Goal: Feedback & Contribution: Submit feedback/report problem

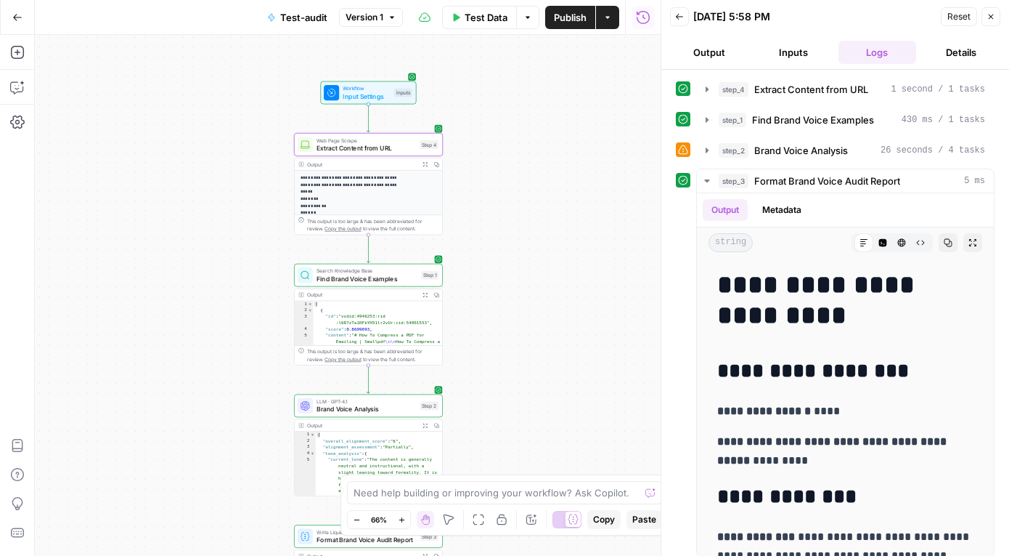
scroll to position [2338, 0]
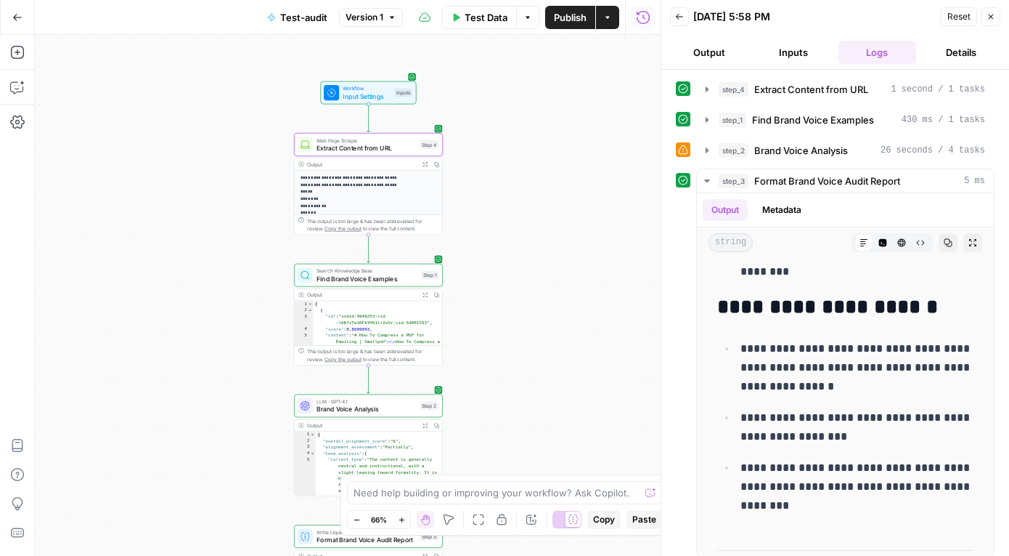
click at [16, 16] on icon "button" at bounding box center [17, 17] width 10 height 10
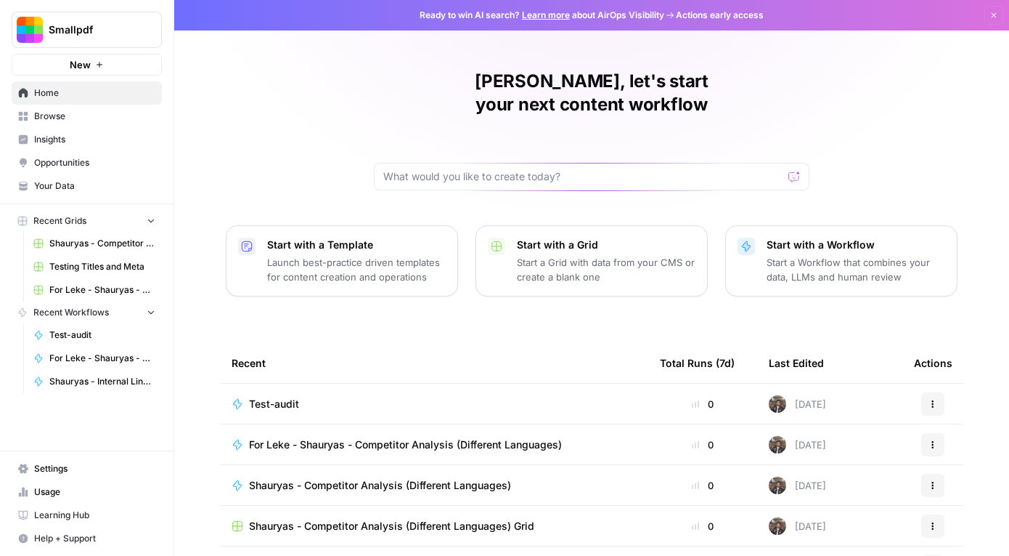
click at [68, 119] on span "Browse" at bounding box center [94, 116] width 121 height 13
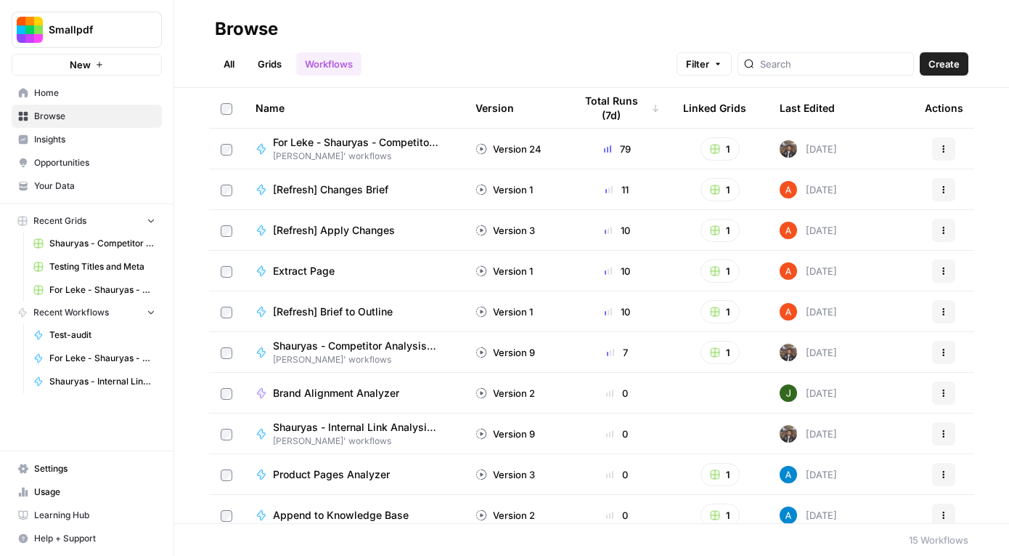
click at [242, 64] on link "All" at bounding box center [229, 63] width 28 height 23
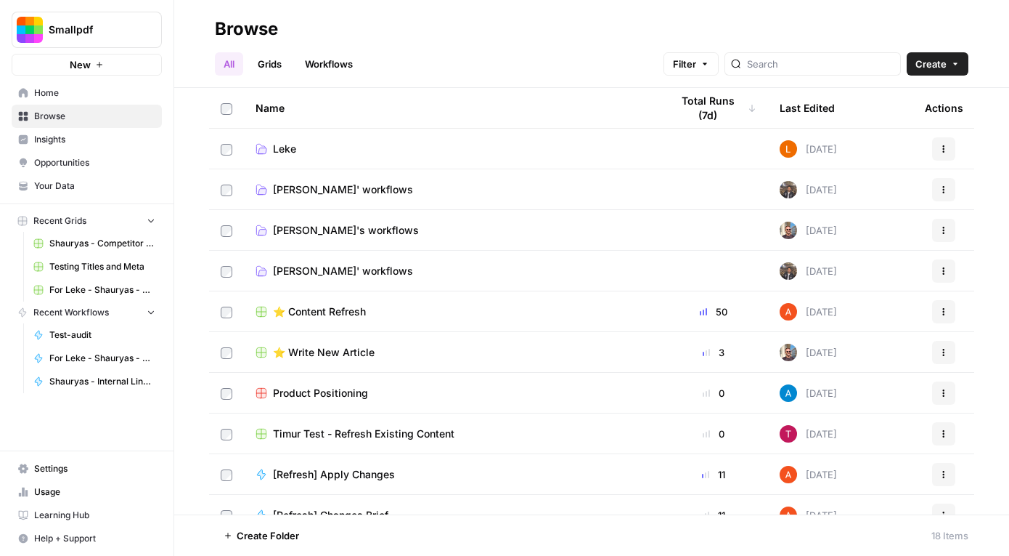
click at [288, 149] on span "Leke" at bounding box center [284, 149] width 23 height 15
click at [293, 189] on span "[PERSON_NAME]' workflows" at bounding box center [343, 189] width 140 height 15
click at [293, 270] on span "Shauryas' workflows" at bounding box center [343, 271] width 140 height 15
click at [325, 269] on span "Shauryas' workflows" at bounding box center [343, 271] width 140 height 15
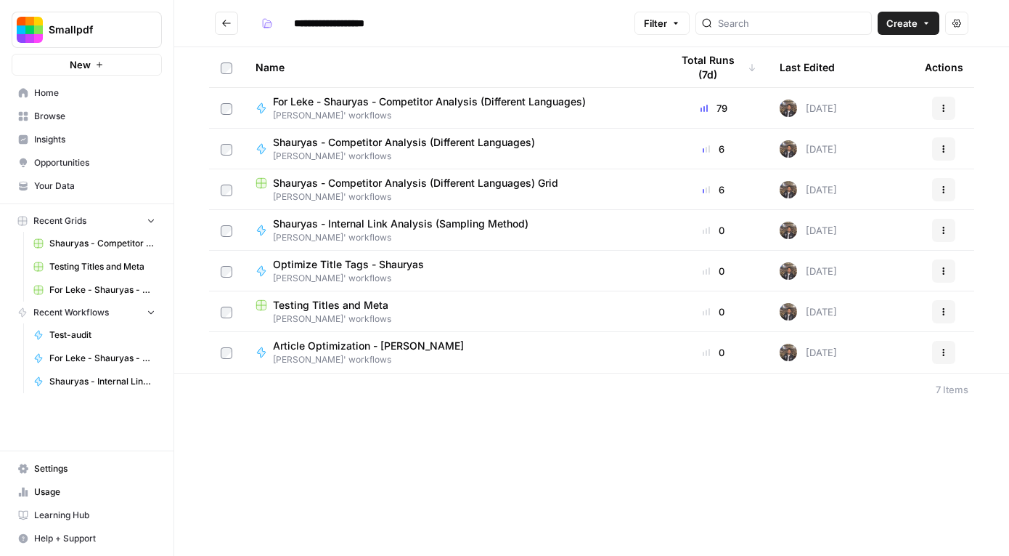
click at [374, 232] on span "Shauryas' workflows" at bounding box center [406, 237] width 267 height 13
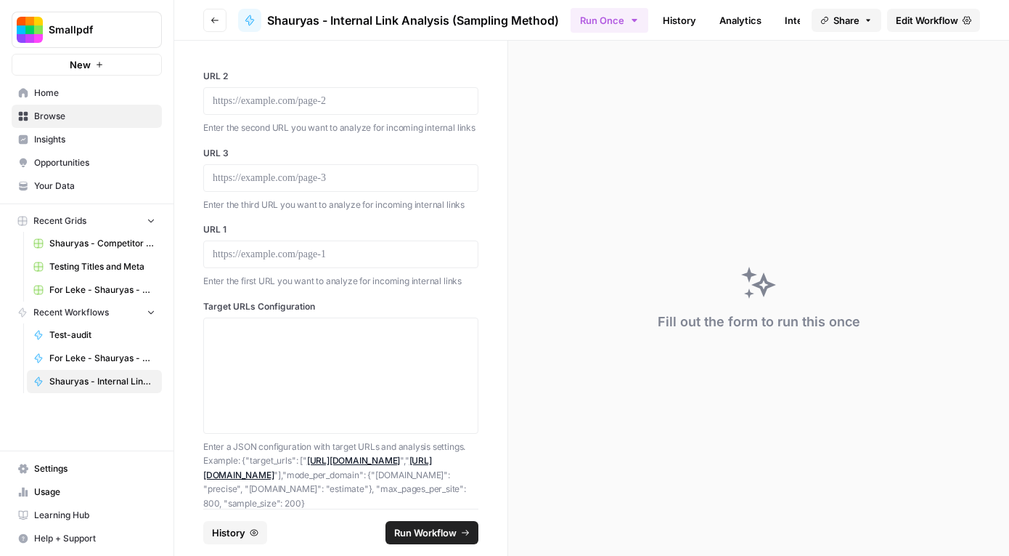
click at [224, 25] on button "Go back" at bounding box center [214, 20] width 23 height 23
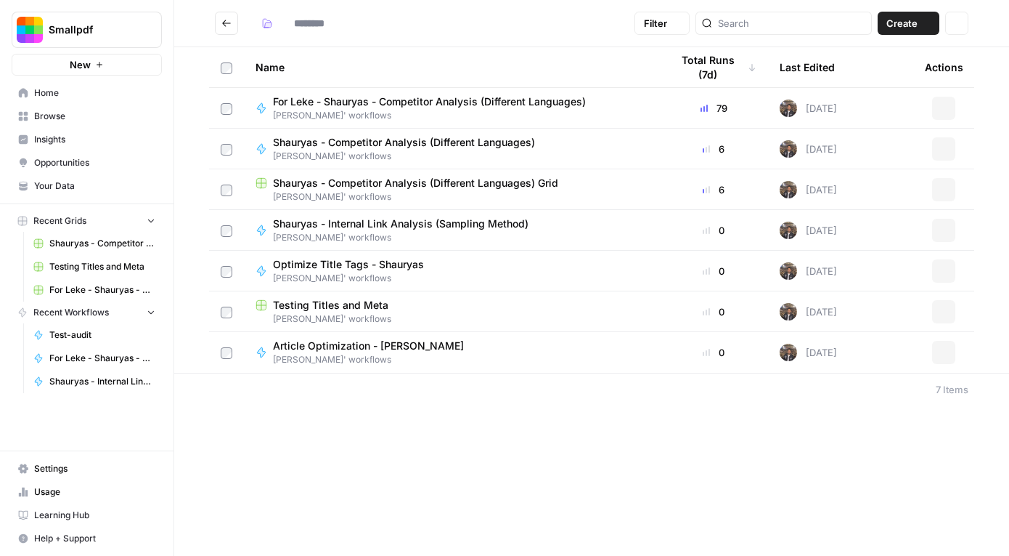
type input "**********"
click at [443, 232] on span "Shauryas' workflows" at bounding box center [406, 237] width 267 height 13
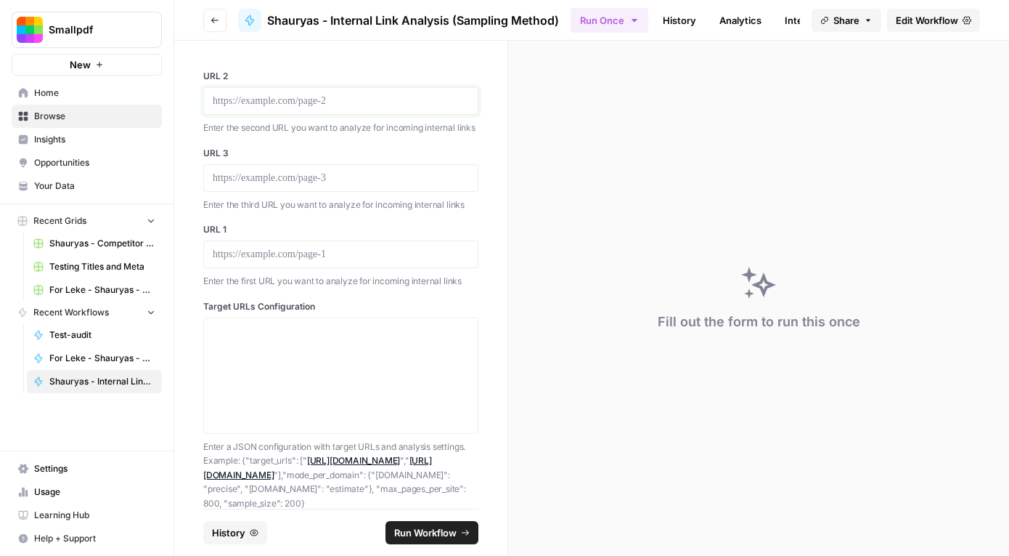
click at [267, 94] on p at bounding box center [341, 101] width 256 height 15
click at [300, 180] on p at bounding box center [341, 178] width 256 height 15
click at [378, 263] on div at bounding box center [340, 254] width 275 height 28
click at [378, 254] on p at bounding box center [341, 254] width 256 height 15
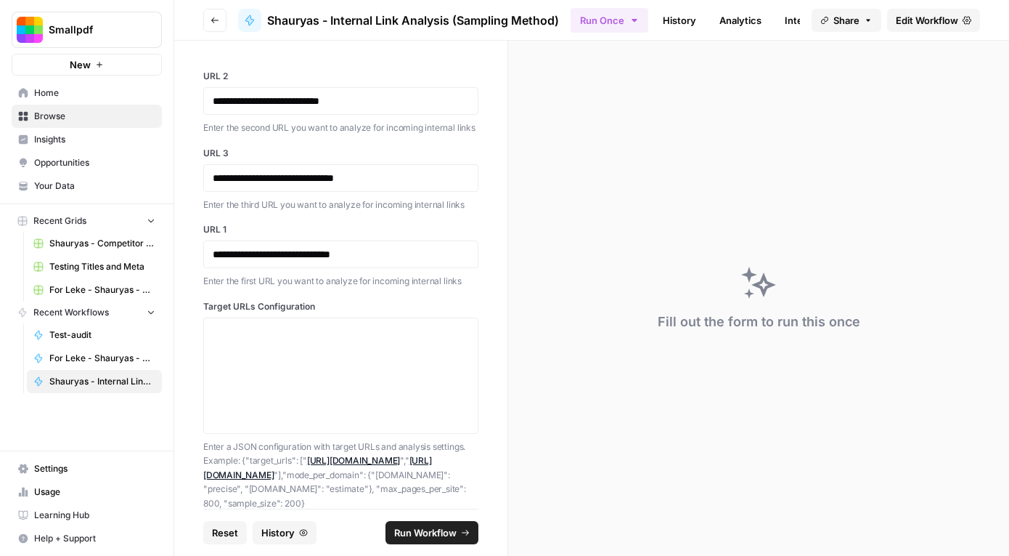
scroll to position [19, 0]
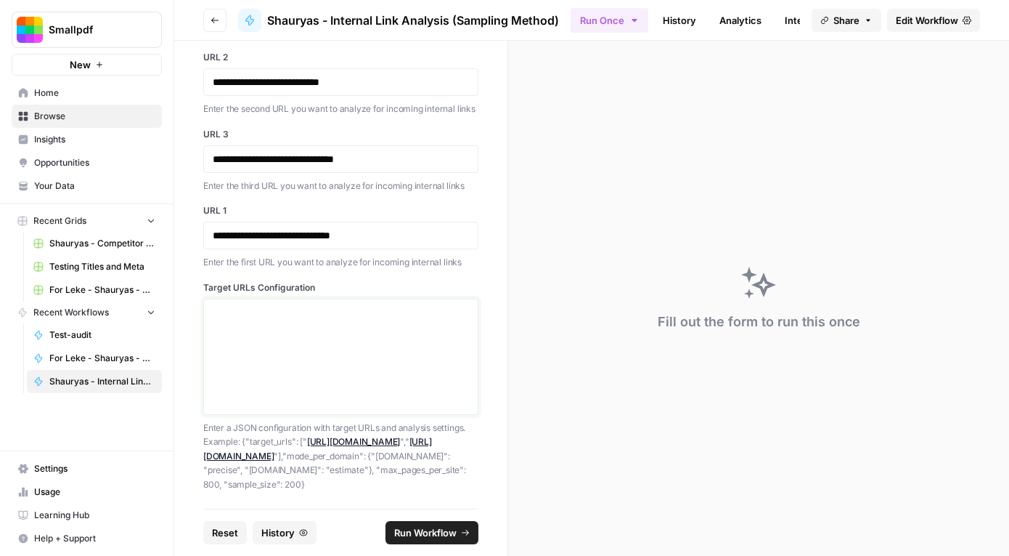
click at [227, 305] on textarea "Target URLs Configuration" at bounding box center [341, 356] width 256 height 103
click at [929, 22] on span "Edit Workflow" at bounding box center [927, 20] width 62 height 15
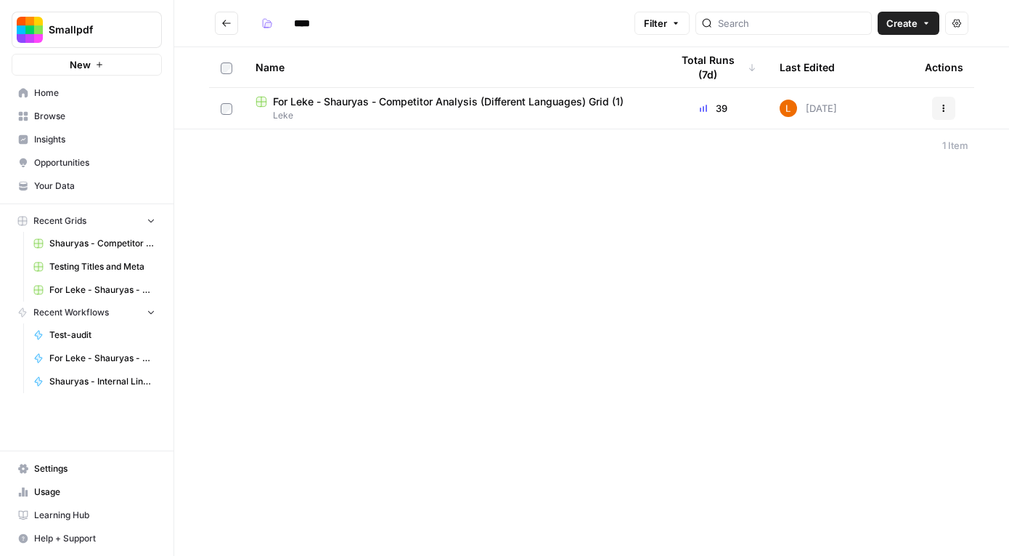
click at [325, 109] on span "Leke" at bounding box center [452, 115] width 392 height 13
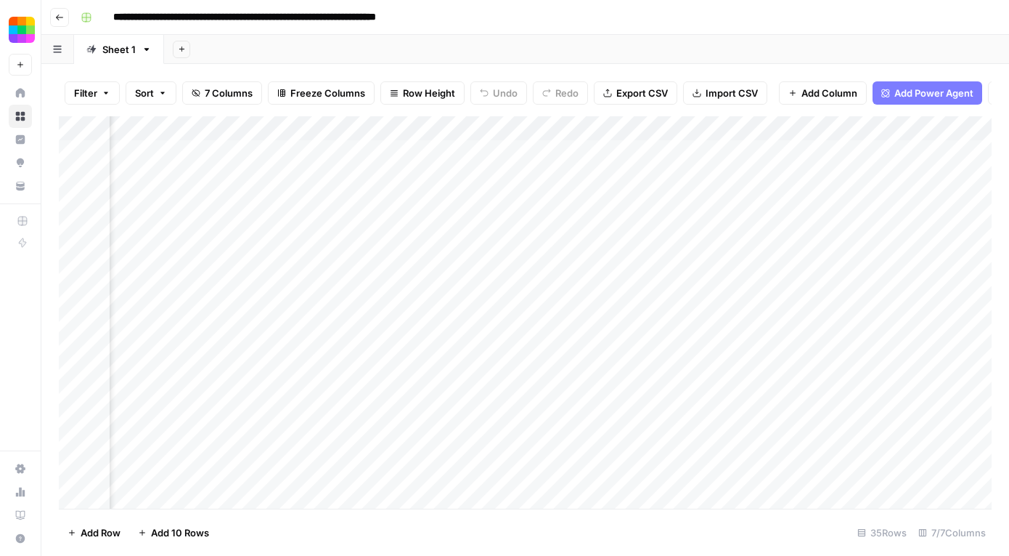
scroll to position [0, 379]
click at [678, 153] on div "Add Column" at bounding box center [525, 312] width 933 height 392
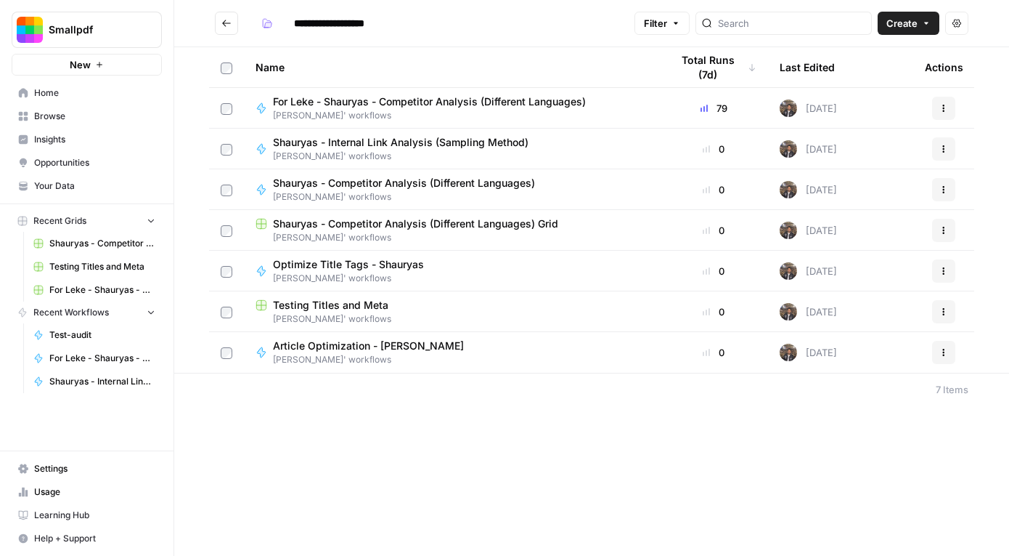
click at [379, 222] on span "Shauryas - Competitor Analysis (Different Languages) Grid" at bounding box center [415, 223] width 285 height 15
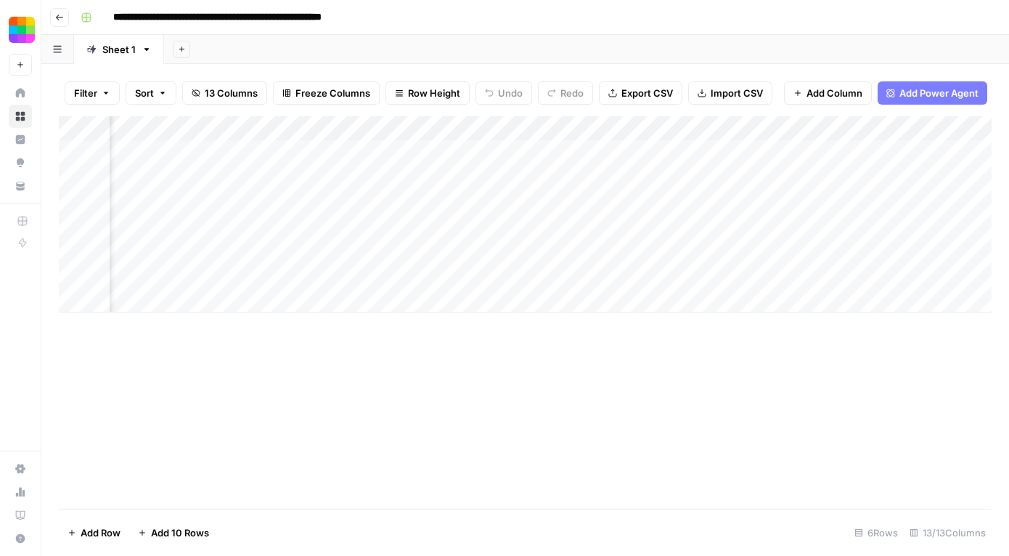
scroll to position [0, 34]
click at [847, 126] on div "Add Column" at bounding box center [525, 214] width 933 height 196
click at [878, 161] on span "All Rows" at bounding box center [896, 162] width 92 height 15
click at [730, 148] on div "Add Column" at bounding box center [525, 214] width 933 height 196
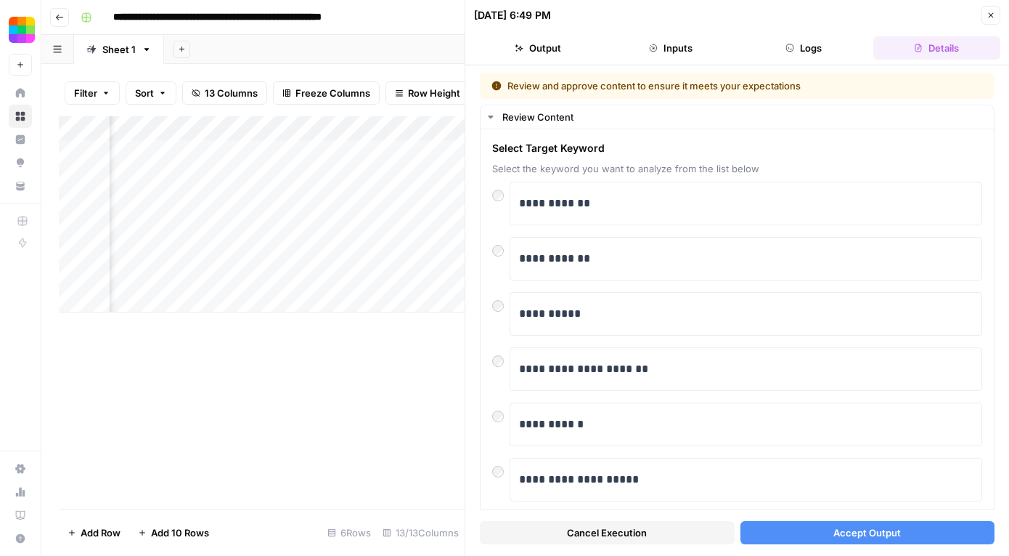
click at [994, 17] on icon "button" at bounding box center [991, 15] width 9 height 9
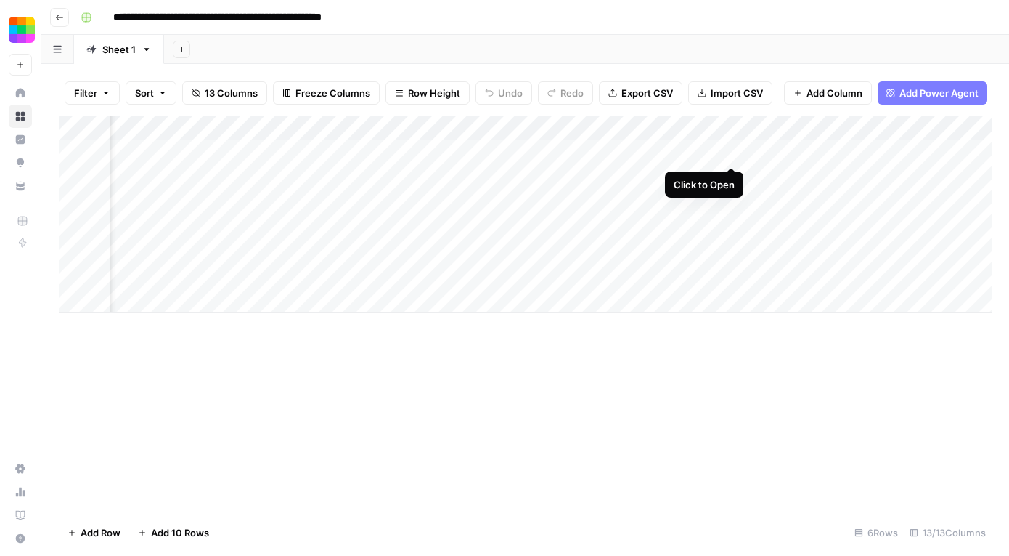
click at [728, 152] on div "Add Column" at bounding box center [525, 214] width 933 height 196
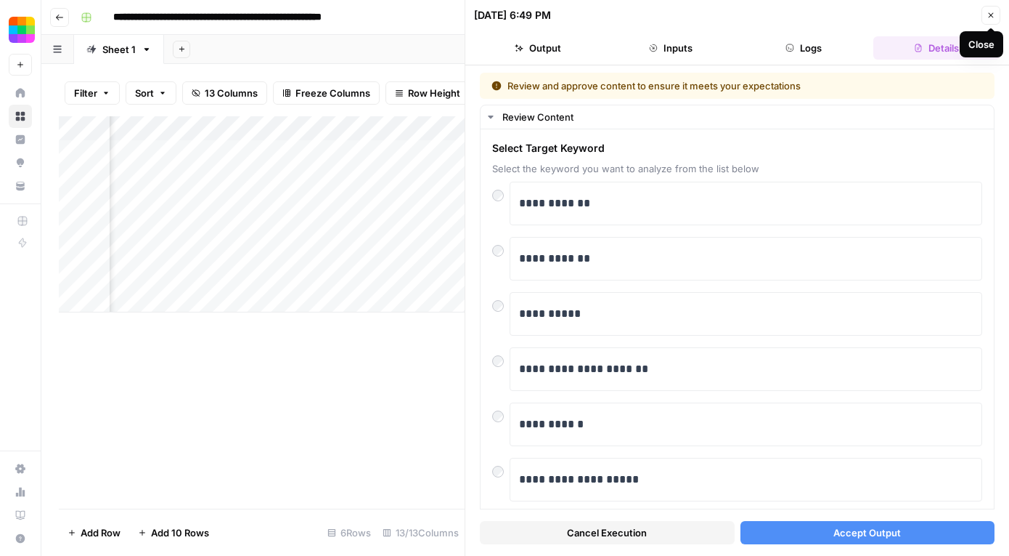
click at [991, 16] on icon "button" at bounding box center [991, 15] width 9 height 9
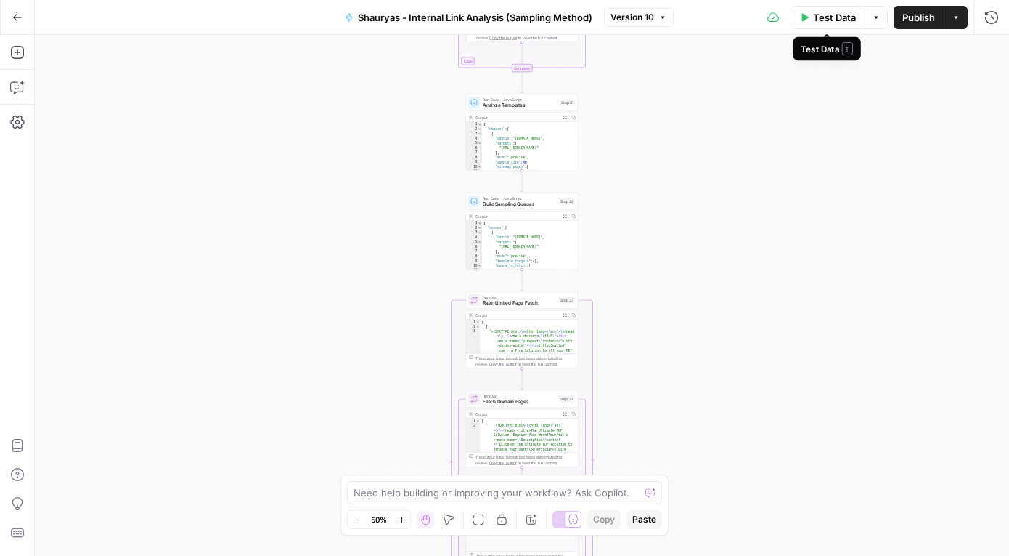
click at [819, 27] on button "Test Data" at bounding box center [828, 17] width 75 height 23
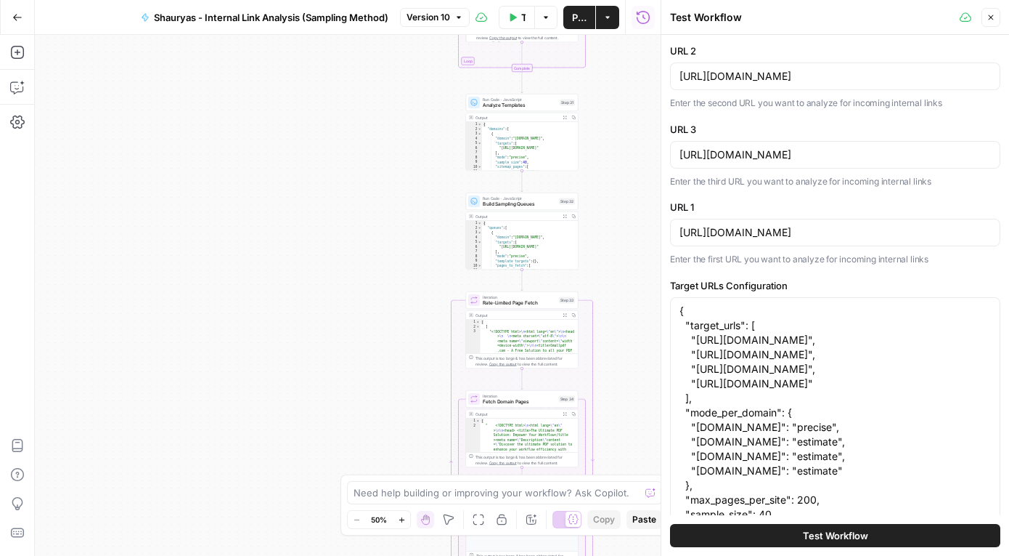
scroll to position [15, 0]
click at [787, 527] on button "Test Workflow" at bounding box center [835, 535] width 330 height 23
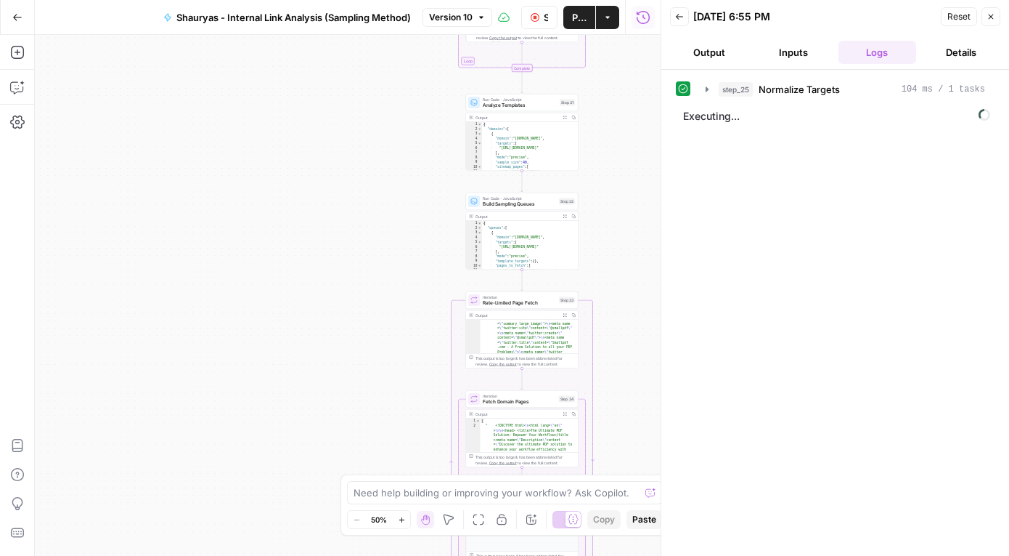
scroll to position [92, 0]
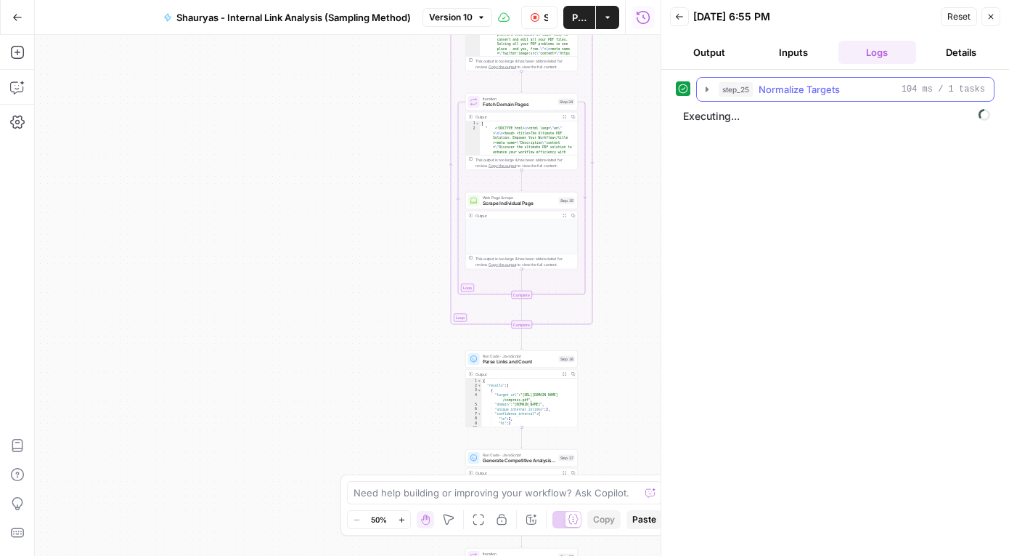
click at [707, 94] on icon "button" at bounding box center [708, 90] width 12 height 12
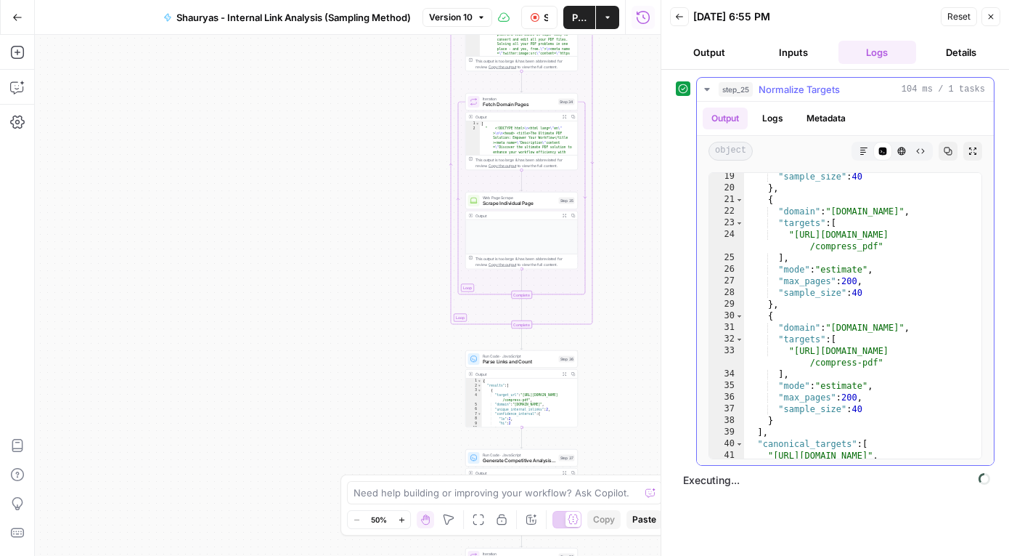
scroll to position [389, 0]
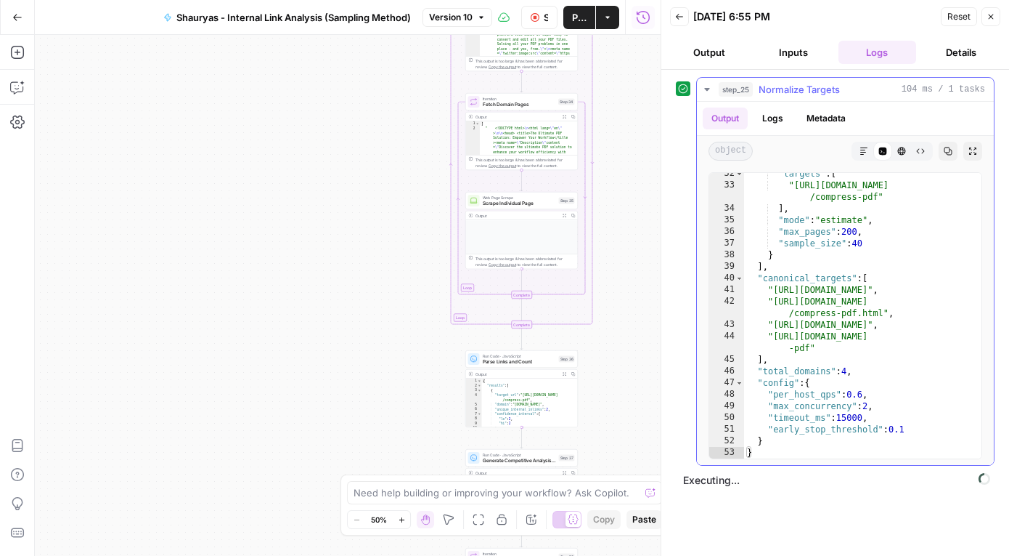
click at [708, 90] on icon "button" at bounding box center [708, 90] width 12 height 12
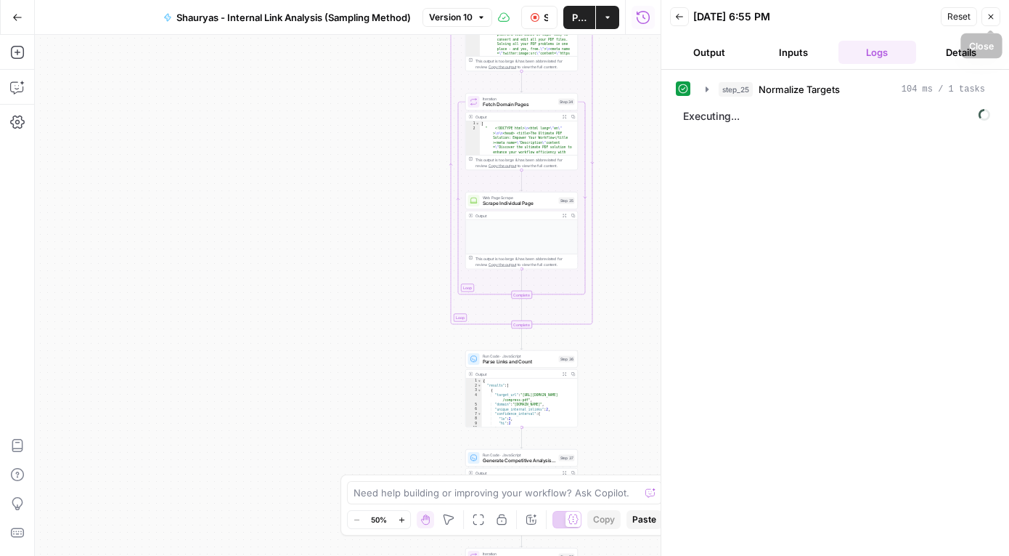
click at [988, 16] on icon "button" at bounding box center [991, 16] width 9 height 9
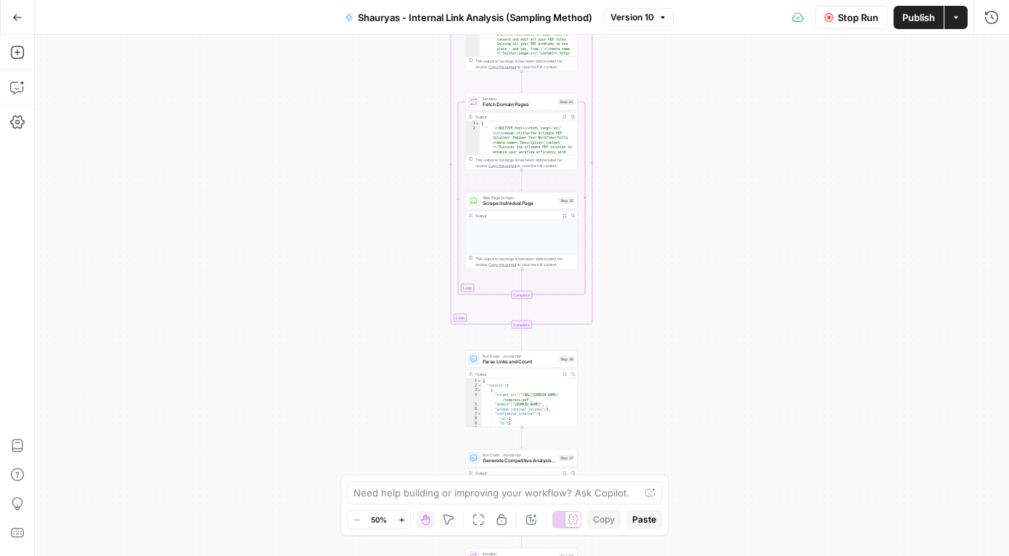
click at [12, 18] on icon "button" at bounding box center [17, 17] width 10 height 10
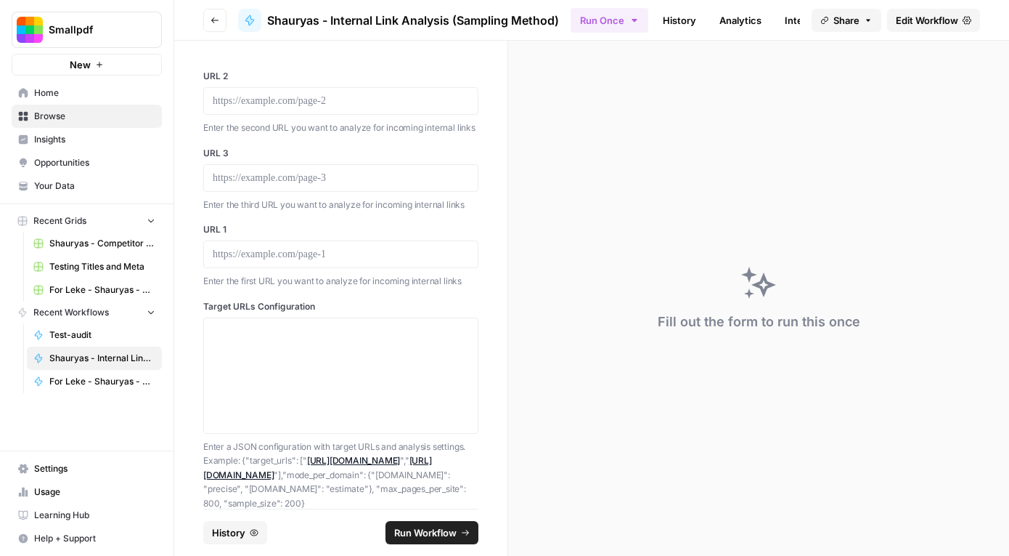
click at [222, 18] on button "Go back" at bounding box center [214, 20] width 23 height 23
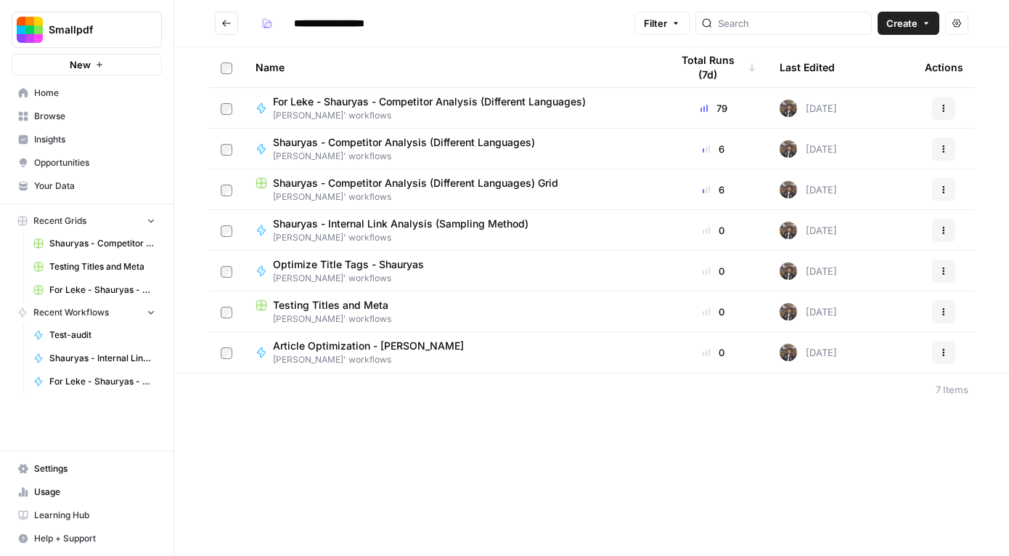
click at [476, 232] on span "[PERSON_NAME]' workflows" at bounding box center [406, 237] width 267 height 13
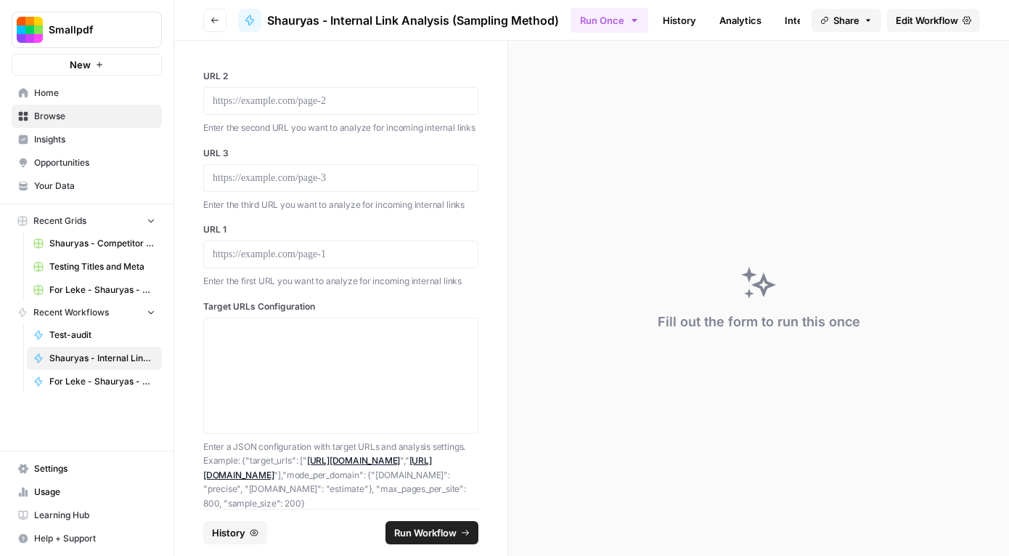
scroll to position [19, 0]
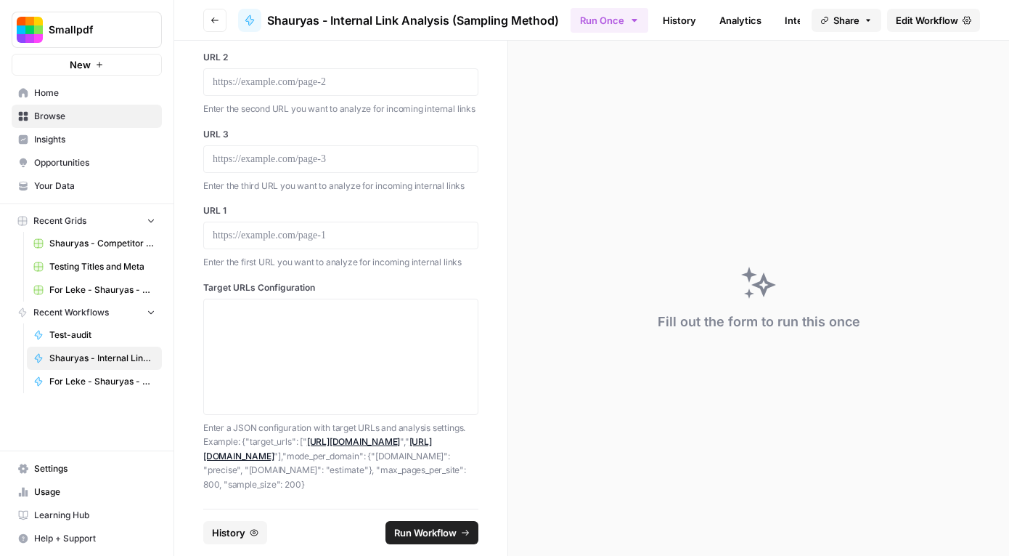
drag, startPoint x: 203, startPoint y: 423, endPoint x: 431, endPoint y: 479, distance: 234.8
click at [431, 479] on p "Enter a JSON configuration with target URLs and analysis settings. Example: {"t…" at bounding box center [340, 455] width 275 height 71
click at [57, 26] on span "Smallpdf" at bounding box center [93, 30] width 88 height 15
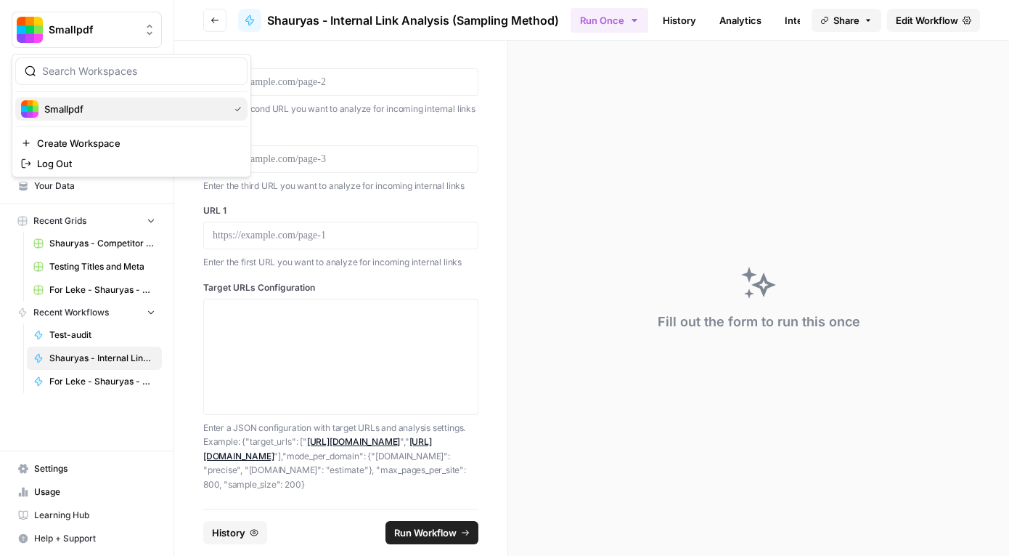
click at [59, 107] on span "Smallpdf" at bounding box center [133, 109] width 179 height 15
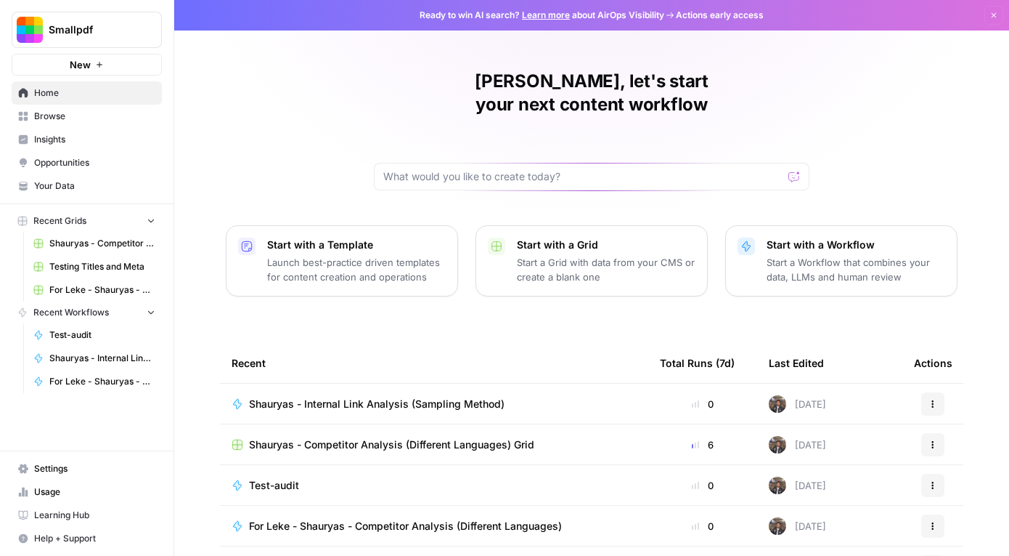
click at [337, 437] on span "Shauryas - Competitor Analysis (Different Languages) Grid" at bounding box center [391, 444] width 285 height 15
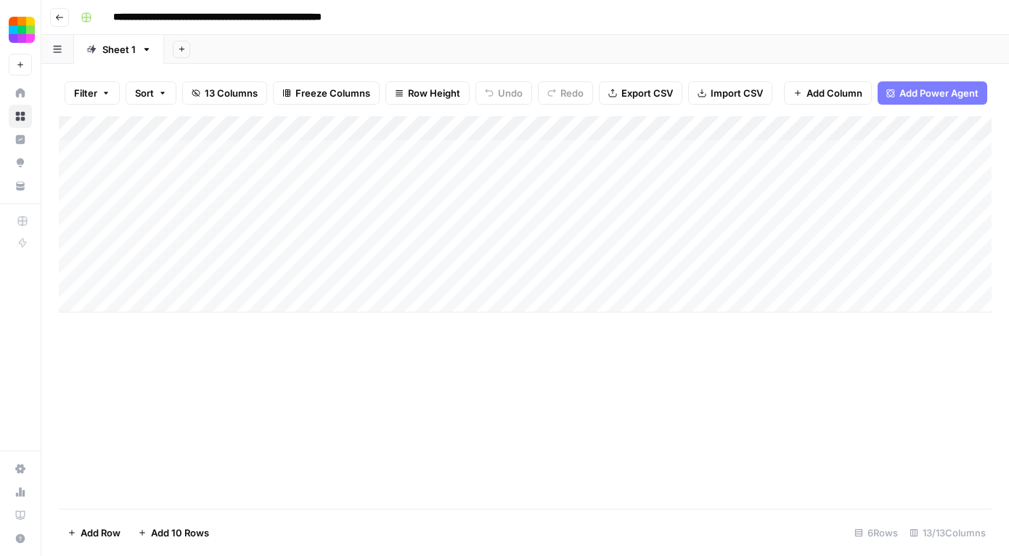
click at [66, 18] on button "Go back" at bounding box center [59, 17] width 19 height 19
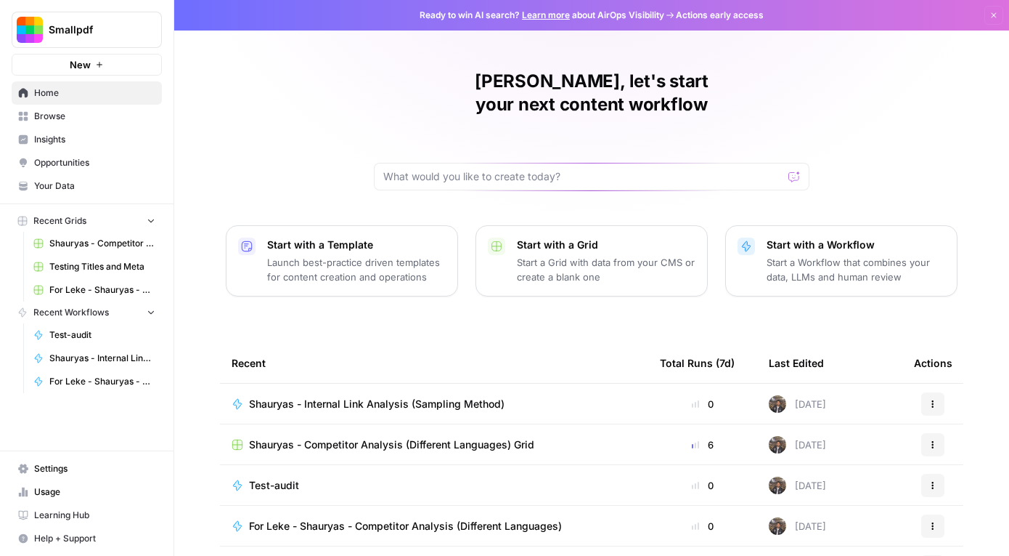
click at [938, 433] on button "Actions" at bounding box center [933, 444] width 23 height 23
click at [867, 451] on span "Duplicate" at bounding box center [868, 455] width 116 height 15
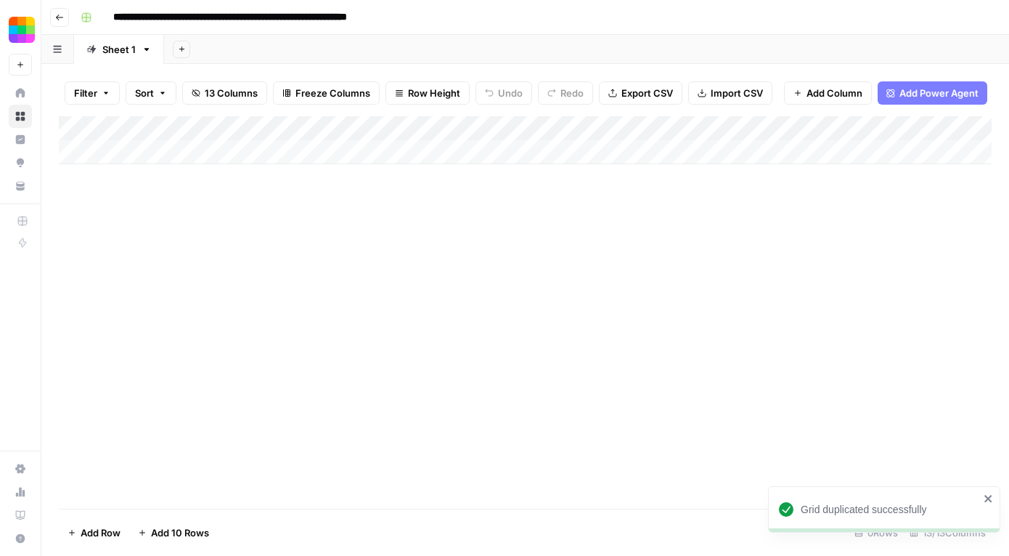
click at [60, 14] on icon "button" at bounding box center [59, 17] width 9 height 9
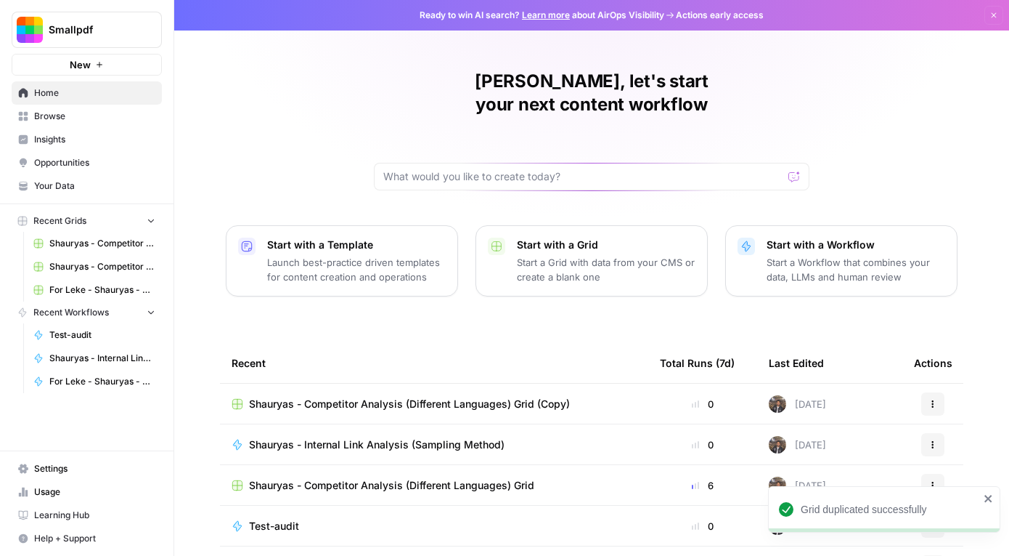
click at [934, 392] on button "Actions" at bounding box center [933, 403] width 23 height 23
click at [89, 118] on span "Browse" at bounding box center [94, 116] width 121 height 13
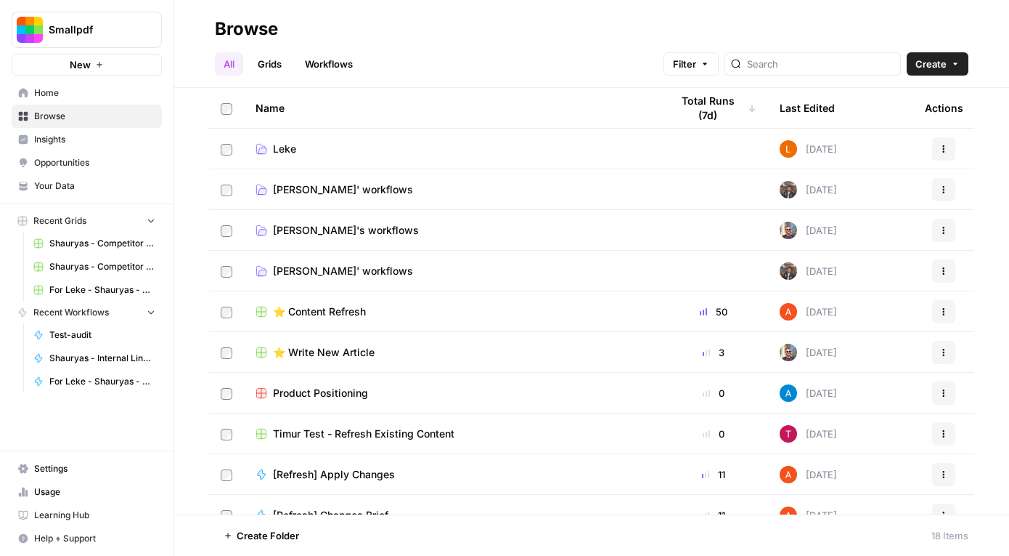
click at [324, 274] on span "[PERSON_NAME]' workflows" at bounding box center [343, 271] width 140 height 15
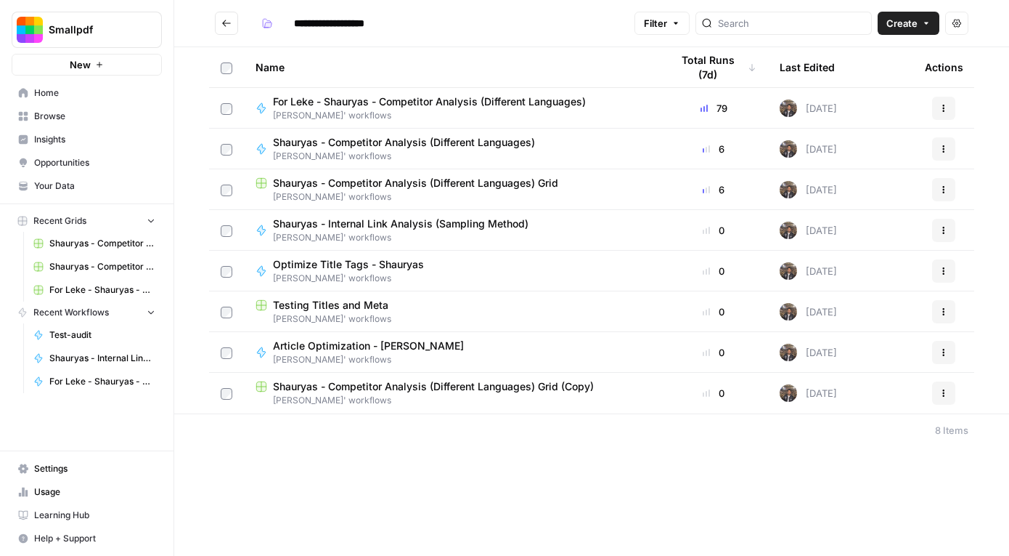
click at [946, 393] on icon "button" at bounding box center [944, 393] width 9 height 9
click at [851, 484] on span "Move To" at bounding box center [879, 480] width 116 height 15
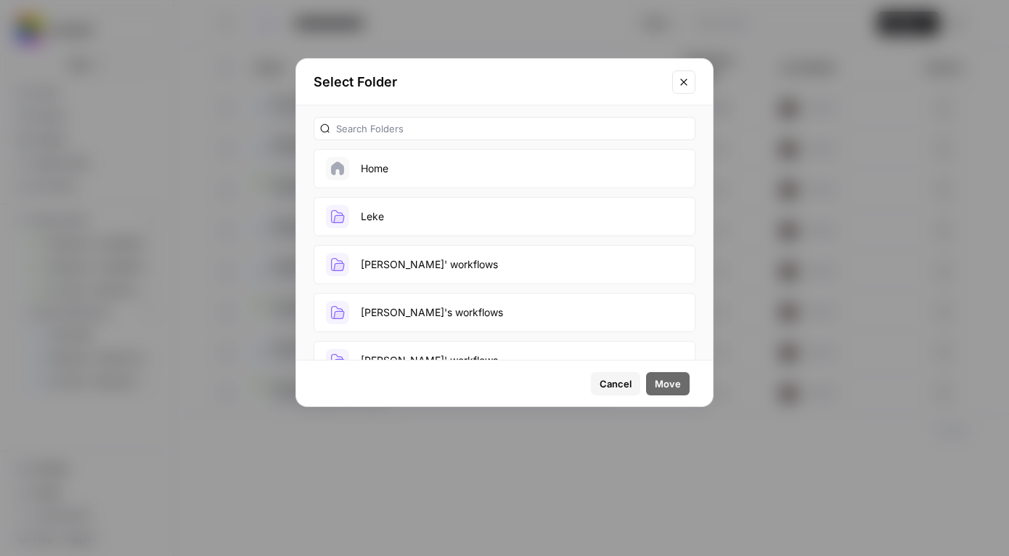
click at [466, 208] on button "Leke" at bounding box center [505, 216] width 382 height 39
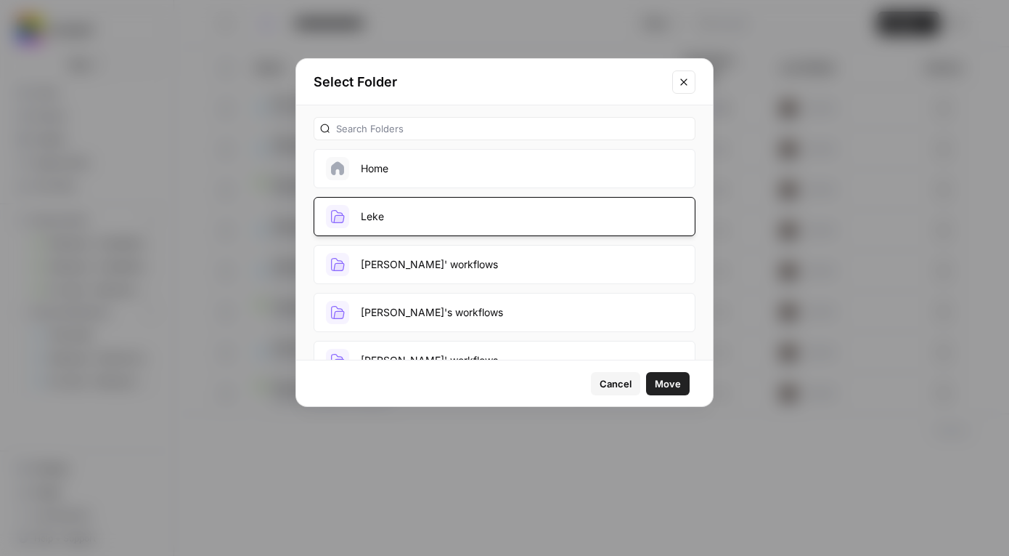
click at [678, 383] on span "Move" at bounding box center [668, 383] width 26 height 15
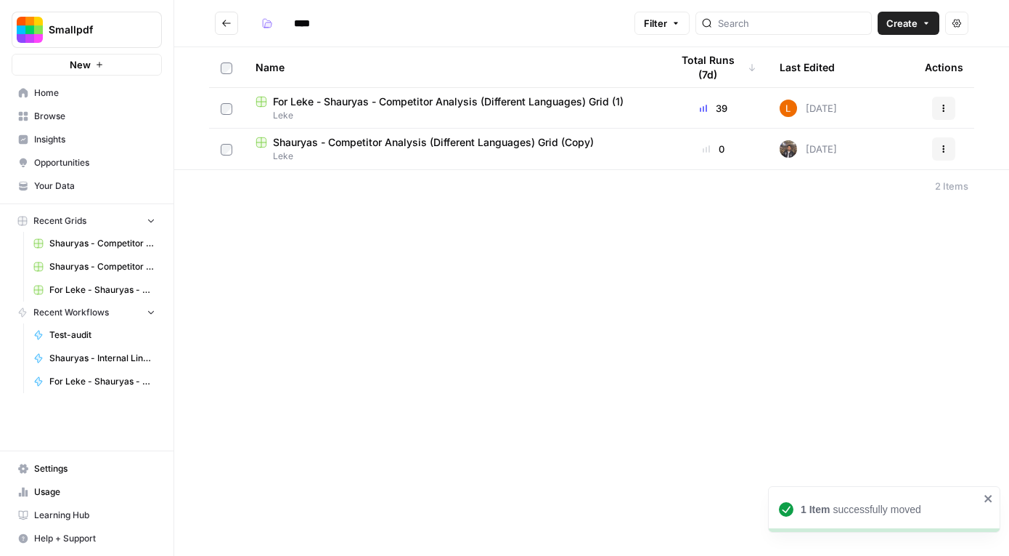
click at [951, 153] on button "Actions" at bounding box center [944, 148] width 23 height 23
click at [649, 209] on div "**** Filter Create Actions Name Total Runs (7d) Last Edited Actions For Leke - …" at bounding box center [591, 278] width 835 height 556
click at [641, 139] on div "Shauryas - Competitor Analysis (Different Languages) Grid (Copy)" at bounding box center [452, 142] width 392 height 15
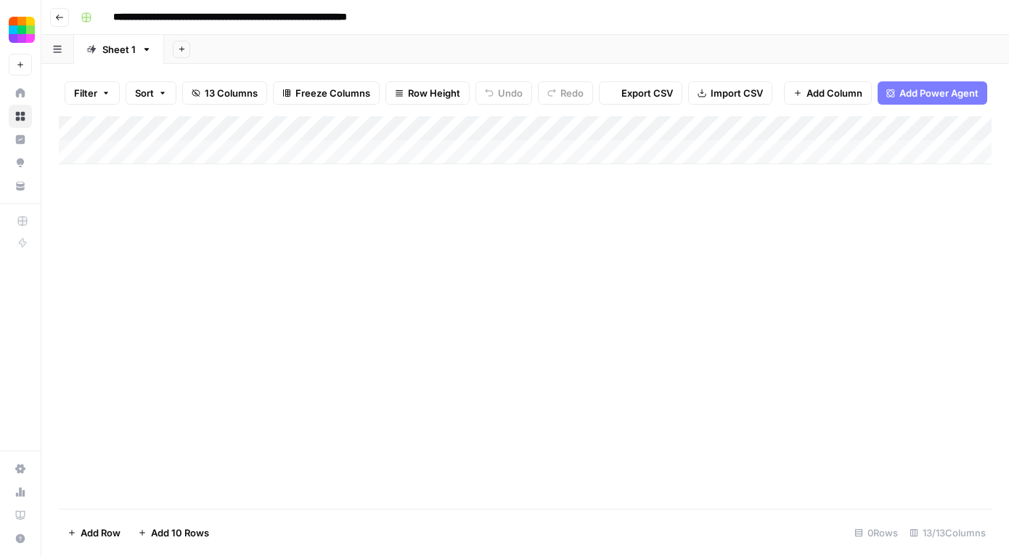
click at [366, 12] on input "**********" at bounding box center [276, 17] width 338 height 23
click at [171, 19] on input "**********" at bounding box center [276, 17] width 338 height 23
drag, startPoint x: 409, startPoint y: 17, endPoint x: 503, endPoint y: 16, distance: 93.7
click at [503, 17] on div "**********" at bounding box center [535, 17] width 920 height 23
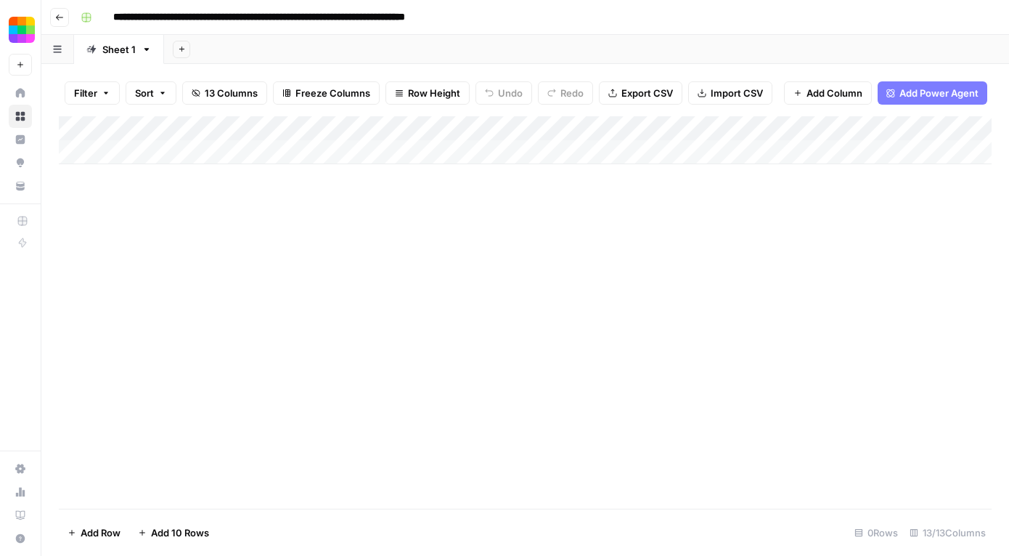
type input "**********"
click at [639, 258] on div "Add Column" at bounding box center [525, 312] width 933 height 392
click at [54, 17] on button "Go back" at bounding box center [59, 17] width 19 height 19
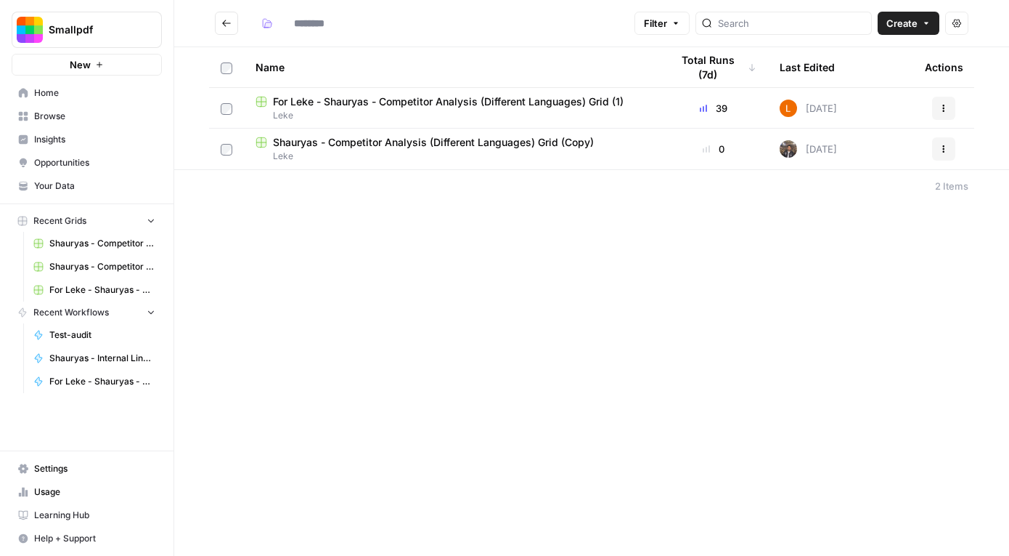
type input "****"
click at [946, 150] on icon "button" at bounding box center [944, 149] width 9 height 9
click at [834, 267] on span "Delete" at bounding box center [879, 268] width 116 height 15
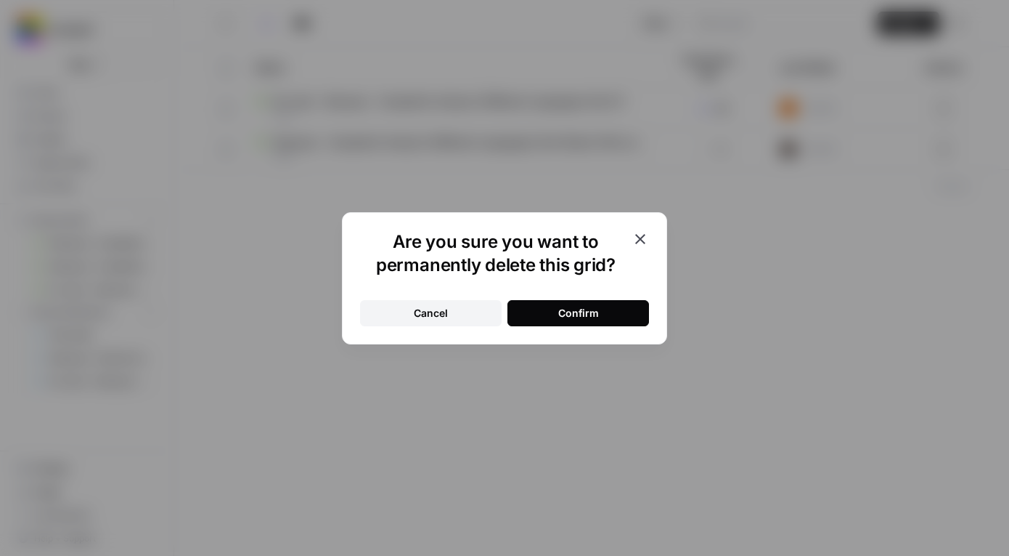
click at [563, 312] on div "Confirm" at bounding box center [578, 313] width 41 height 15
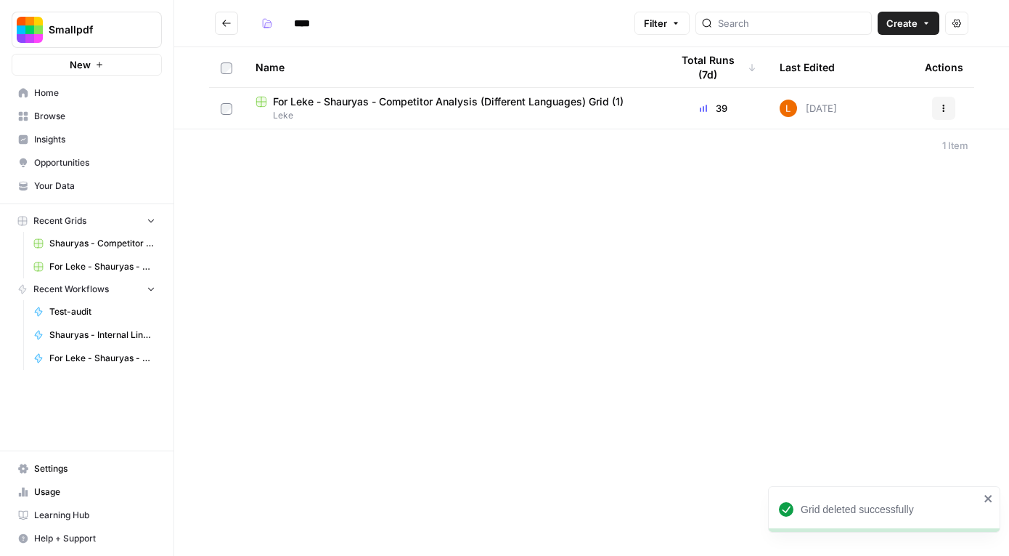
click at [575, 103] on span "For Leke - Shauryas - Competitor Analysis (Different Languages) Grid (1)" at bounding box center [448, 101] width 351 height 15
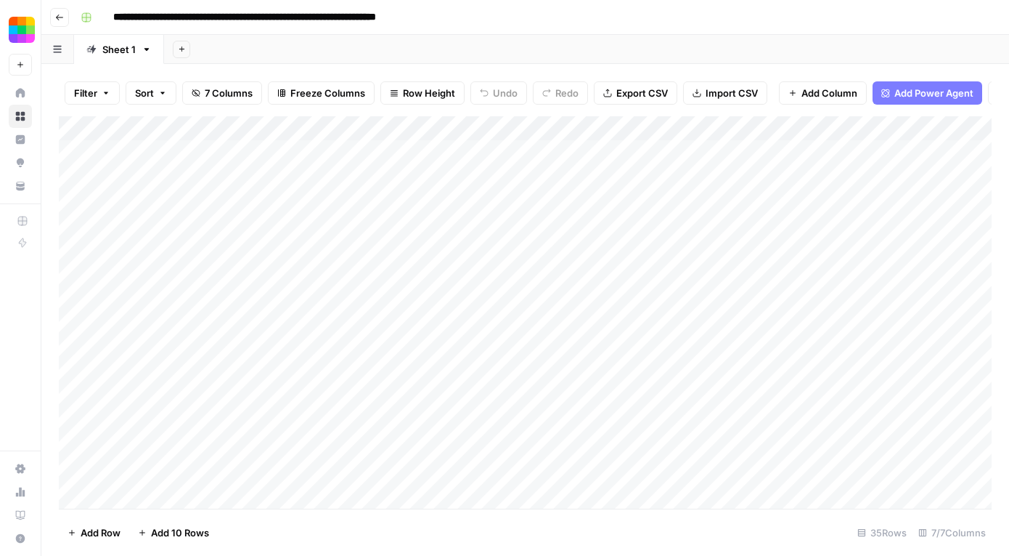
click at [62, 15] on icon "button" at bounding box center [59, 17] width 9 height 9
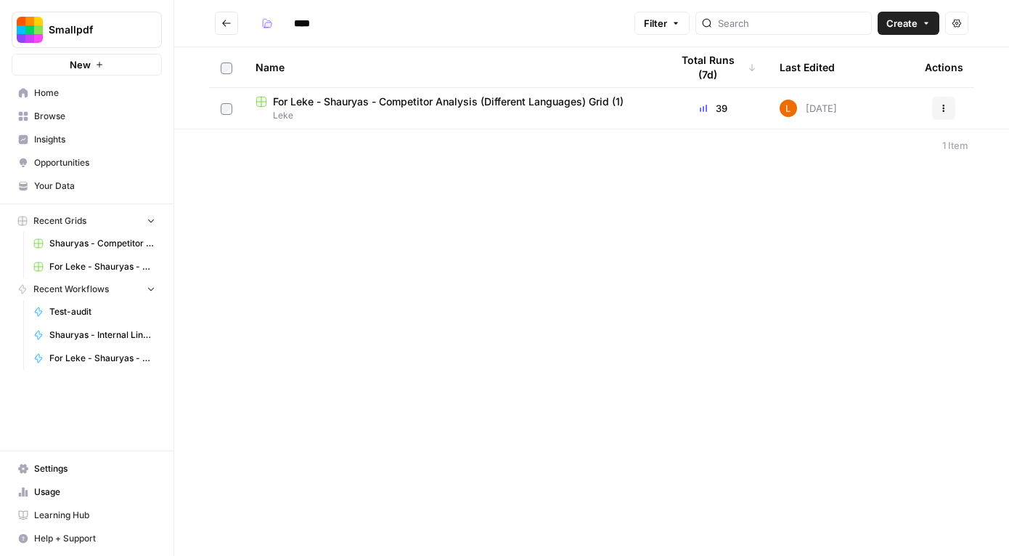
click at [228, 19] on icon "Go back" at bounding box center [227, 23] width 10 height 10
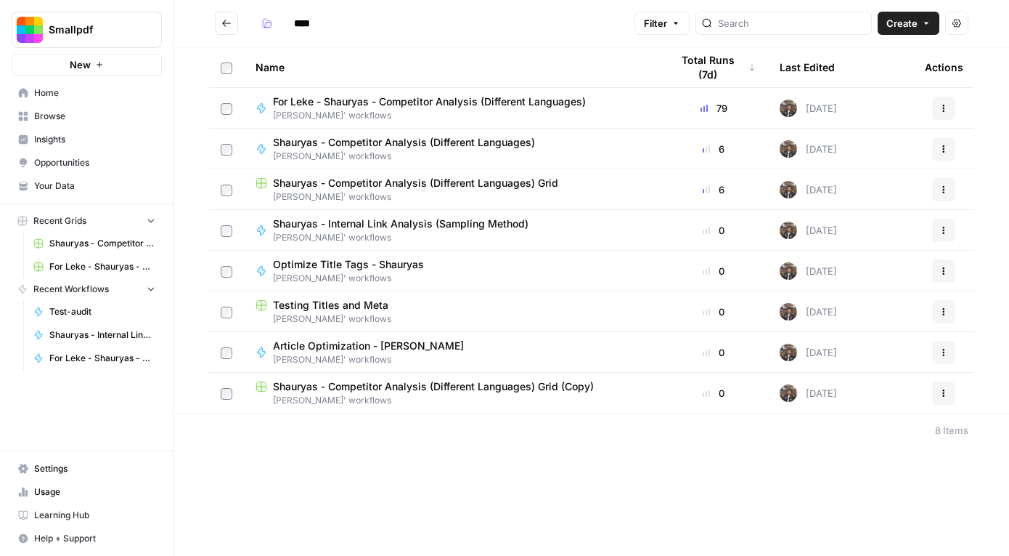
type input "**********"
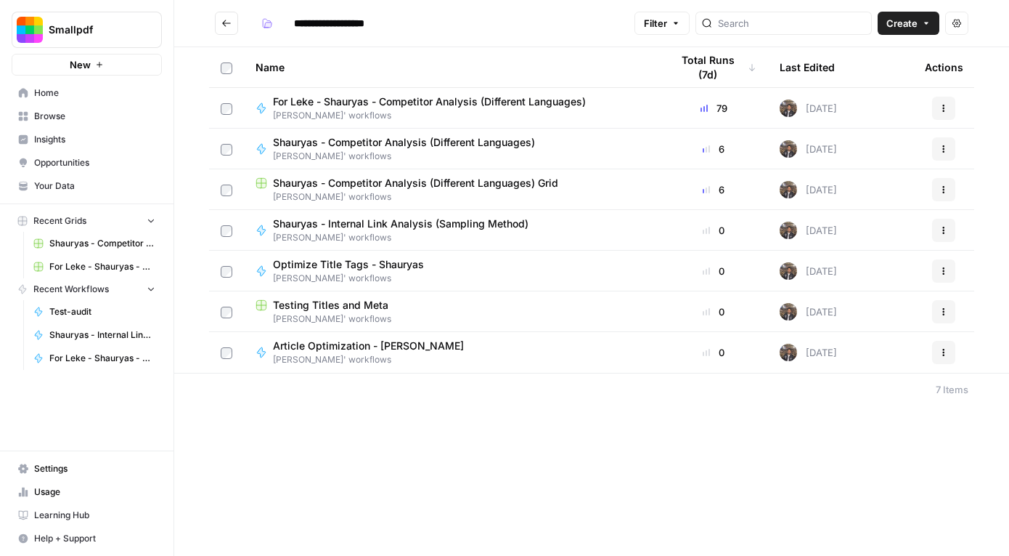
click at [392, 187] on span "Shauryas - Competitor Analysis (Different Languages) Grid" at bounding box center [415, 183] width 285 height 15
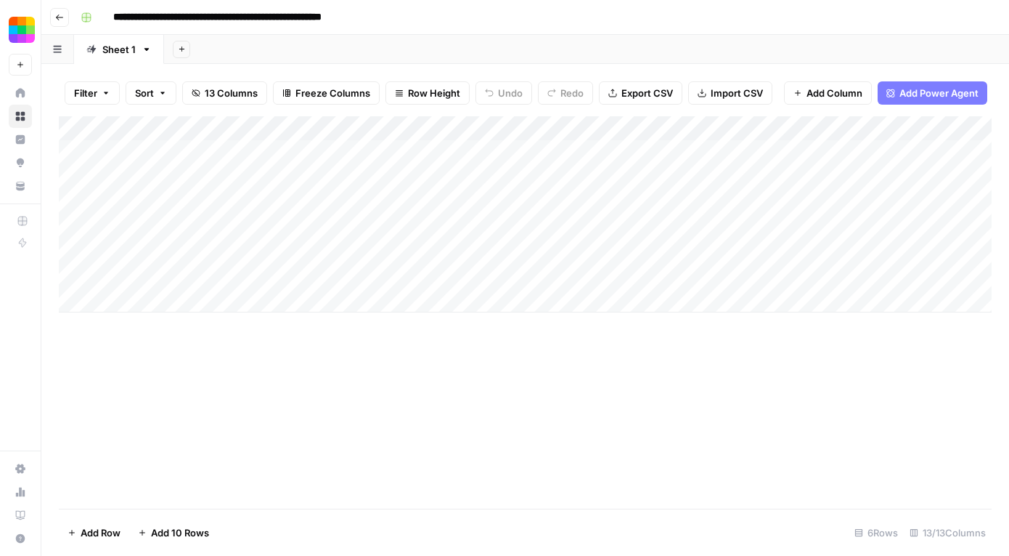
click at [65, 22] on button "Go back" at bounding box center [59, 17] width 19 height 19
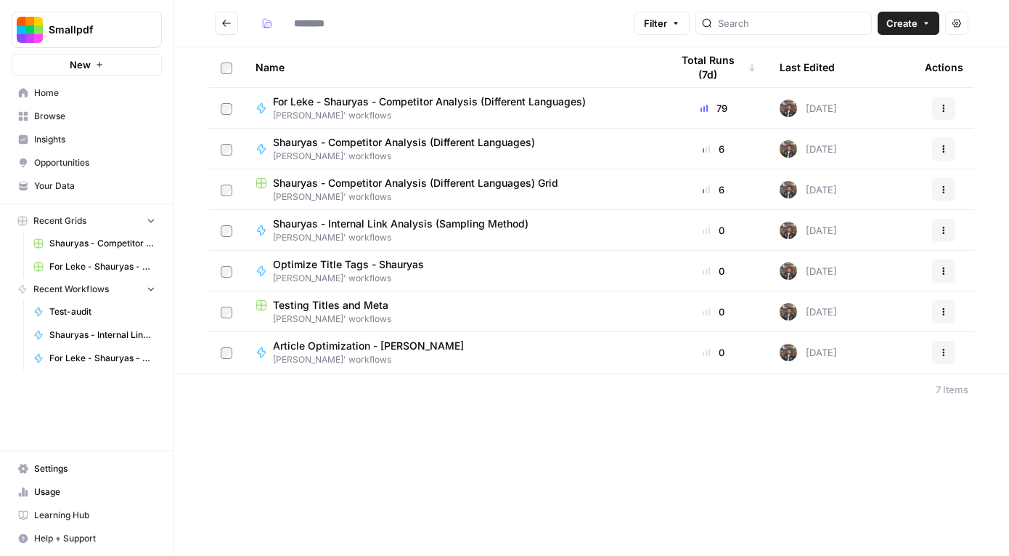
type input "**********"
click at [469, 99] on span "For Leke - Shauryas - Competitor Analysis (Different Languages)" at bounding box center [429, 101] width 313 height 15
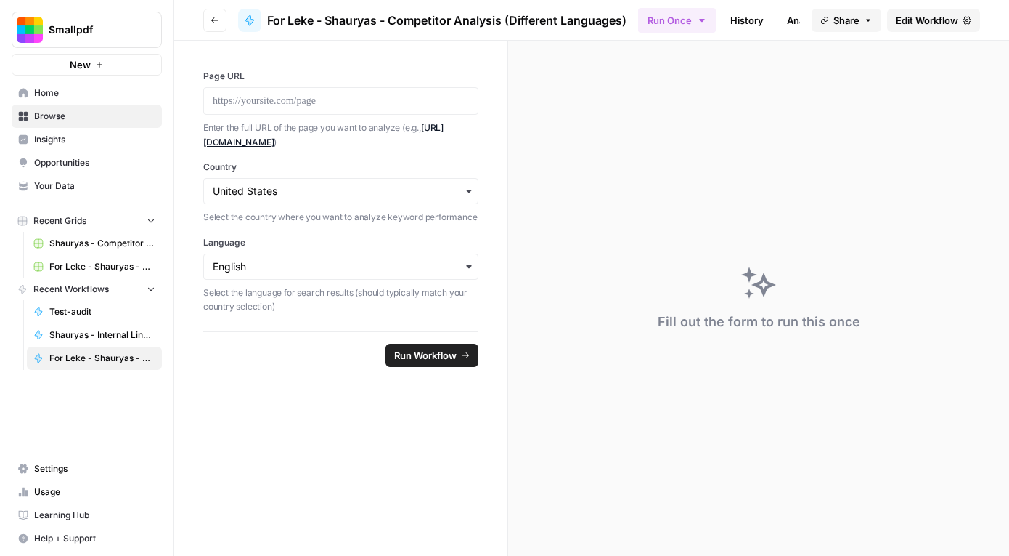
click at [930, 25] on span "Edit Workflow" at bounding box center [927, 20] width 62 height 15
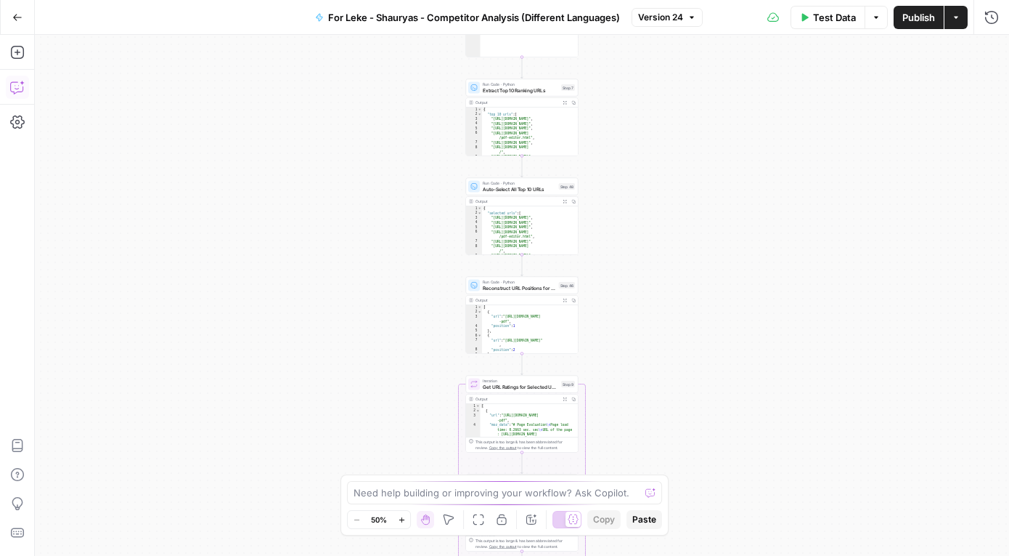
click at [26, 85] on button "Copilot" at bounding box center [17, 87] width 23 height 23
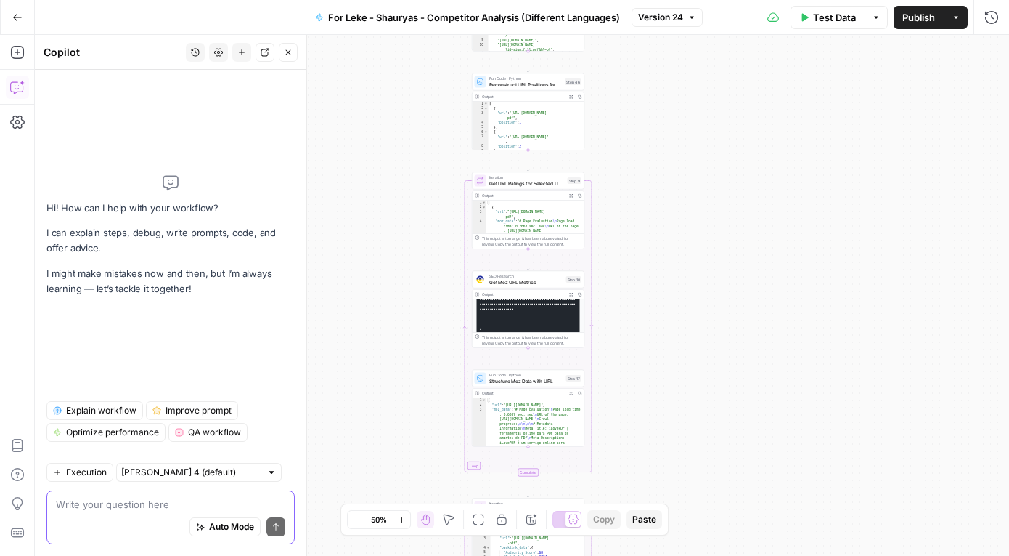
scroll to position [303, 0]
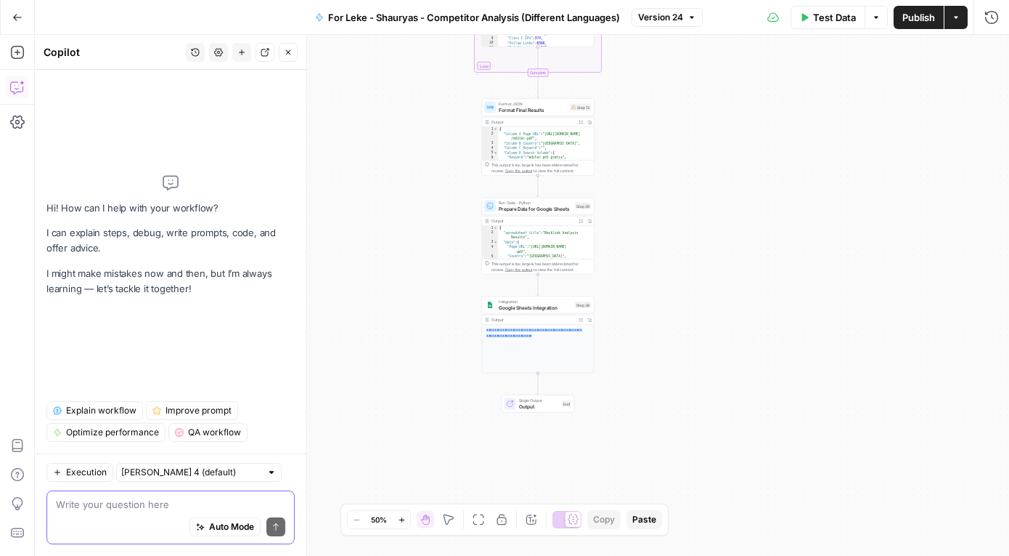
click at [148, 505] on textarea at bounding box center [170, 504] width 229 height 15
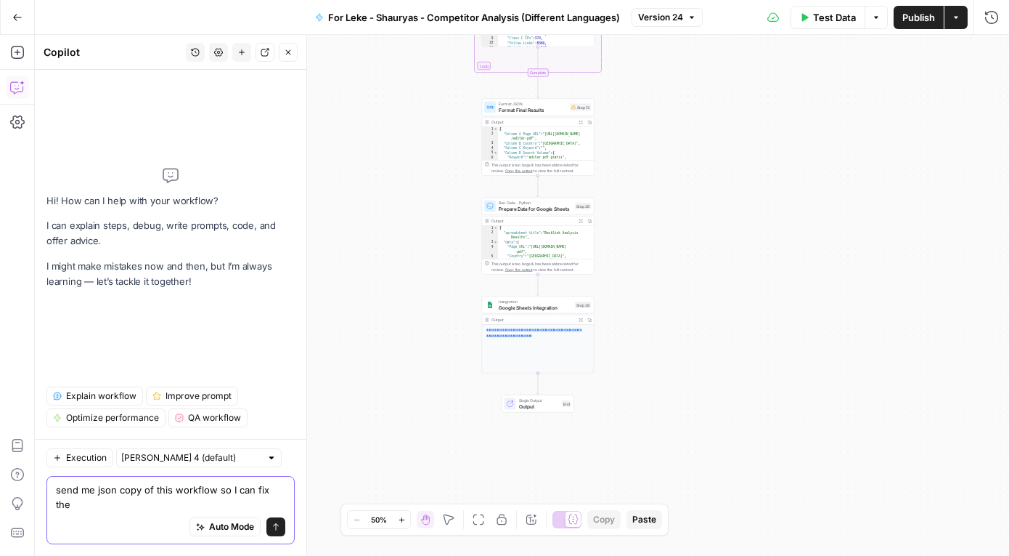
click at [96, 505] on textarea "send me json copy of this workflow so I can fix the" at bounding box center [170, 496] width 229 height 29
click at [253, 501] on textarea "send me code copy of this workflow so I can fix the" at bounding box center [170, 496] width 229 height 29
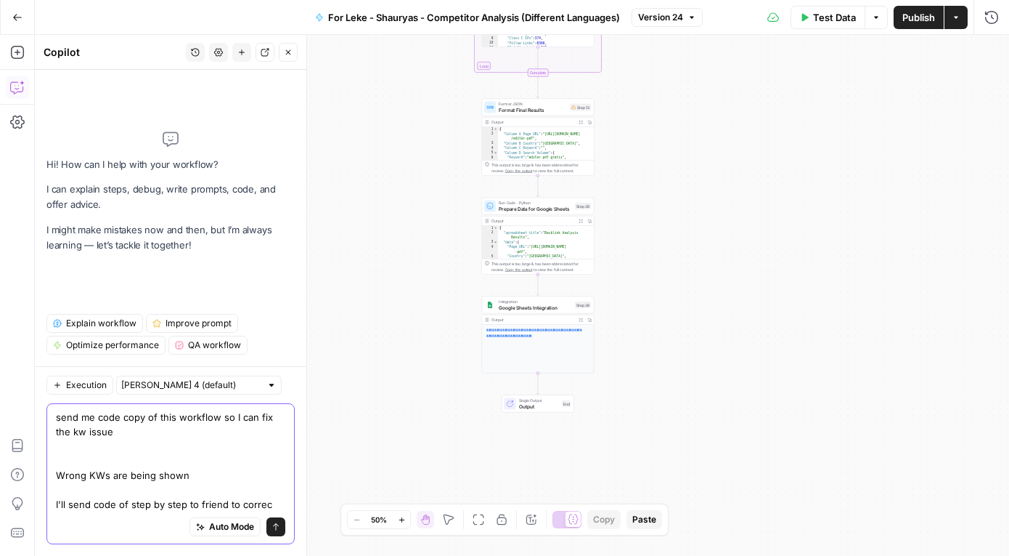
type textarea "send me code copy of this workflow so I can fix the kw issue Wrong KWs are bein…"
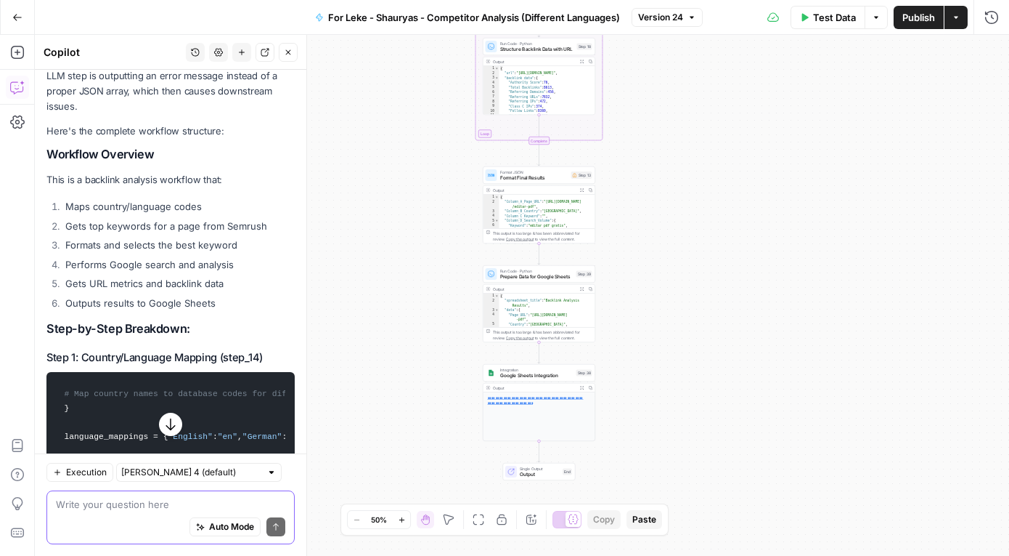
scroll to position [264, 0]
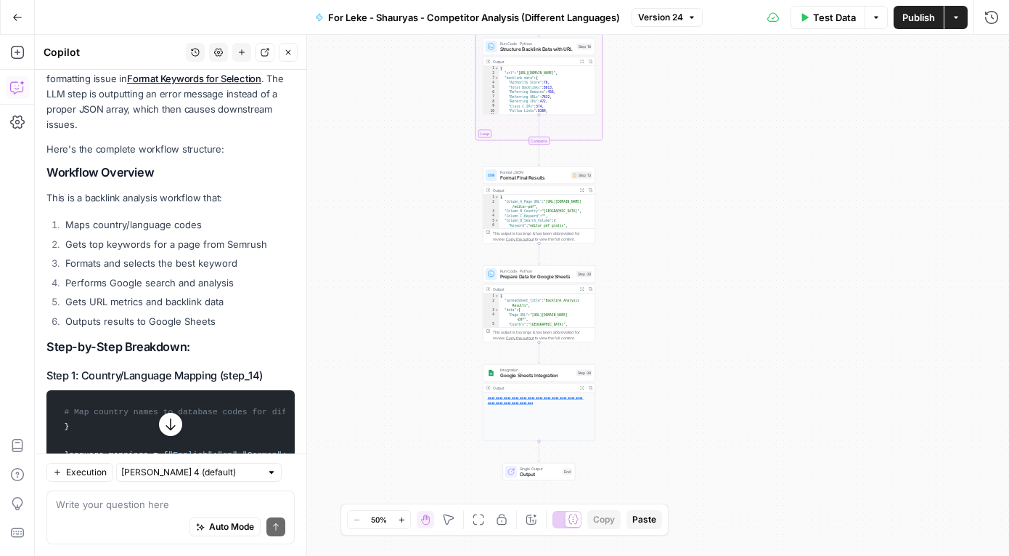
click at [54, 170] on h2 "Workflow Overview" at bounding box center [170, 173] width 248 height 14
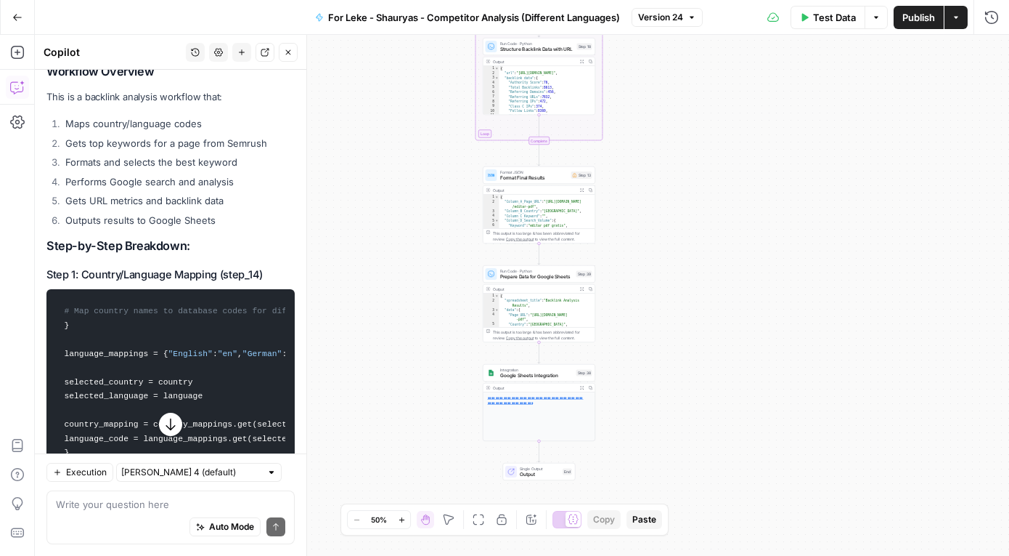
scroll to position [256, 0]
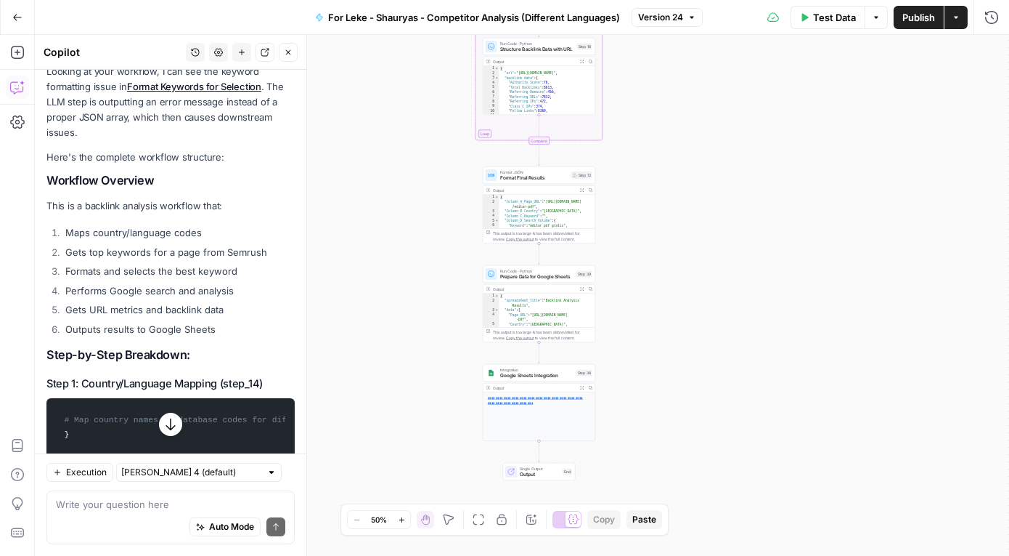
drag, startPoint x: 194, startPoint y: 409, endPoint x: 43, endPoint y: 174, distance: 279.0
copy div "Workflow Overview This is a backlink analysis workflow that: Maps country/langu…"
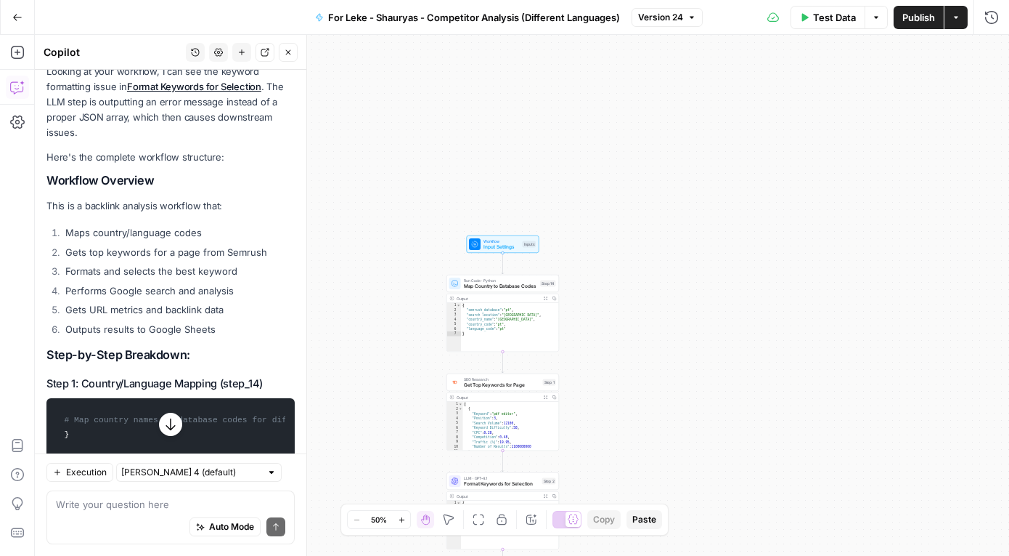
click at [839, 12] on span "Test Data" at bounding box center [834, 17] width 43 height 15
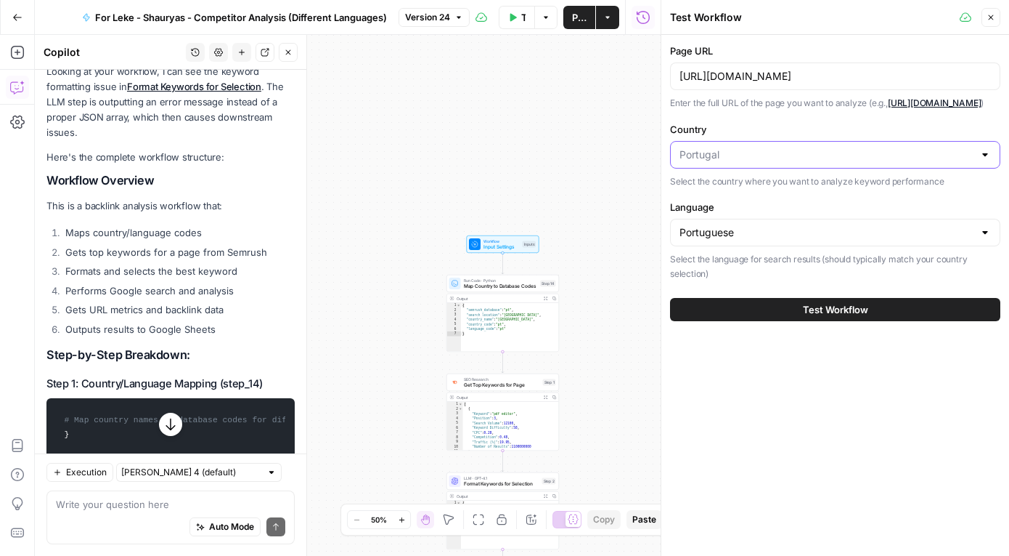
click at [779, 162] on input "Country" at bounding box center [827, 154] width 294 height 15
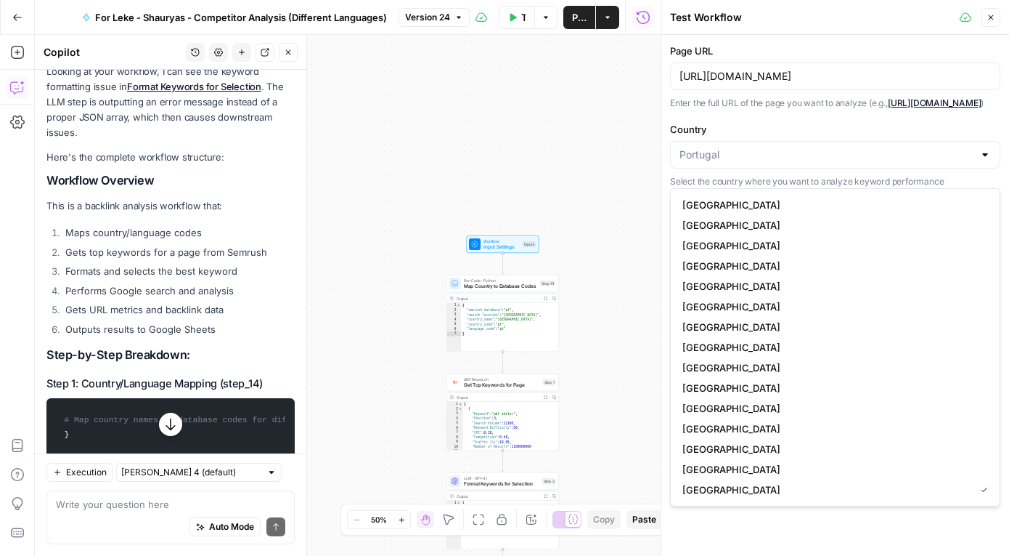
type input "[GEOGRAPHIC_DATA]"
click at [801, 131] on div "Page URL https://smallpdf.com/pt/editar-pdf Enter the full URL of the page you …" at bounding box center [835, 162] width 330 height 237
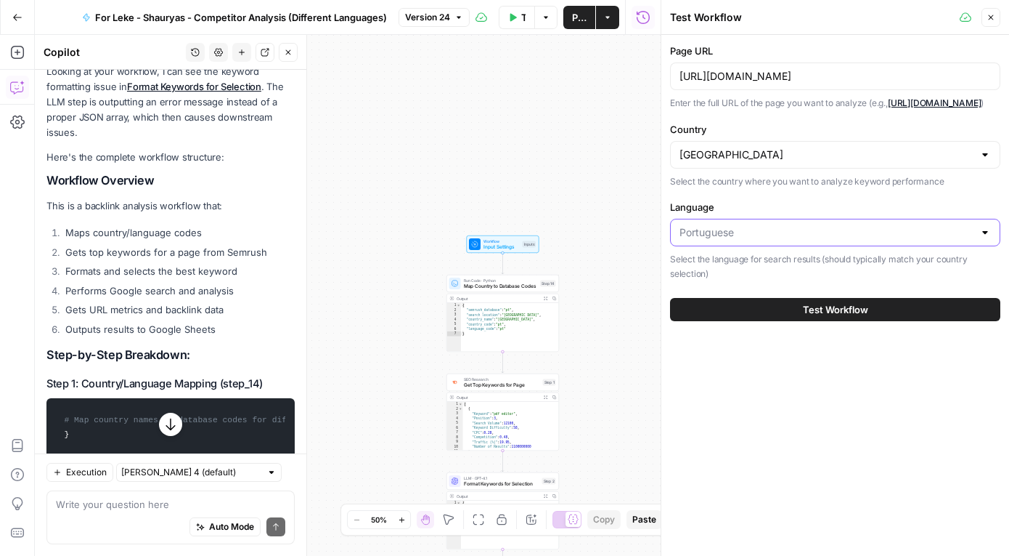
click at [759, 240] on input "Language" at bounding box center [827, 232] width 294 height 15
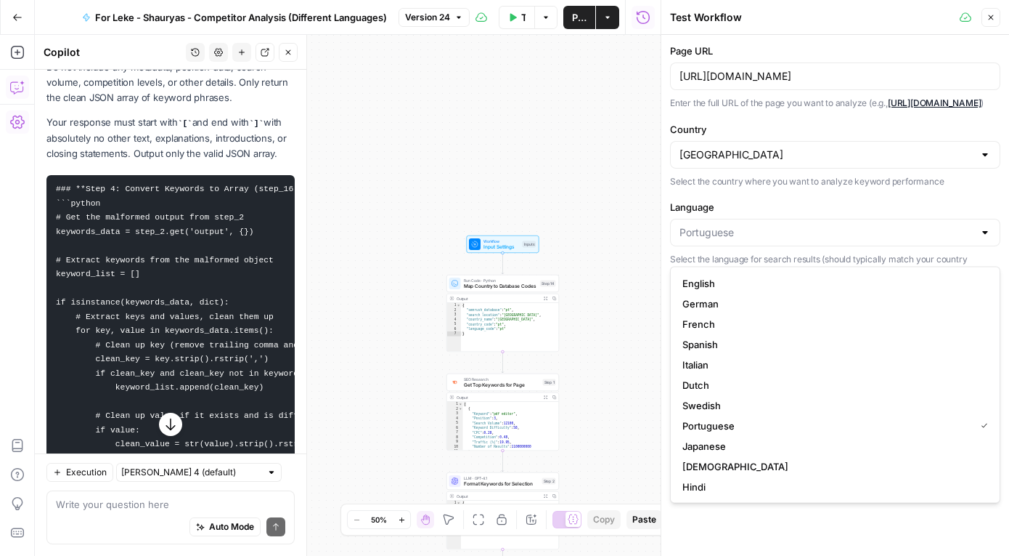
scroll to position [1337, 0]
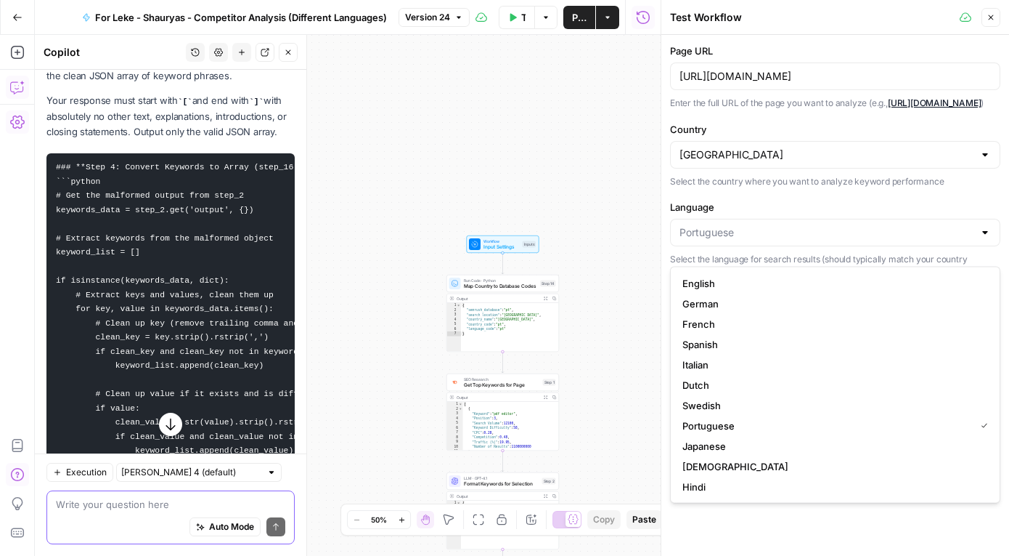
type input "Portuguese"
click at [115, 497] on textarea at bounding box center [170, 504] width 229 height 15
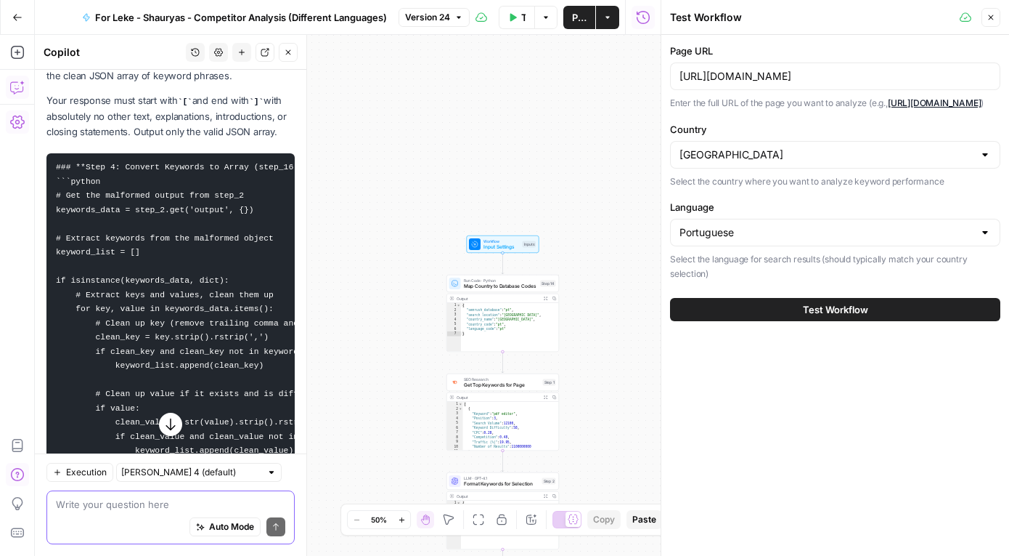
paste textarea "🧠 Updated Step 3 Prompt — Multilingual, Localized Keyword Cleaner Type: LLM ste…"
type textarea "🧠 Updated Step 3 Prompt — Multilingual, Localized Keyword Cleaner Type: LLM ste…"
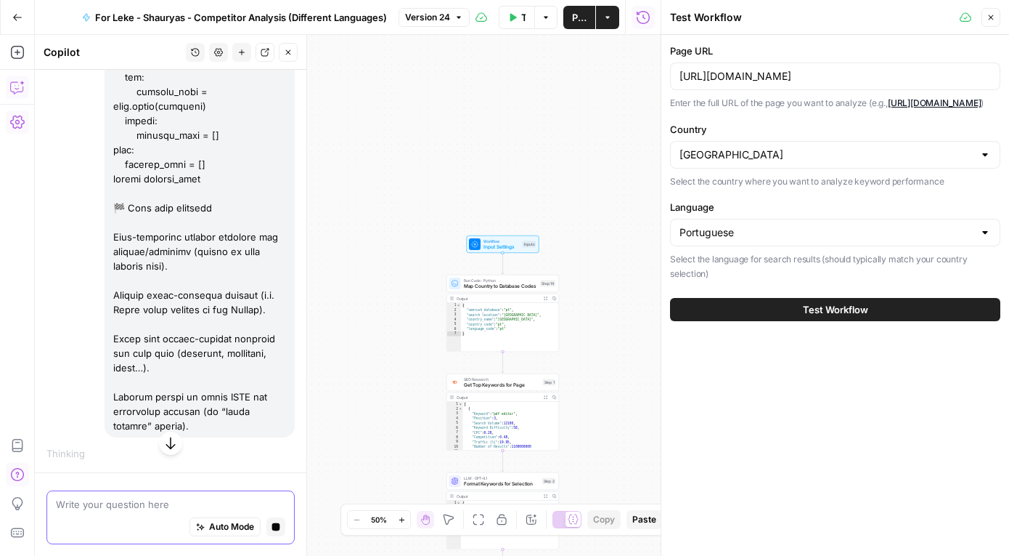
scroll to position [4594, 0]
click at [992, 21] on icon "button" at bounding box center [991, 17] width 9 height 9
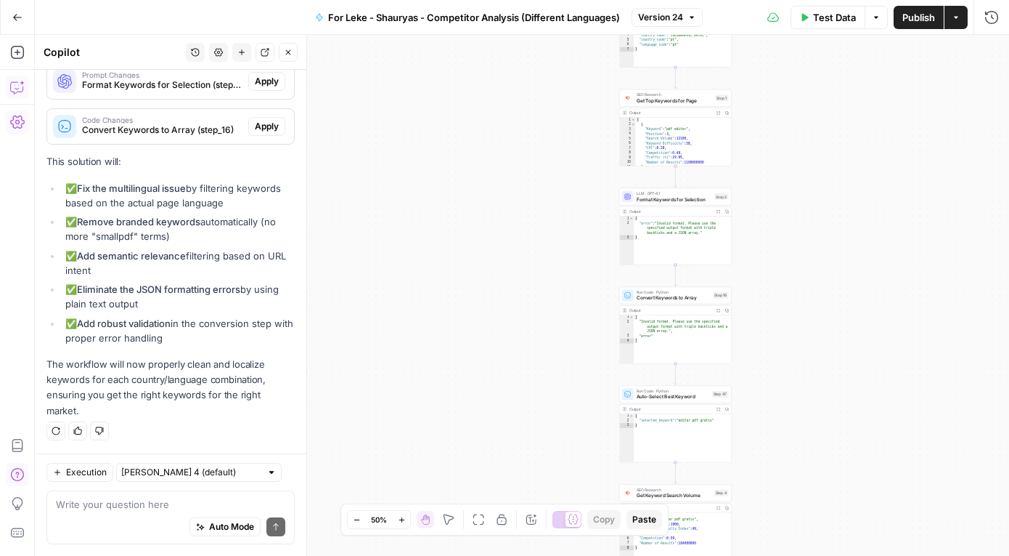
scroll to position [5076, 0]
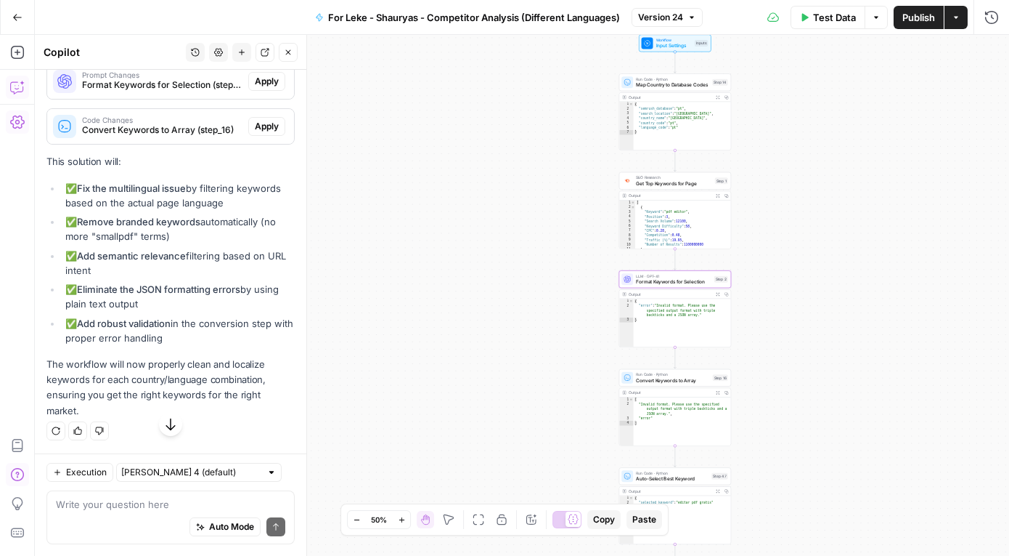
click at [264, 88] on span "Apply" at bounding box center [267, 81] width 24 height 13
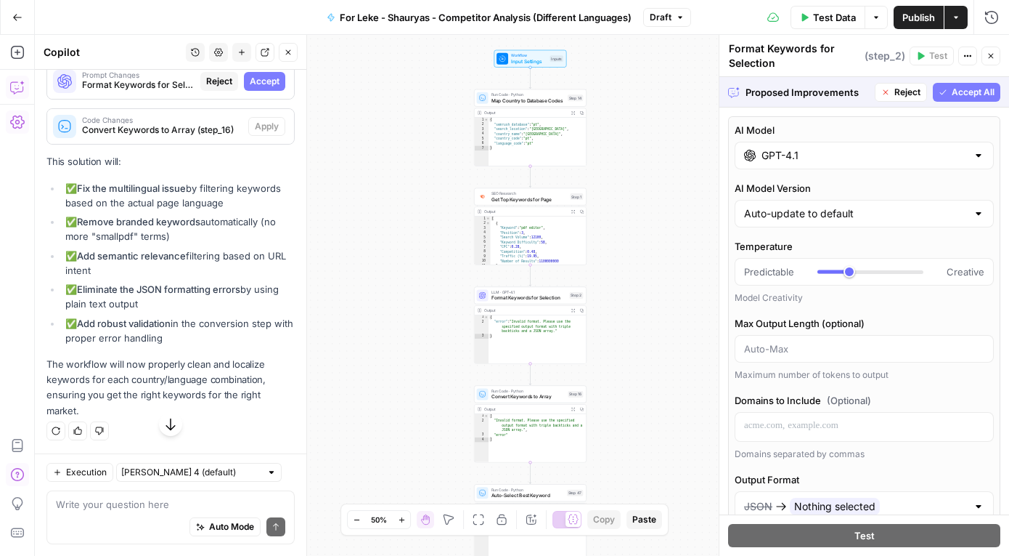
click at [988, 94] on span "Accept All" at bounding box center [973, 92] width 43 height 13
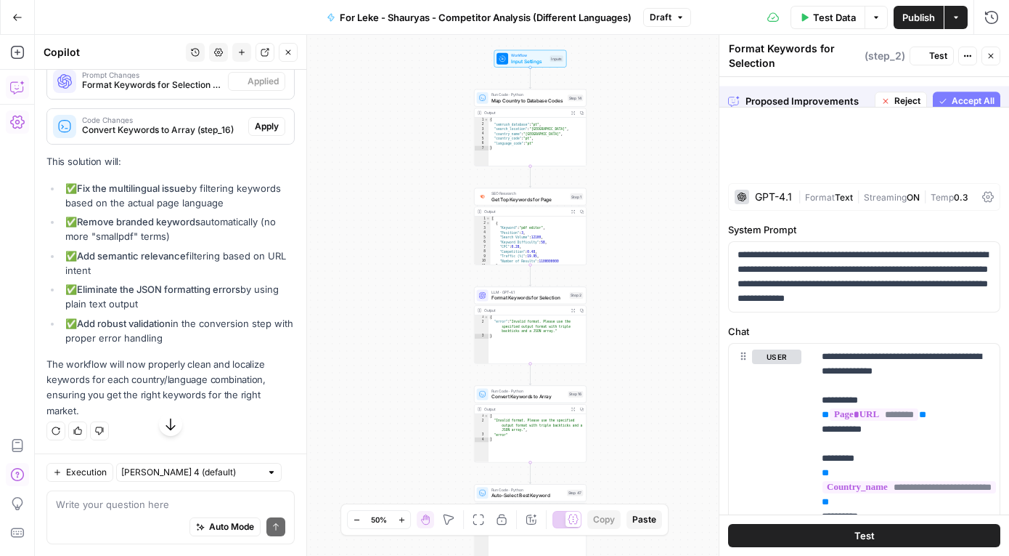
scroll to position [5122, 0]
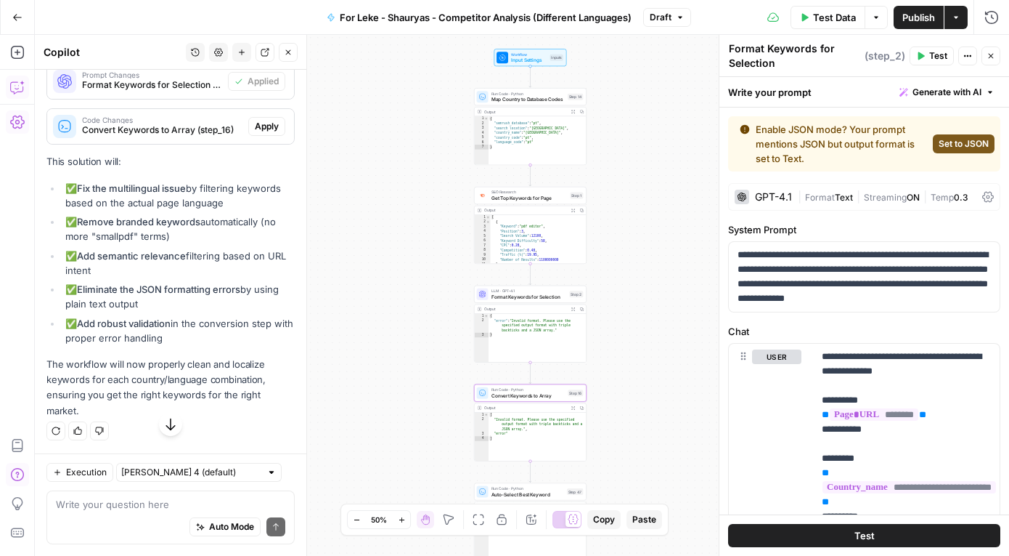
click at [268, 133] on span "Apply" at bounding box center [267, 126] width 24 height 13
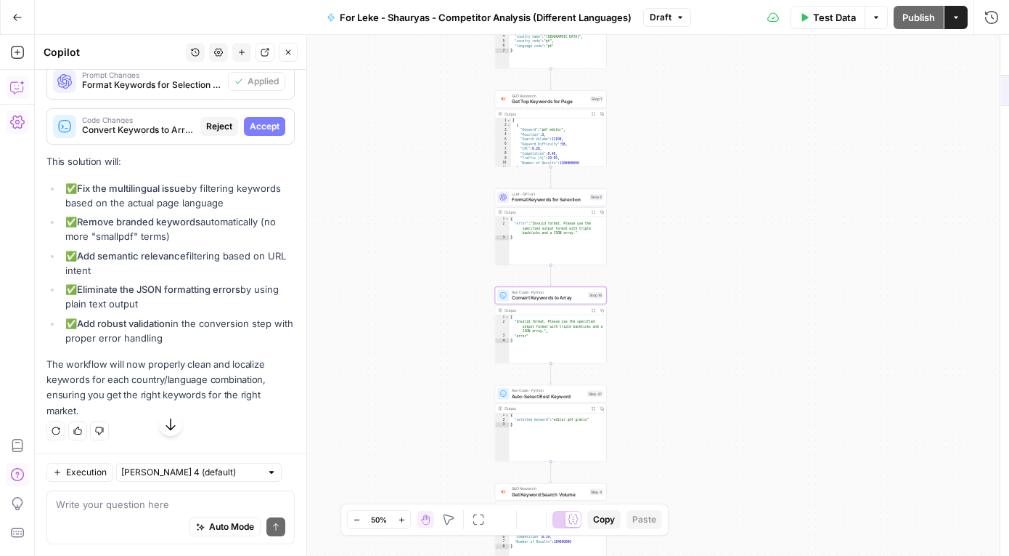
scroll to position [5076, 0]
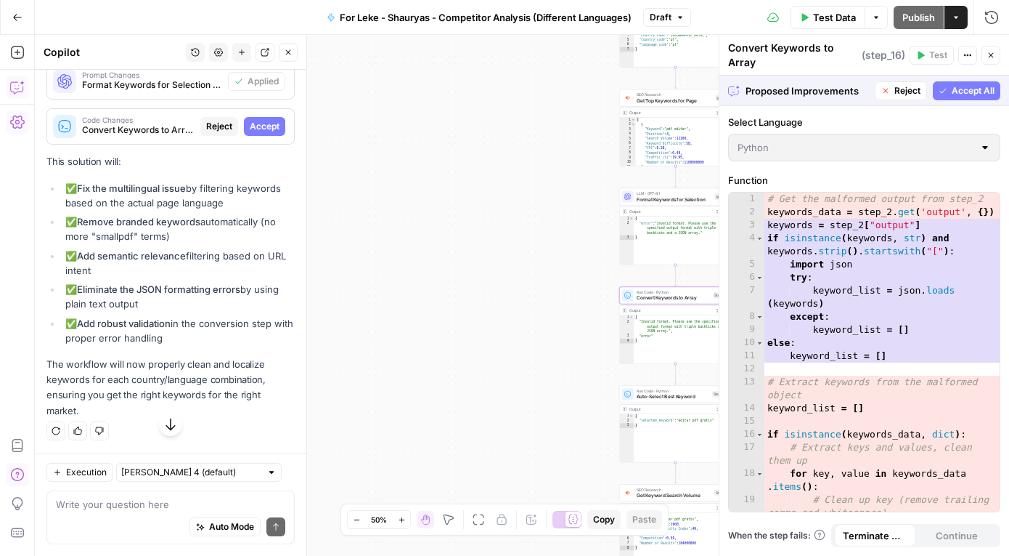
click at [268, 133] on span "Accept" at bounding box center [265, 126] width 30 height 13
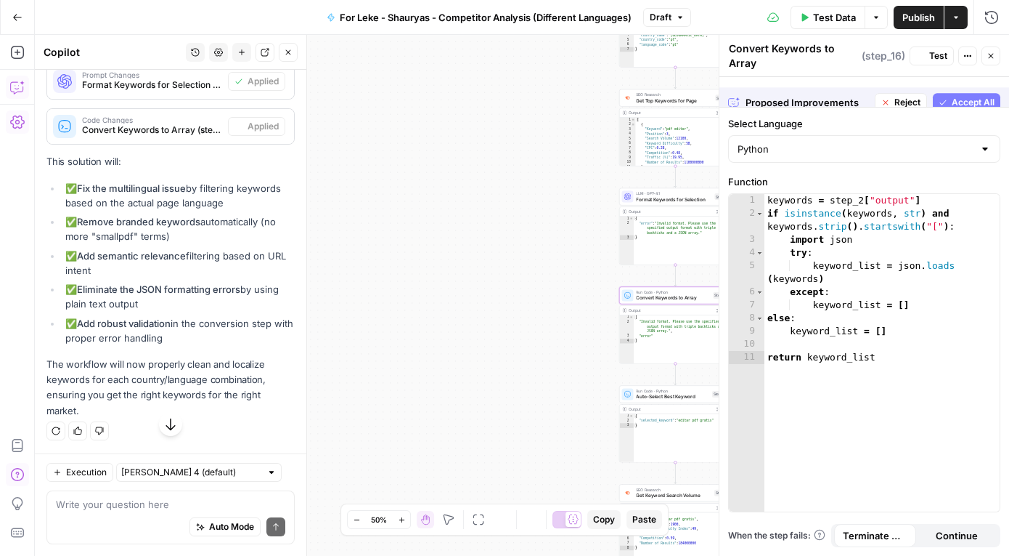
scroll to position [5122, 0]
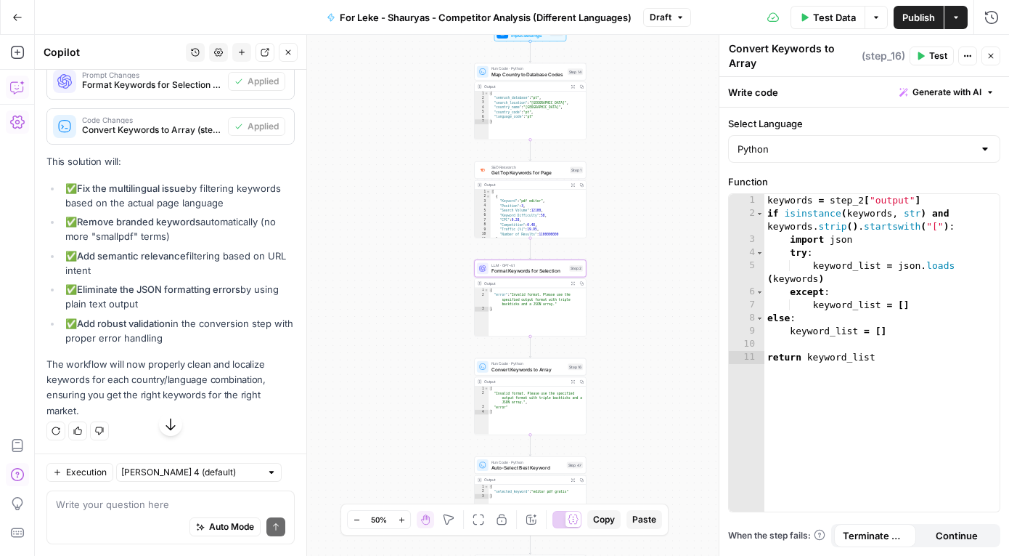
click at [206, 92] on span "Format Keywords for Selection (step_2)" at bounding box center [152, 84] width 140 height 13
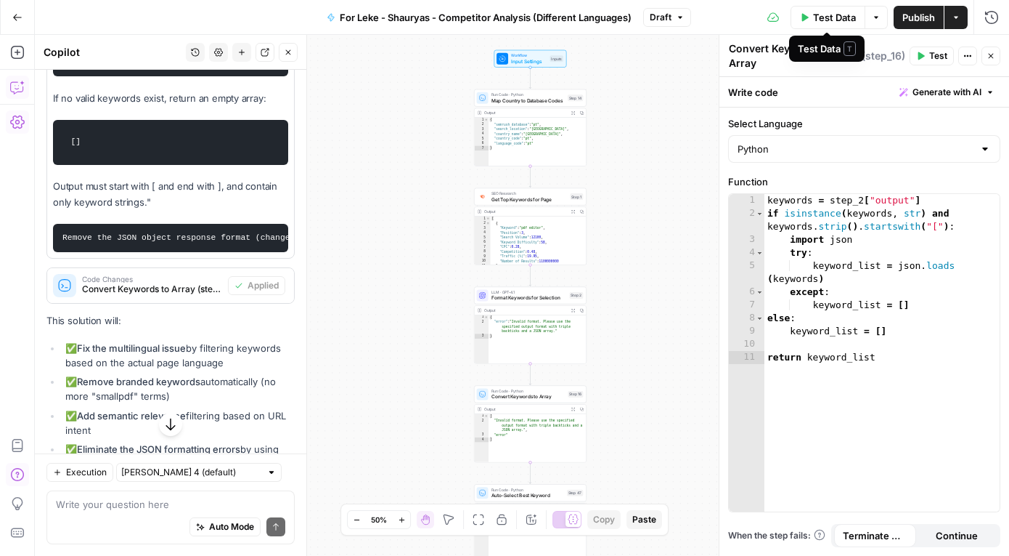
click at [829, 18] on span "Test Data" at bounding box center [834, 17] width 43 height 15
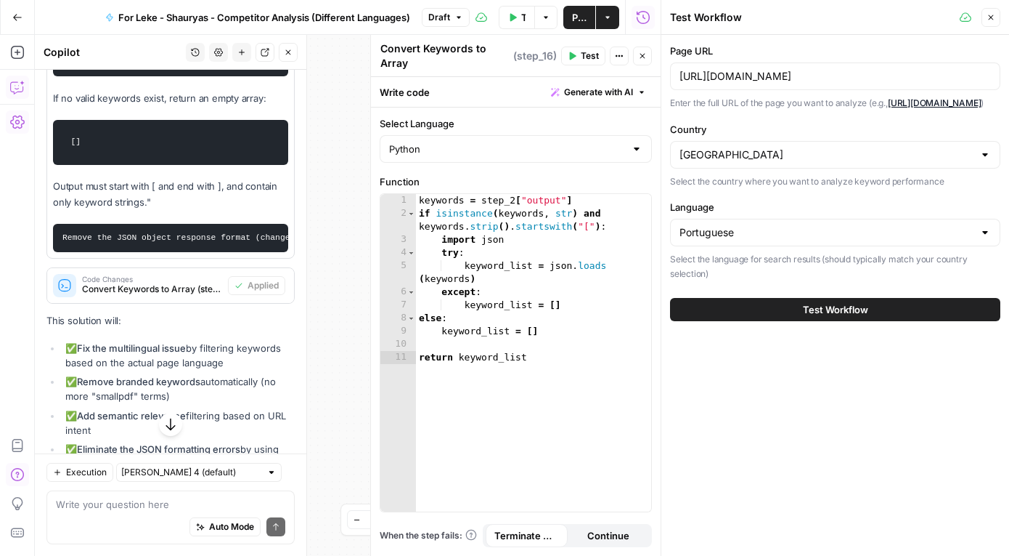
click at [775, 321] on button "Test Workflow" at bounding box center [835, 309] width 330 height 23
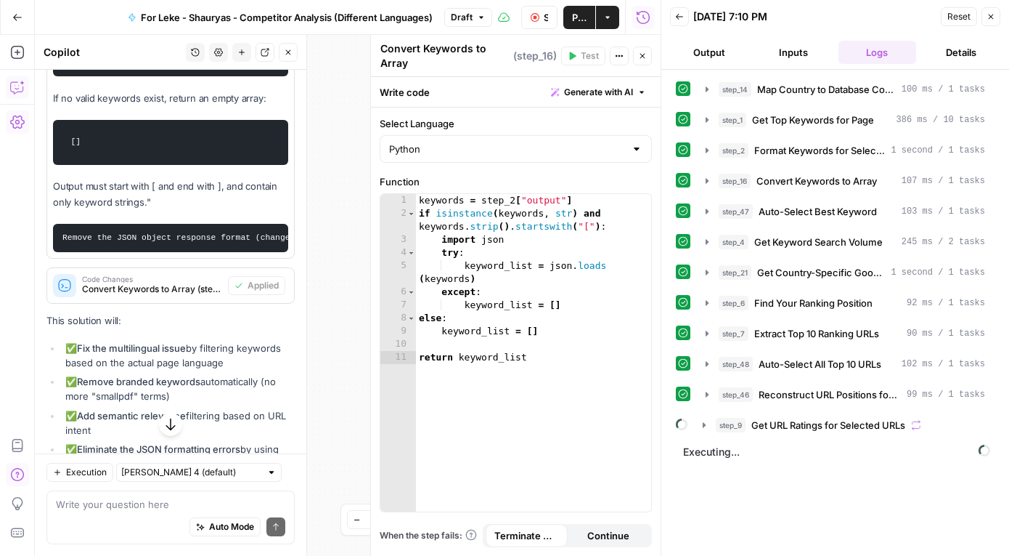
click at [640, 52] on icon "button" at bounding box center [642, 56] width 9 height 9
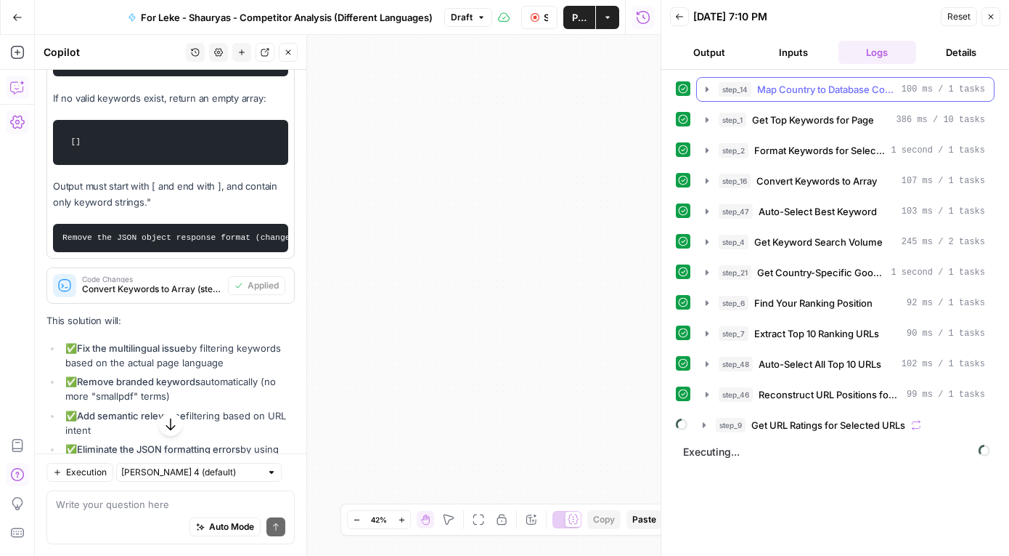
click at [702, 87] on icon "button" at bounding box center [708, 90] width 12 height 12
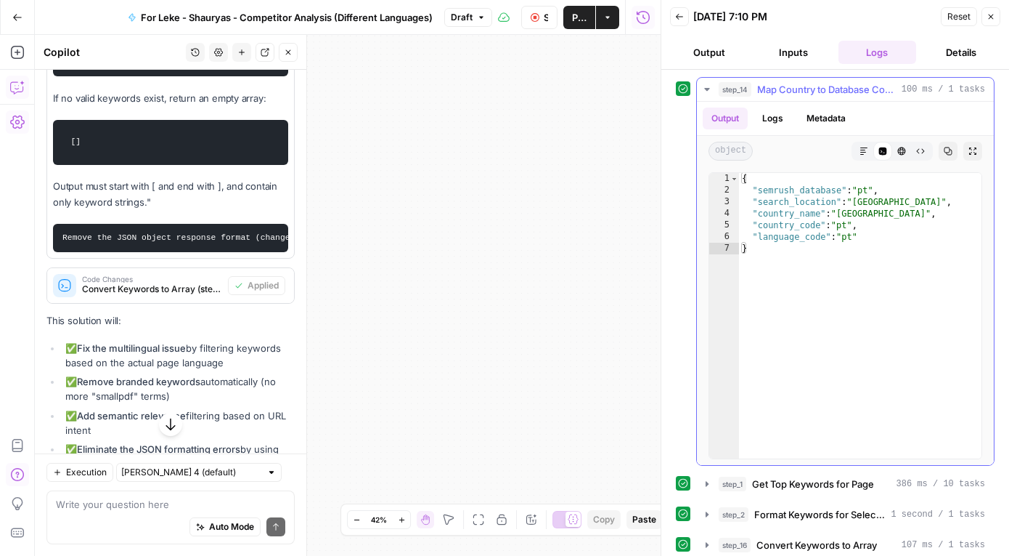
click at [702, 87] on icon "button" at bounding box center [708, 90] width 12 height 12
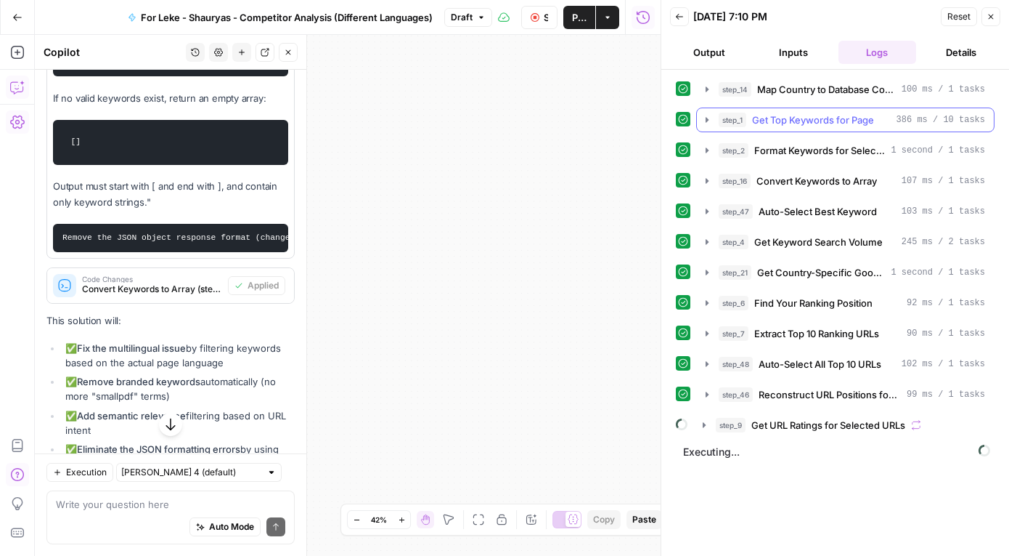
click at [702, 121] on icon "button" at bounding box center [708, 120] width 12 height 12
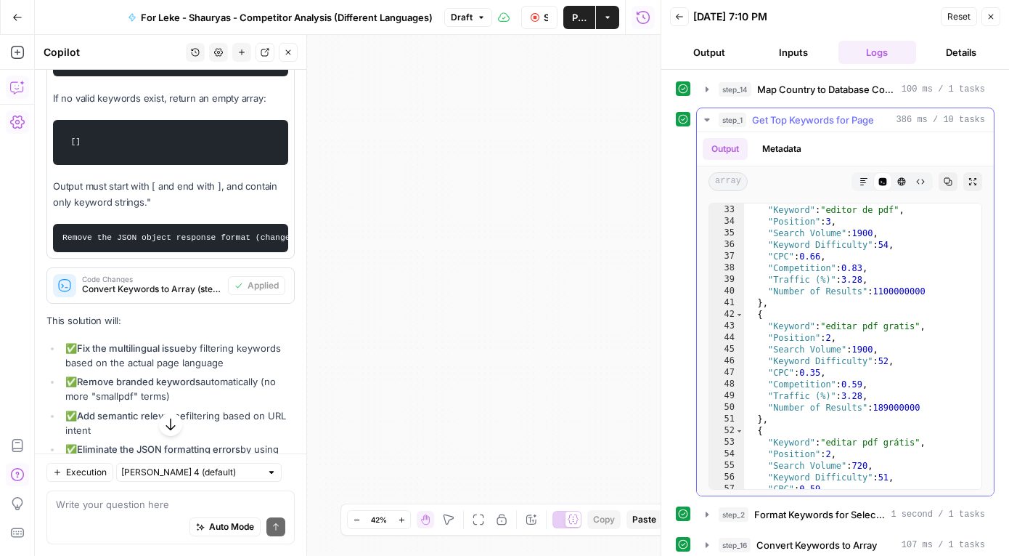
scroll to position [432, 0]
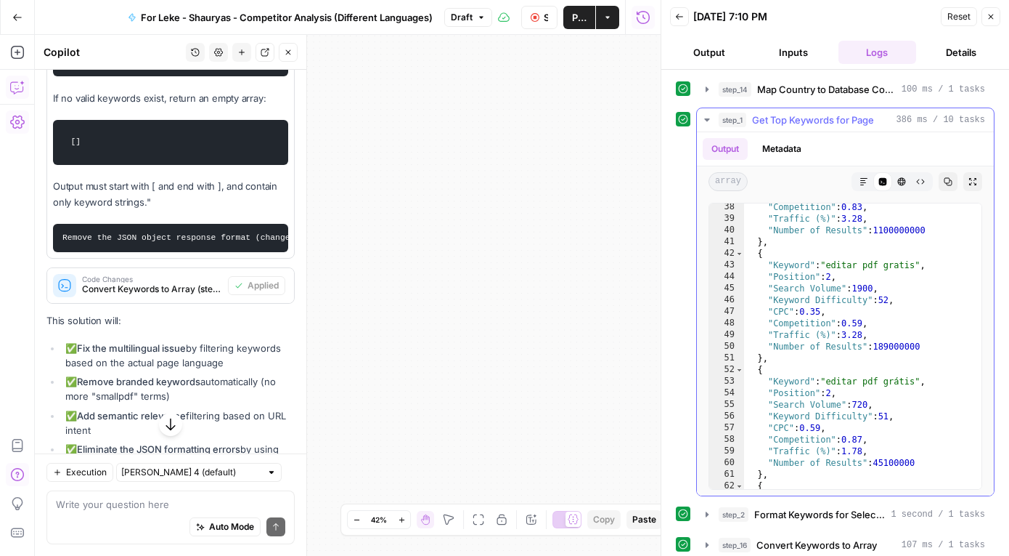
click at [708, 114] on icon "button" at bounding box center [708, 120] width 12 height 12
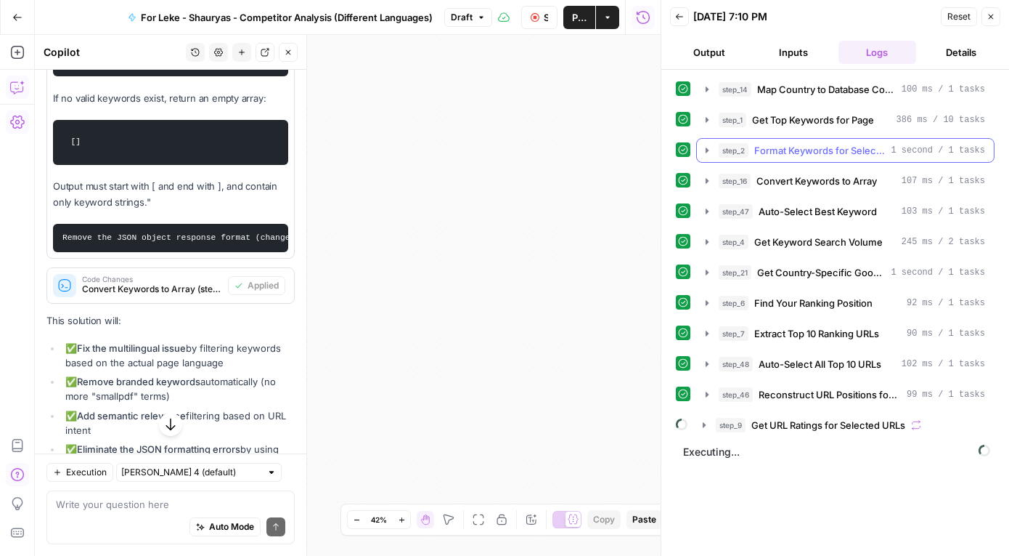
click at [710, 153] on icon "button" at bounding box center [708, 151] width 12 height 12
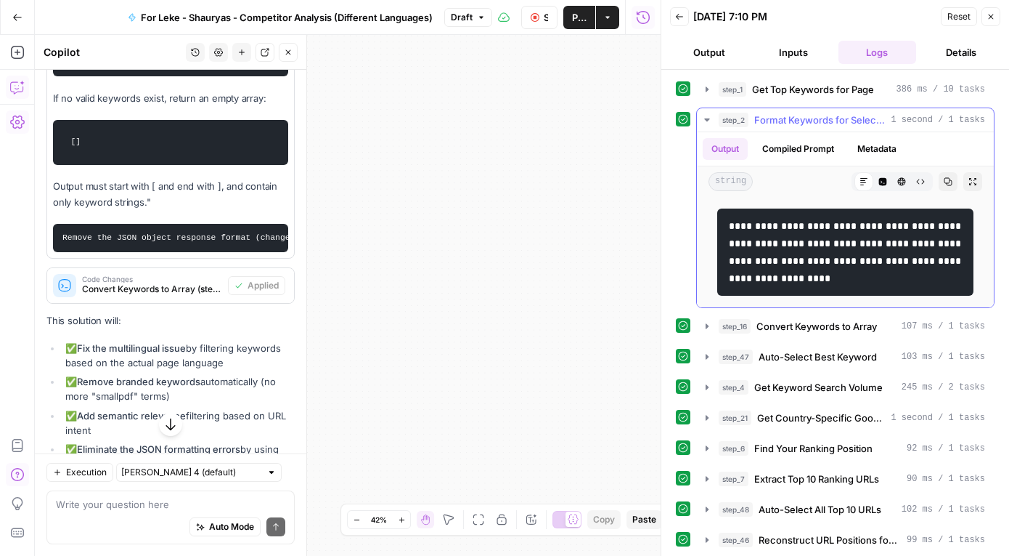
scroll to position [28, 0]
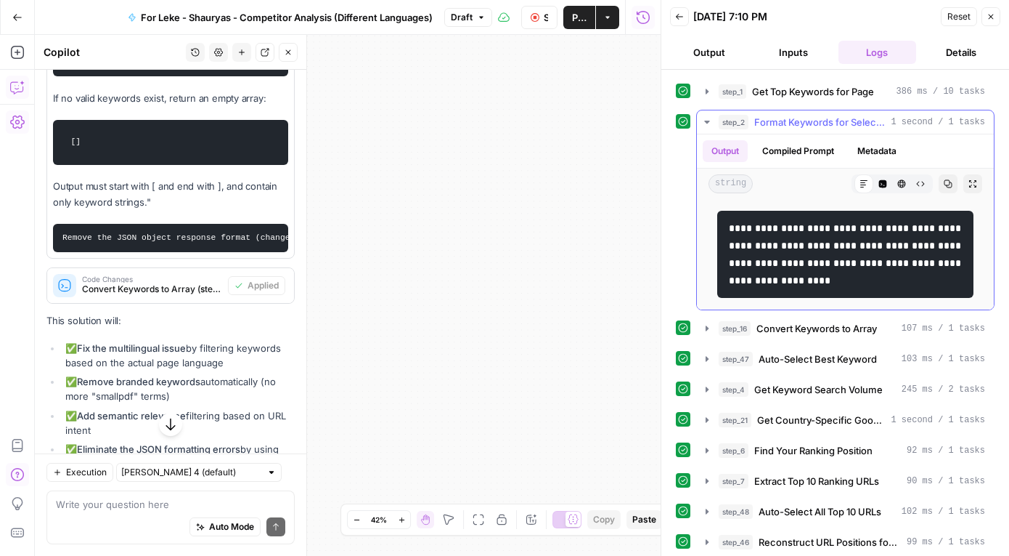
click at [707, 121] on icon "button" at bounding box center [706, 122] width 5 height 3
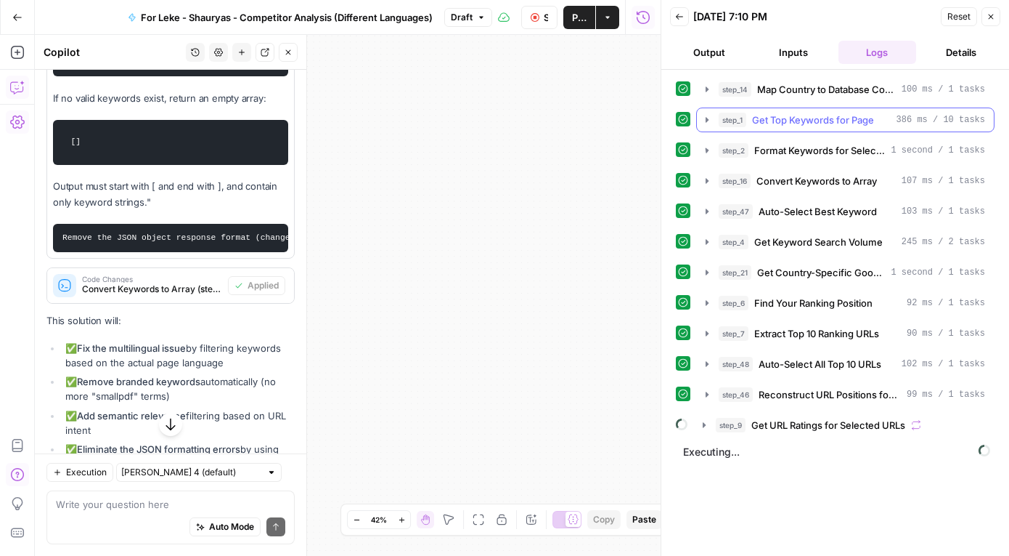
scroll to position [0, 0]
click at [705, 152] on icon "button" at bounding box center [708, 151] width 12 height 12
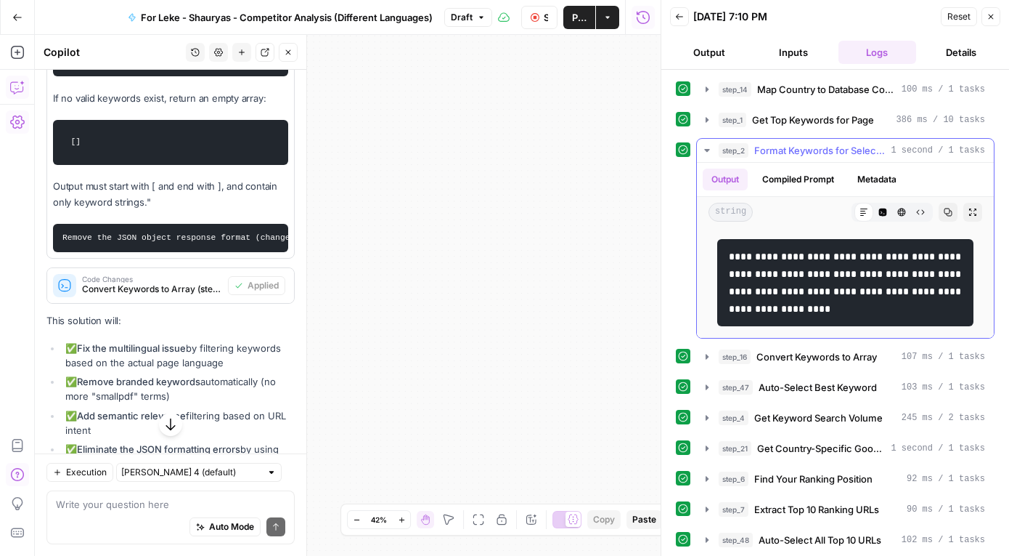
click at [705, 152] on icon "button" at bounding box center [708, 151] width 12 height 12
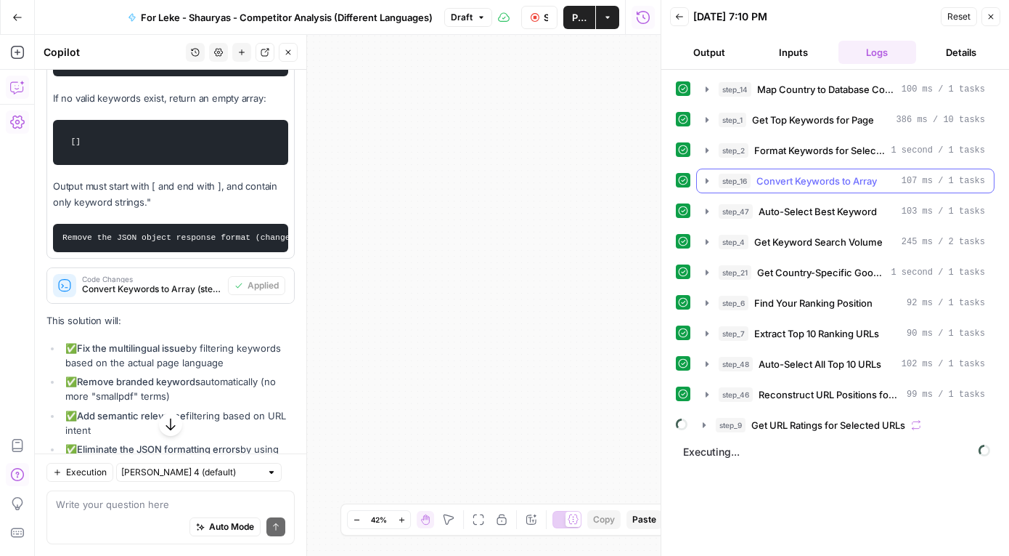
click at [706, 181] on icon "button" at bounding box center [707, 180] width 3 height 5
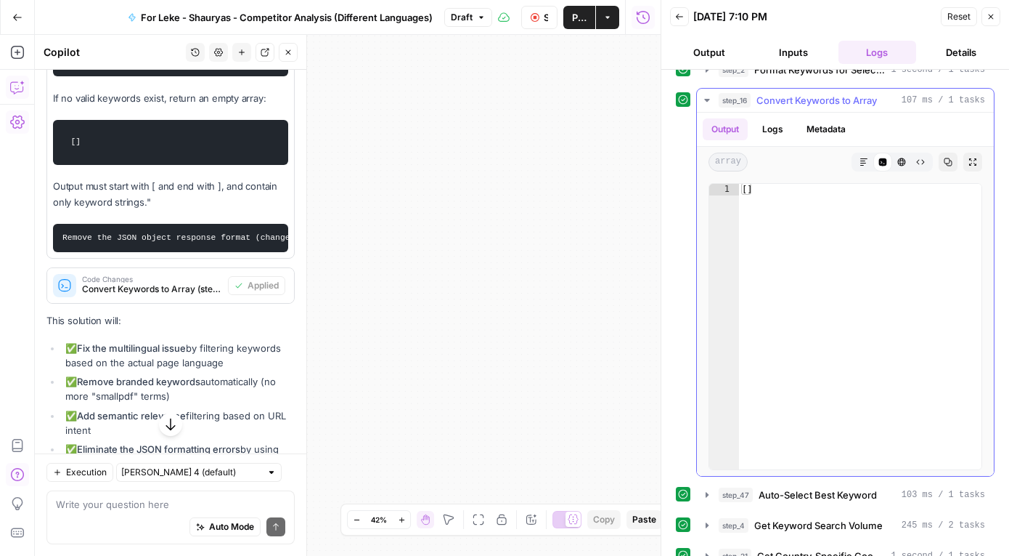
scroll to position [50, 0]
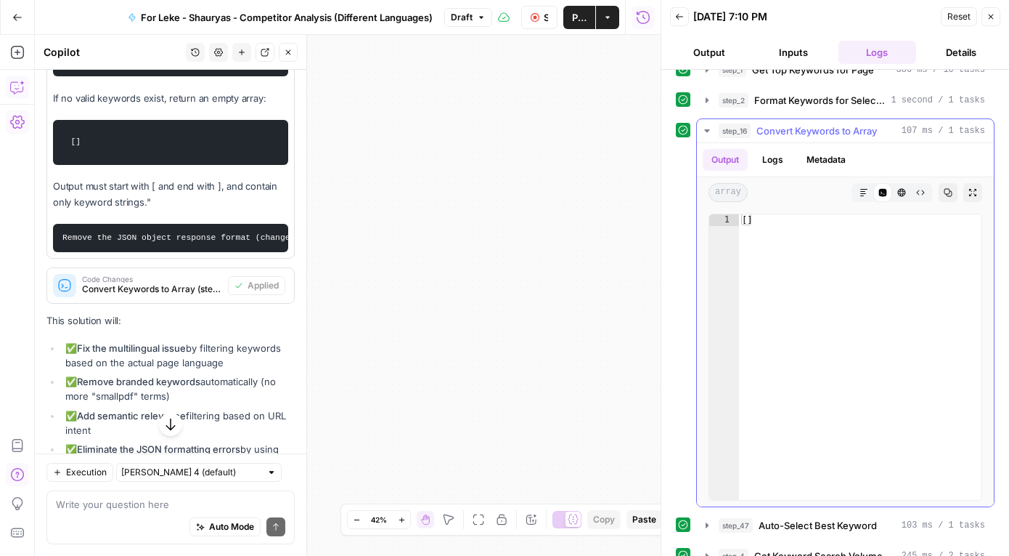
click at [708, 130] on icon "button" at bounding box center [706, 130] width 5 height 3
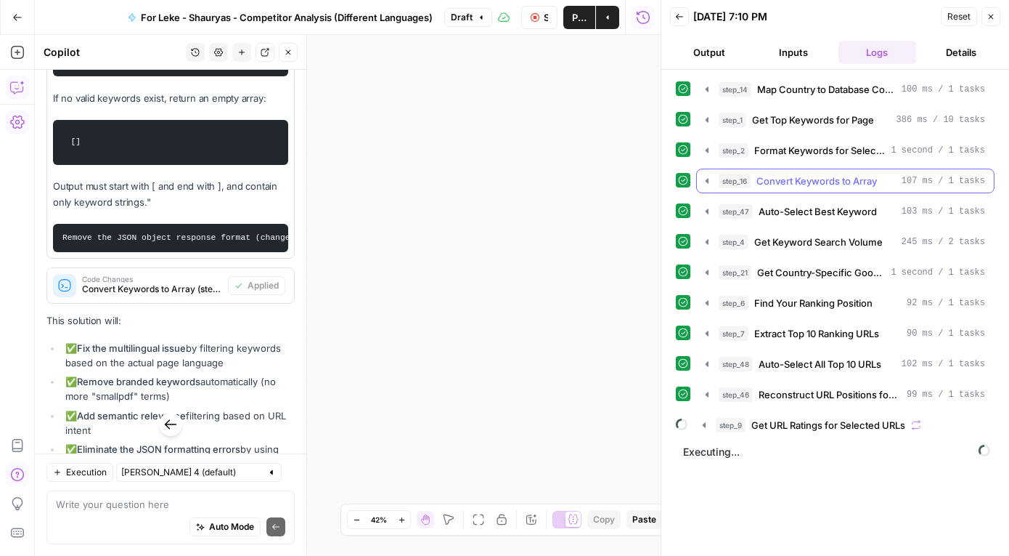
scroll to position [0, 0]
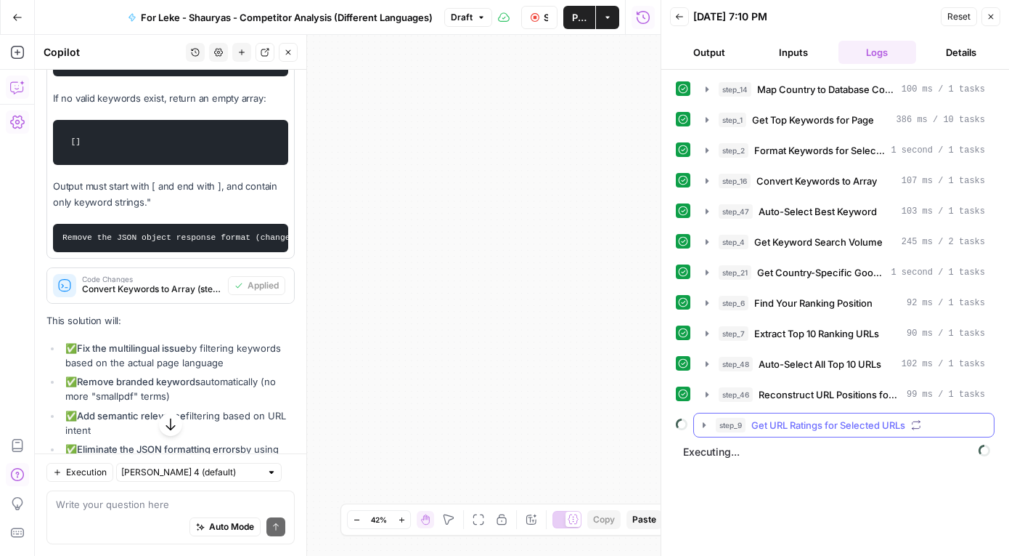
click at [702, 421] on icon "button" at bounding box center [705, 425] width 12 height 12
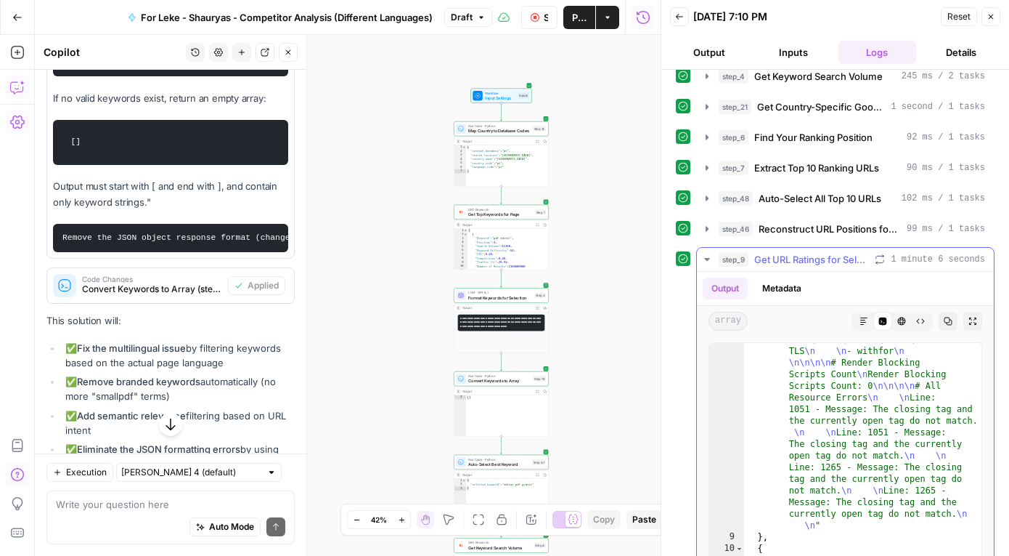
scroll to position [1264, 0]
click at [712, 261] on icon "button" at bounding box center [708, 259] width 12 height 12
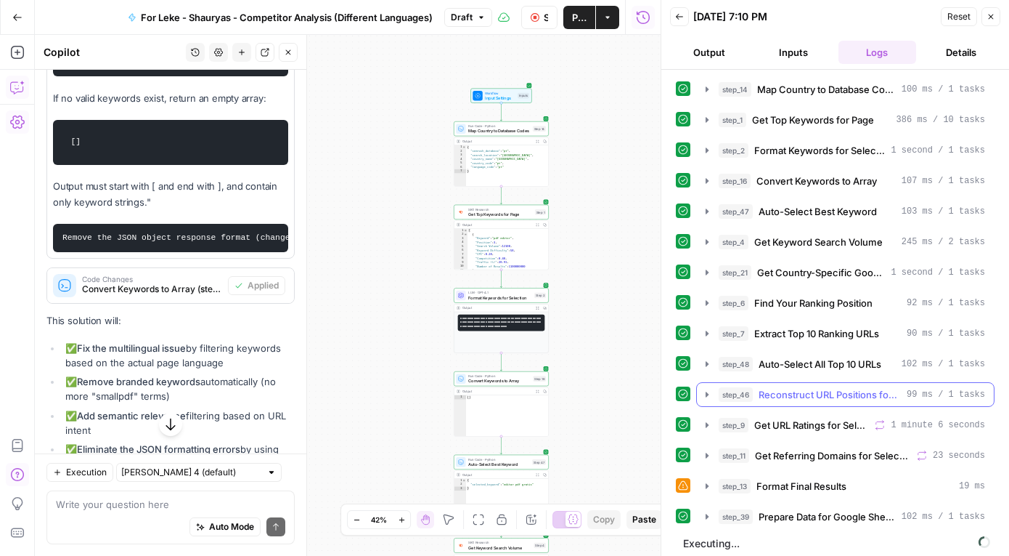
scroll to position [7, 0]
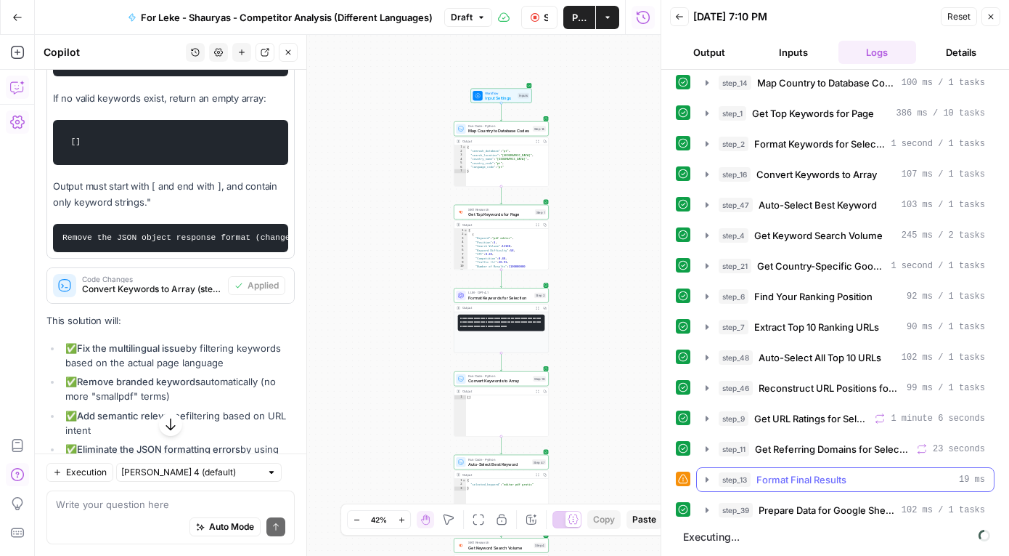
click at [704, 477] on icon "button" at bounding box center [708, 480] width 12 height 12
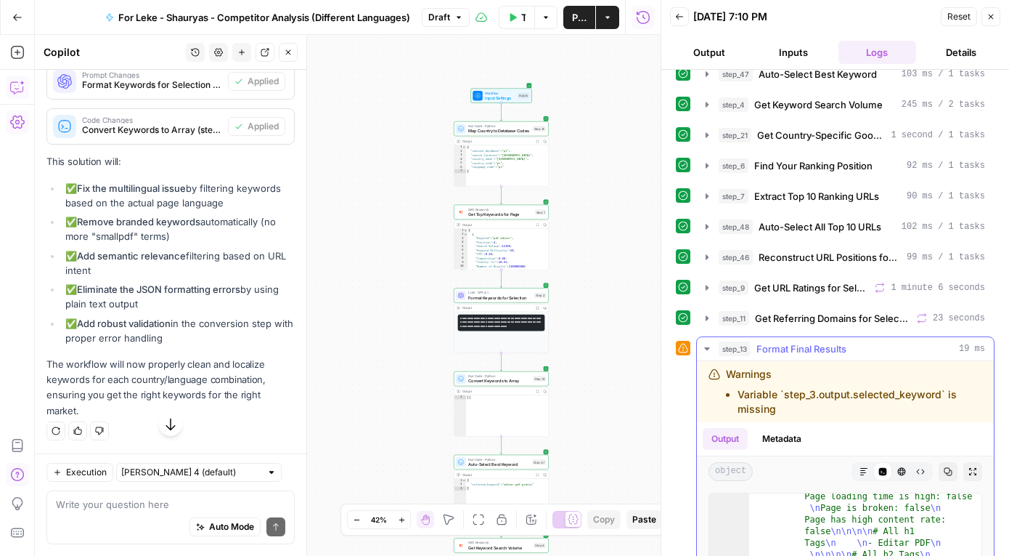
scroll to position [9, 0]
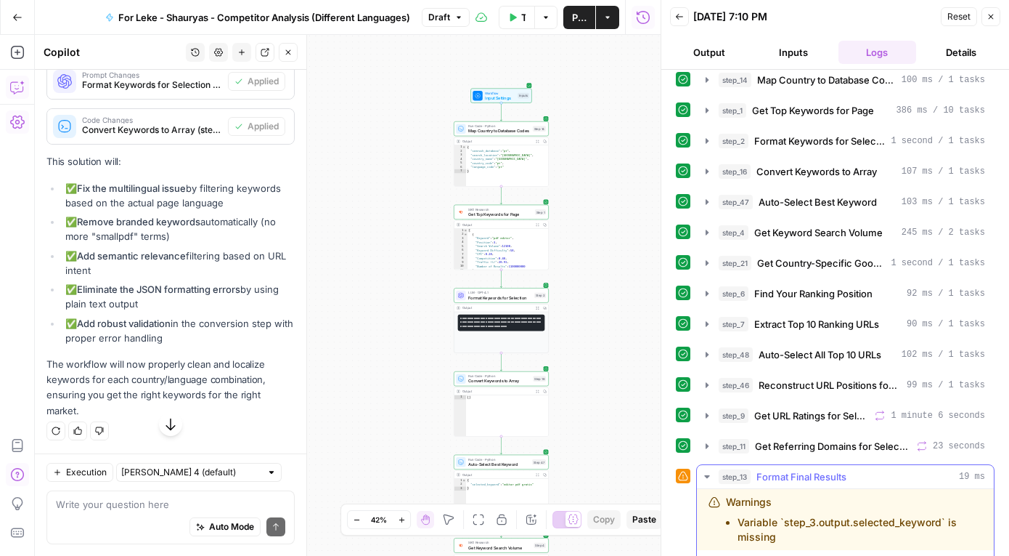
click at [708, 474] on icon "button" at bounding box center [708, 477] width 12 height 12
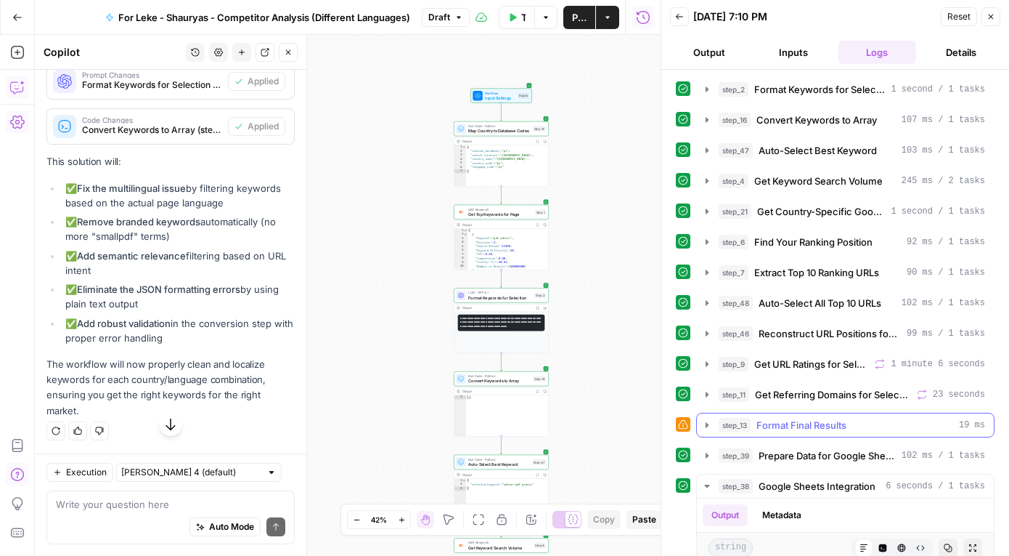
scroll to position [156, 0]
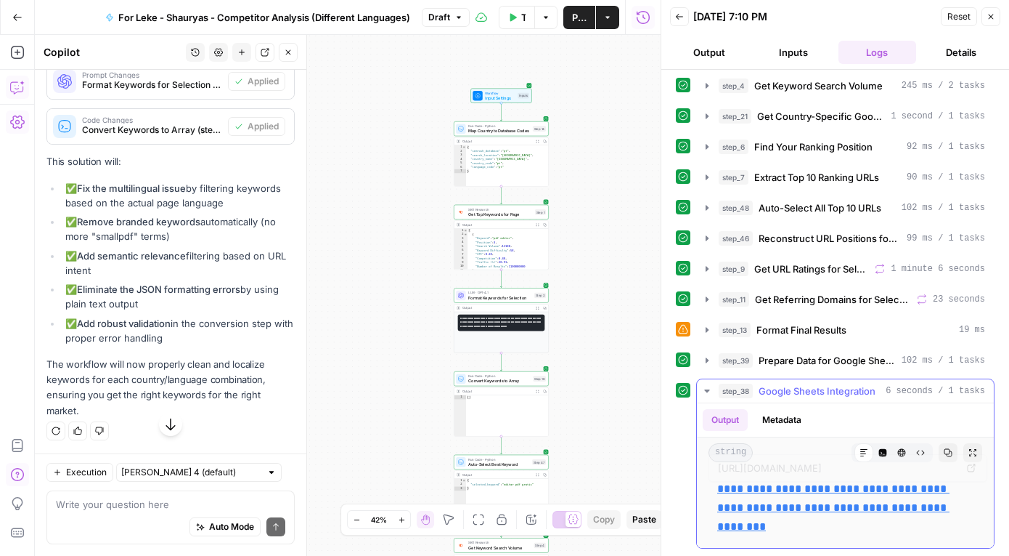
click at [771, 508] on link "**********" at bounding box center [834, 507] width 232 height 49
click at [705, 330] on icon "button" at bounding box center [708, 330] width 12 height 12
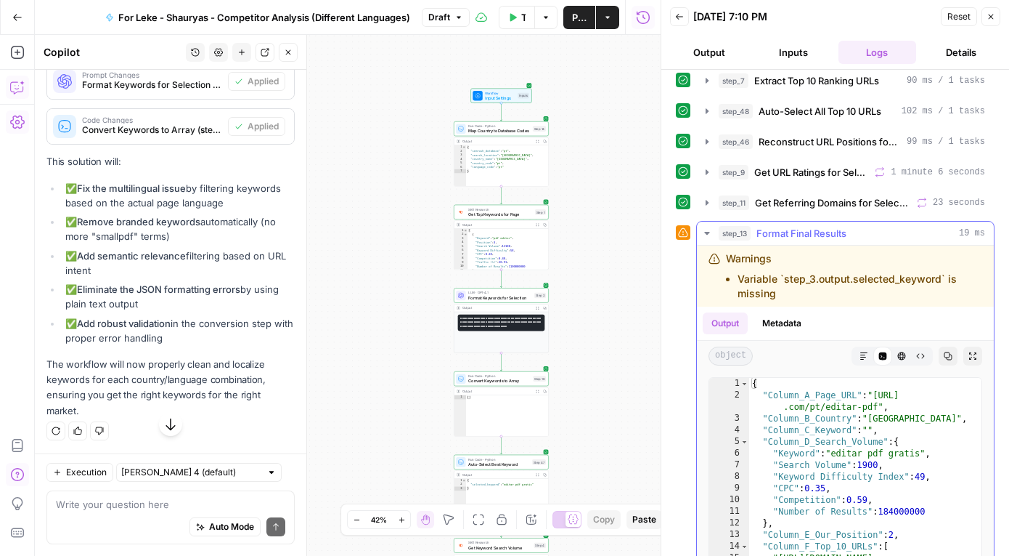
scroll to position [0, 0]
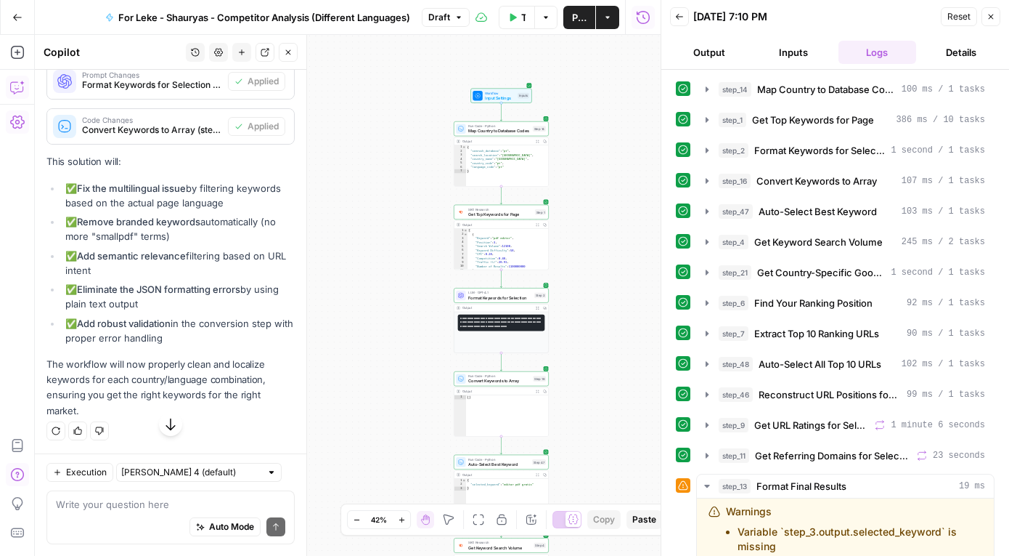
click at [580, 15] on span "Publish" at bounding box center [579, 17] width 15 height 15
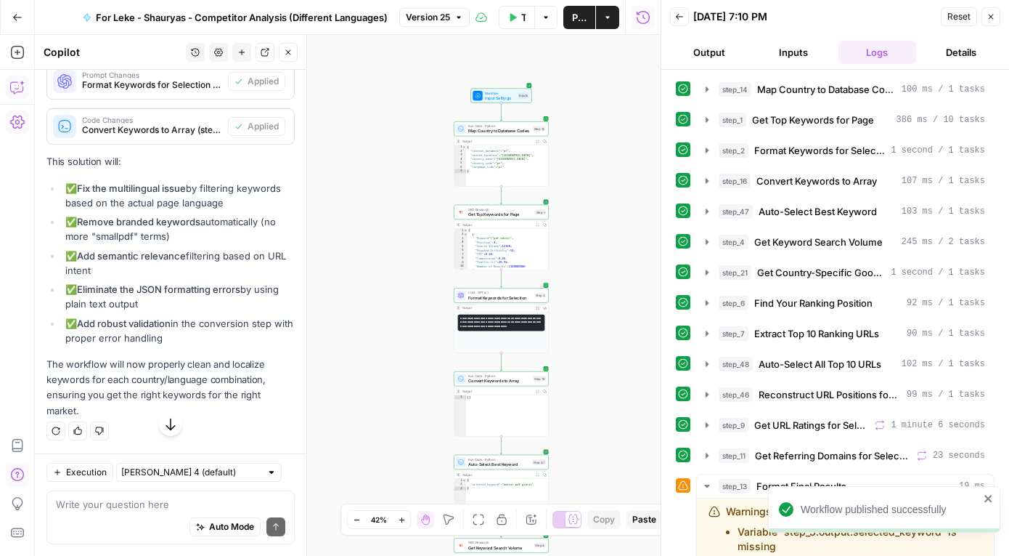
click at [985, 500] on icon "close" at bounding box center [989, 498] width 10 height 12
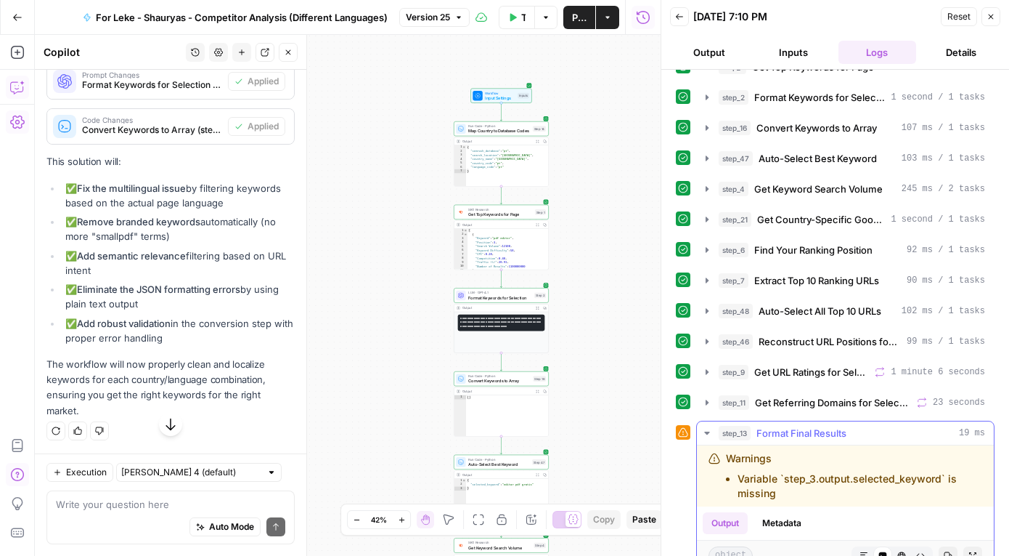
scroll to position [75, 0]
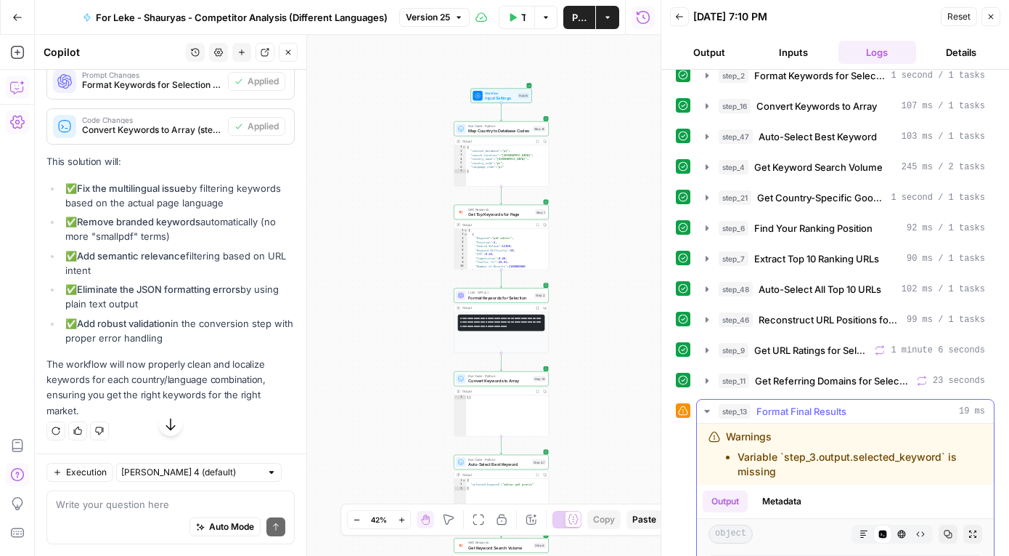
drag, startPoint x: 723, startPoint y: 434, endPoint x: 791, endPoint y: 471, distance: 77.4
click at [791, 471] on div "Warnings Variable `step_3.output.selected_keyword` is missing" at bounding box center [846, 453] width 274 height 49
copy div "Warnings Variable `step_3.output.selected_keyword` is missing"
click at [155, 500] on textarea at bounding box center [170, 504] width 229 height 15
paste textarea "Warnings Variable `step_3.output.selected_keyword` is missing"
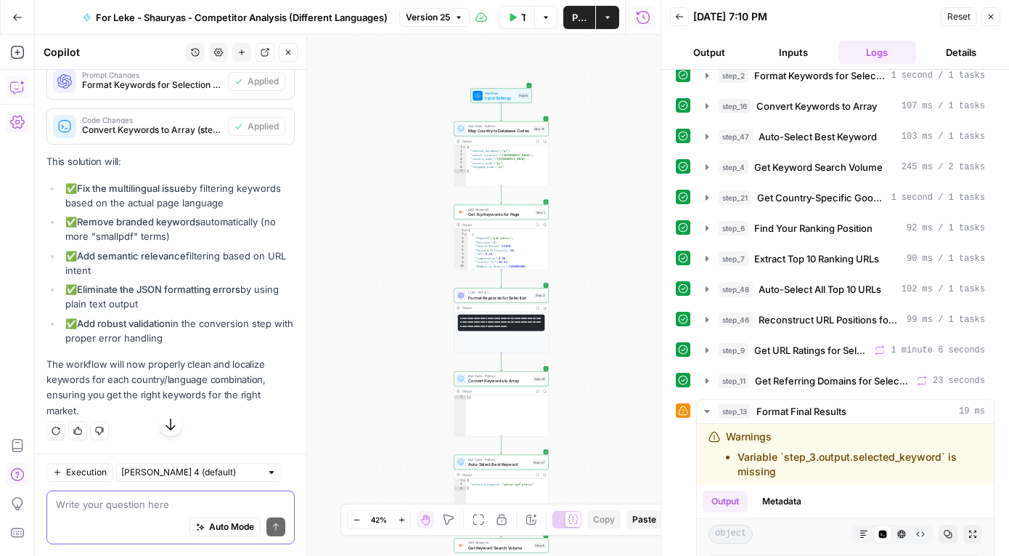
type textarea "Warnings Variable `step_3.output.selected_keyword` is missing"
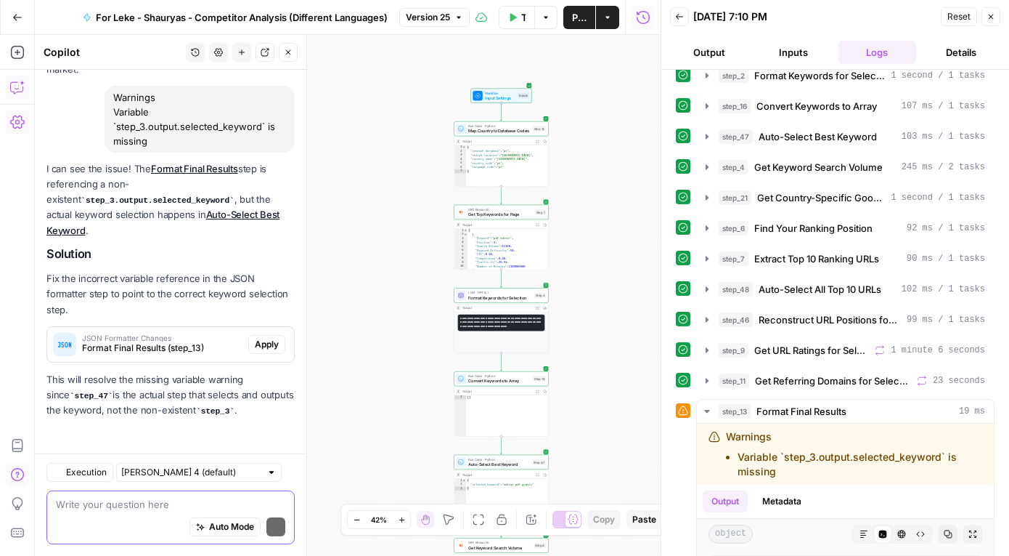
scroll to position [5482, 0]
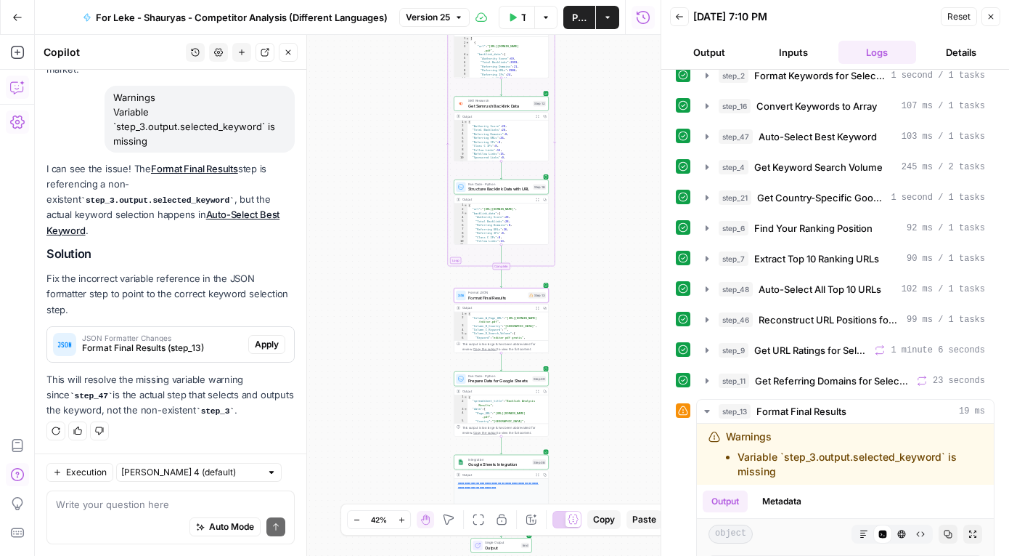
click at [267, 341] on span "Apply" at bounding box center [267, 344] width 24 height 13
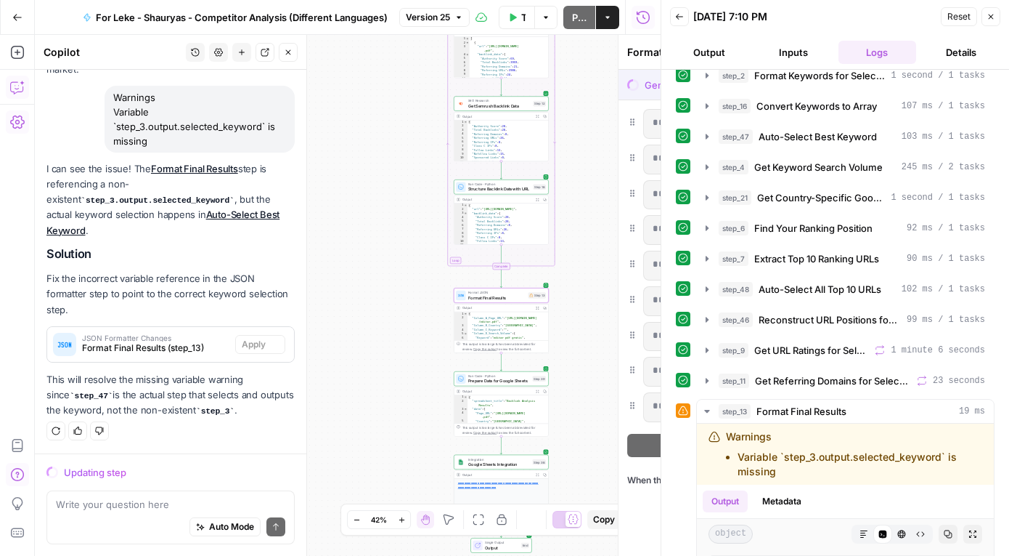
scroll to position [5435, 0]
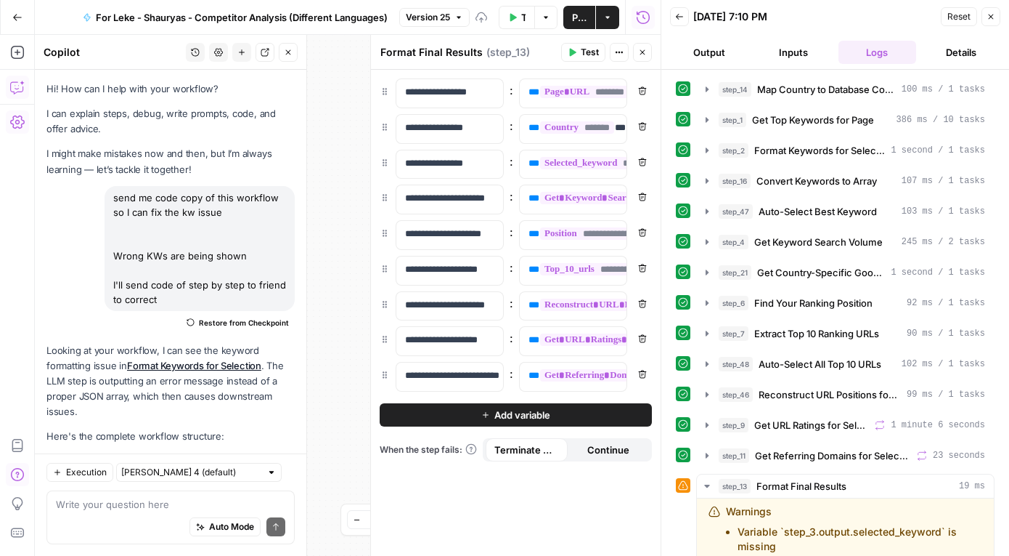
scroll to position [75, 0]
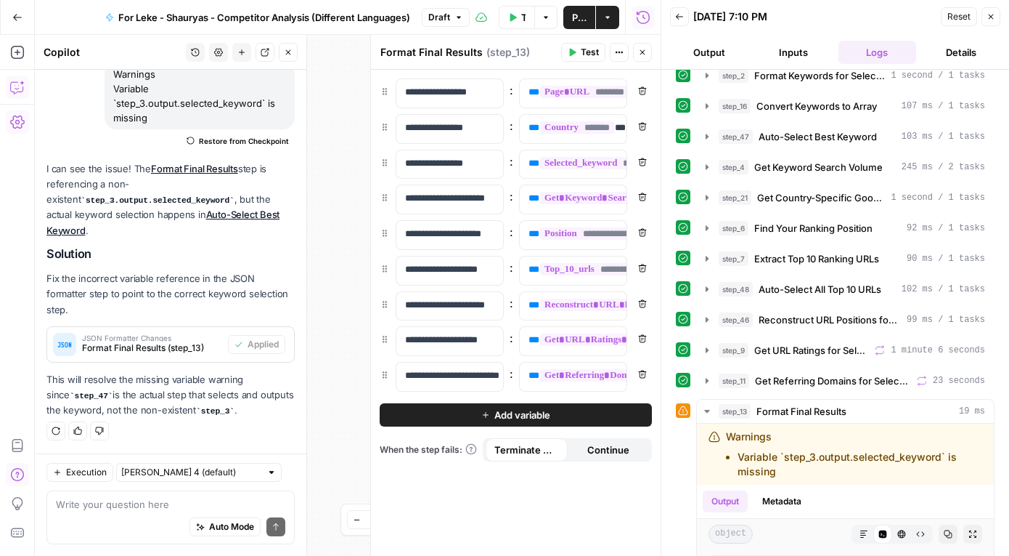
click at [642, 57] on button "Close" at bounding box center [642, 52] width 19 height 19
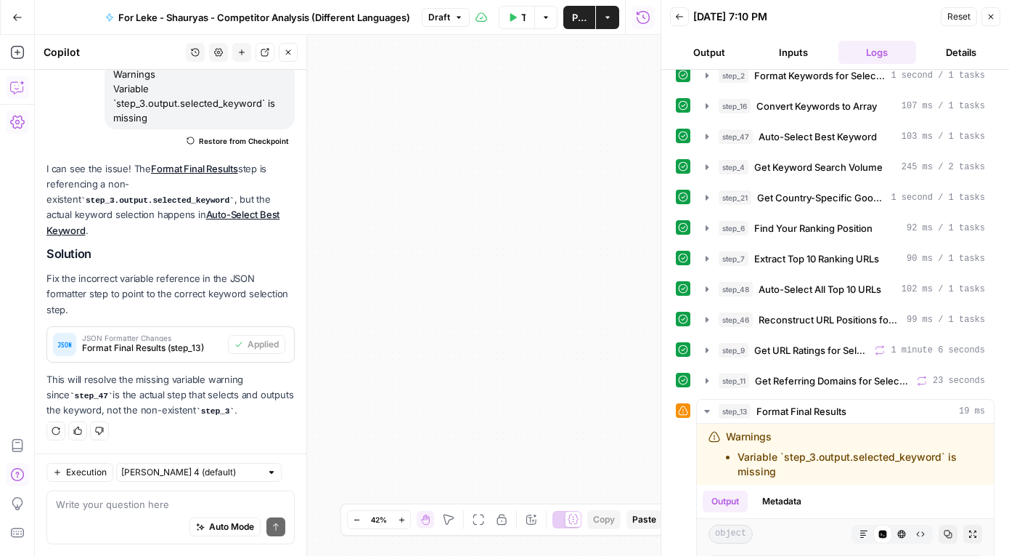
click at [508, 23] on button "Test Data" at bounding box center [517, 17] width 36 height 23
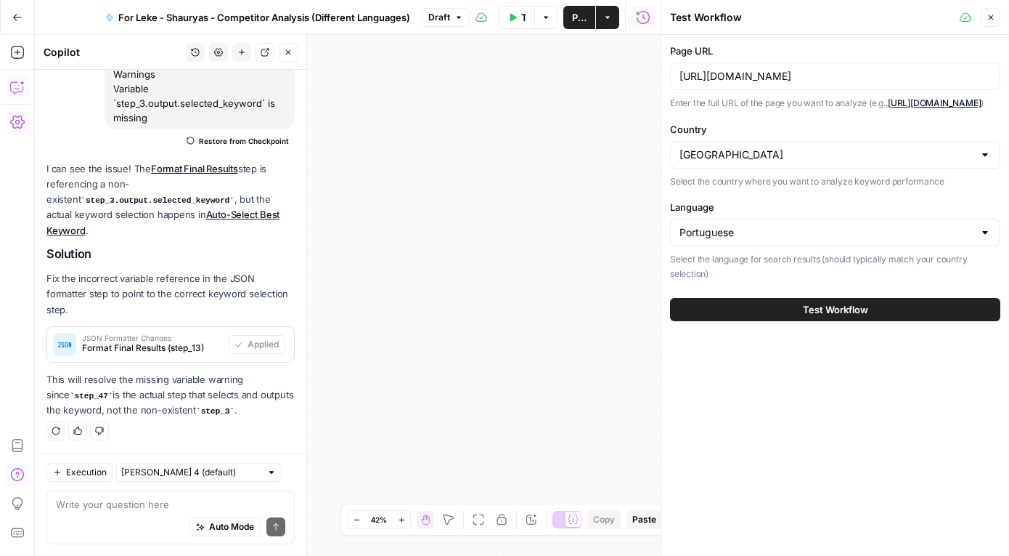
click at [777, 86] on div "https://smallpdf.com/pt/editar-pdf" at bounding box center [835, 76] width 330 height 28
click at [777, 81] on input "https://smallpdf.com/pt/editar-pdf" at bounding box center [836, 76] width 312 height 15
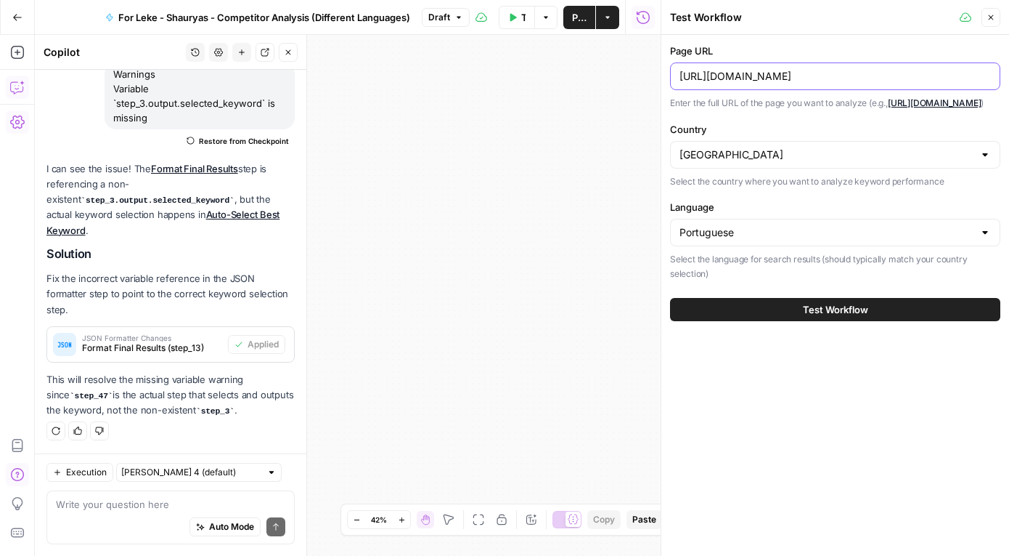
click at [777, 81] on input "https://smallpdf.com/pt/editar-pdf" at bounding box center [836, 76] width 312 height 15
paste input "fr/convertisseu"
type input "[URL][DOMAIN_NAME]"
click at [780, 162] on input "Country" at bounding box center [827, 154] width 294 height 15
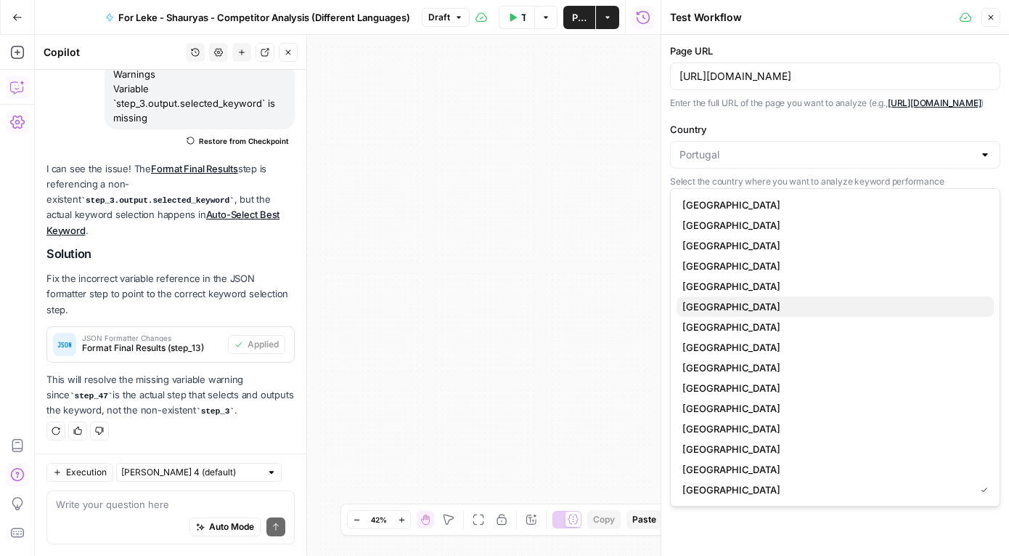
click at [726, 310] on span "[GEOGRAPHIC_DATA]" at bounding box center [833, 306] width 300 height 15
type input "[GEOGRAPHIC_DATA]"
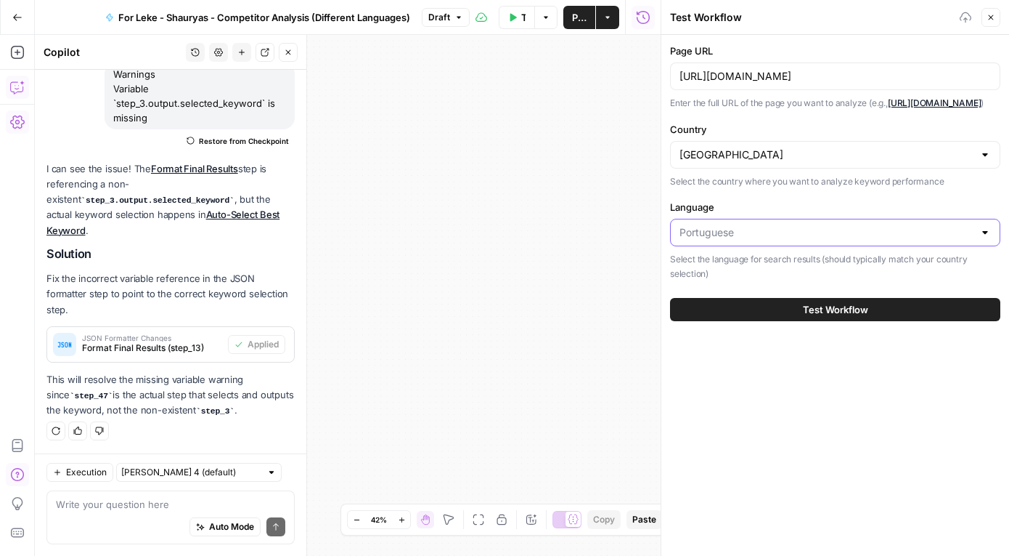
click at [747, 240] on input "Language" at bounding box center [827, 232] width 294 height 15
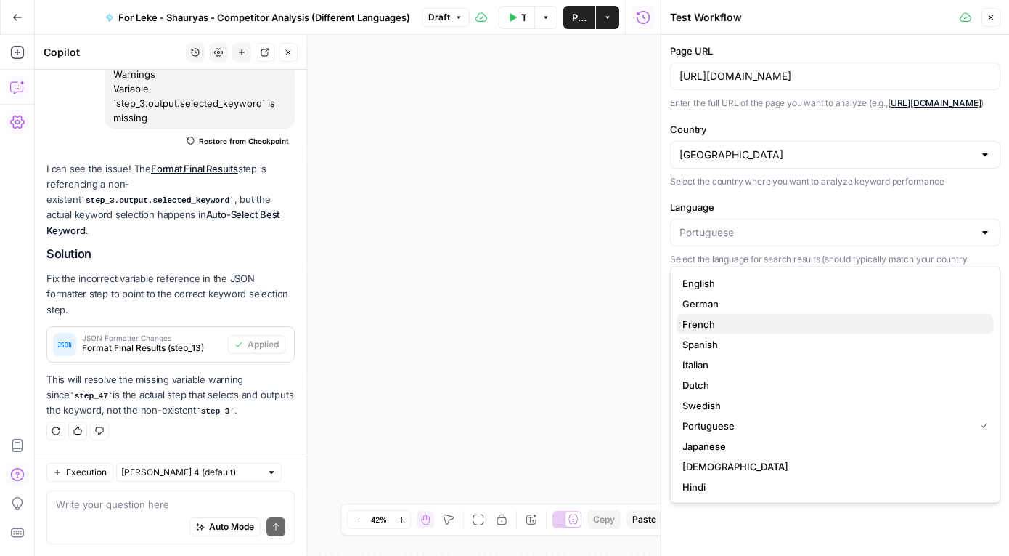
click at [718, 327] on span "French" at bounding box center [833, 324] width 300 height 15
type input "French"
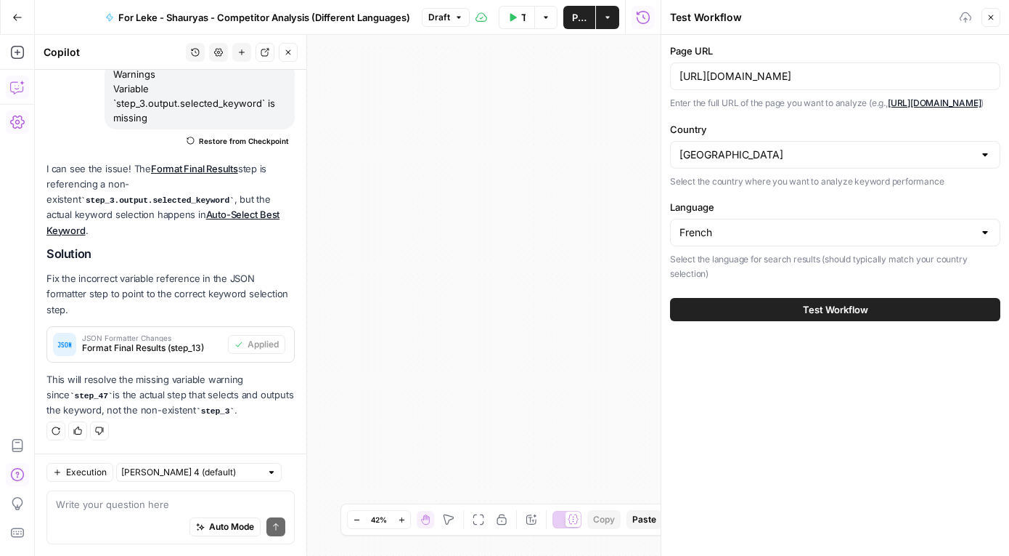
click at [739, 321] on button "Test Workflow" at bounding box center [835, 309] width 330 height 23
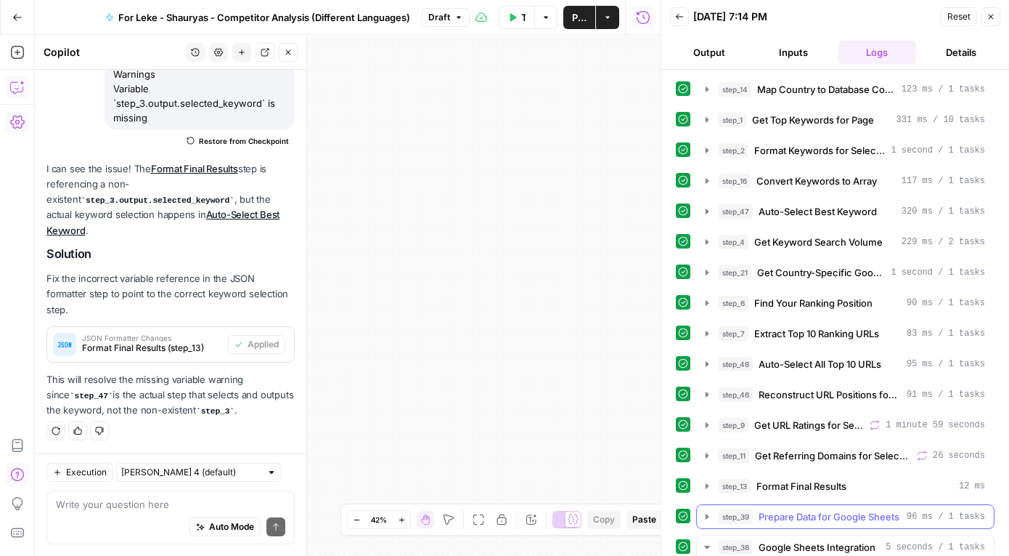
scroll to position [156, 0]
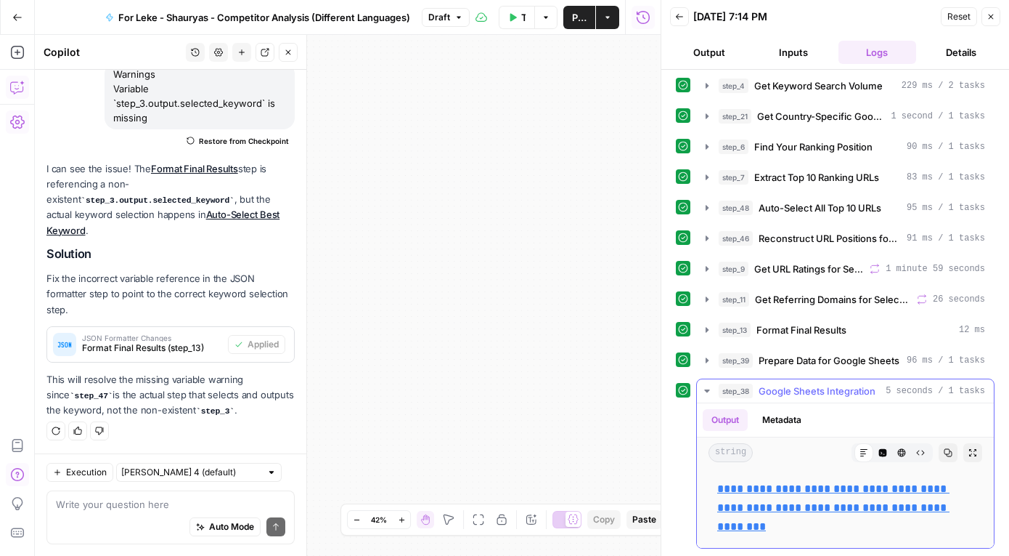
click at [787, 493] on link "**********" at bounding box center [834, 507] width 232 height 49
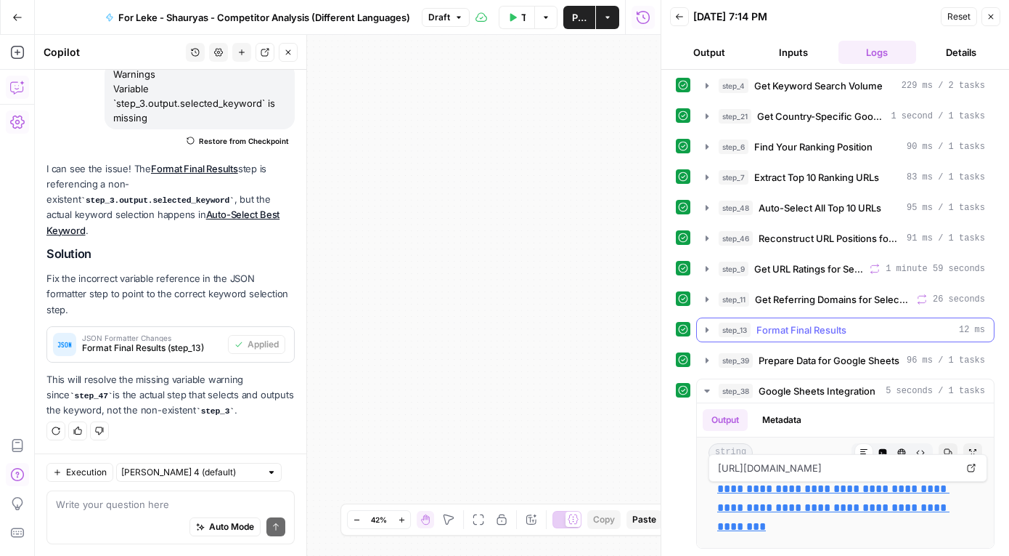
click at [710, 324] on icon "button" at bounding box center [708, 330] width 12 height 12
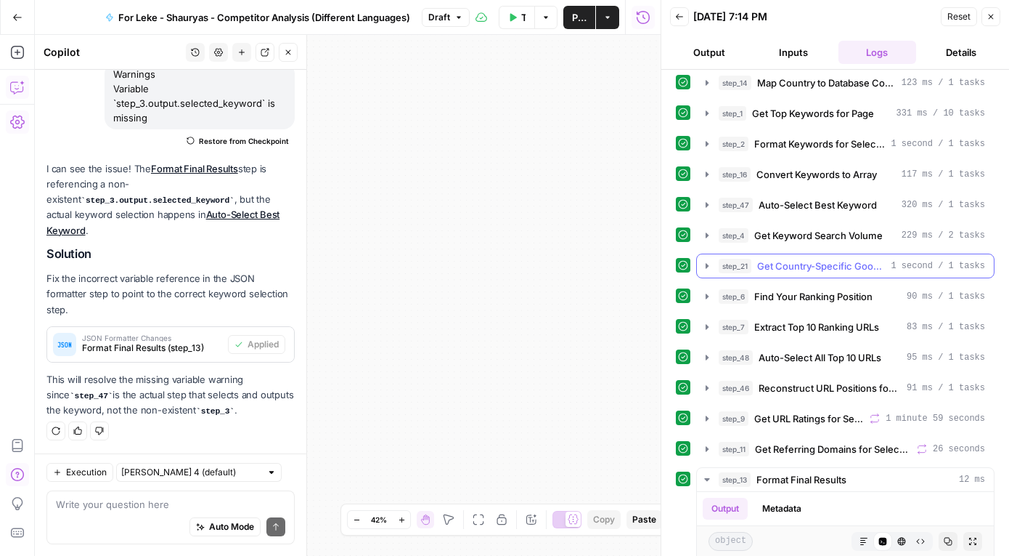
scroll to position [5, 0]
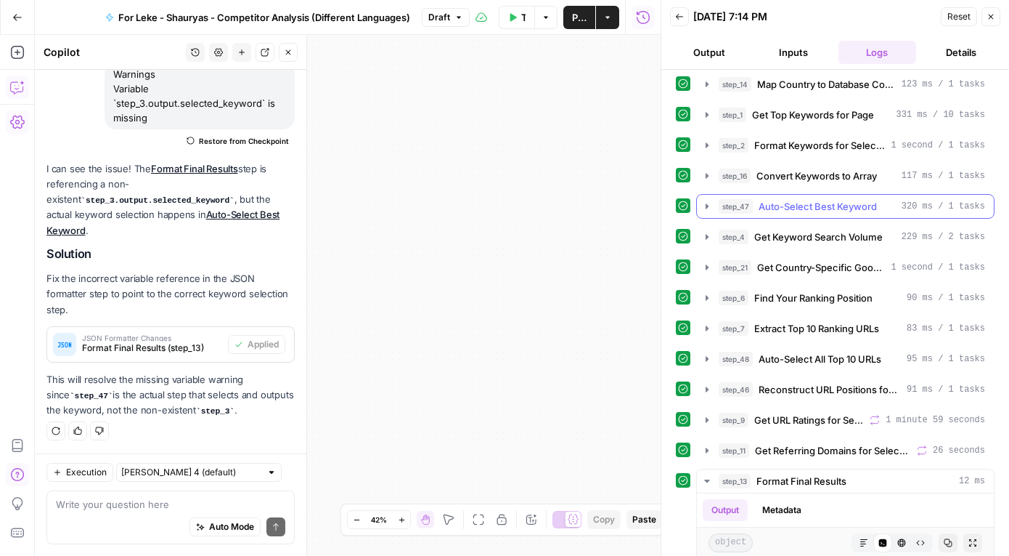
click at [699, 205] on button "step_47 Auto-Select Best Keyword 320 ms / 1 tasks" at bounding box center [845, 206] width 297 height 23
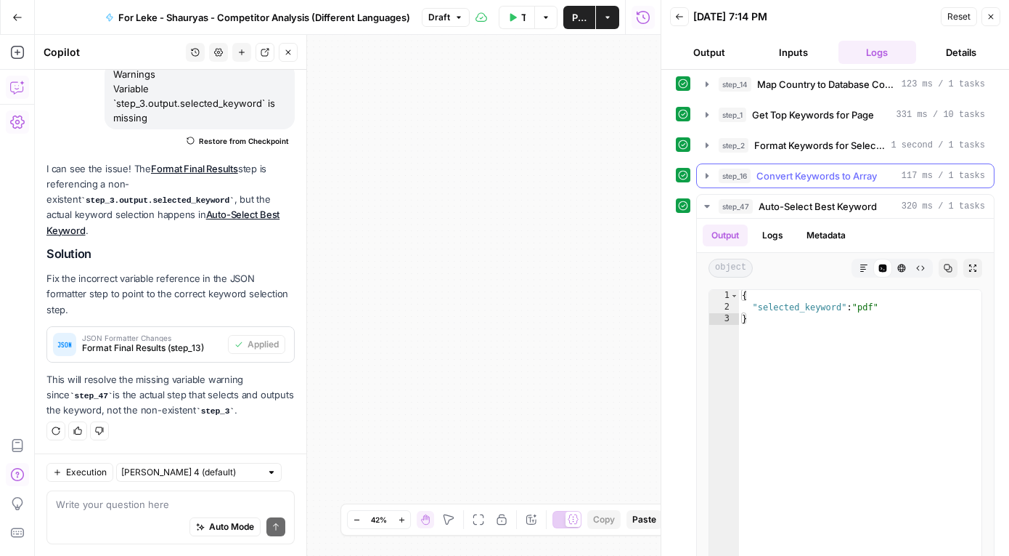
click at [710, 175] on icon "button" at bounding box center [708, 176] width 12 height 12
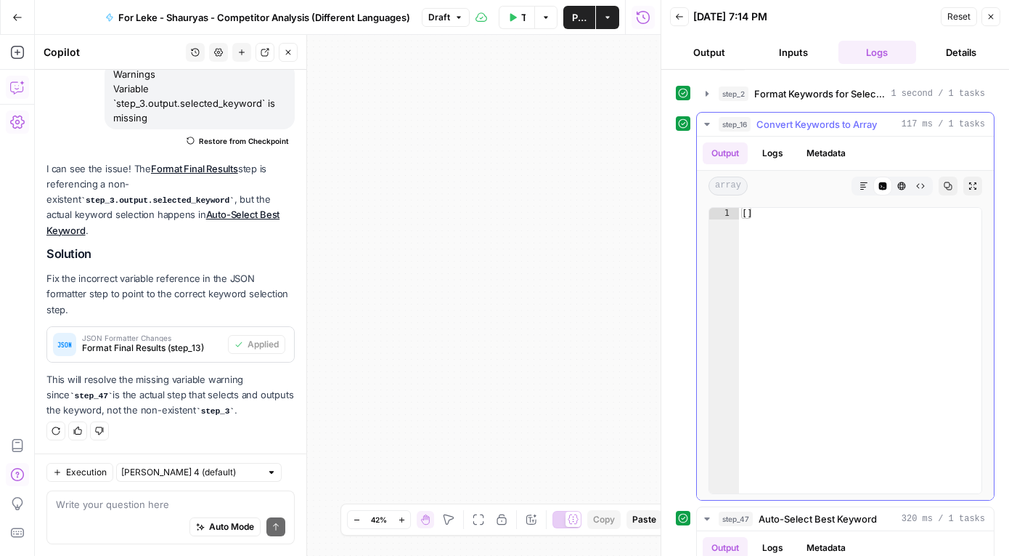
scroll to position [37, 0]
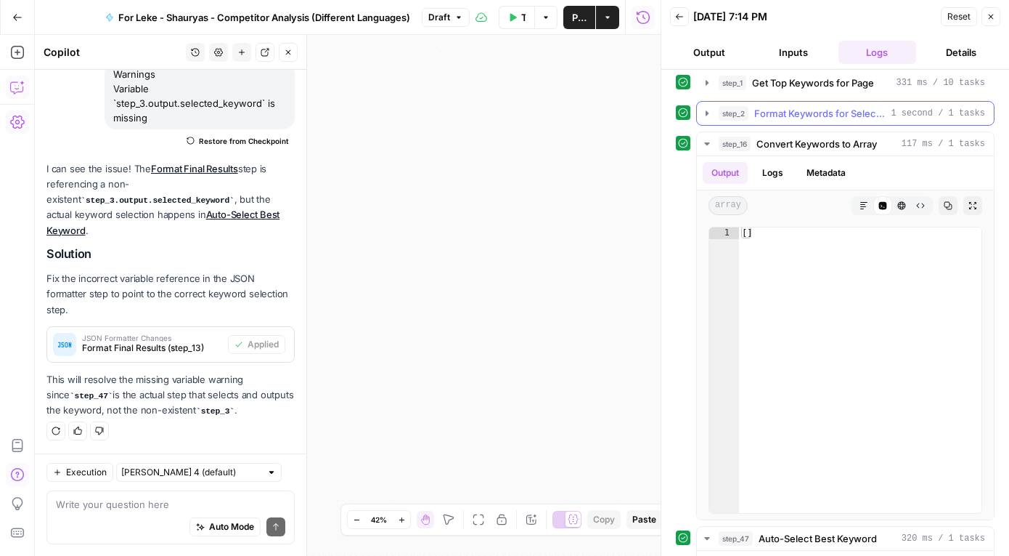
click at [712, 110] on icon "button" at bounding box center [708, 113] width 12 height 12
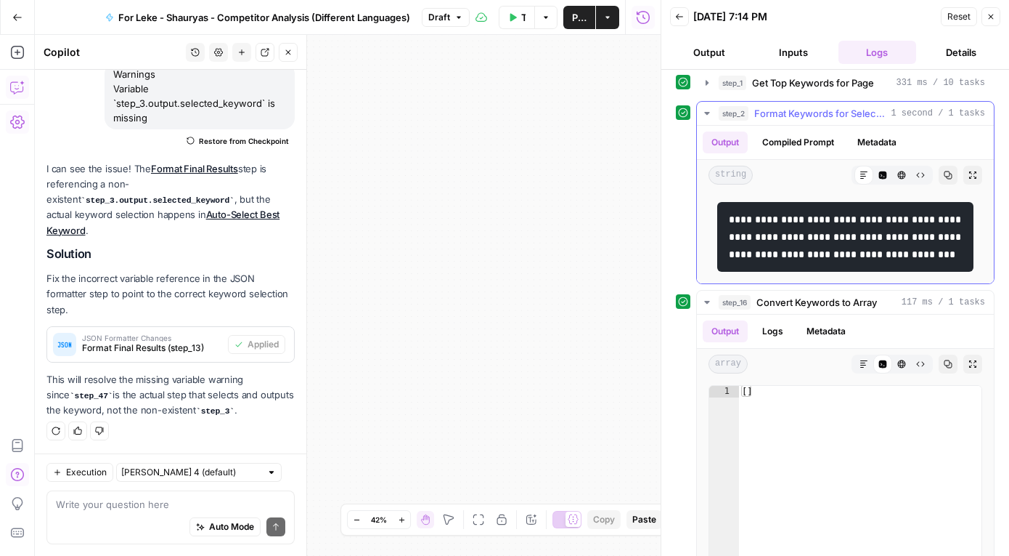
drag, startPoint x: 731, startPoint y: 217, endPoint x: 910, endPoint y: 280, distance: 189.3
click at [910, 272] on pre "**********" at bounding box center [846, 237] width 256 height 70
copy code "**********"
click at [151, 499] on textarea at bounding box center [170, 504] width 229 height 15
paste textarea "["pdf gratuit", "transformer en pdf gratuit", "conversion pdf", "convertir en p…"
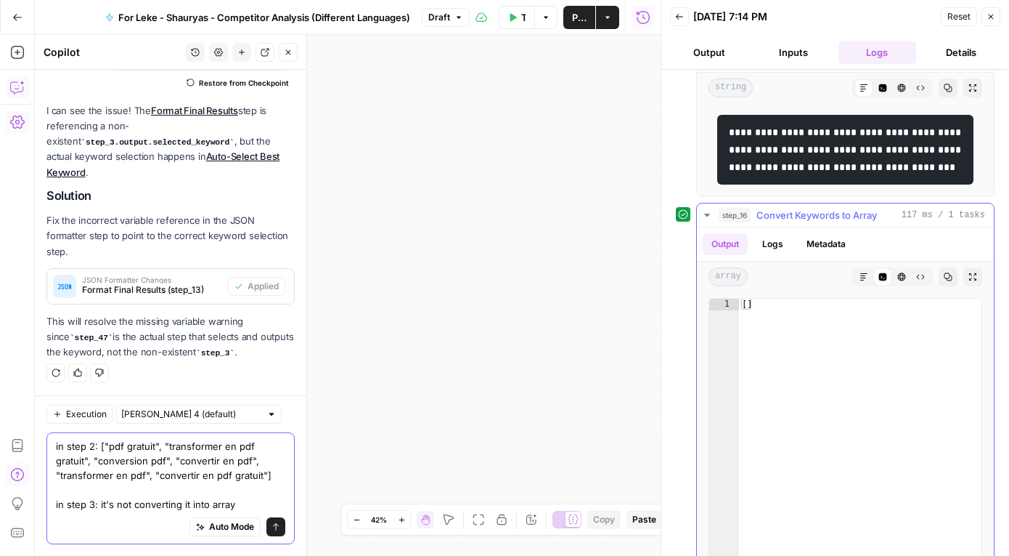
scroll to position [129, 0]
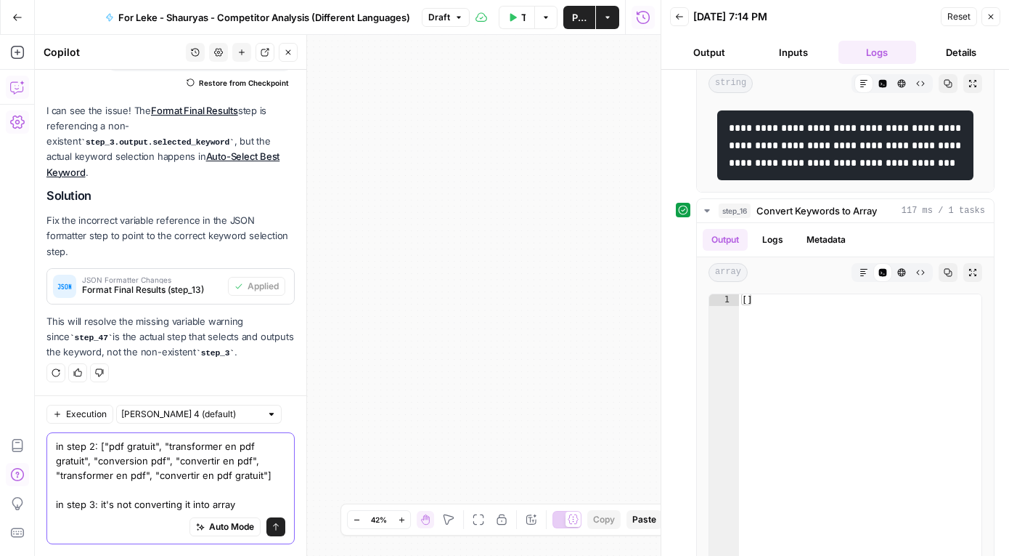
click at [93, 508] on textarea "in step 2: ["pdf gratuit", "transformer en pdf gratuit", "conversion pdf", "con…" at bounding box center [170, 475] width 229 height 73
type textarea "in step 2: ["pdf gratuit", "transformer en pdf gratuit", "conversion pdf", "con…"
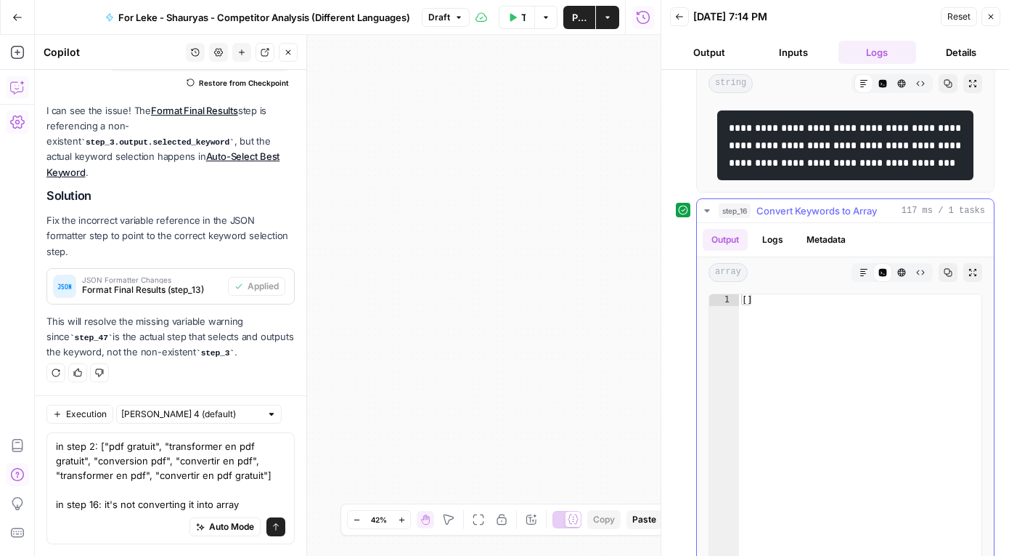
click at [707, 216] on icon "button" at bounding box center [708, 211] width 12 height 12
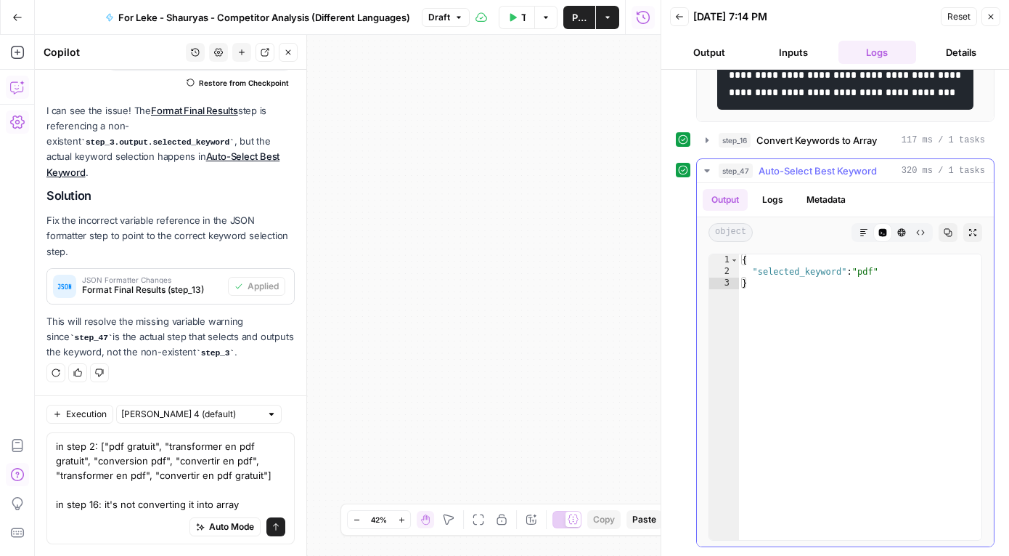
scroll to position [213, 0]
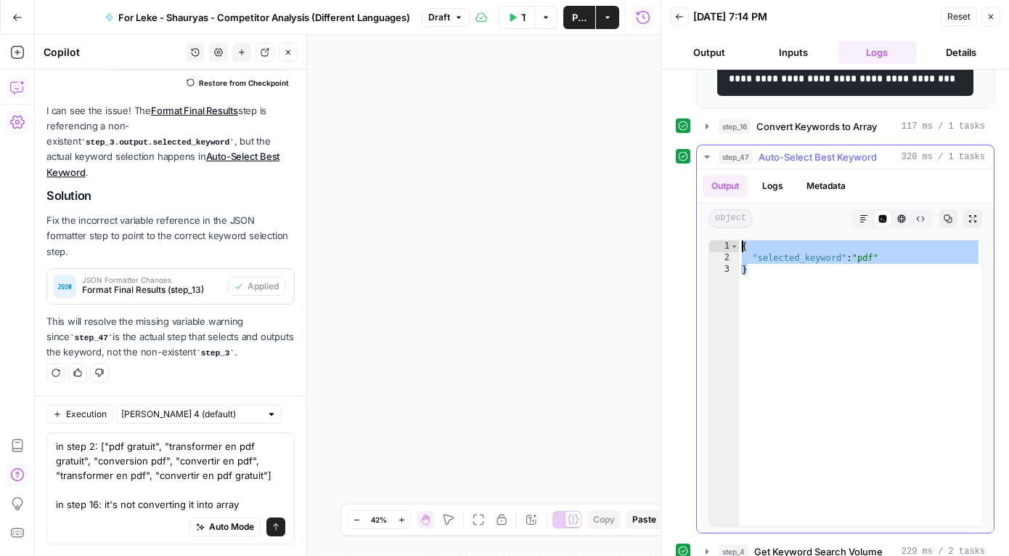
drag, startPoint x: 828, startPoint y: 304, endPoint x: 712, endPoint y: 272, distance: 119.8
click at [712, 272] on div "* 1 2 3 { "selected_keyword" : "pdf" } XXXXXXXXXXXXXXXXXXXXXXXXXXXXXXXXXXXXXXXX…" at bounding box center [845, 383] width 297 height 298
type textarea "**********"
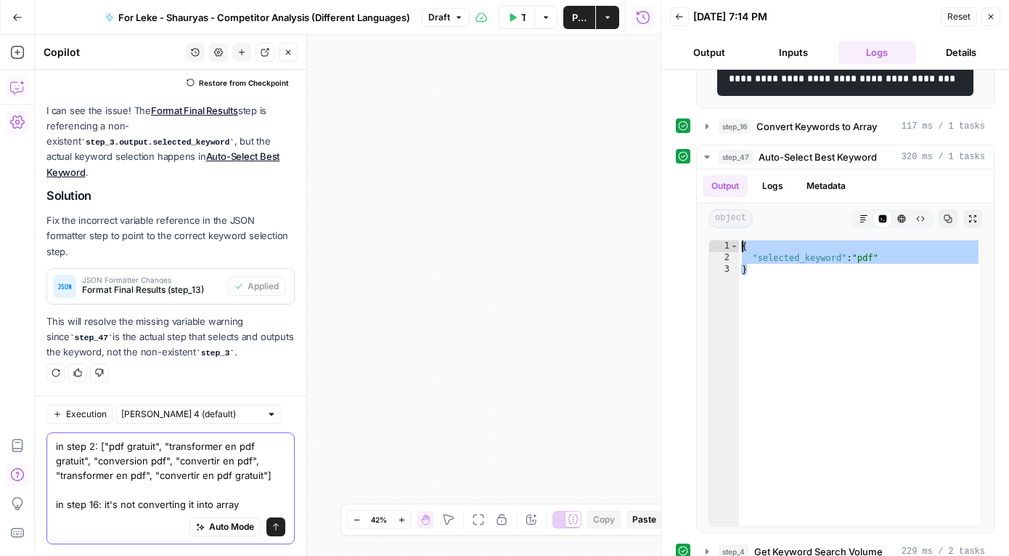
click at [265, 495] on textarea "in step 2: ["pdf gratuit", "transformer en pdf gratuit", "conversion pdf", "con…" at bounding box center [170, 475] width 229 height 73
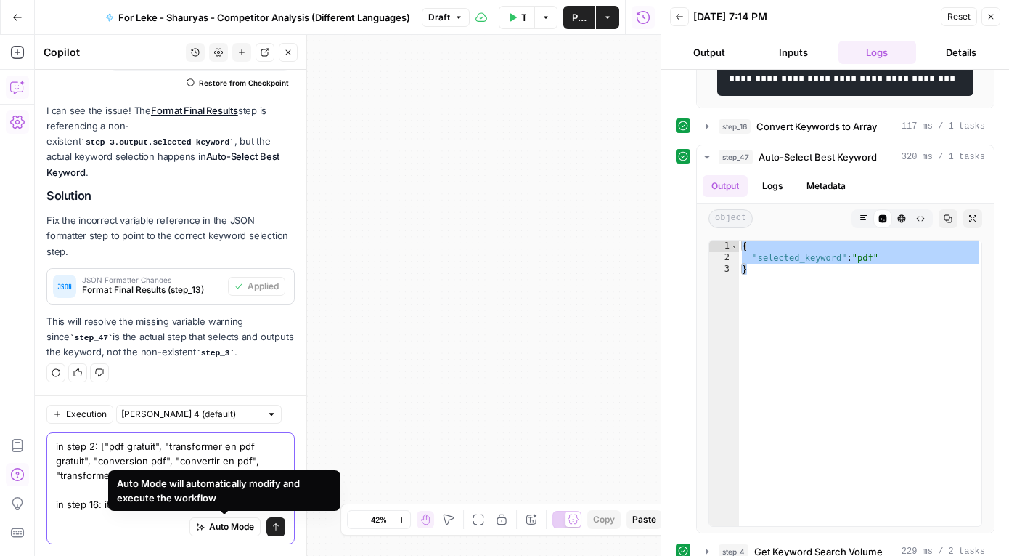
drag, startPoint x: 248, startPoint y: 518, endPoint x: 257, endPoint y: 500, distance: 20.5
click at [257, 500] on body "Smallpdf New Home Browse Insights Opportunities Your Data Recent Grids Shauryas…" at bounding box center [504, 278] width 1009 height 556
click at [257, 500] on div "Auto Mode will automatically modify and execute the workflow" at bounding box center [224, 490] width 215 height 29
click at [246, 466] on textarea "in step 2: ["pdf gratuit", "transformer en pdf gratuit", "conversion pdf", "con…" at bounding box center [170, 475] width 229 height 73
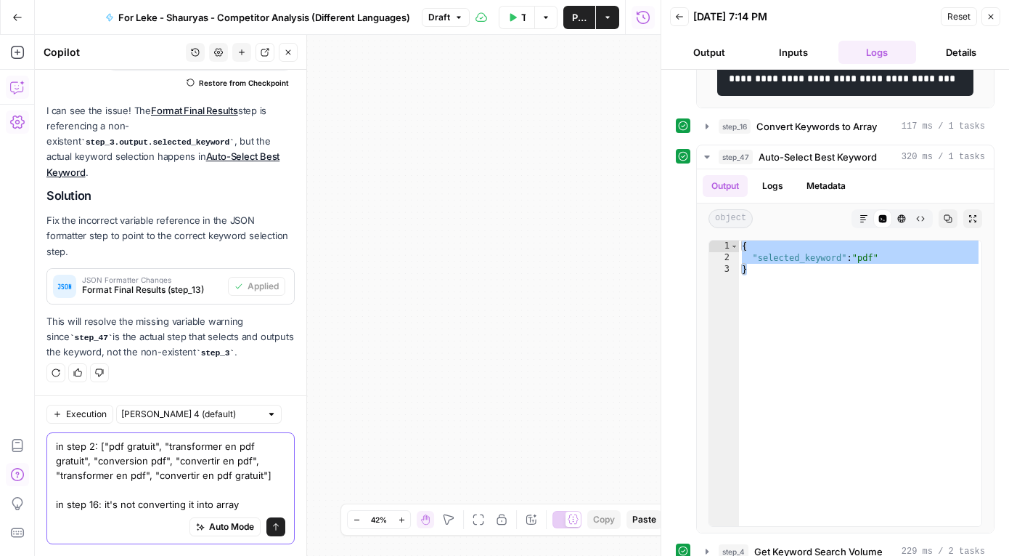
click at [247, 504] on textarea "in step 2: ["pdf gratuit", "transformer en pdf gratuit", "conversion pdf", "con…" at bounding box center [170, 475] width 229 height 73
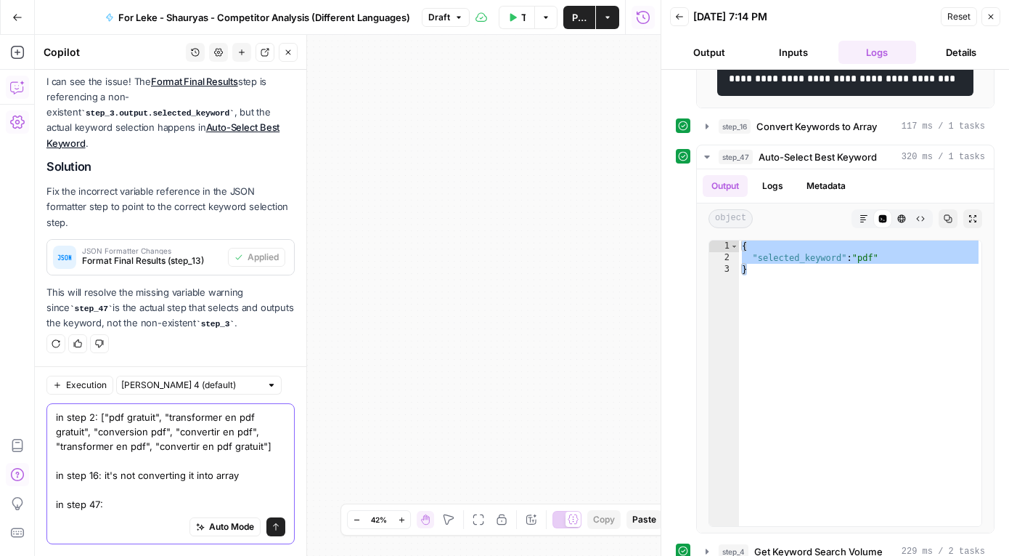
paste textarea "{ "selected_keyword": "pdf" }"
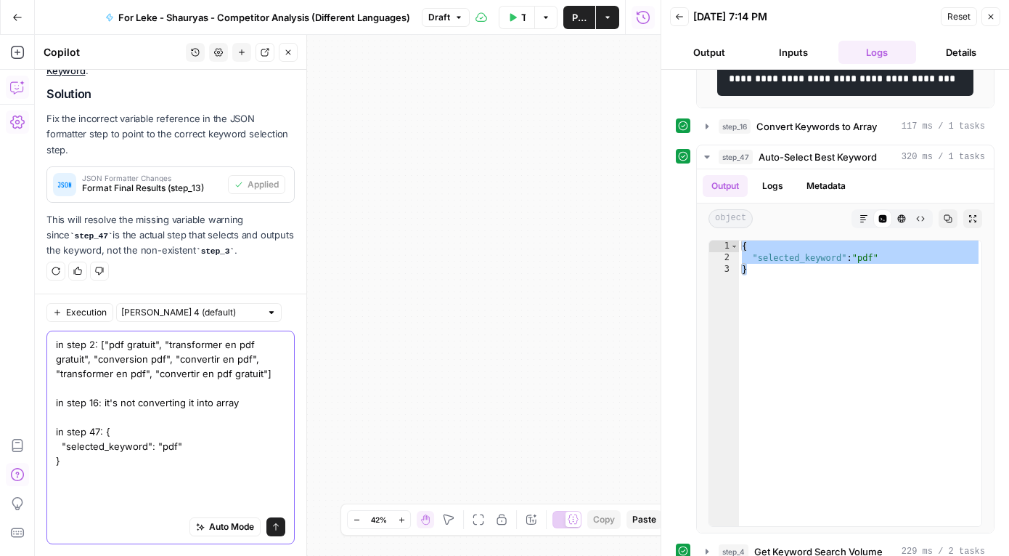
scroll to position [5665, 0]
type textarea "in step 2: ["pdf gratuit", "transformer en pdf gratuit", "conversion pdf", "con…"
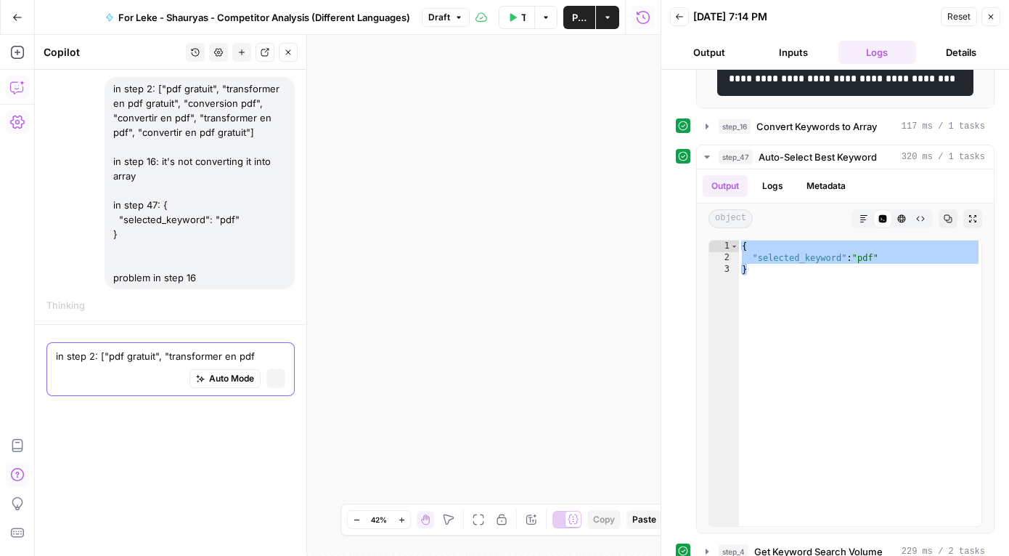
scroll to position [5637, 0]
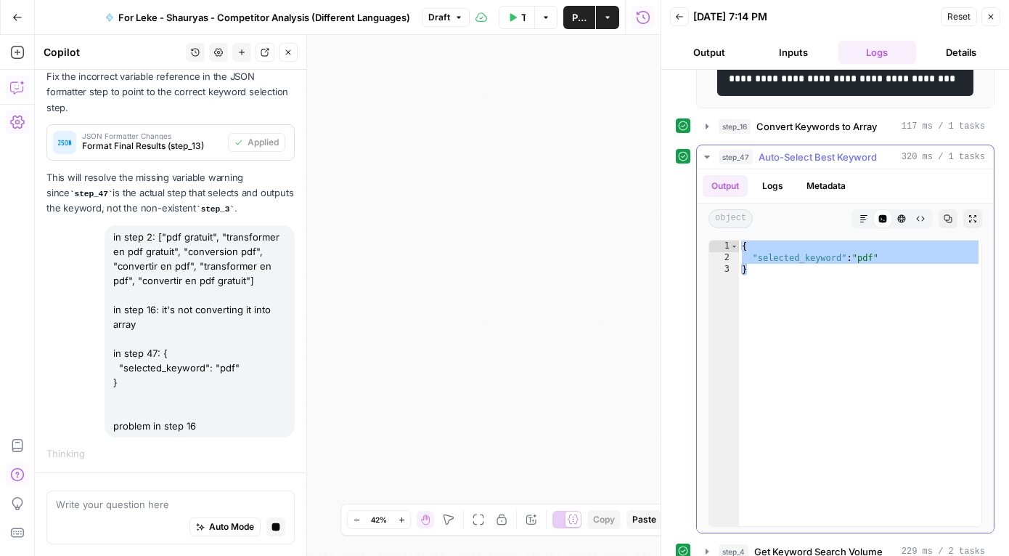
click at [704, 158] on icon "button" at bounding box center [706, 156] width 5 height 3
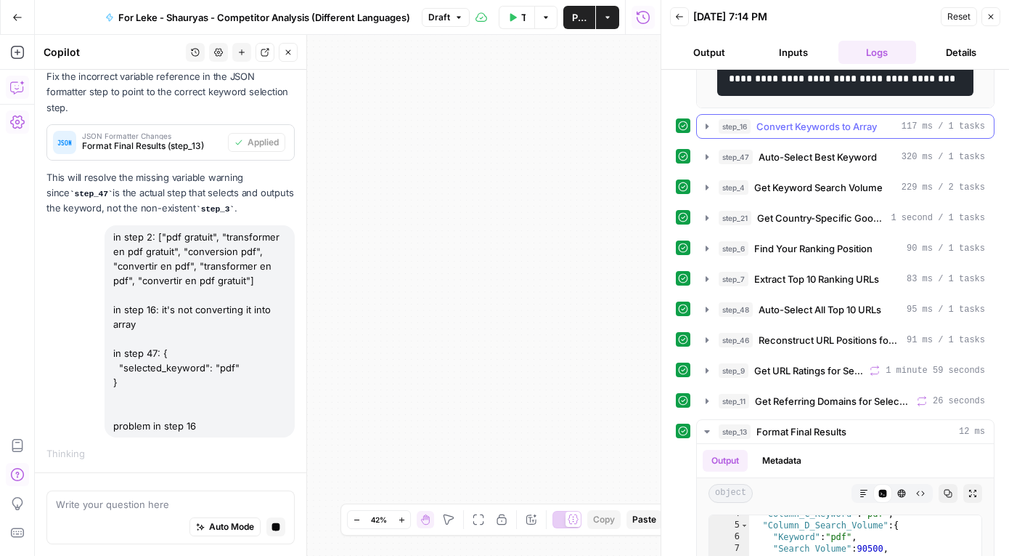
click at [708, 132] on icon "button" at bounding box center [708, 127] width 12 height 12
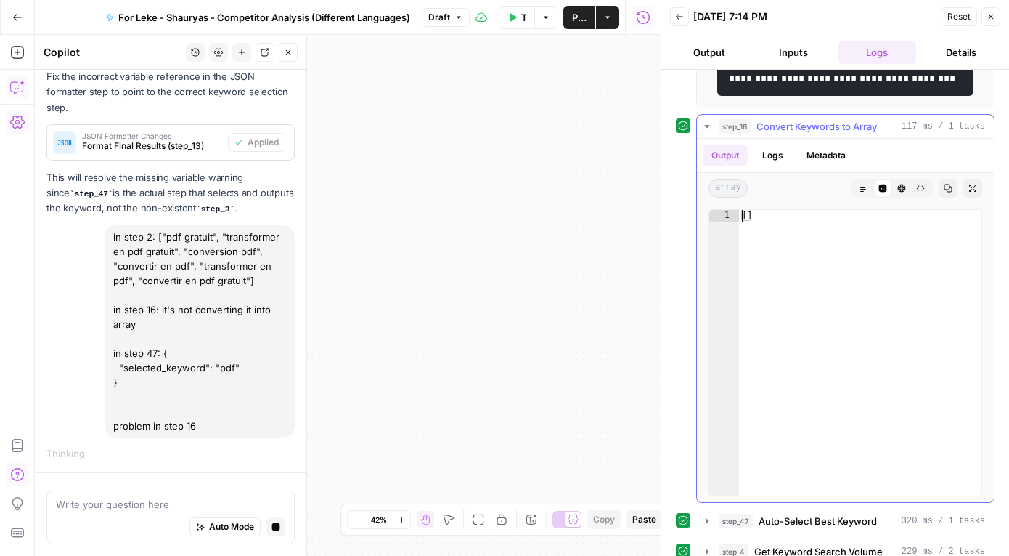
type textarea "**"
click at [741, 253] on div "[ ]" at bounding box center [860, 364] width 243 height 309
drag, startPoint x: 741, startPoint y: 253, endPoint x: 754, endPoint y: 253, distance: 12.4
click at [754, 253] on div "[ ]" at bounding box center [860, 364] width 243 height 309
click at [869, 198] on button "Markdown" at bounding box center [864, 188] width 19 height 19
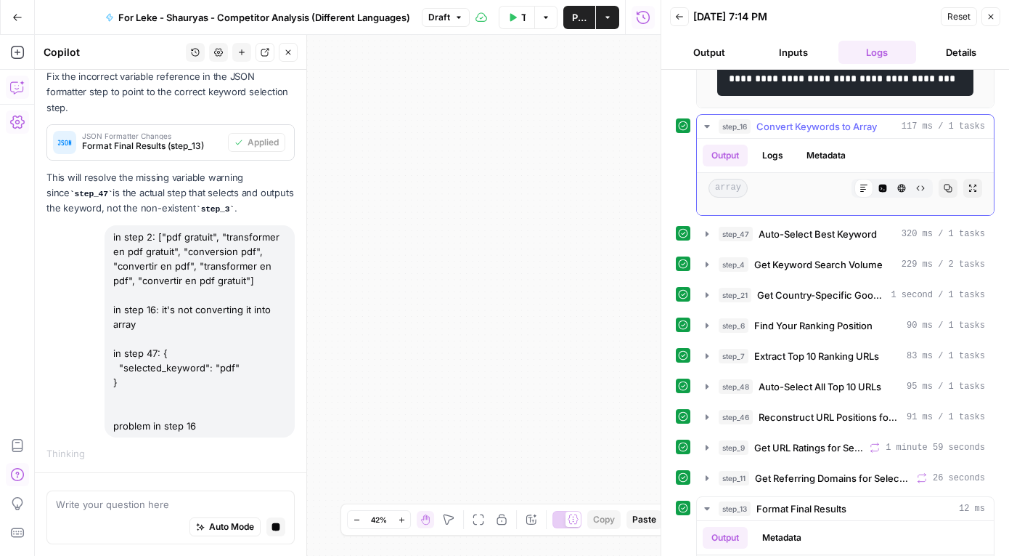
click at [883, 192] on icon "button" at bounding box center [883, 188] width 9 height 9
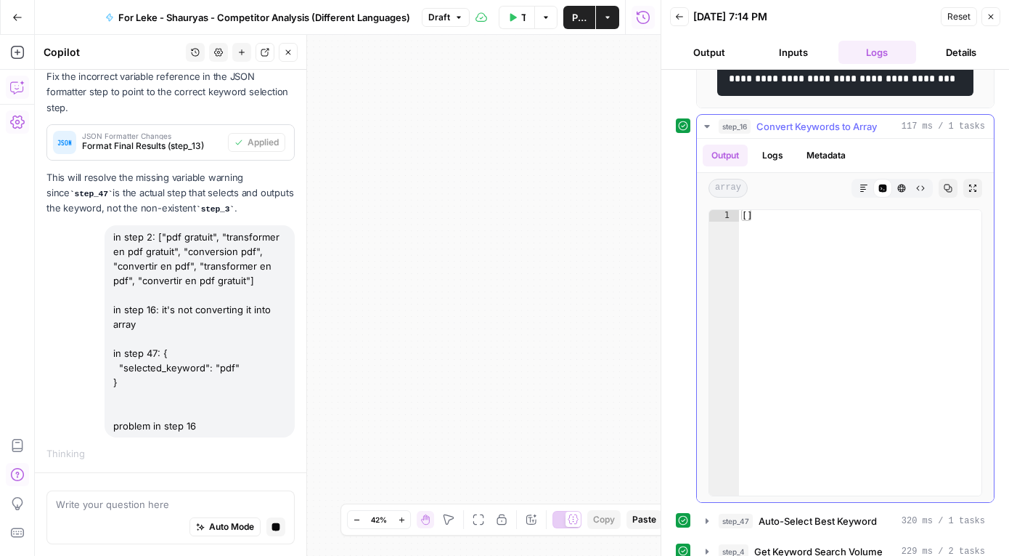
click at [906, 198] on button "HTML Viewer" at bounding box center [902, 188] width 19 height 19
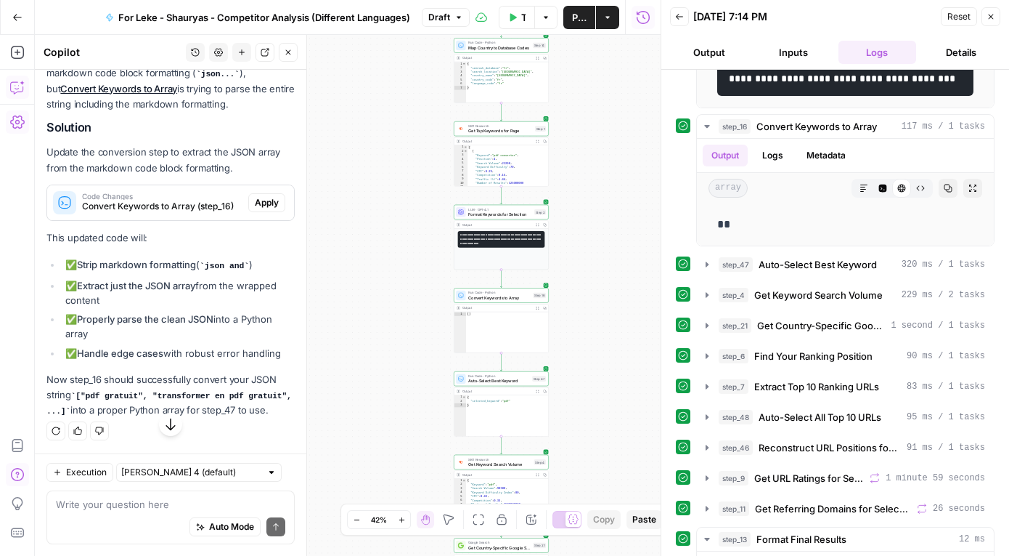
scroll to position [6132, 0]
click at [274, 200] on div "Code Changes Convert Keywords to Array (step_16) Apply" at bounding box center [170, 202] width 247 height 35
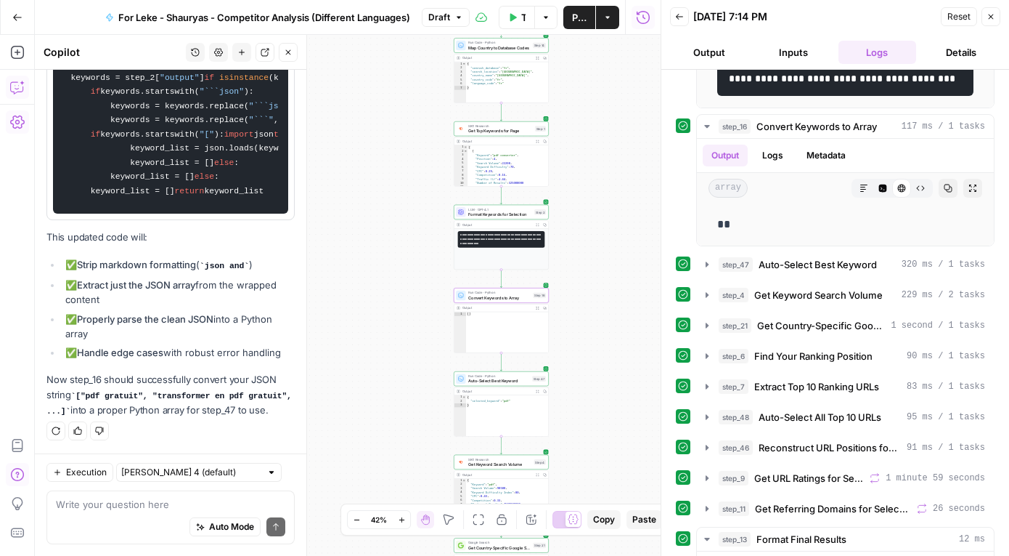
click at [274, 38] on span "Apply" at bounding box center [267, 31] width 24 height 13
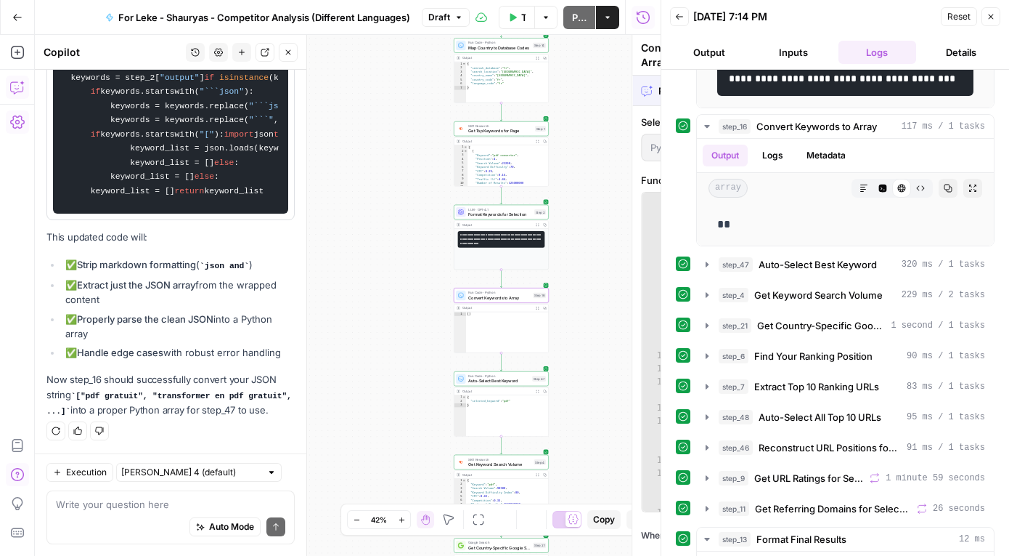
scroll to position [6459, 0]
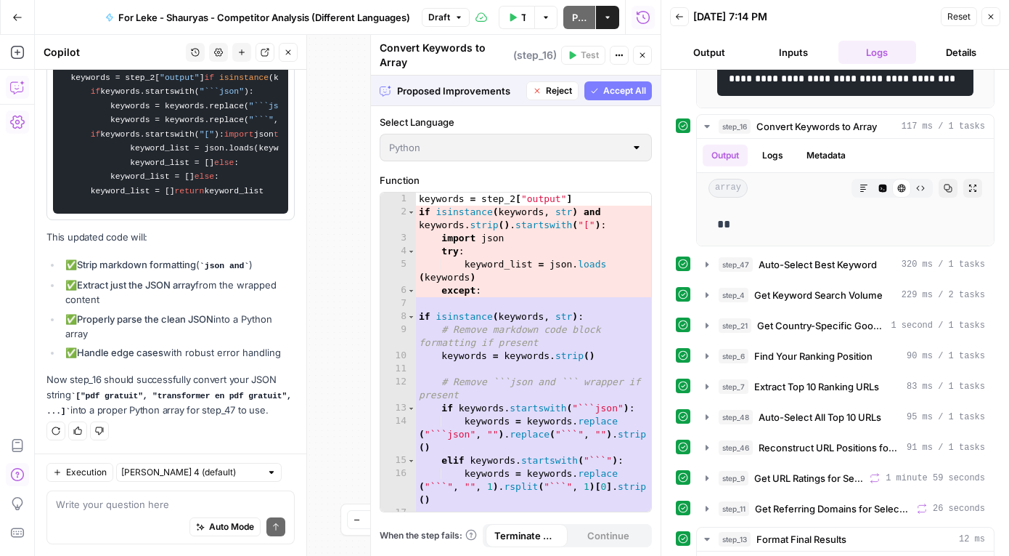
click at [630, 93] on span "Accept All" at bounding box center [625, 90] width 43 height 13
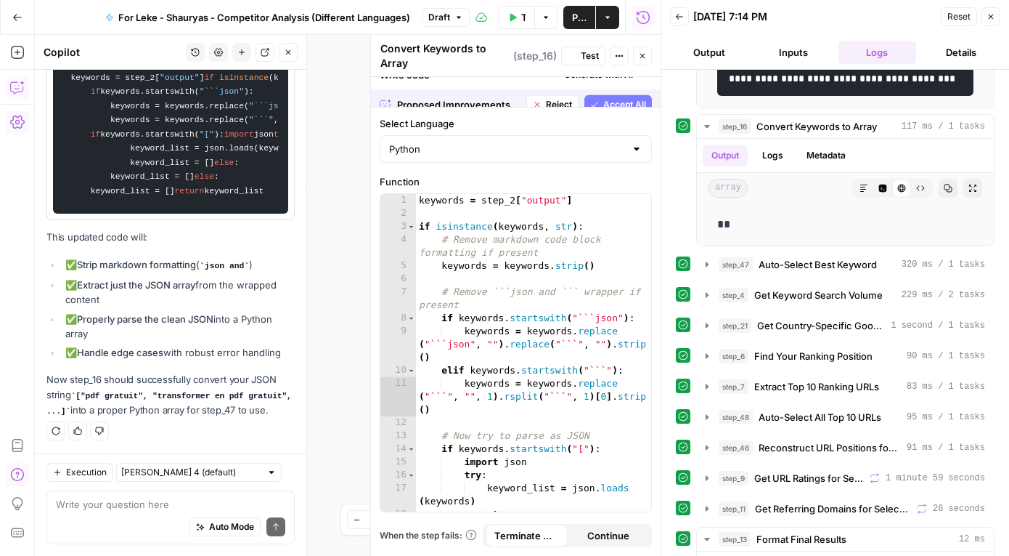
scroll to position [6552, 0]
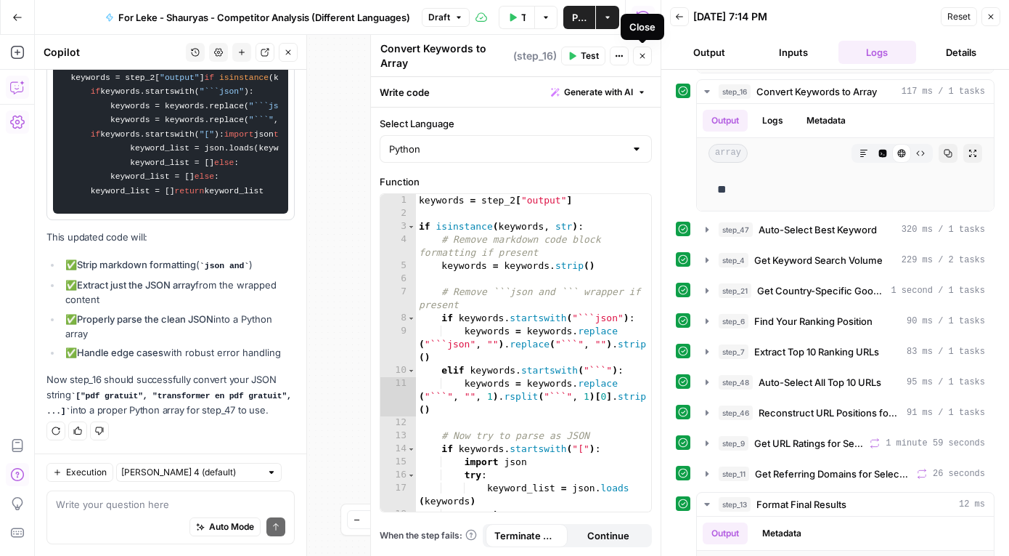
click at [643, 60] on button "Close" at bounding box center [642, 55] width 19 height 19
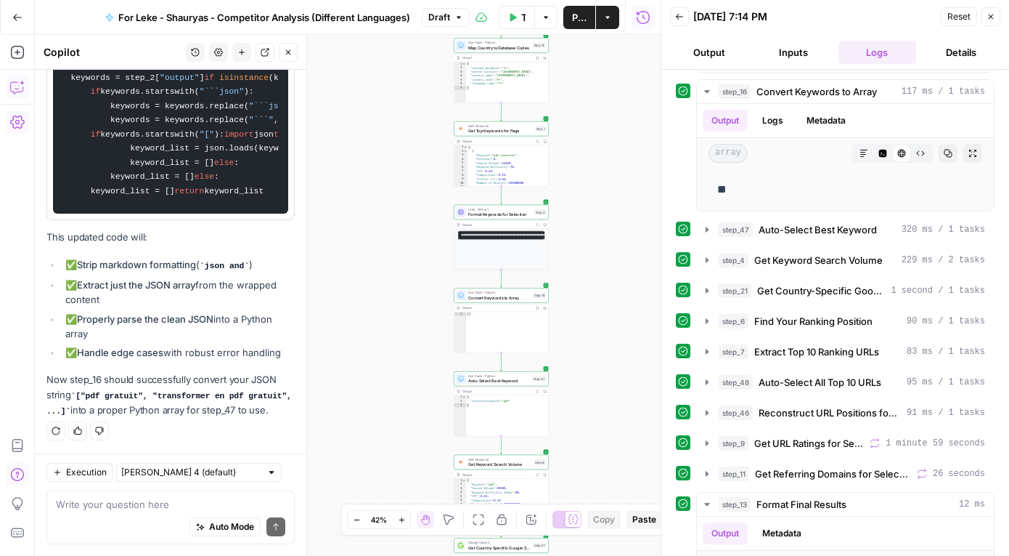
click at [580, 16] on span "Publish" at bounding box center [579, 17] width 15 height 15
click at [685, 17] on button "Back" at bounding box center [679, 16] width 19 height 19
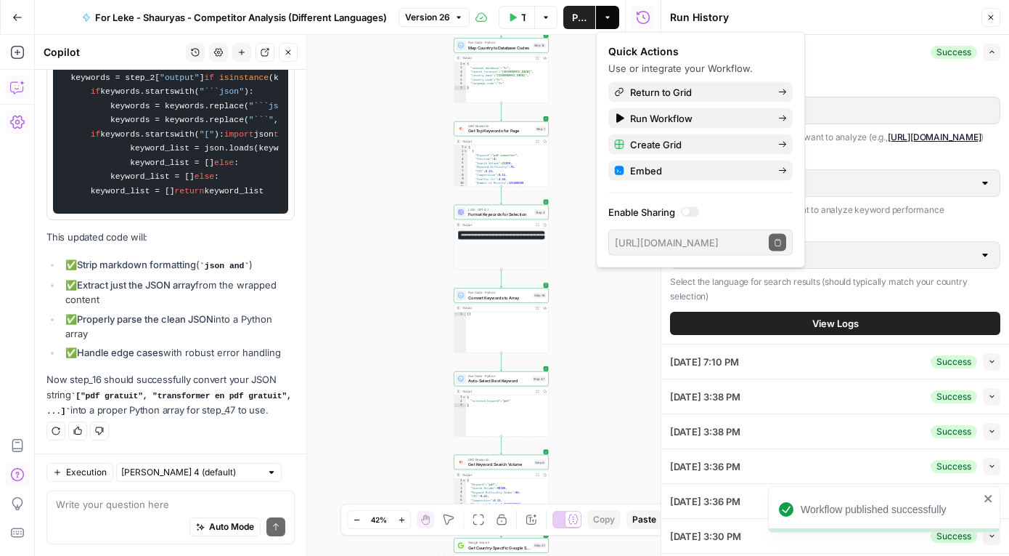
click at [991, 19] on icon "button" at bounding box center [991, 17] width 9 height 9
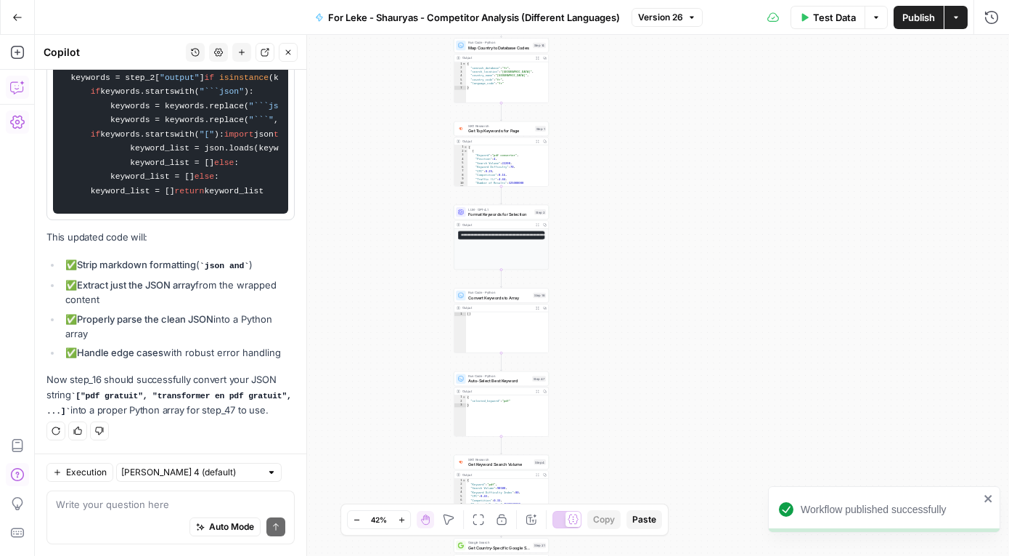
click at [927, 20] on span "Publish" at bounding box center [919, 17] width 33 height 15
click at [822, 16] on span "Test Data" at bounding box center [821, 17] width 43 height 15
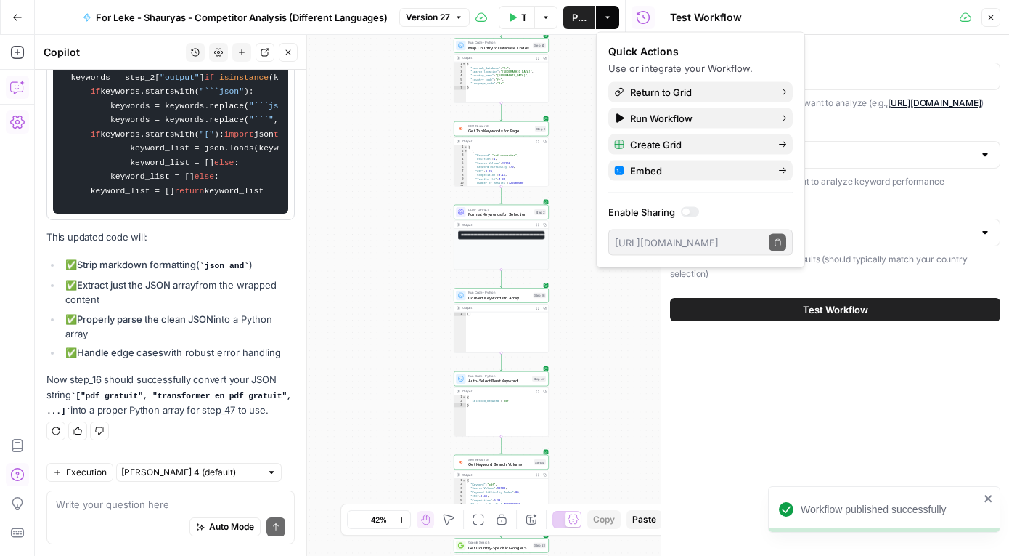
click at [839, 317] on span "Test Workflow" at bounding box center [835, 309] width 65 height 15
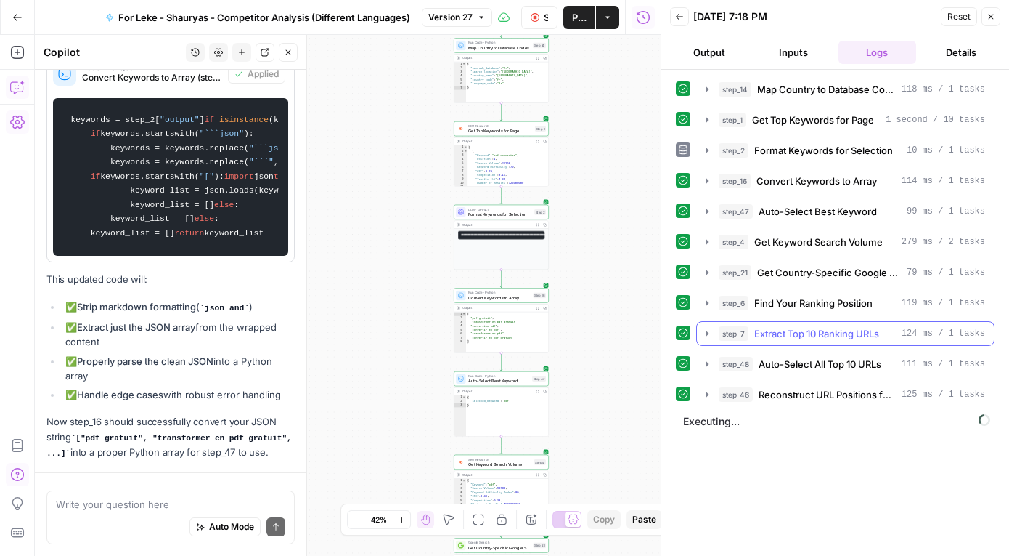
scroll to position [6155, 0]
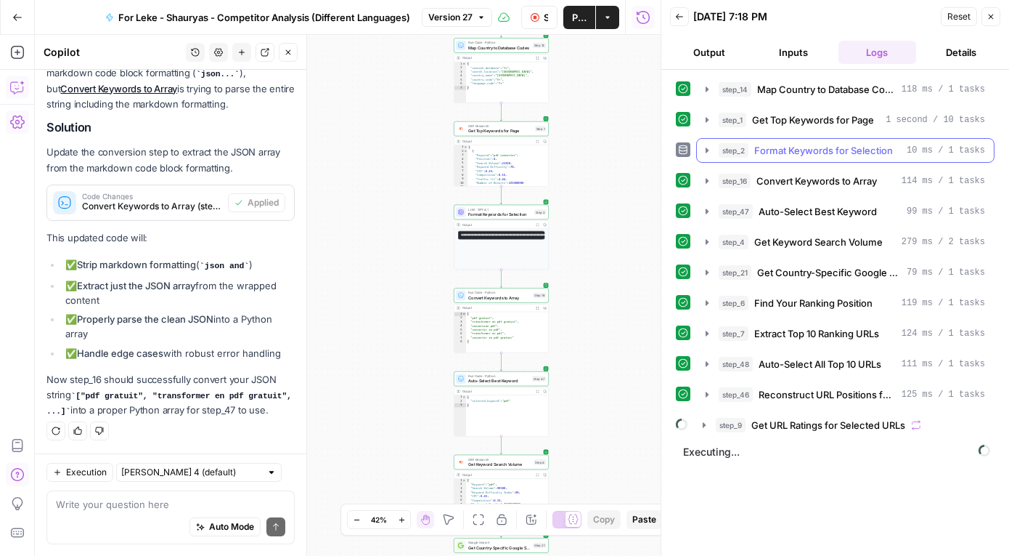
click at [706, 145] on icon "button" at bounding box center [708, 151] width 12 height 12
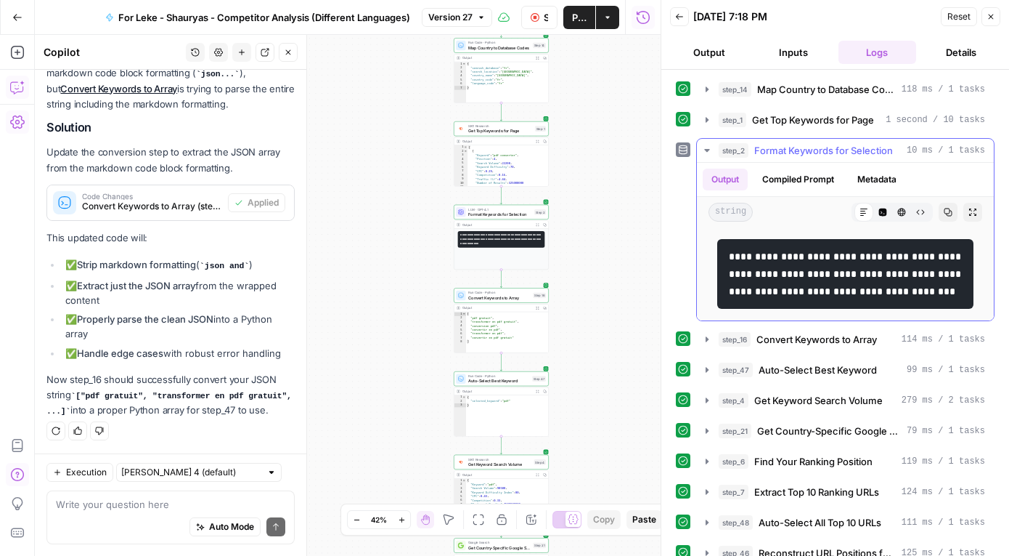
click at [704, 148] on icon "button" at bounding box center [708, 151] width 12 height 12
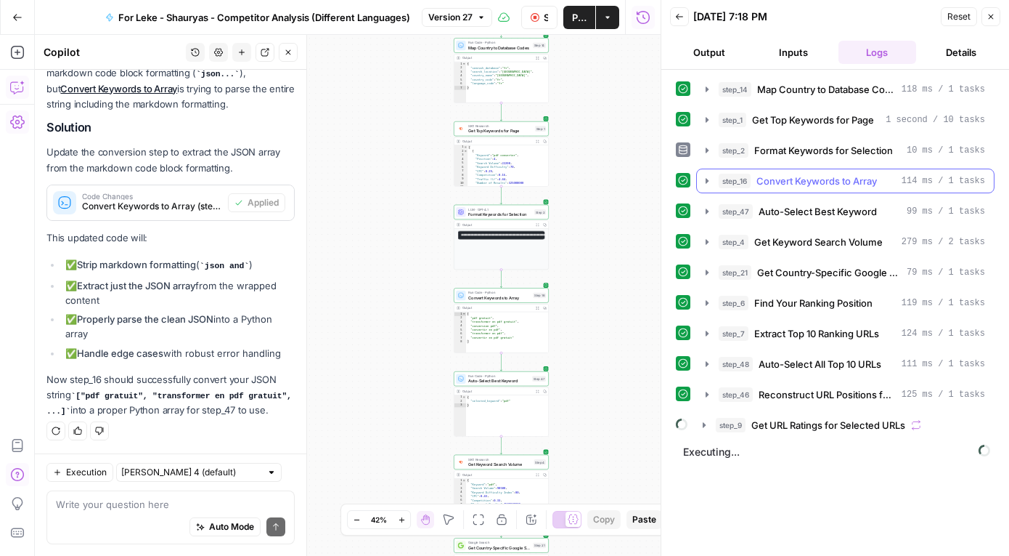
click at [704, 182] on icon "button" at bounding box center [708, 181] width 12 height 12
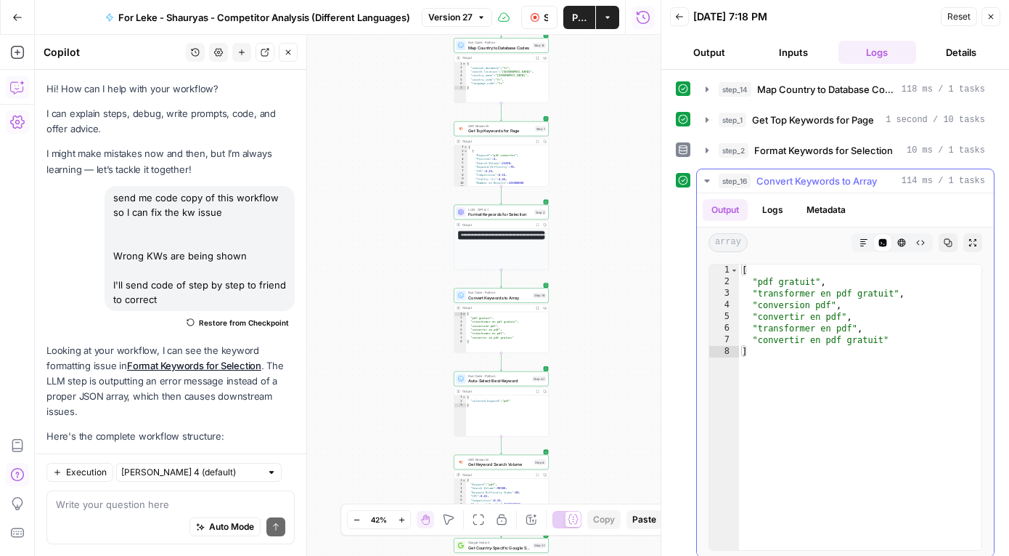
scroll to position [6155, 0]
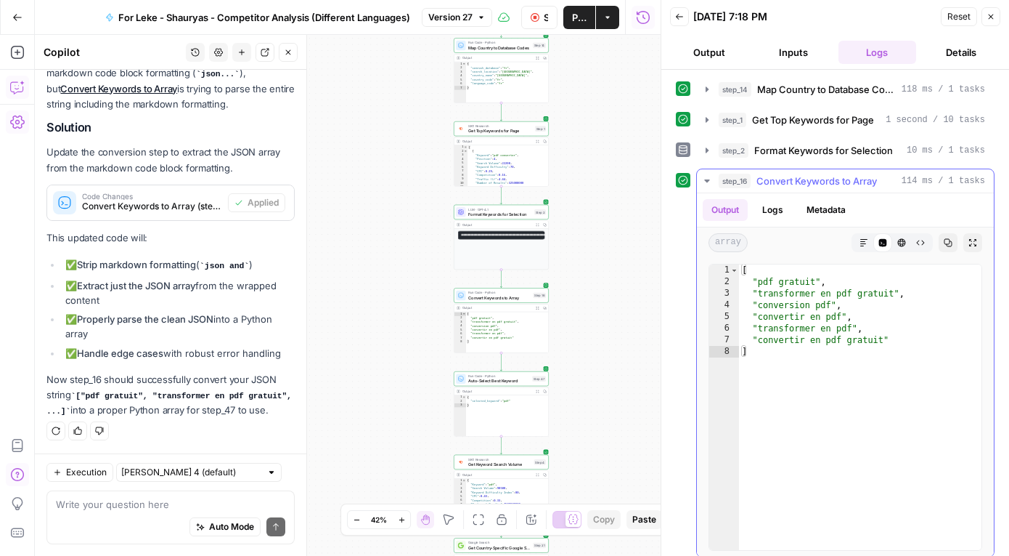
click at [704, 182] on icon "button" at bounding box center [708, 181] width 12 height 12
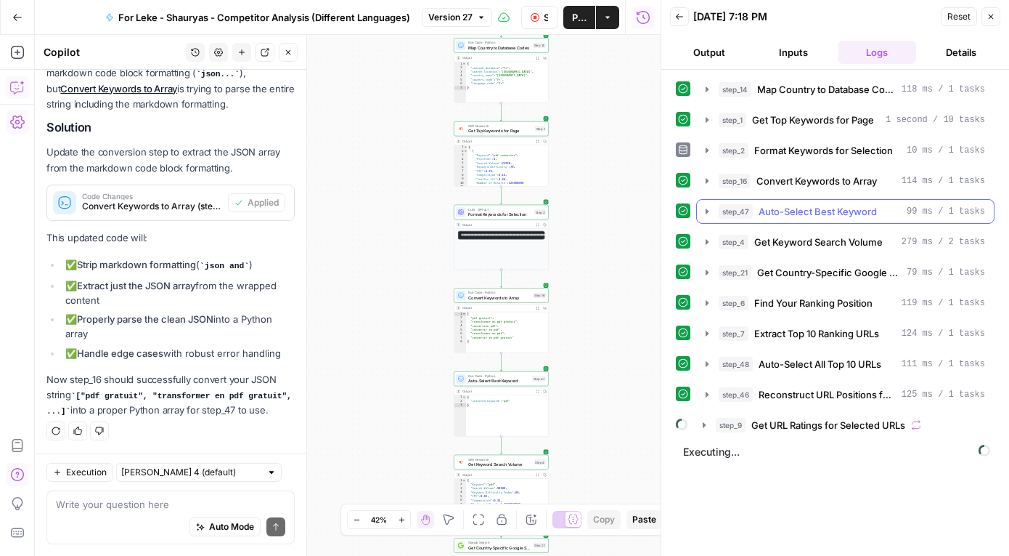
click at [707, 212] on icon "button" at bounding box center [707, 210] width 3 height 5
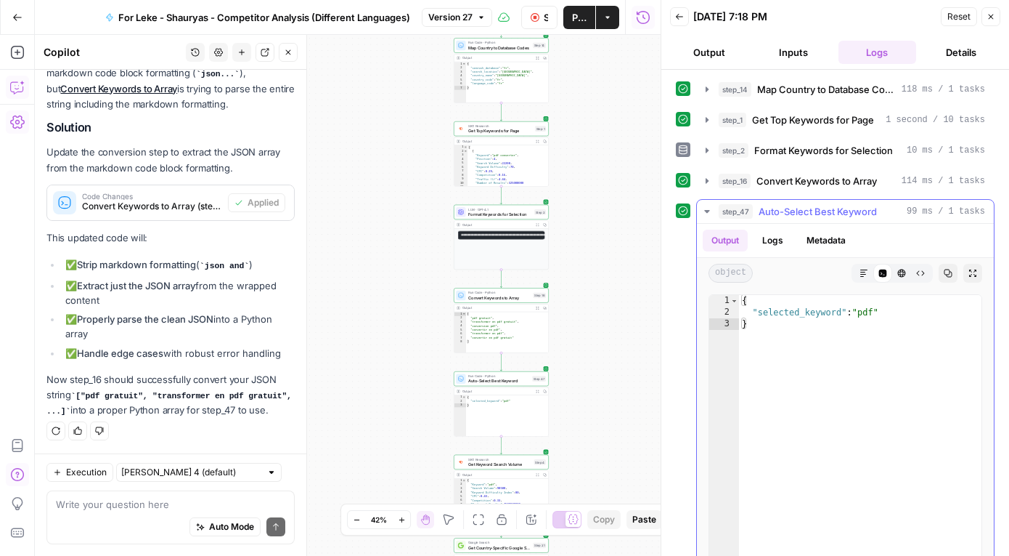
click at [707, 212] on icon "button" at bounding box center [706, 211] width 5 height 3
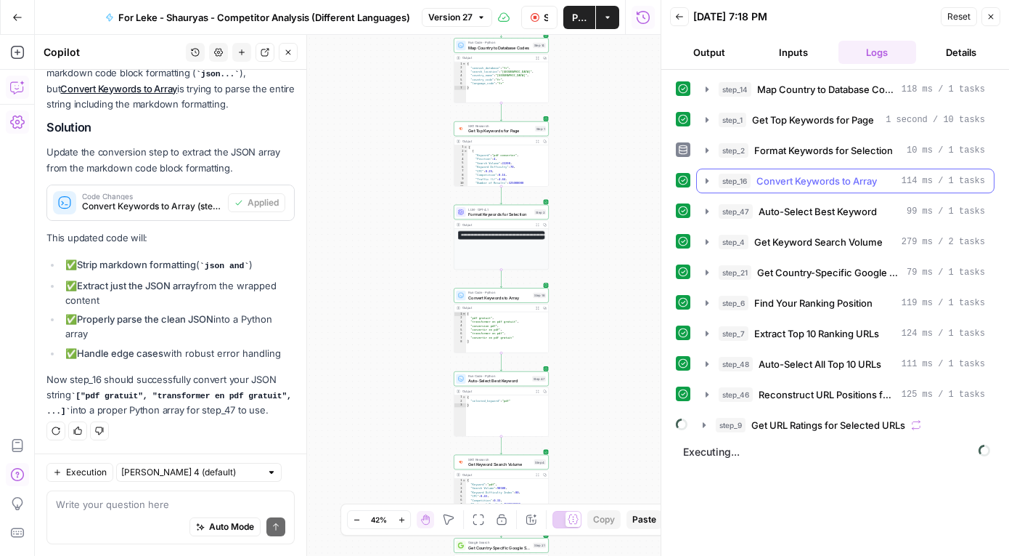
click at [708, 184] on icon "button" at bounding box center [708, 181] width 12 height 12
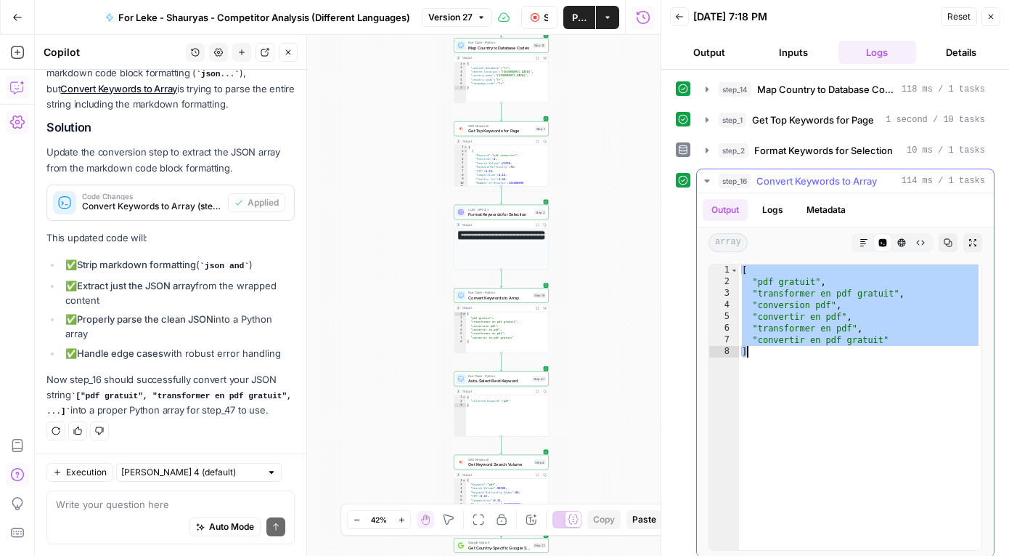
drag, startPoint x: 743, startPoint y: 269, endPoint x: 886, endPoint y: 348, distance: 163.2
click at [887, 349] on div "[ "pdf gratuit" , "transformer en pdf gratuit" , "conversion pdf" , "convertir …" at bounding box center [860, 418] width 243 height 309
type textarea "**********"
click at [715, 185] on button "step_16 Convert Keywords to Array 114 ms / 1 tasks" at bounding box center [845, 180] width 297 height 23
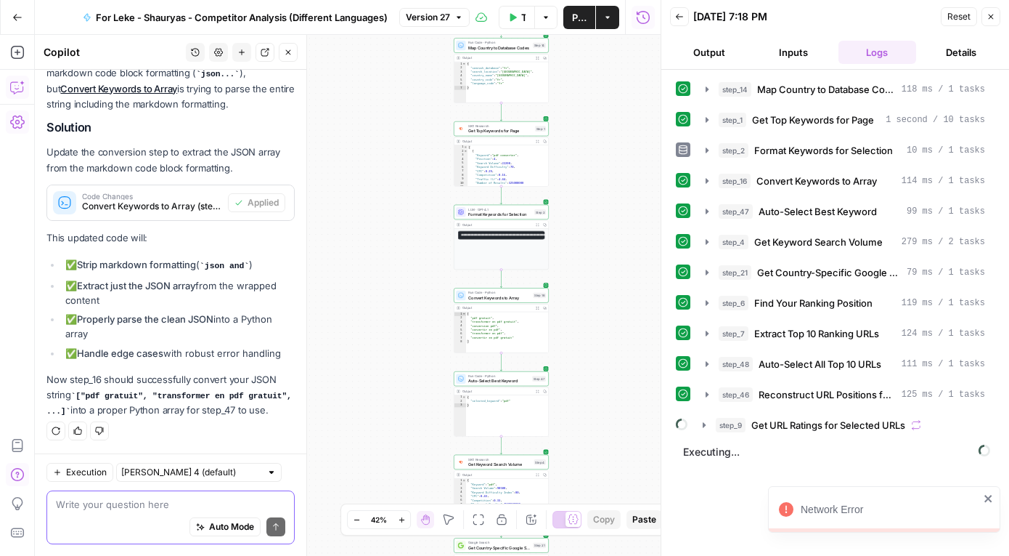
click at [225, 503] on textarea at bounding box center [170, 504] width 229 height 15
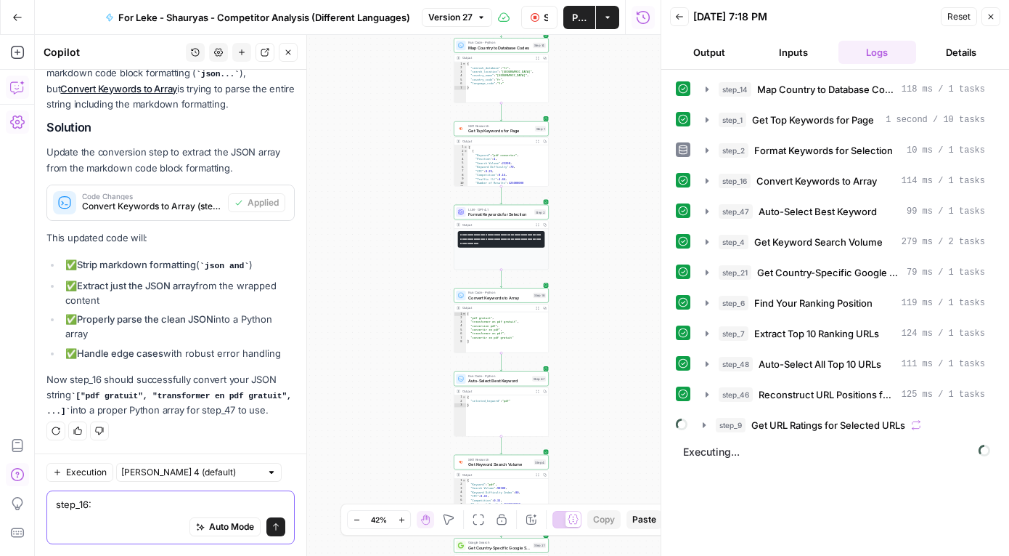
paste textarea "[ "pdf gratuit", "transformer en pdf gratuit", "conversion pdf", "convertir en …"
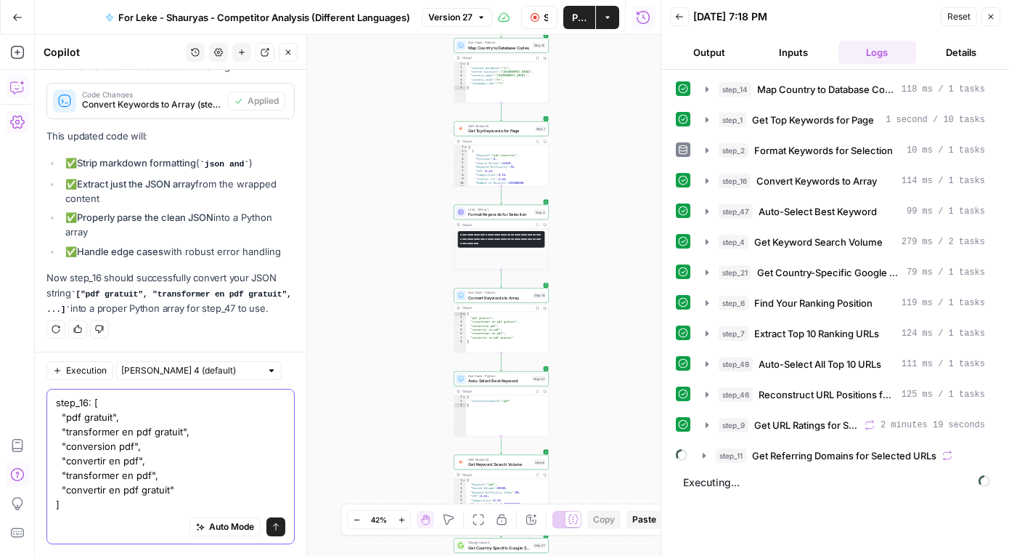
scroll to position [6286, 0]
type textarea "step_16: [ "pdf gratuit", "transformer en pdf gratuit", "conversion pdf", "conv…"
click at [712, 209] on icon "button" at bounding box center [708, 212] width 12 height 12
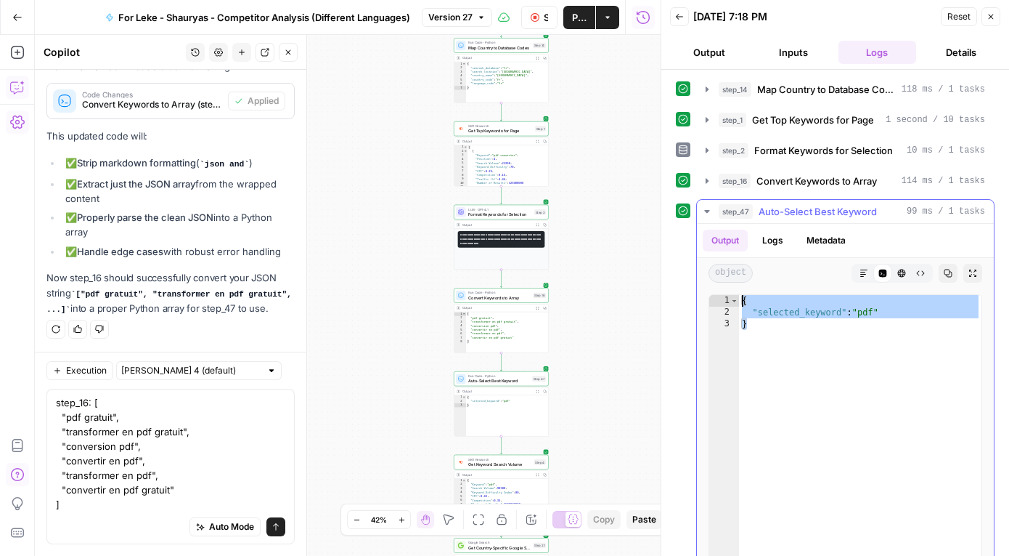
drag, startPoint x: 813, startPoint y: 330, endPoint x: 741, endPoint y: 293, distance: 81.5
click at [741, 294] on div "* 1 2 3 { "selected_keyword" : "pdf" } XXXXXXXXXXXXXXXXXXXXXXXXXXXXXXXXXXXXXXXX…" at bounding box center [846, 437] width 274 height 287
type textarea "**********"
click at [193, 497] on textarea "step_16: [ "pdf gratuit", "transformer en pdf gratuit", "conversion pdf", "conv…" at bounding box center [170, 453] width 229 height 116
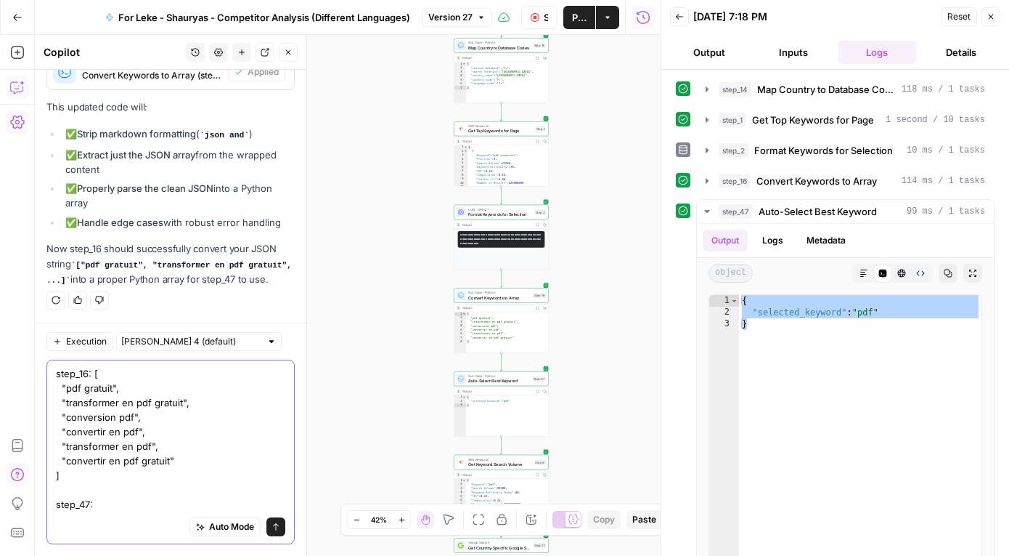
paste textarea "{ "selected_keyword": "pdf" }"
type textarea "step_16: [ "pdf gratuit", "transformer en pdf gratuit", "conversion pdf", "conv…"
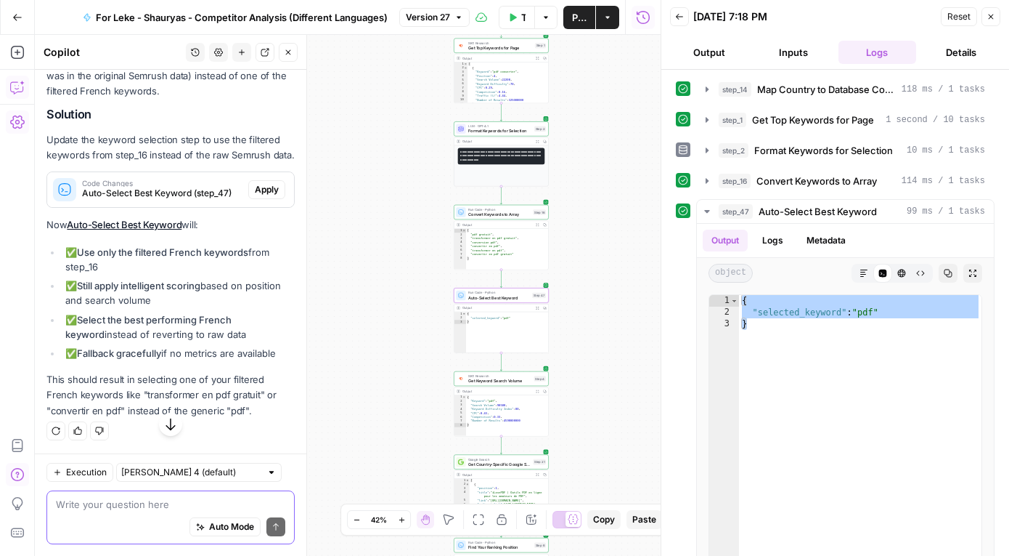
scroll to position [6642, 0]
click at [267, 196] on span "Apply" at bounding box center [267, 189] width 24 height 13
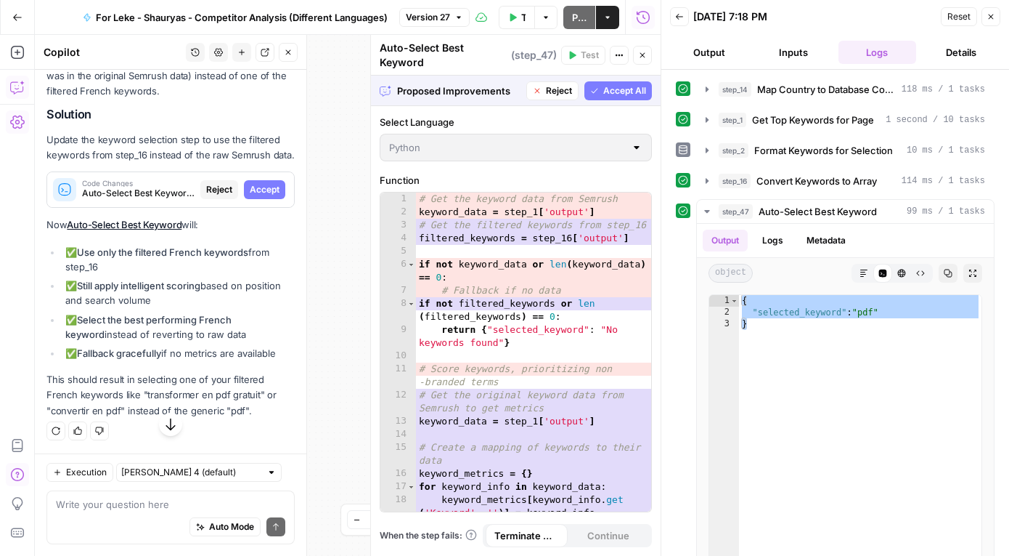
click at [622, 92] on span "Accept All" at bounding box center [625, 90] width 43 height 13
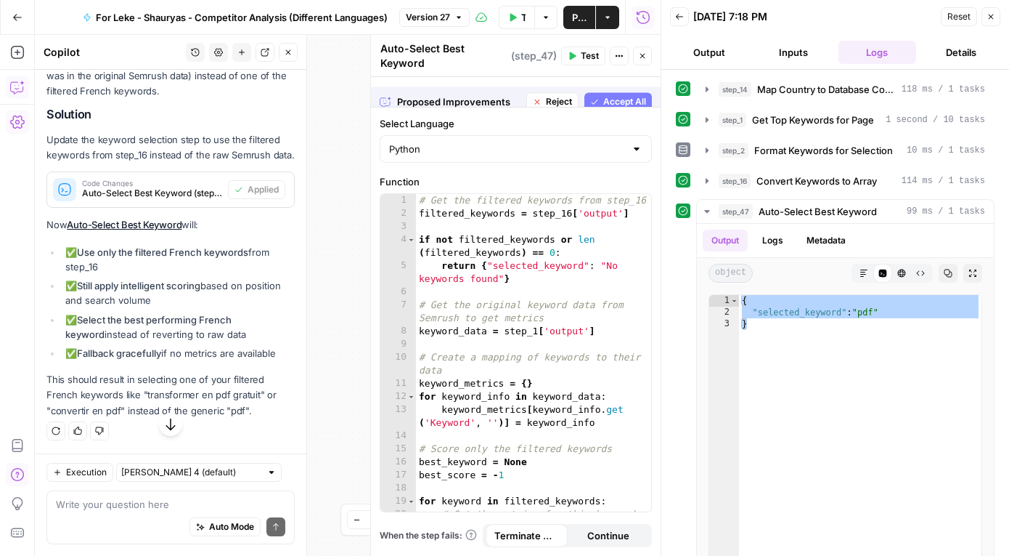
scroll to position [6642, 0]
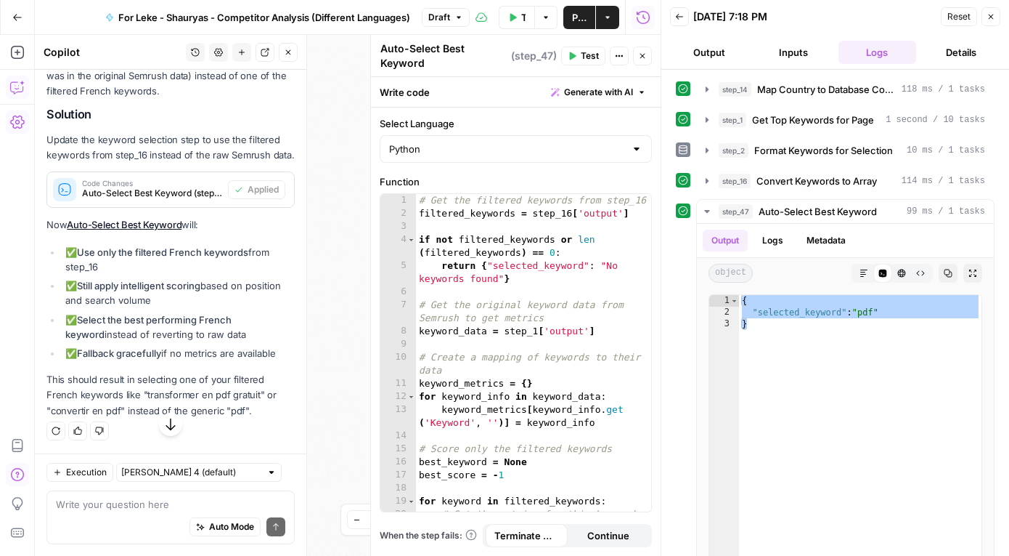
click at [643, 56] on icon "button" at bounding box center [643, 56] width 5 height 5
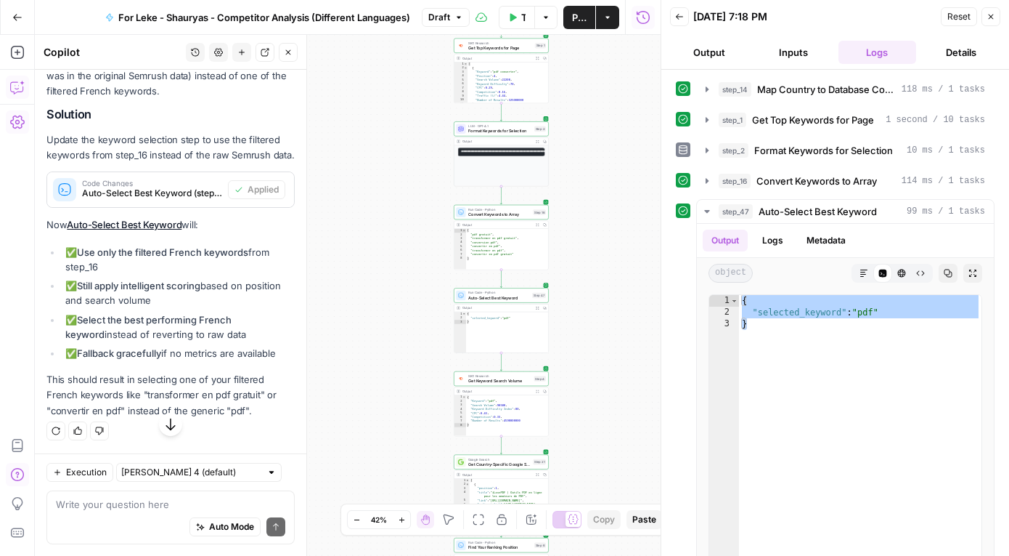
click at [580, 25] on button "Publish" at bounding box center [580, 17] width 32 height 23
click at [995, 15] on icon "button" at bounding box center [991, 16] width 9 height 9
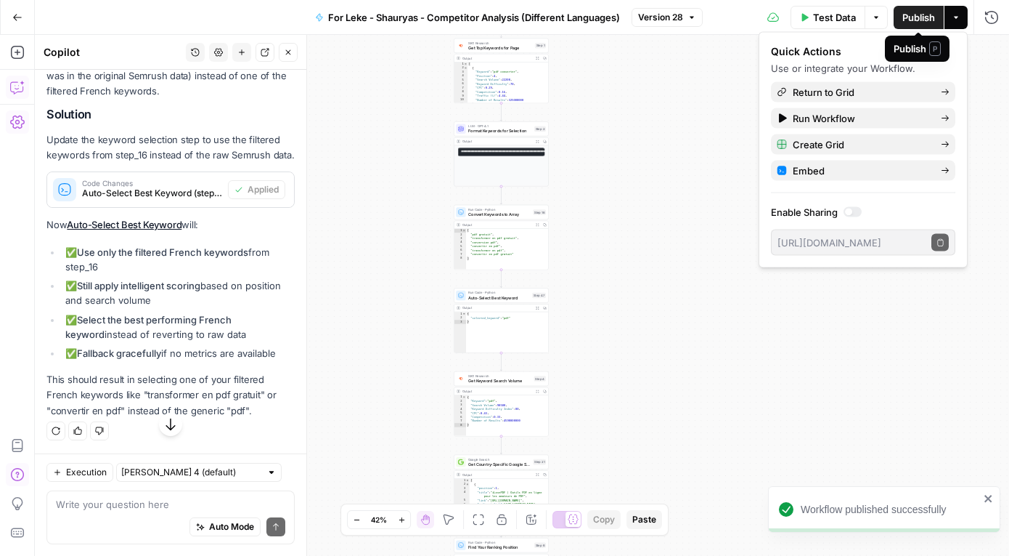
click at [831, 18] on span "Test Data" at bounding box center [834, 17] width 43 height 15
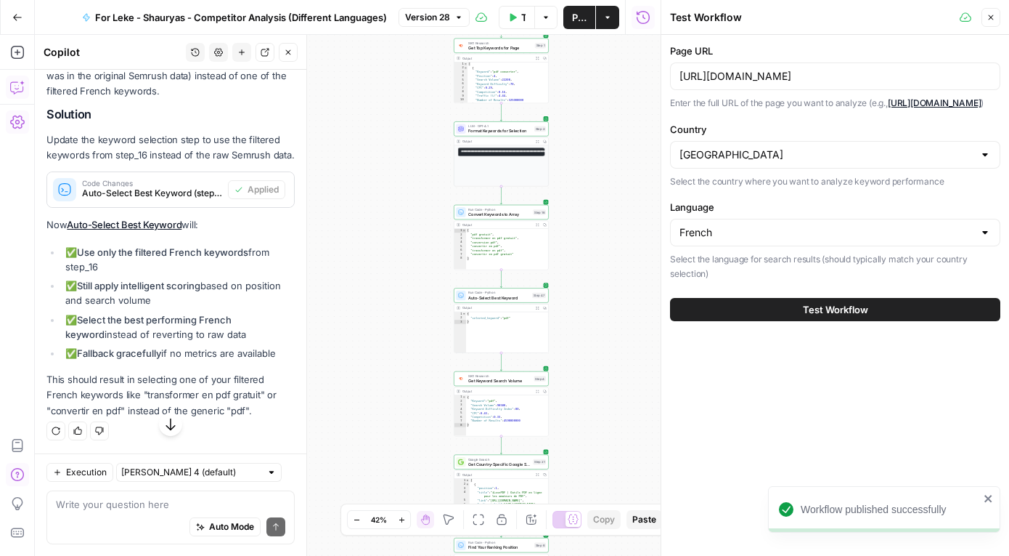
click at [798, 321] on button "Test Workflow" at bounding box center [835, 309] width 330 height 23
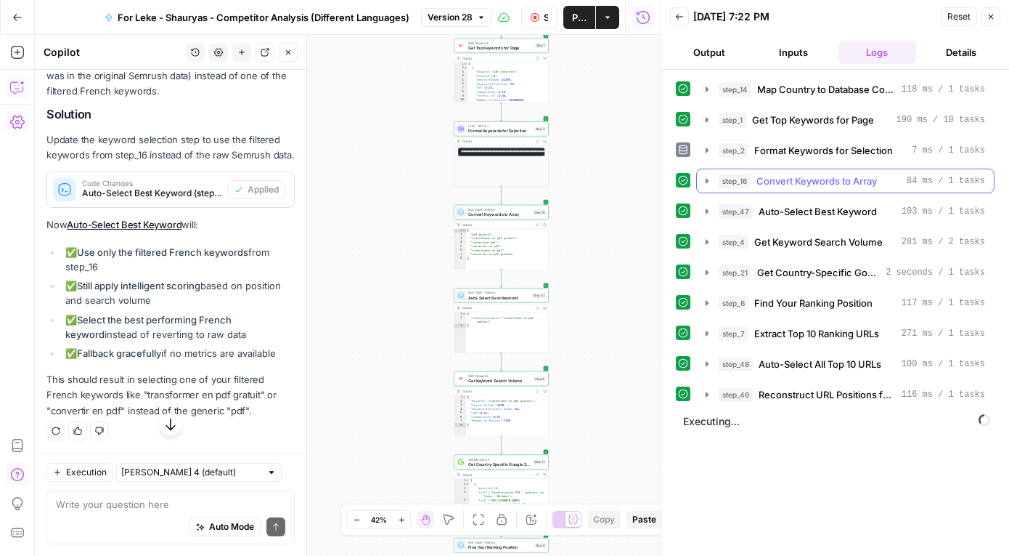
click at [702, 172] on button "step_16 Convert Keywords to Array 84 ms / 1 tasks" at bounding box center [845, 180] width 297 height 23
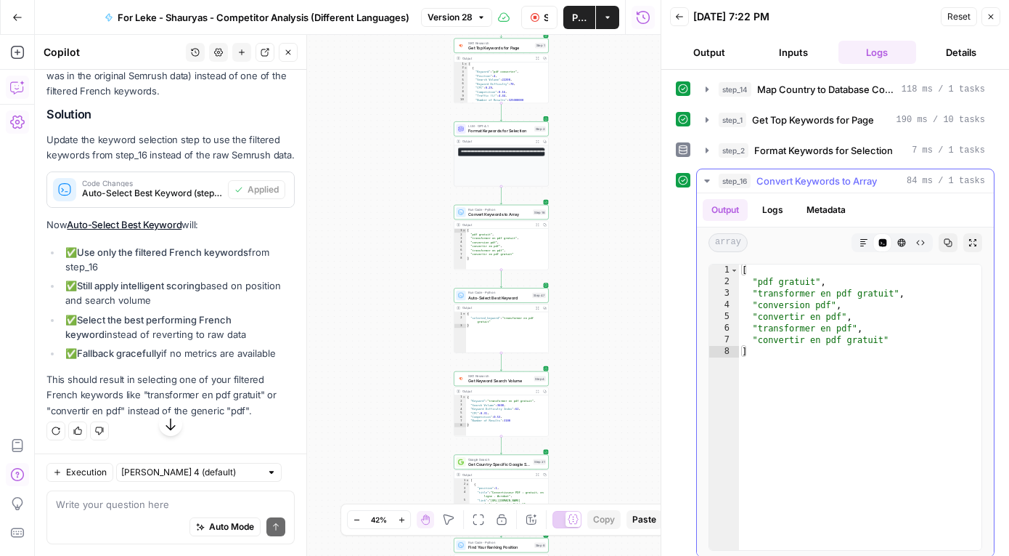
click at [702, 172] on button "step_16 Convert Keywords to Array 84 ms / 1 tasks" at bounding box center [845, 180] width 297 height 23
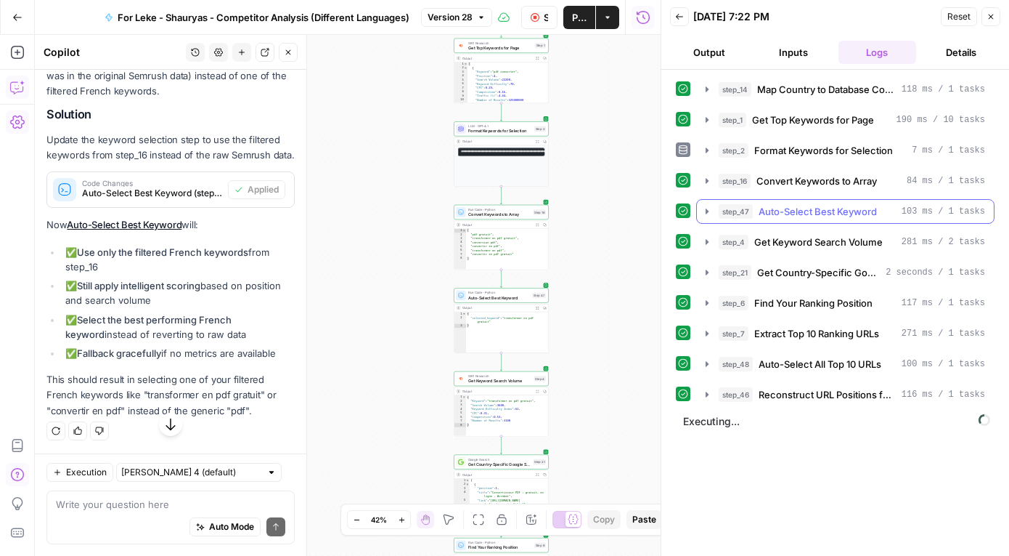
click at [706, 213] on icon "button" at bounding box center [707, 210] width 3 height 5
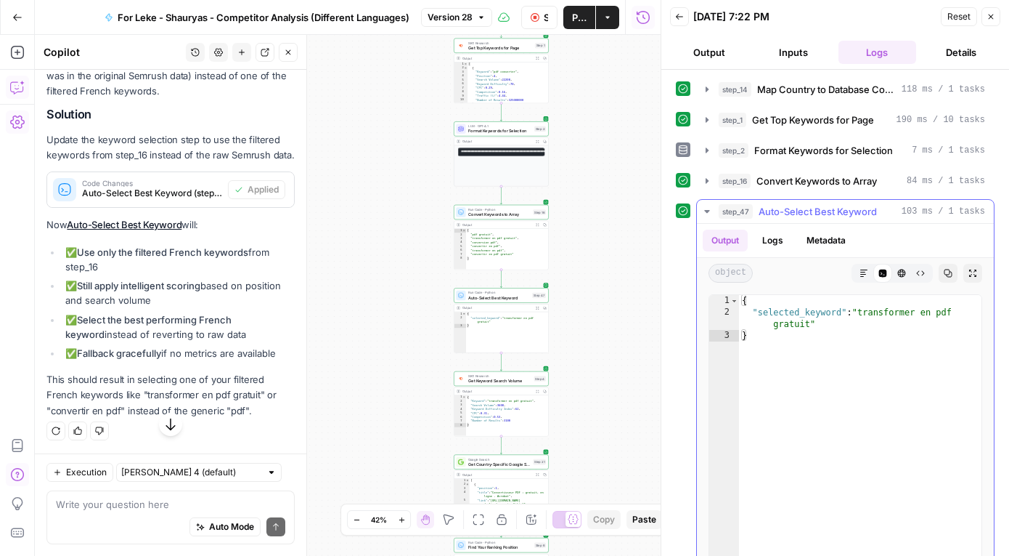
click at [706, 213] on icon "button" at bounding box center [708, 212] width 12 height 12
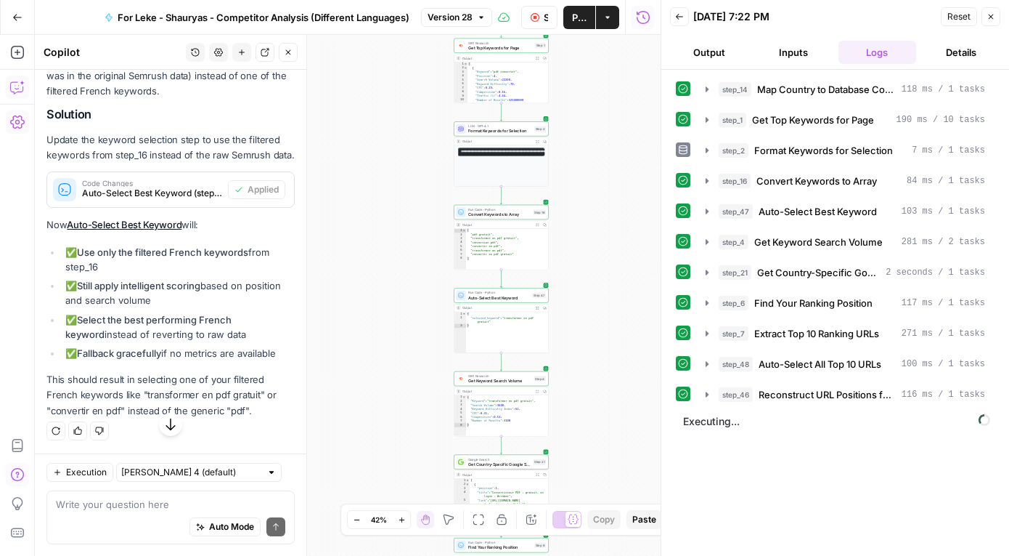
click at [577, 15] on span "Publish" at bounding box center [579, 17] width 15 height 15
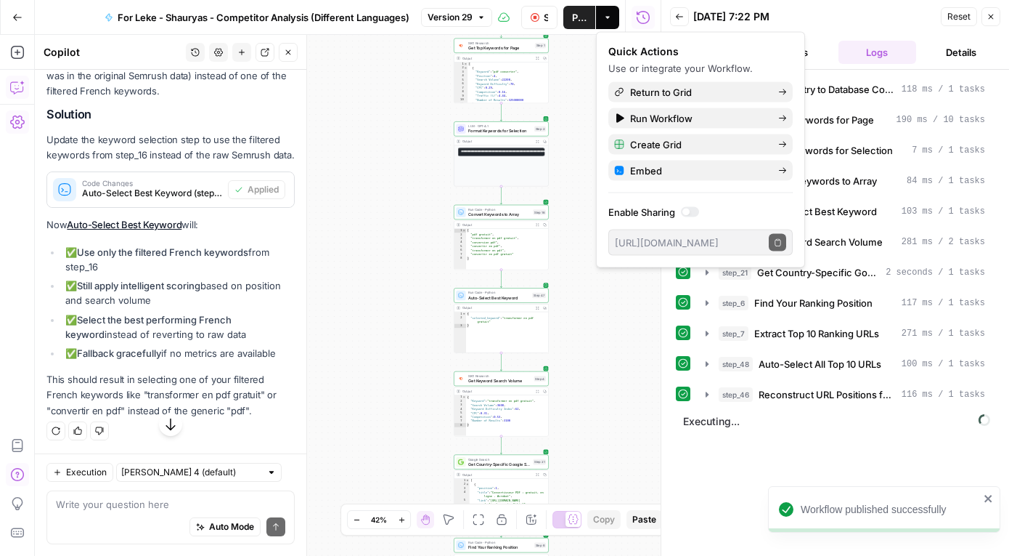
click at [15, 17] on icon "button" at bounding box center [17, 17] width 10 height 10
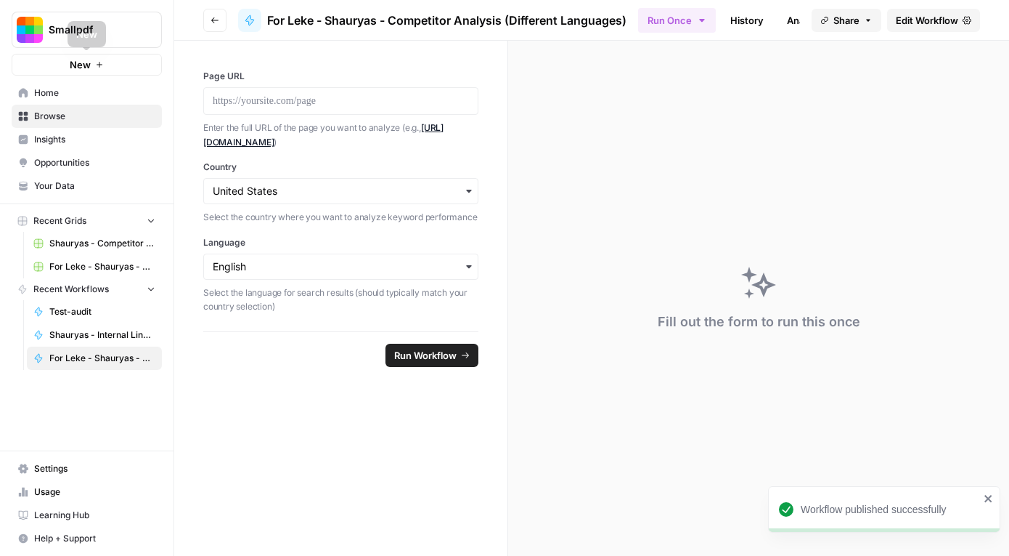
click at [61, 97] on span "Home" at bounding box center [94, 92] width 121 height 13
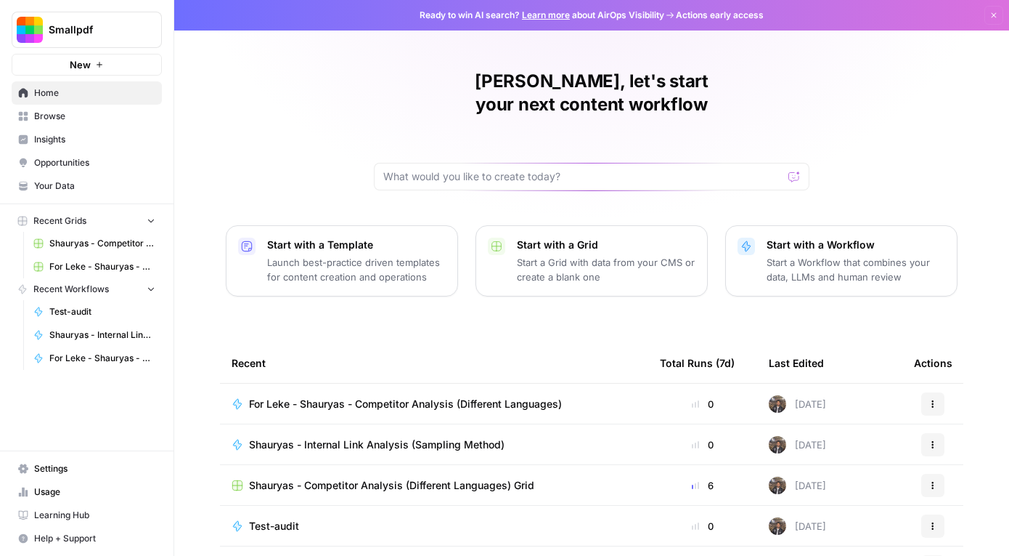
click at [73, 121] on span "Browse" at bounding box center [94, 116] width 121 height 13
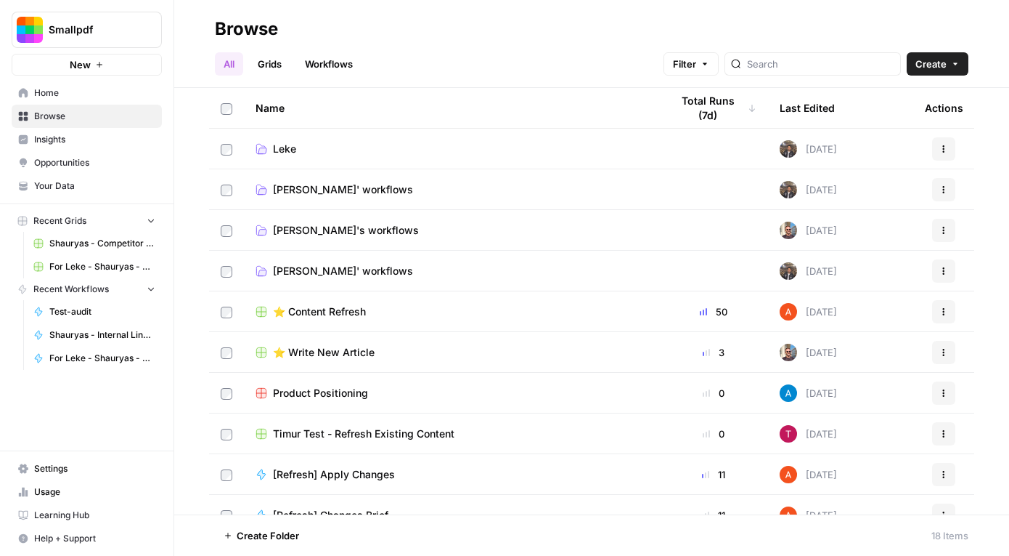
click at [314, 135] on td "Leke" at bounding box center [451, 149] width 415 height 40
click at [282, 150] on span "Leke" at bounding box center [284, 149] width 23 height 15
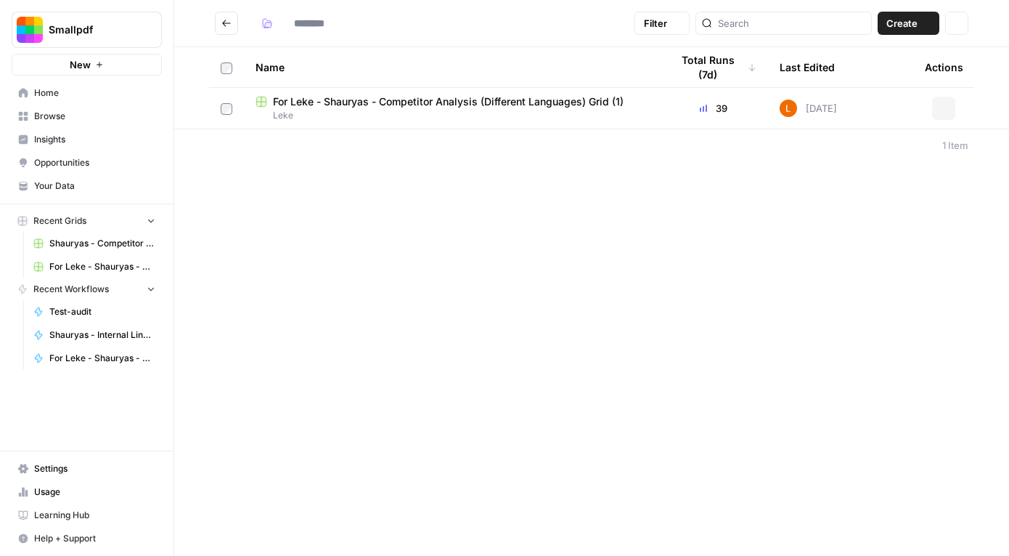
type input "****"
click at [450, 105] on span "For Leke - Shauryas - Competitor Analysis (Different Languages) Grid (1)" at bounding box center [448, 101] width 351 height 15
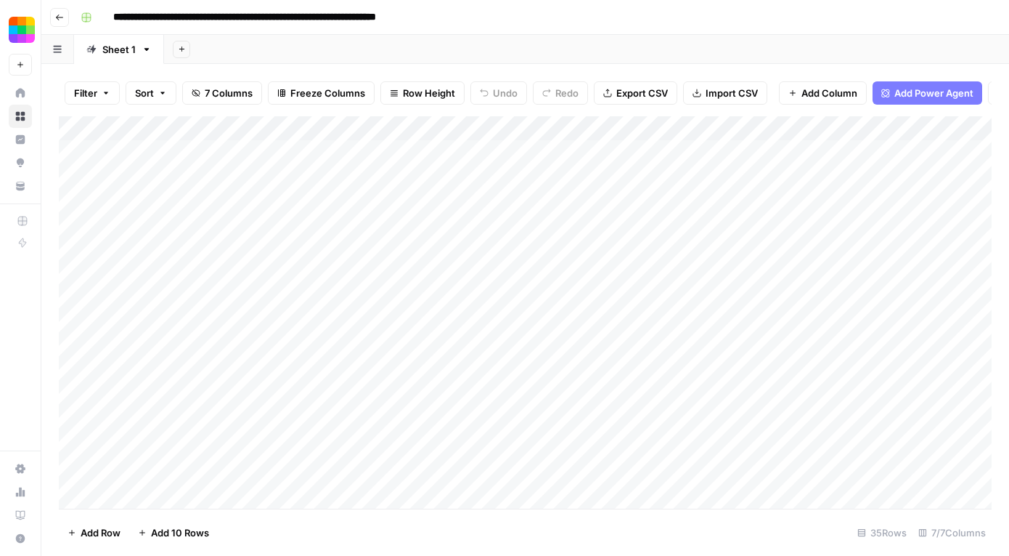
click at [929, 129] on div "Add Column" at bounding box center [525, 312] width 933 height 392
click at [929, 155] on span "All Rows" at bounding box center [947, 162] width 92 height 15
click at [927, 153] on div "Add Column" at bounding box center [525, 312] width 933 height 392
click at [849, 152] on div "Add Column" at bounding box center [525, 312] width 933 height 392
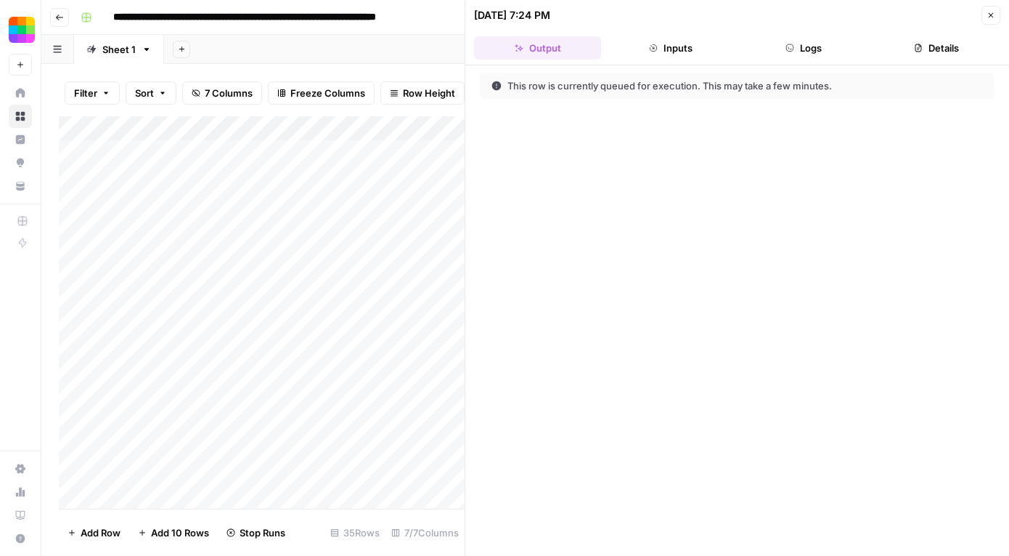
click at [994, 17] on icon "button" at bounding box center [991, 15] width 5 height 5
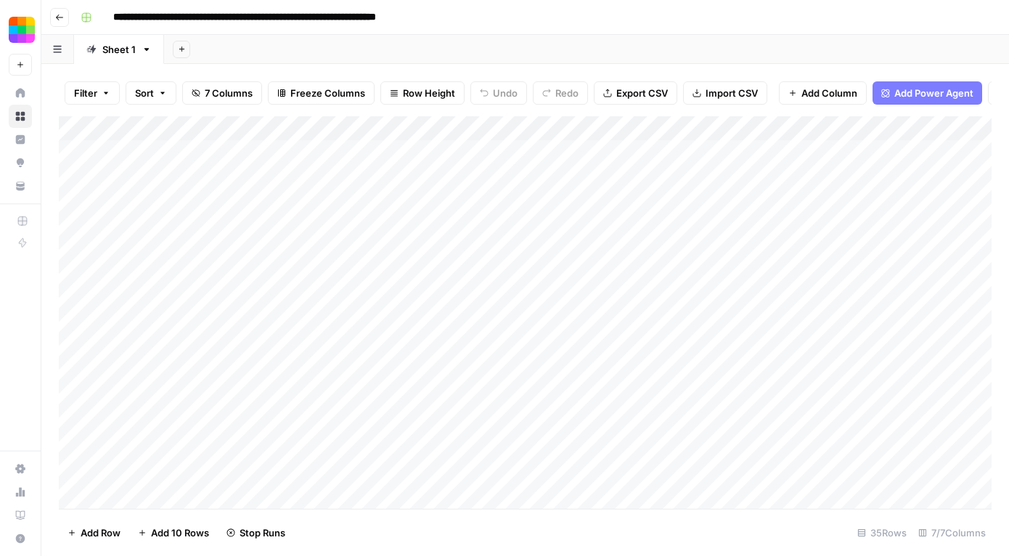
click at [278, 177] on div "Add Column" at bounding box center [525, 312] width 933 height 392
click at [869, 173] on div "Add Column" at bounding box center [525, 312] width 933 height 392
click at [908, 176] on div "Add Column" at bounding box center [525, 312] width 933 height 392
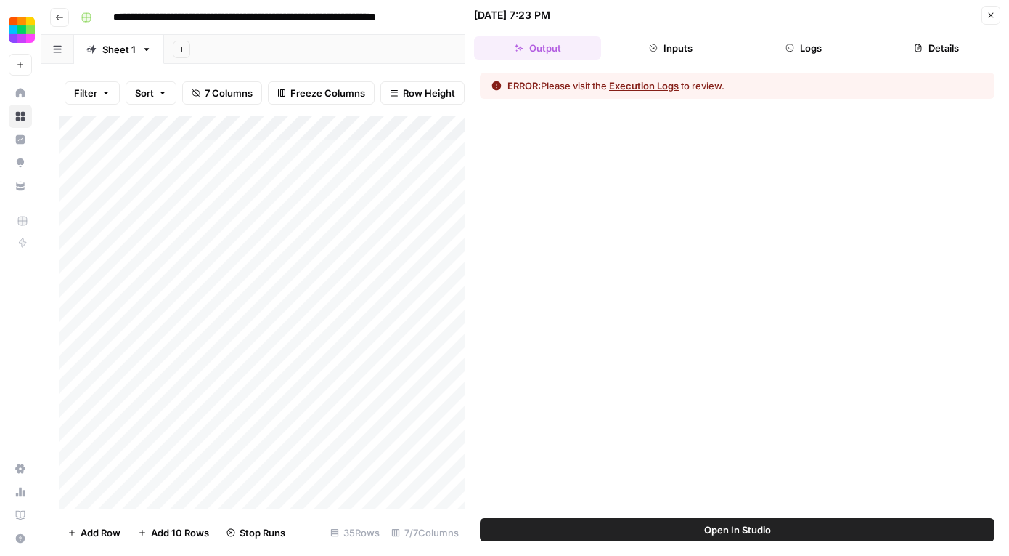
click at [653, 85] on button "Execution Logs" at bounding box center [644, 85] width 70 height 15
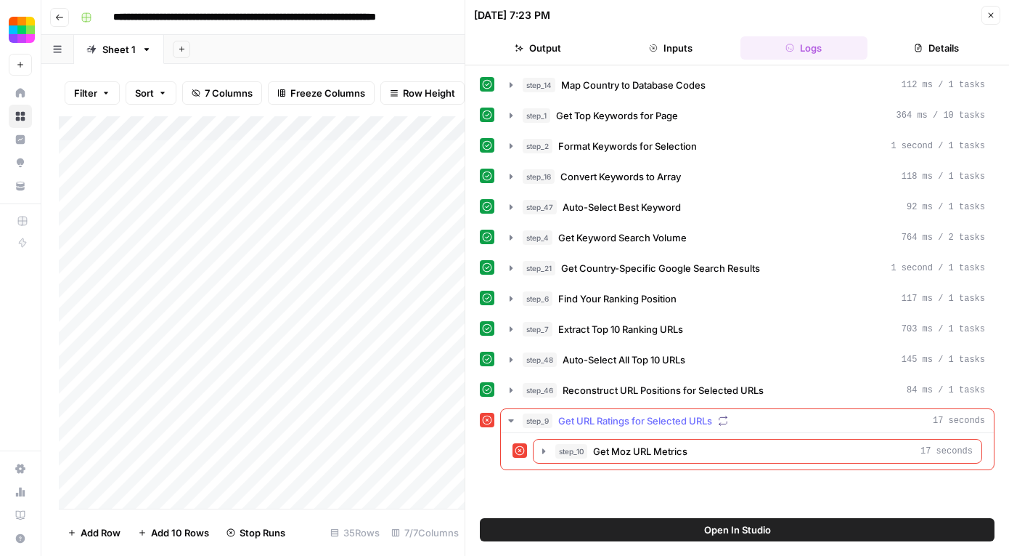
click at [510, 418] on icon "button" at bounding box center [511, 421] width 12 height 12
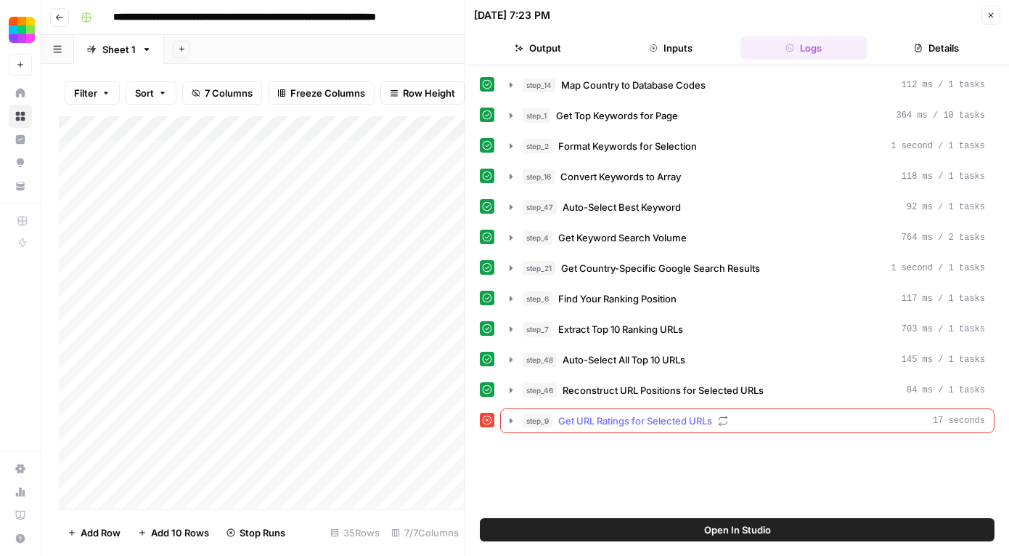
click at [510, 418] on icon "button" at bounding box center [511, 420] width 3 height 5
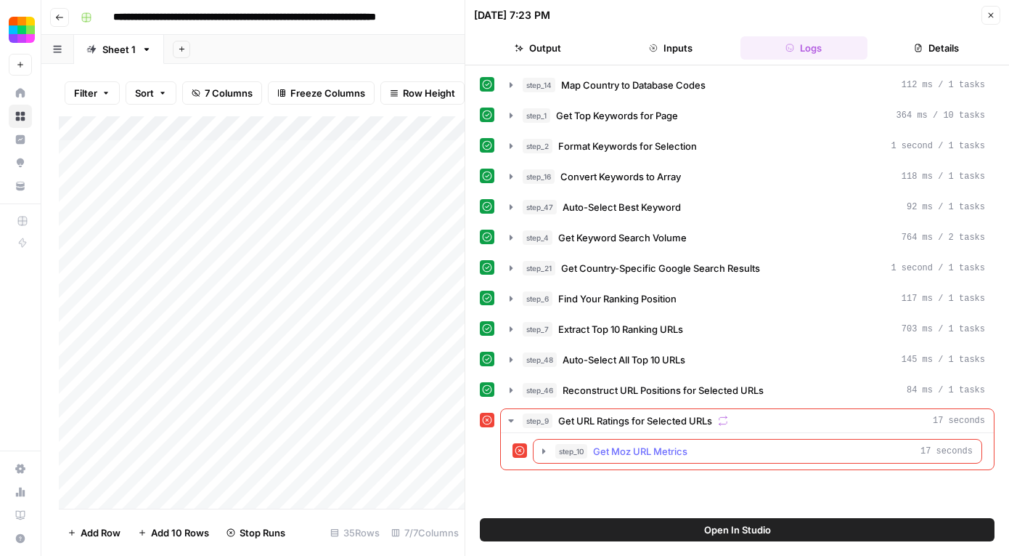
click at [542, 451] on icon "button" at bounding box center [544, 451] width 12 height 12
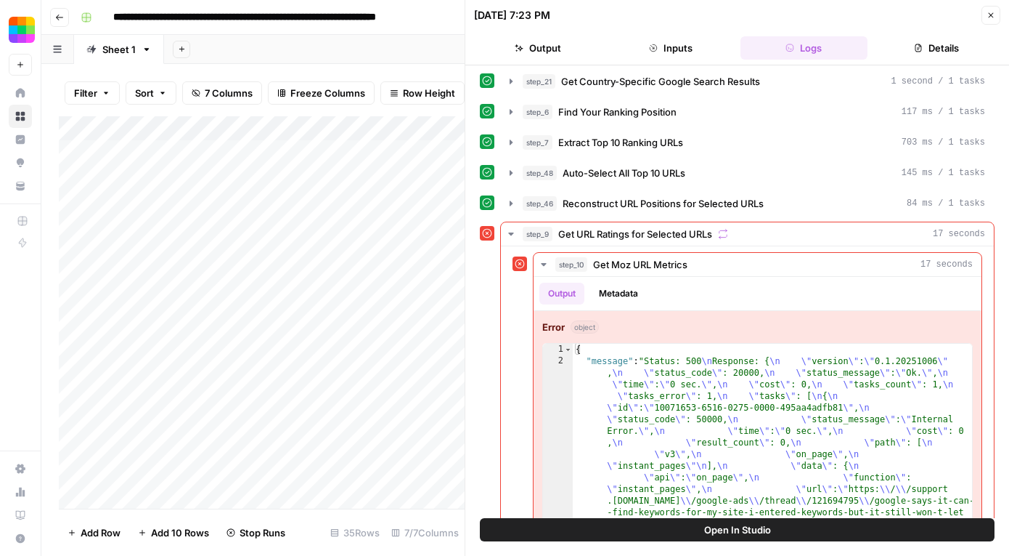
scroll to position [267, 0]
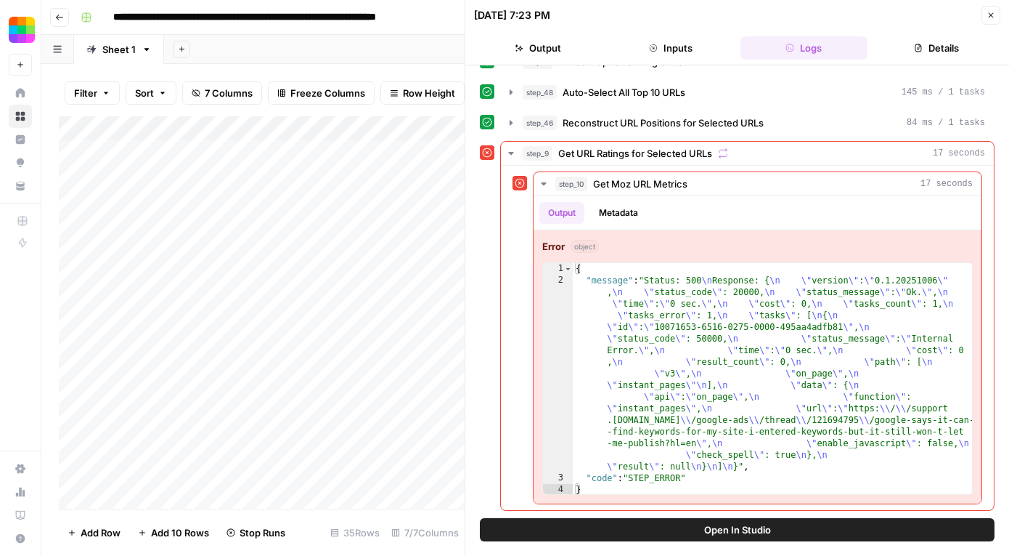
click at [992, 18] on icon "button" at bounding box center [991, 15] width 9 height 9
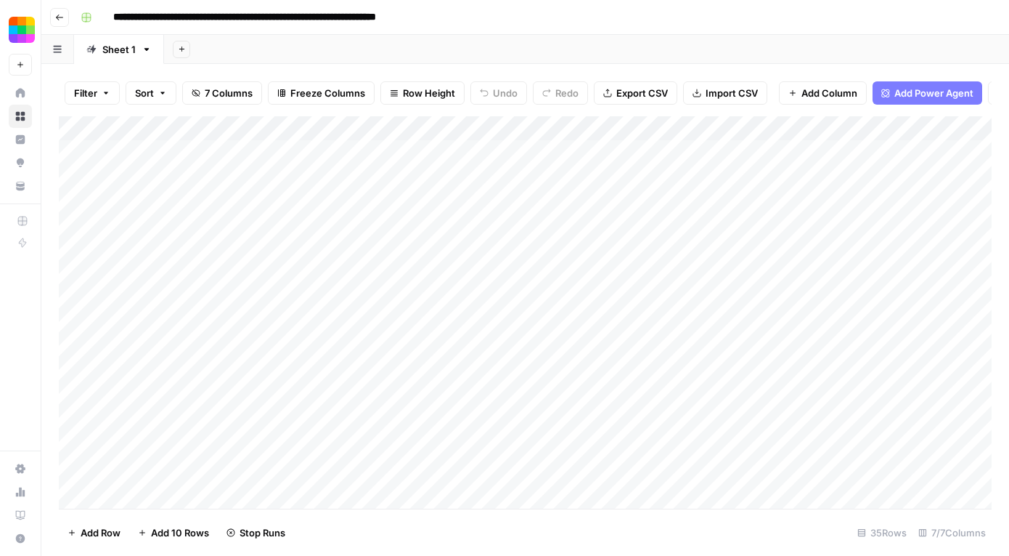
click at [707, 231] on div "Add Column" at bounding box center [525, 312] width 933 height 392
click at [622, 269] on div "Add Column" at bounding box center [525, 312] width 933 height 392
click at [924, 129] on div "Add Column" at bounding box center [525, 312] width 933 height 392
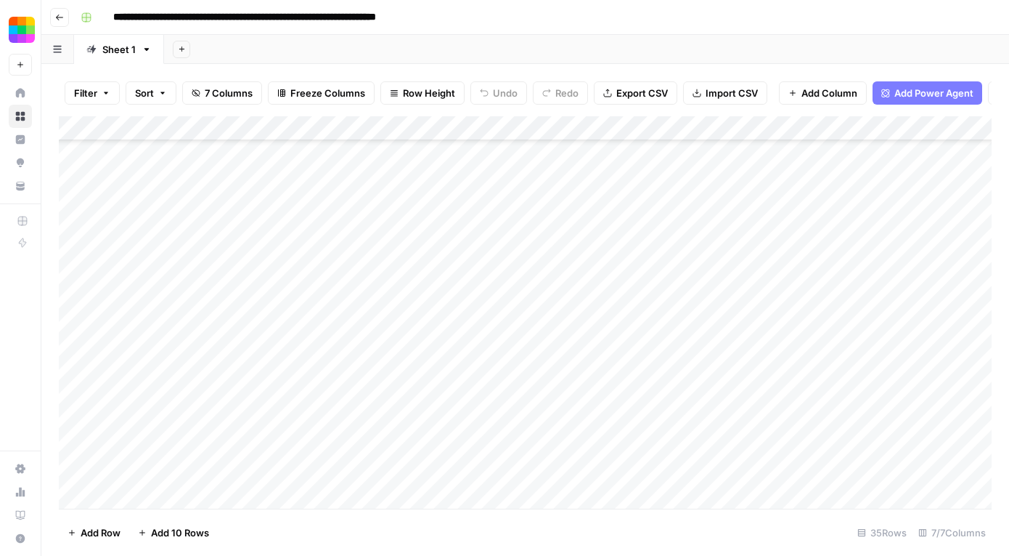
scroll to position [0, 0]
click at [932, 125] on div "Add Column" at bounding box center [525, 312] width 933 height 392
click at [918, 155] on span "All Rows" at bounding box center [947, 162] width 92 height 15
click at [488, 188] on div "Add Column" at bounding box center [525, 312] width 933 height 392
click at [743, 24] on div "**********" at bounding box center [535, 17] width 920 height 23
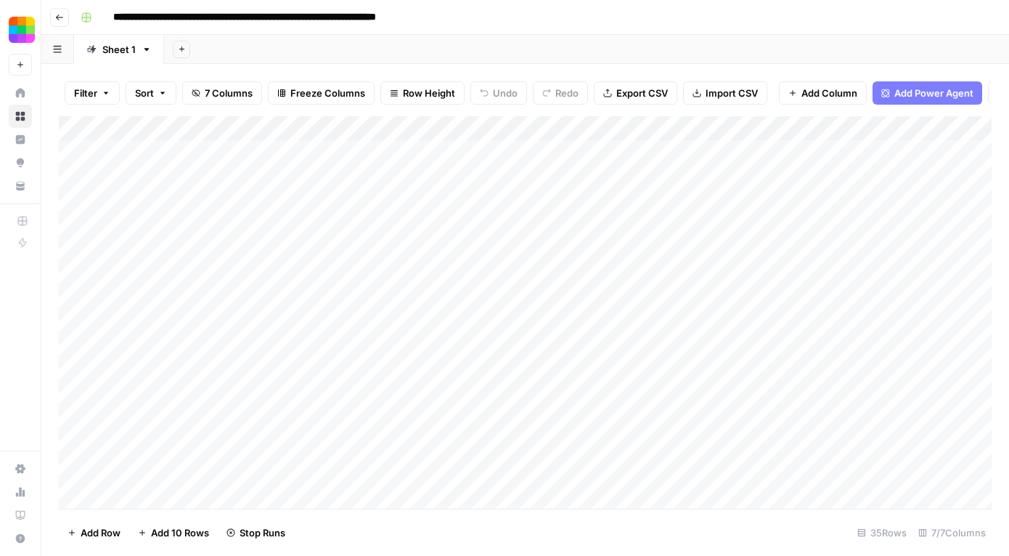
click at [832, 184] on div "Add Column" at bounding box center [525, 312] width 933 height 392
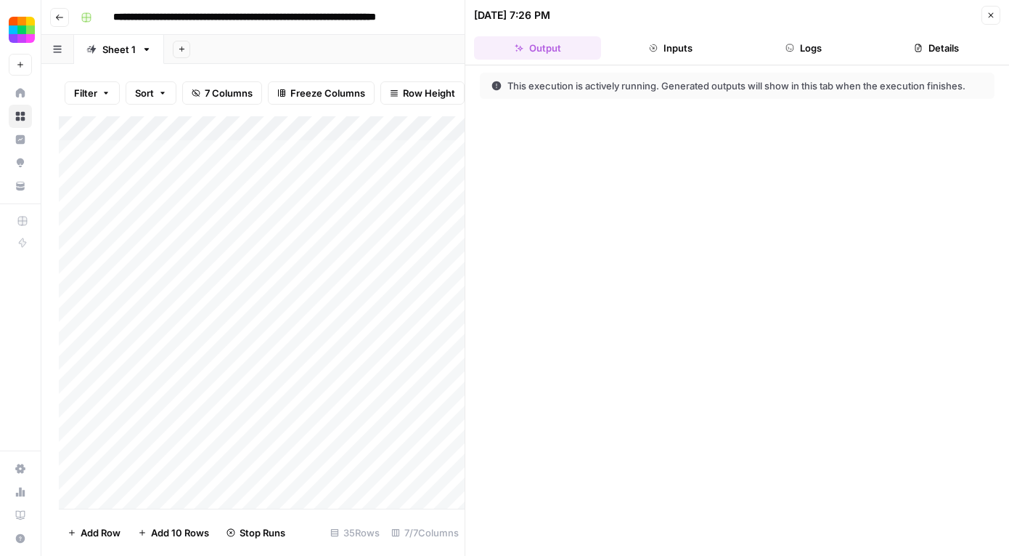
click at [813, 57] on button "Logs" at bounding box center [804, 47] width 127 height 23
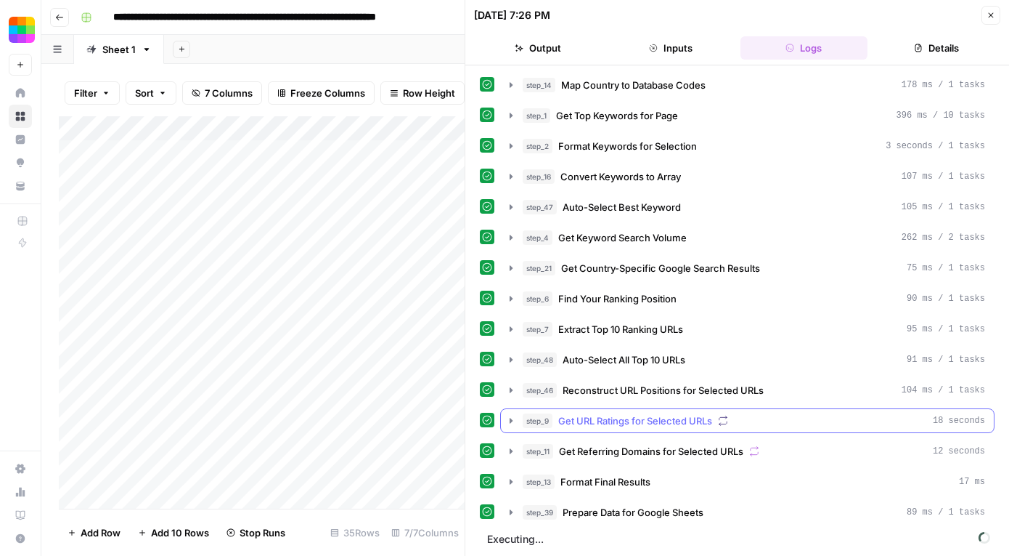
scroll to position [2, 0]
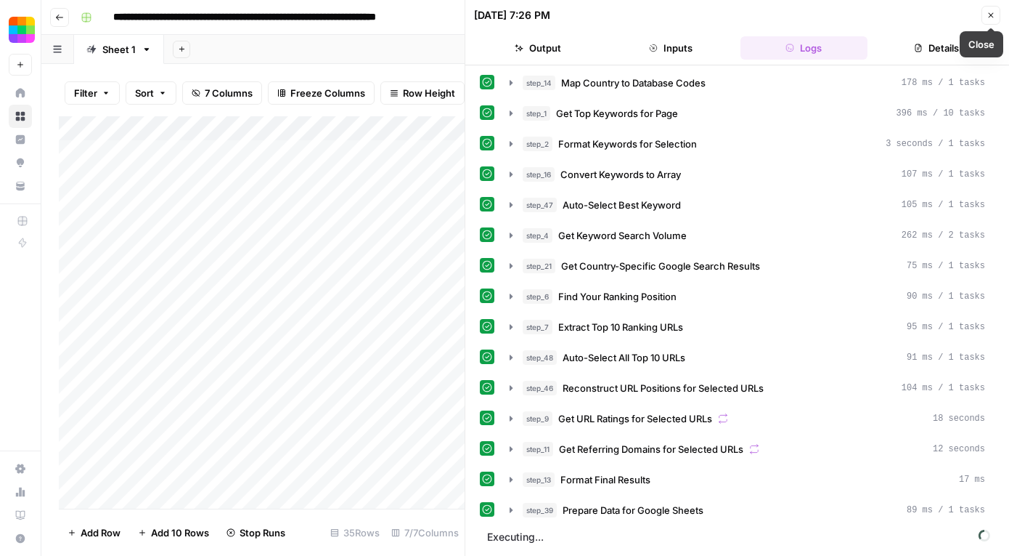
click at [991, 19] on icon "button" at bounding box center [991, 15] width 9 height 9
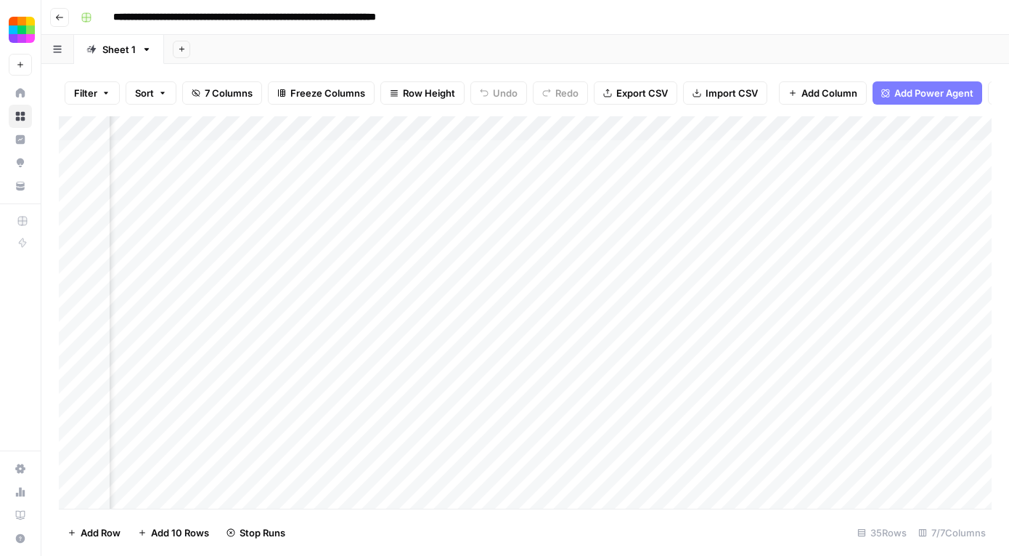
scroll to position [0, 254]
click at [764, 174] on div "Add Column" at bounding box center [525, 312] width 933 height 392
click at [764, 182] on div "Add Column" at bounding box center [525, 312] width 933 height 392
click at [964, 157] on div "Add Column" at bounding box center [525, 312] width 933 height 392
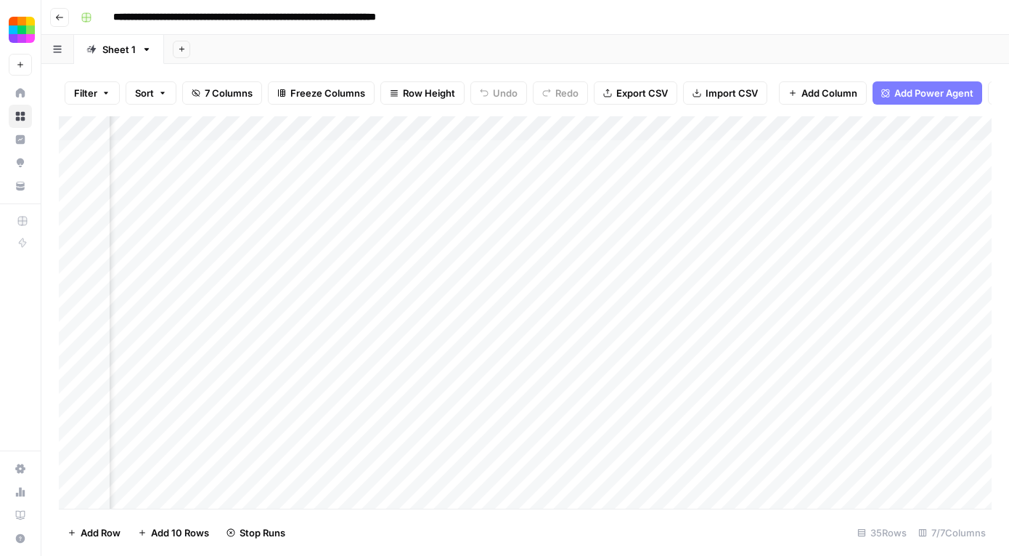
click at [805, 173] on div "Add Column" at bounding box center [525, 312] width 933 height 392
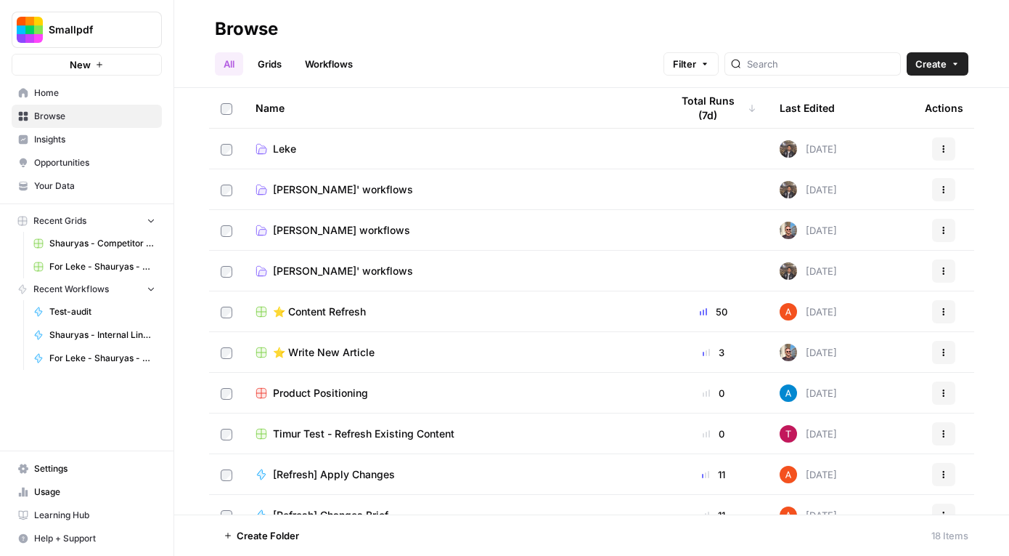
click at [329, 267] on span "[PERSON_NAME]' workflows" at bounding box center [343, 271] width 140 height 15
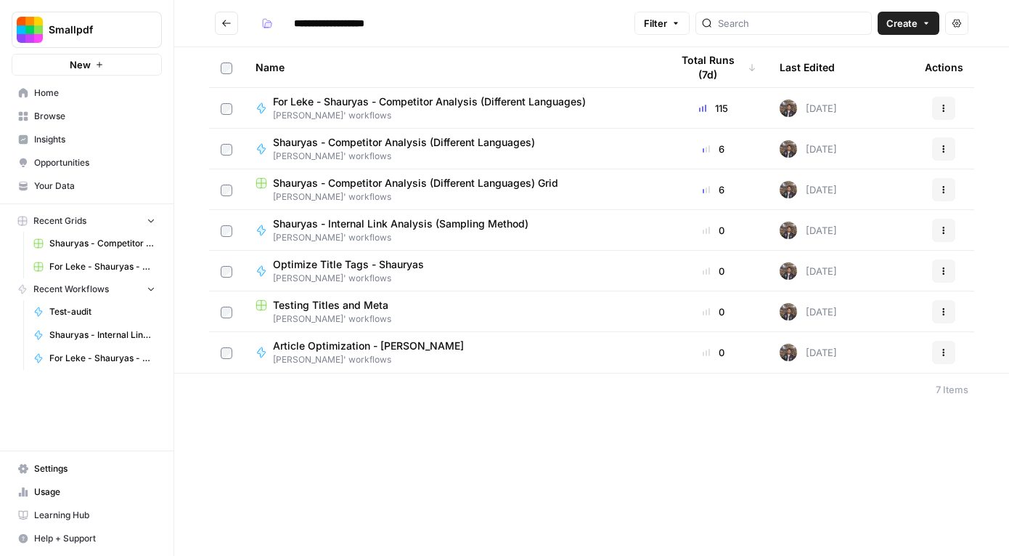
click at [482, 110] on span "[PERSON_NAME]' workflows" at bounding box center [435, 115] width 325 height 13
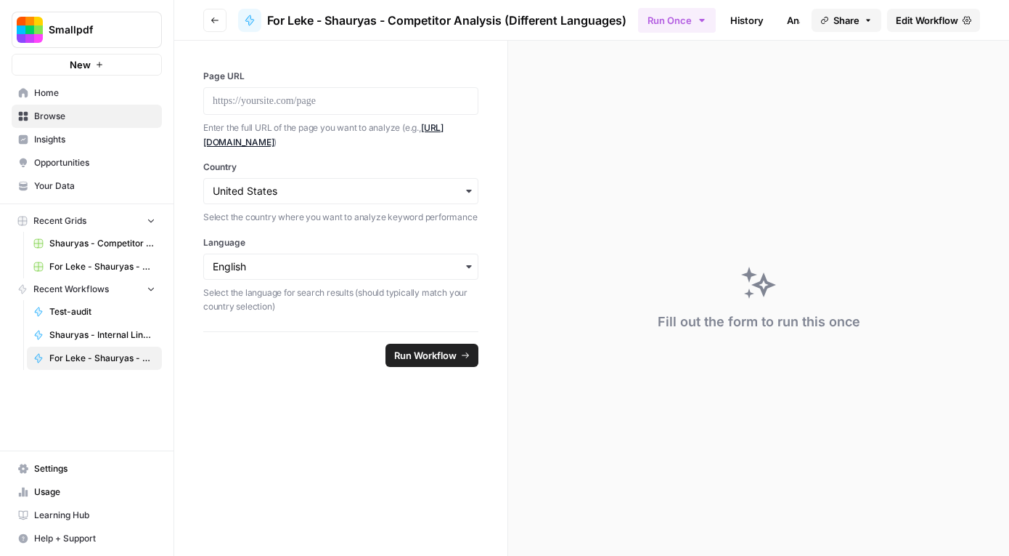
click at [943, 21] on span "Edit Workflow" at bounding box center [927, 20] width 62 height 15
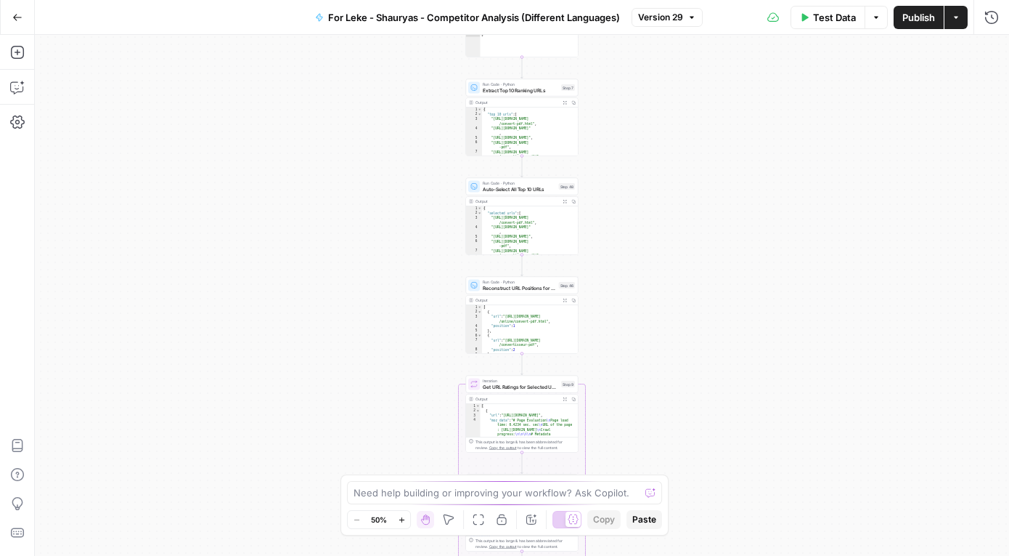
click at [851, 15] on span "Test Data" at bounding box center [834, 17] width 43 height 15
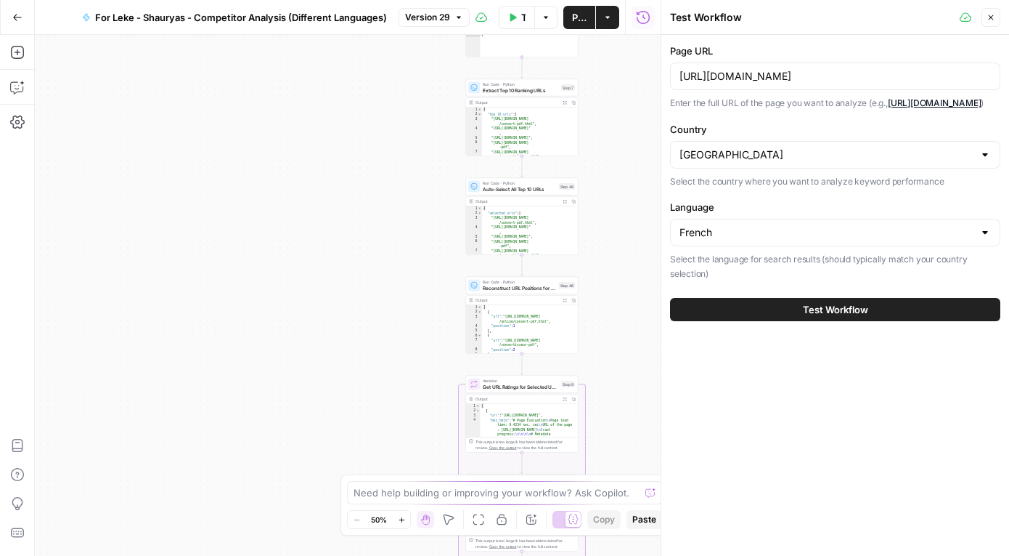
click at [855, 85] on div "[URL][DOMAIN_NAME]" at bounding box center [835, 76] width 330 height 28
click at [850, 73] on input "[URL][DOMAIN_NAME]" at bounding box center [836, 76] width 312 height 15
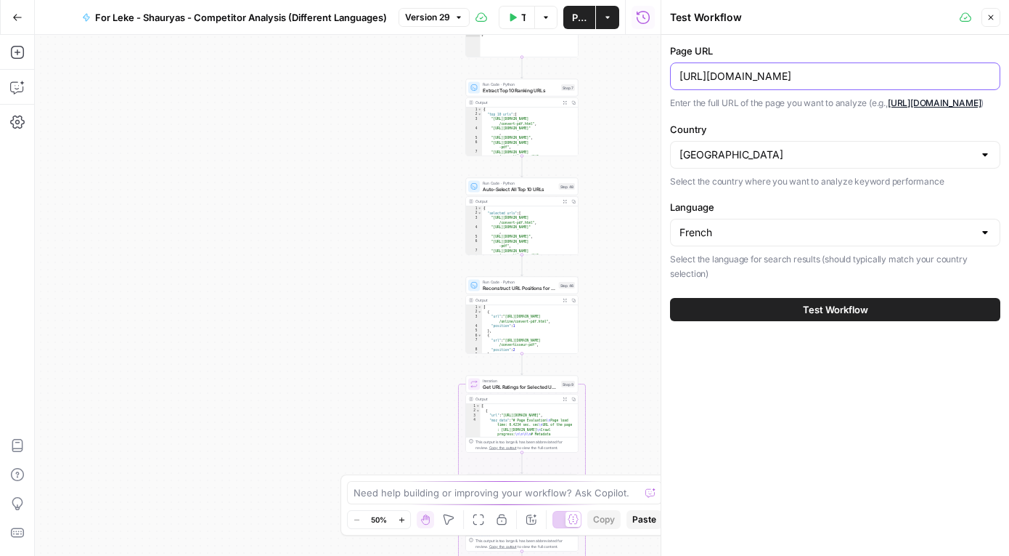
click at [850, 73] on input "[URL][DOMAIN_NAME]" at bounding box center [836, 76] width 312 height 15
click at [792, 308] on div "Test Workflow" at bounding box center [835, 309] width 330 height 41
click at [786, 321] on button "Test Workflow" at bounding box center [835, 309] width 330 height 23
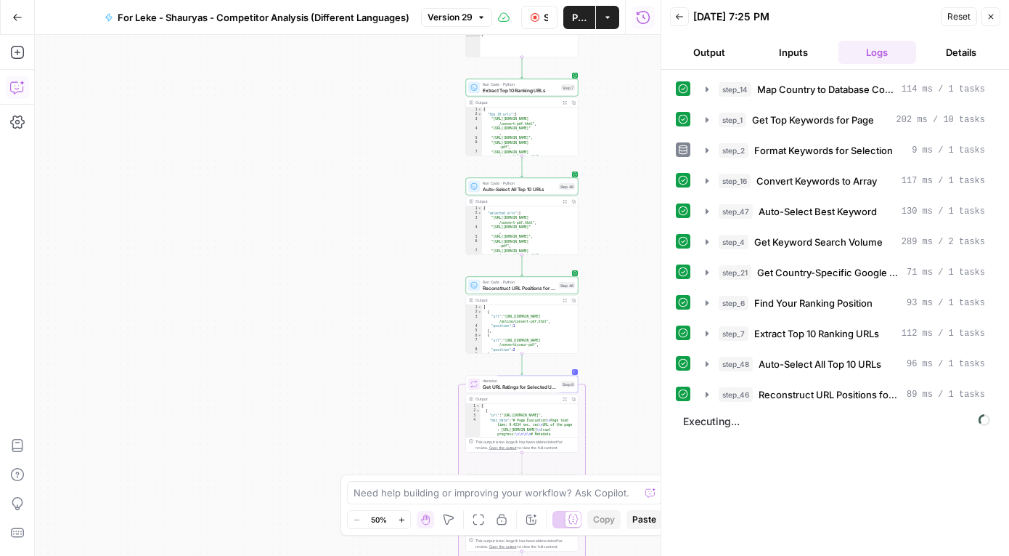
click at [17, 90] on icon "button" at bounding box center [17, 87] width 15 height 15
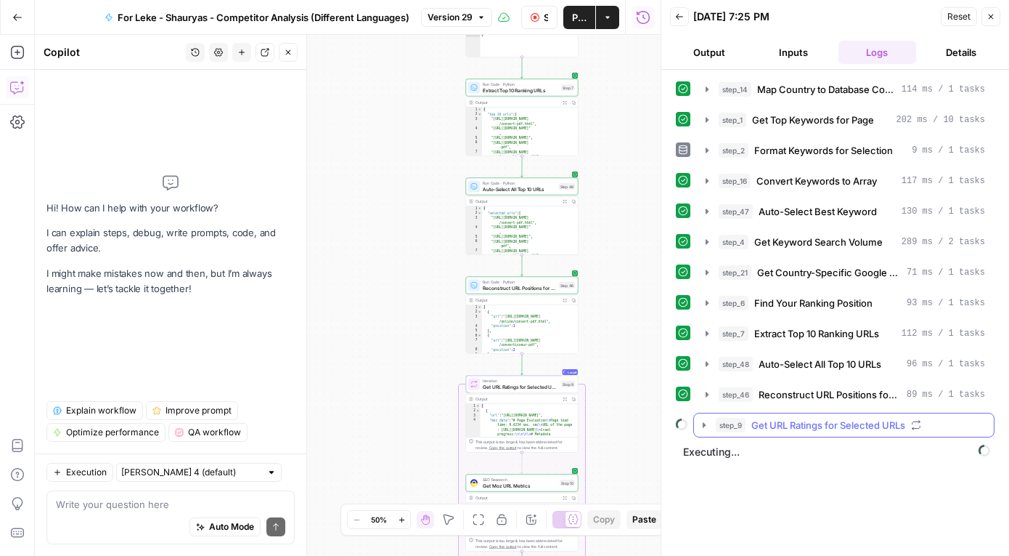
click at [705, 419] on icon "button" at bounding box center [705, 425] width 12 height 12
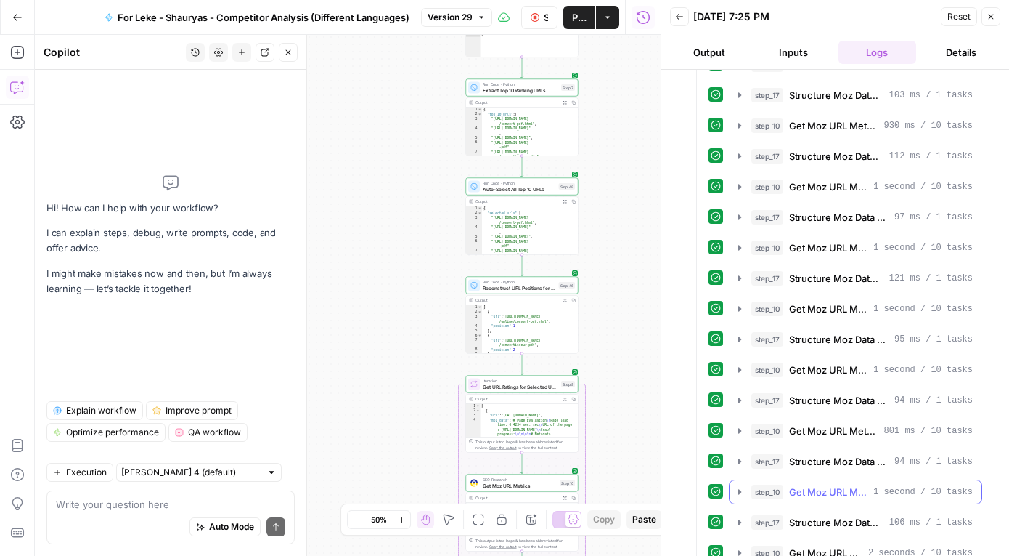
scroll to position [802, 0]
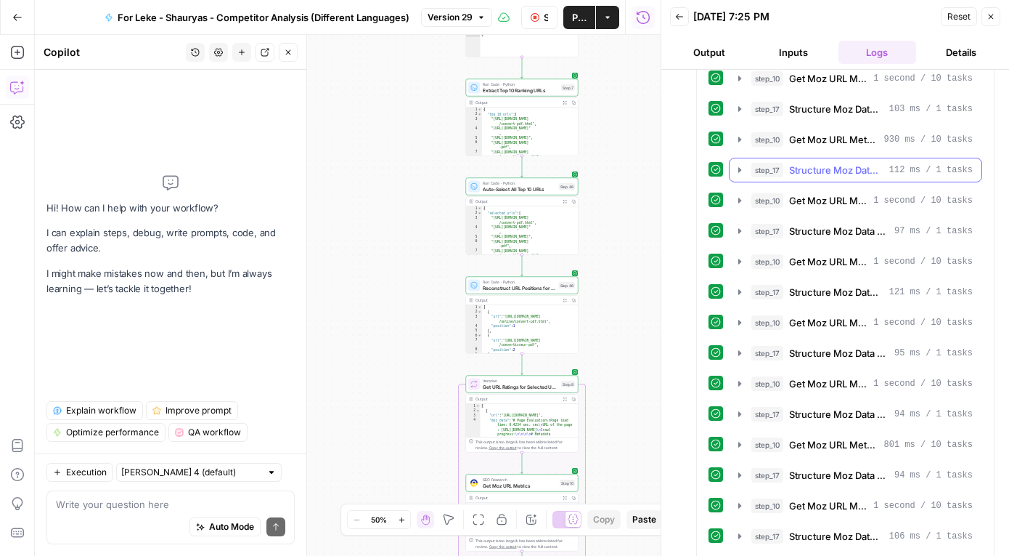
click at [739, 165] on icon "button" at bounding box center [740, 170] width 12 height 12
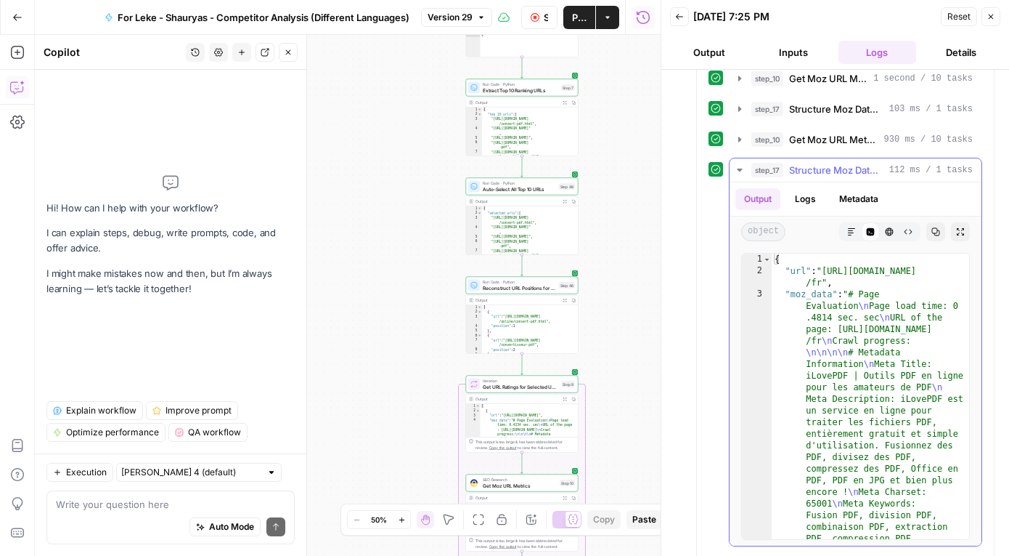
click at [739, 165] on icon "button" at bounding box center [740, 170] width 12 height 12
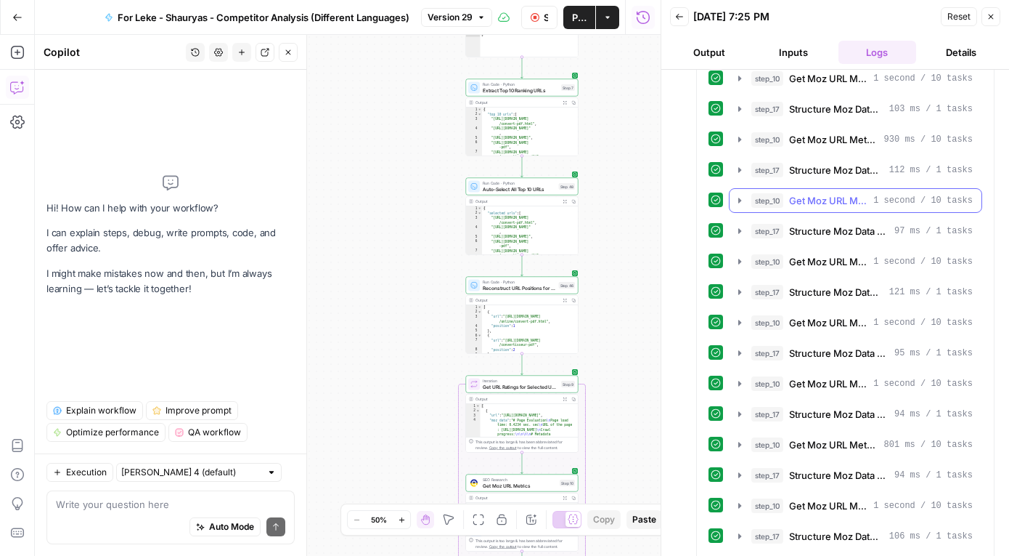
click at [737, 197] on icon "button" at bounding box center [740, 201] width 12 height 12
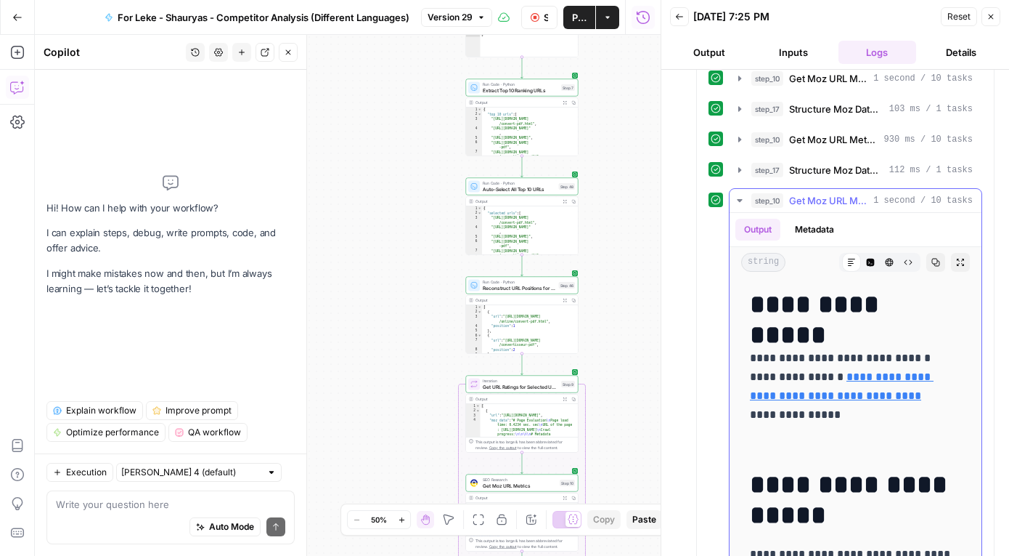
click at [737, 197] on icon "button" at bounding box center [740, 201] width 12 height 12
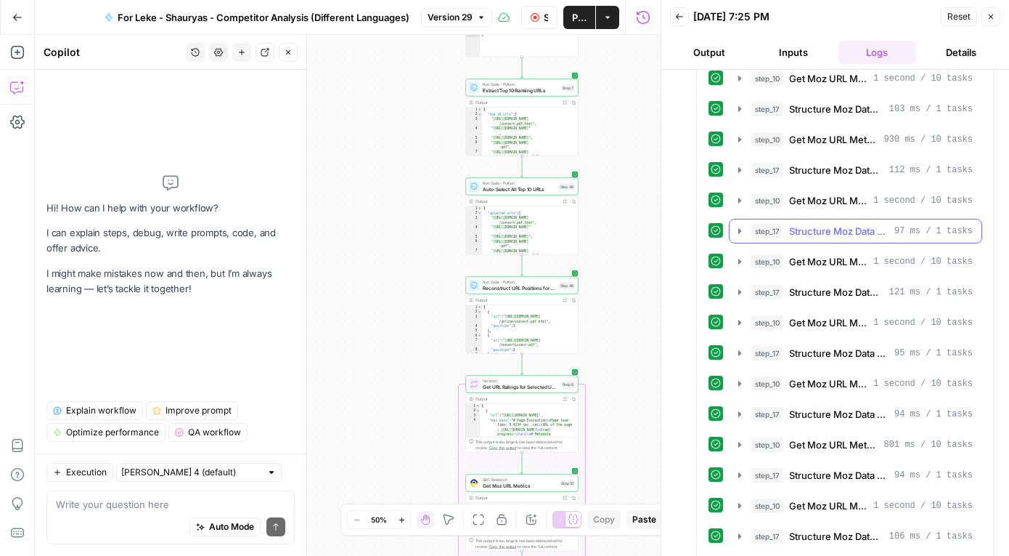
click at [736, 227] on icon "button" at bounding box center [740, 231] width 12 height 12
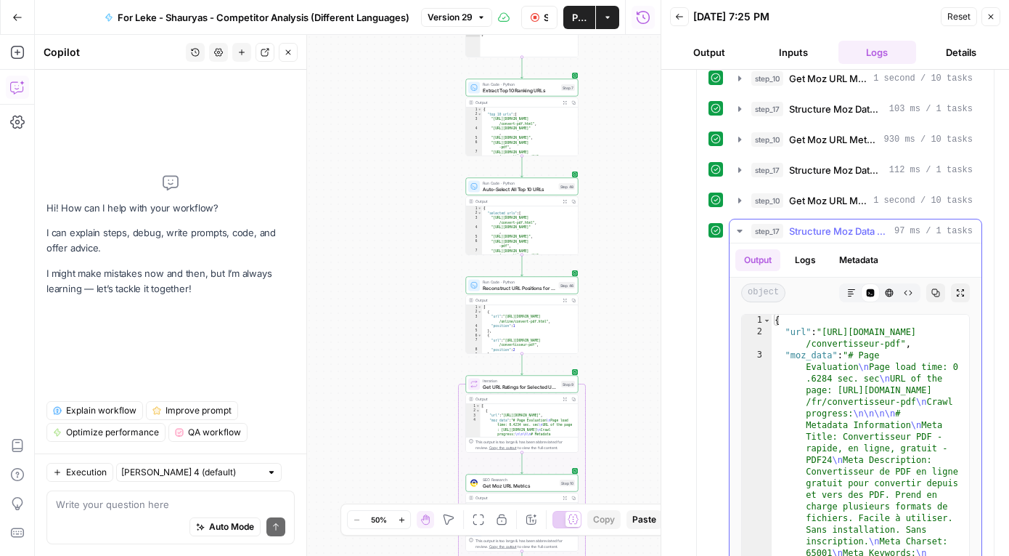
click at [736, 227] on icon "button" at bounding box center [740, 231] width 12 height 12
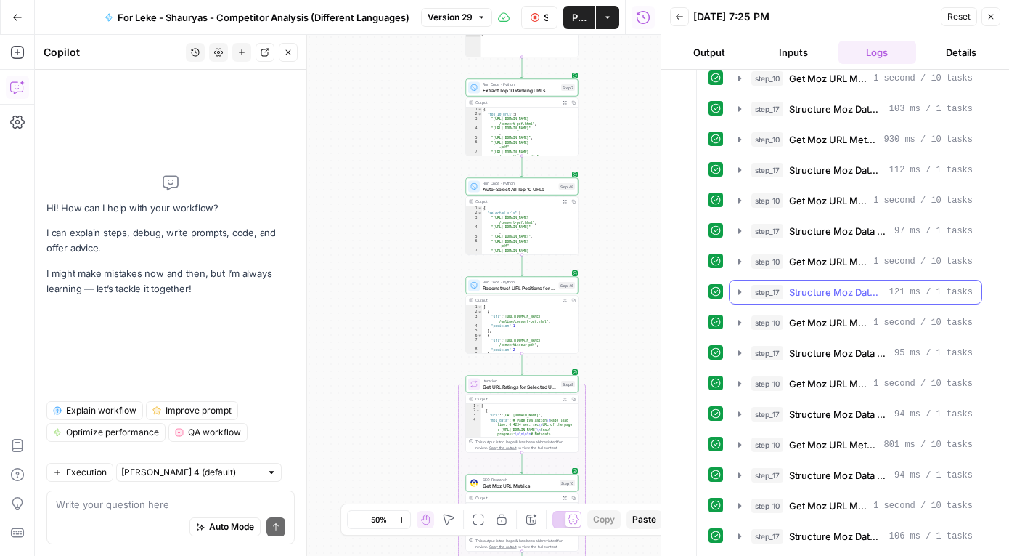
click at [734, 291] on icon "button" at bounding box center [740, 292] width 12 height 12
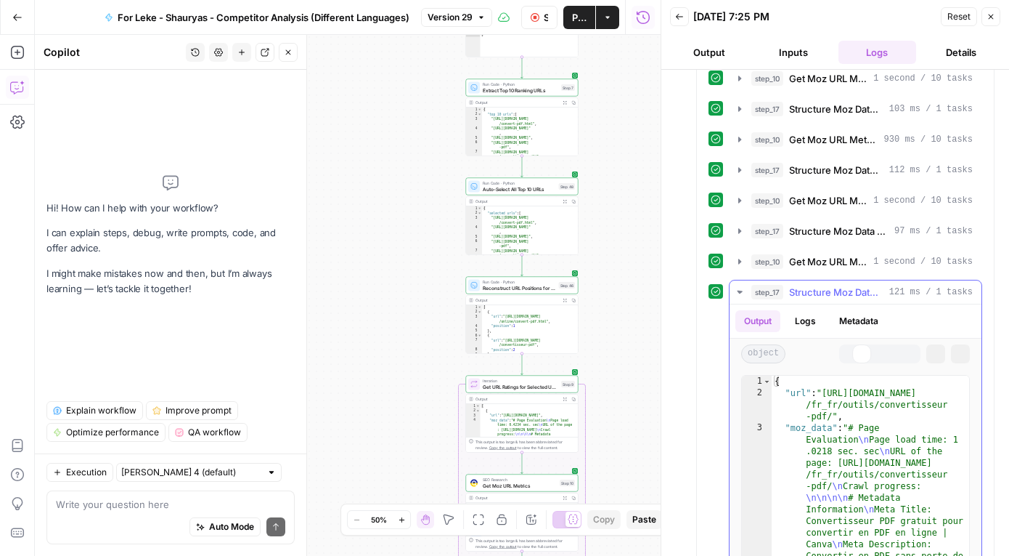
click at [734, 291] on icon "button" at bounding box center [740, 291] width 13 height 13
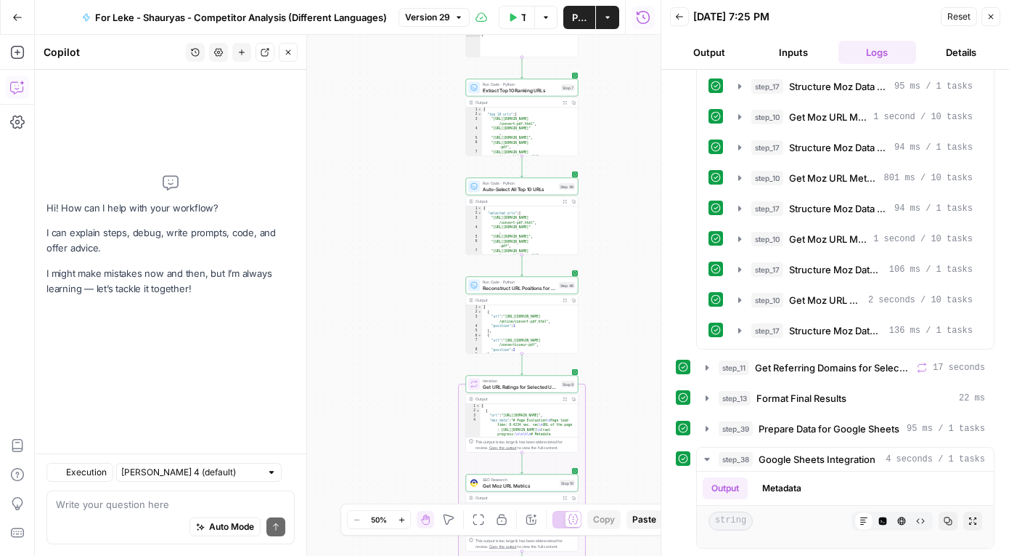
scroll to position [1137, 0]
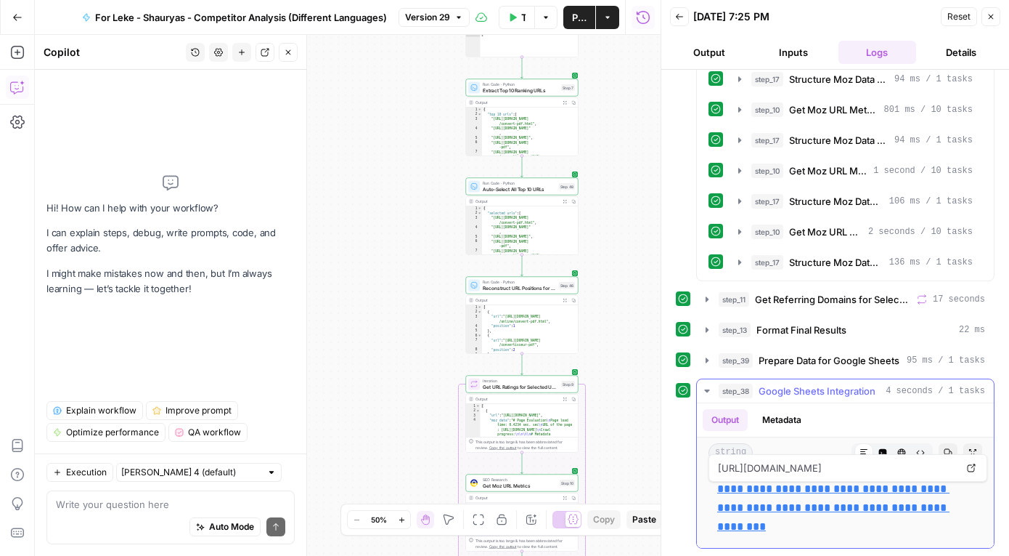
click at [794, 508] on link "**********" at bounding box center [834, 507] width 232 height 49
click at [579, 20] on span "Publish" at bounding box center [579, 17] width 15 height 15
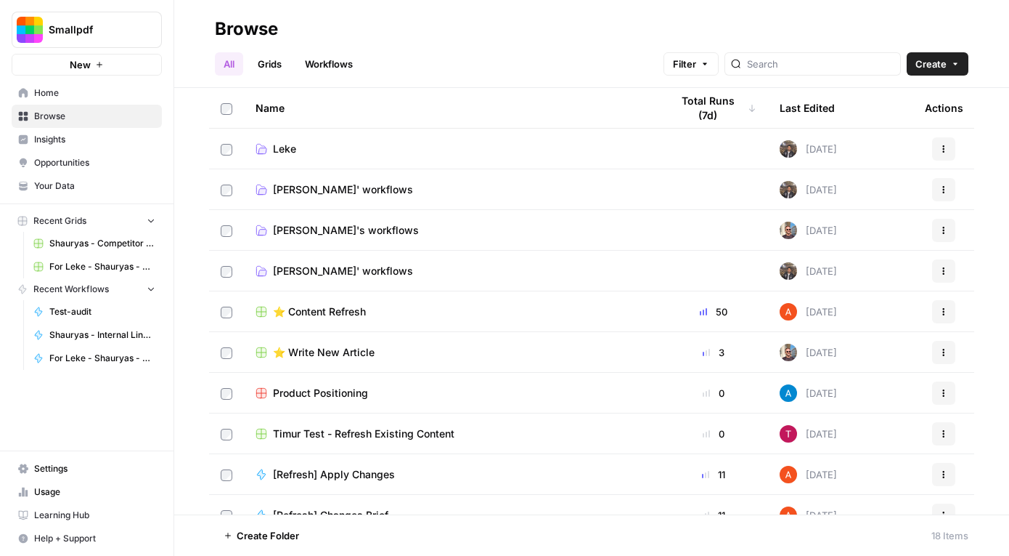
click at [303, 268] on span "[PERSON_NAME]' workflows" at bounding box center [343, 271] width 140 height 15
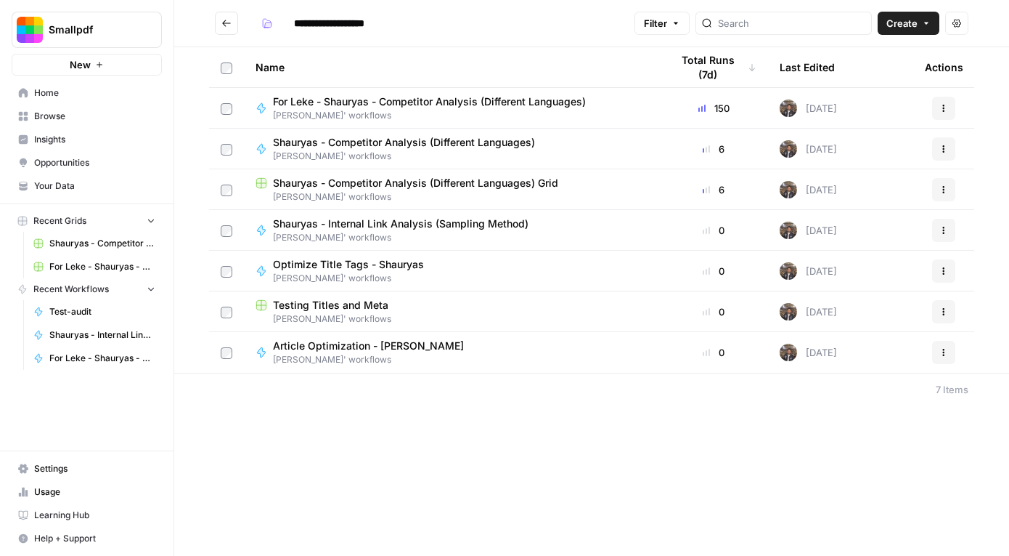
click at [550, 106] on span "For Leke - Shauryas - Competitor Analysis (Different Languages)" at bounding box center [429, 101] width 313 height 15
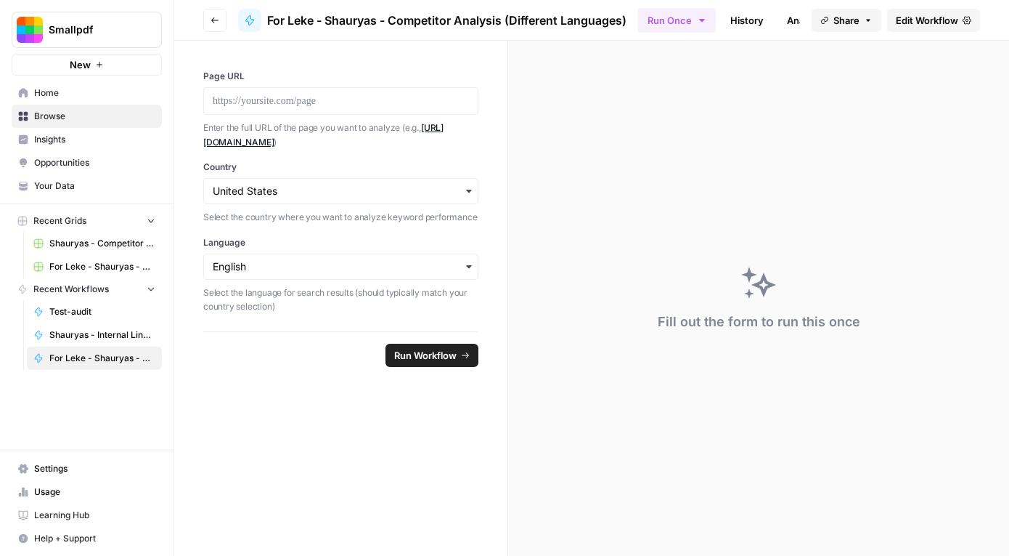
click at [905, 17] on span "Edit Workflow" at bounding box center [927, 20] width 62 height 15
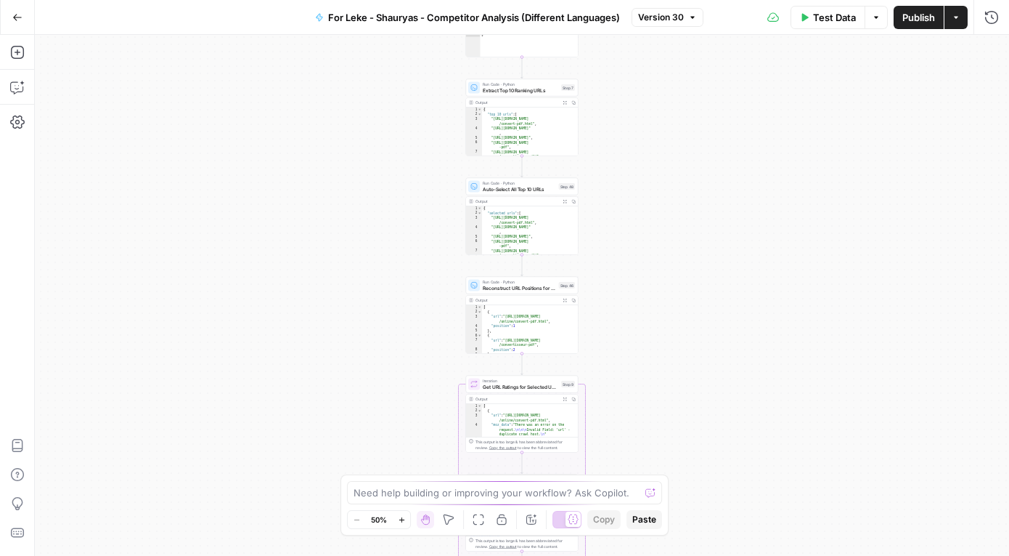
click at [834, 7] on button "Test Data" at bounding box center [828, 17] width 75 height 23
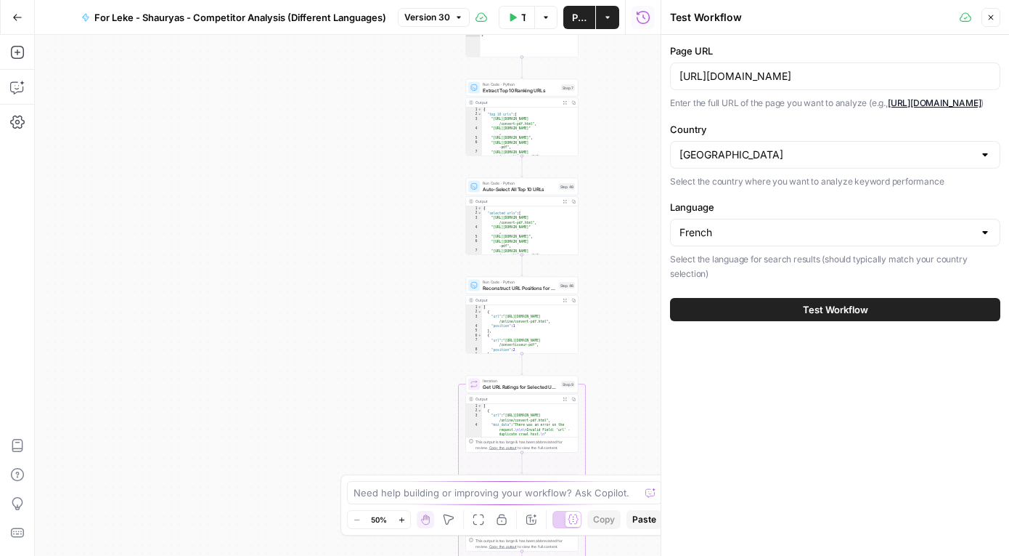
click at [24, 78] on button "Copilot" at bounding box center [17, 87] width 23 height 23
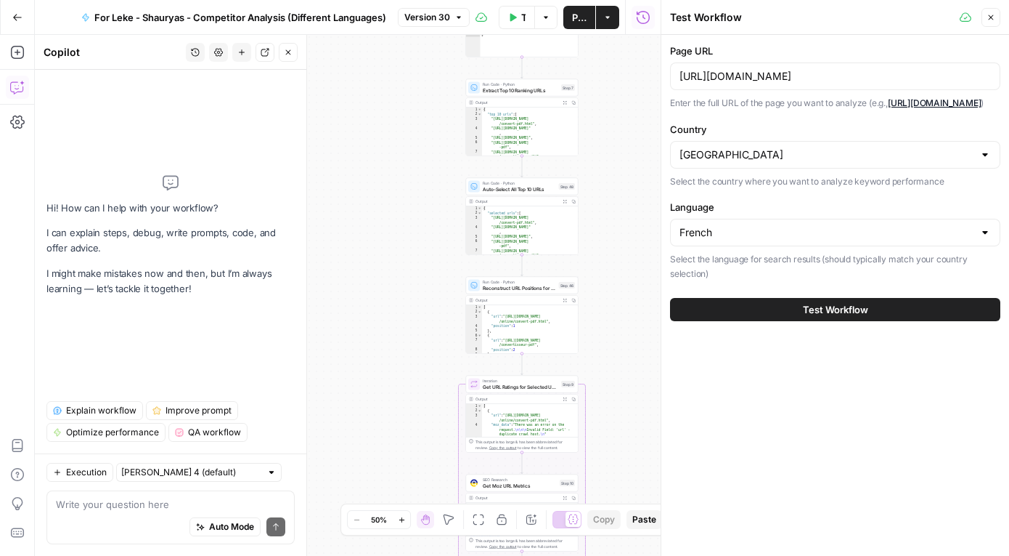
click at [805, 317] on span "Test Workflow" at bounding box center [835, 309] width 65 height 15
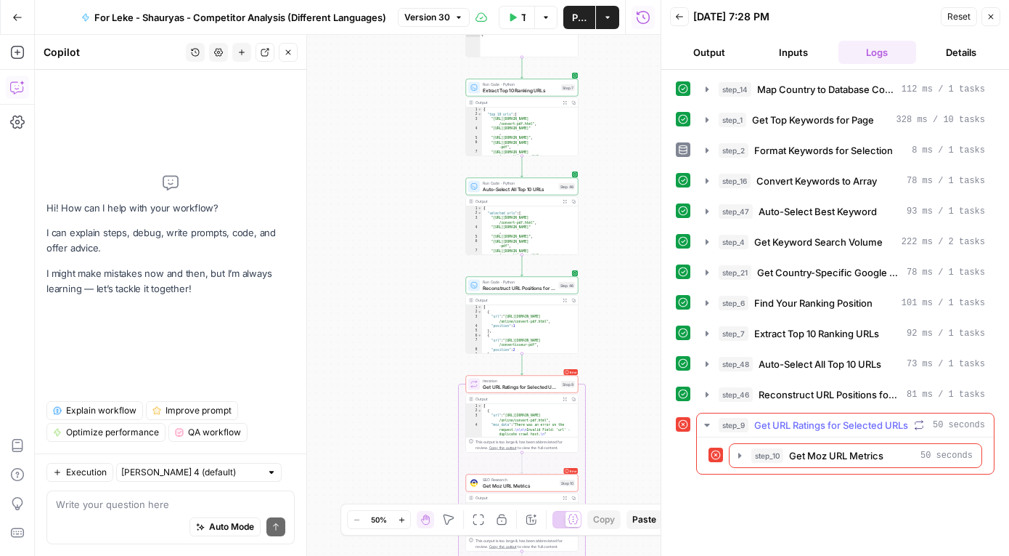
click at [704, 423] on icon "button" at bounding box center [708, 425] width 12 height 12
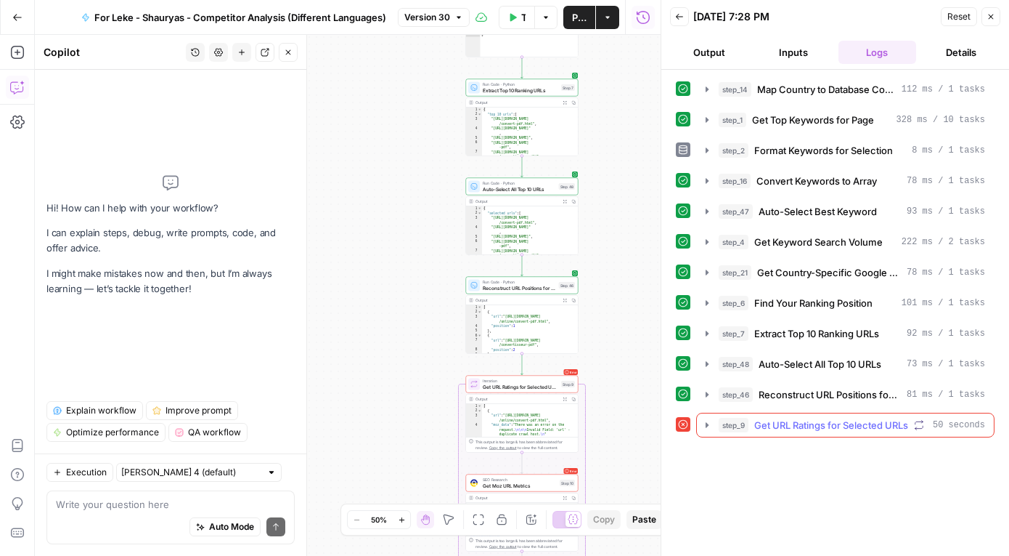
click at [704, 423] on icon "button" at bounding box center [708, 425] width 12 height 12
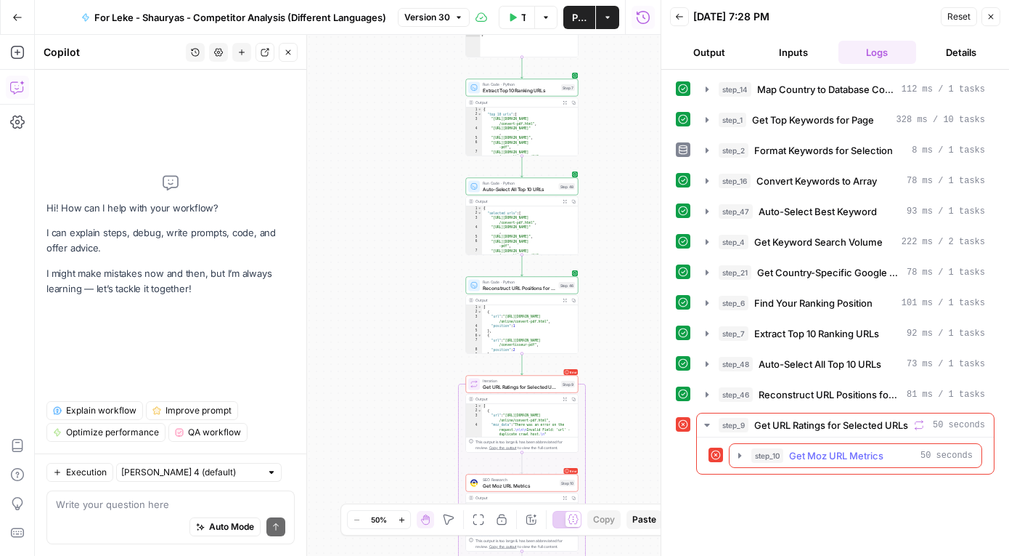
click at [739, 454] on icon "button" at bounding box center [740, 454] width 3 height 5
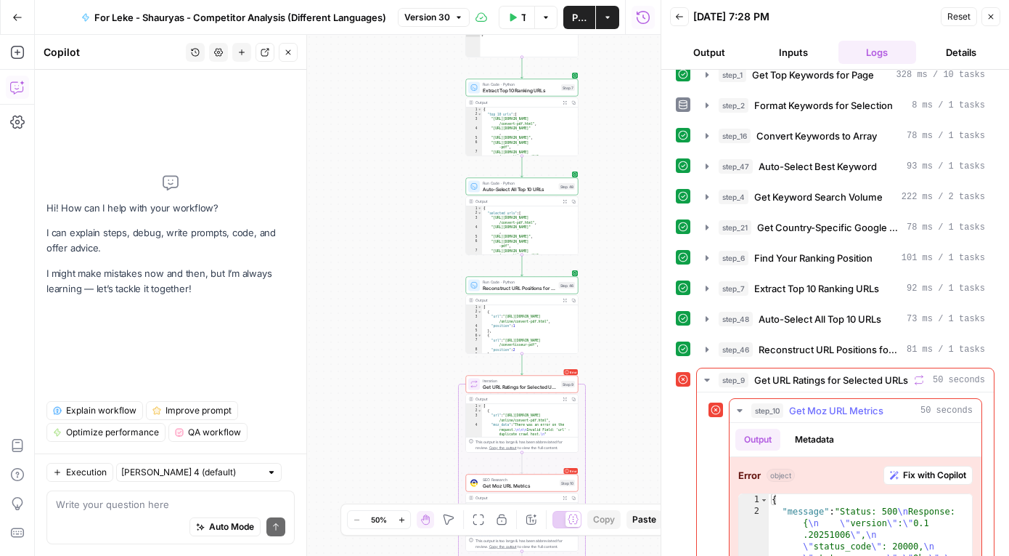
scroll to position [4, 0]
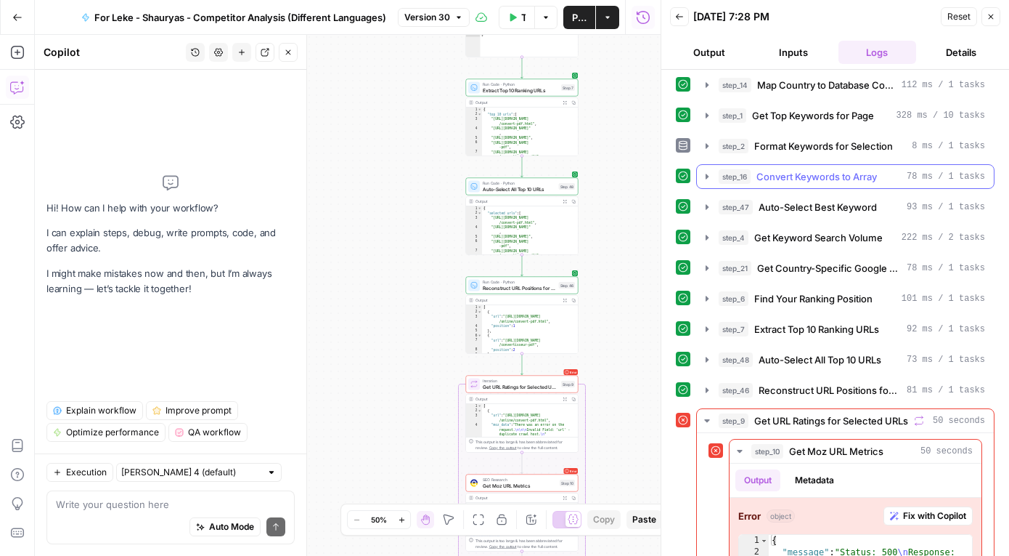
click at [711, 178] on icon "button" at bounding box center [708, 177] width 12 height 12
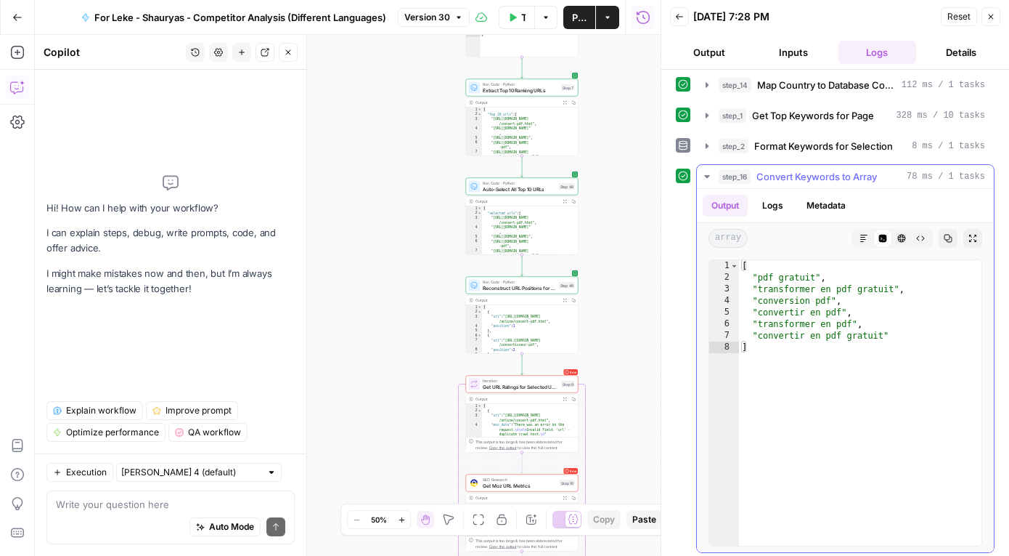
click at [711, 178] on icon "button" at bounding box center [708, 177] width 12 height 12
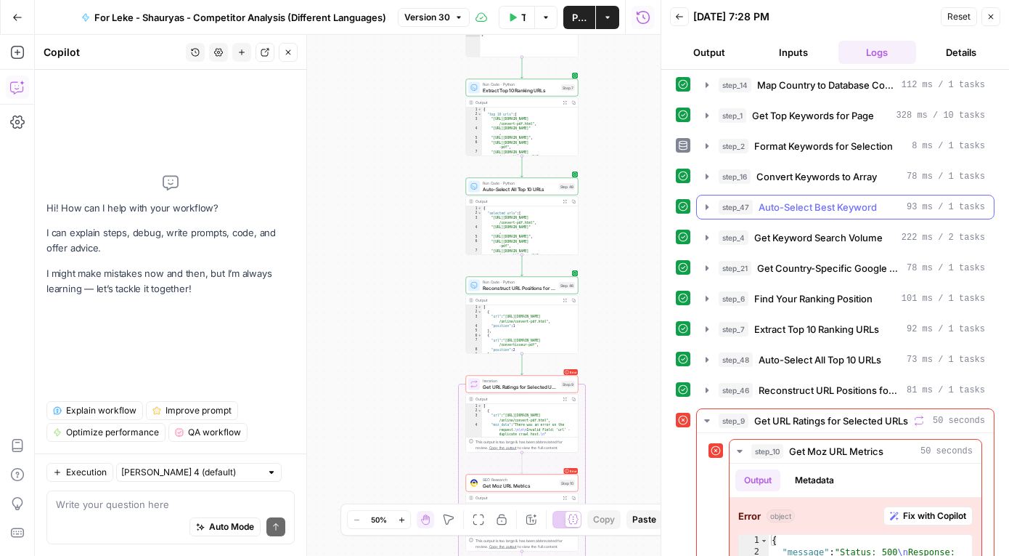
click at [706, 203] on icon "button" at bounding box center [708, 207] width 12 height 12
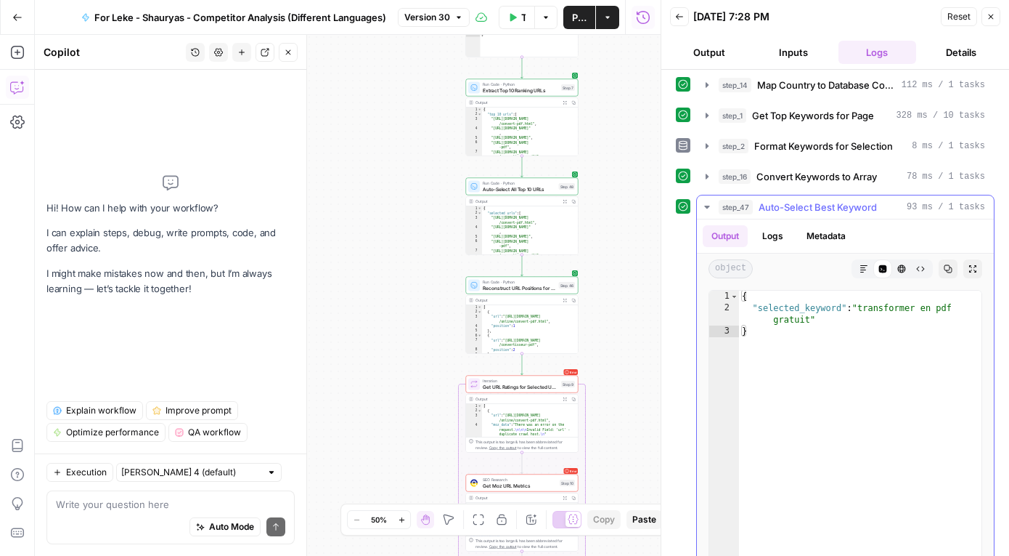
click at [706, 203] on icon "button" at bounding box center [708, 207] width 12 height 12
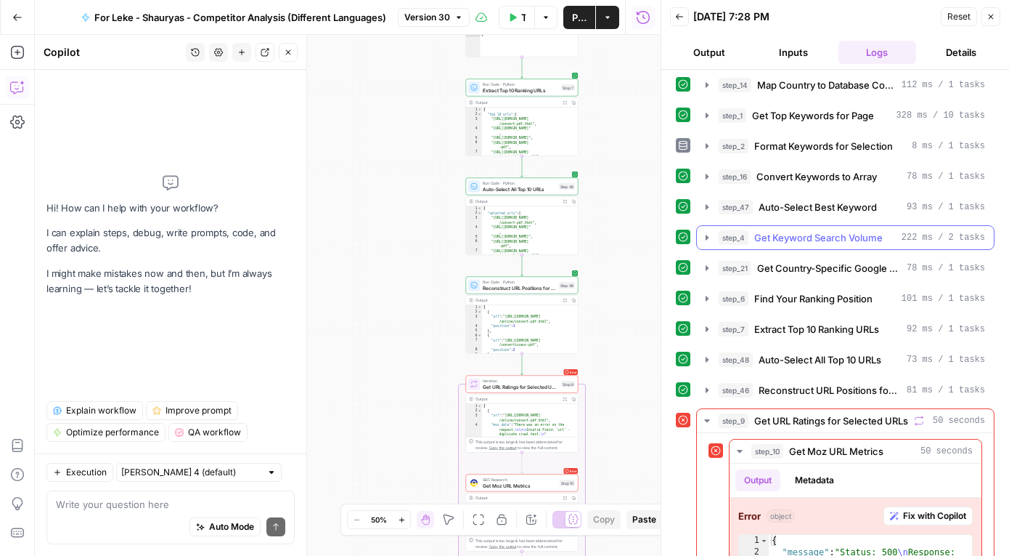
click at [707, 239] on icon "button" at bounding box center [708, 238] width 12 height 12
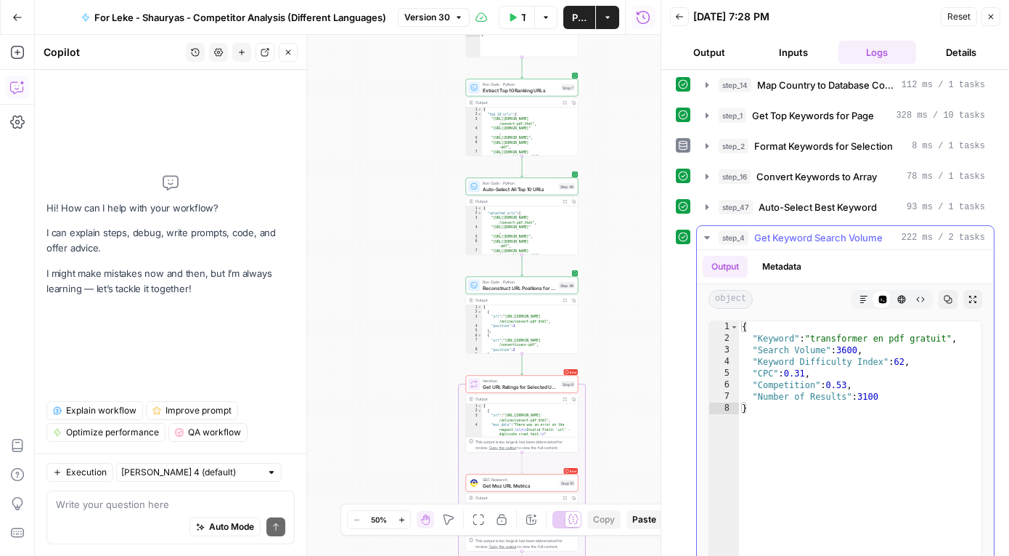
click at [707, 239] on icon "button" at bounding box center [708, 238] width 12 height 12
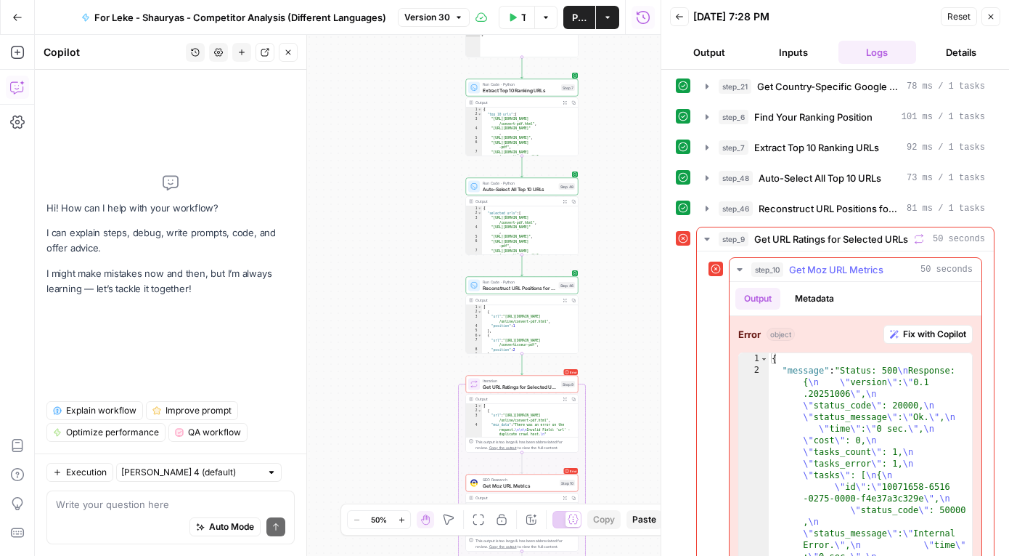
scroll to position [290, 0]
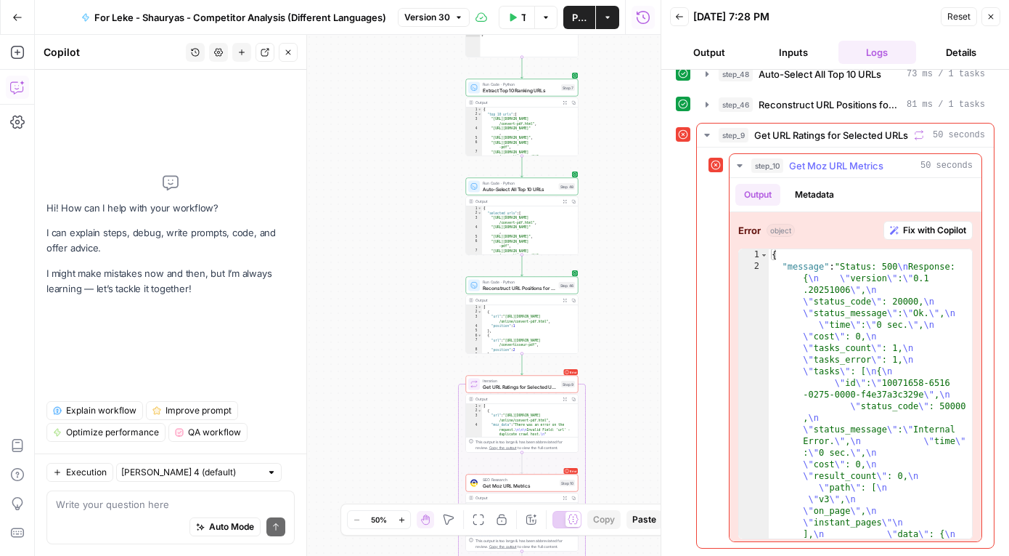
click at [939, 233] on span "Fix with Copilot" at bounding box center [934, 230] width 63 height 13
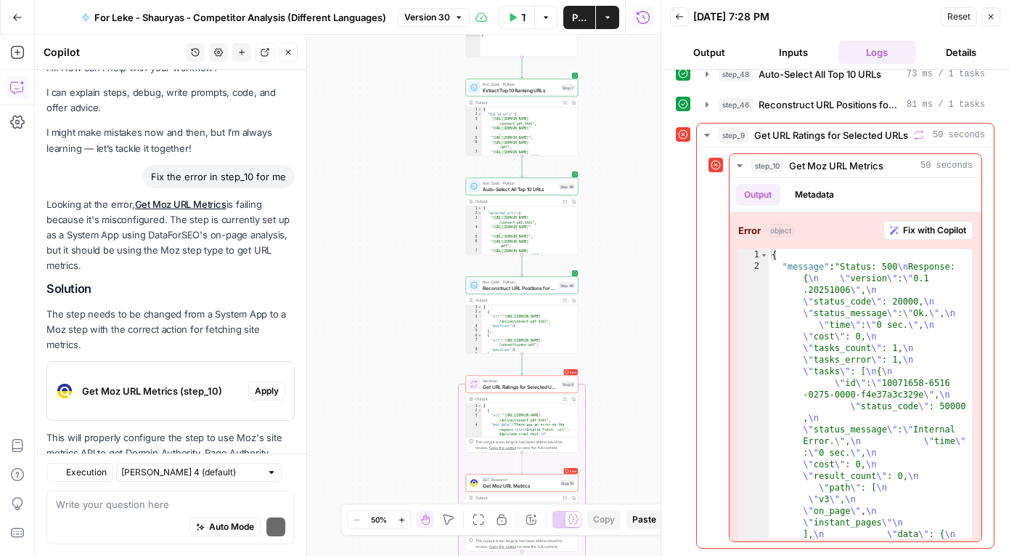
scroll to position [63, 0]
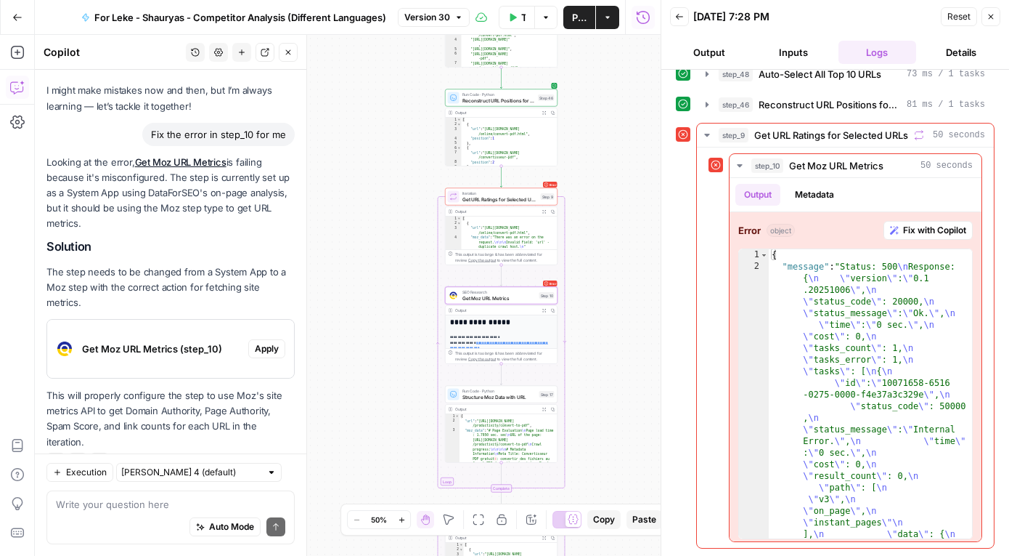
click at [264, 342] on span "Apply" at bounding box center [267, 348] width 24 height 13
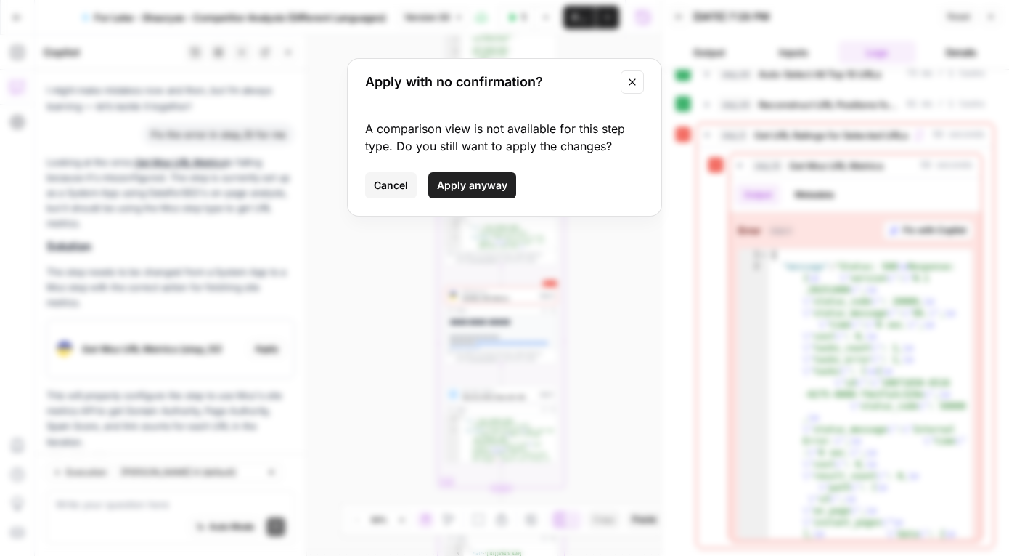
click at [465, 186] on span "Apply anyway" at bounding box center [472, 185] width 70 height 15
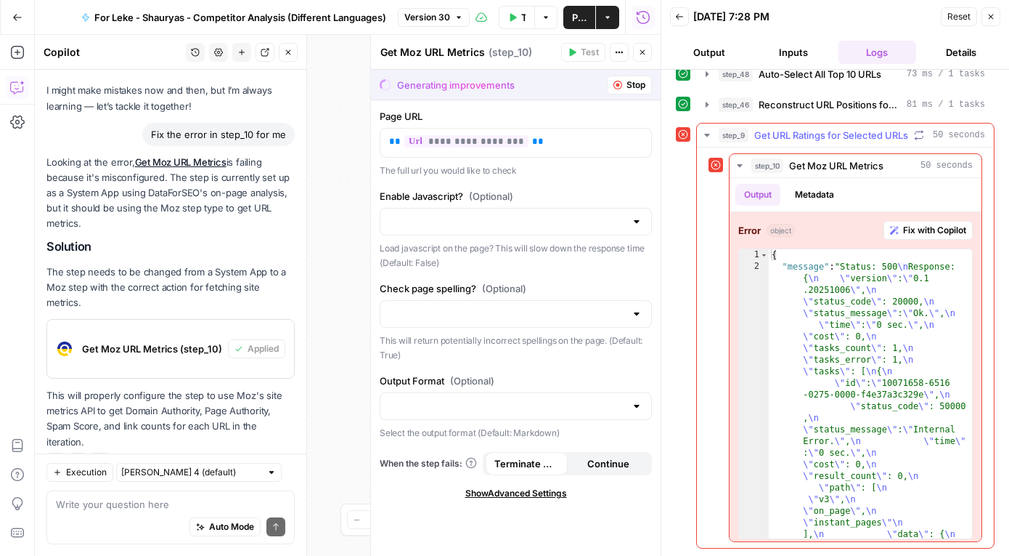
click at [709, 134] on icon "button" at bounding box center [706, 135] width 5 height 3
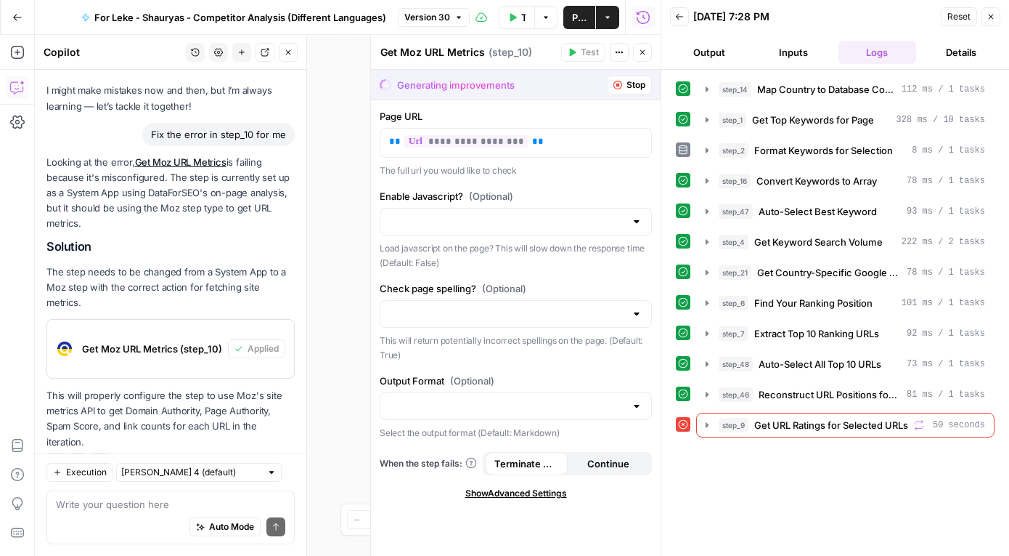
click at [995, 20] on icon "button" at bounding box center [991, 16] width 9 height 9
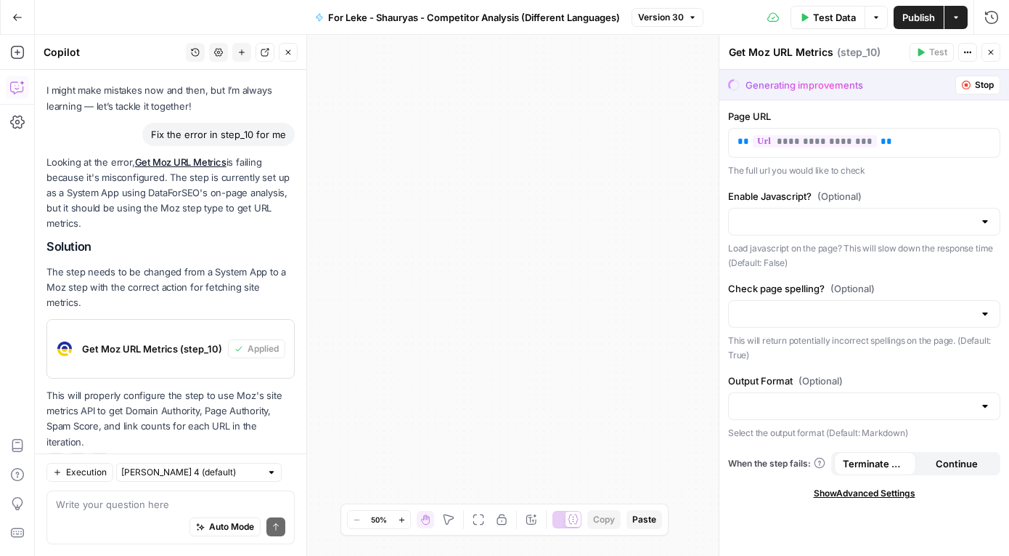
click at [986, 53] on button "Close" at bounding box center [991, 52] width 19 height 19
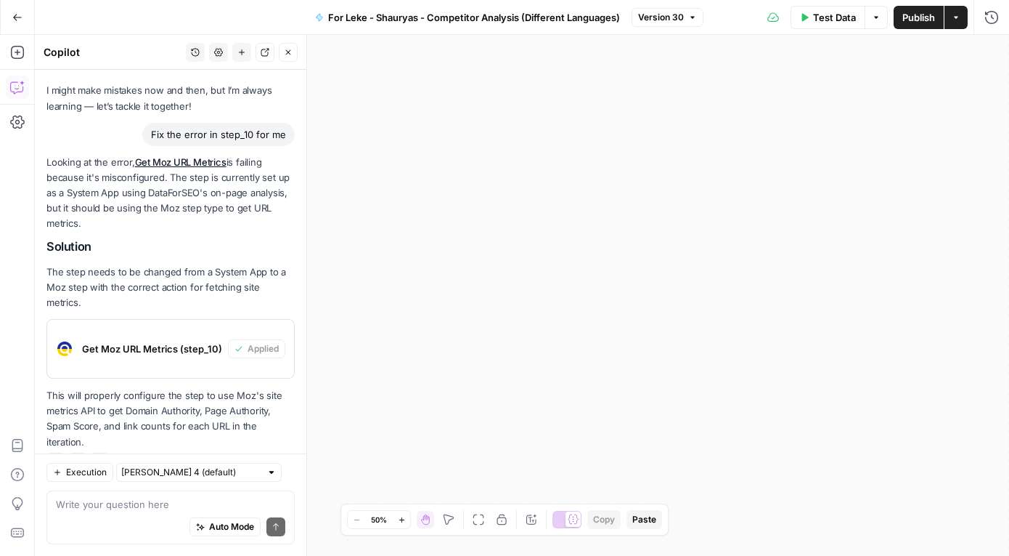
click at [819, 12] on span "Test Data" at bounding box center [834, 17] width 43 height 15
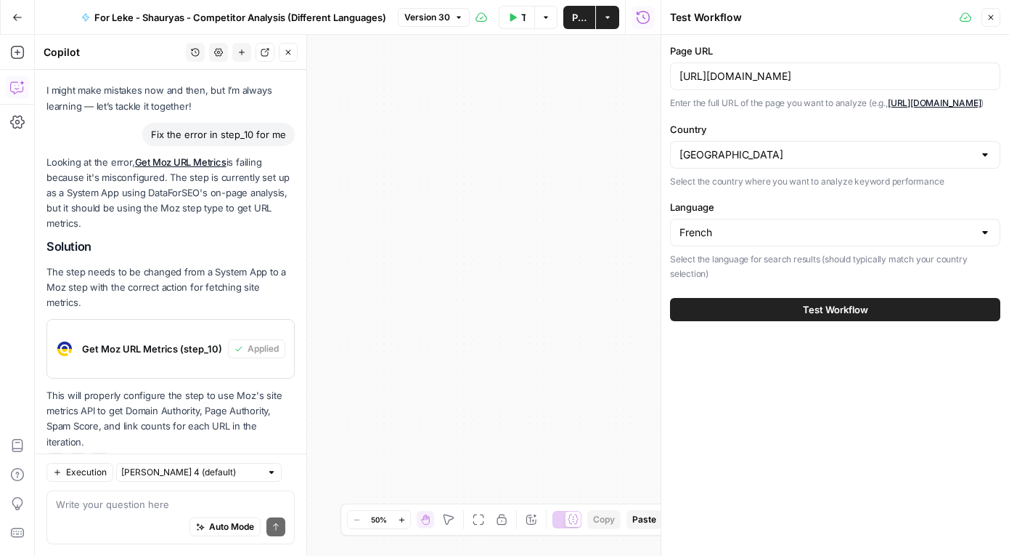
click at [850, 317] on span "Test Workflow" at bounding box center [835, 309] width 65 height 15
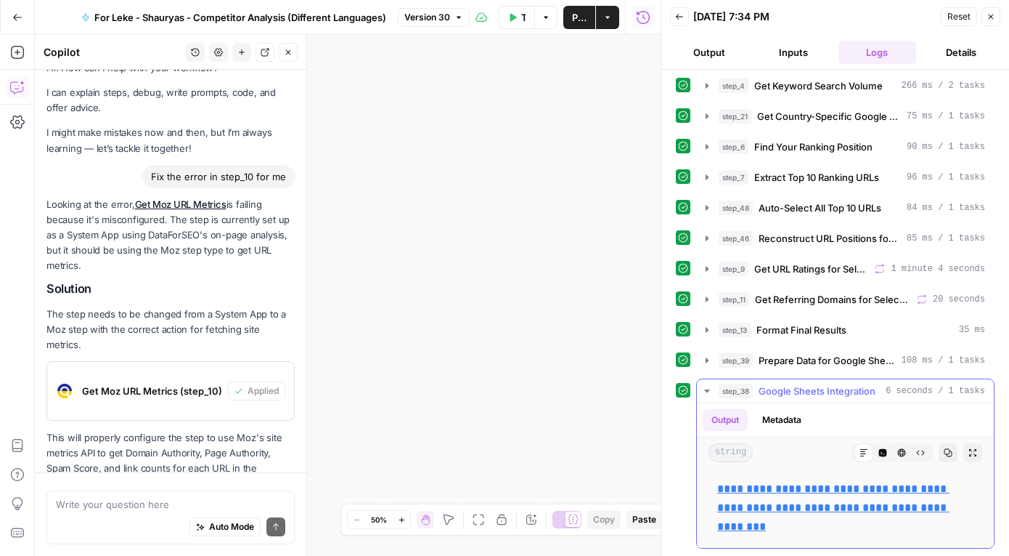
scroll to position [63, 0]
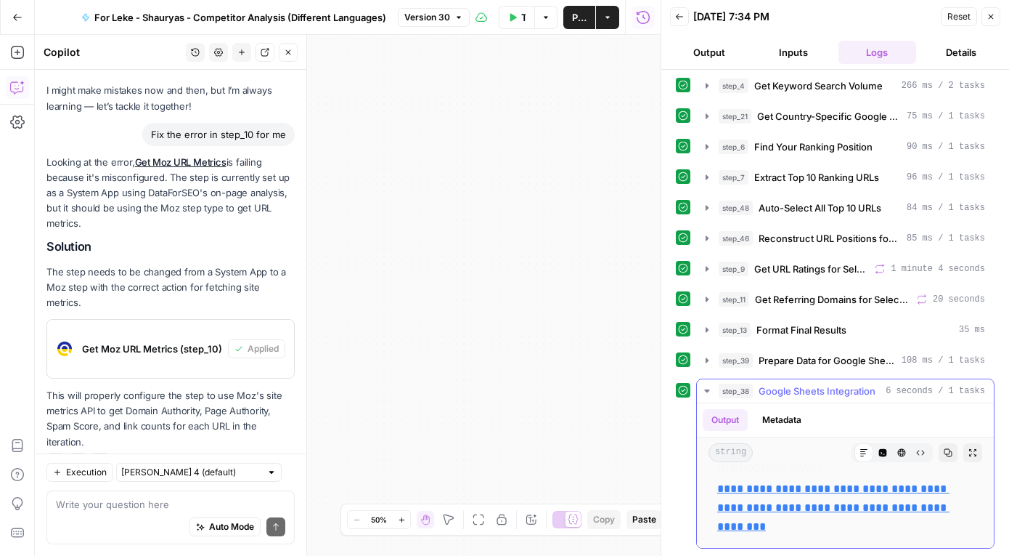
click at [755, 484] on link "**********" at bounding box center [834, 507] width 232 height 49
click at [175, 509] on textarea at bounding box center [170, 504] width 229 height 15
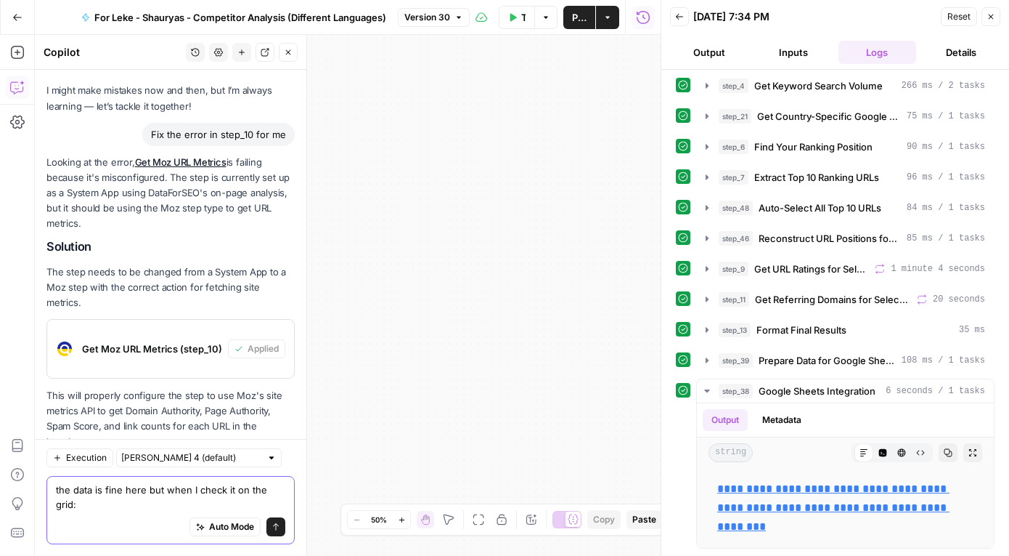
paste textarea "https://smallpdf.com/fr/convertisseur-pdf France No keywords found {'Keyword': …"
type textarea "the data is fine here but when I check it on the grid: https://smallpdf.com/fr/…"
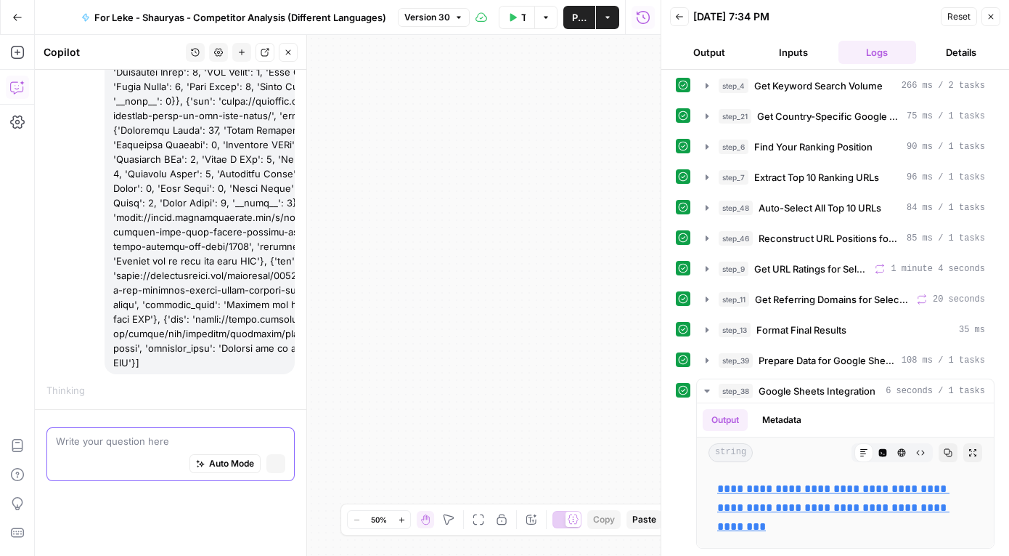
scroll to position [10360, 0]
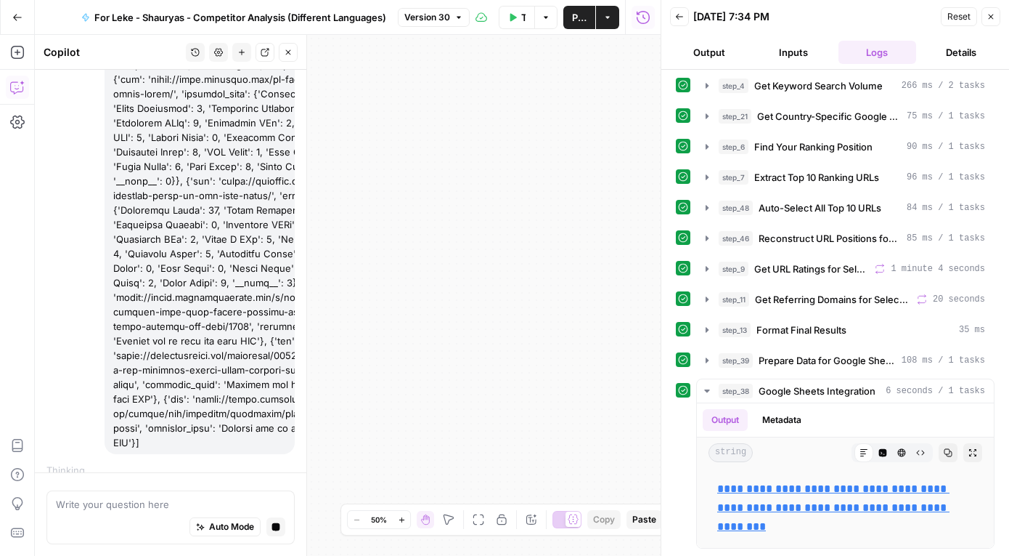
click at [579, 14] on span "Publish" at bounding box center [579, 17] width 15 height 15
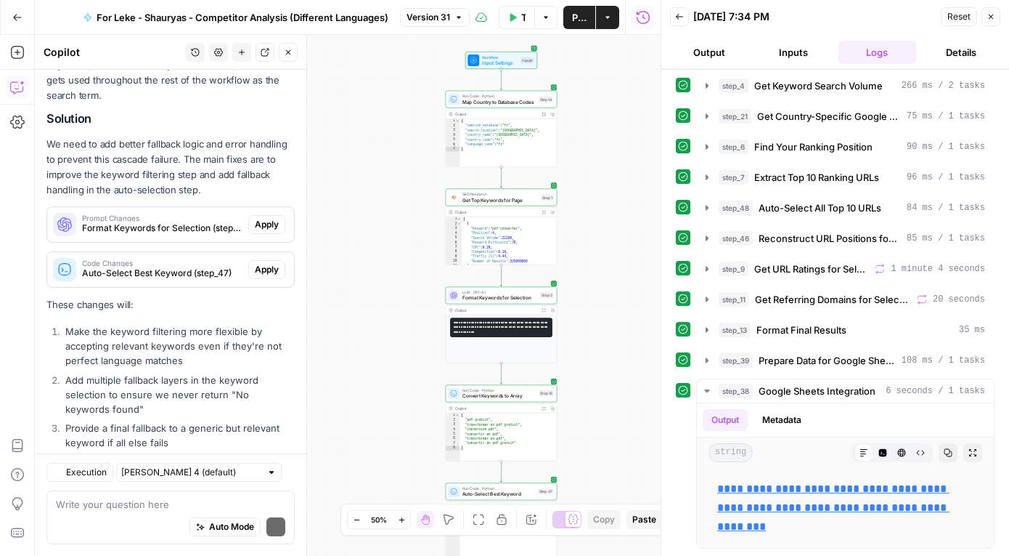
scroll to position [10924, 0]
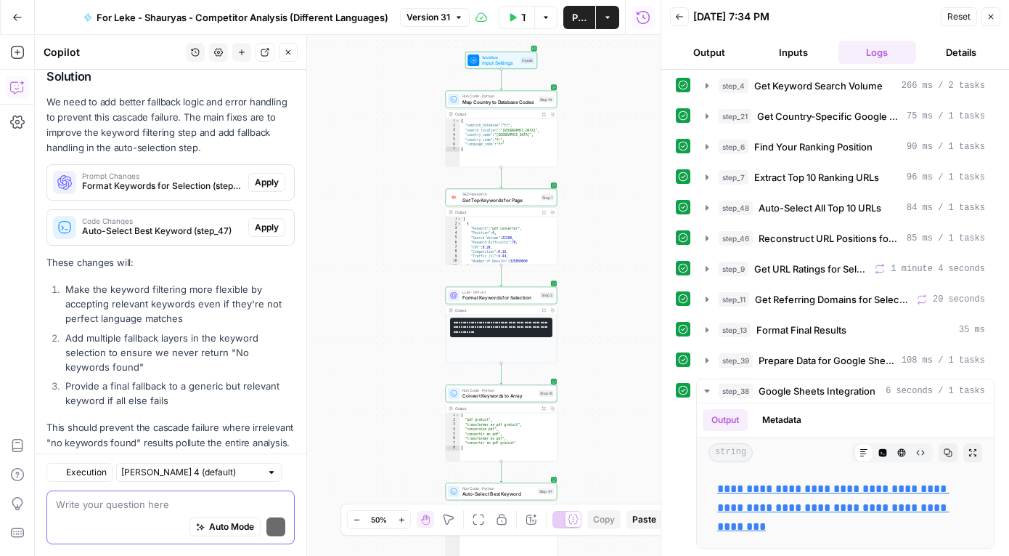
click at [158, 497] on textarea at bounding box center [170, 504] width 229 height 15
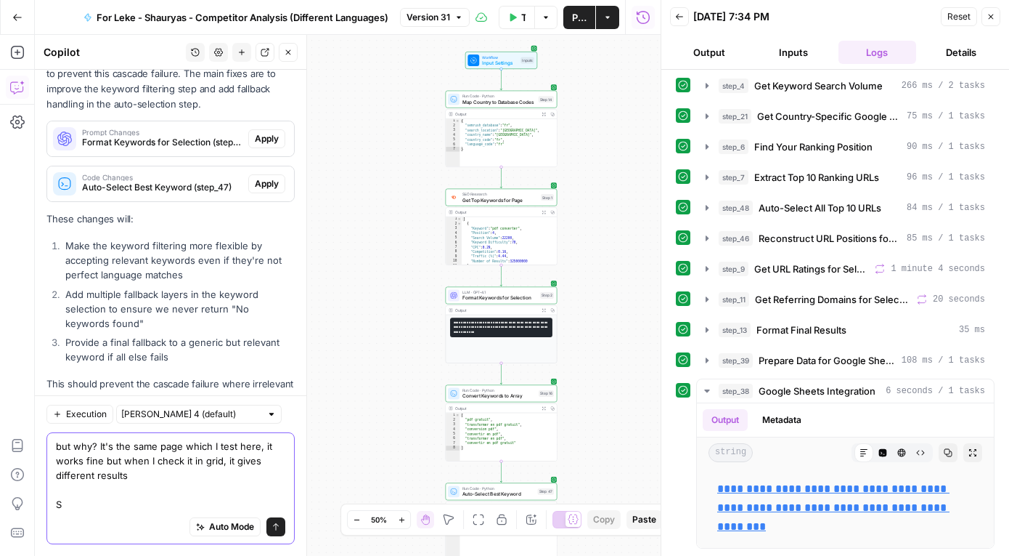
scroll to position [10982, 0]
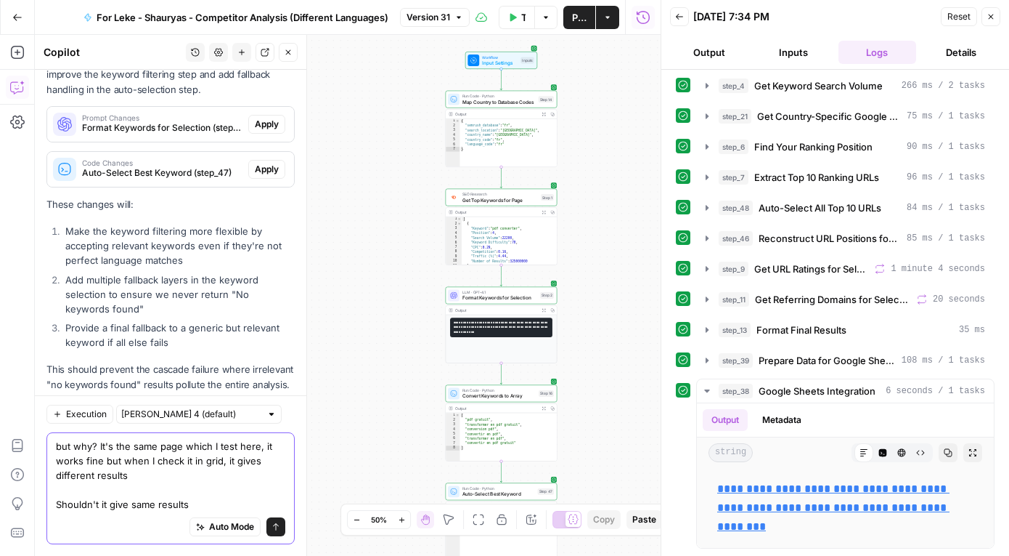
type textarea "but why? It's the same page which I test here, it works fine but when I check i…"
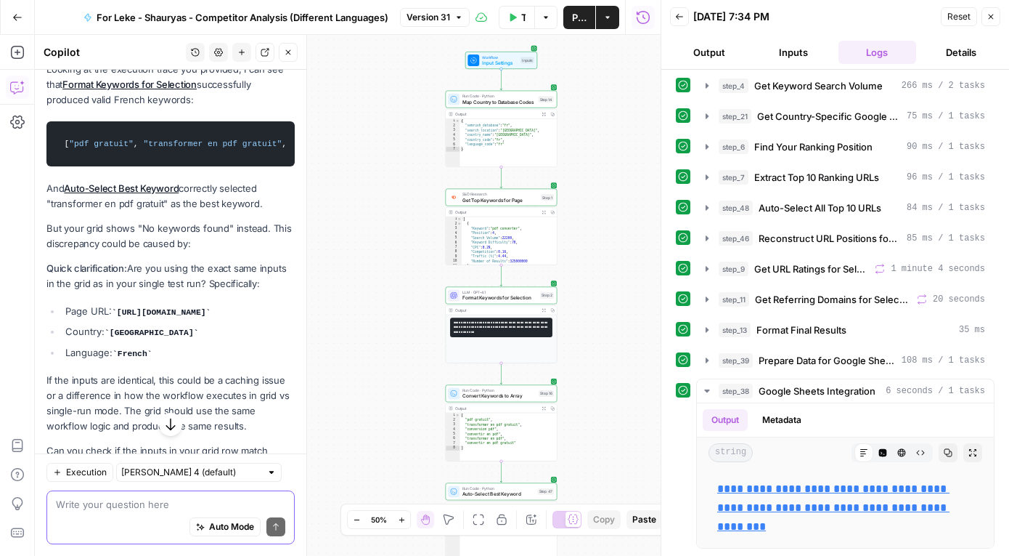
scroll to position [11533, 0]
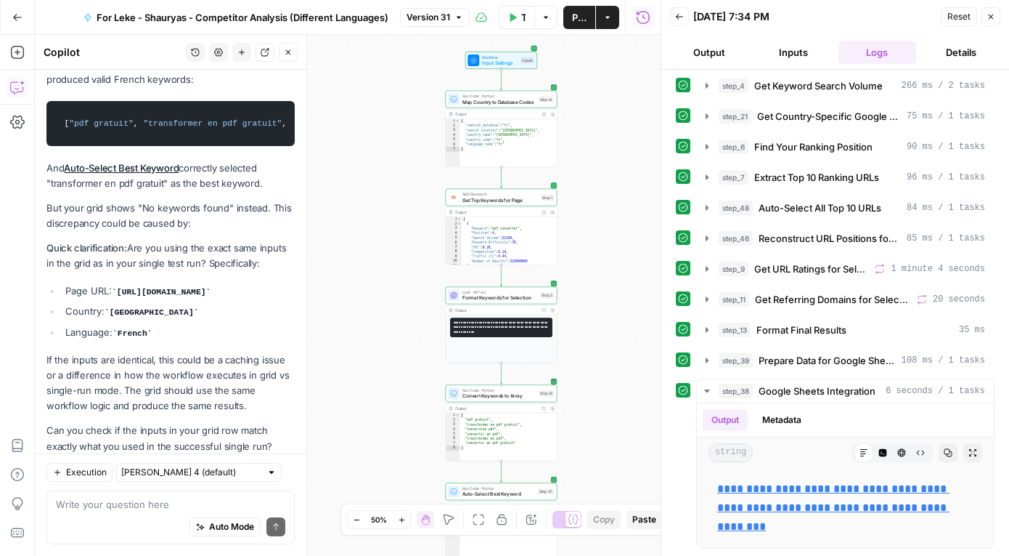
click at [609, 25] on button "Actions" at bounding box center [607, 17] width 23 height 23
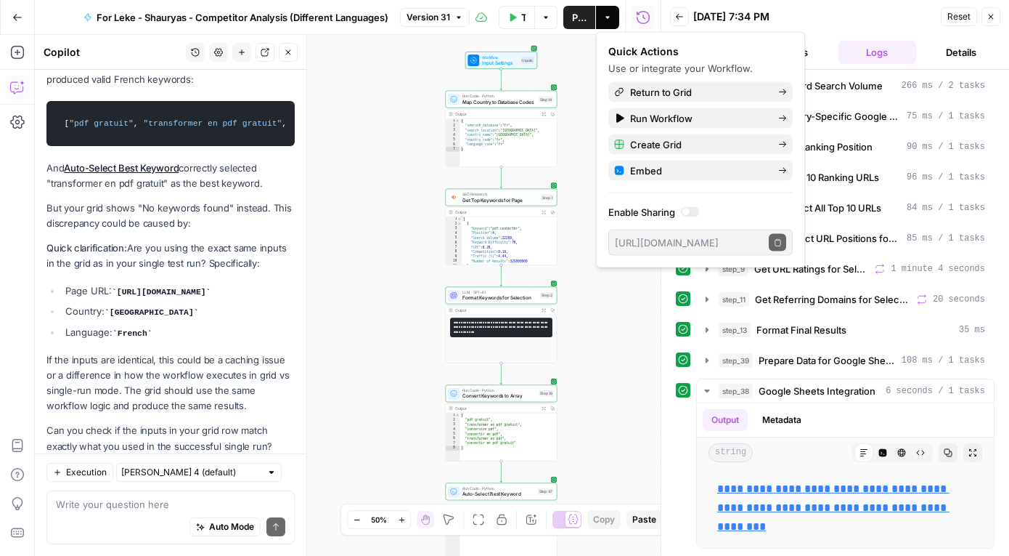
click at [571, 17] on button "Publish" at bounding box center [580, 17] width 32 height 23
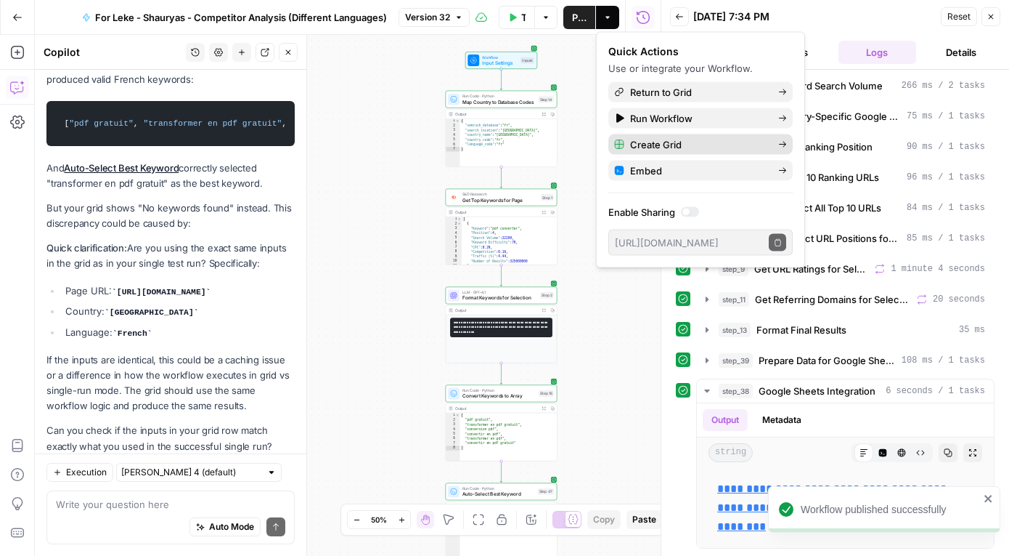
click at [707, 152] on button "Create Grid" at bounding box center [701, 144] width 184 height 20
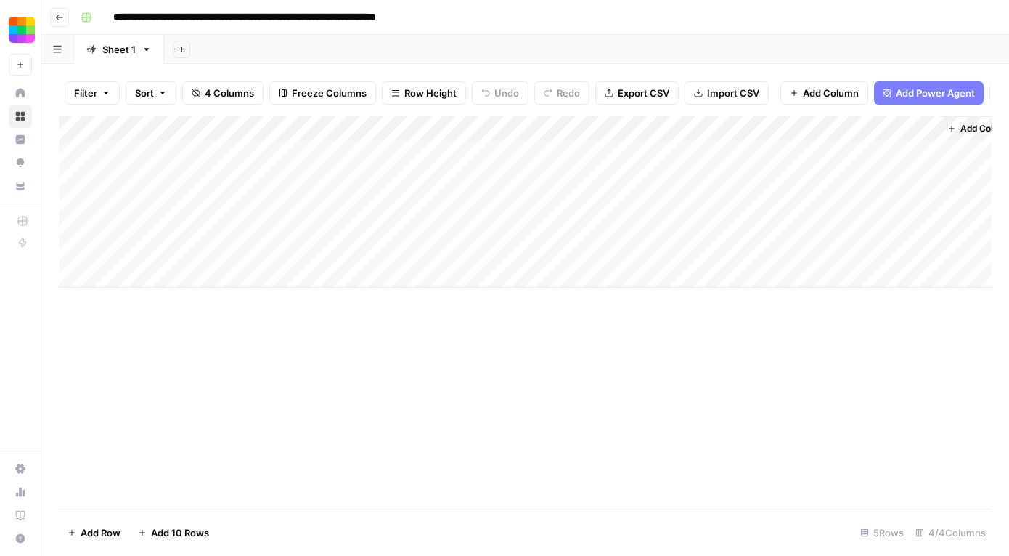
click at [214, 162] on div "Add Column" at bounding box center [525, 201] width 933 height 171
click at [413, 147] on div "Add Column" at bounding box center [525, 201] width 933 height 171
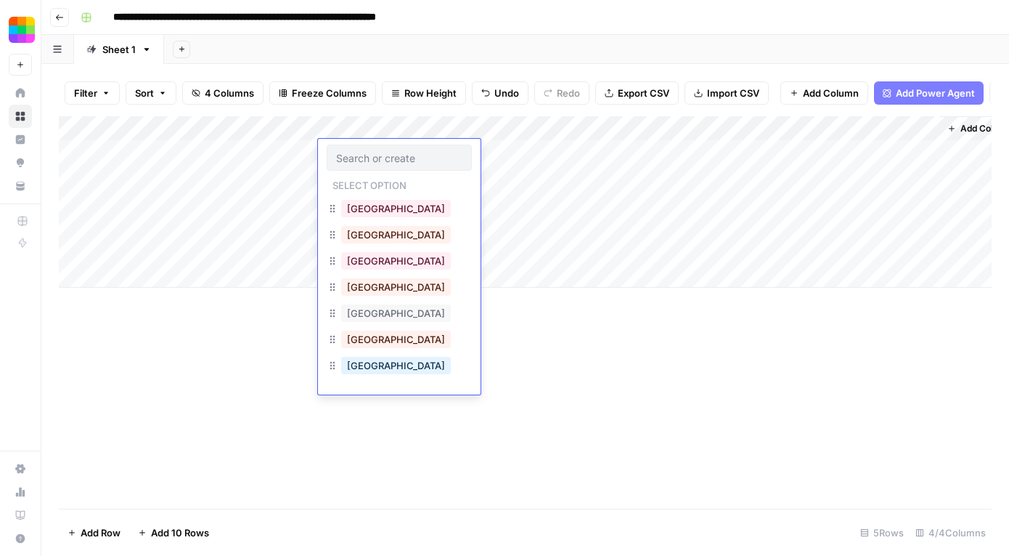
click at [387, 340] on div "[GEOGRAPHIC_DATA]" at bounding box center [399, 341] width 145 height 26
click at [389, 347] on div "[GEOGRAPHIC_DATA]" at bounding box center [399, 341] width 145 height 26
click at [372, 344] on button "[GEOGRAPHIC_DATA]" at bounding box center [396, 338] width 110 height 17
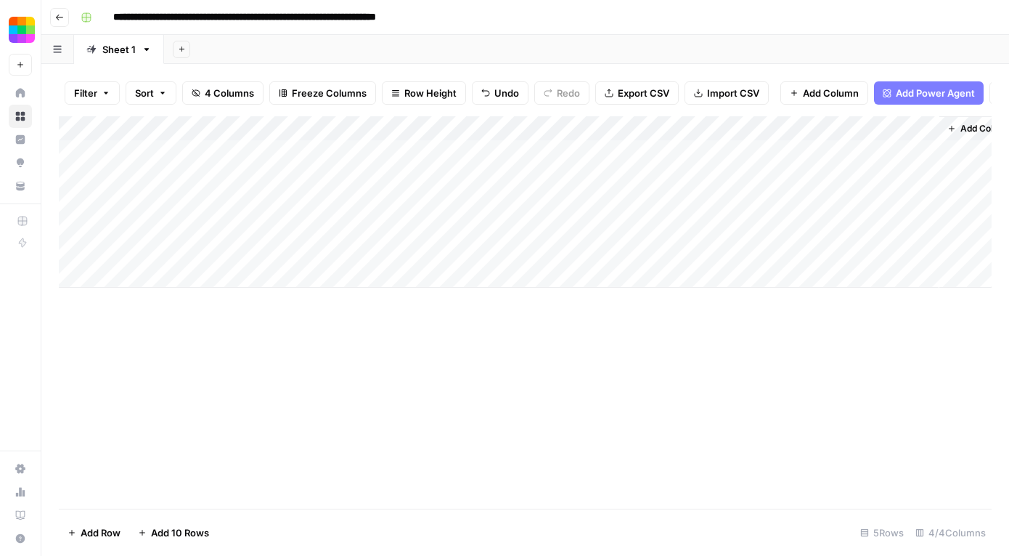
click at [524, 153] on div "Add Column" at bounding box center [525, 201] width 933 height 171
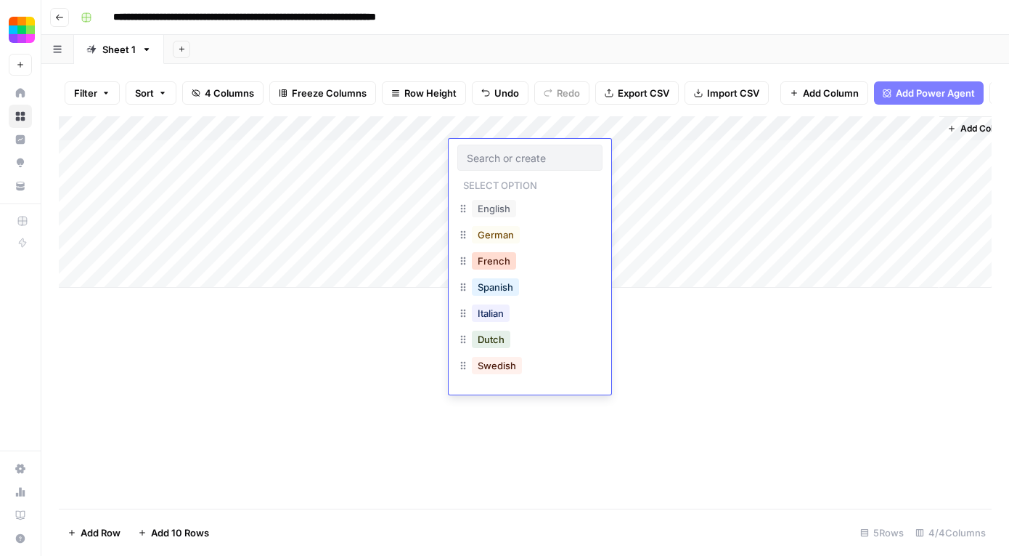
click at [506, 256] on button "French" at bounding box center [494, 260] width 44 height 17
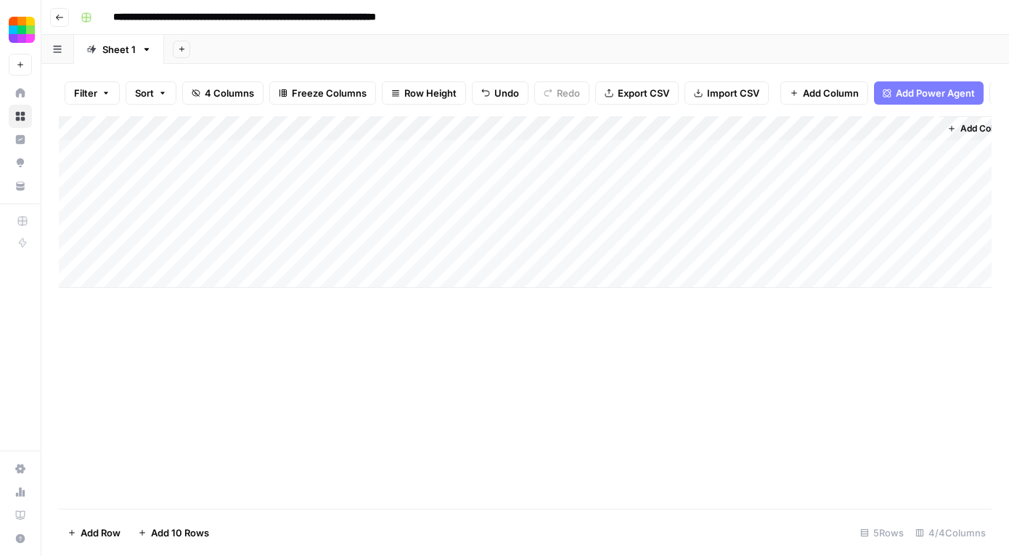
click at [417, 158] on div "Add Column" at bounding box center [525, 201] width 933 height 171
click at [390, 174] on div "Add Column" at bounding box center [525, 201] width 933 height 171
click at [925, 127] on div "Add Column" at bounding box center [525, 201] width 933 height 171
click at [929, 163] on span "All Rows" at bounding box center [947, 162] width 92 height 15
click at [651, 328] on div "Add Column" at bounding box center [525, 312] width 933 height 392
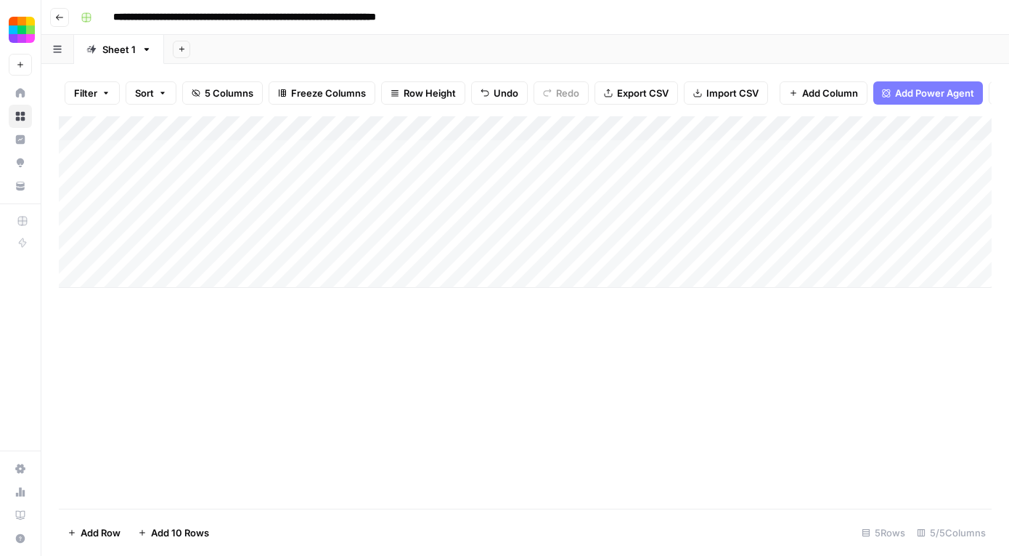
click at [865, 146] on div "Add Column" at bounding box center [525, 201] width 933 height 171
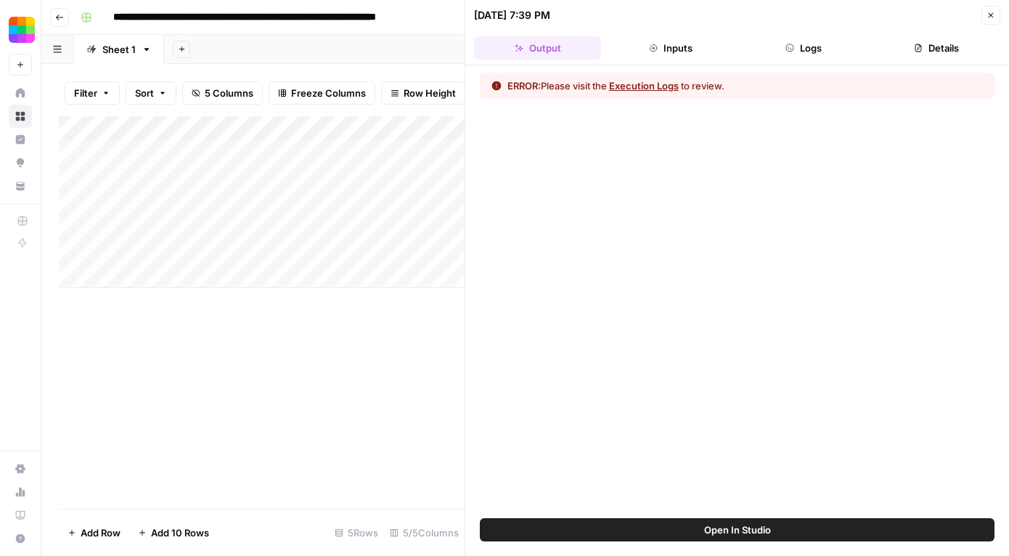
click at [673, 81] on button "Execution Logs" at bounding box center [644, 85] width 70 height 15
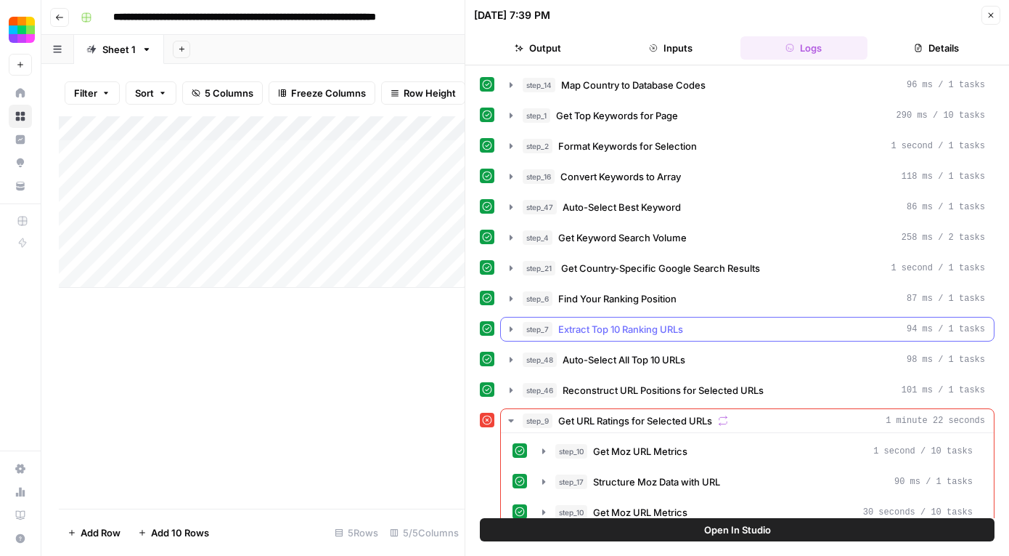
scroll to position [81, 0]
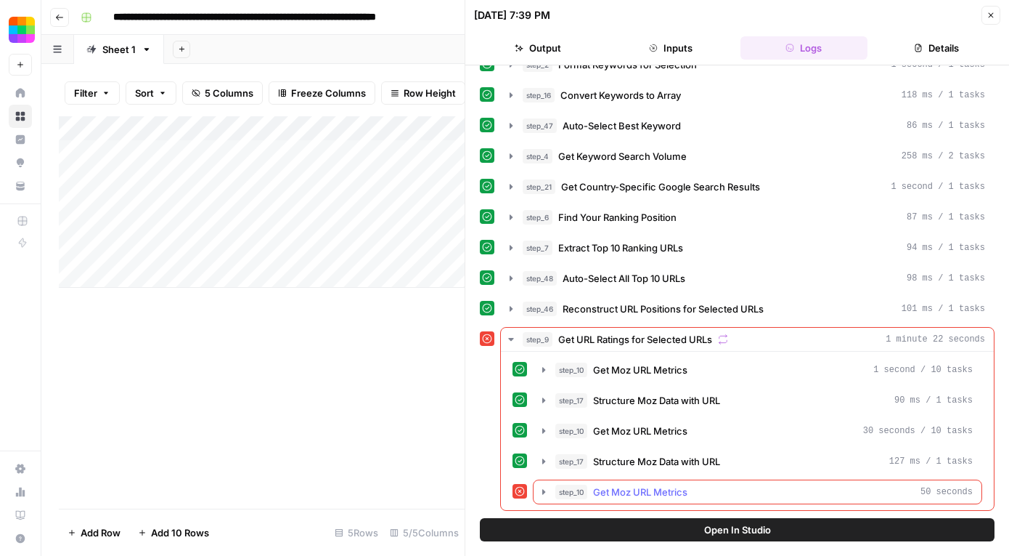
click at [688, 489] on span "Get Moz URL Metrics" at bounding box center [640, 491] width 94 height 15
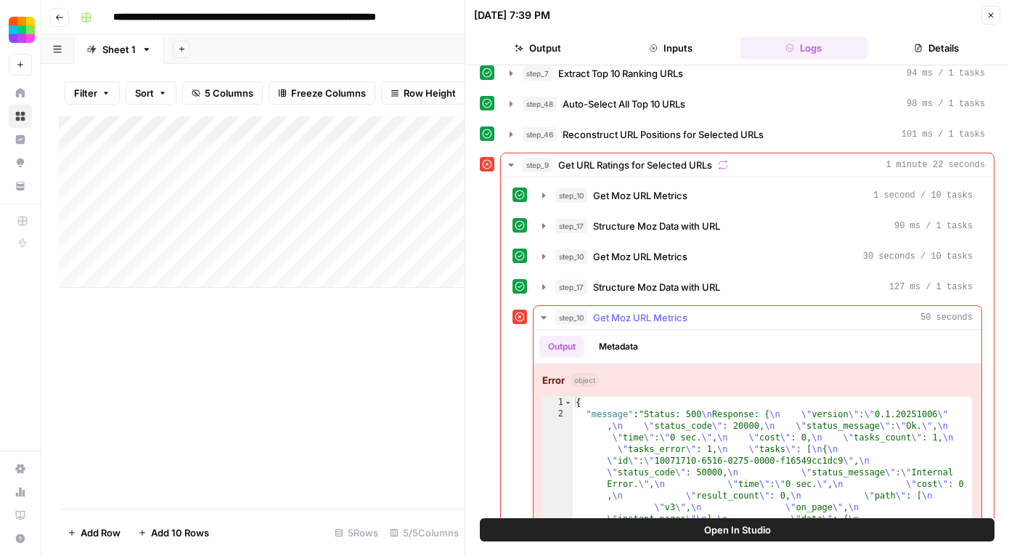
scroll to position [366, 0]
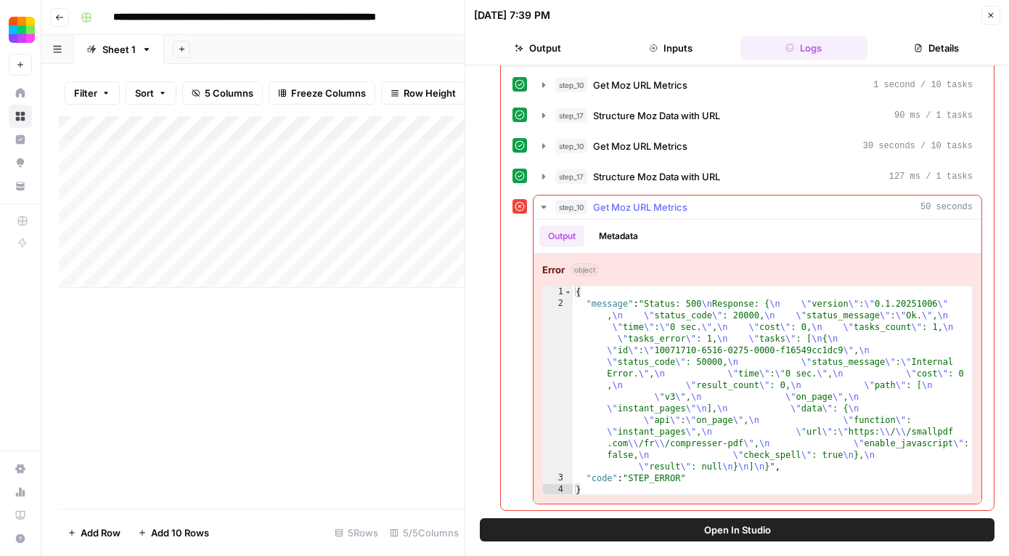
click at [580, 287] on div "{ "message" : "Status: 500 \n Response: { \n \" version \" : \" 0.1.20251006 \"…" at bounding box center [772, 402] width 399 height 232
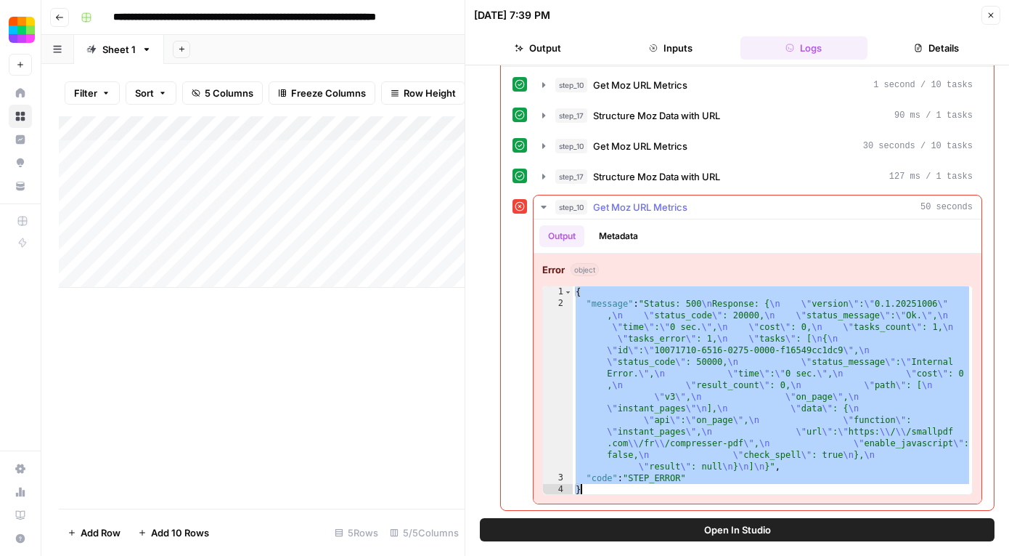
drag, startPoint x: 578, startPoint y: 287, endPoint x: 712, endPoint y: 486, distance: 240.1
click at [712, 486] on div "{ "message" : "Status: 500 \n Response: { \n \" version \" : \" 0.1.20251006 \"…" at bounding box center [772, 402] width 399 height 232
type textarea "**********"
click at [344, 398] on div "Add Column" at bounding box center [262, 312] width 406 height 392
click at [991, 15] on icon "button" at bounding box center [991, 15] width 9 height 9
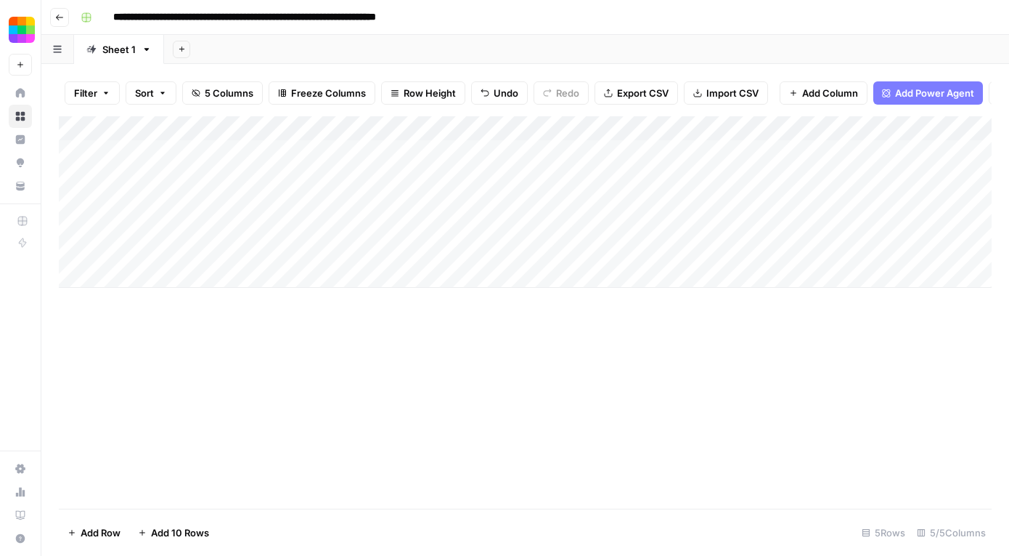
click at [649, 174] on div "Add Column" at bounding box center [525, 201] width 933 height 171
click at [920, 175] on div "Add Column" at bounding box center [525, 201] width 933 height 171
click at [869, 174] on div "Add Column" at bounding box center [525, 201] width 933 height 171
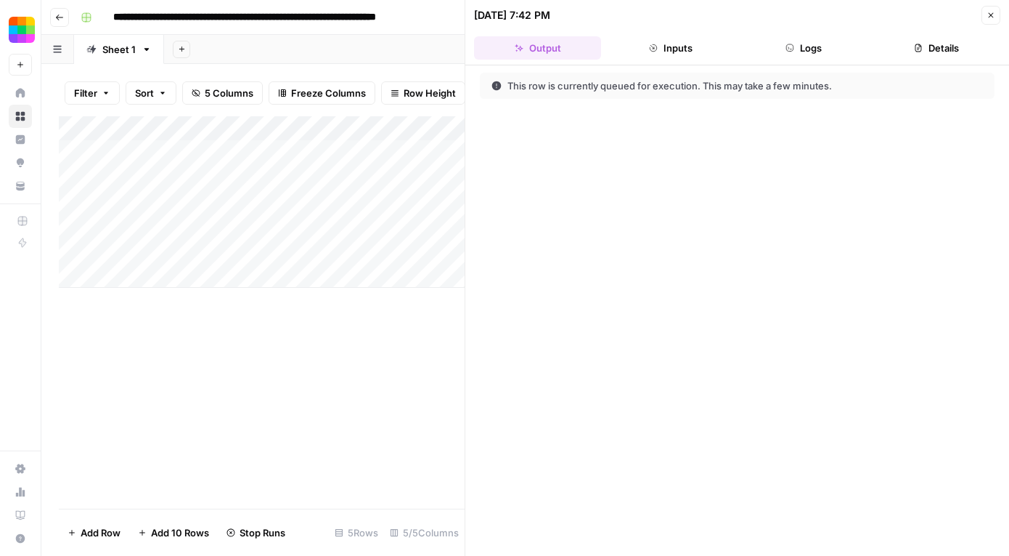
click at [993, 16] on icon "button" at bounding box center [991, 15] width 9 height 9
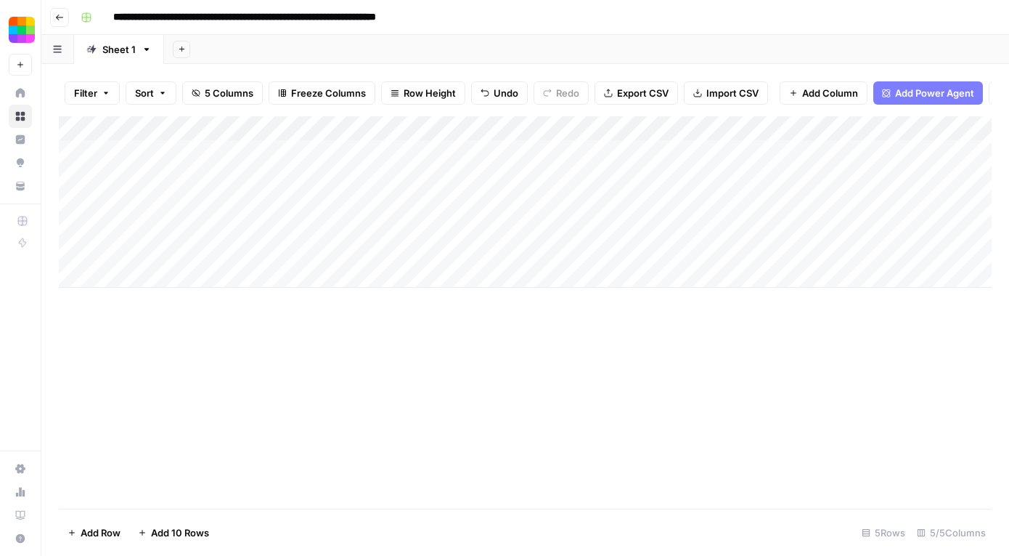
click at [268, 155] on div "Add Column" at bounding box center [525, 201] width 933 height 171
click at [690, 160] on div "Add Column" at bounding box center [525, 201] width 933 height 171
click at [894, 154] on div "Add Column" at bounding box center [525, 201] width 933 height 171
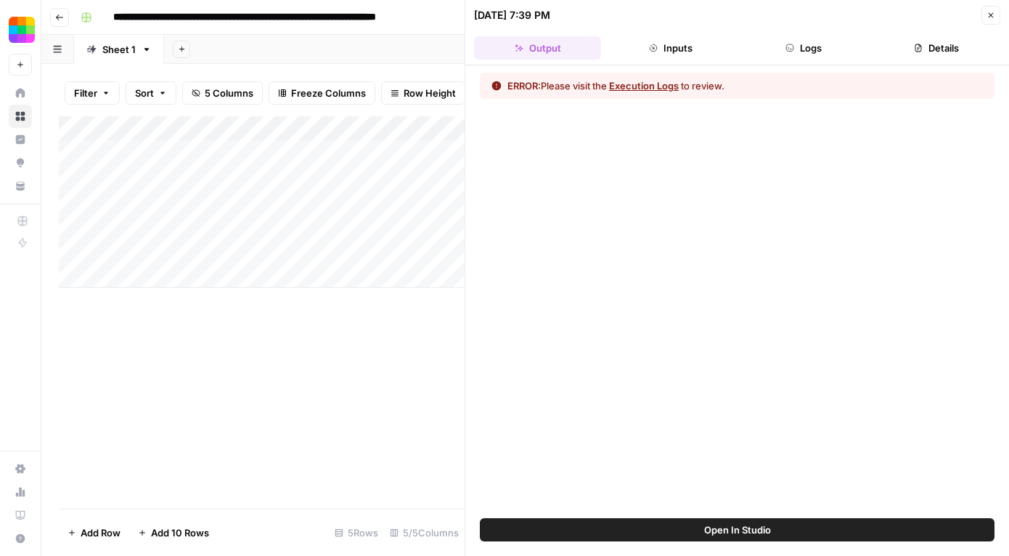
click at [834, 51] on button "Logs" at bounding box center [804, 47] width 127 height 23
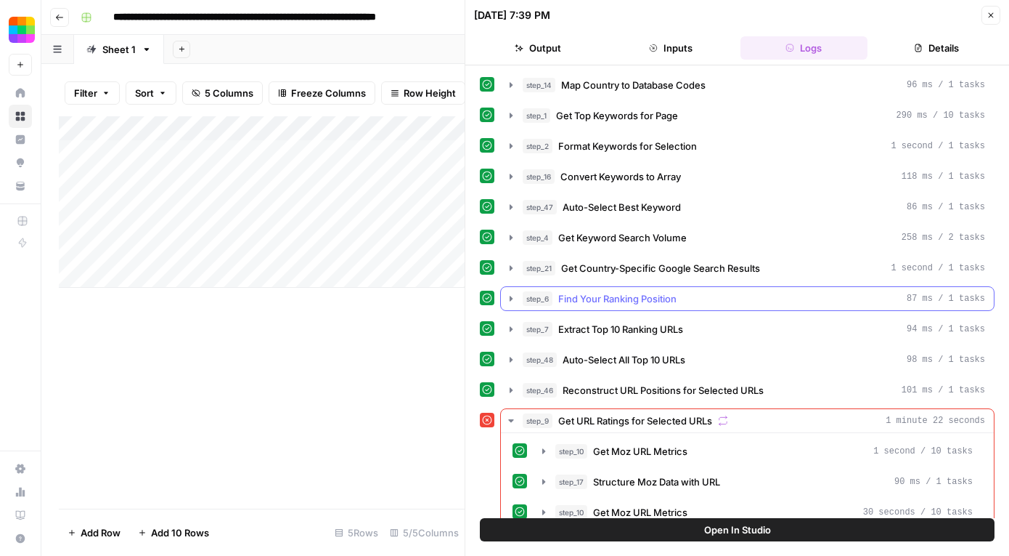
scroll to position [81, 0]
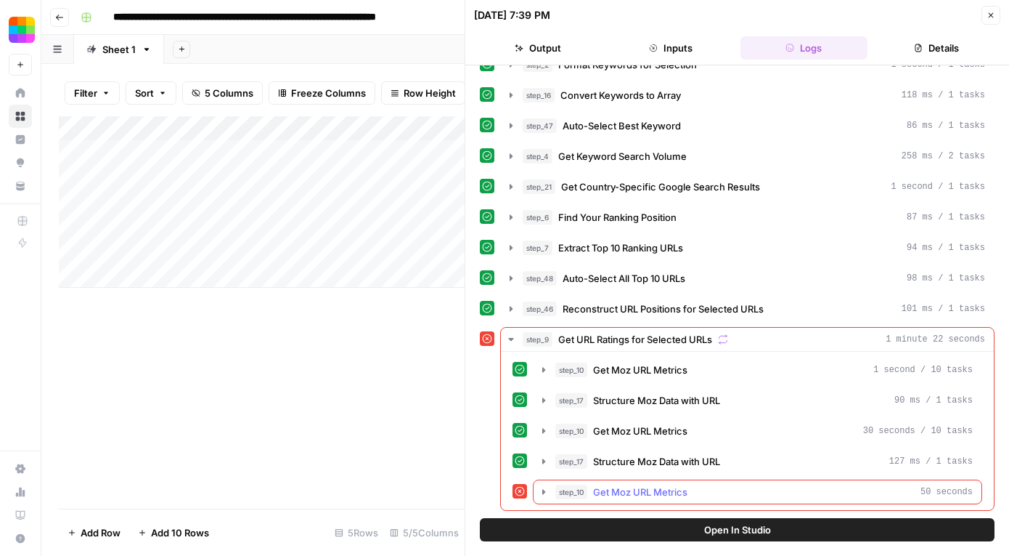
click at [617, 484] on button "step_10 Get Moz URL Metrics 50 seconds" at bounding box center [758, 491] width 448 height 23
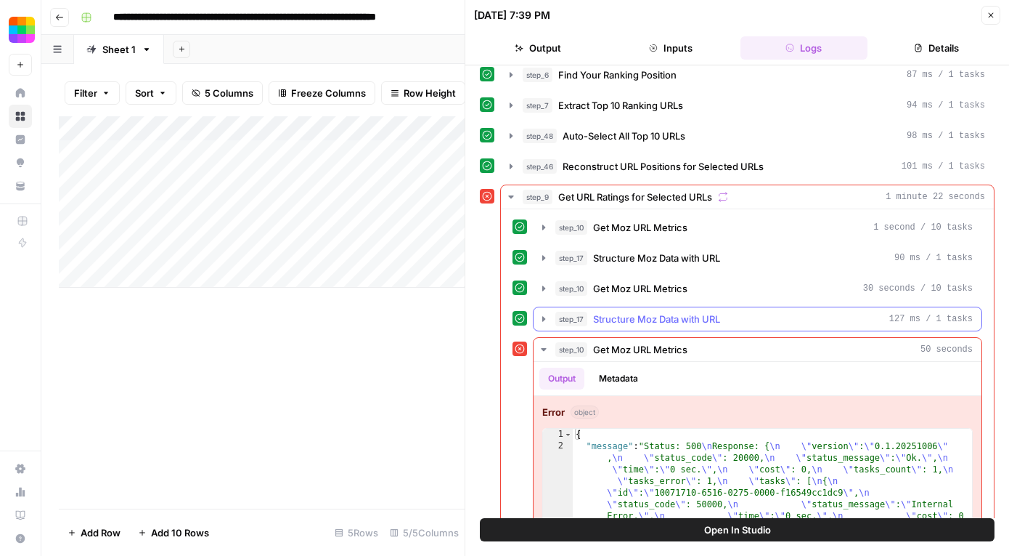
scroll to position [366, 0]
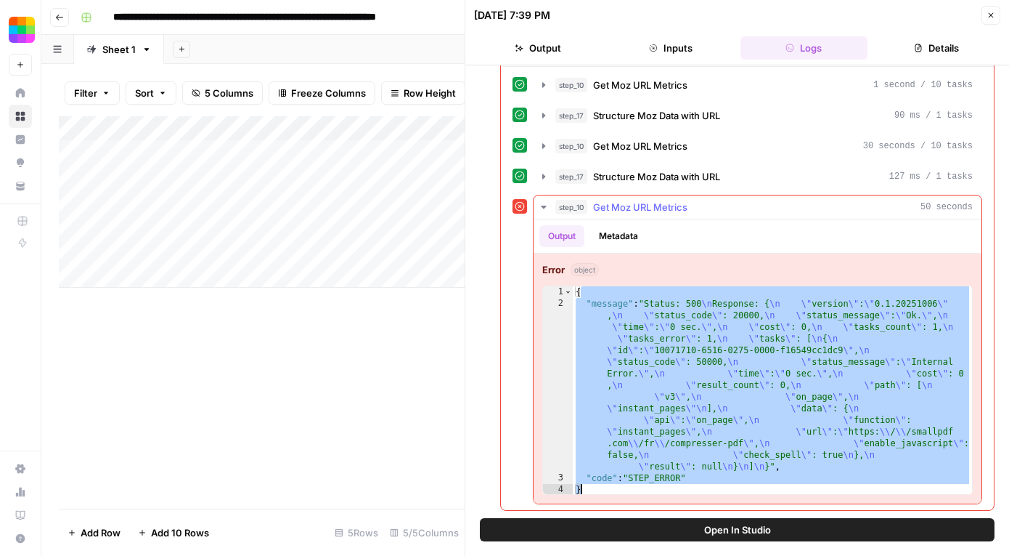
drag, startPoint x: 579, startPoint y: 293, endPoint x: 718, endPoint y: 496, distance: 245.6
click at [718, 496] on div "Error object * 1 2 3 4 { "message" : "Status: 500 \n Response: { \n \" version …" at bounding box center [758, 378] width 448 height 250
type textarea "**********"
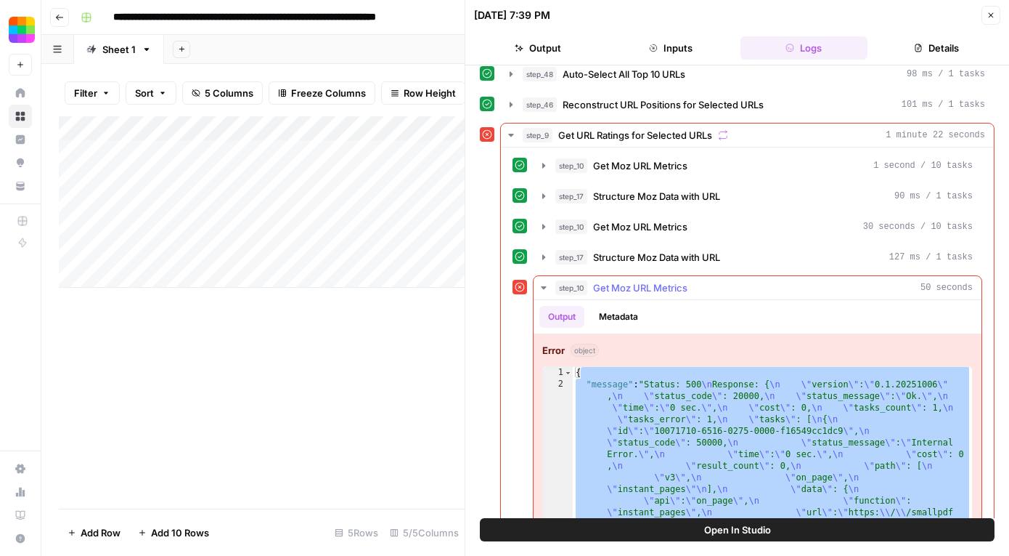
scroll to position [288, 0]
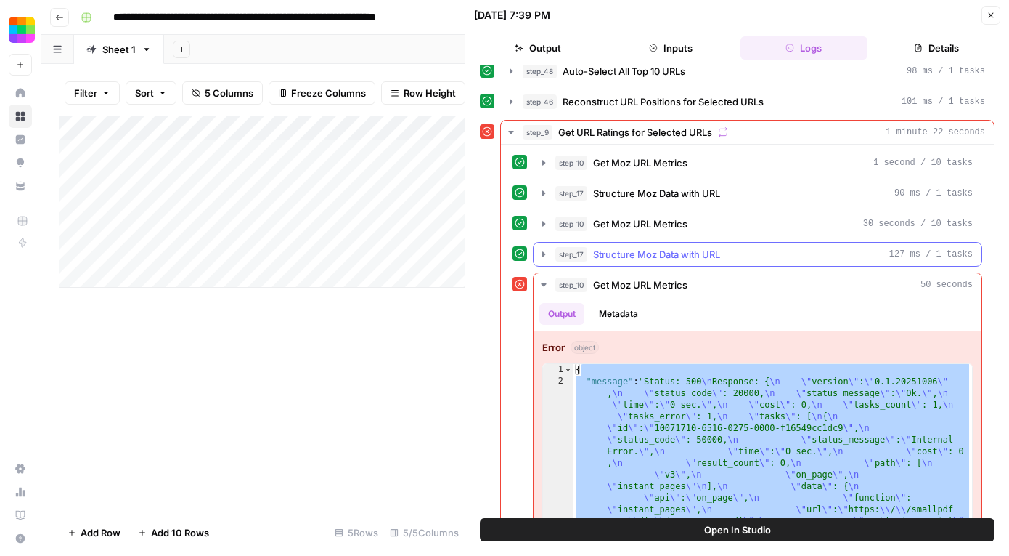
click at [545, 257] on icon "button" at bounding box center [544, 254] width 12 height 12
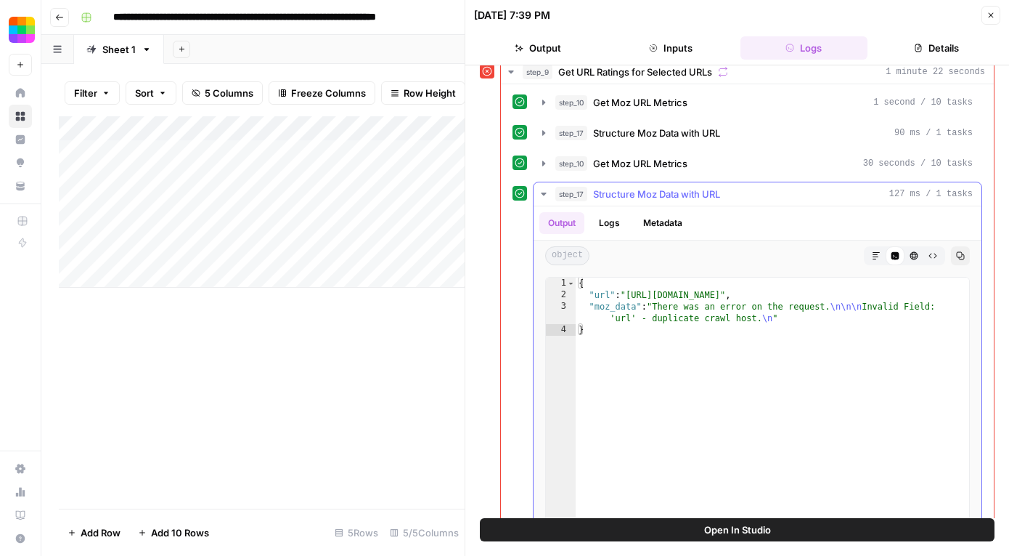
scroll to position [351, 0]
click at [542, 191] on icon "button" at bounding box center [543, 191] width 5 height 3
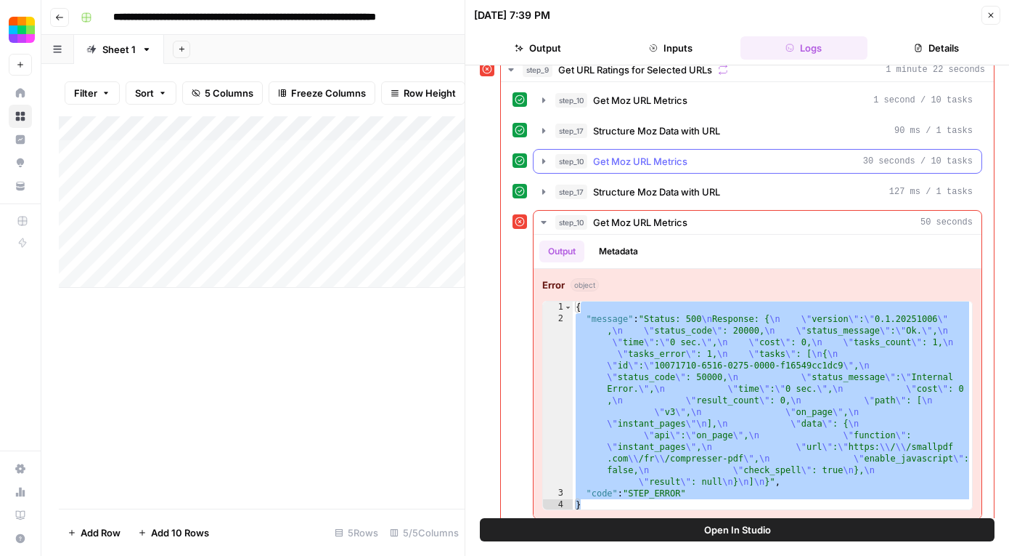
click at [547, 161] on icon "button" at bounding box center [544, 161] width 12 height 12
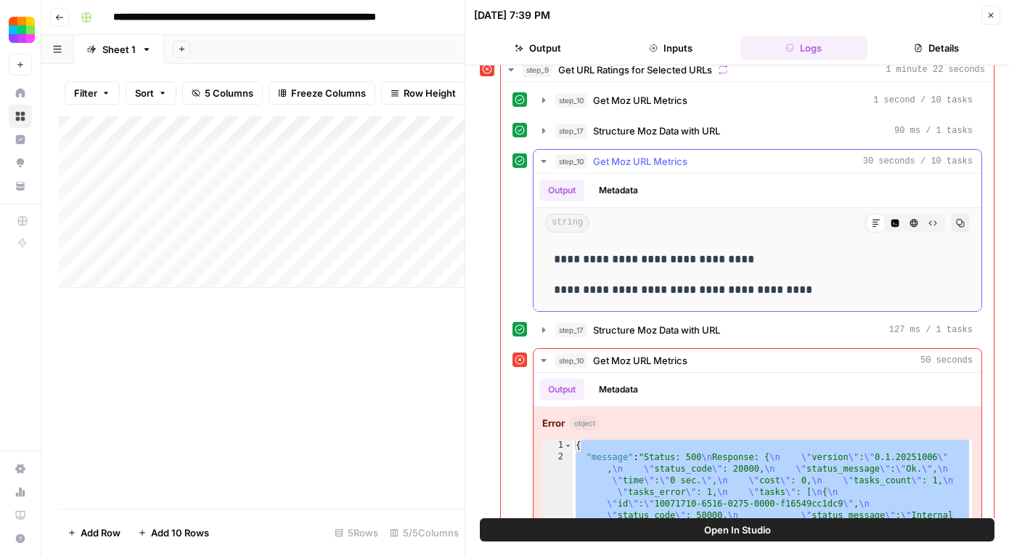
click at [547, 161] on icon "button" at bounding box center [544, 161] width 12 height 12
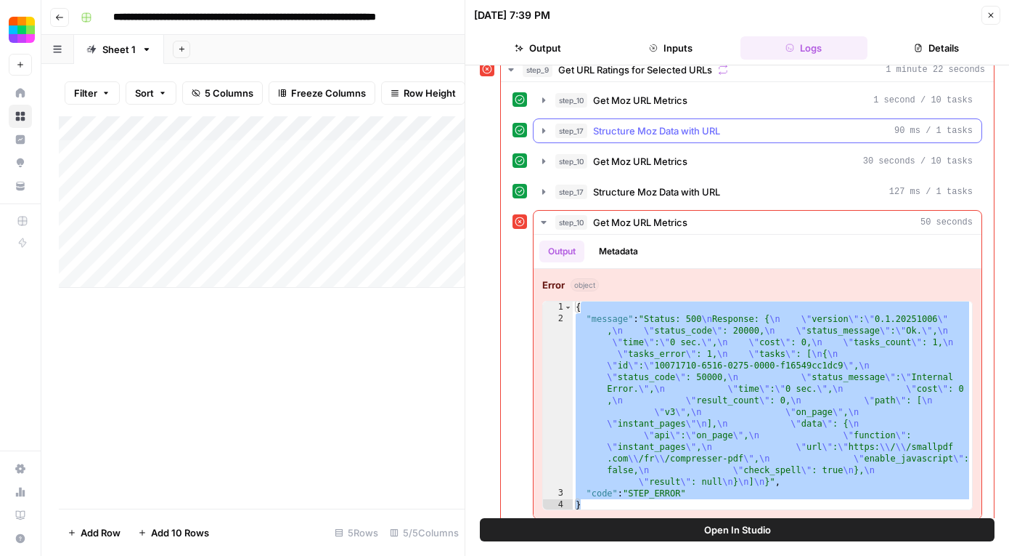
click at [544, 131] on icon "button" at bounding box center [544, 130] width 3 height 5
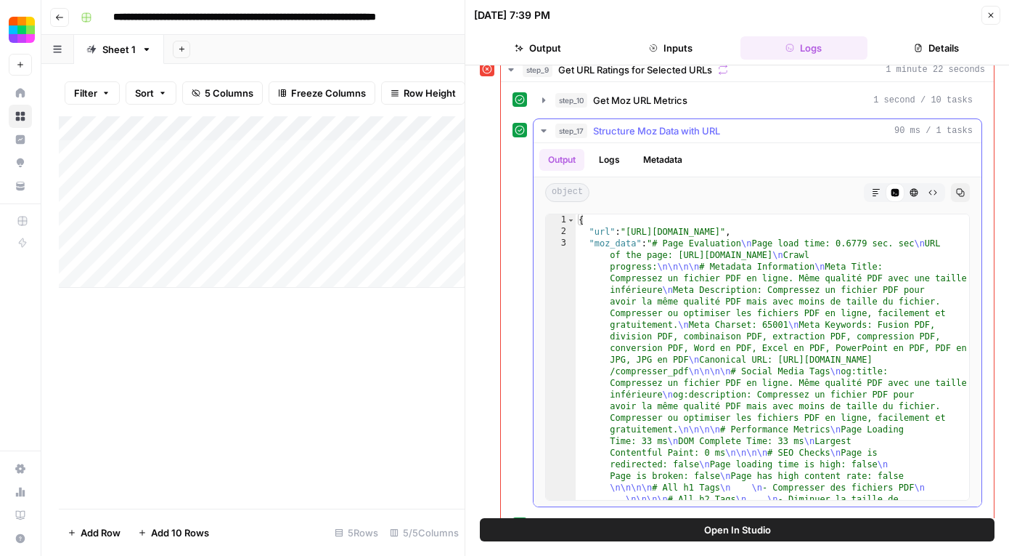
click at [544, 131] on icon "button" at bounding box center [543, 130] width 5 height 3
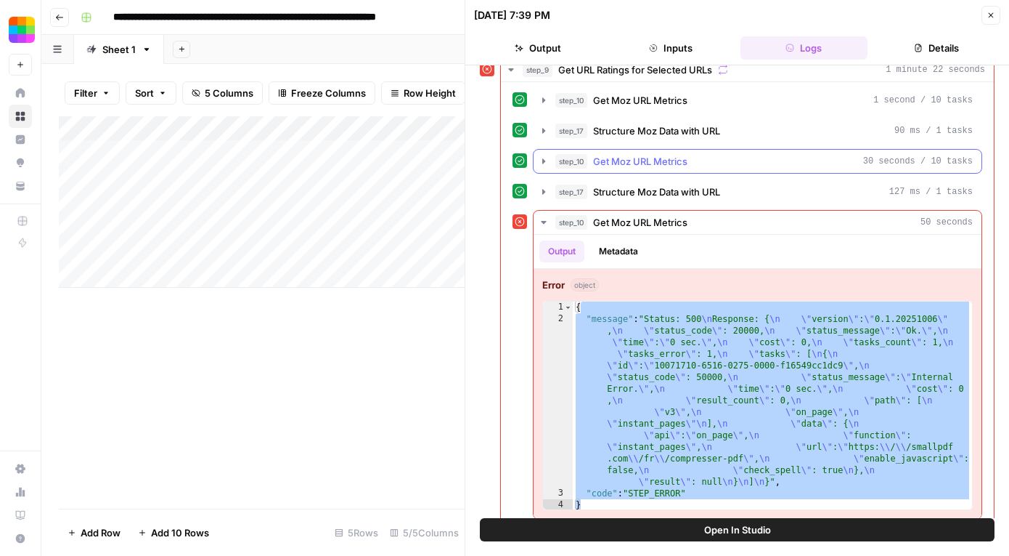
click at [546, 160] on icon "button" at bounding box center [544, 161] width 12 height 12
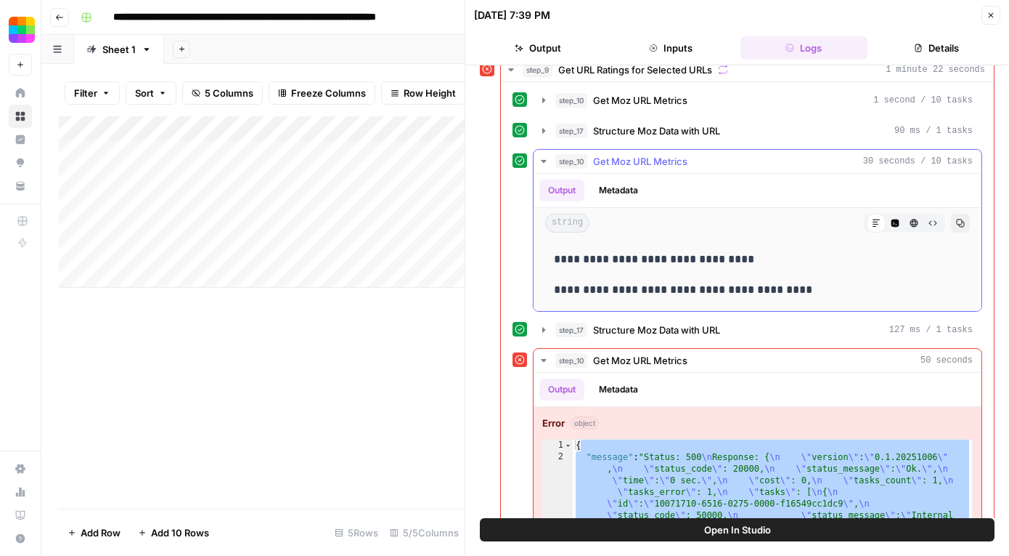
click at [545, 159] on icon "button" at bounding box center [544, 161] width 12 height 12
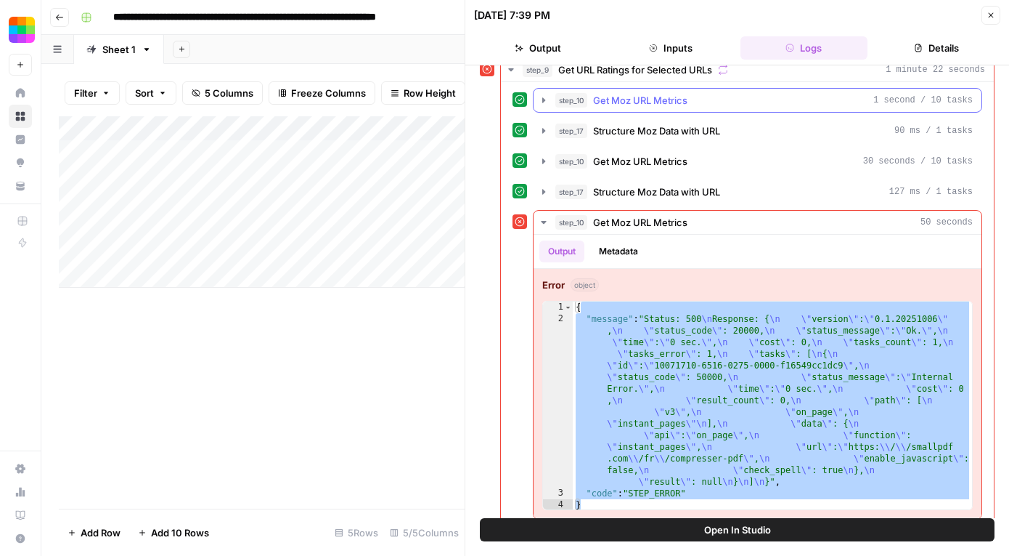
click at [547, 105] on icon "button" at bounding box center [544, 100] width 12 height 12
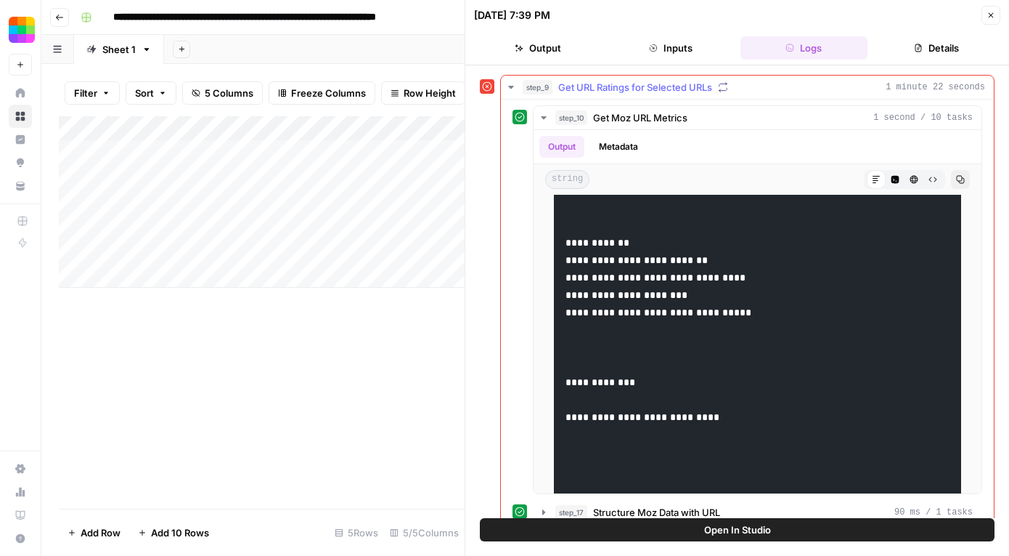
scroll to position [327, 0]
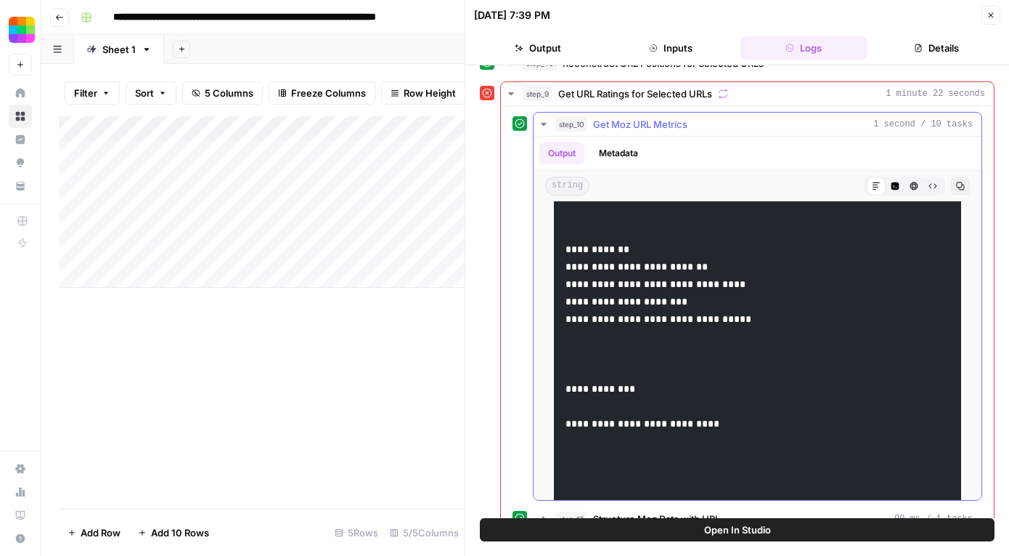
click at [543, 118] on icon "button" at bounding box center [544, 124] width 12 height 12
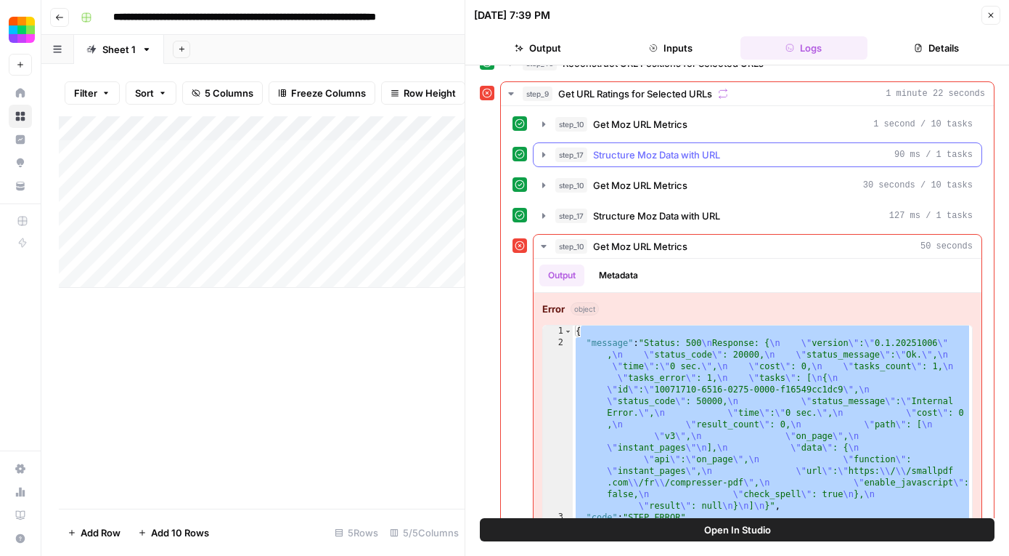
click at [544, 157] on icon "button" at bounding box center [544, 155] width 12 height 12
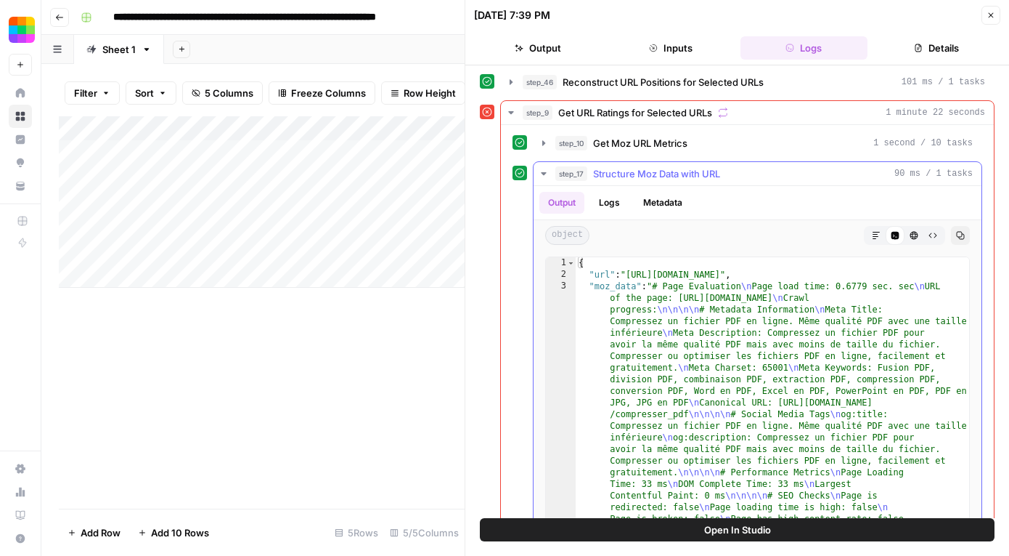
scroll to position [187, 0]
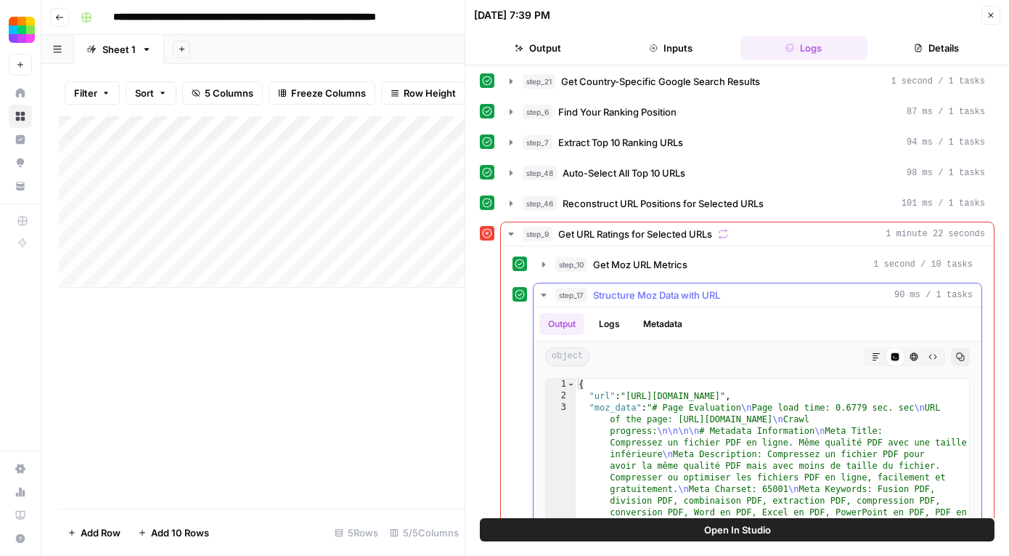
click at [547, 292] on icon "button" at bounding box center [544, 295] width 12 height 12
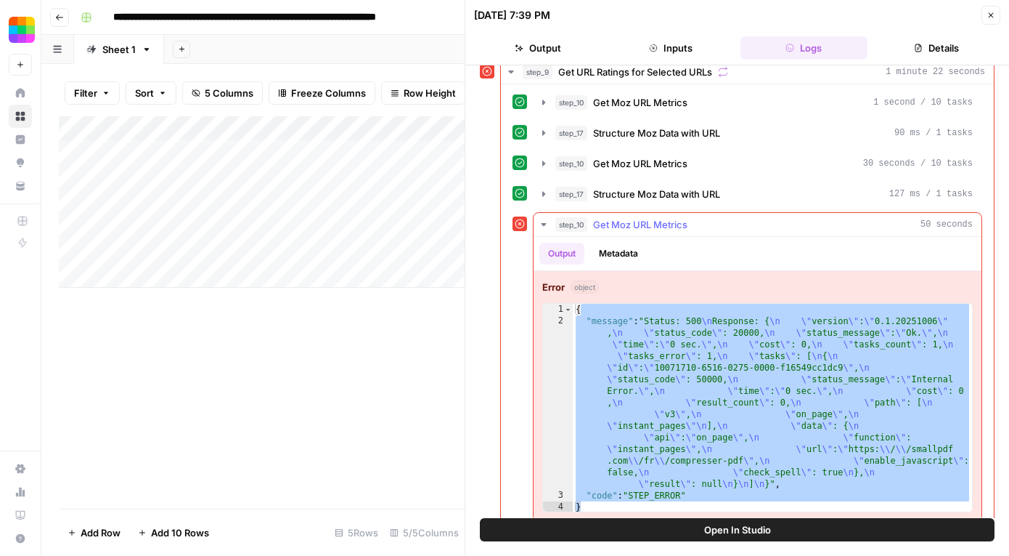
scroll to position [366, 0]
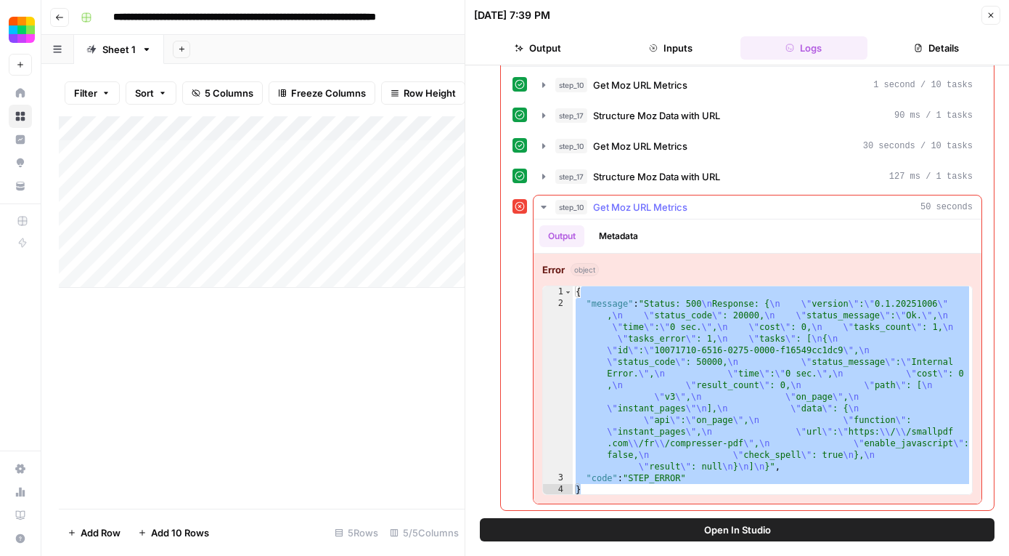
click at [545, 208] on icon "button" at bounding box center [544, 207] width 12 height 12
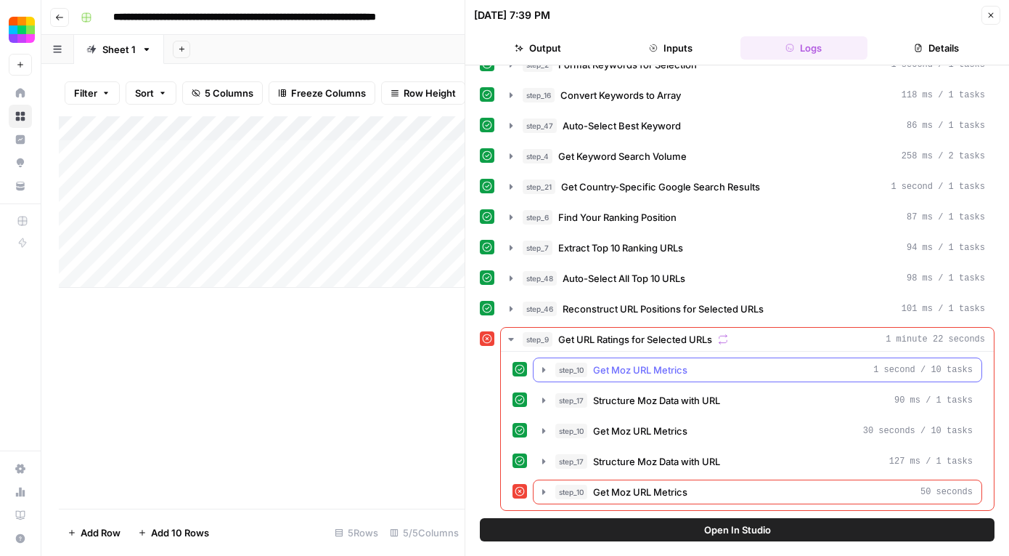
click at [543, 365] on icon "button" at bounding box center [544, 370] width 12 height 12
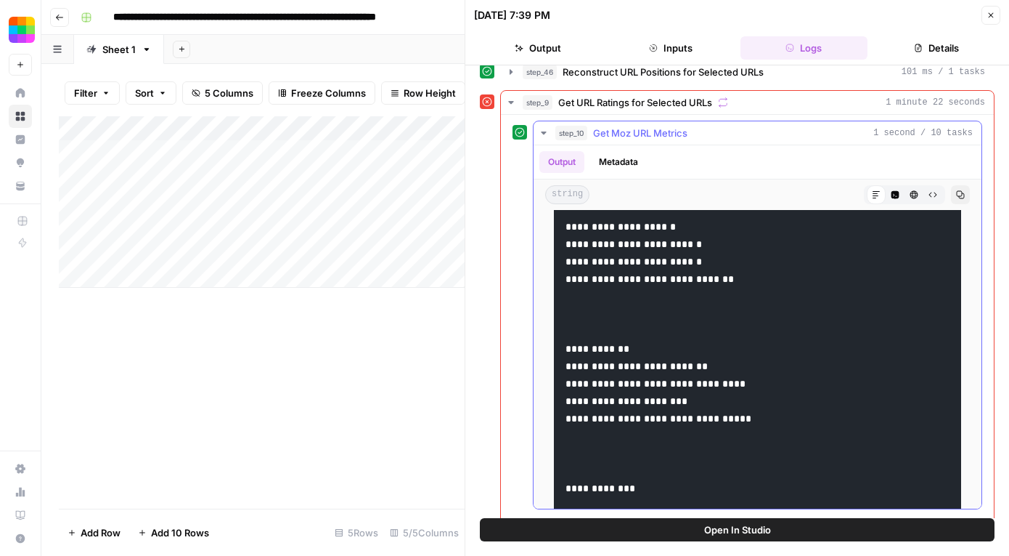
scroll to position [586, 0]
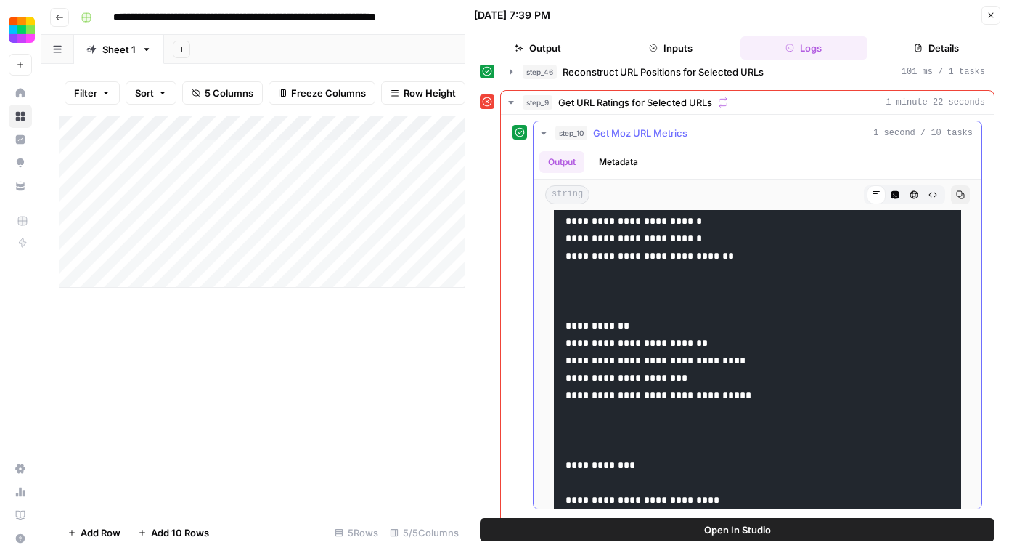
click at [543, 130] on icon "button" at bounding box center [544, 133] width 12 height 12
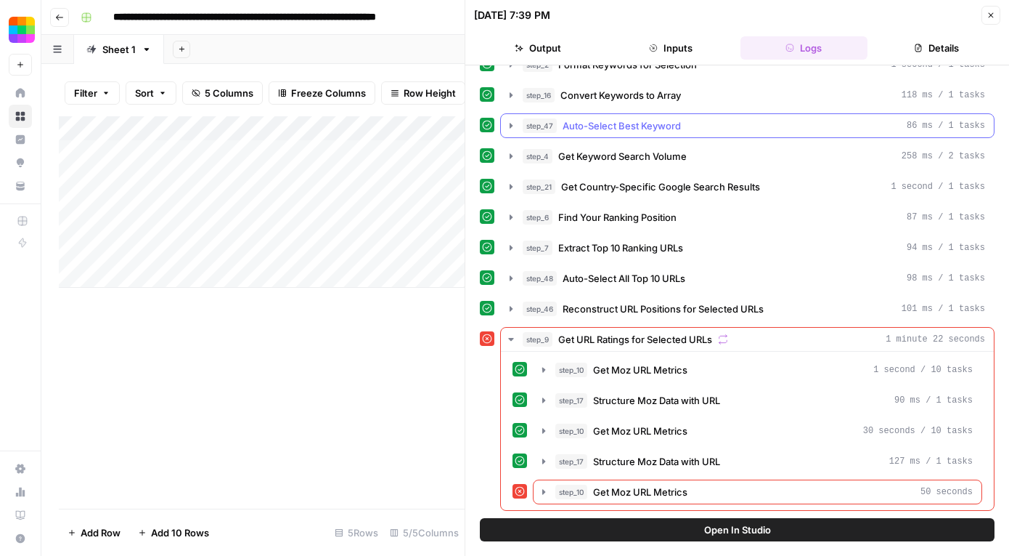
scroll to position [81, 0]
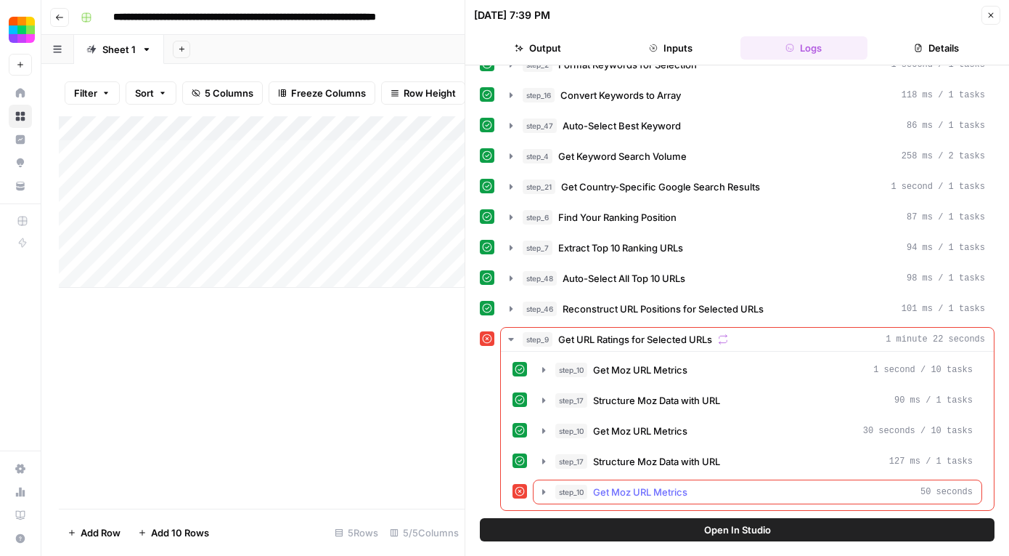
click at [543, 490] on icon "button" at bounding box center [544, 491] width 3 height 5
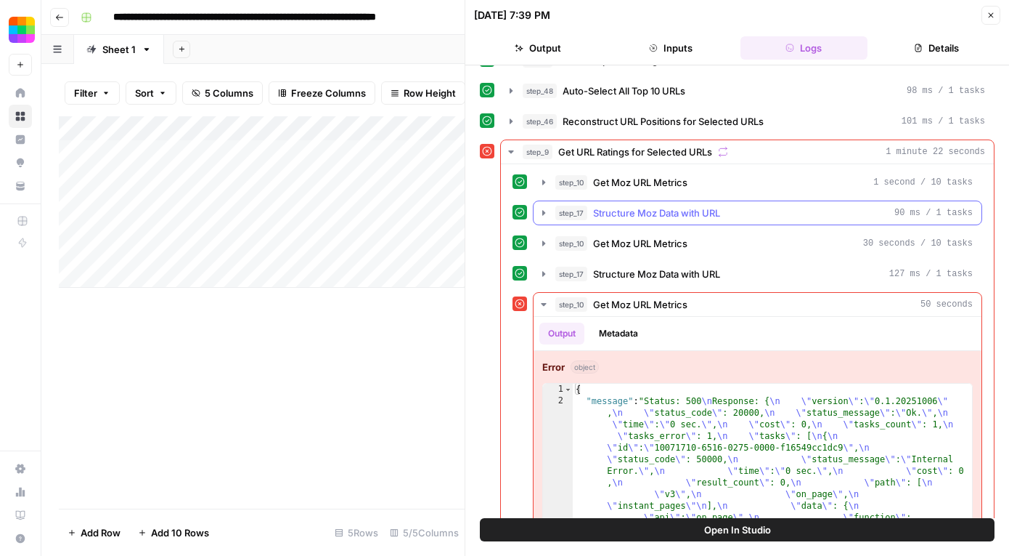
scroll to position [366, 0]
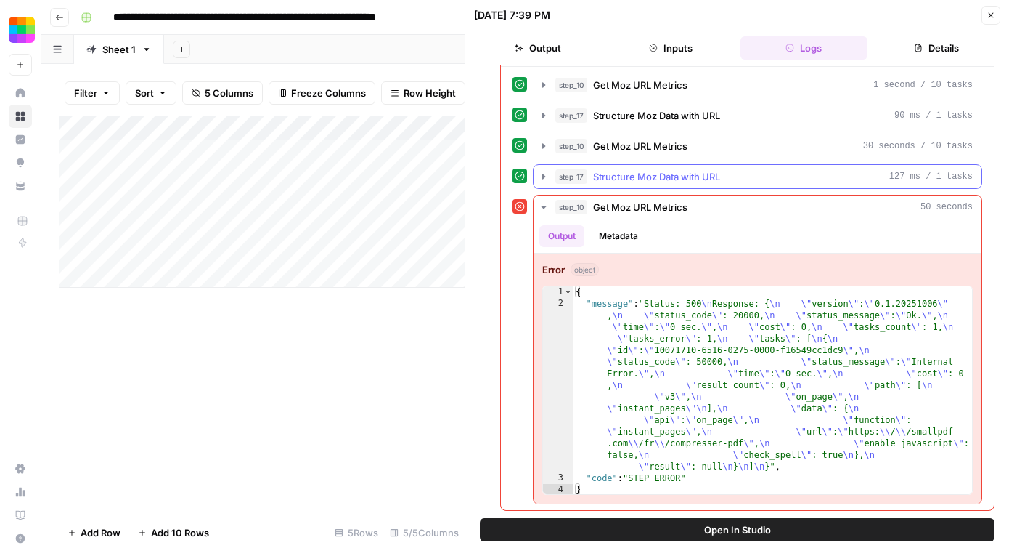
click at [545, 176] on icon "button" at bounding box center [544, 176] width 3 height 5
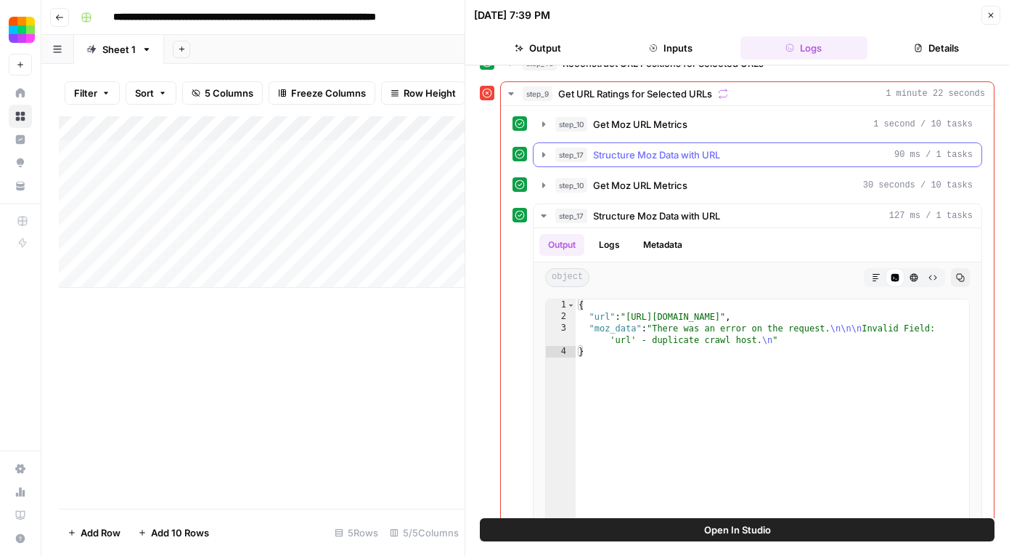
scroll to position [291, 0]
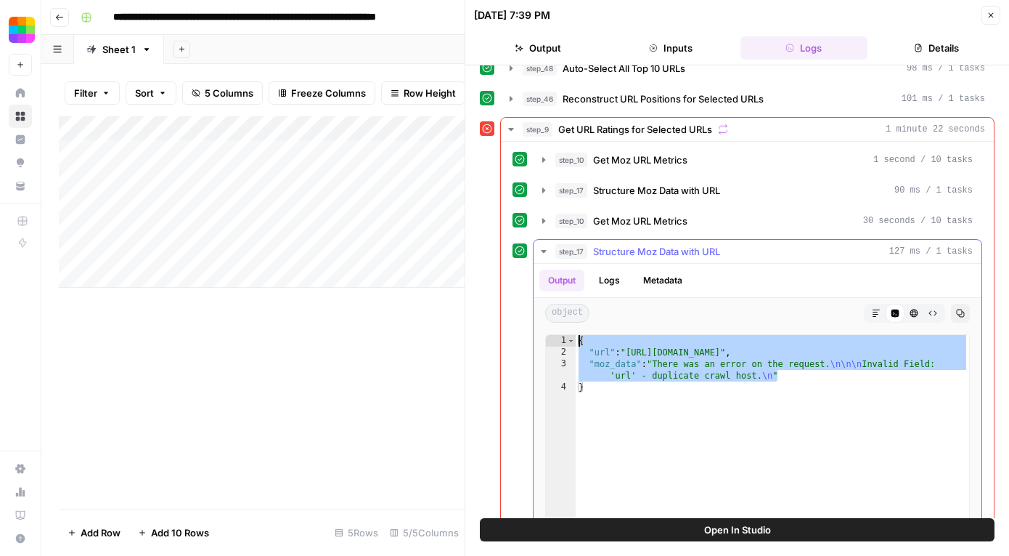
drag, startPoint x: 789, startPoint y: 378, endPoint x: 582, endPoint y: 337, distance: 211.8
click at [582, 337] on div "{ "url" : "https://www.adobe.com/fr/acrobat/online/compress-pdf.html" , "moz_da…" at bounding box center [773, 489] width 394 height 309
click at [801, 374] on div "{ "url" : "https://www.adobe.com/fr/acrobat/online/compress-pdf.html" , "moz_da…" at bounding box center [773, 489] width 394 height 309
drag, startPoint x: 801, startPoint y: 374, endPoint x: 558, endPoint y: 333, distance: 246.1
click at [558, 333] on div "**********" at bounding box center [758, 477] width 448 height 298
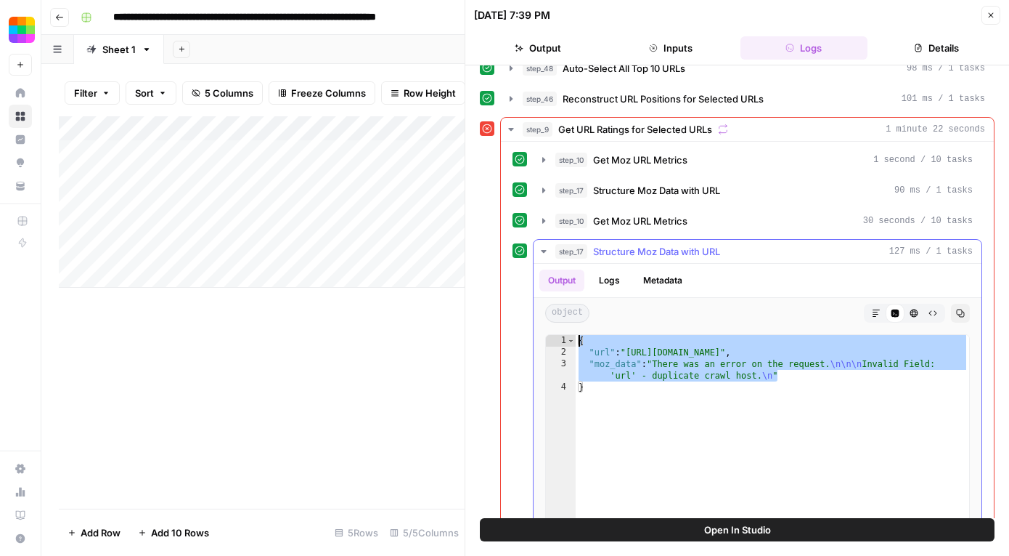
type textarea "**********"
click at [548, 245] on icon "button" at bounding box center [544, 251] width 12 height 12
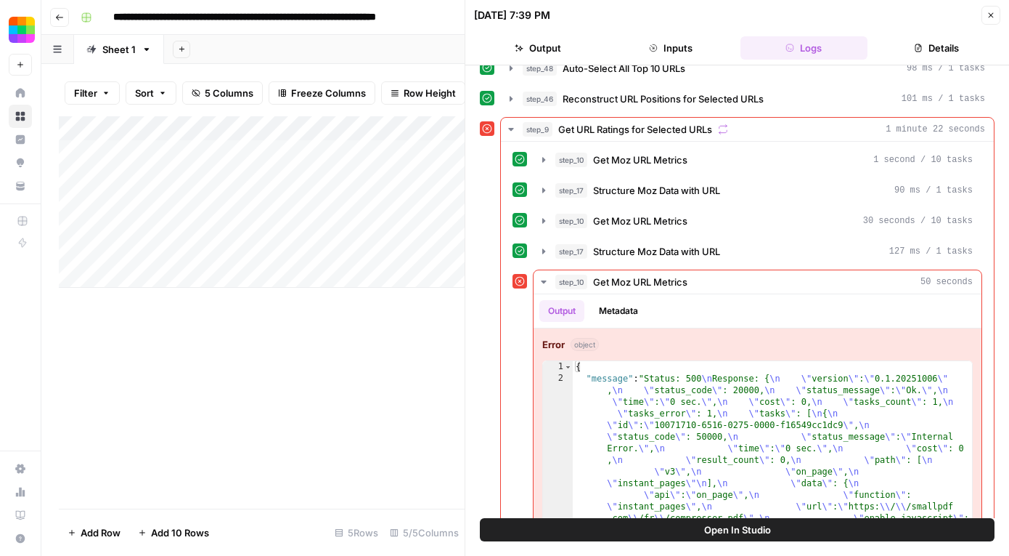
click at [996, 15] on button "Close" at bounding box center [991, 15] width 19 height 19
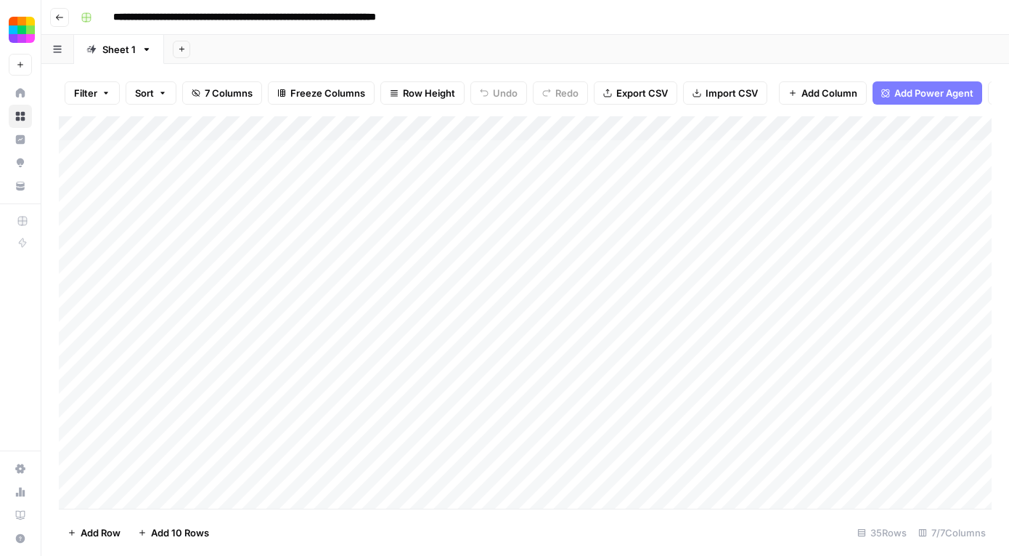
click at [928, 302] on div "Add Column" at bounding box center [525, 312] width 933 height 392
click at [929, 371] on div "Add Column" at bounding box center [525, 312] width 933 height 392
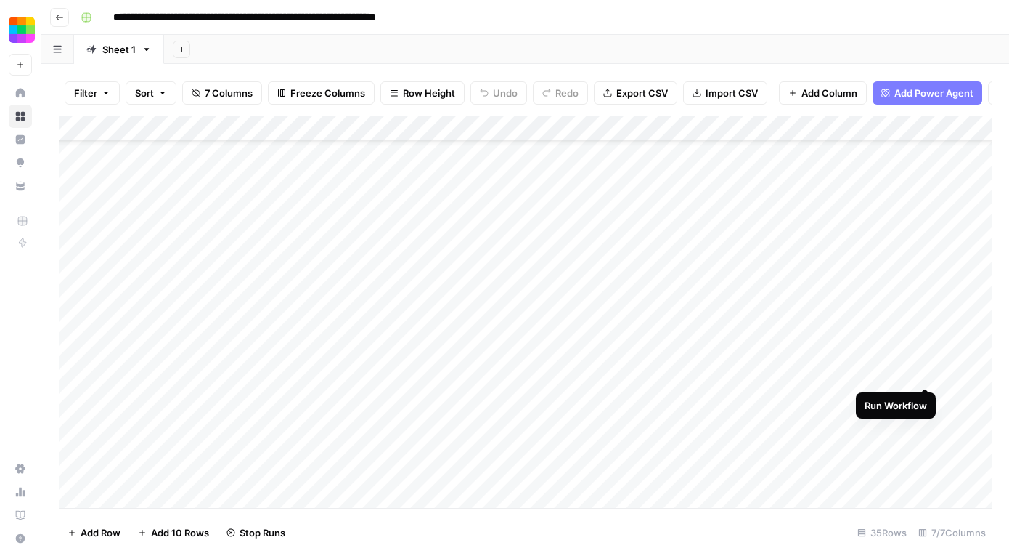
click at [925, 374] on div "Add Column" at bounding box center [525, 312] width 933 height 392
click at [926, 470] on div "Add Column" at bounding box center [525, 312] width 933 height 392
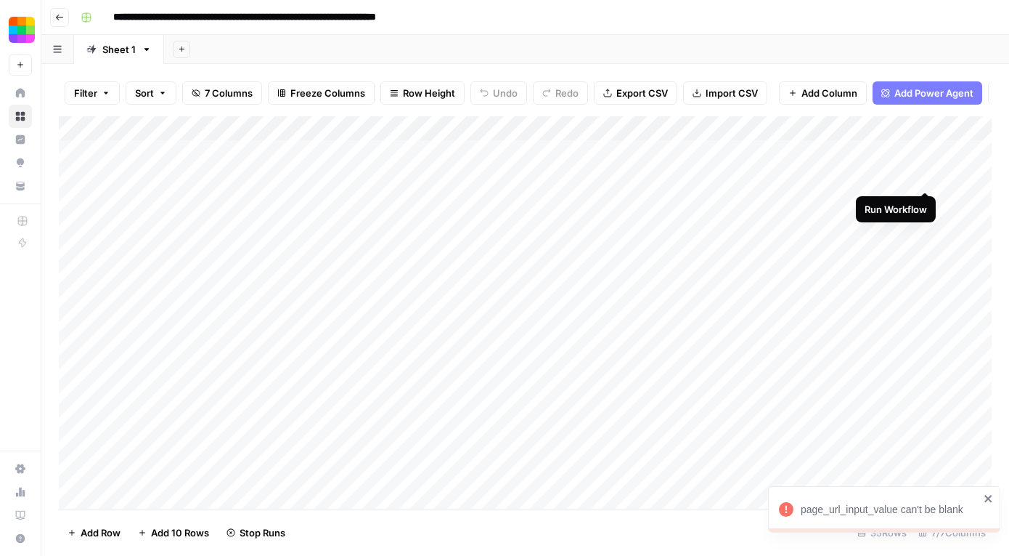
click at [931, 179] on div "Add Column" at bounding box center [525, 312] width 933 height 392
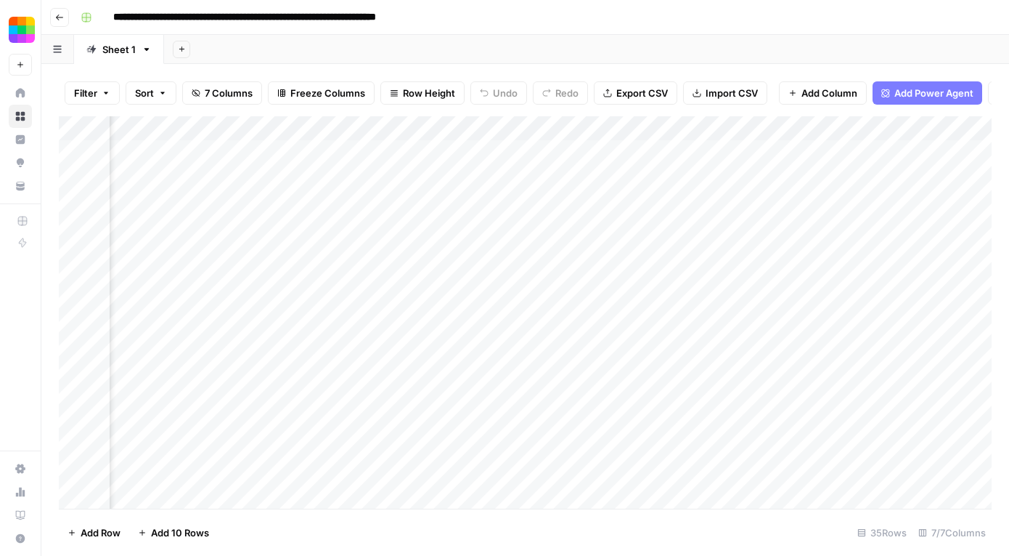
scroll to position [0, 421]
click at [599, 179] on div "Add Column" at bounding box center [525, 312] width 933 height 392
click at [632, 176] on div "Add Column" at bounding box center [525, 312] width 933 height 392
click at [57, 11] on button "Go back" at bounding box center [59, 17] width 19 height 19
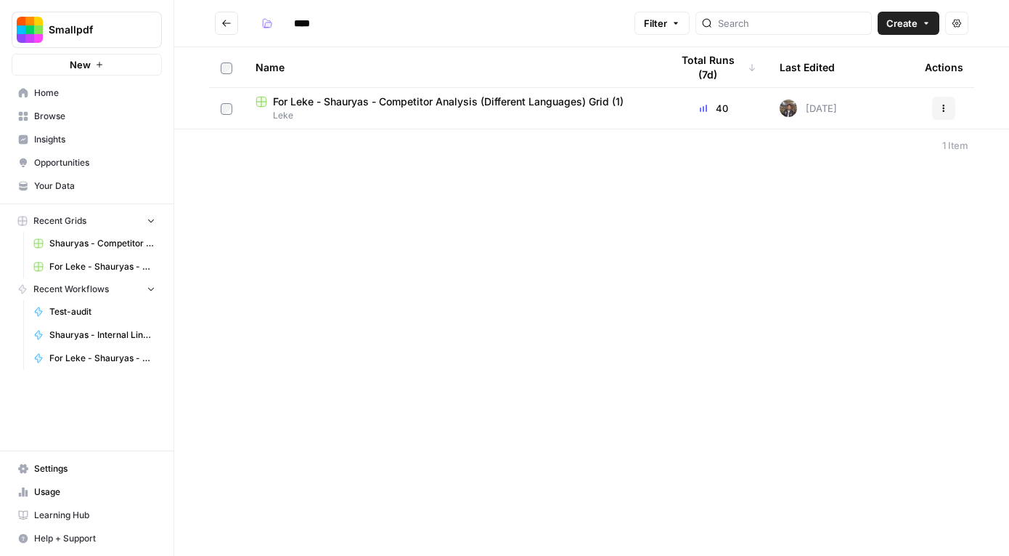
click at [466, 100] on span "For Leke - Shauryas - Competitor Analysis (Different Languages) Grid (1)" at bounding box center [448, 101] width 351 height 15
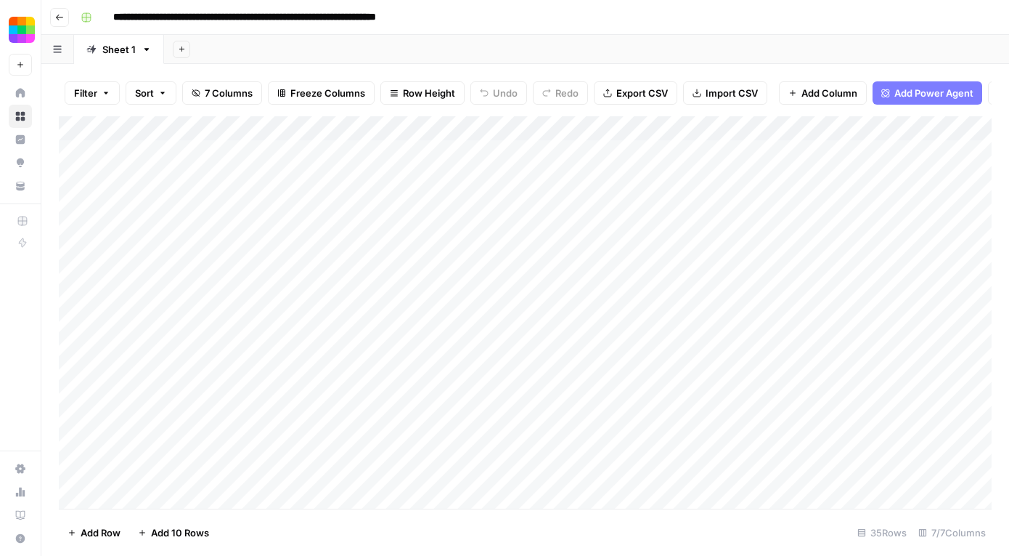
click at [259, 155] on div "Add Column" at bounding box center [525, 312] width 933 height 392
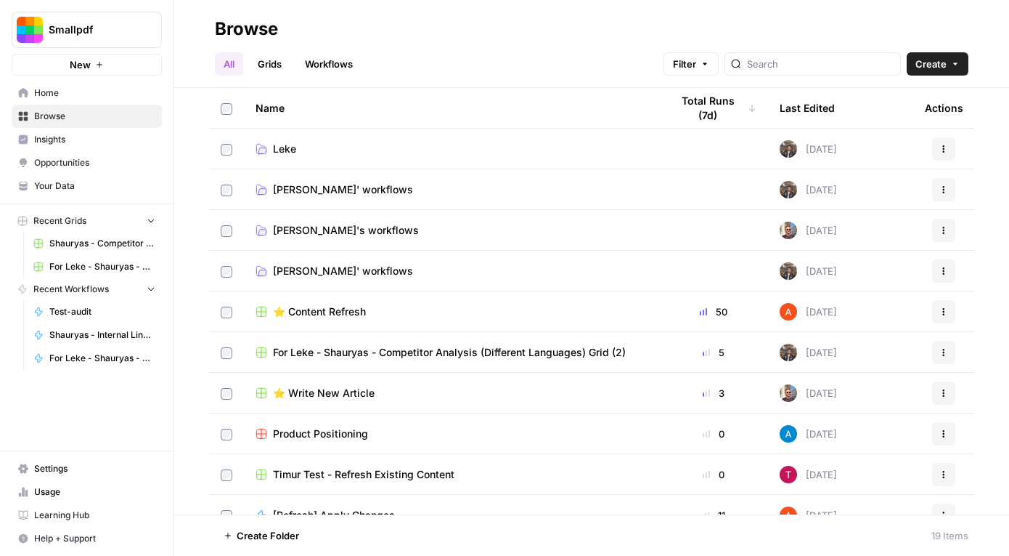
click at [314, 272] on span "[PERSON_NAME]' workflows" at bounding box center [343, 271] width 140 height 15
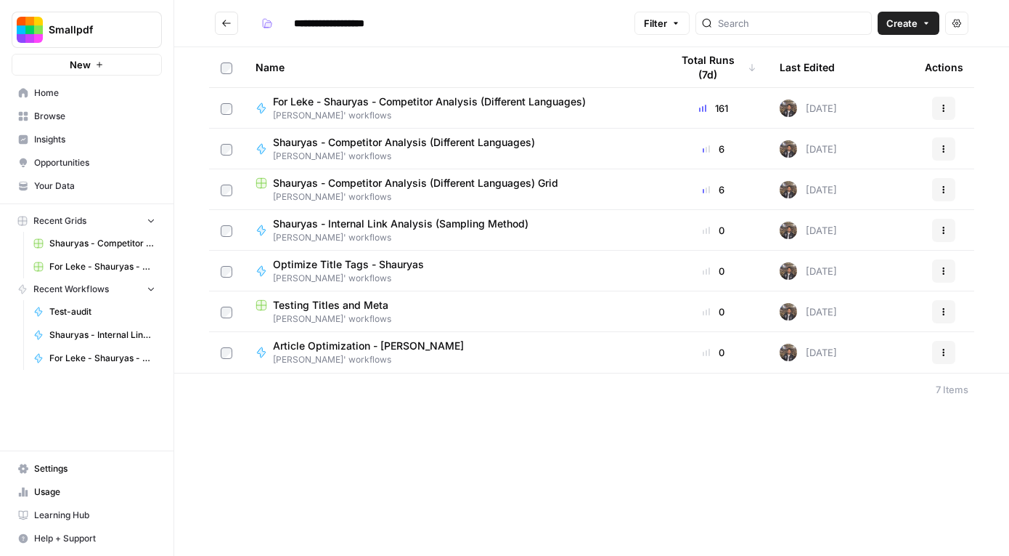
click at [494, 99] on span "For Leke - Shauryas - Competitor Analysis (Different Languages)" at bounding box center [429, 101] width 313 height 15
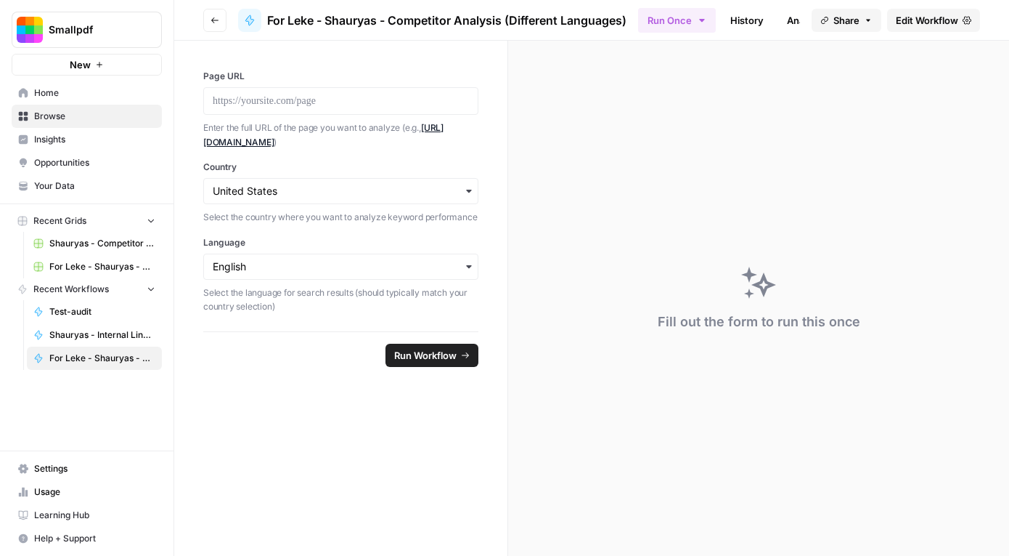
click at [913, 26] on span "Edit Workflow" at bounding box center [927, 20] width 62 height 15
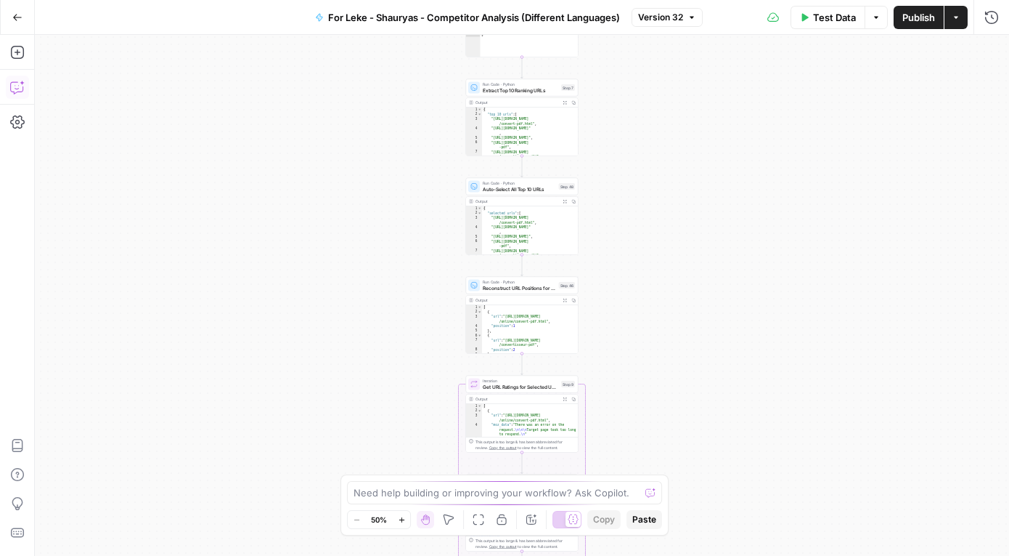
click at [25, 89] on button "Copilot" at bounding box center [17, 87] width 23 height 23
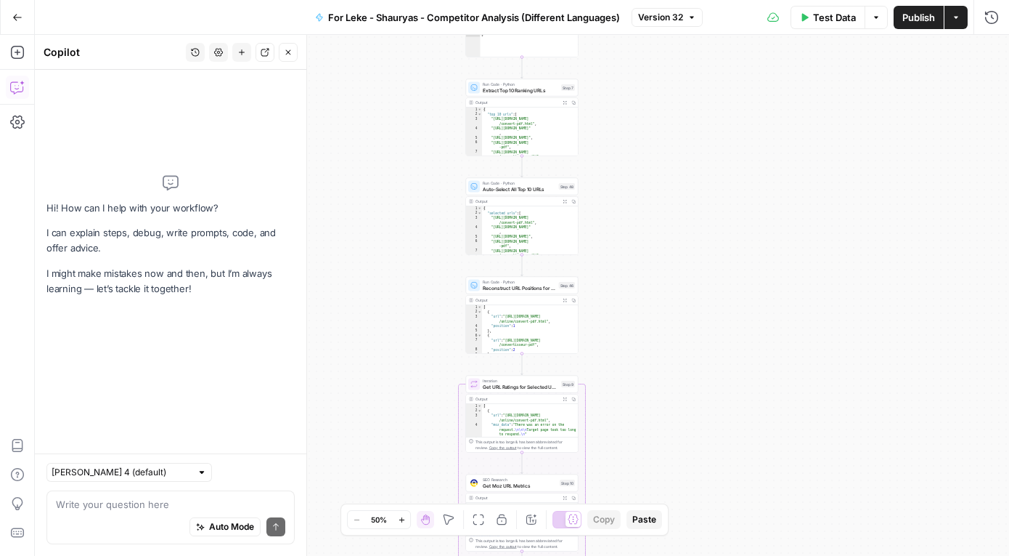
click at [171, 500] on textarea at bounding box center [170, 504] width 229 height 15
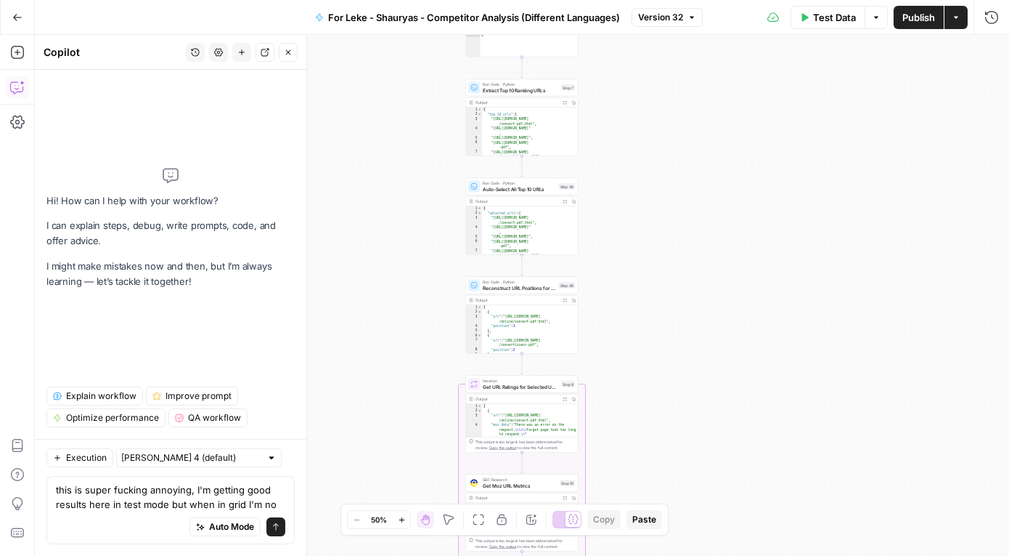
type textarea "this is super fucking annoying, I'm getting good results here in test mode but …"
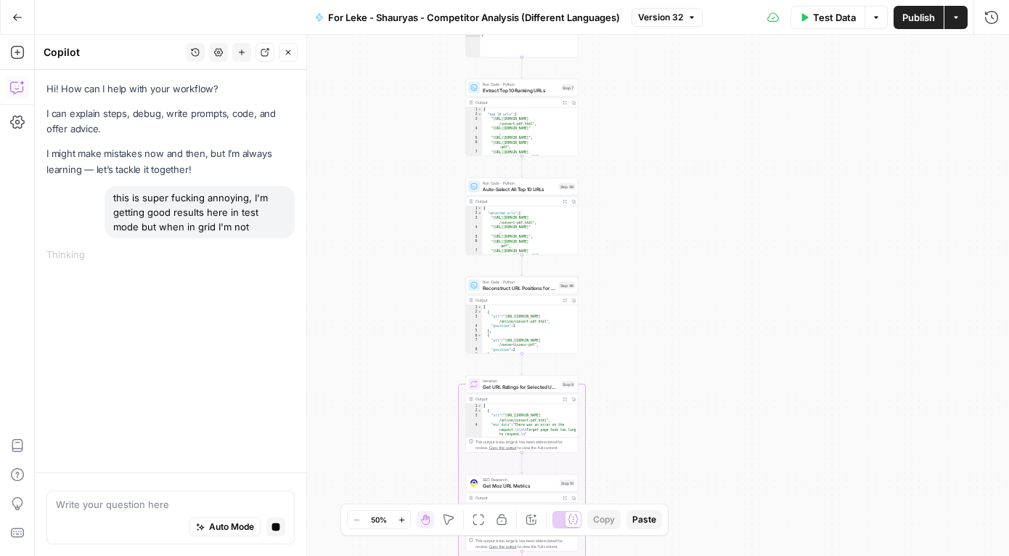
click at [835, 27] on button "Test Data" at bounding box center [828, 17] width 75 height 23
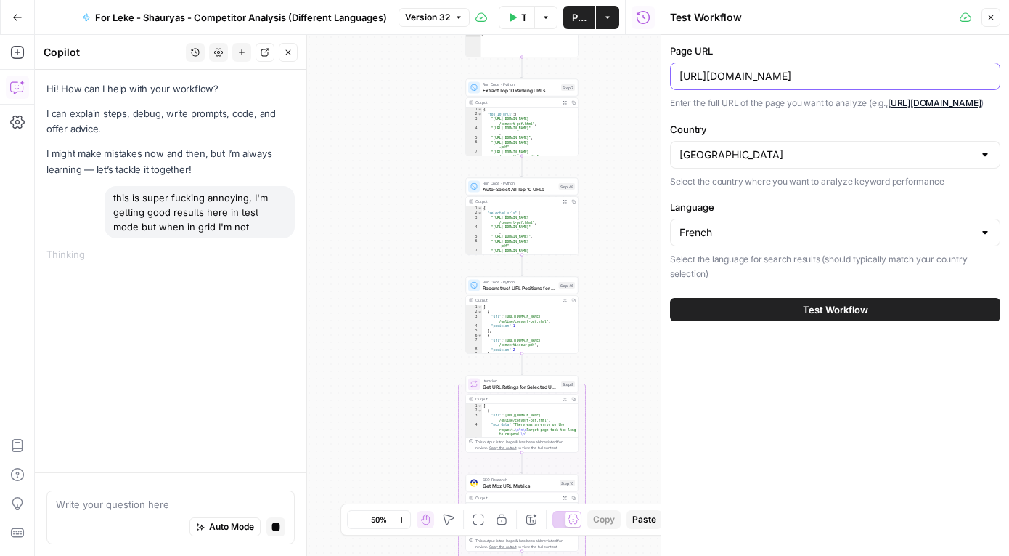
click at [822, 77] on input "[URL][DOMAIN_NAME]" at bounding box center [836, 76] width 312 height 15
paste input "mpresse"
type input "[URL][DOMAIN_NAME]"
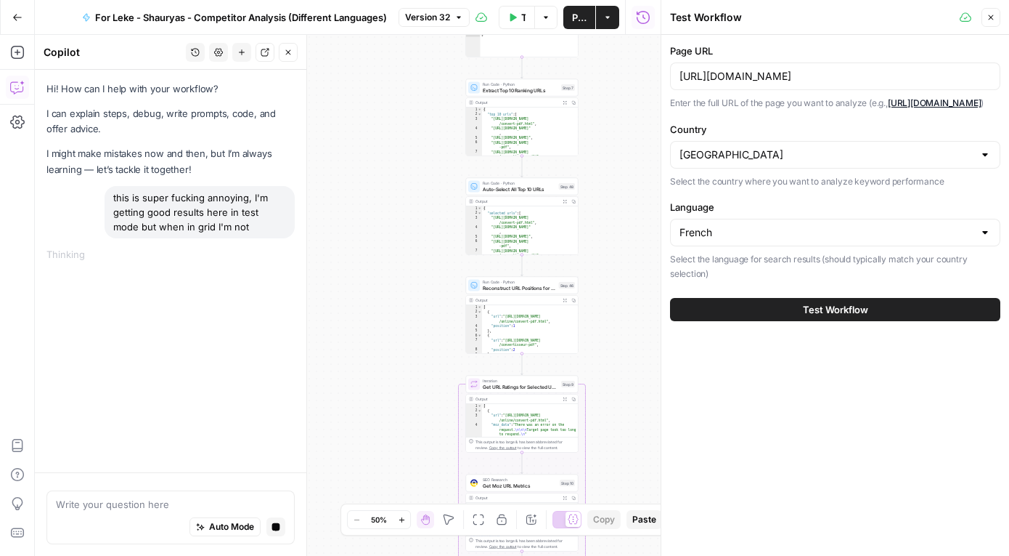
click at [816, 317] on span "Test Workflow" at bounding box center [835, 309] width 65 height 15
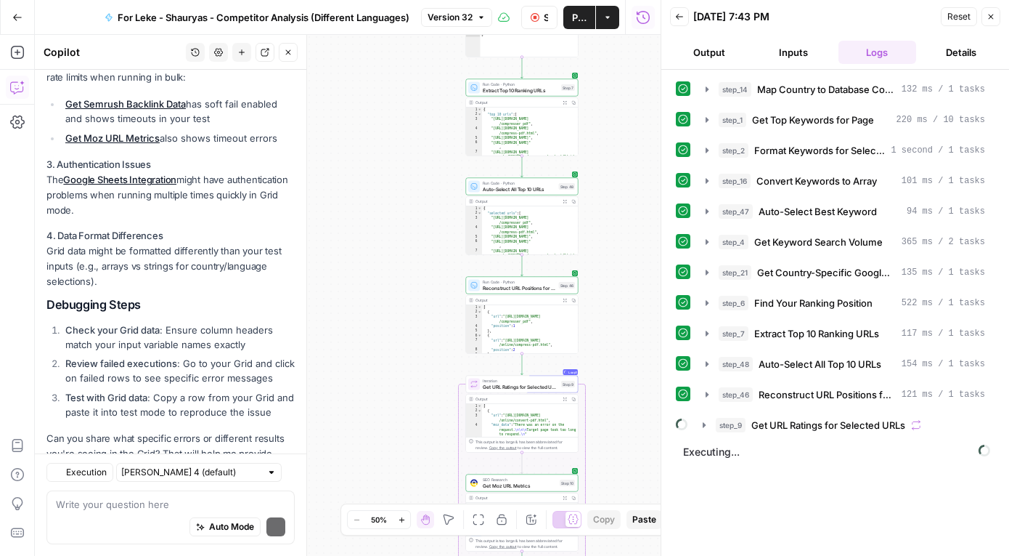
scroll to position [588, 0]
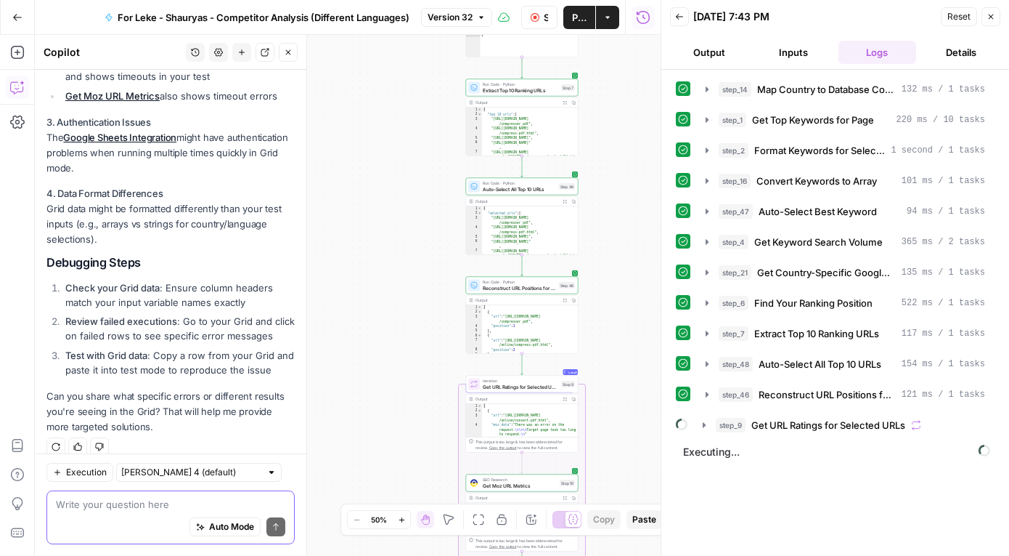
click at [156, 508] on textarea at bounding box center [170, 504] width 229 height 15
paste textarea ""message": "Status: 500 \nResponse: {\n \"version\": \"0.1.20251006\",\n \"stat…"
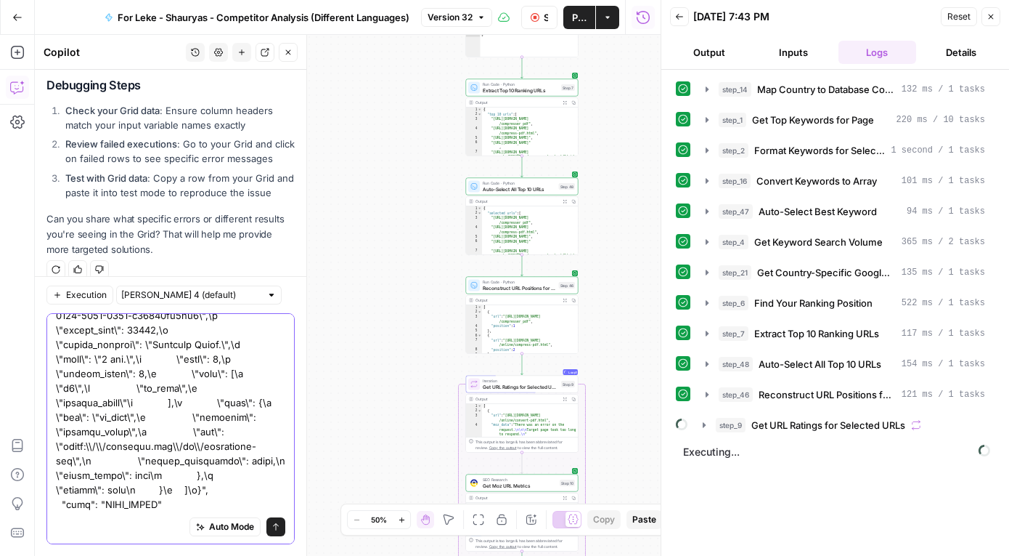
scroll to position [0, 0]
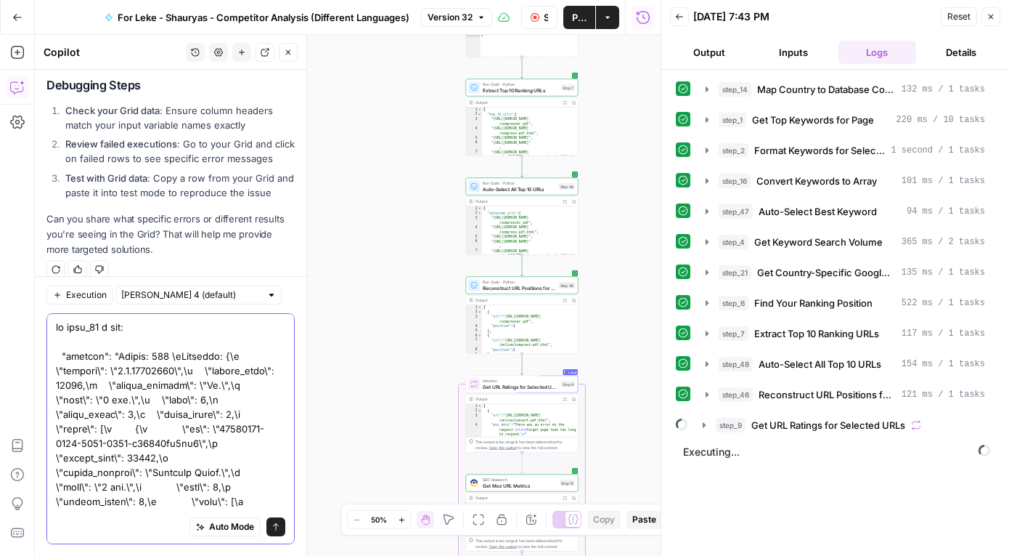
click at [107, 325] on textarea at bounding box center [170, 487] width 229 height 334
click at [61, 328] on textarea at bounding box center [170, 487] width 229 height 334
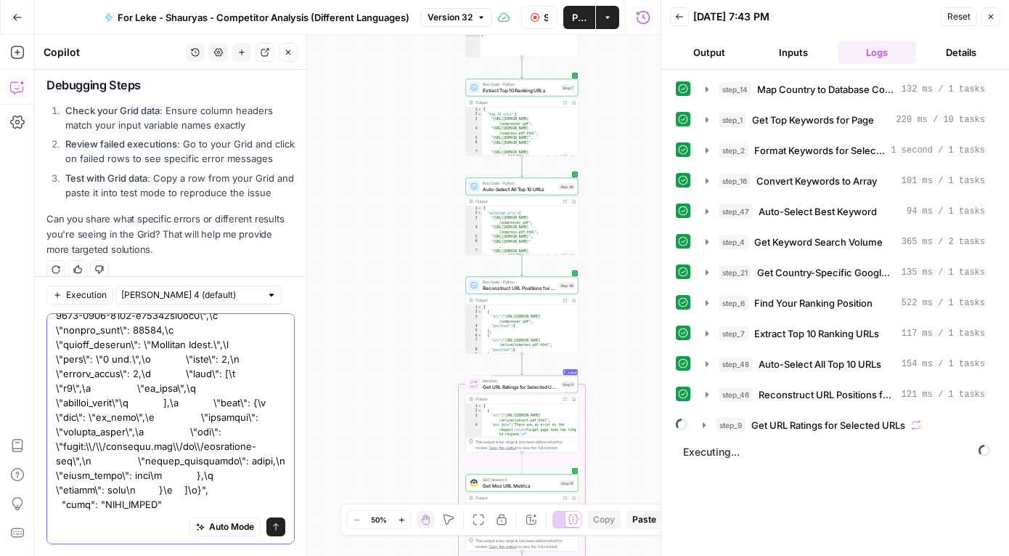
click at [137, 501] on textarea at bounding box center [170, 359] width 229 height 334
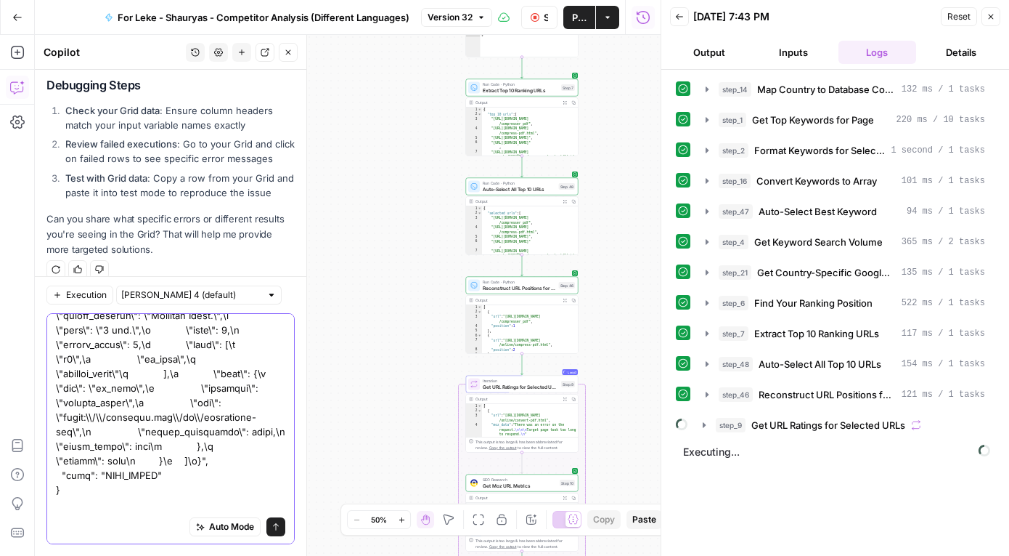
click at [105, 506] on textarea at bounding box center [170, 344] width 229 height 363
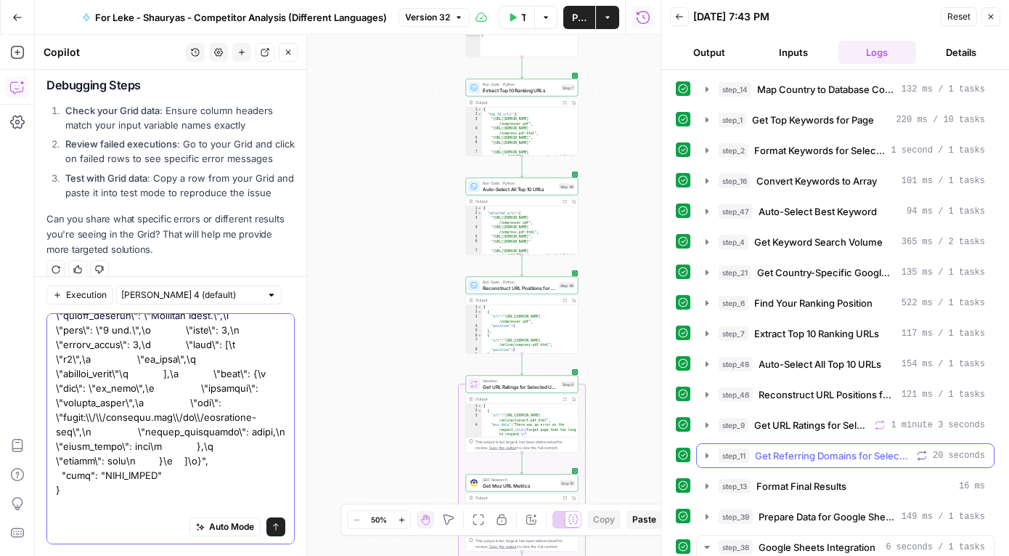
scroll to position [156, 0]
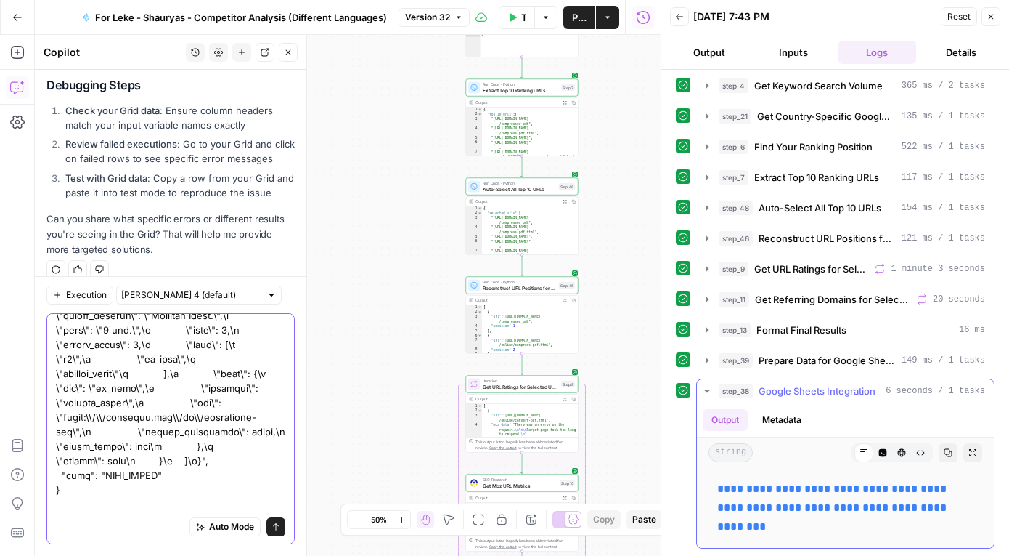
type textarea "in grid, in step_10 i get: "message": "Status: 500 \nResponse: {\n \"version\":…"
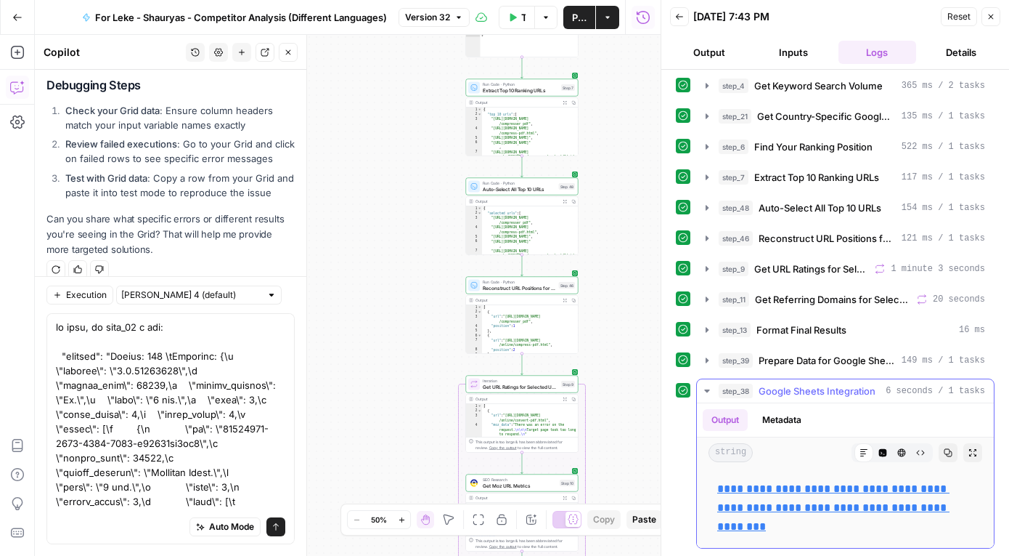
click at [706, 385] on icon "button" at bounding box center [708, 391] width 12 height 12
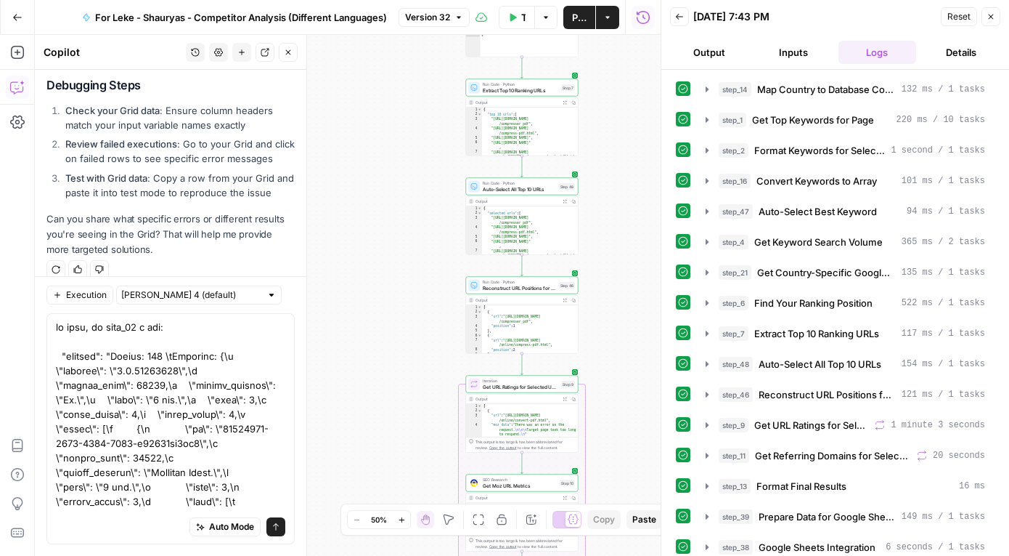
scroll to position [11, 0]
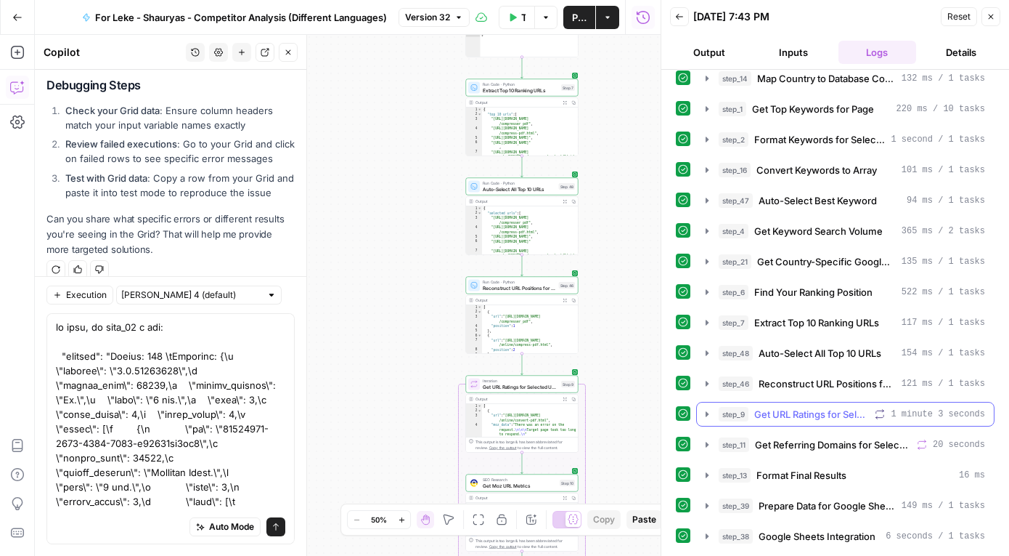
click at [711, 415] on icon "button" at bounding box center [708, 414] width 12 height 12
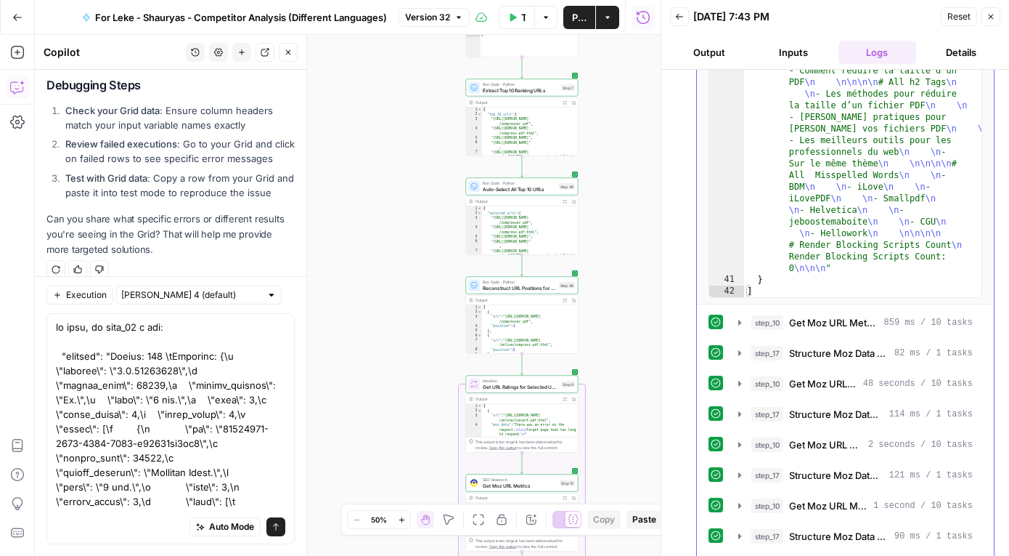
scroll to position [527, 0]
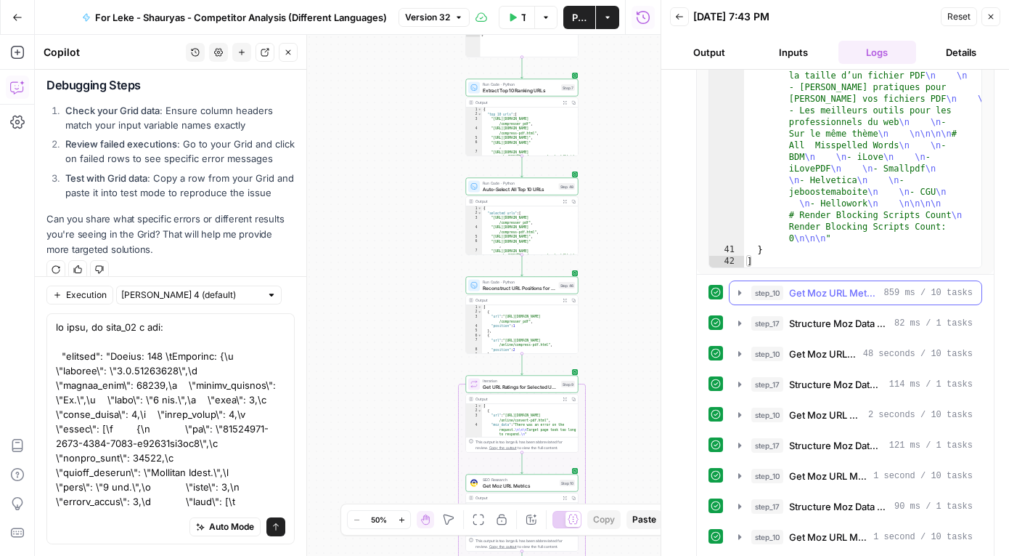
click at [741, 290] on icon "button" at bounding box center [740, 293] width 12 height 12
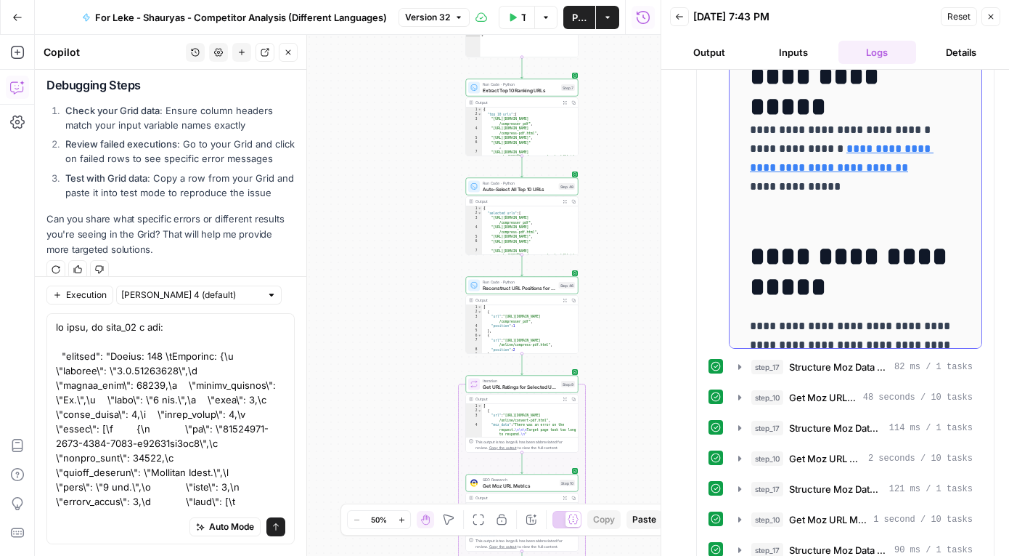
scroll to position [832, 0]
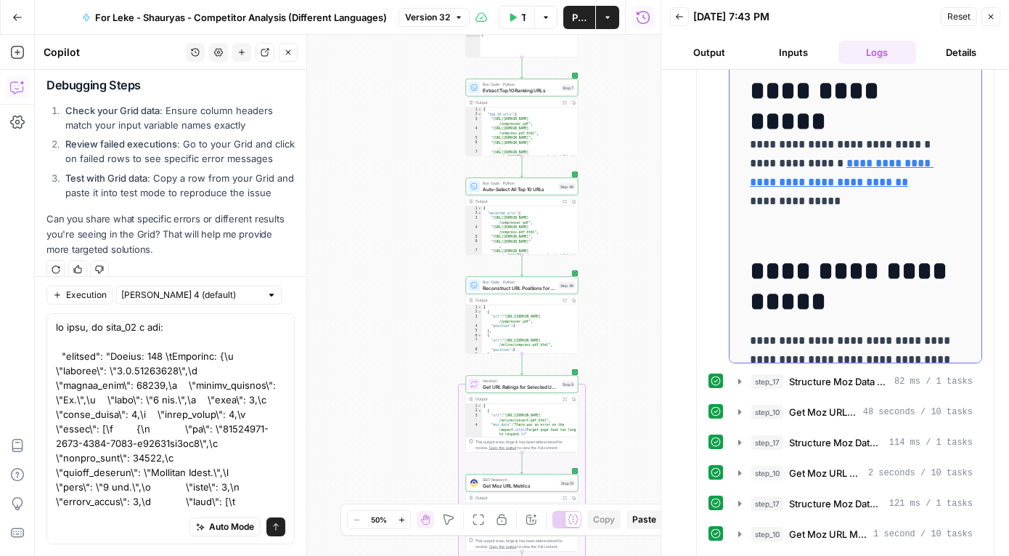
click at [800, 224] on p "**********" at bounding box center [855, 182] width 211 height 94
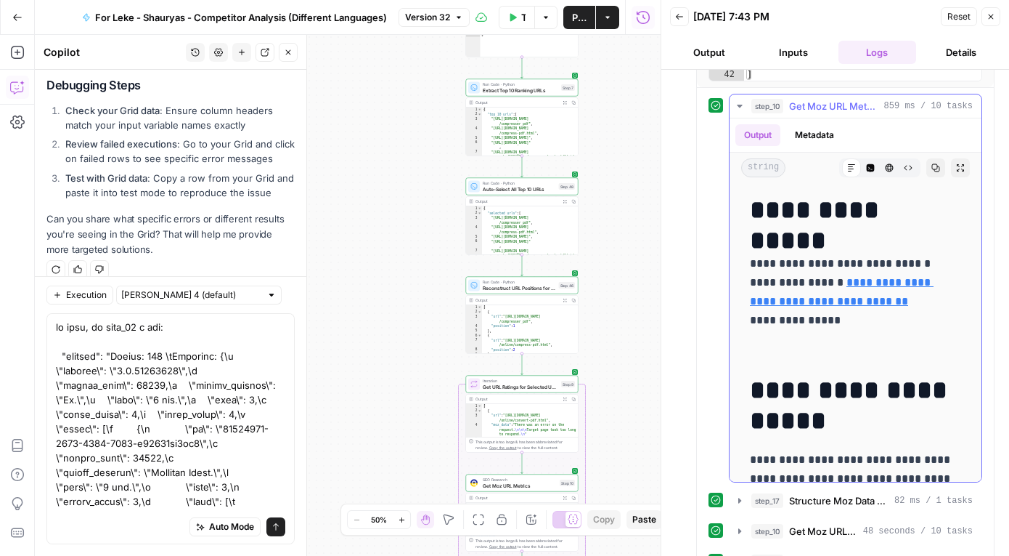
scroll to position [715, 0]
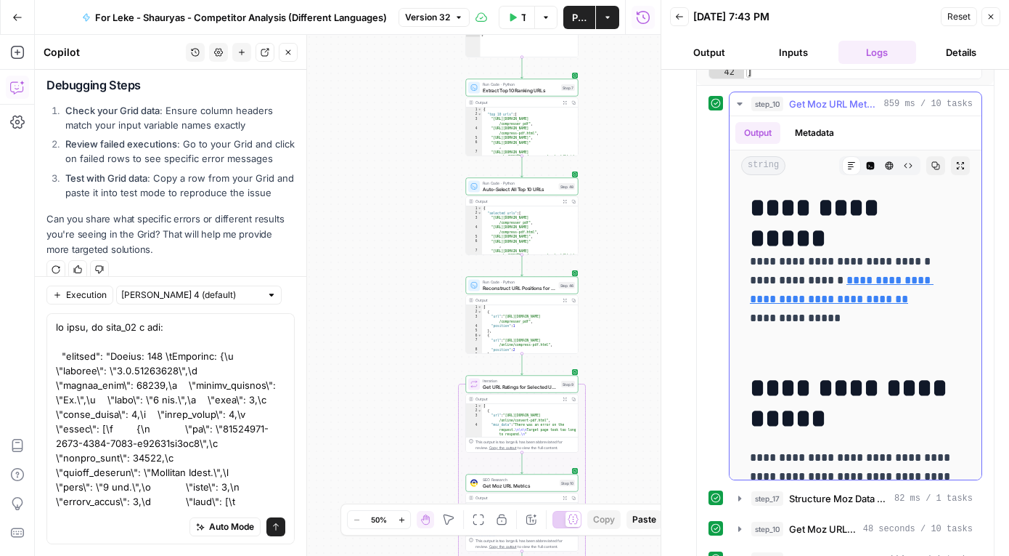
click at [757, 203] on h1 "**********" at bounding box center [855, 207] width 211 height 31
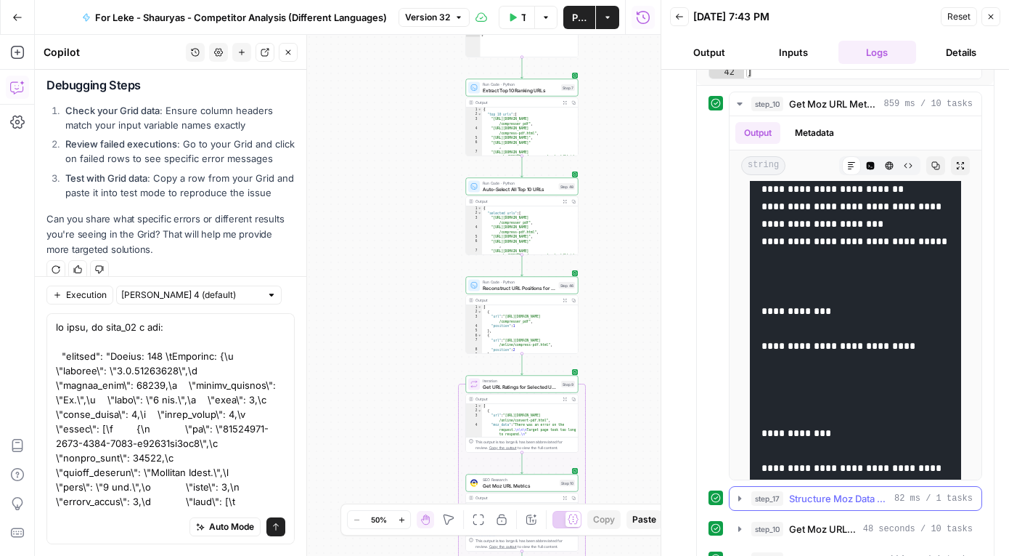
scroll to position [1455, 0]
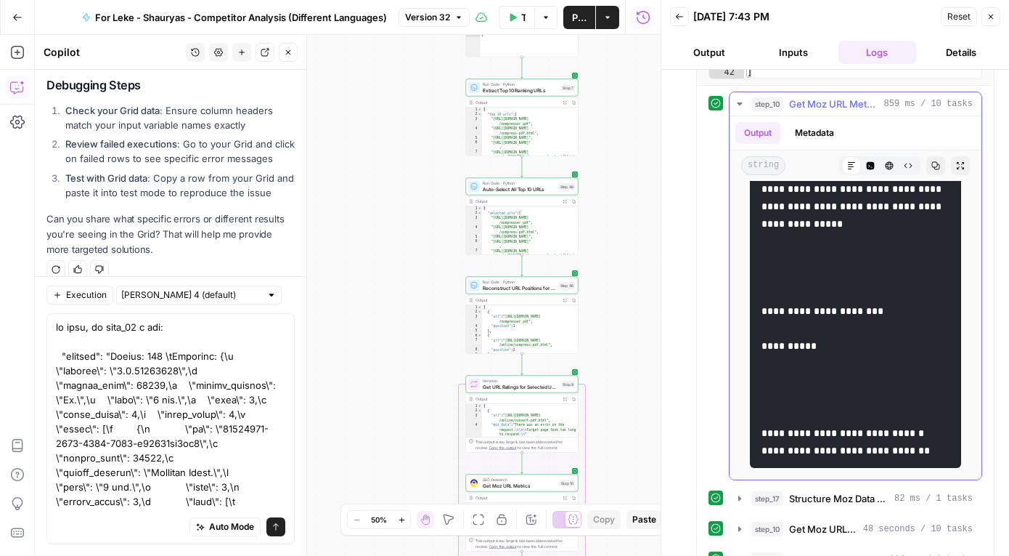
drag, startPoint x: 757, startPoint y: 203, endPoint x: 936, endPoint y: 476, distance: 326.7
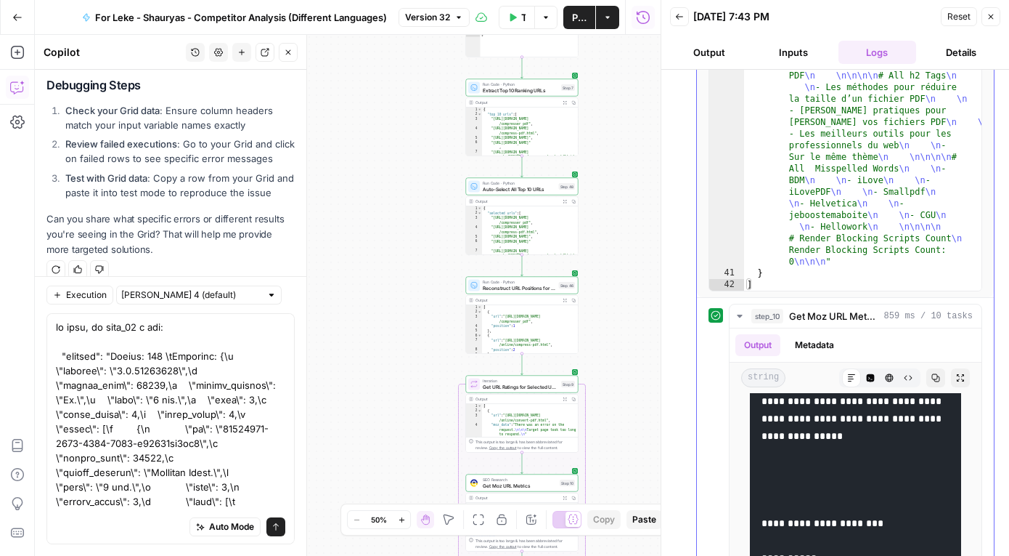
scroll to position [538, 0]
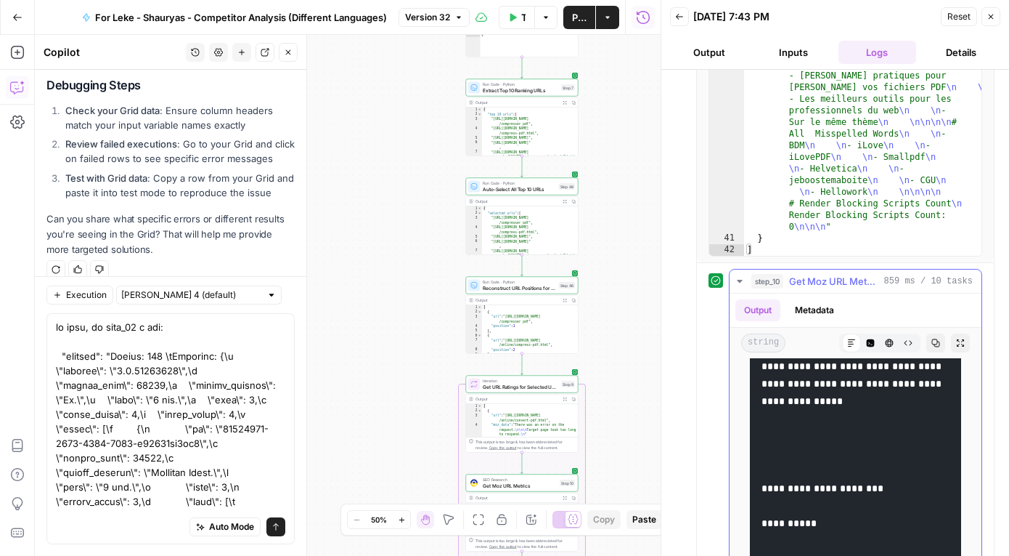
click at [739, 281] on icon "button" at bounding box center [739, 281] width 5 height 3
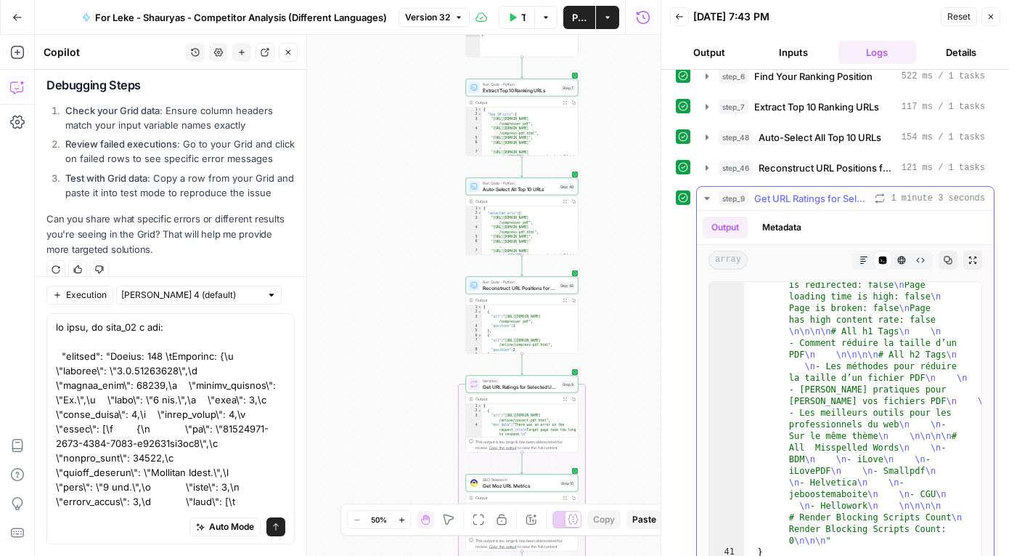
scroll to position [219, 0]
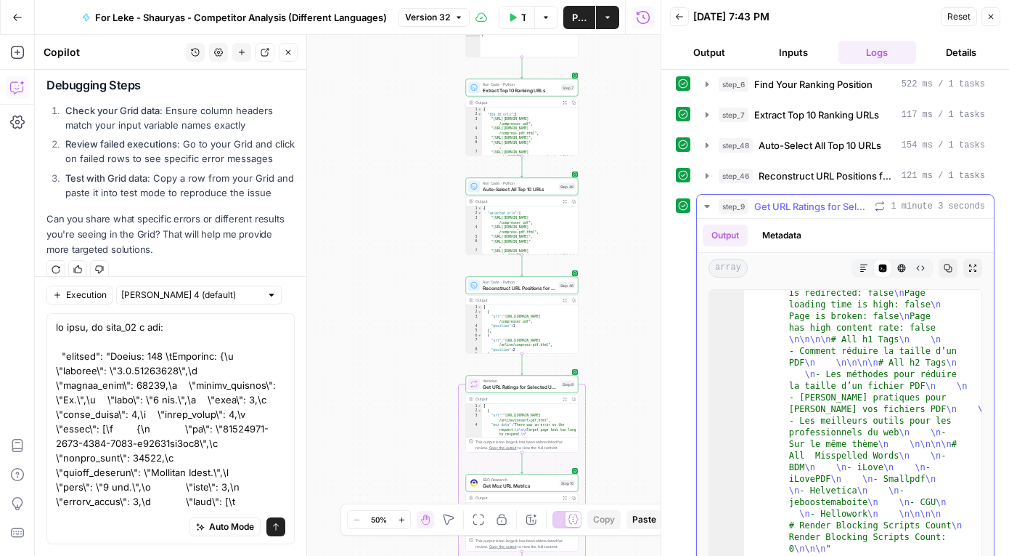
click at [712, 209] on icon "button" at bounding box center [708, 206] width 12 height 12
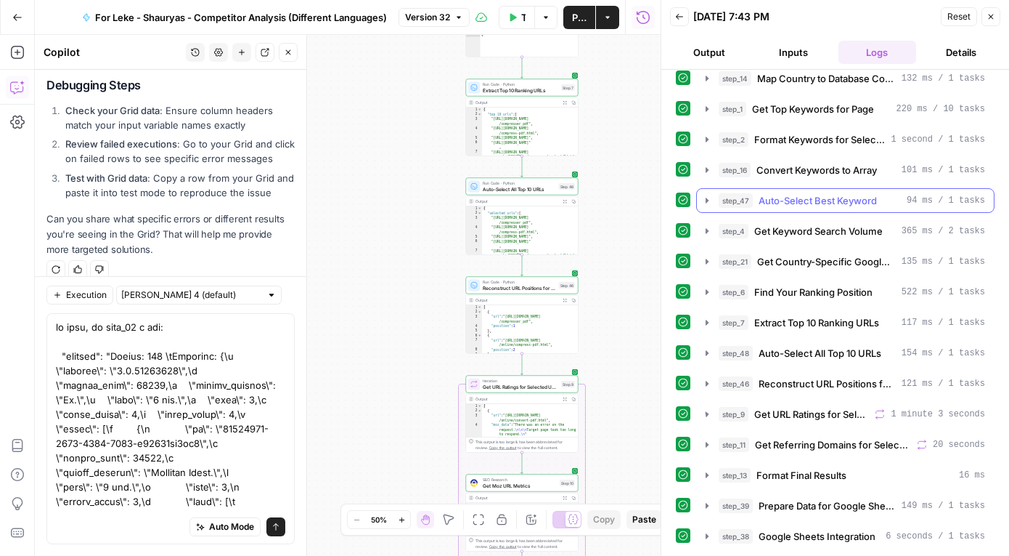
scroll to position [11, 0]
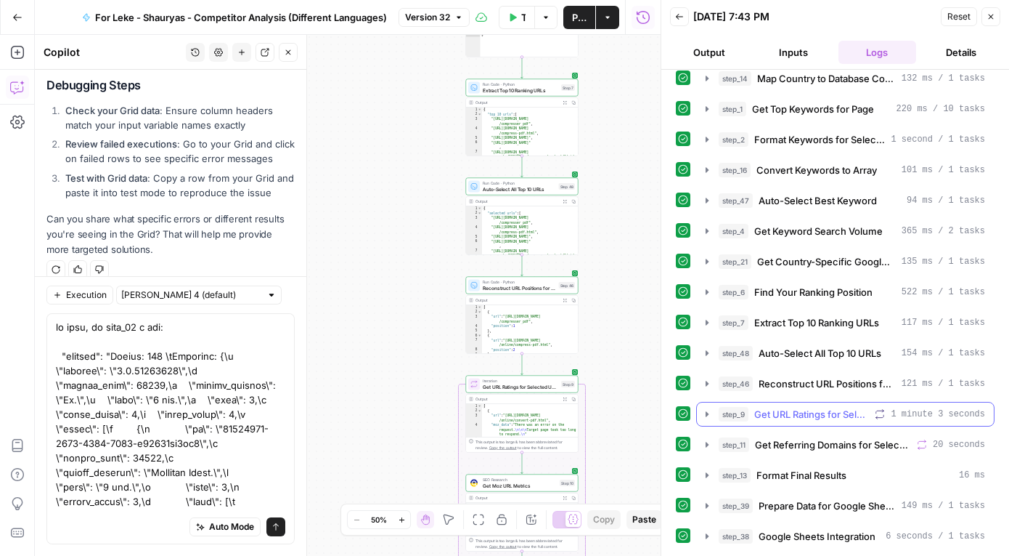
click at [706, 419] on icon "button" at bounding box center [708, 414] width 12 height 12
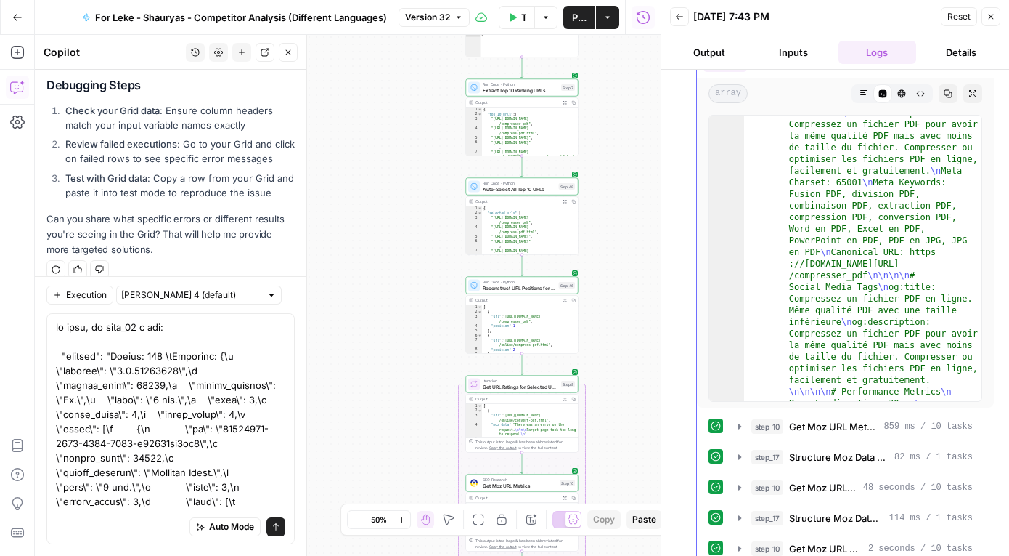
scroll to position [154, 0]
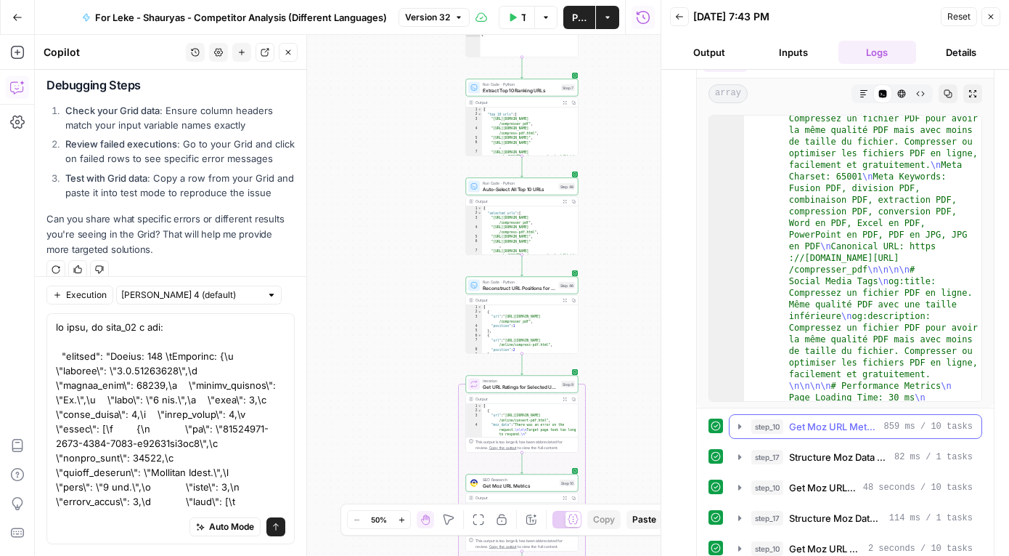
click at [741, 423] on icon "button" at bounding box center [740, 426] width 12 height 12
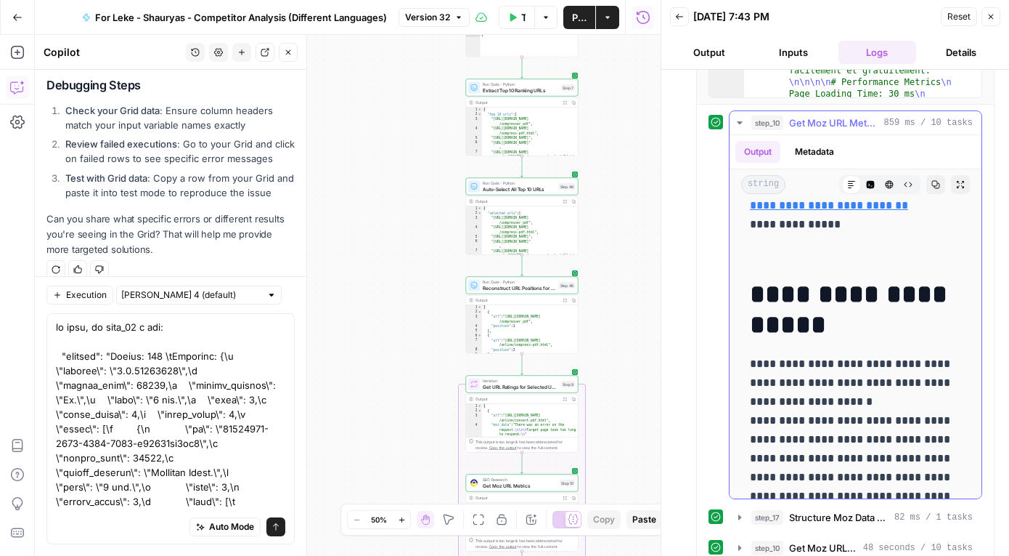
scroll to position [158, 0]
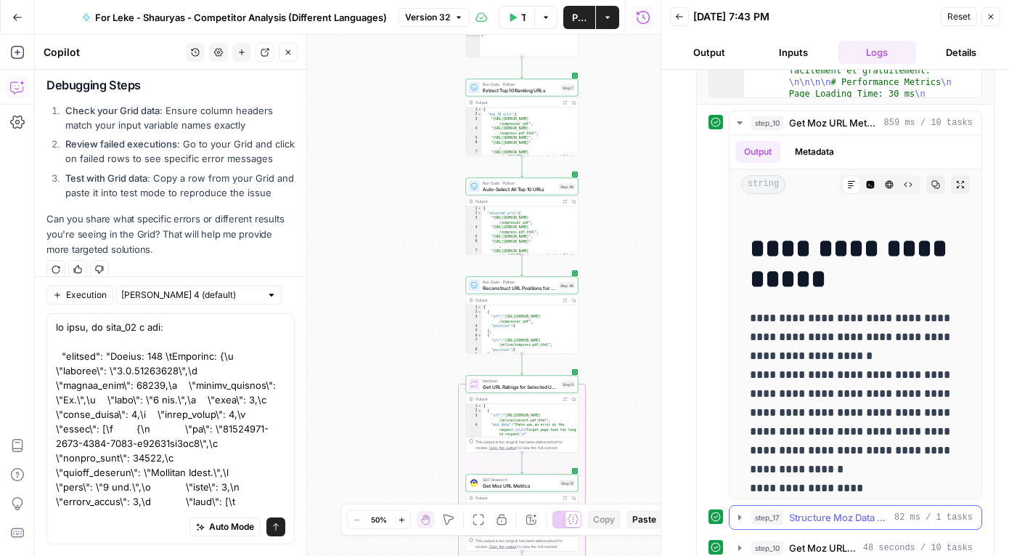
click at [738, 514] on icon "button" at bounding box center [740, 517] width 12 height 12
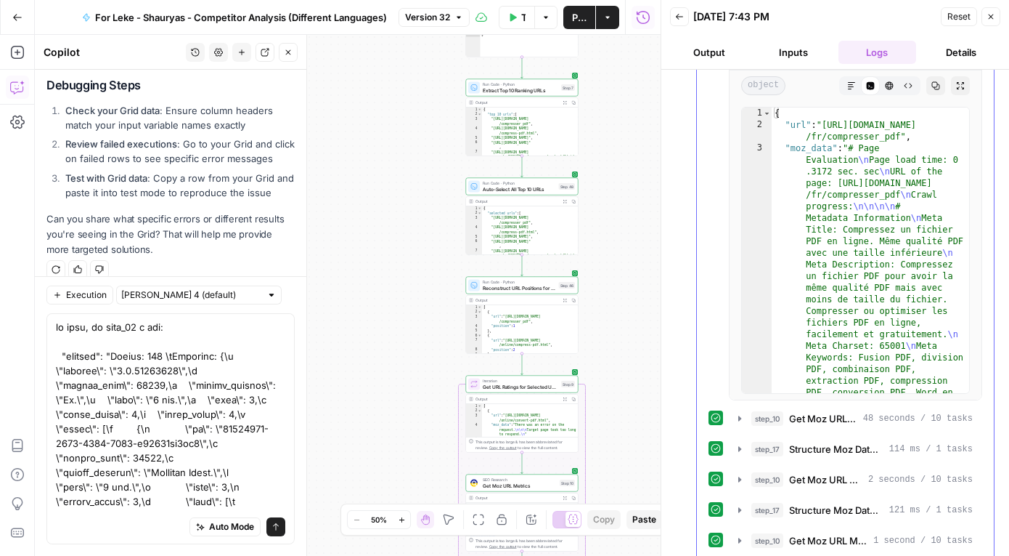
scroll to position [1185, 0]
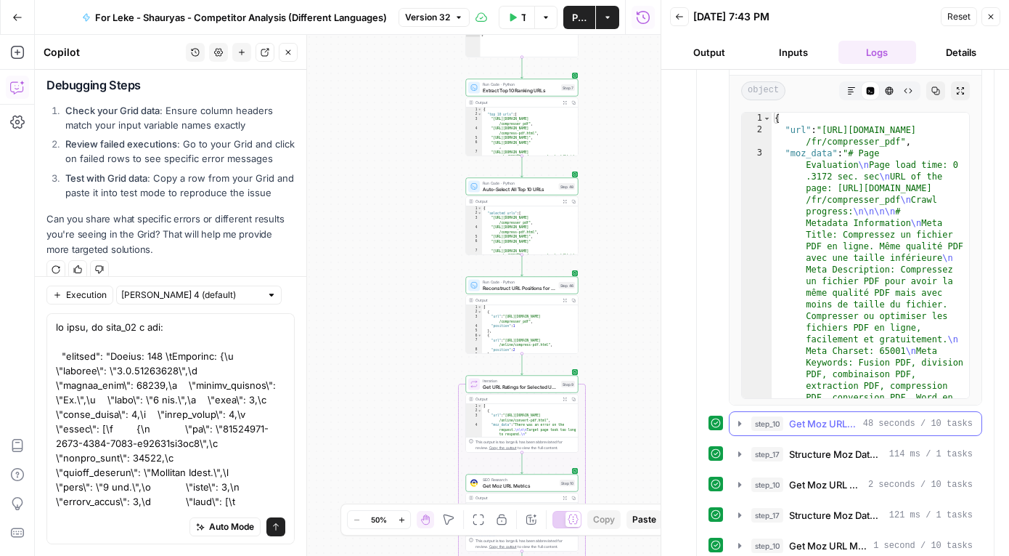
click at [737, 420] on icon "button" at bounding box center [740, 424] width 12 height 12
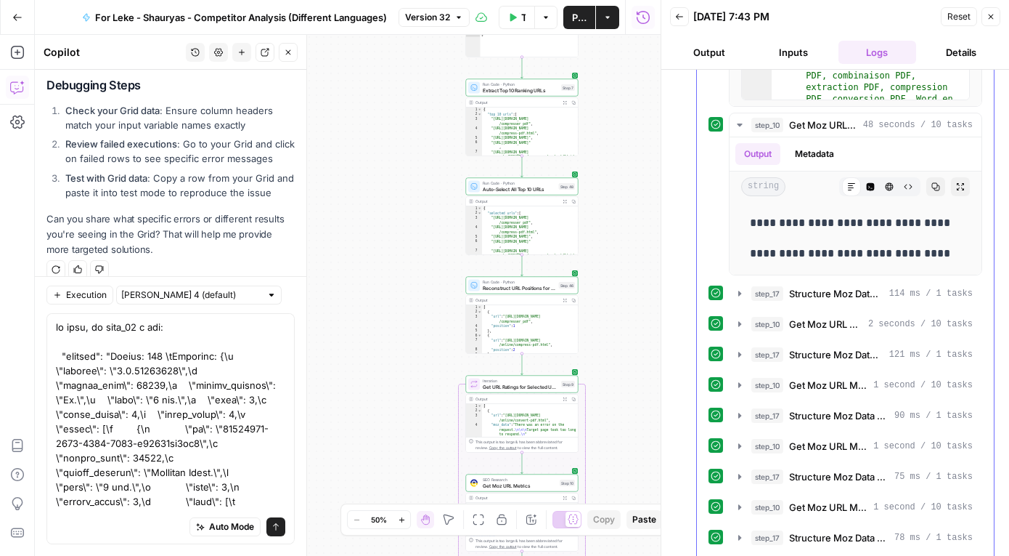
scroll to position [1479, 0]
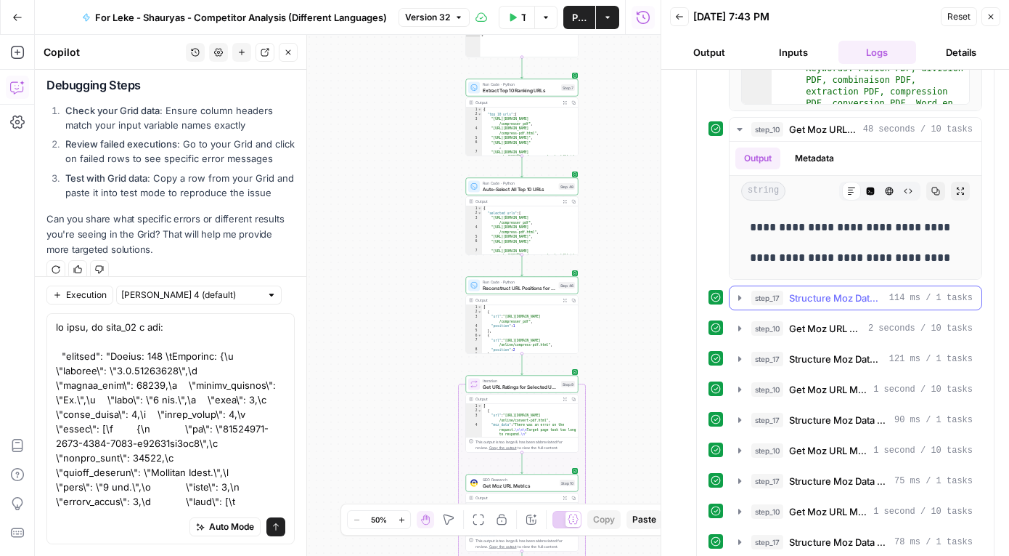
click at [739, 296] on icon "button" at bounding box center [740, 297] width 3 height 5
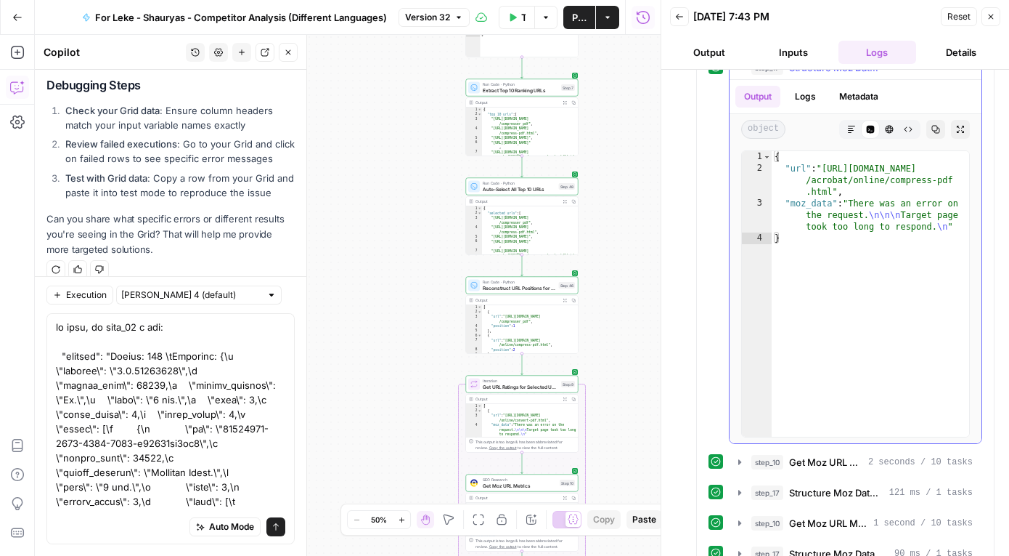
scroll to position [1736, 0]
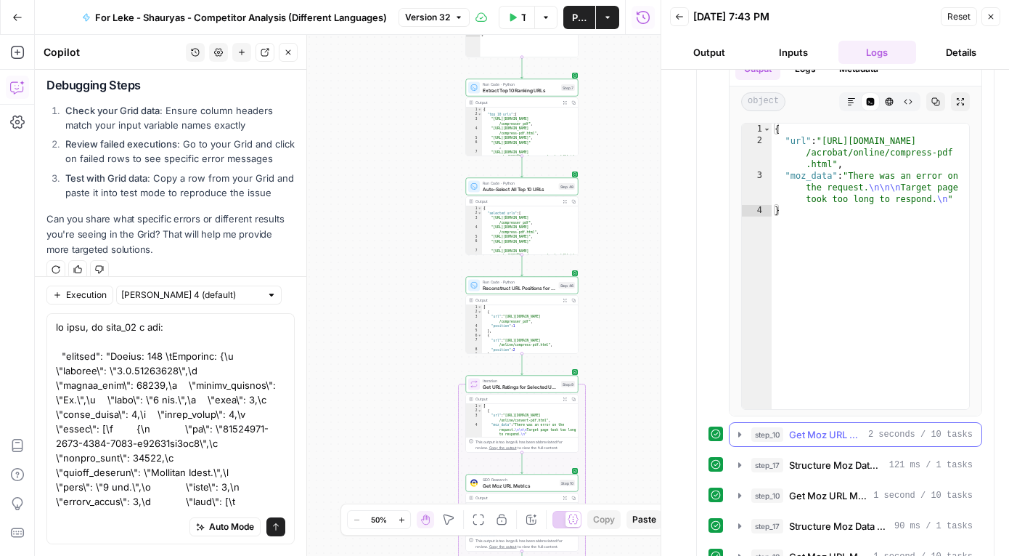
click at [740, 437] on icon "button" at bounding box center [740, 434] width 12 height 12
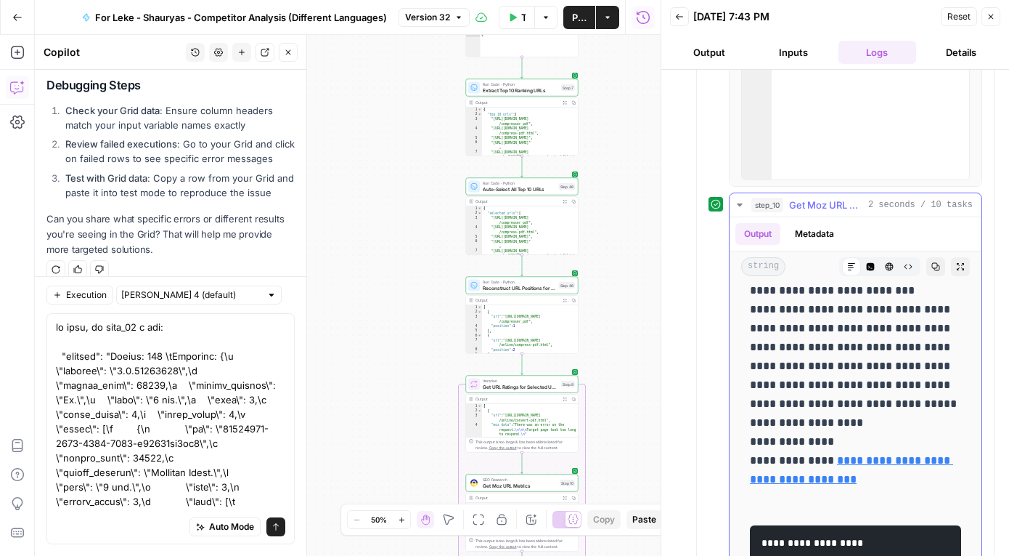
scroll to position [285, 0]
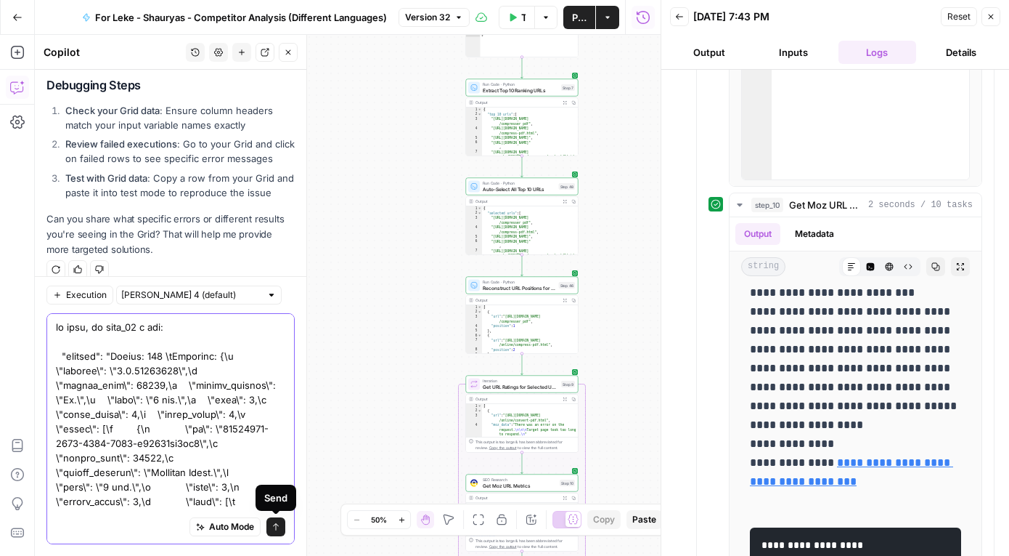
click at [275, 529] on icon "submit" at bounding box center [276, 526] width 9 height 9
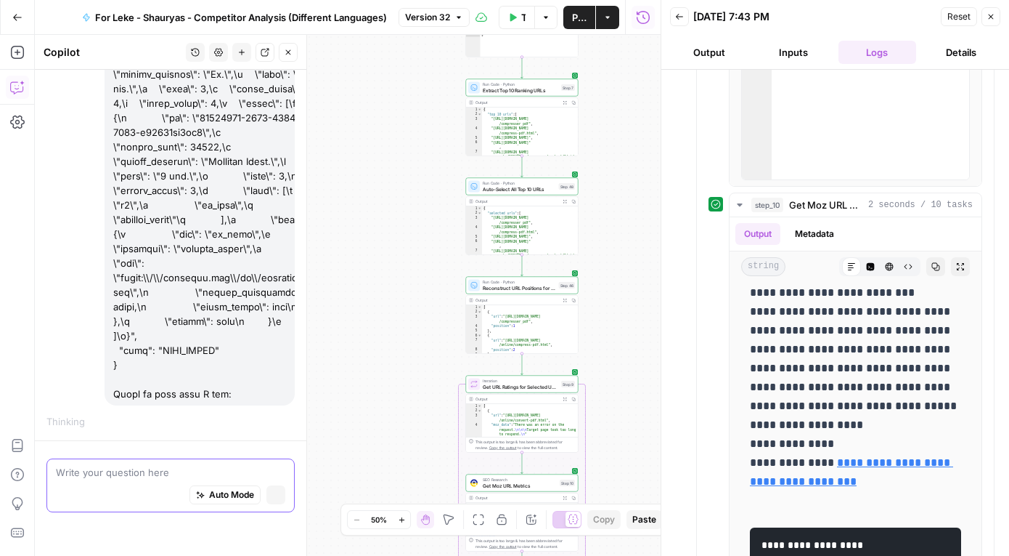
scroll to position [994, 0]
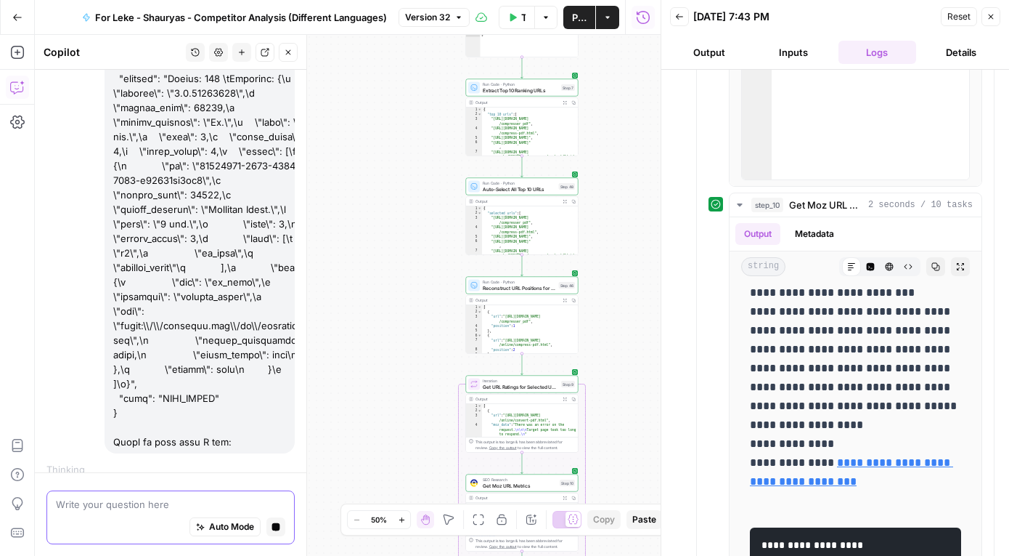
click at [150, 500] on textarea at bounding box center [170, 504] width 229 height 15
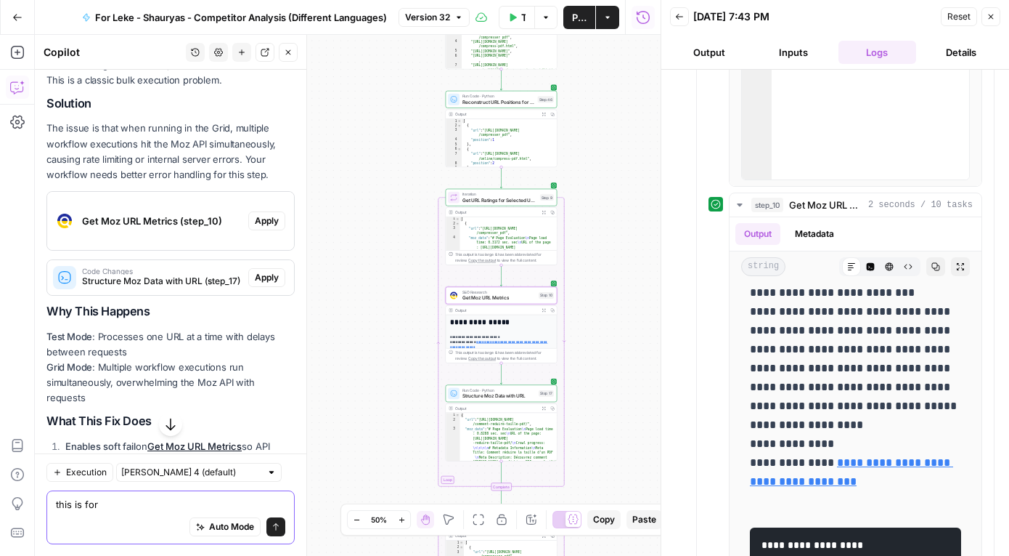
scroll to position [1430, 0]
type textarea "this is for"
click at [261, 214] on span "Apply" at bounding box center [267, 220] width 24 height 13
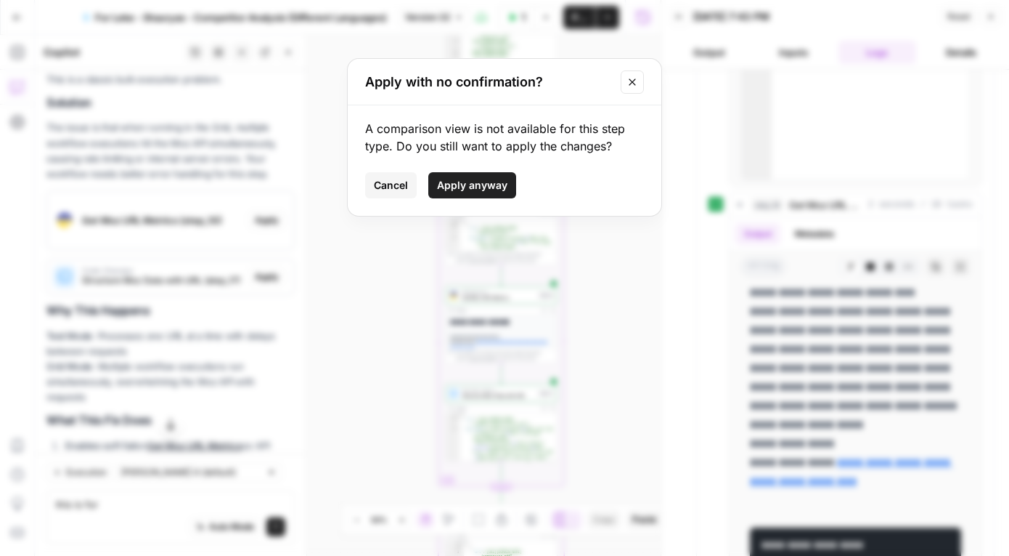
click at [474, 190] on span "Apply anyway" at bounding box center [472, 185] width 70 height 15
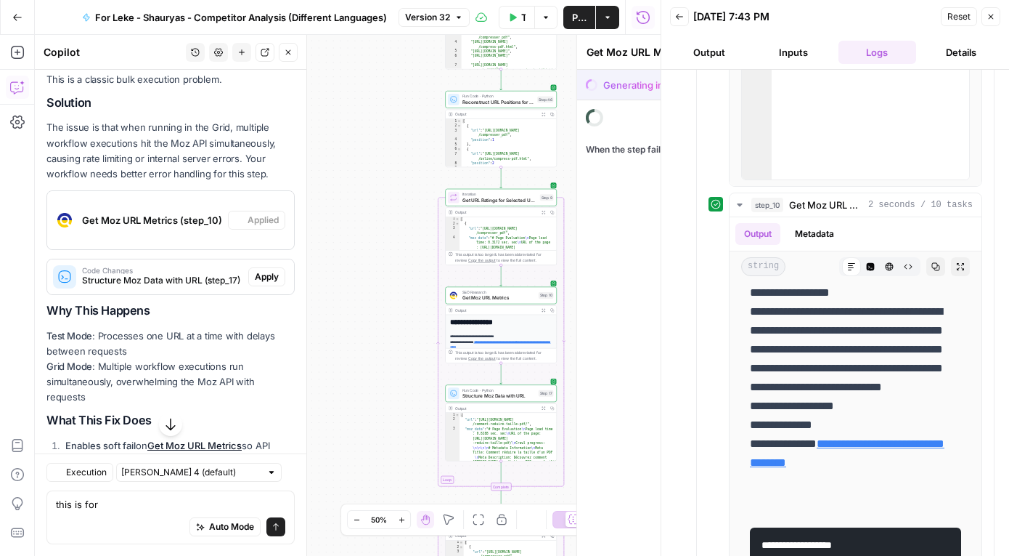
scroll to position [0, 0]
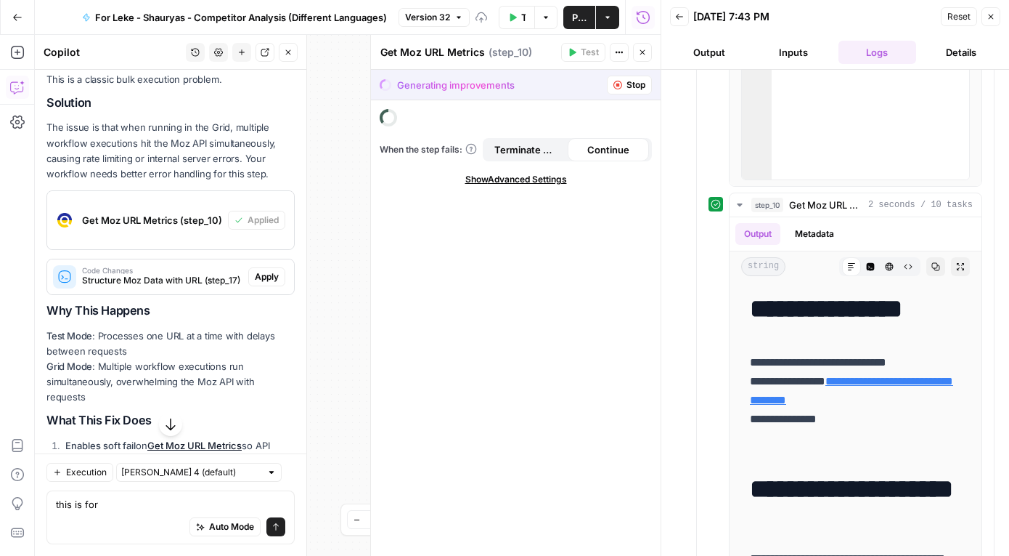
click at [272, 270] on span "Apply" at bounding box center [267, 276] width 24 height 13
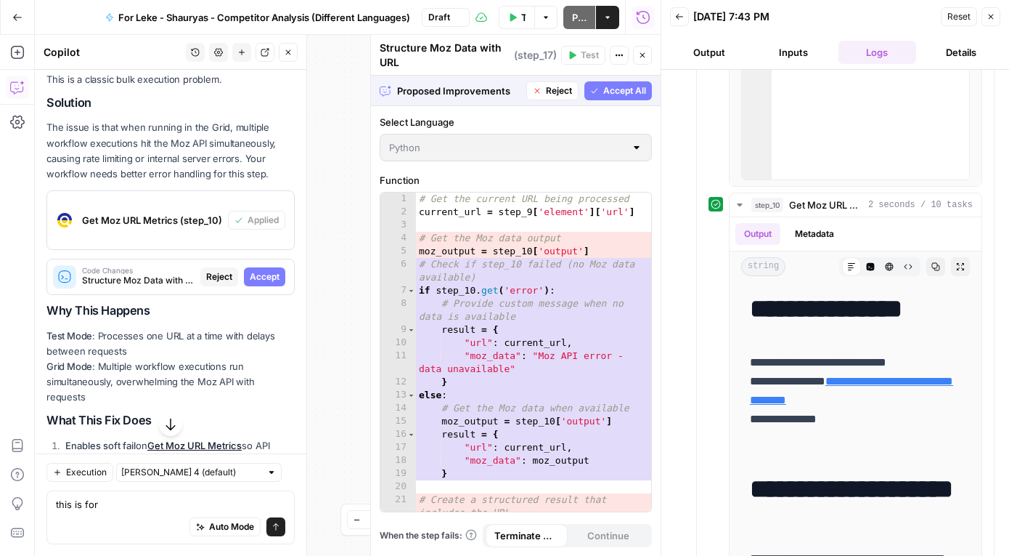
click at [271, 270] on span "Accept" at bounding box center [265, 276] width 30 height 13
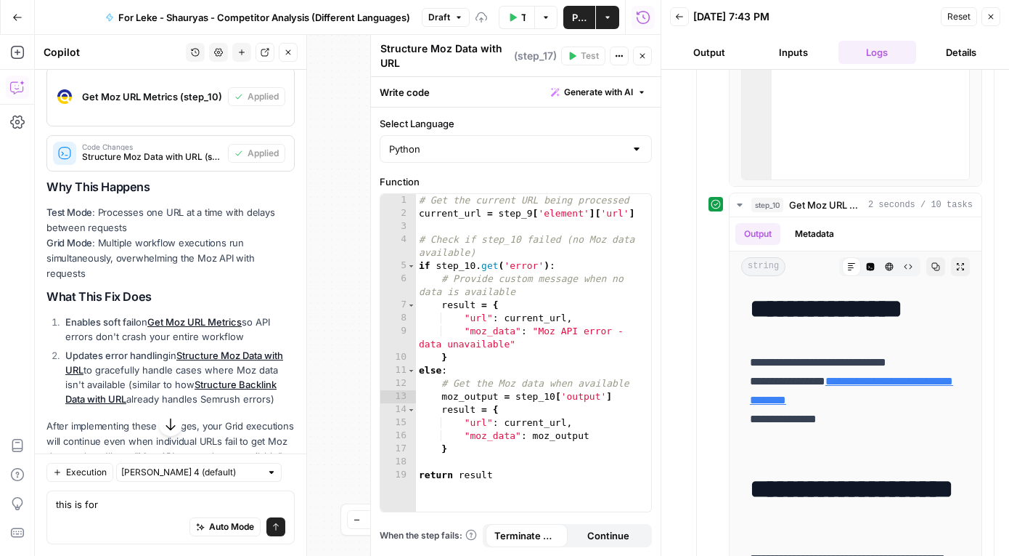
scroll to position [1630, 0]
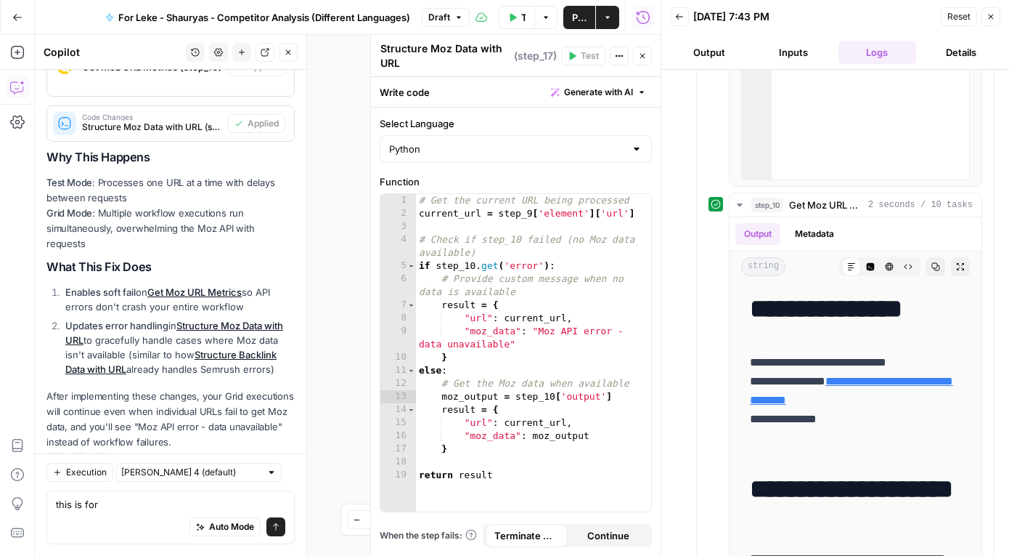
click at [564, 15] on button "Publish" at bounding box center [580, 17] width 32 height 23
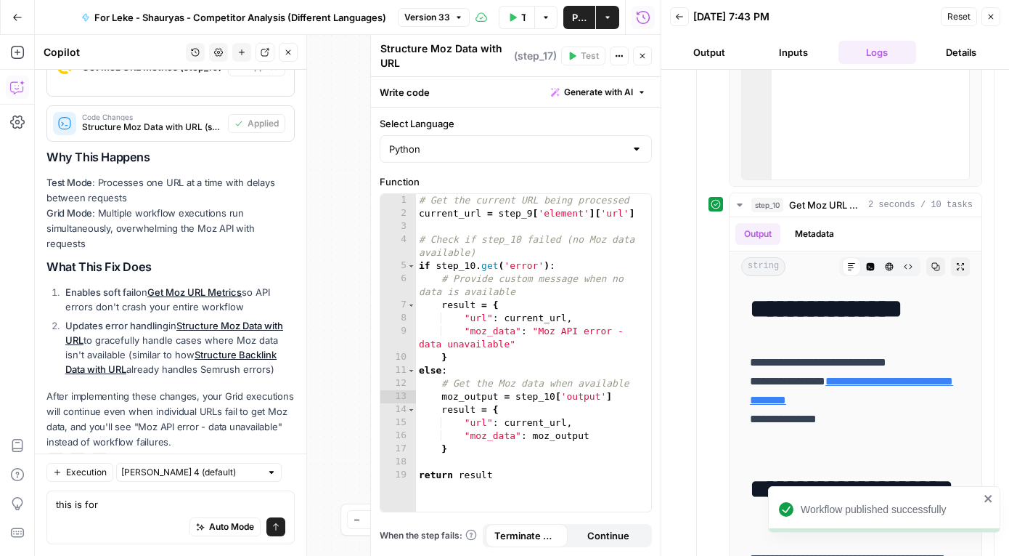
click at [17, 12] on icon "button" at bounding box center [17, 17] width 10 height 10
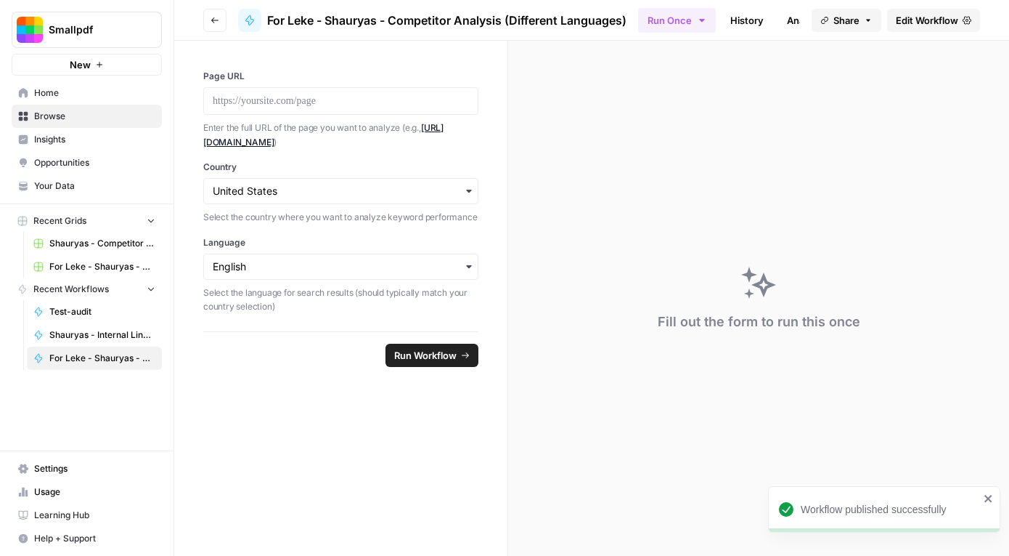
click at [73, 116] on span "Browse" at bounding box center [94, 116] width 121 height 13
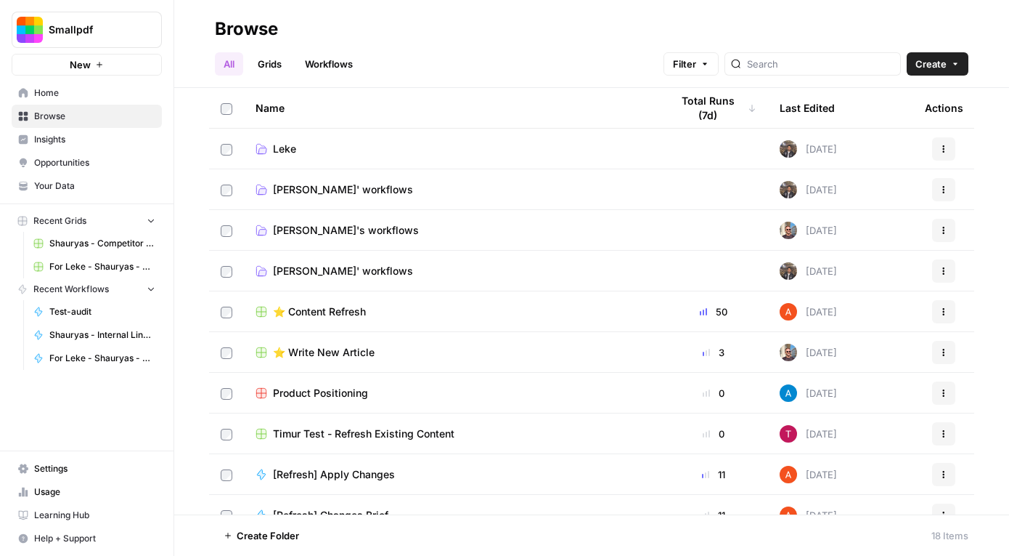
click at [334, 145] on link "Leke" at bounding box center [452, 149] width 392 height 15
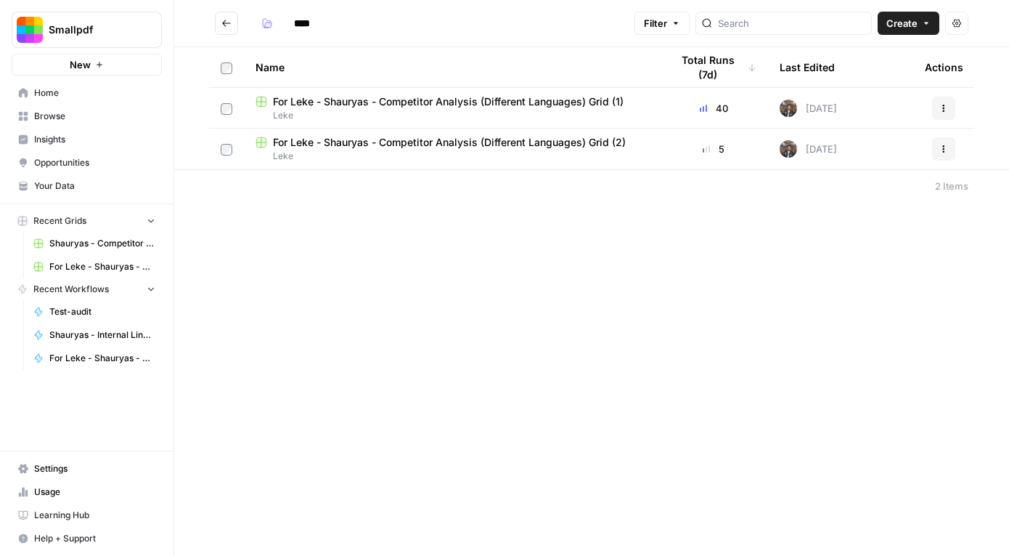
click at [374, 146] on span "For Leke - Shauryas - Competitor Analysis (Different Languages) Grid (2)" at bounding box center [449, 142] width 353 height 15
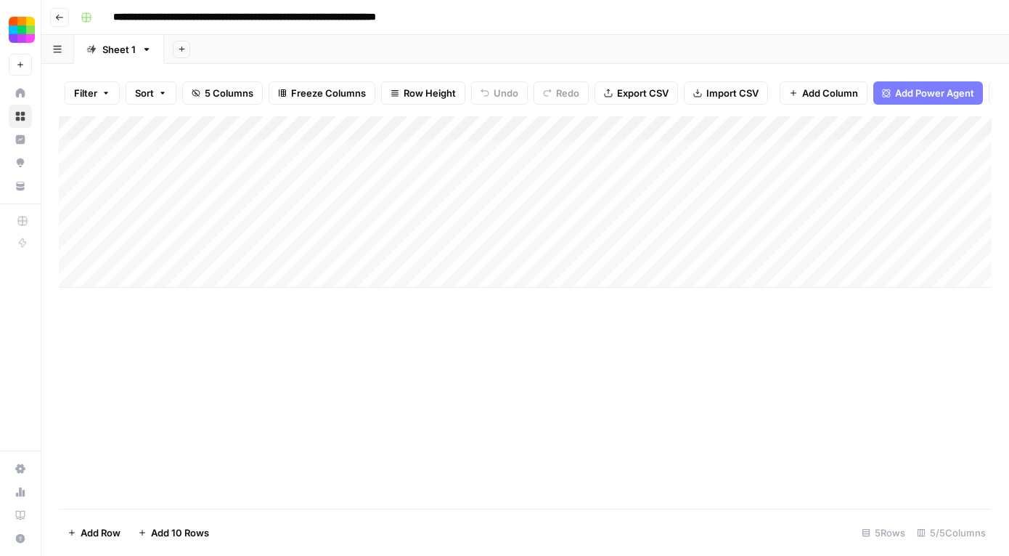
click at [237, 150] on div "Add Column" at bounding box center [525, 201] width 933 height 171
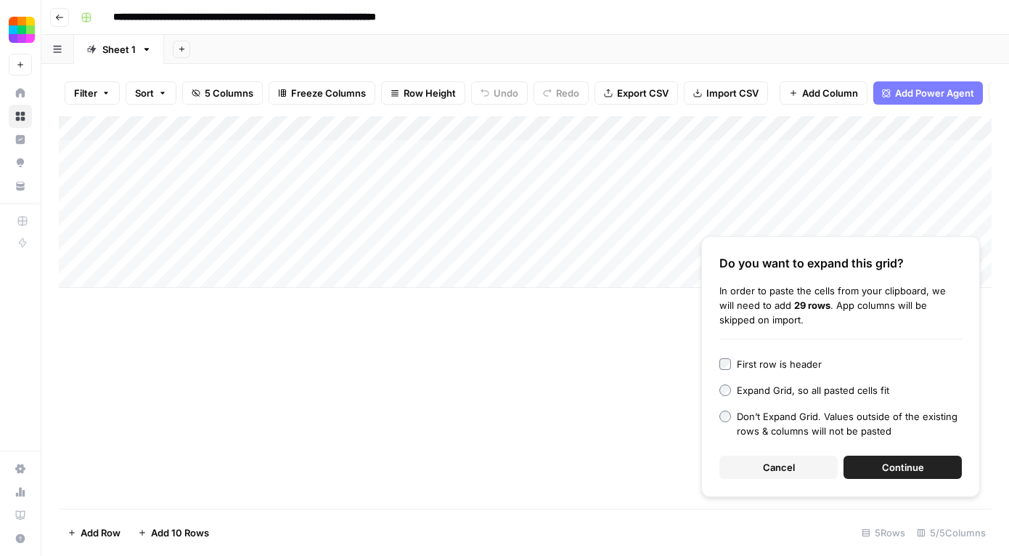
click at [878, 465] on button "Continue" at bounding box center [903, 466] width 118 height 23
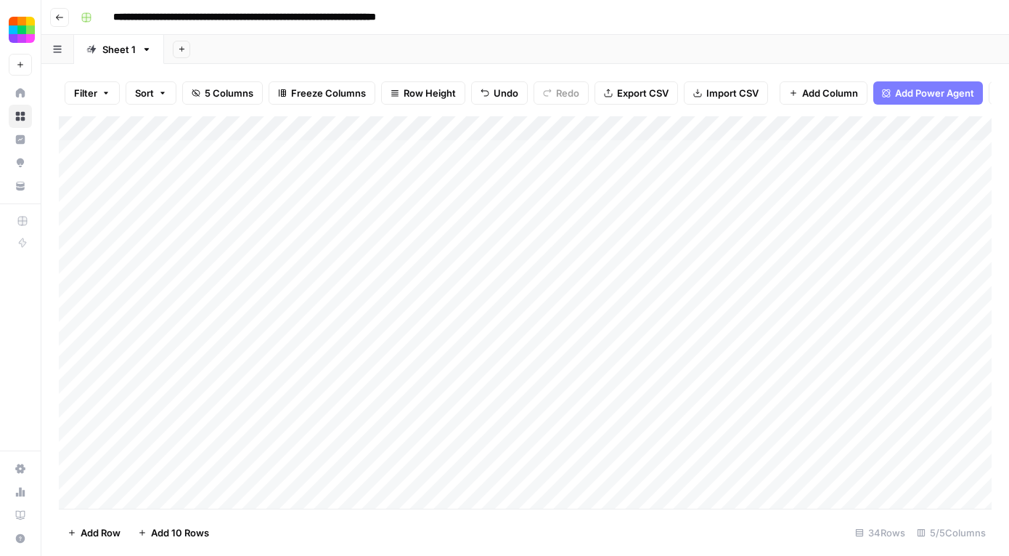
click at [411, 251] on div "Add Column" at bounding box center [525, 312] width 933 height 392
drag, startPoint x: 411, startPoint y: 251, endPoint x: 503, endPoint y: 257, distance: 91.7
click at [503, 257] on div "Add Column" at bounding box center [525, 312] width 933 height 392
drag, startPoint x: 580, startPoint y: 263, endPoint x: 558, endPoint y: 558, distance: 296.4
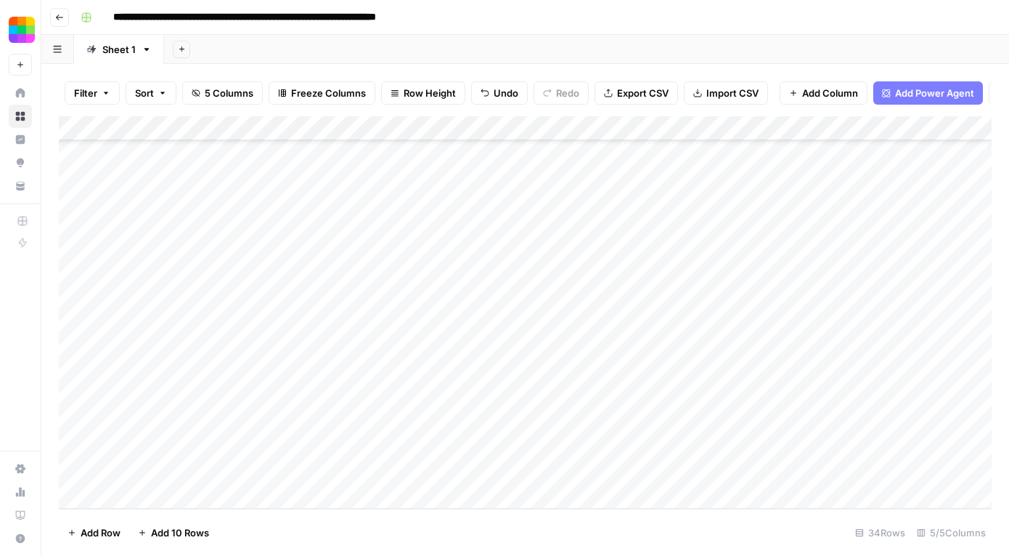
click at [558, 555] on html "**********" at bounding box center [504, 278] width 1009 height 556
click at [930, 131] on div "Add Column" at bounding box center [525, 312] width 933 height 392
click at [923, 163] on span "All Rows" at bounding box center [947, 162] width 92 height 15
click at [663, 154] on div "Add Column" at bounding box center [525, 312] width 933 height 392
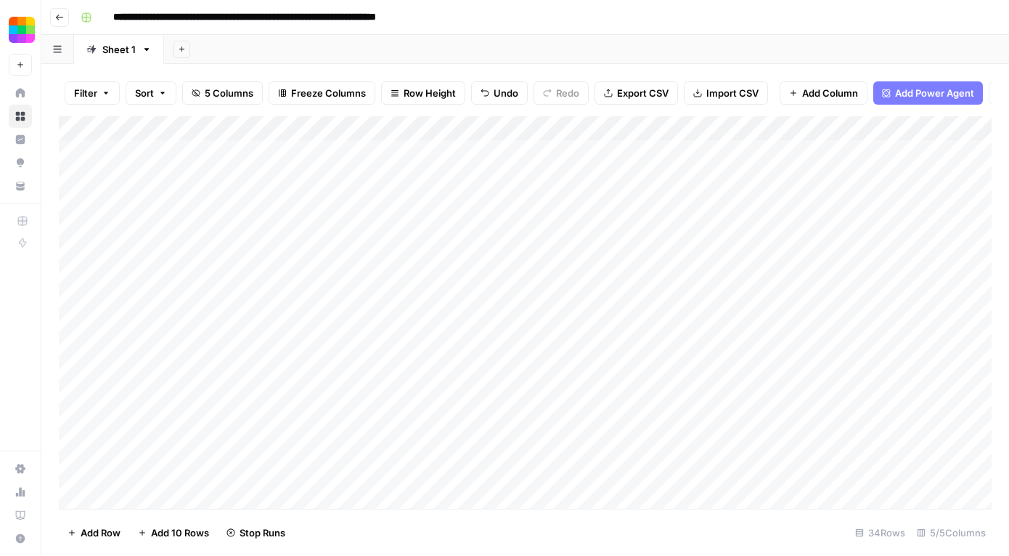
click at [663, 154] on div "Add Column" at bounding box center [525, 312] width 933 height 392
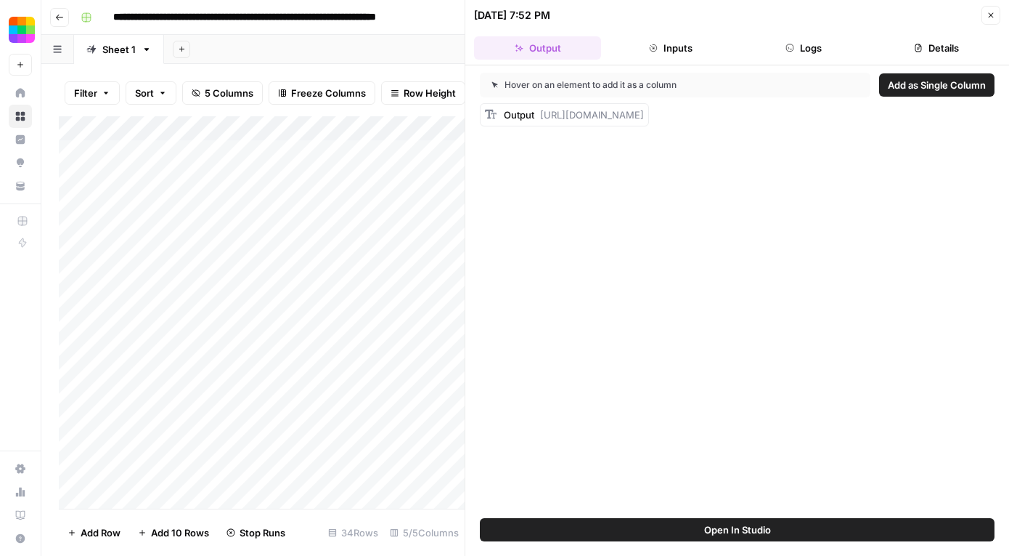
click at [693, 57] on button "Inputs" at bounding box center [670, 47] width 127 height 23
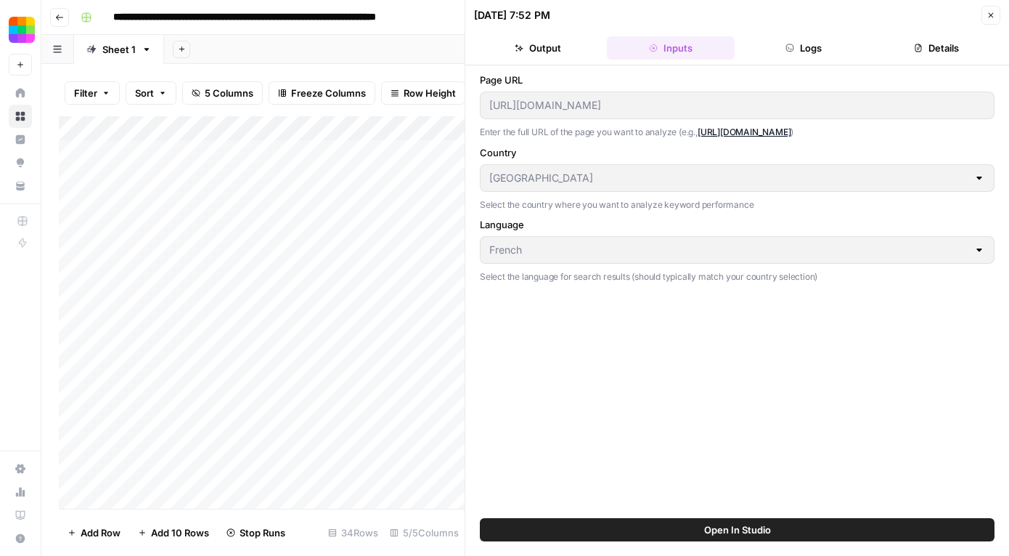
click at [762, 54] on button "Logs" at bounding box center [804, 47] width 127 height 23
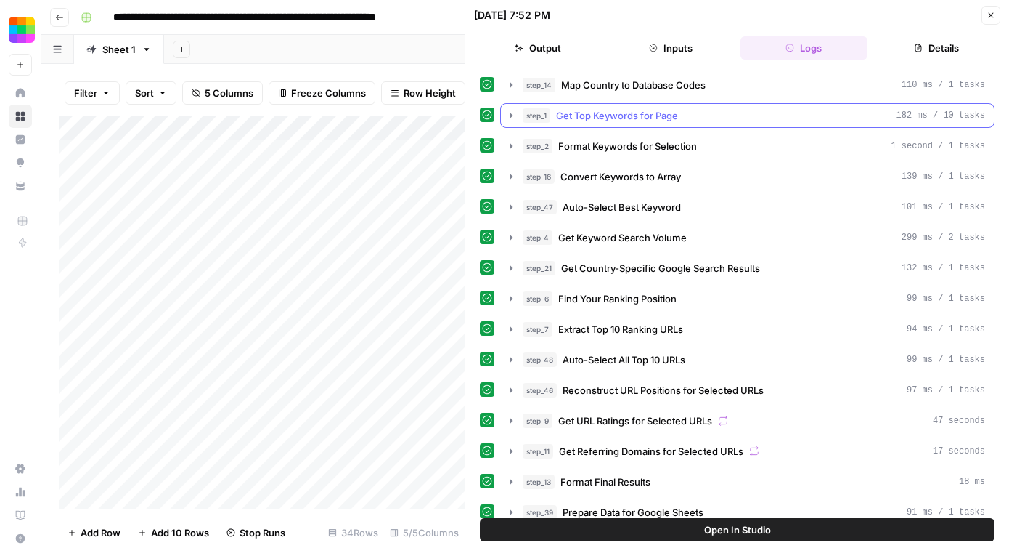
click at [511, 111] on icon "button" at bounding box center [511, 116] width 12 height 12
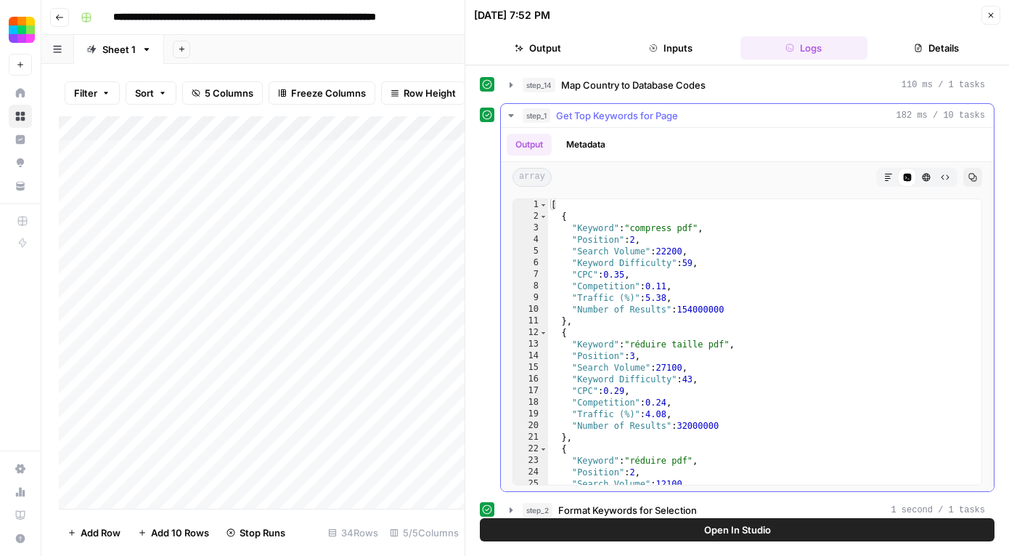
click at [511, 111] on icon "button" at bounding box center [511, 116] width 12 height 12
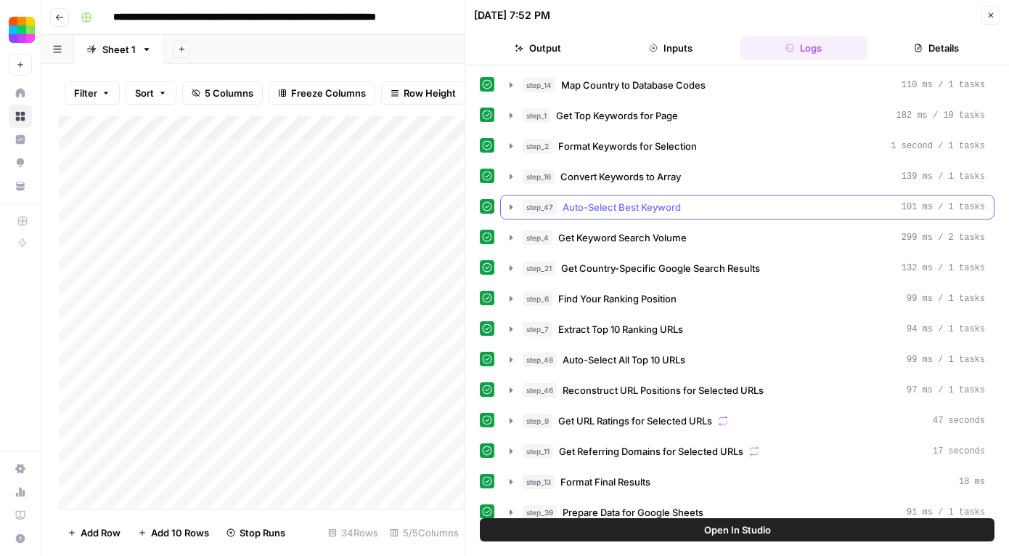
click at [514, 209] on icon "button" at bounding box center [511, 207] width 12 height 12
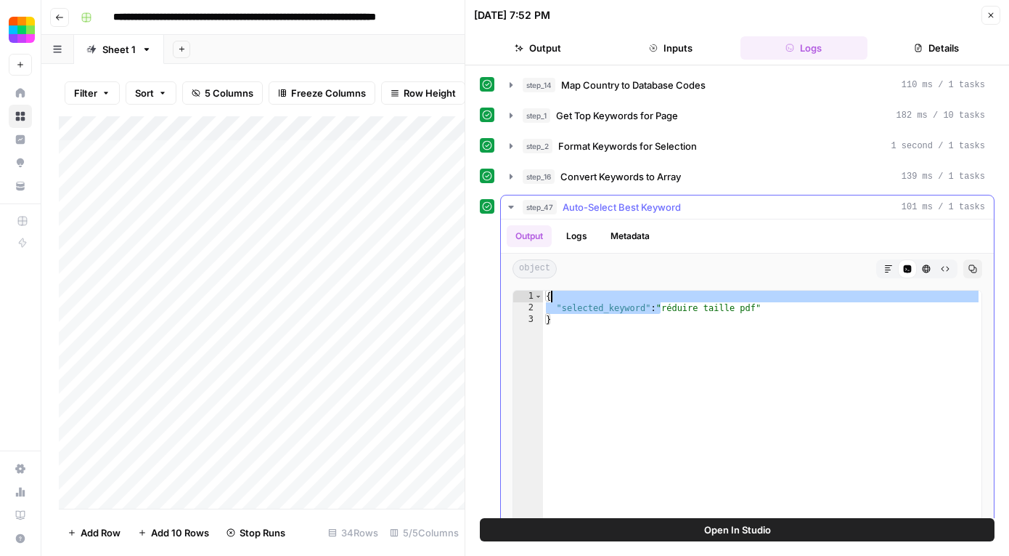
drag, startPoint x: 662, startPoint y: 308, endPoint x: 767, endPoint y: 300, distance: 104.9
click at [768, 300] on div "{ "selected_keyword" : "réduire taille pdf" }" at bounding box center [762, 444] width 439 height 309
type textarea "**********"
click at [996, 12] on button "Close" at bounding box center [991, 15] width 19 height 19
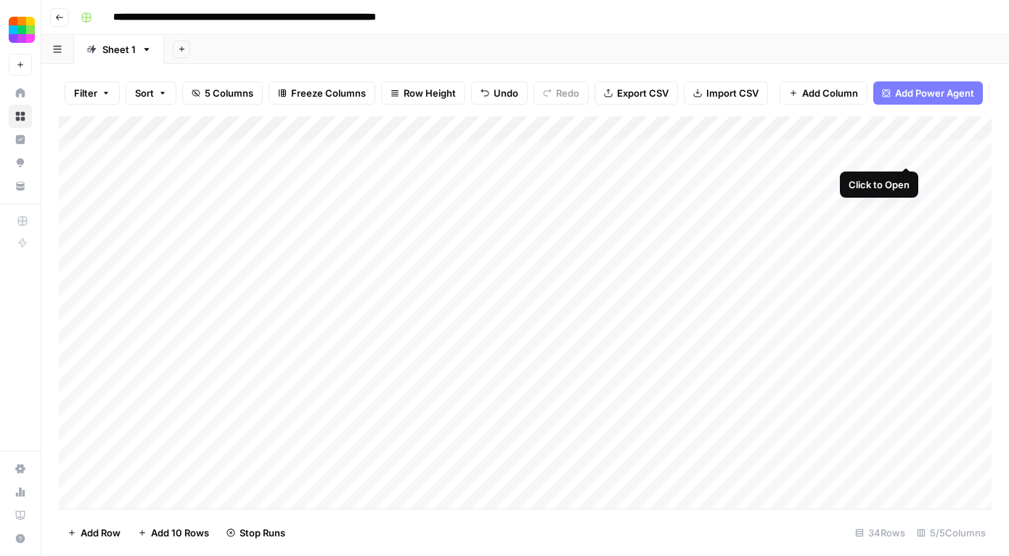
click at [889, 156] on div "Add Column" at bounding box center [525, 312] width 933 height 392
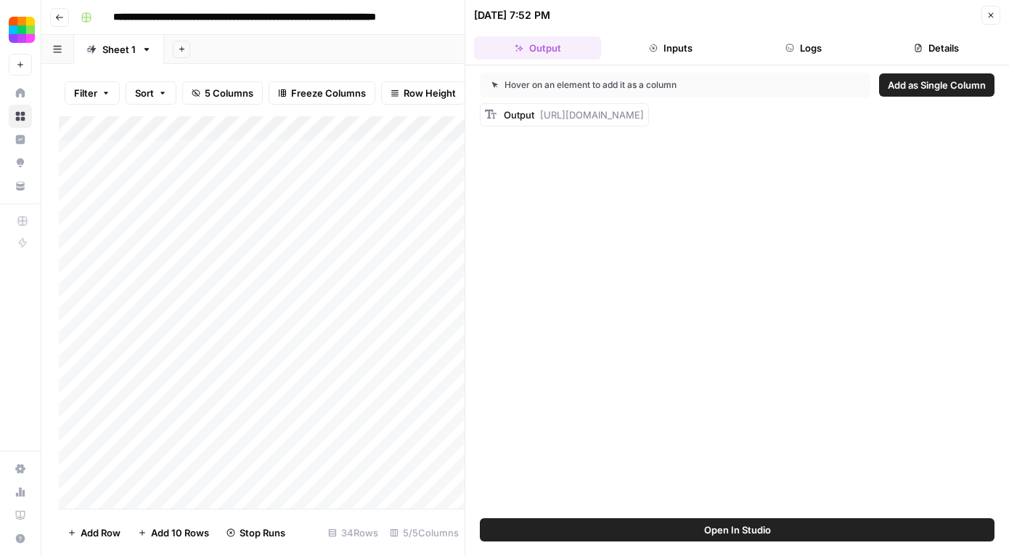
click at [919, 51] on icon "button" at bounding box center [919, 48] width 7 height 8
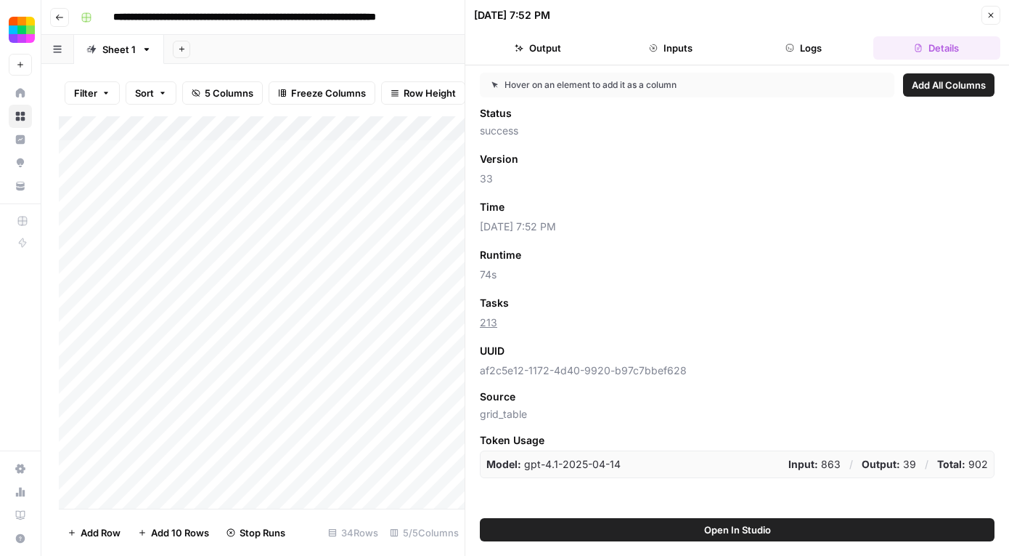
click at [845, 51] on button "Logs" at bounding box center [804, 47] width 127 height 23
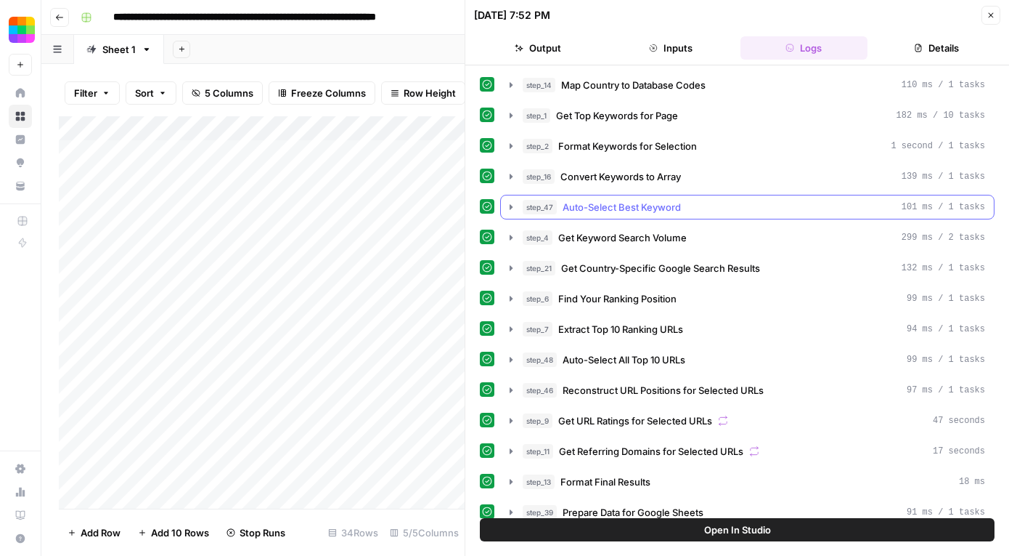
click at [508, 205] on icon "button" at bounding box center [511, 207] width 12 height 12
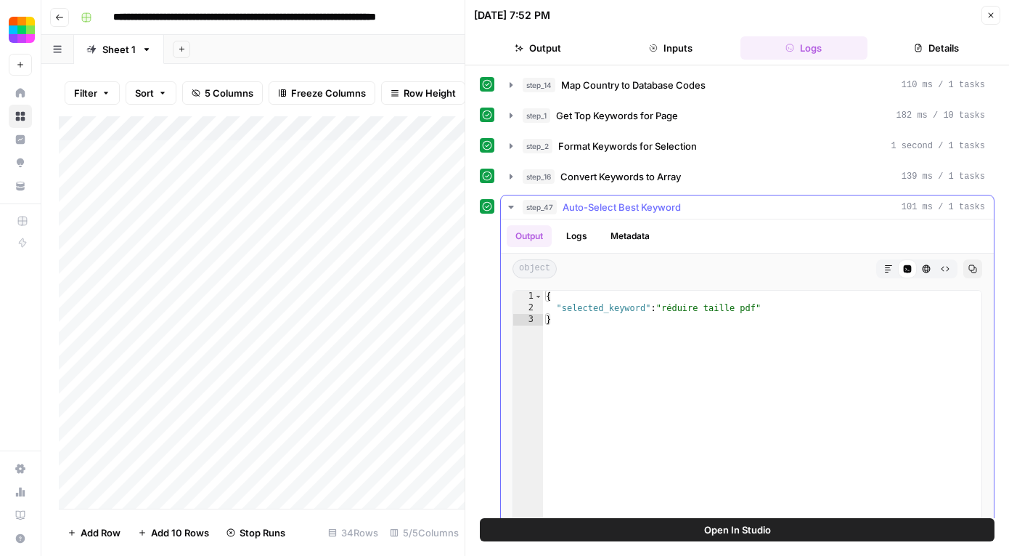
type textarea "**********"
drag, startPoint x: 659, startPoint y: 306, endPoint x: 793, endPoint y: 306, distance: 134.4
click at [793, 306] on div "{ "selected_keyword" : "réduire taille pdf" }" at bounding box center [762, 444] width 439 height 309
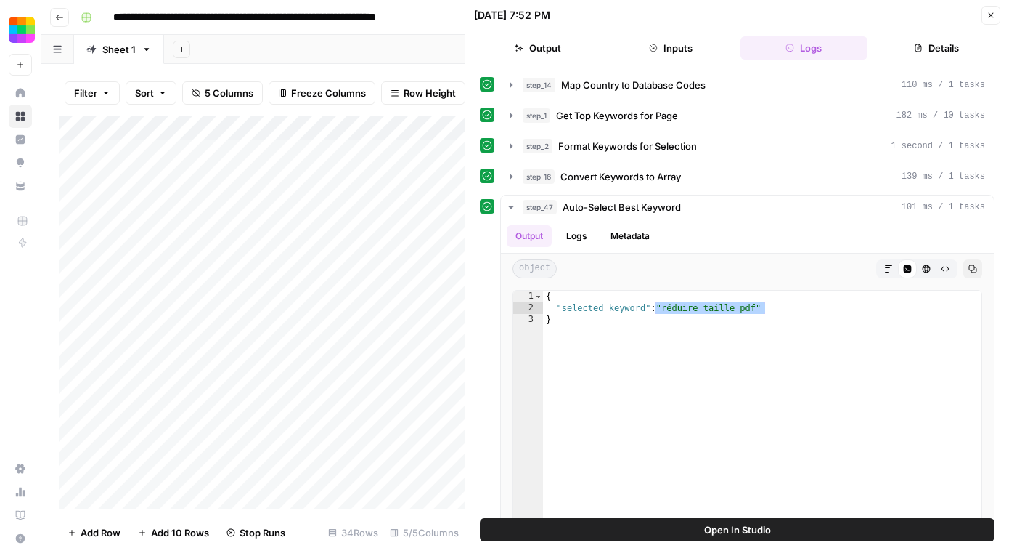
click at [991, 9] on button "Close" at bounding box center [991, 15] width 19 height 19
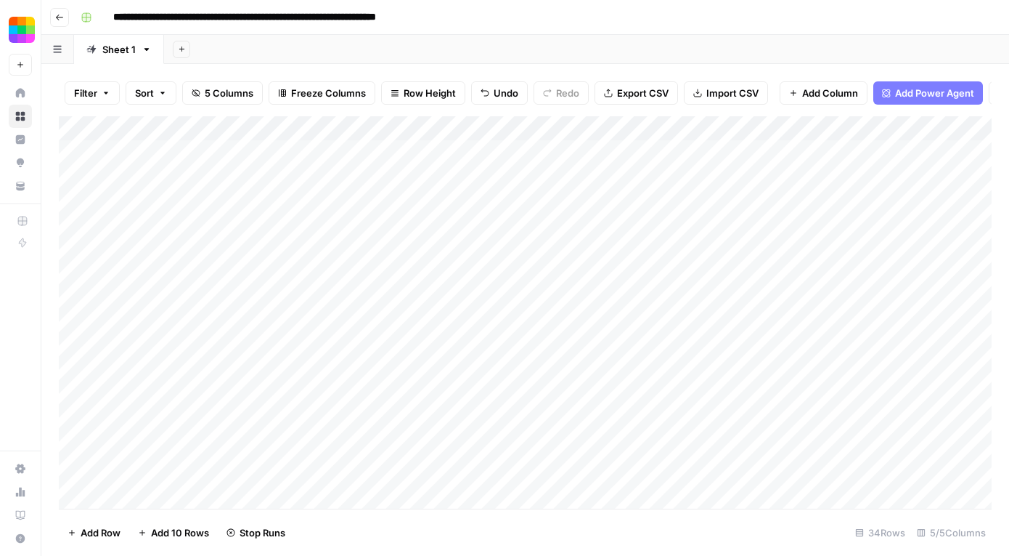
click at [864, 174] on div "Add Column" at bounding box center [525, 312] width 933 height 392
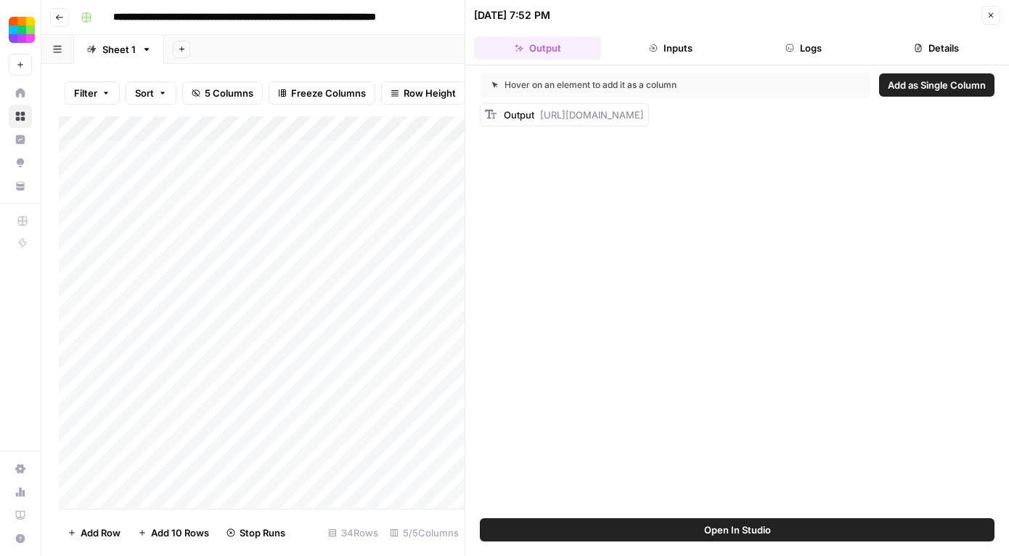
click at [799, 49] on button "Logs" at bounding box center [804, 47] width 127 height 23
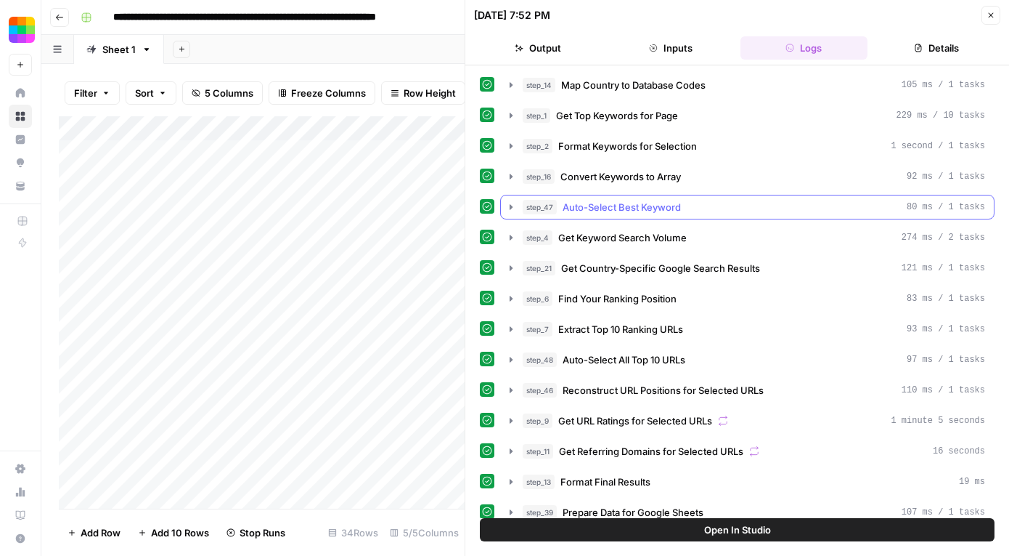
click at [508, 206] on icon "button" at bounding box center [511, 207] width 12 height 12
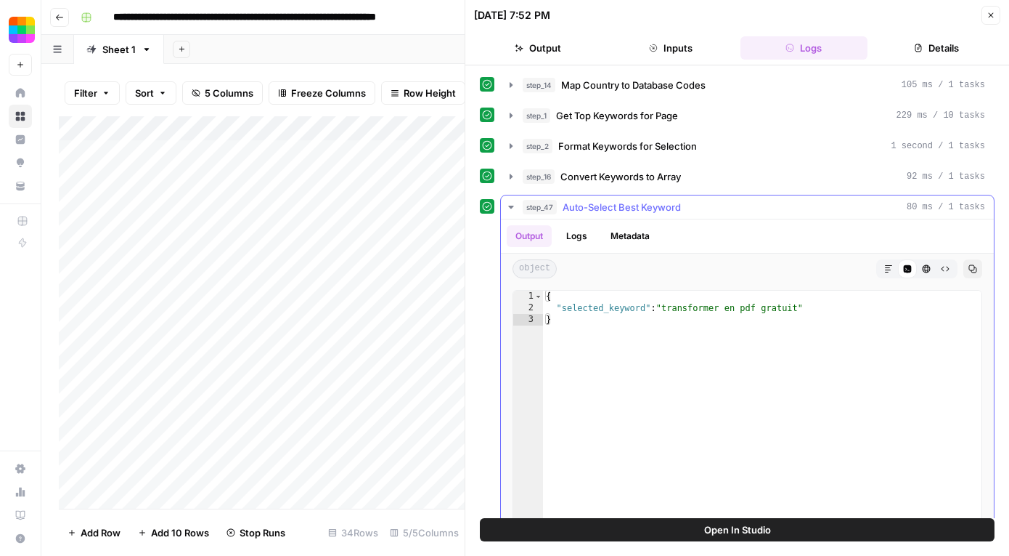
click at [511, 206] on icon "button" at bounding box center [510, 207] width 5 height 3
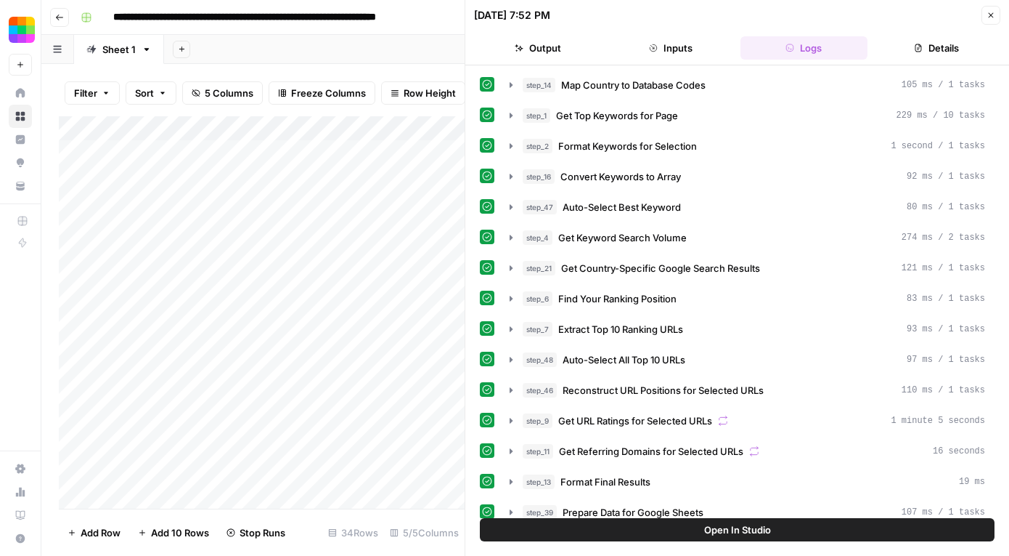
click at [989, 22] on button "Close" at bounding box center [991, 15] width 19 height 19
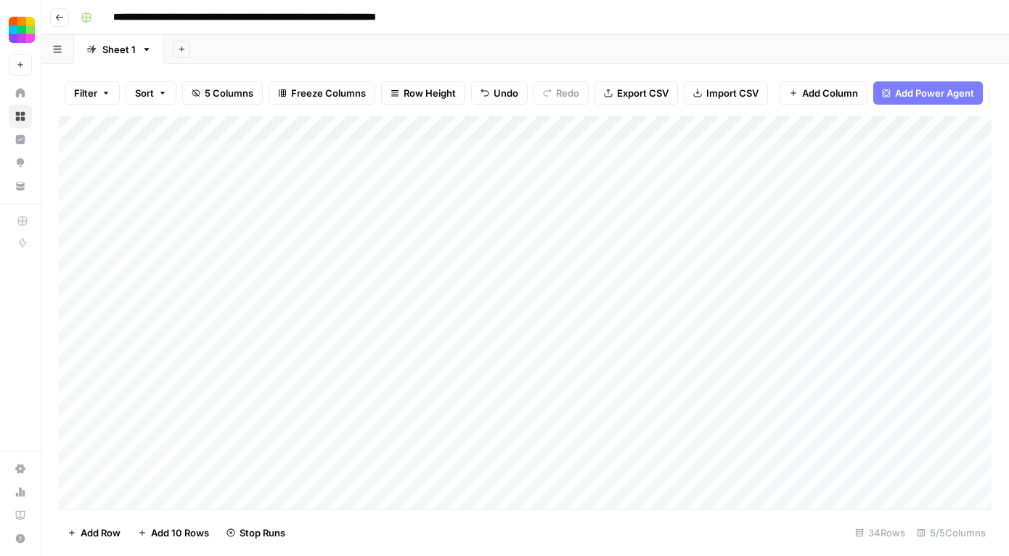
click at [894, 272] on div "Add Column" at bounding box center [525, 312] width 933 height 392
click at [848, 283] on div "Add Column" at bounding box center [525, 312] width 933 height 392
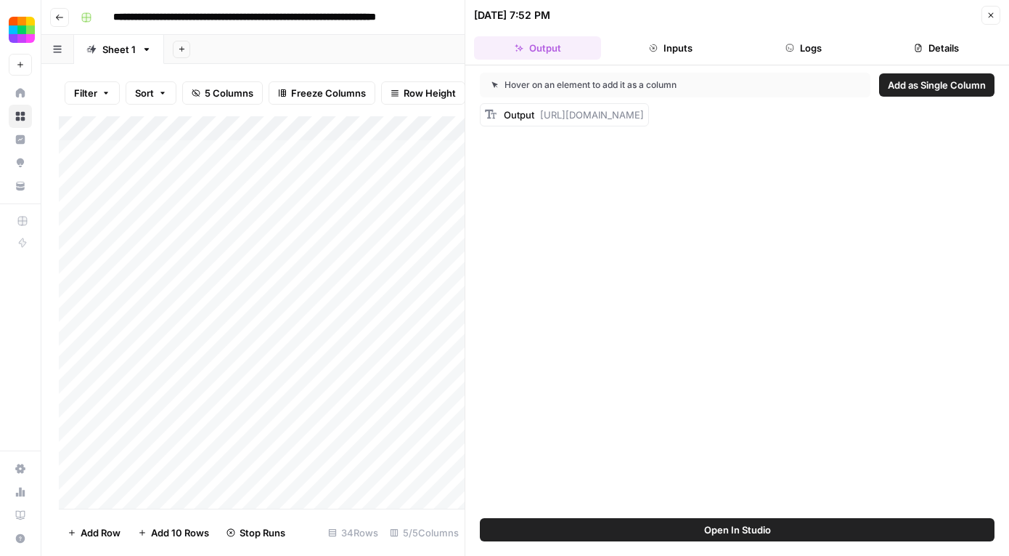
click at [816, 50] on button "Logs" at bounding box center [804, 47] width 127 height 23
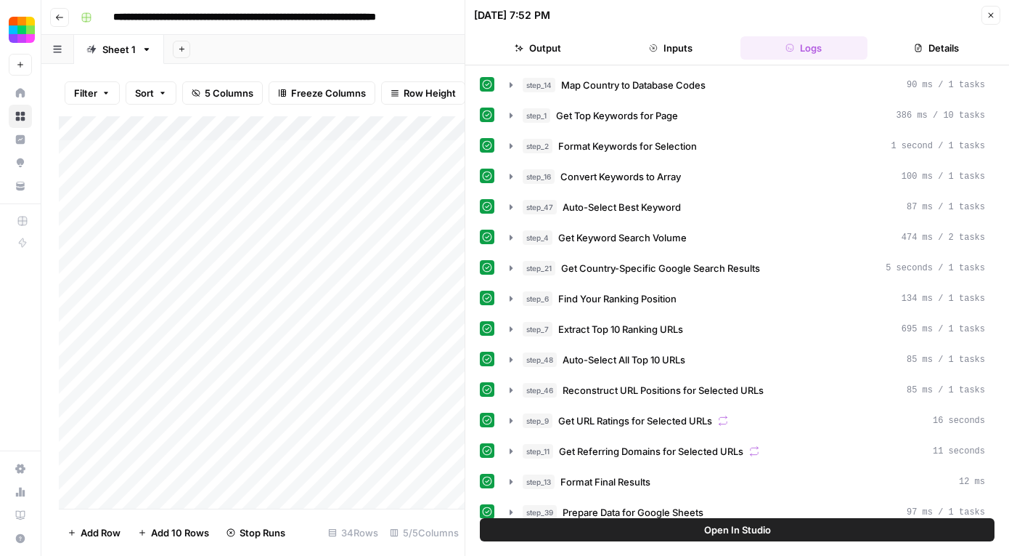
click at [894, 44] on button "Details" at bounding box center [937, 47] width 127 height 23
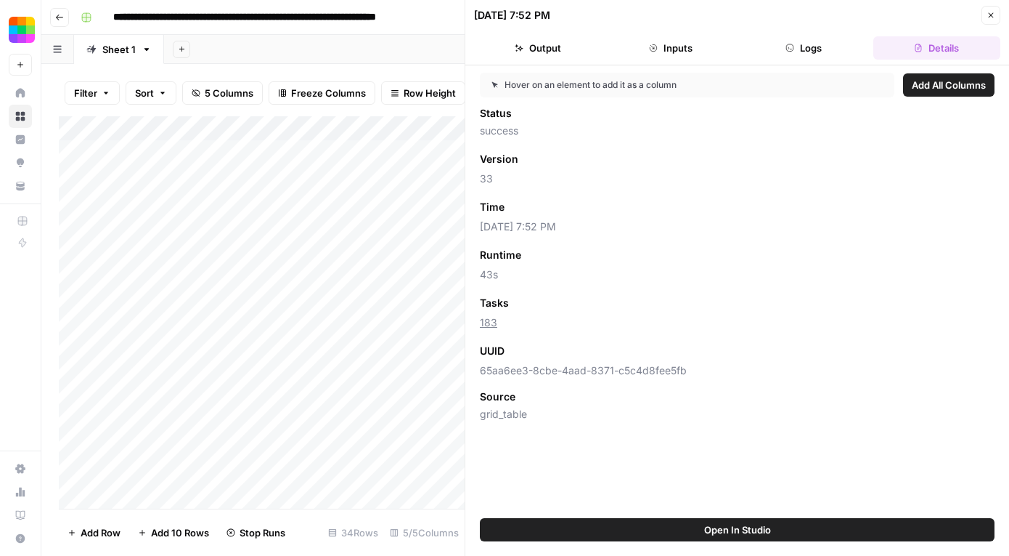
click at [834, 46] on button "Logs" at bounding box center [804, 47] width 127 height 23
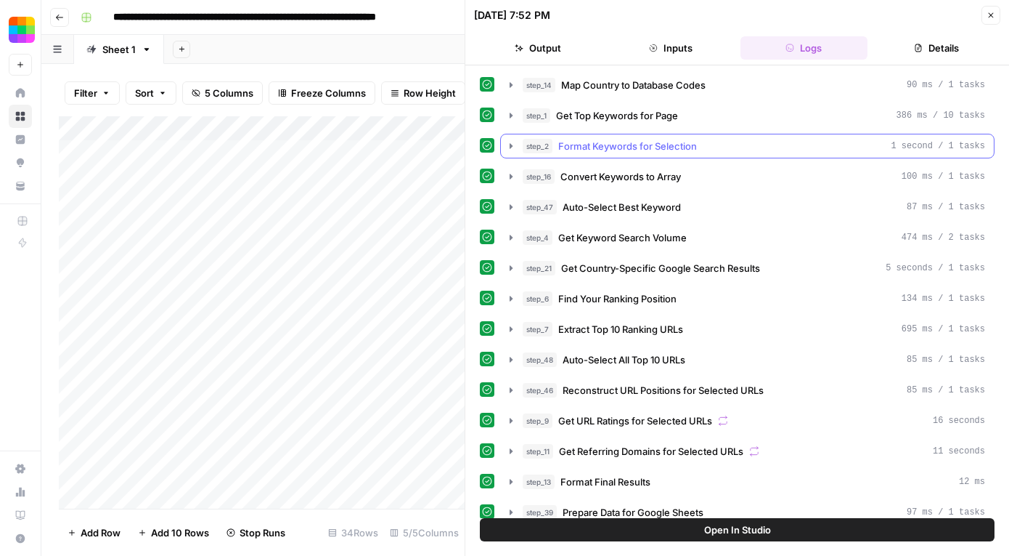
click at [514, 147] on icon "button" at bounding box center [511, 146] width 12 height 12
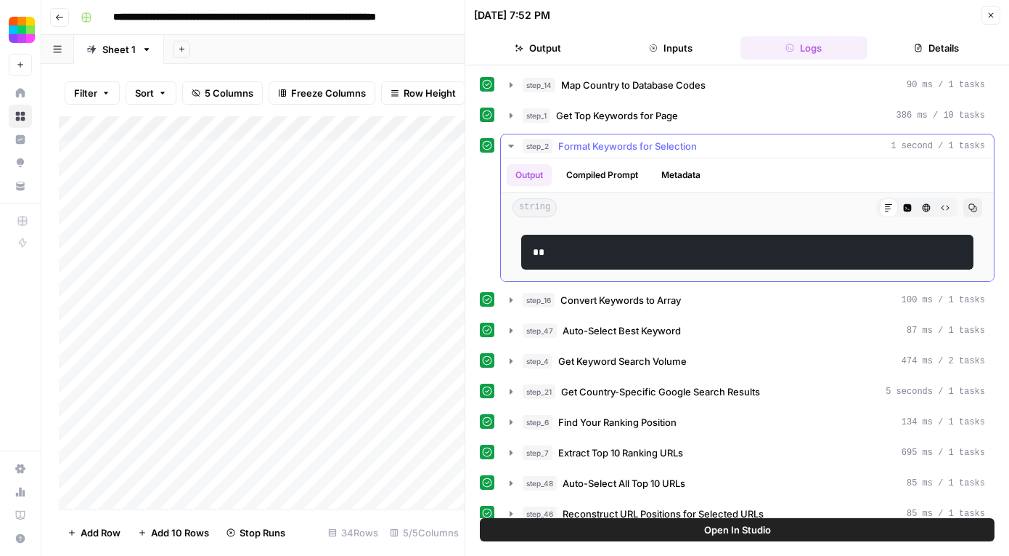
click at [514, 147] on icon "button" at bounding box center [511, 146] width 12 height 12
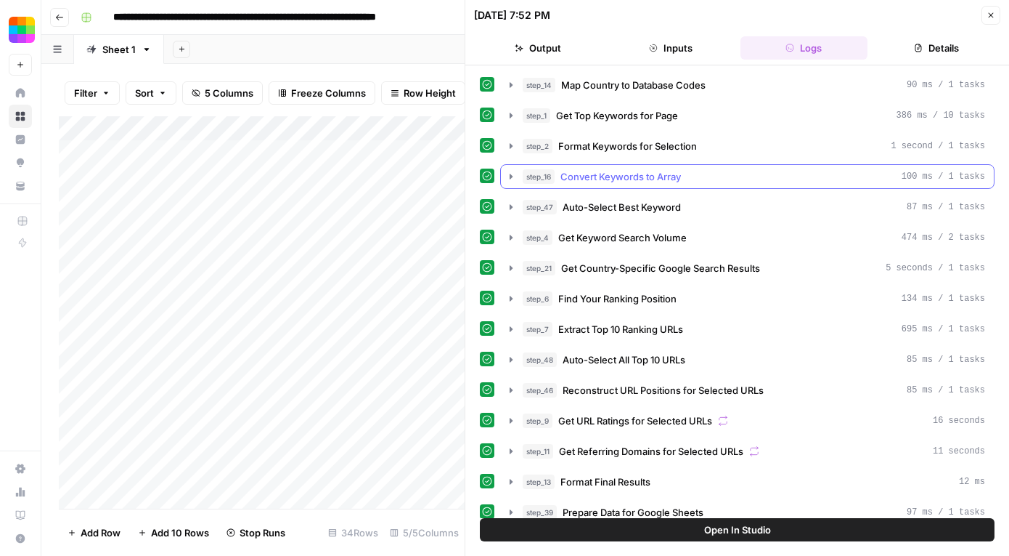
click at [513, 180] on icon "button" at bounding box center [511, 177] width 12 height 12
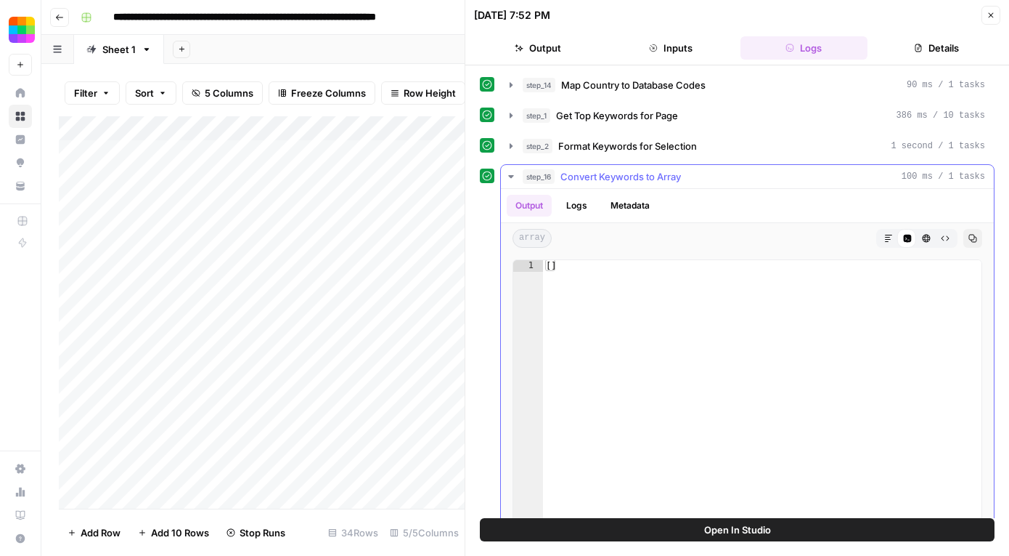
click at [513, 180] on icon "button" at bounding box center [511, 177] width 12 height 12
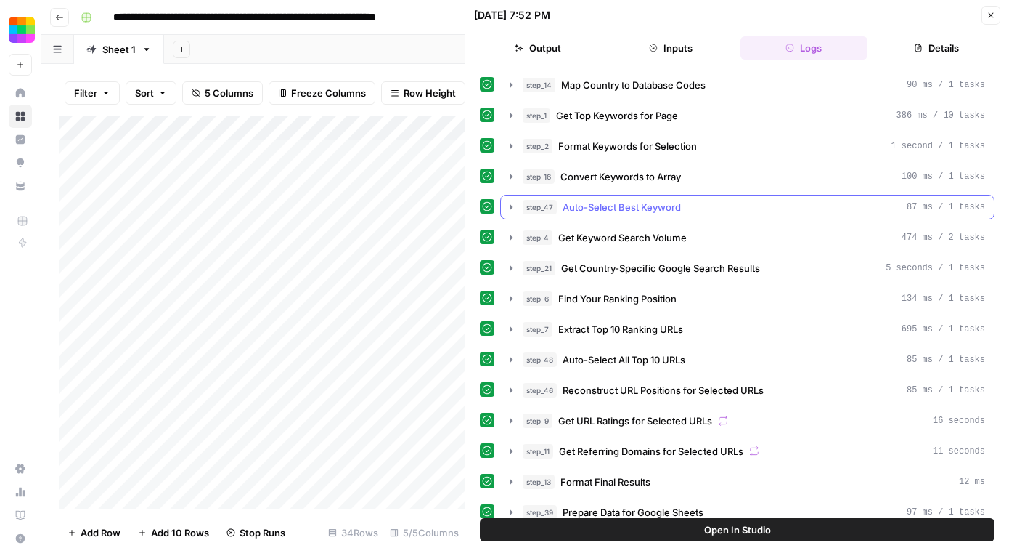
click at [509, 205] on icon "button" at bounding box center [511, 207] width 12 height 12
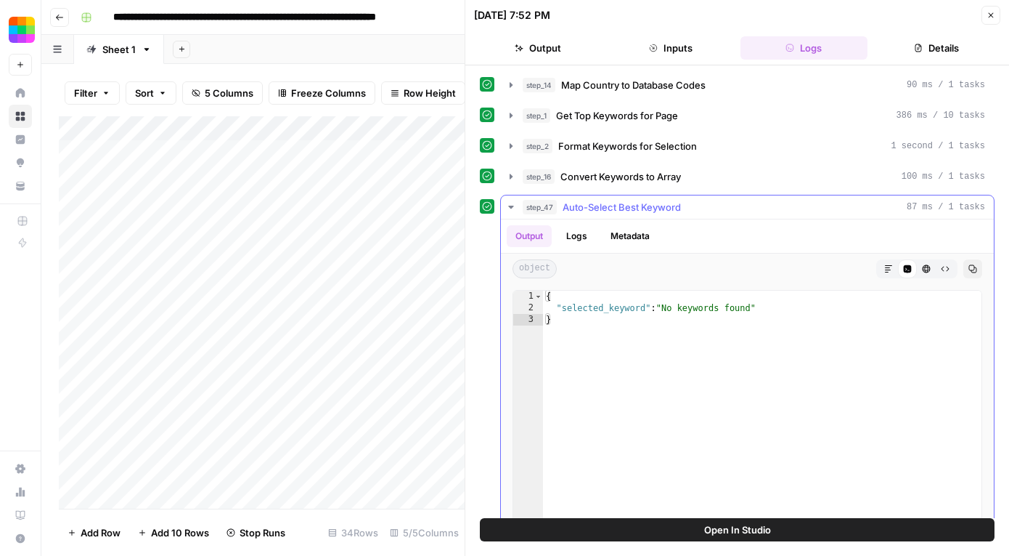
click at [509, 205] on icon "button" at bounding box center [511, 207] width 12 height 12
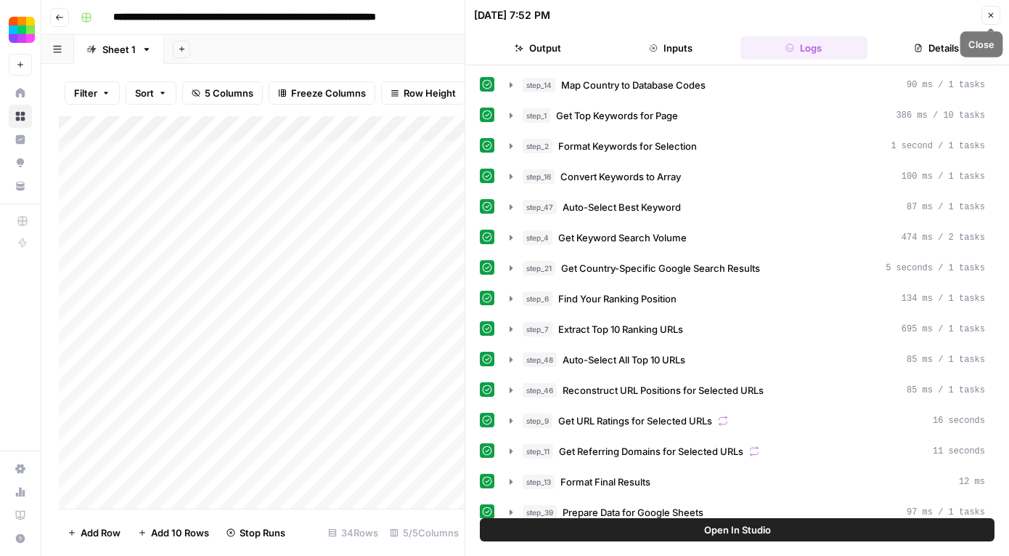
click at [985, 20] on button "Close" at bounding box center [991, 15] width 19 height 19
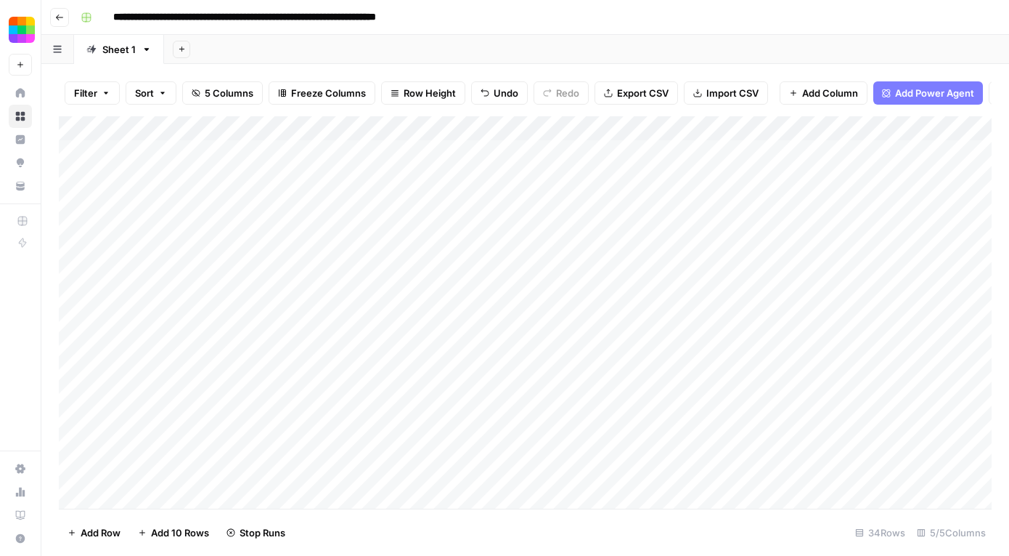
click at [924, 133] on div "Add Column" at bounding box center [525, 312] width 933 height 392
drag, startPoint x: 379, startPoint y: 258, endPoint x: 554, endPoint y: 261, distance: 175.1
click at [554, 261] on div "Add Column" at bounding box center [525, 312] width 933 height 392
drag, startPoint x: 580, startPoint y: 263, endPoint x: 532, endPoint y: 521, distance: 262.4
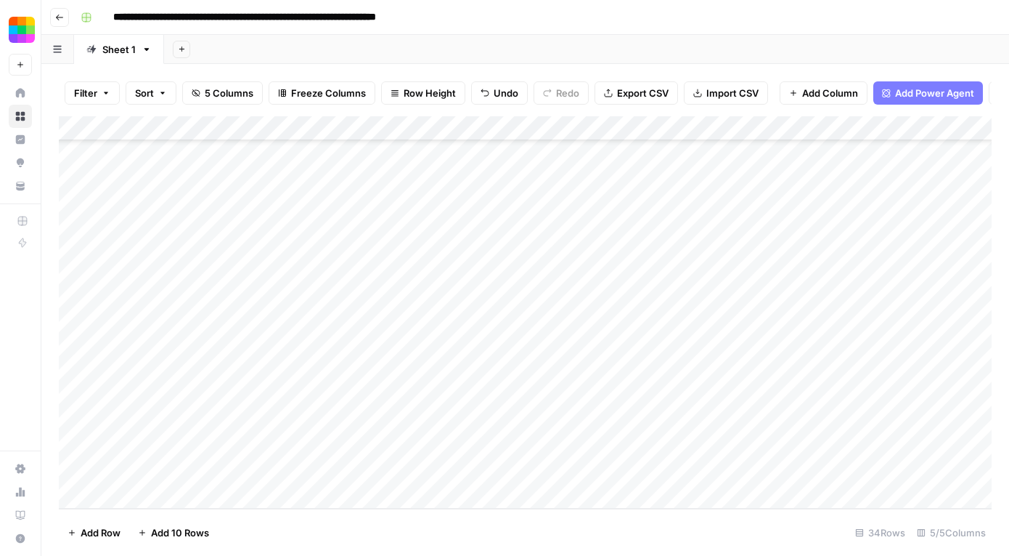
click at [532, 521] on div "Filter Sort 5 Columns Freeze Columns Row Height Undo Redo Export CSV Import CSV…" at bounding box center [525, 310] width 968 height 492
click at [399, 258] on div "Add Column" at bounding box center [525, 312] width 933 height 392
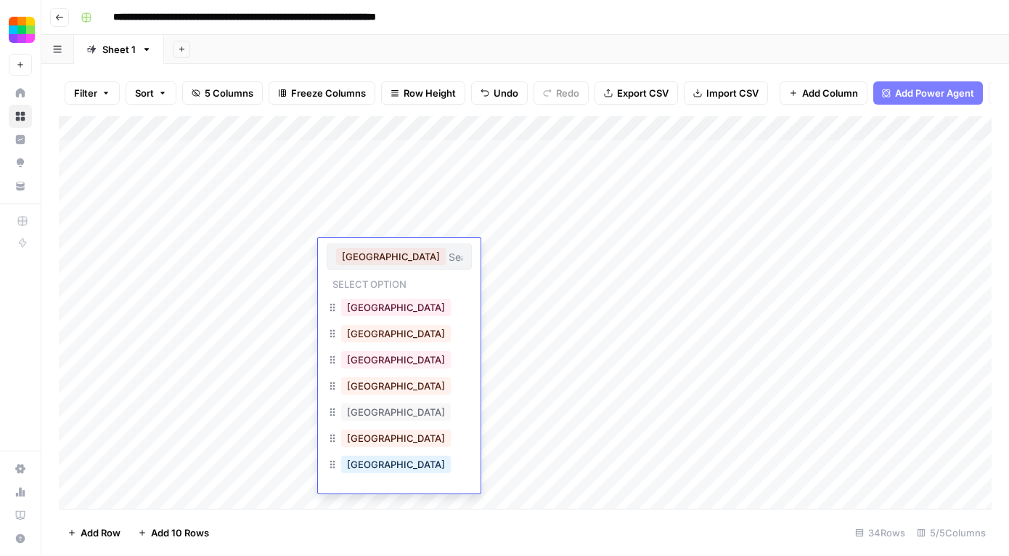
click at [575, 352] on div "Add Column" at bounding box center [525, 312] width 933 height 392
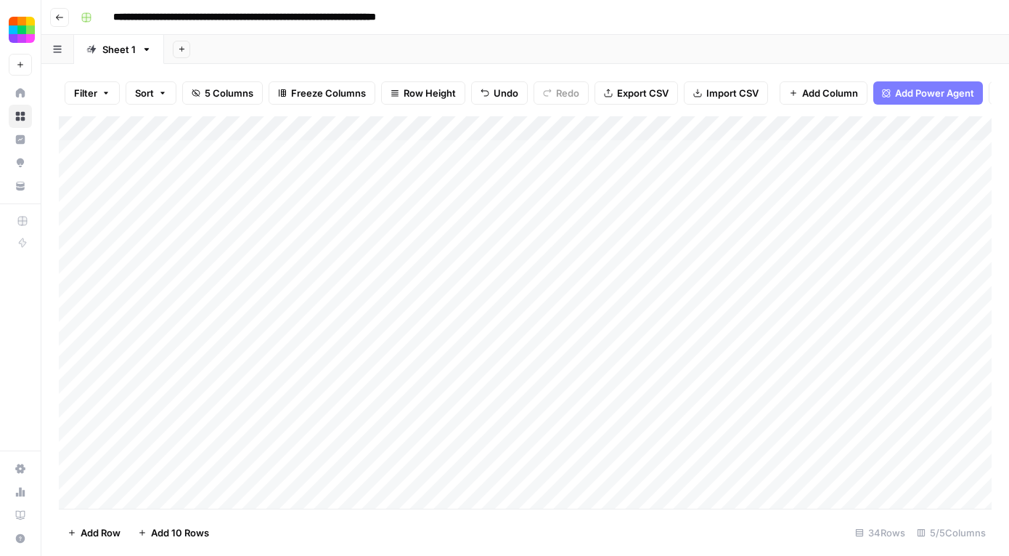
click at [415, 247] on div "Add Column" at bounding box center [525, 312] width 933 height 392
click at [396, 249] on div "Add Column" at bounding box center [525, 312] width 933 height 392
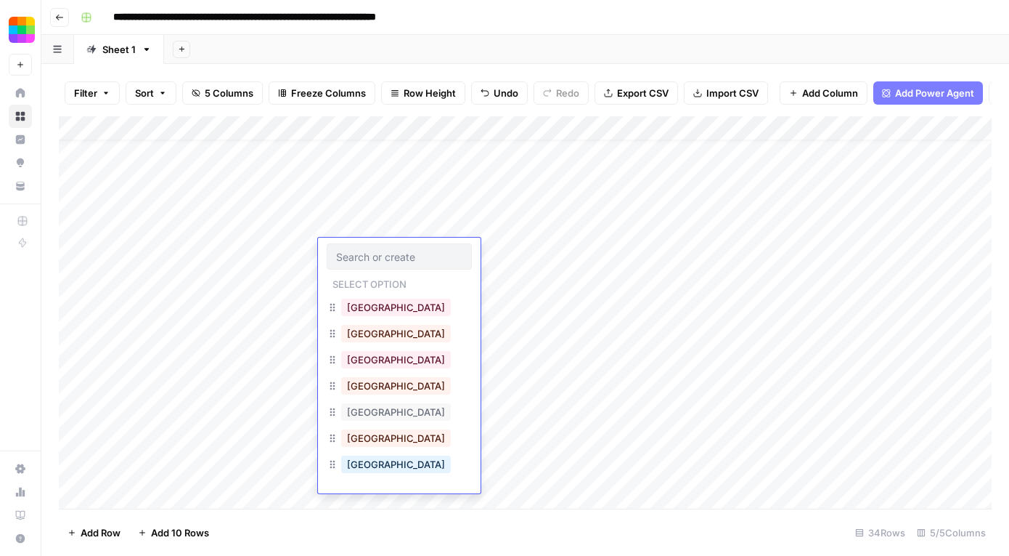
click at [391, 436] on div "France" at bounding box center [399, 439] width 145 height 26
click at [370, 445] on button "France" at bounding box center [396, 437] width 110 height 17
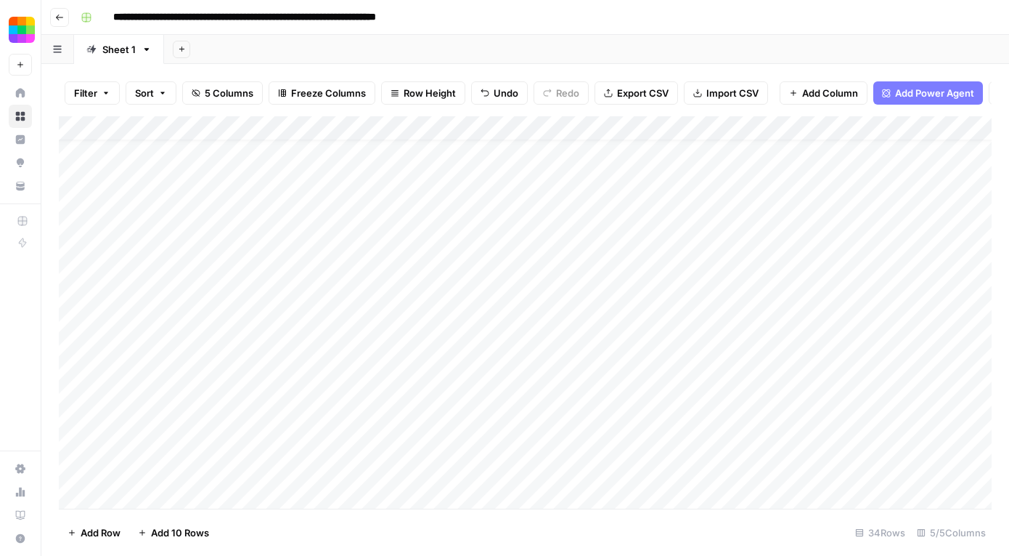
click at [536, 238] on div "Add Column" at bounding box center [525, 312] width 933 height 392
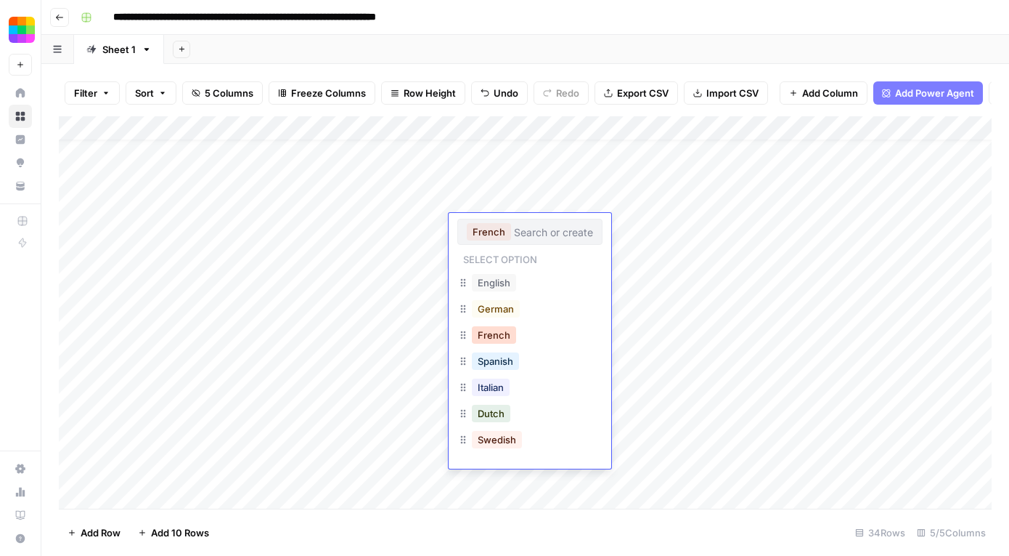
click at [507, 337] on button "French" at bounding box center [494, 334] width 44 height 17
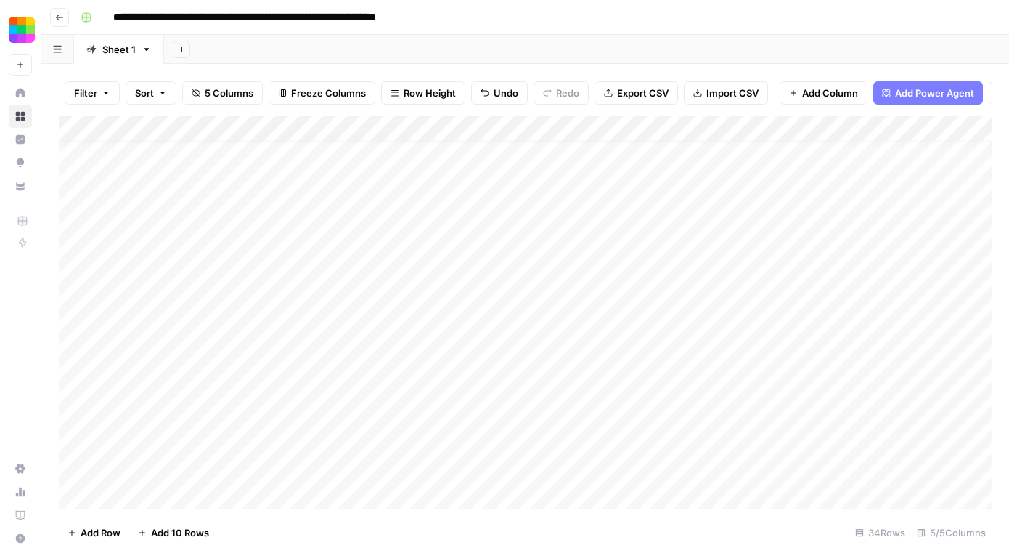
click at [418, 253] on div "Add Column" at bounding box center [525, 312] width 933 height 392
click at [520, 224] on div "Add Column" at bounding box center [525, 312] width 933 height 392
click at [524, 298] on div "Add Column" at bounding box center [525, 312] width 933 height 392
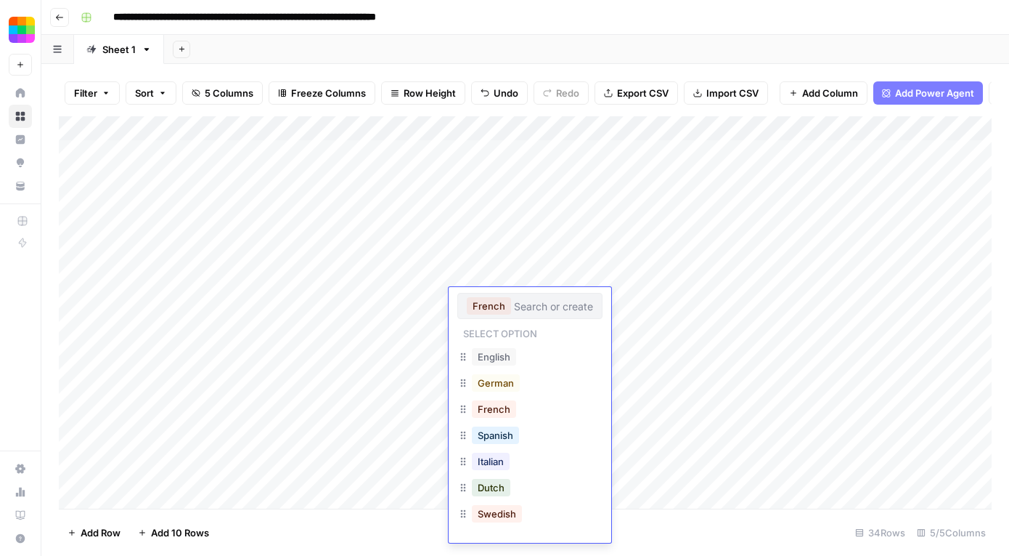
click at [363, 341] on div "Add Column" at bounding box center [525, 312] width 933 height 392
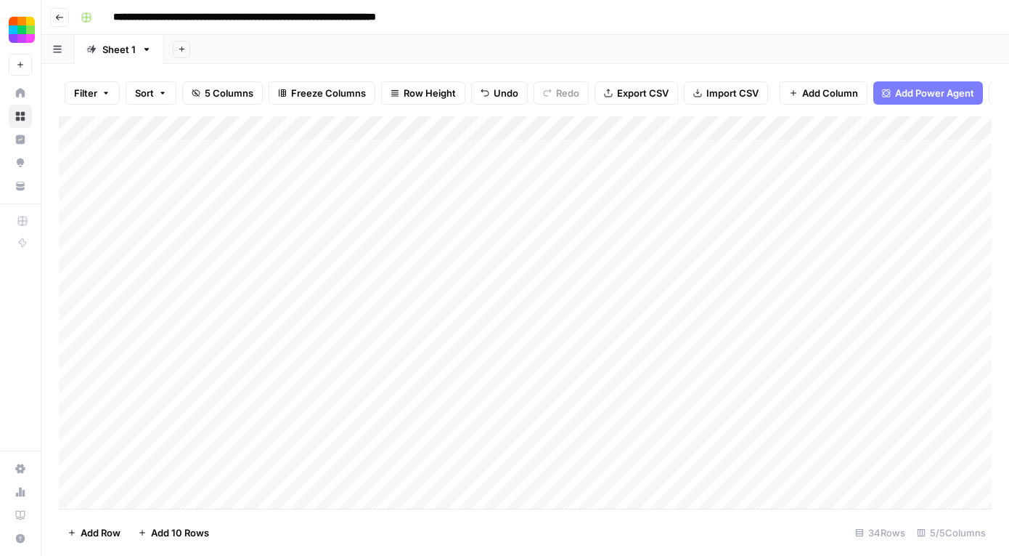
click at [495, 330] on div "Add Column" at bounding box center [525, 312] width 933 height 392
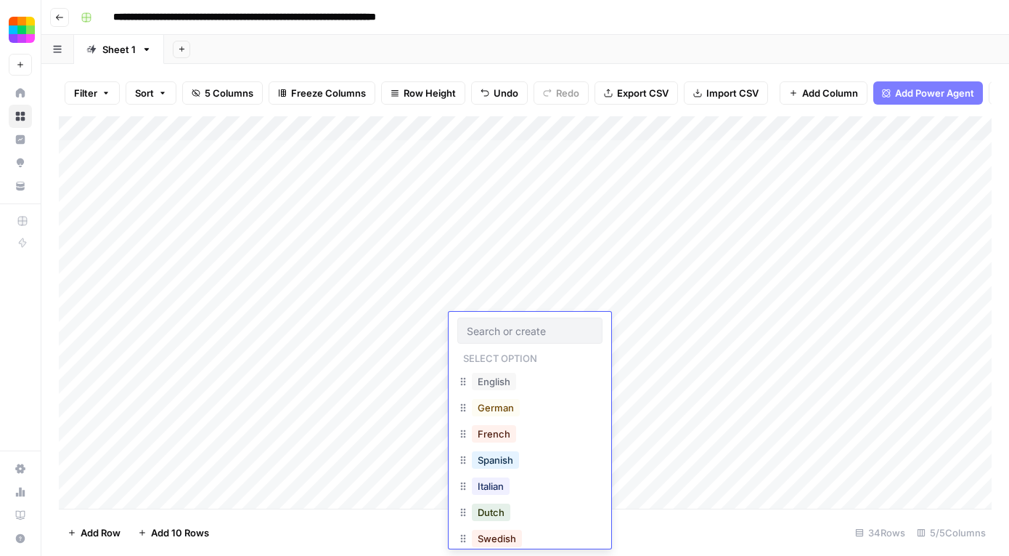
click at [518, 427] on div "French" at bounding box center [530, 435] width 145 height 26
click at [509, 433] on button "French" at bounding box center [494, 433] width 44 height 17
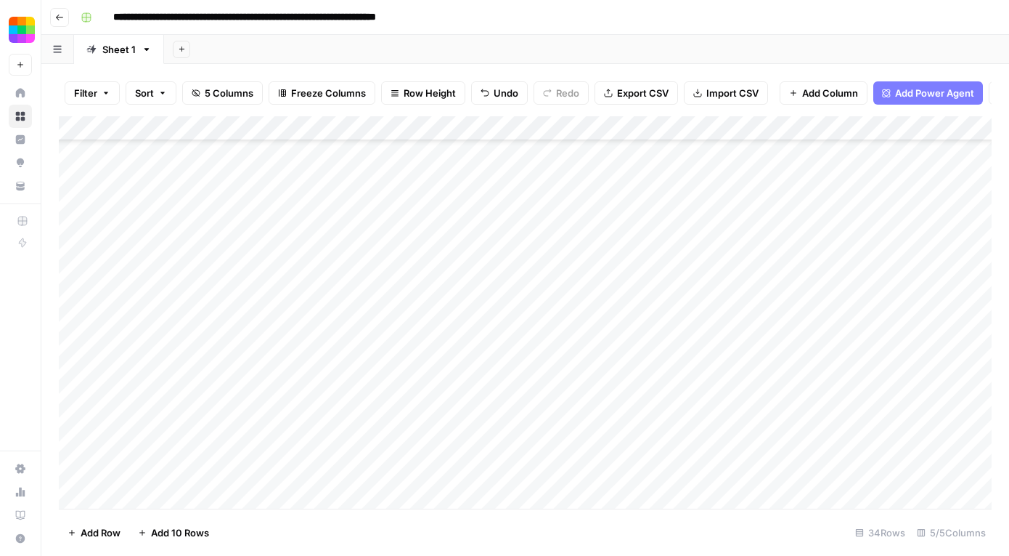
scroll to position [193, 0]
click at [533, 155] on div "Add Column" at bounding box center [525, 312] width 933 height 392
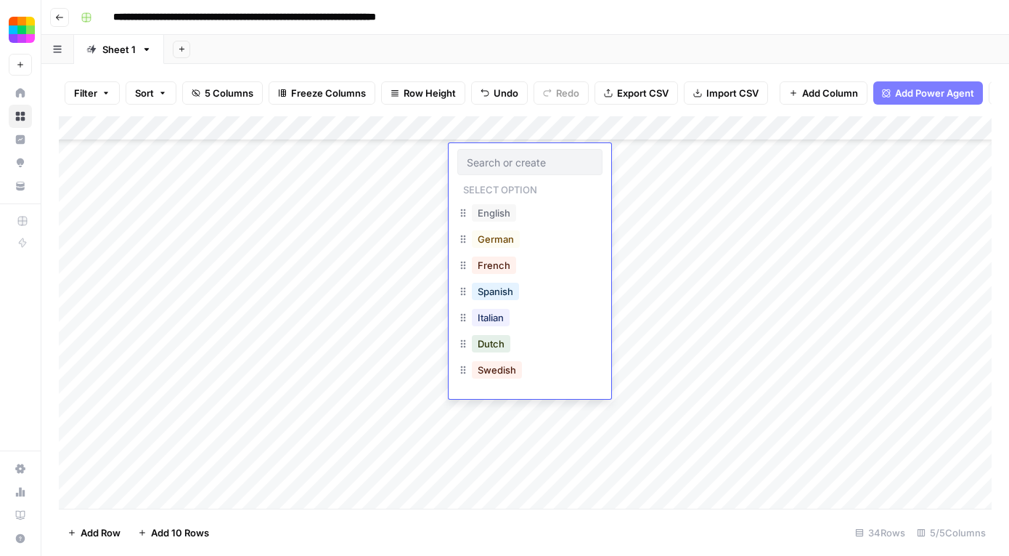
click at [491, 255] on div "French" at bounding box center [494, 265] width 50 height 20
click at [491, 263] on button "French" at bounding box center [494, 264] width 44 height 17
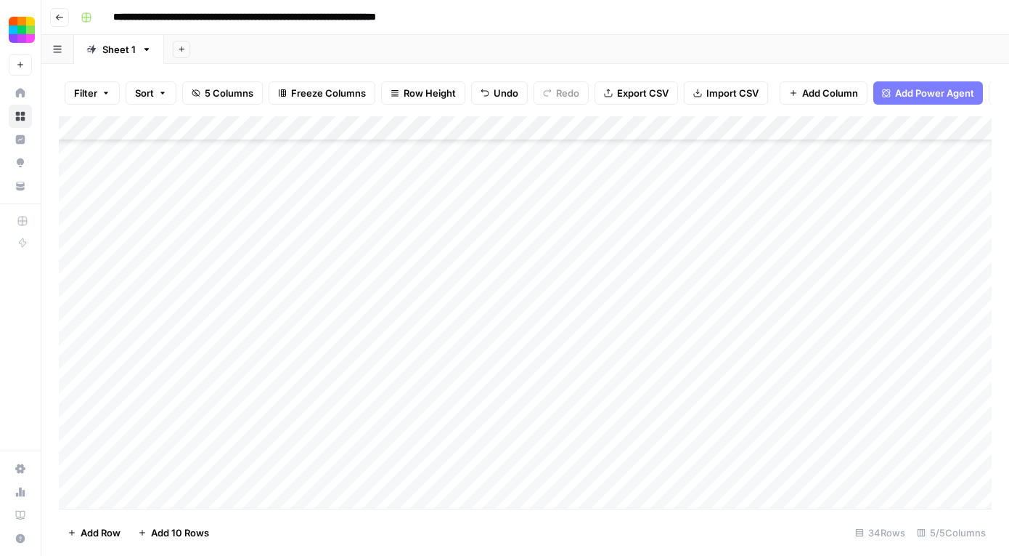
scroll to position [212, 0]
click at [512, 168] on div "Add Column" at bounding box center [525, 312] width 933 height 392
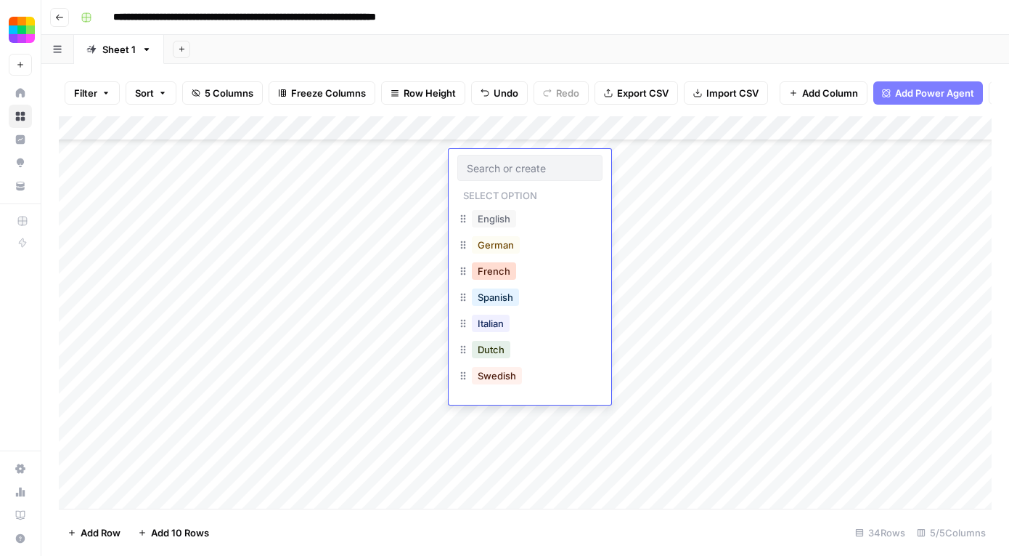
click at [500, 269] on button "French" at bounding box center [494, 270] width 44 height 17
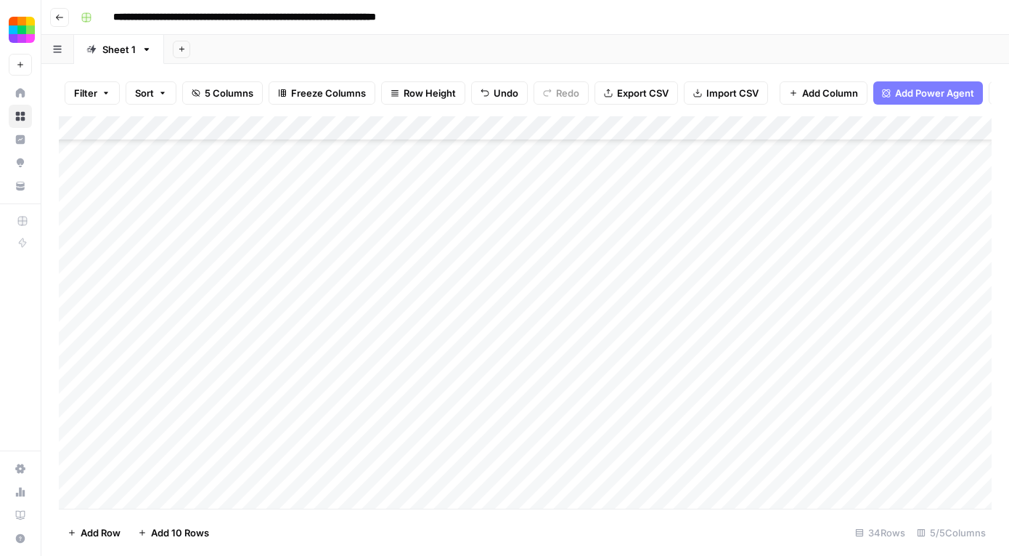
click at [495, 194] on div "Add Column" at bounding box center [525, 312] width 933 height 392
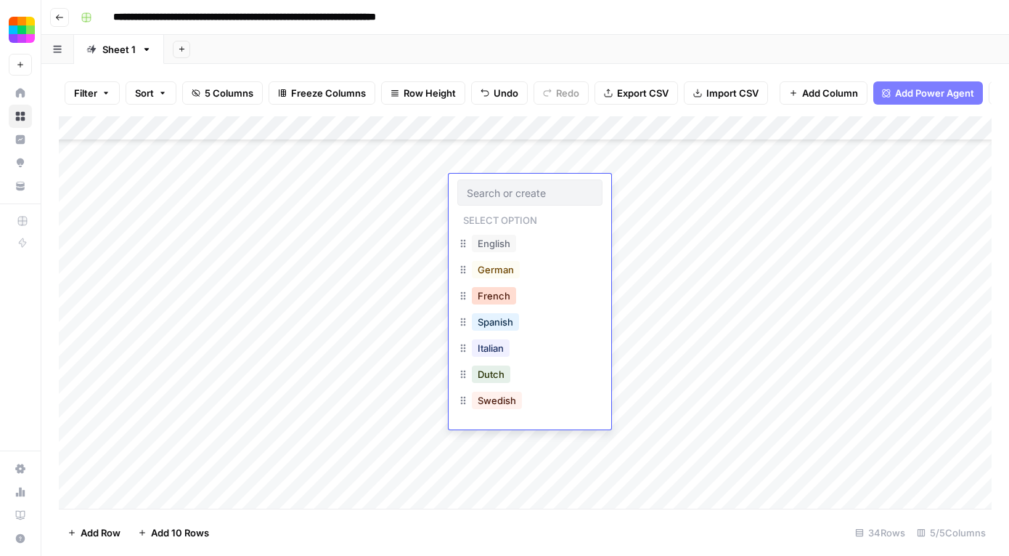
click at [496, 288] on button "French" at bounding box center [494, 295] width 44 height 17
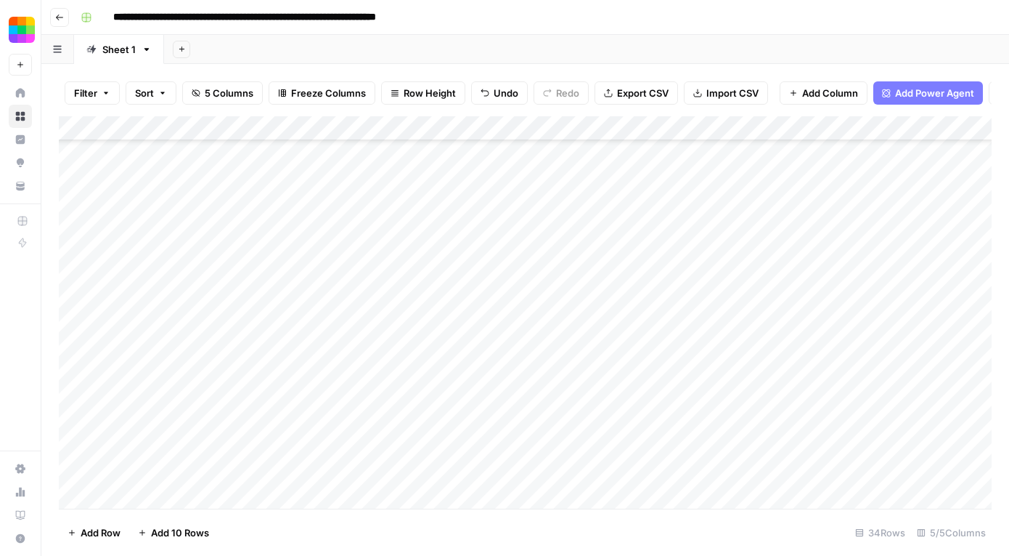
scroll to position [257, 0]
click at [497, 173] on div "Add Column" at bounding box center [525, 312] width 933 height 392
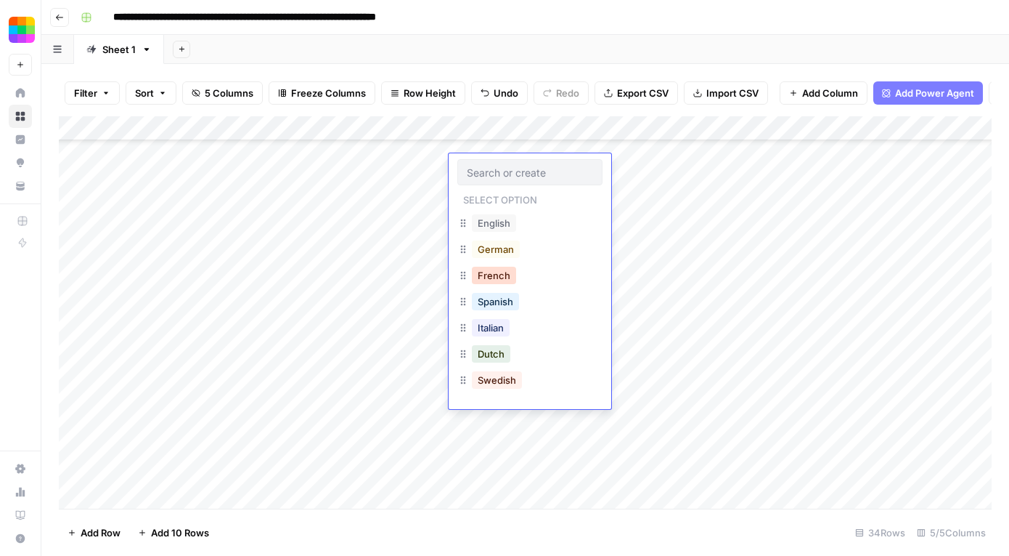
click at [498, 277] on button "French" at bounding box center [494, 275] width 44 height 17
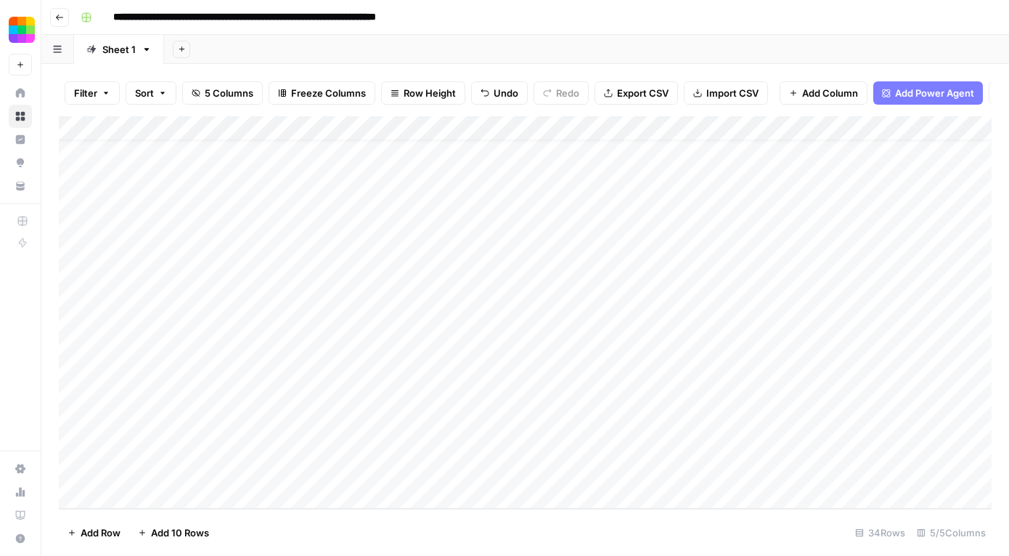
scroll to position [25, 0]
click at [495, 416] on div "Add Column" at bounding box center [525, 312] width 933 height 392
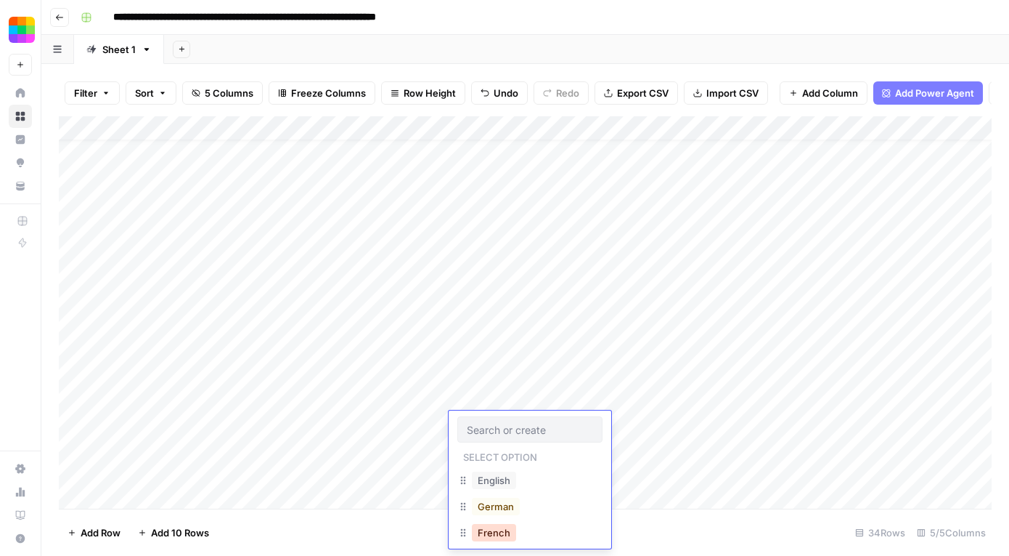
click at [497, 533] on button "French" at bounding box center [494, 532] width 44 height 17
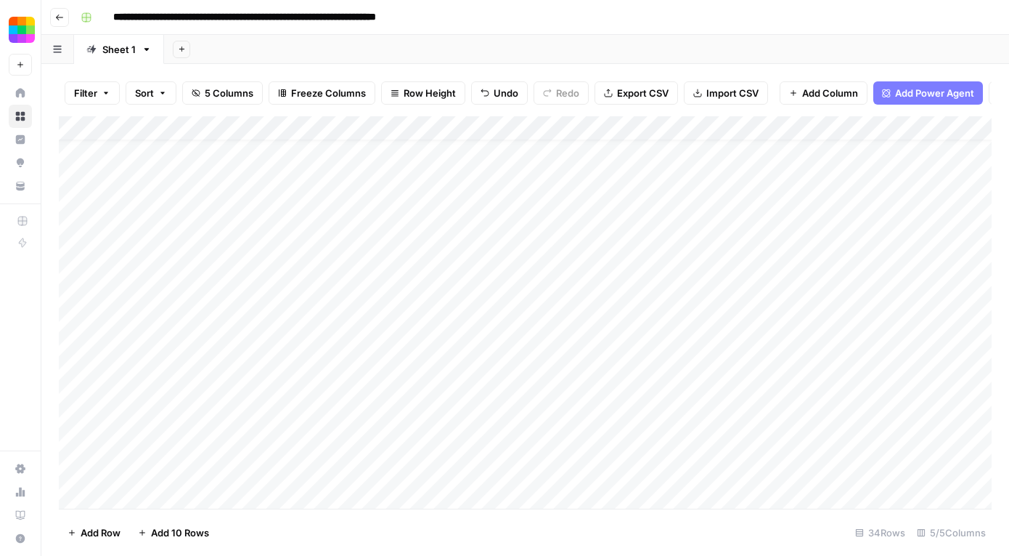
click at [400, 249] on div "Add Column" at bounding box center [525, 312] width 933 height 392
click at [402, 191] on div "Add Column" at bounding box center [525, 312] width 933 height 392
click at [428, 309] on div "Add Column" at bounding box center [525, 312] width 933 height 392
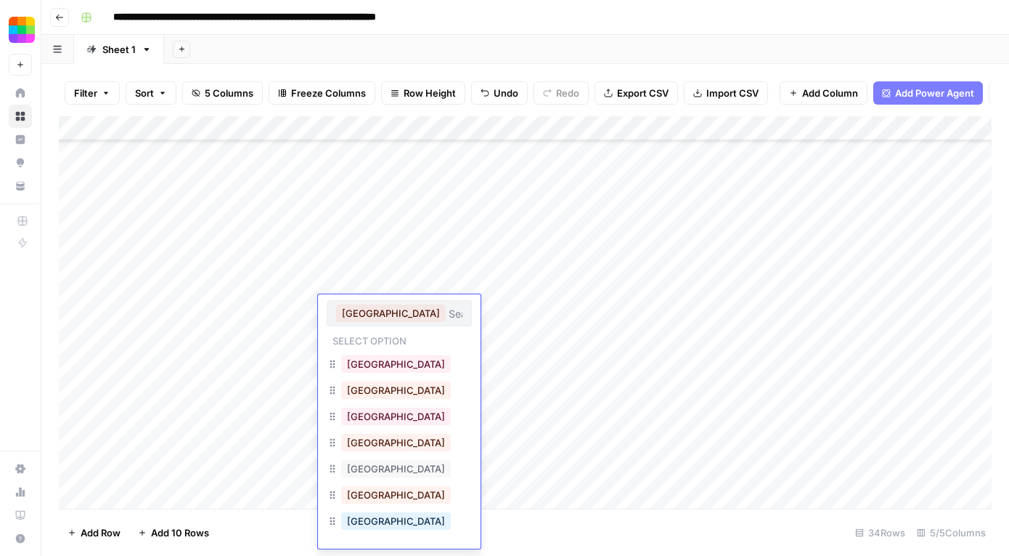
click at [566, 352] on div "Add Column" at bounding box center [525, 312] width 933 height 392
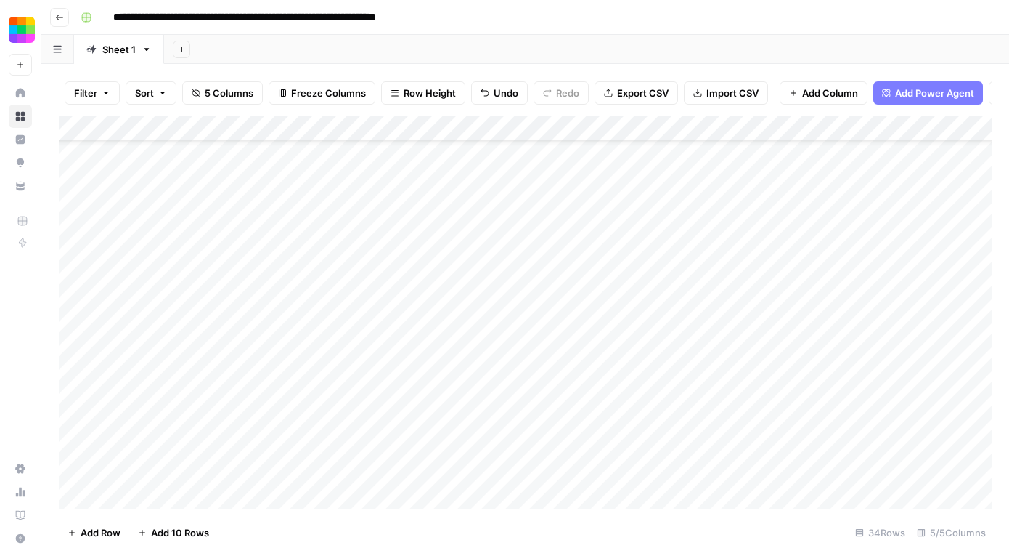
scroll to position [0, 0]
drag, startPoint x: 542, startPoint y: 466, endPoint x: 393, endPoint y: 139, distance: 359.1
click at [393, 138] on div "Add Column" at bounding box center [525, 312] width 933 height 392
click at [383, 210] on div "Add Column" at bounding box center [525, 312] width 933 height 392
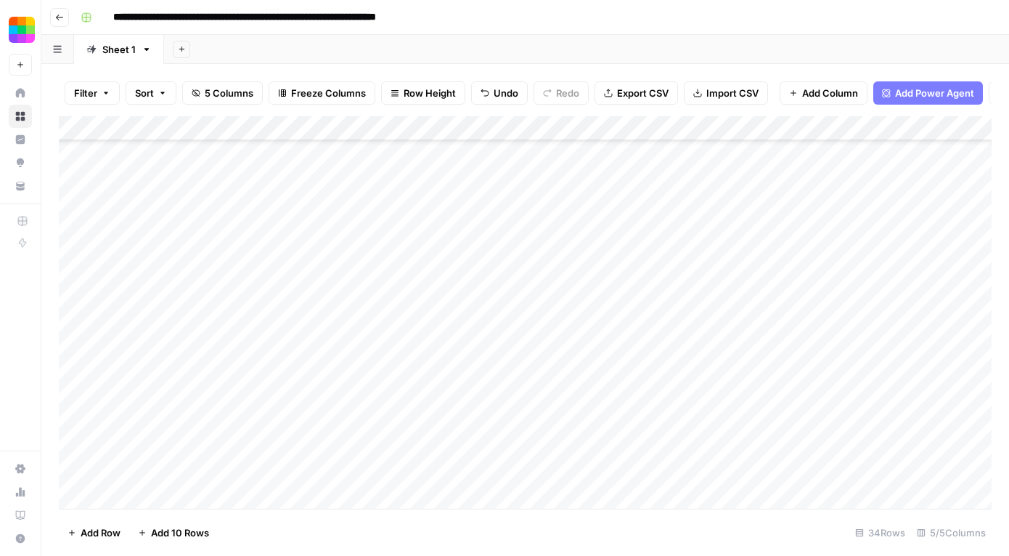
scroll to position [309, 0]
click at [389, 187] on div "Add Column" at bounding box center [525, 312] width 933 height 392
click at [537, 243] on div "Add Column" at bounding box center [525, 312] width 933 height 392
click at [376, 346] on div "Add Column" at bounding box center [525, 312] width 933 height 392
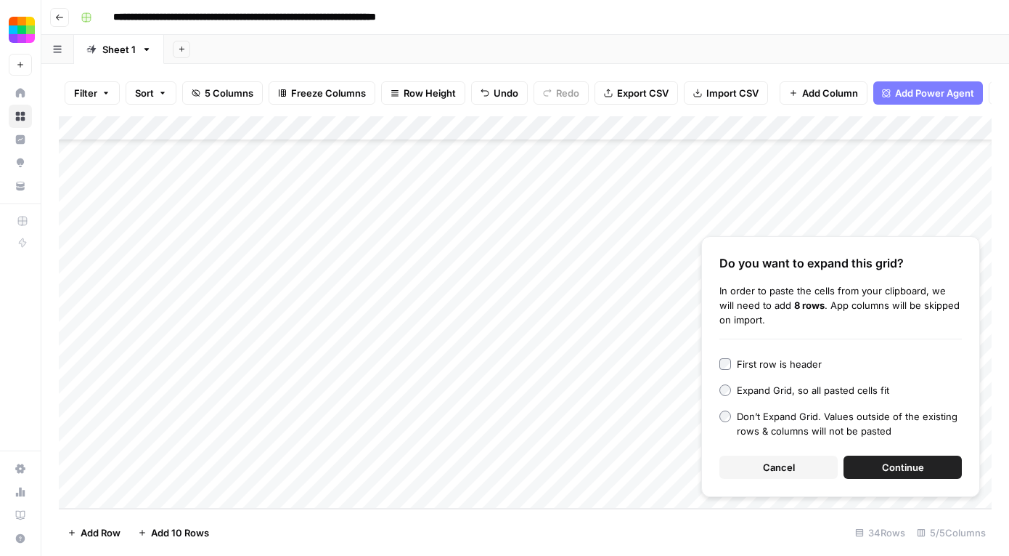
click at [739, 428] on div "Don’t Expand Grid. Values outside of the existing rows & columns will not be pa…" at bounding box center [849, 423] width 225 height 29
click at [903, 460] on span "Continue" at bounding box center [903, 467] width 42 height 15
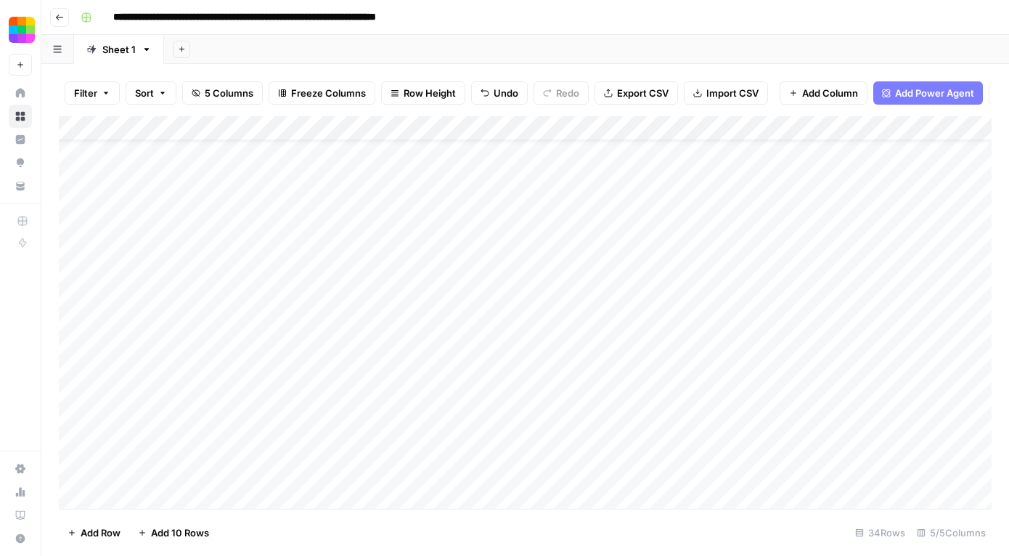
scroll to position [0, 0]
click at [927, 125] on div "Add Column" at bounding box center [525, 312] width 933 height 392
click at [923, 156] on span "All Rows" at bounding box center [947, 162] width 92 height 15
click at [922, 131] on div "Add Column" at bounding box center [525, 201] width 933 height 171
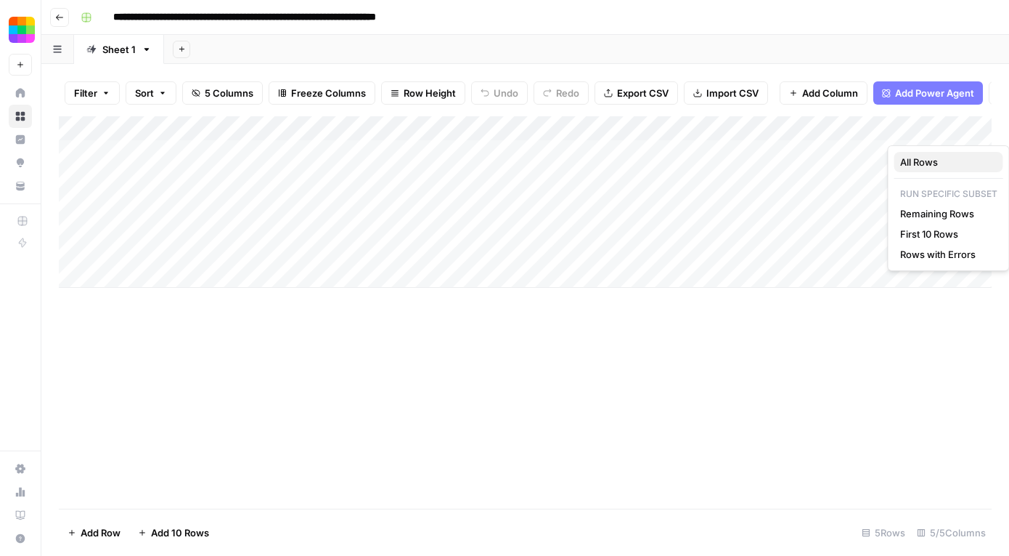
click at [917, 164] on span "All Rows" at bounding box center [947, 162] width 92 height 15
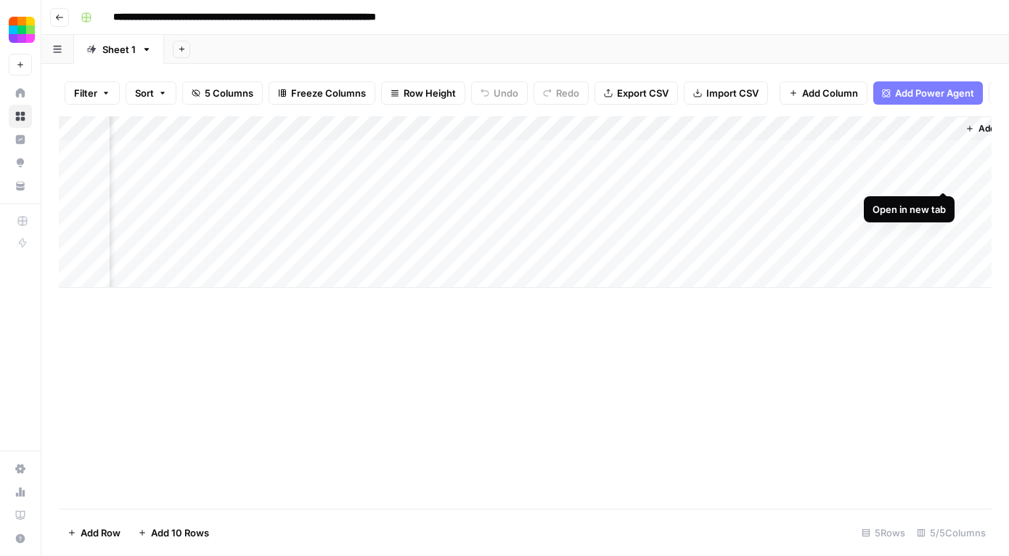
click at [943, 179] on div "Add Column" at bounding box center [525, 201] width 933 height 171
click at [58, 15] on icon "button" at bounding box center [59, 17] width 9 height 9
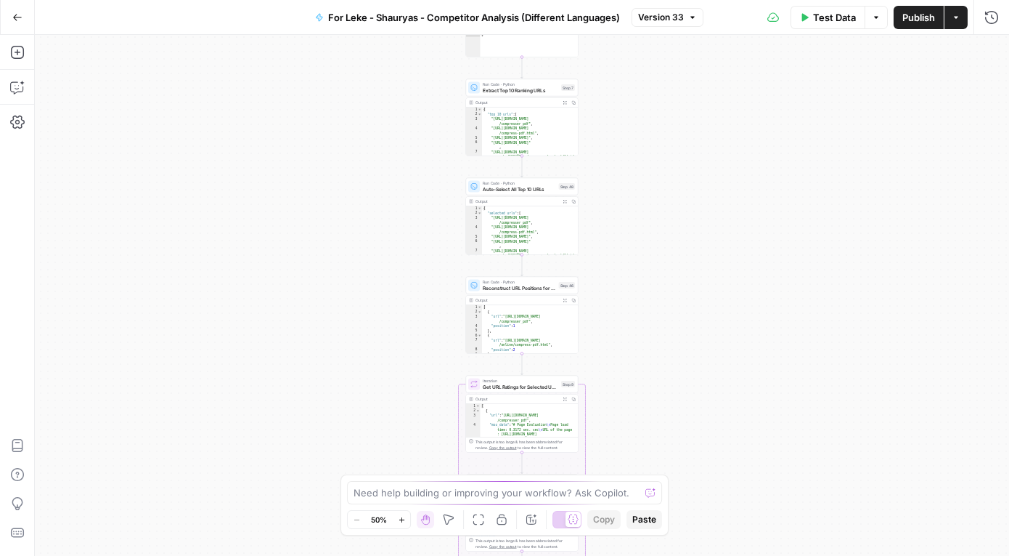
click at [16, 16] on icon "button" at bounding box center [17, 17] width 10 height 10
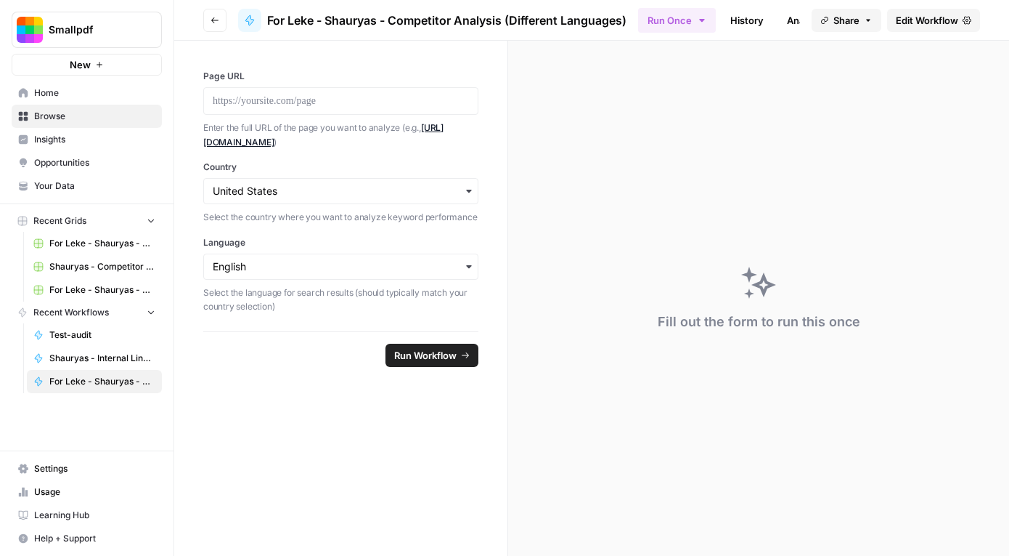
click at [69, 86] on span "Home" at bounding box center [94, 92] width 121 height 13
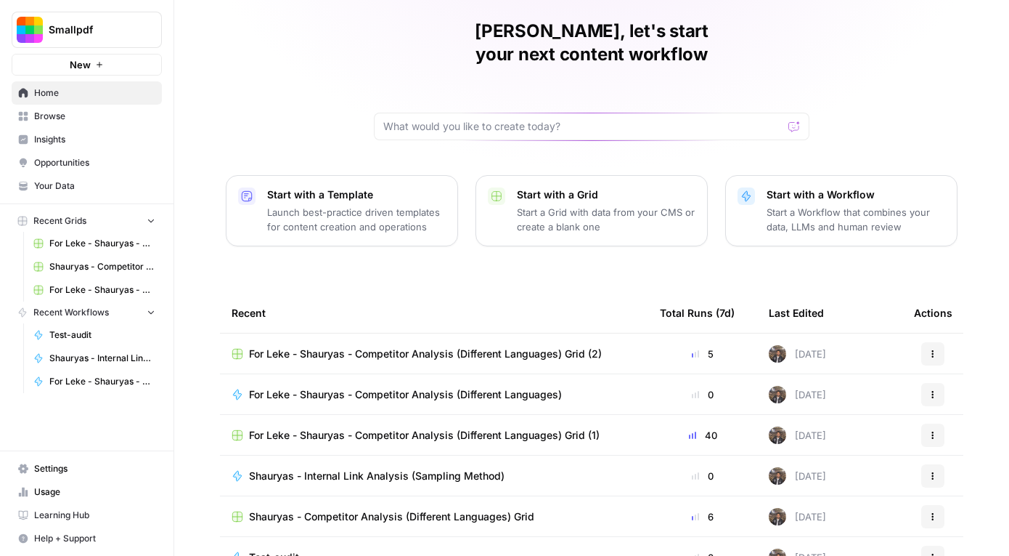
scroll to position [113, 0]
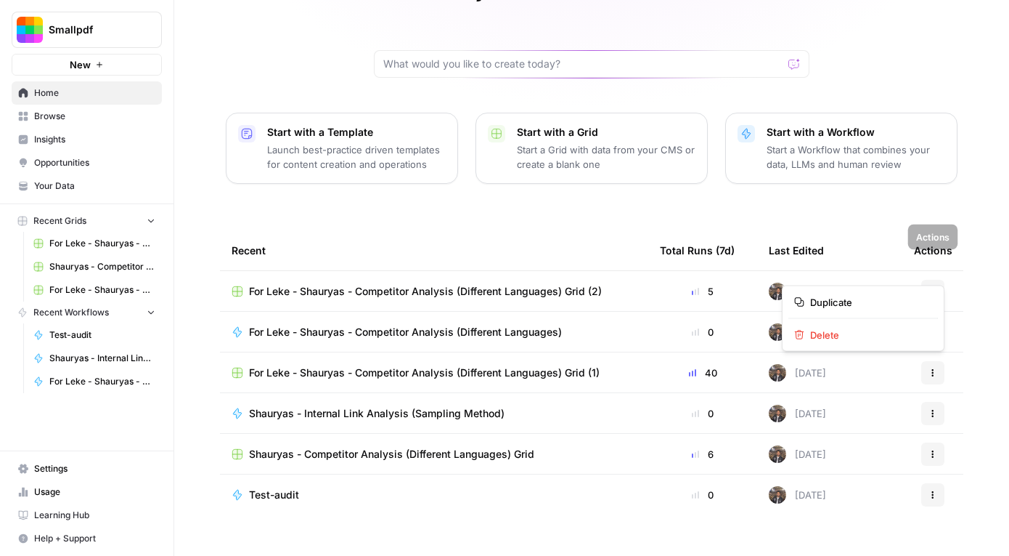
click at [925, 280] on button "Actions" at bounding box center [933, 291] width 23 height 23
click at [71, 120] on span "Browse" at bounding box center [94, 116] width 121 height 13
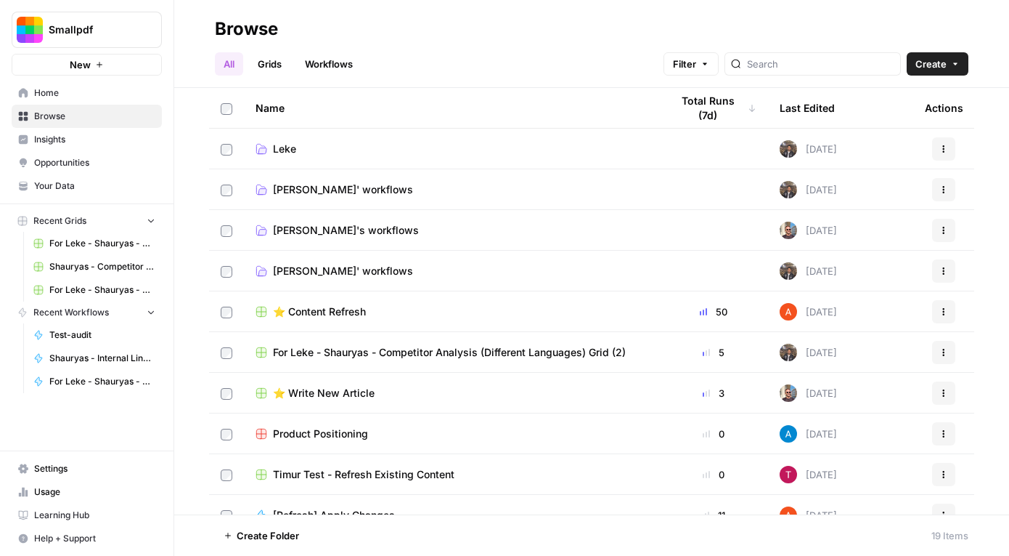
click at [412, 272] on link "[PERSON_NAME]' workflows" at bounding box center [452, 271] width 392 height 15
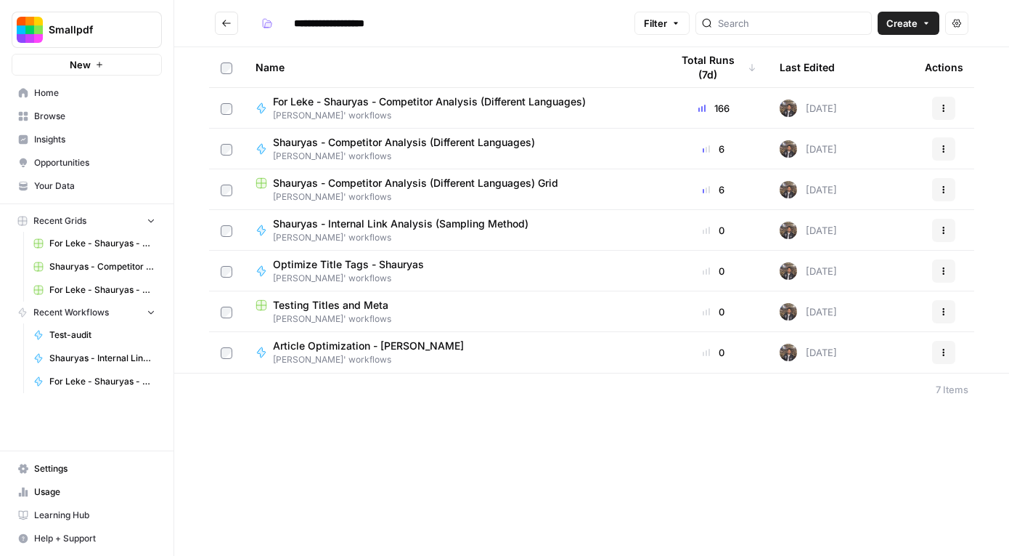
click at [228, 23] on icon "Go back" at bounding box center [227, 23] width 10 height 10
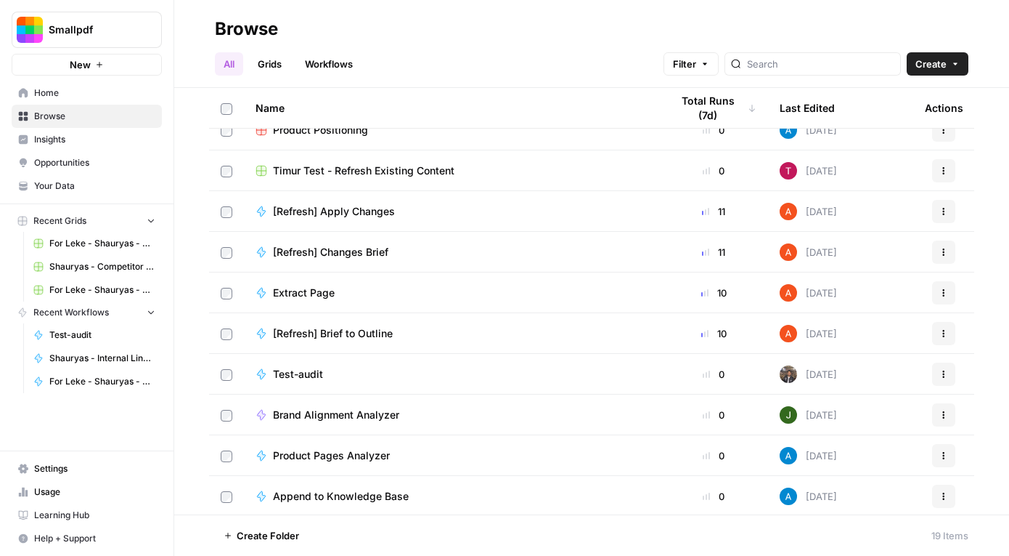
scroll to position [387, 0]
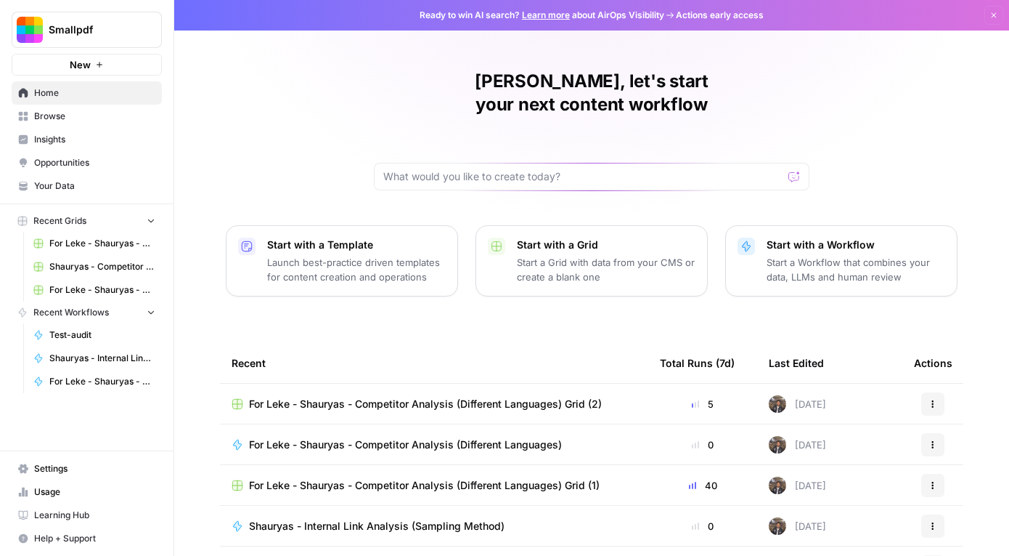
click at [935, 399] on icon "button" at bounding box center [933, 403] width 9 height 9
click at [87, 91] on span "Home" at bounding box center [94, 92] width 121 height 13
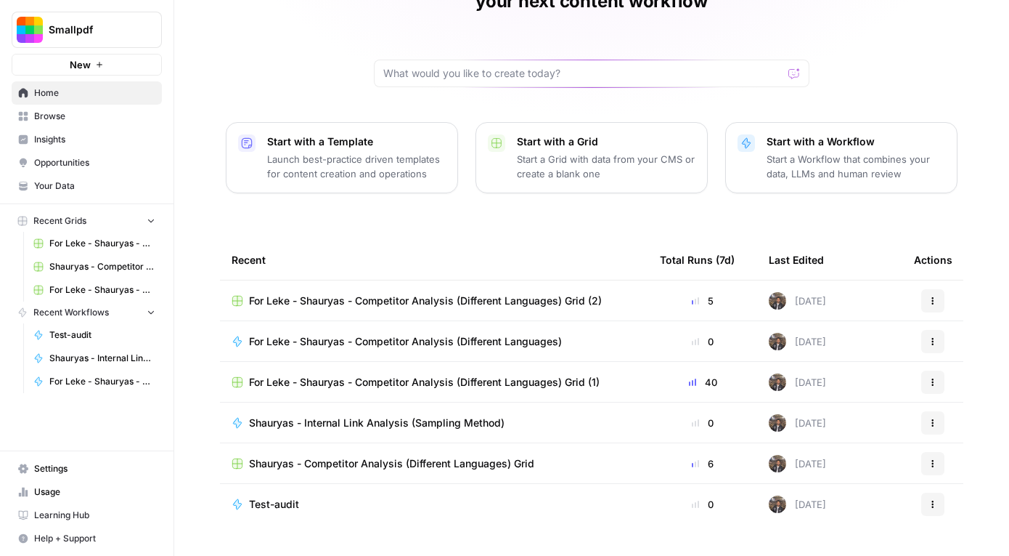
scroll to position [113, 0]
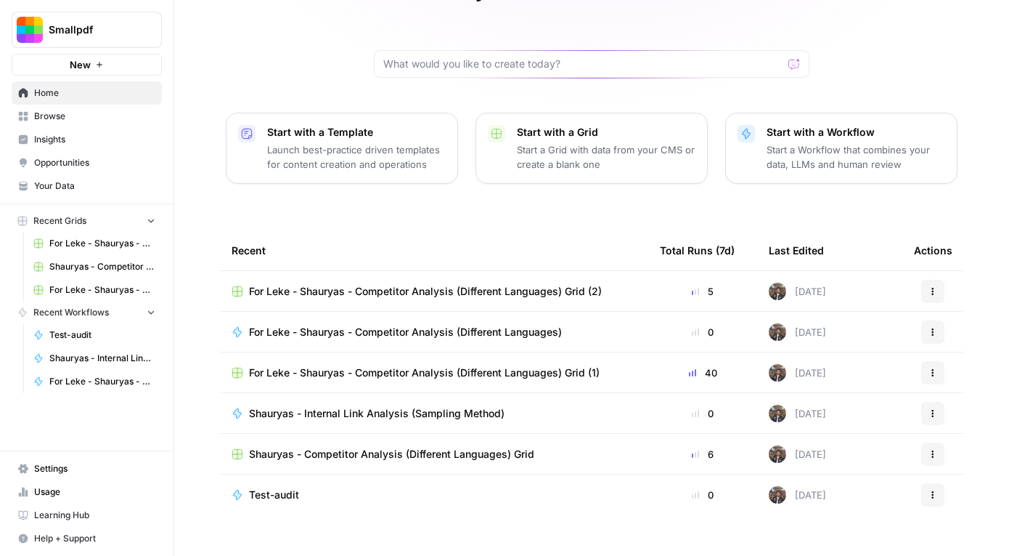
click at [134, 97] on span "Home" at bounding box center [94, 92] width 121 height 13
click at [85, 121] on span "Browse" at bounding box center [94, 116] width 121 height 13
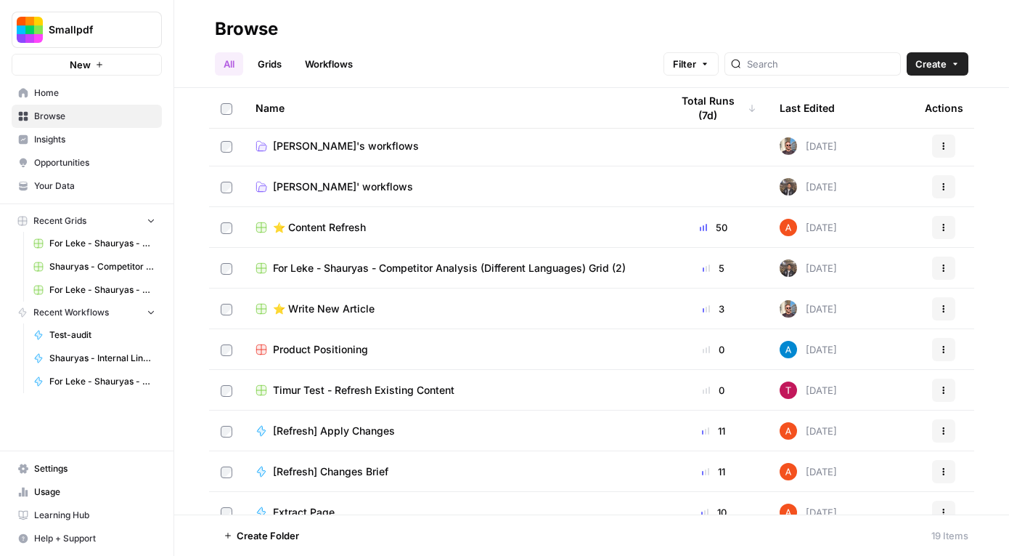
scroll to position [137, 0]
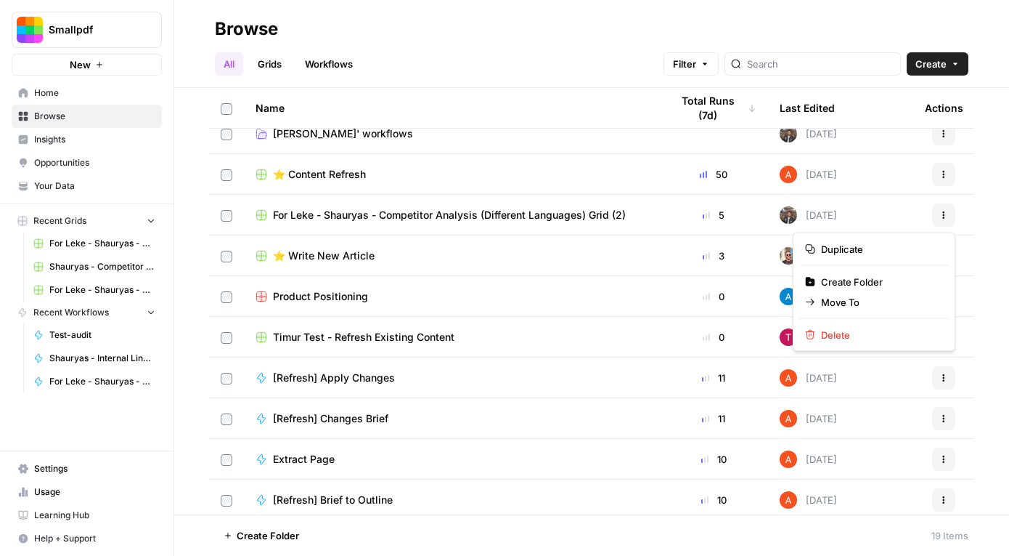
click at [938, 223] on button "Actions" at bounding box center [944, 214] width 23 height 23
click at [848, 305] on span "Move To" at bounding box center [879, 302] width 116 height 15
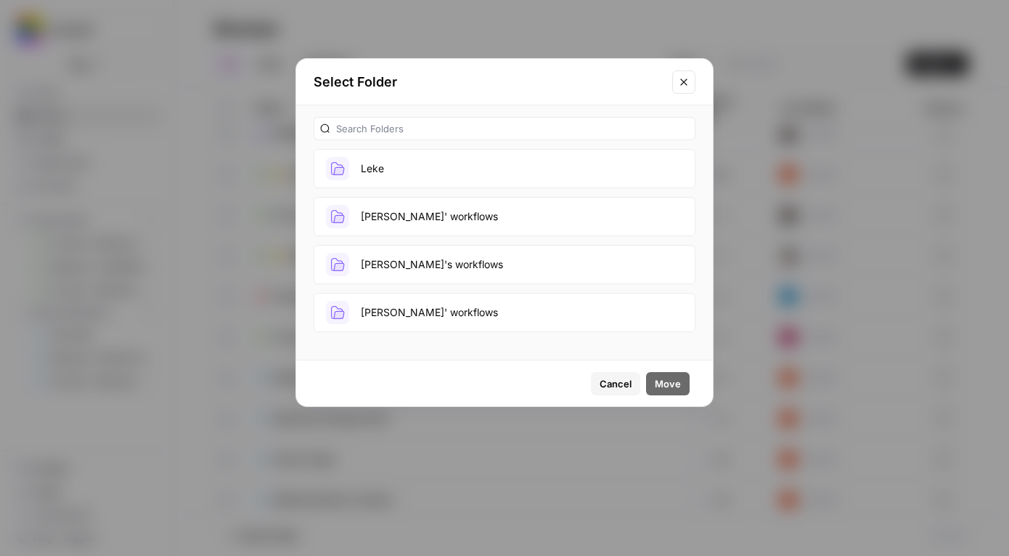
click at [463, 174] on button "Leke" at bounding box center [505, 168] width 382 height 39
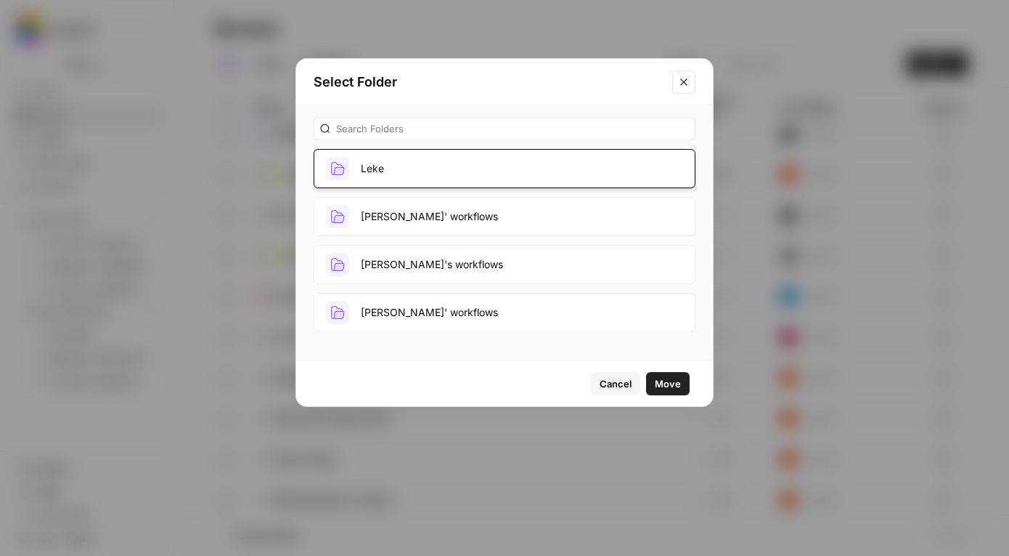
click at [680, 394] on button "Move" at bounding box center [668, 383] width 44 height 23
click at [679, 388] on span "Move" at bounding box center [668, 383] width 26 height 15
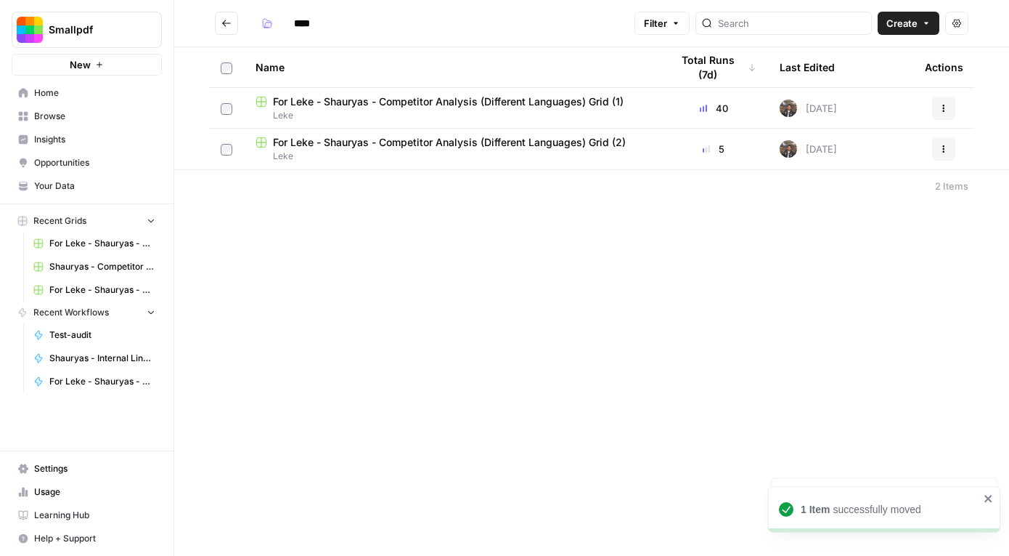
click at [570, 109] on span "Leke" at bounding box center [452, 115] width 392 height 13
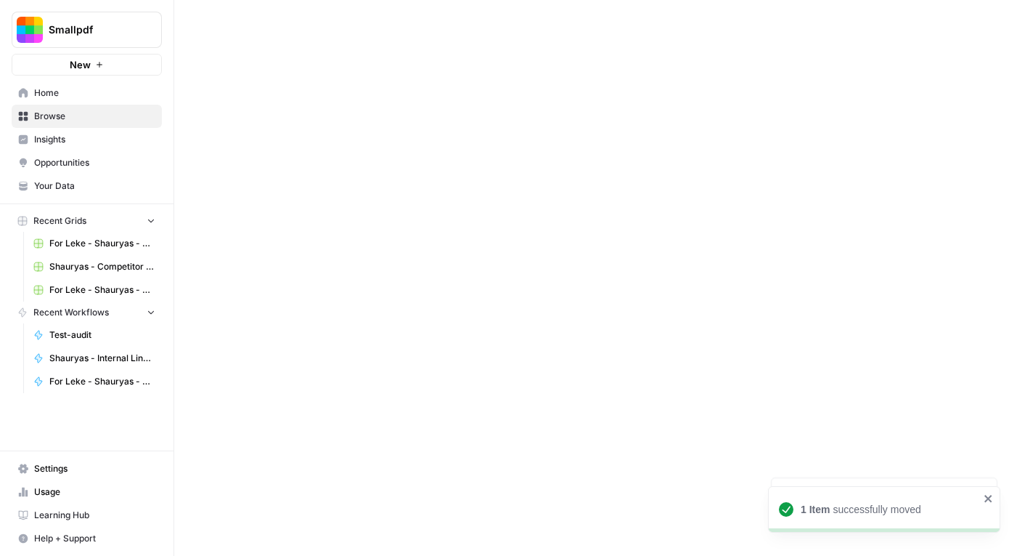
click at [570, 108] on div at bounding box center [591, 278] width 835 height 556
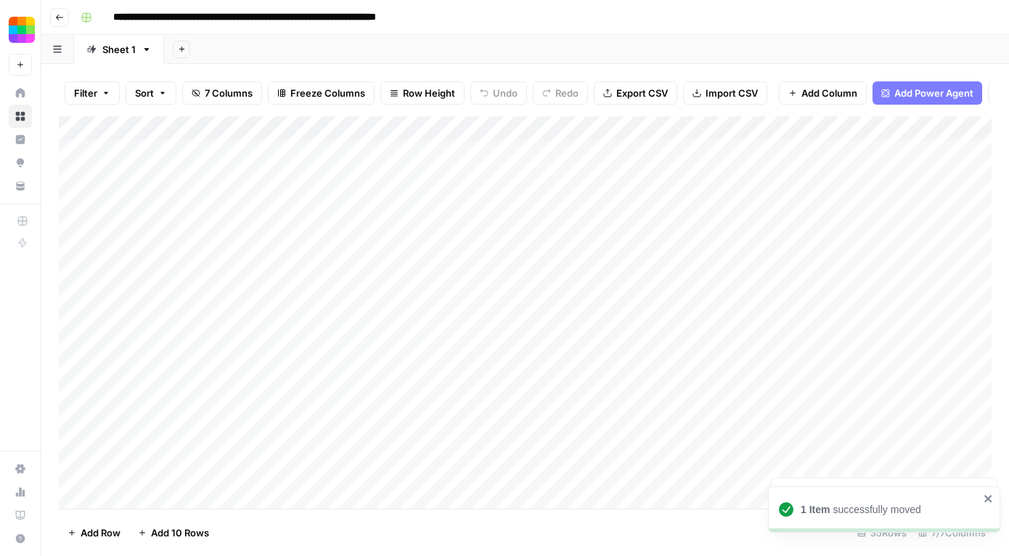
click at [261, 155] on div "Add Column" at bounding box center [525, 312] width 933 height 392
click at [853, 277] on div "Add Column" at bounding box center [525, 312] width 933 height 392
click at [882, 270] on div "Add Column" at bounding box center [525, 312] width 933 height 392
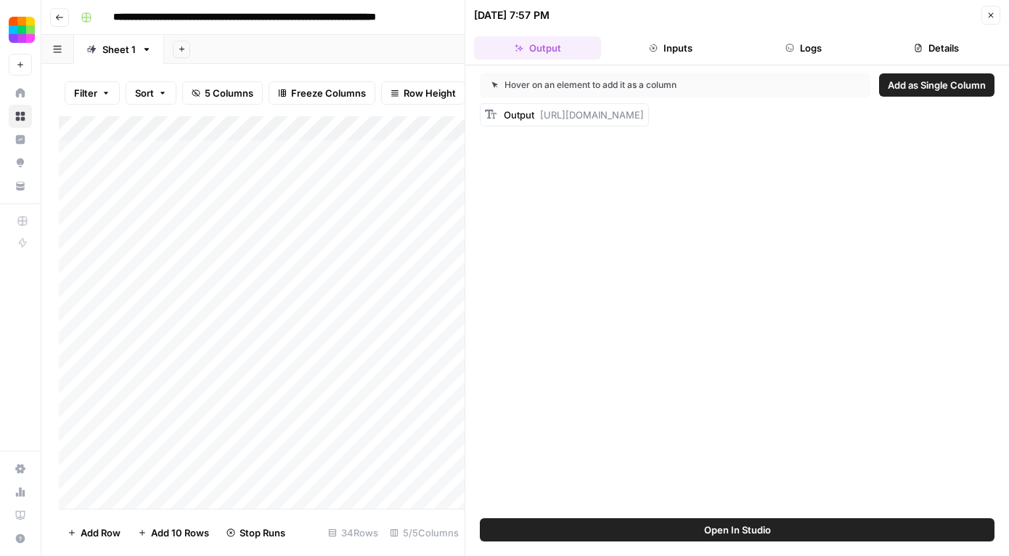
click at [815, 52] on button "Logs" at bounding box center [804, 47] width 127 height 23
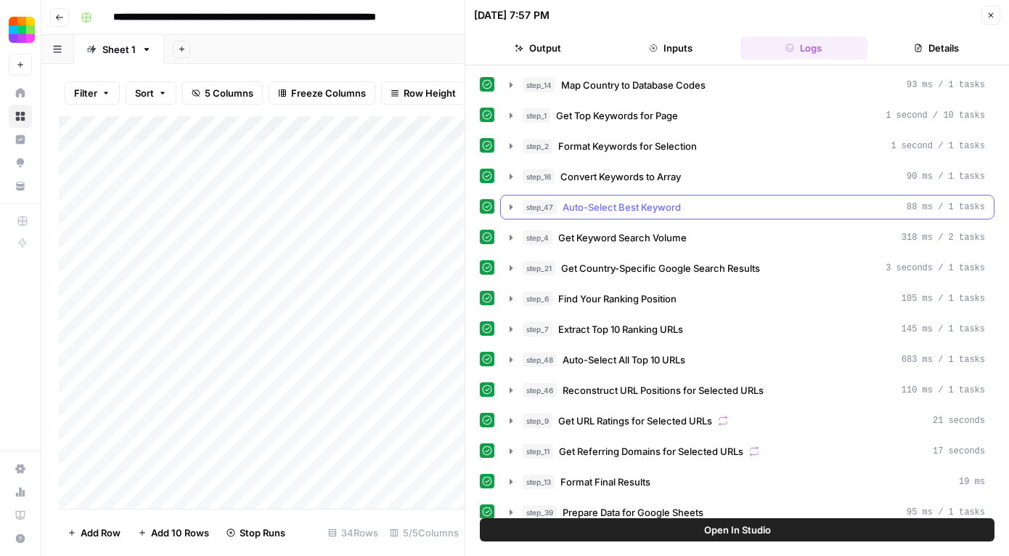
click at [612, 208] on span "Auto-Select Best Keyword" at bounding box center [622, 207] width 118 height 15
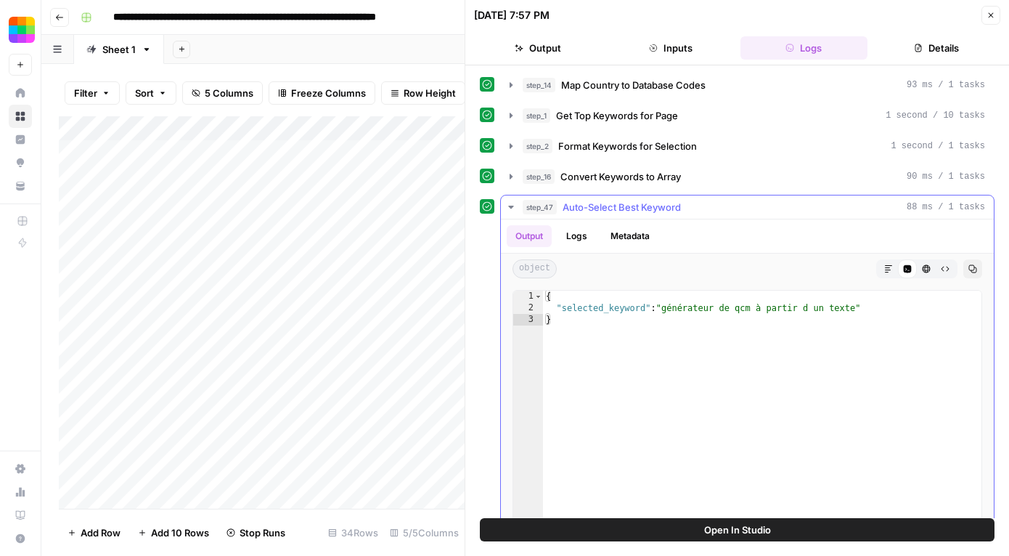
click at [612, 208] on span "Auto-Select Best Keyword" at bounding box center [622, 207] width 118 height 15
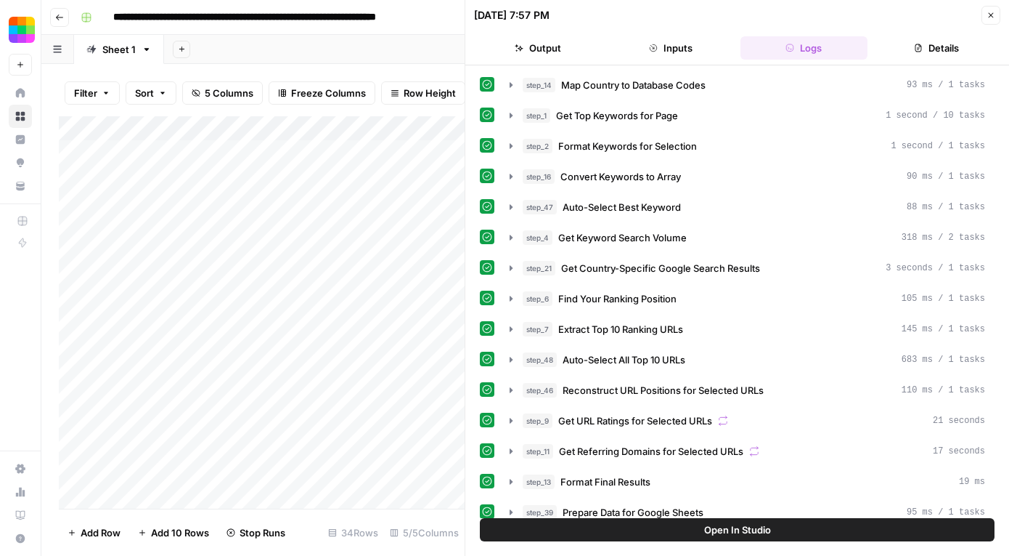
click at [987, 13] on icon "button" at bounding box center [991, 15] width 9 height 9
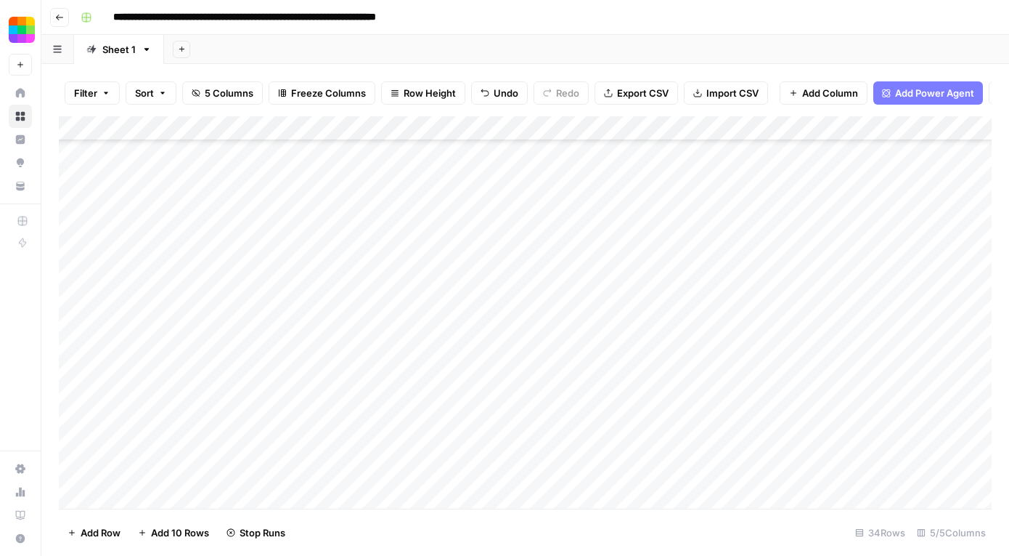
scroll to position [121, 0]
click at [877, 184] on div "Add Column" at bounding box center [525, 312] width 933 height 392
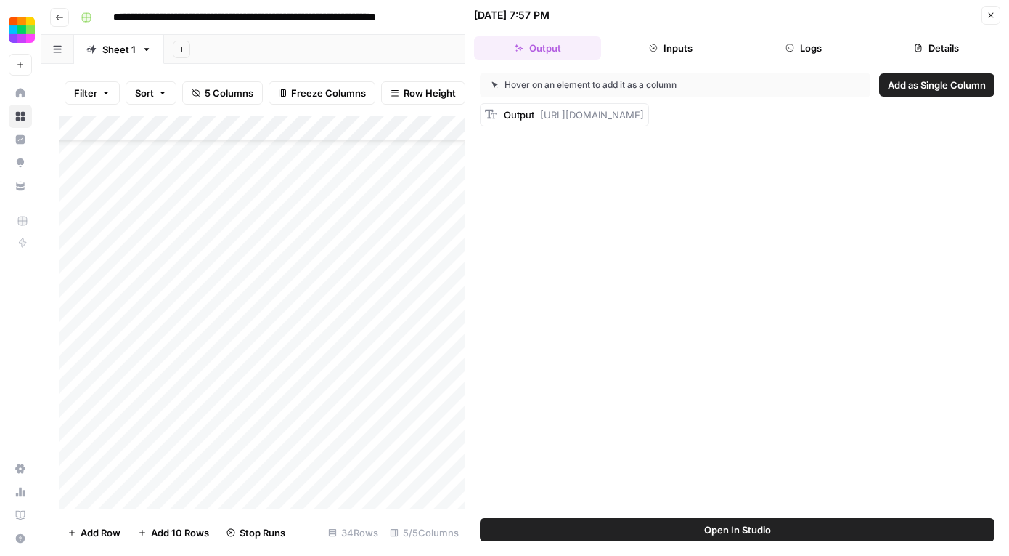
click at [771, 54] on button "Logs" at bounding box center [804, 47] width 127 height 23
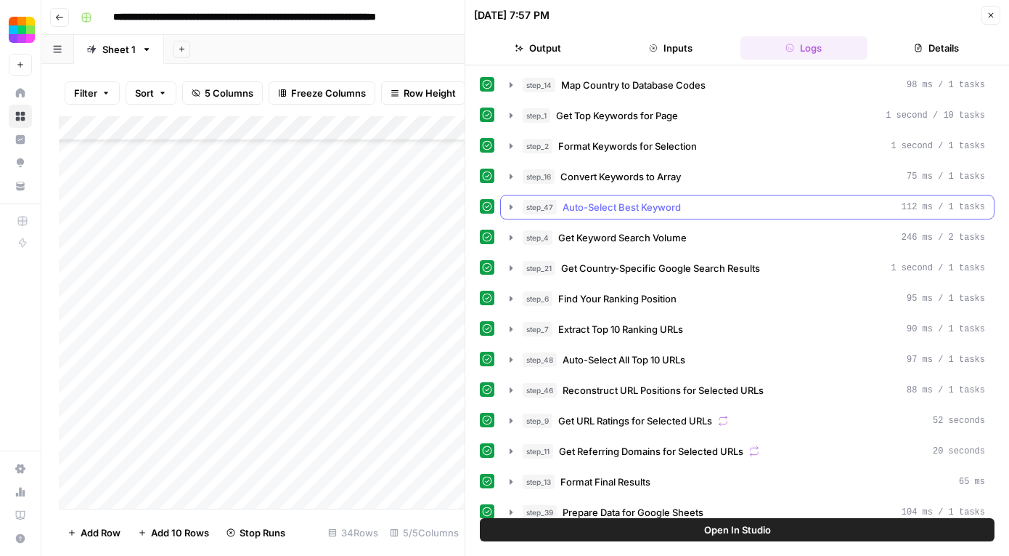
click at [513, 211] on icon "button" at bounding box center [511, 207] width 12 height 12
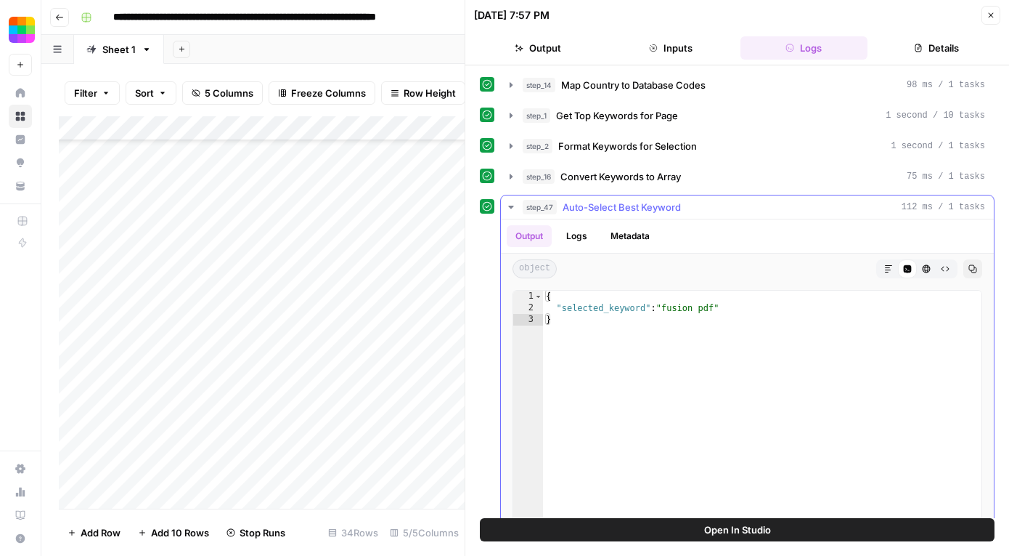
click at [514, 211] on icon "button" at bounding box center [511, 207] width 12 height 12
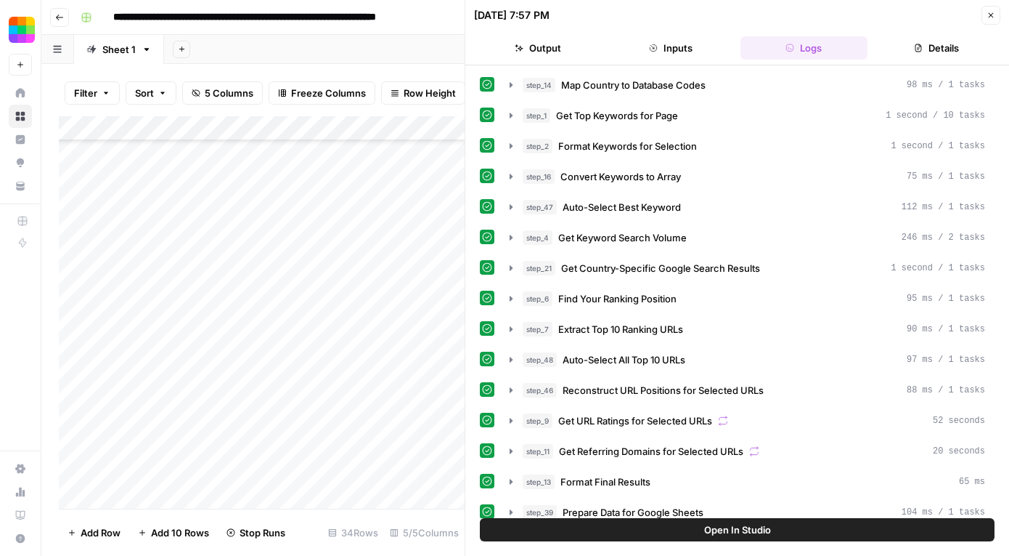
click at [993, 8] on button "Close" at bounding box center [991, 15] width 19 height 19
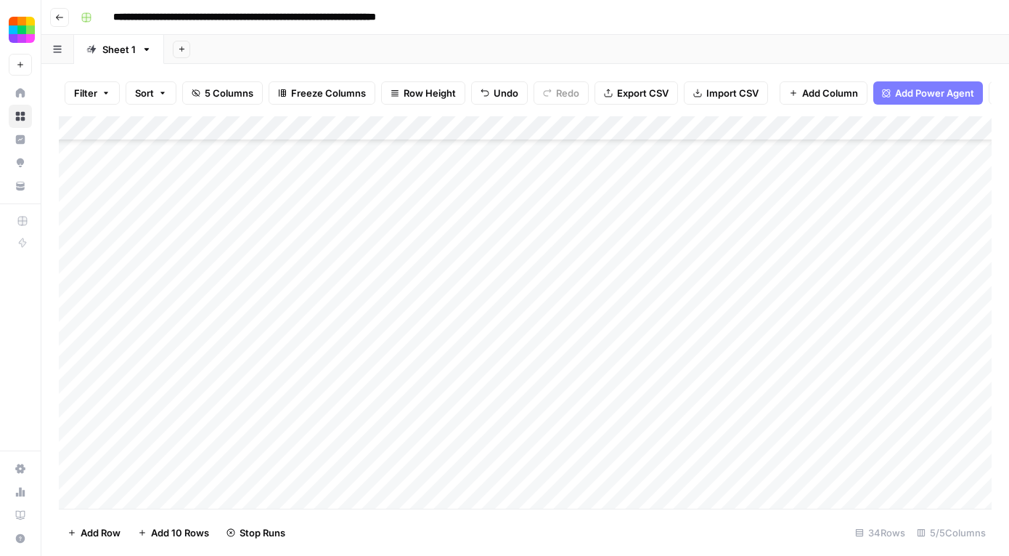
scroll to position [253, 0]
click at [763, 60] on div "Add Sheet" at bounding box center [586, 49] width 845 height 29
click at [888, 349] on div "Add Column" at bounding box center [525, 312] width 933 height 392
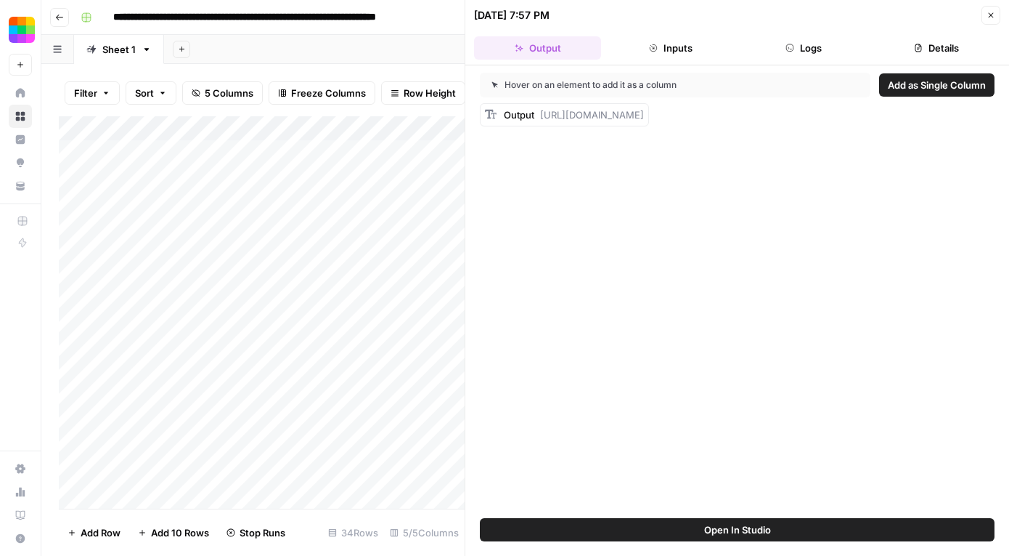
click at [769, 53] on button "Logs" at bounding box center [804, 47] width 127 height 23
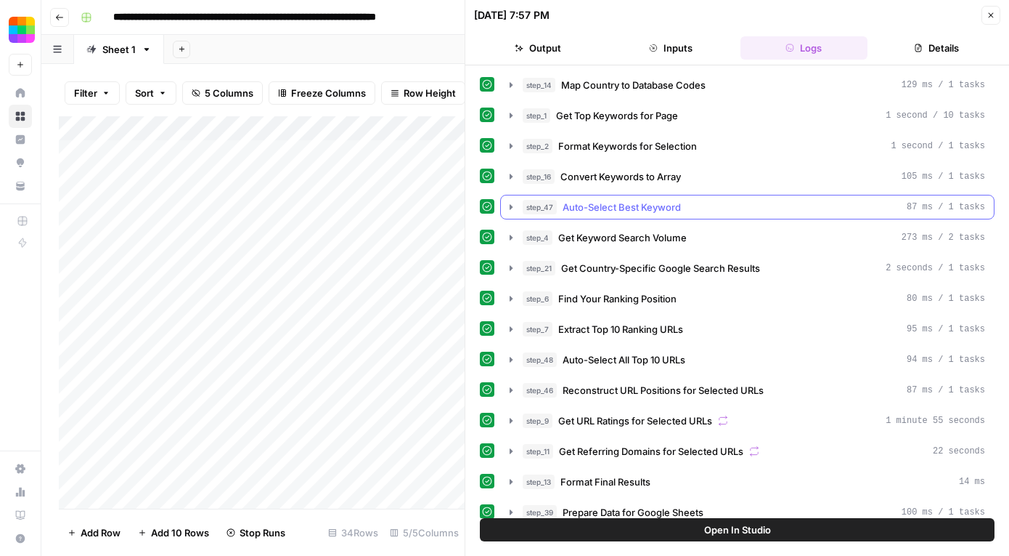
click at [508, 208] on icon "button" at bounding box center [511, 207] width 12 height 12
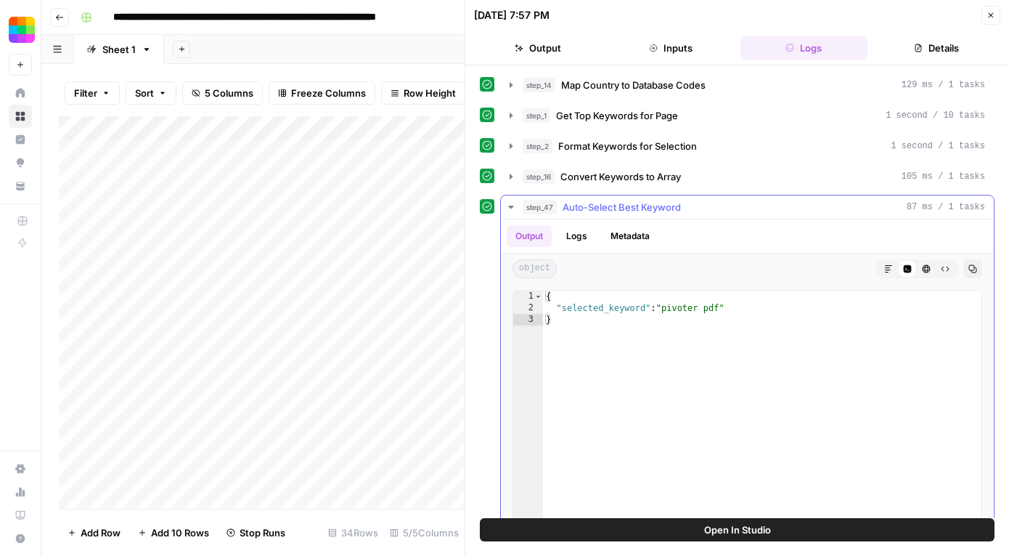
click at [509, 207] on icon "button" at bounding box center [511, 207] width 12 height 12
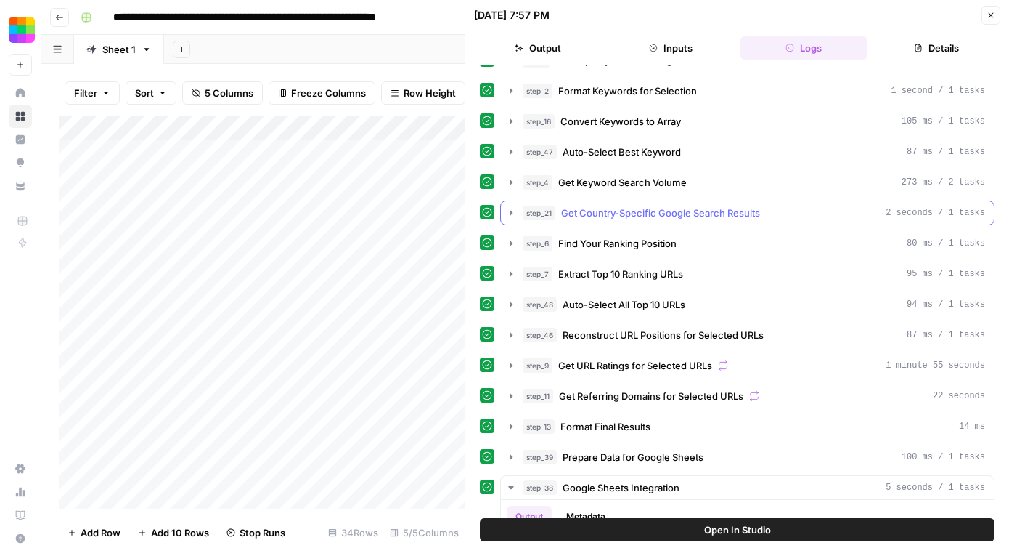
scroll to position [171, 0]
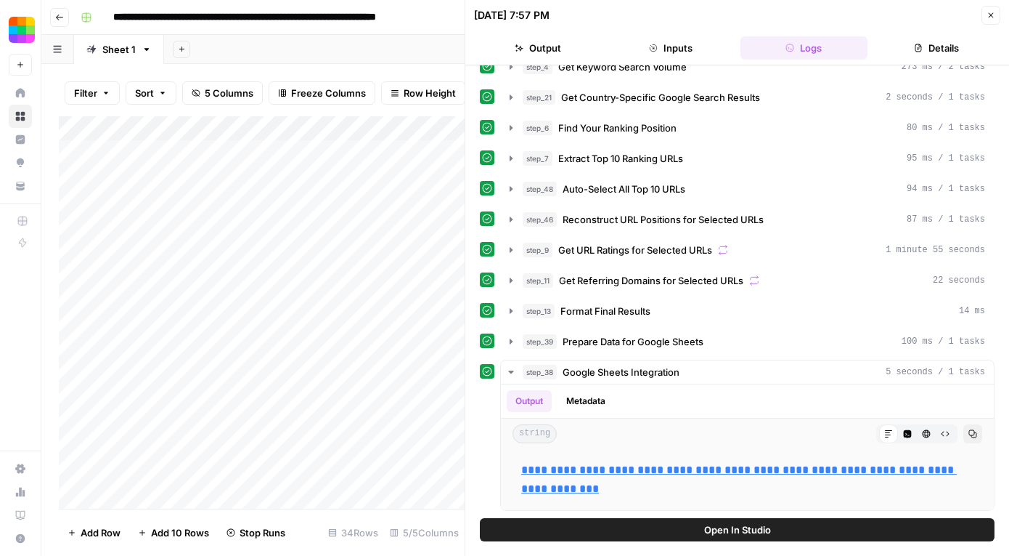
click at [989, 18] on icon "button" at bounding box center [991, 15] width 9 height 9
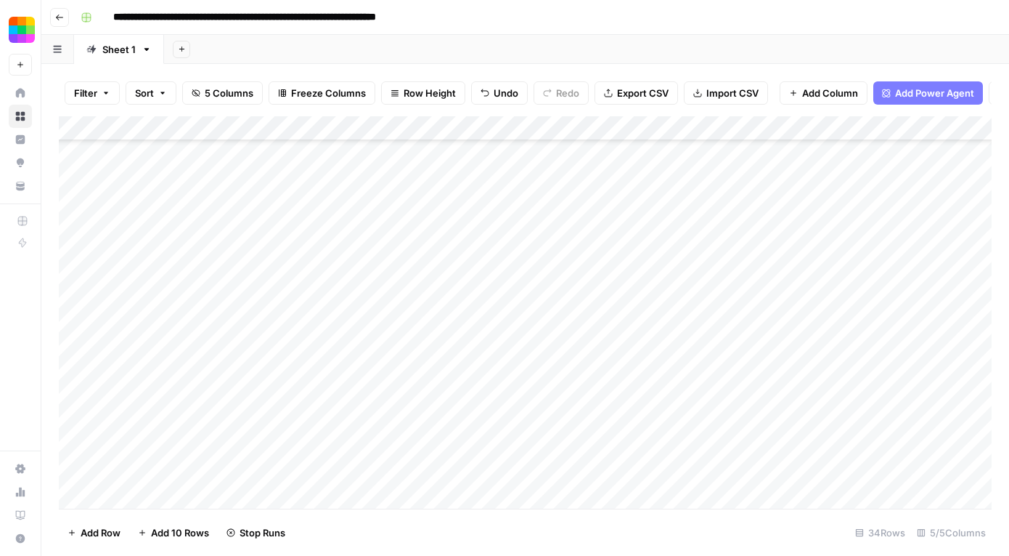
scroll to position [182, 0]
drag, startPoint x: 469, startPoint y: 14, endPoint x: 113, endPoint y: 20, distance: 356.6
click at [113, 20] on input "**********" at bounding box center [292, 17] width 370 height 23
click at [604, 17] on div "**********" at bounding box center [535, 17] width 920 height 23
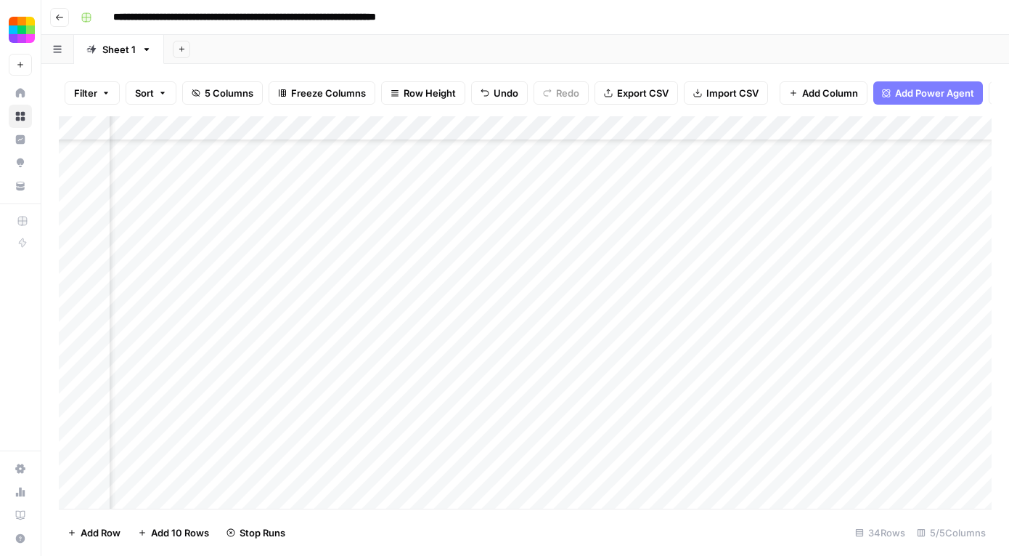
scroll to position [267, 159]
click at [896, 280] on div "Add Column" at bounding box center [525, 312] width 933 height 392
